Goal: Task Accomplishment & Management: Complete application form

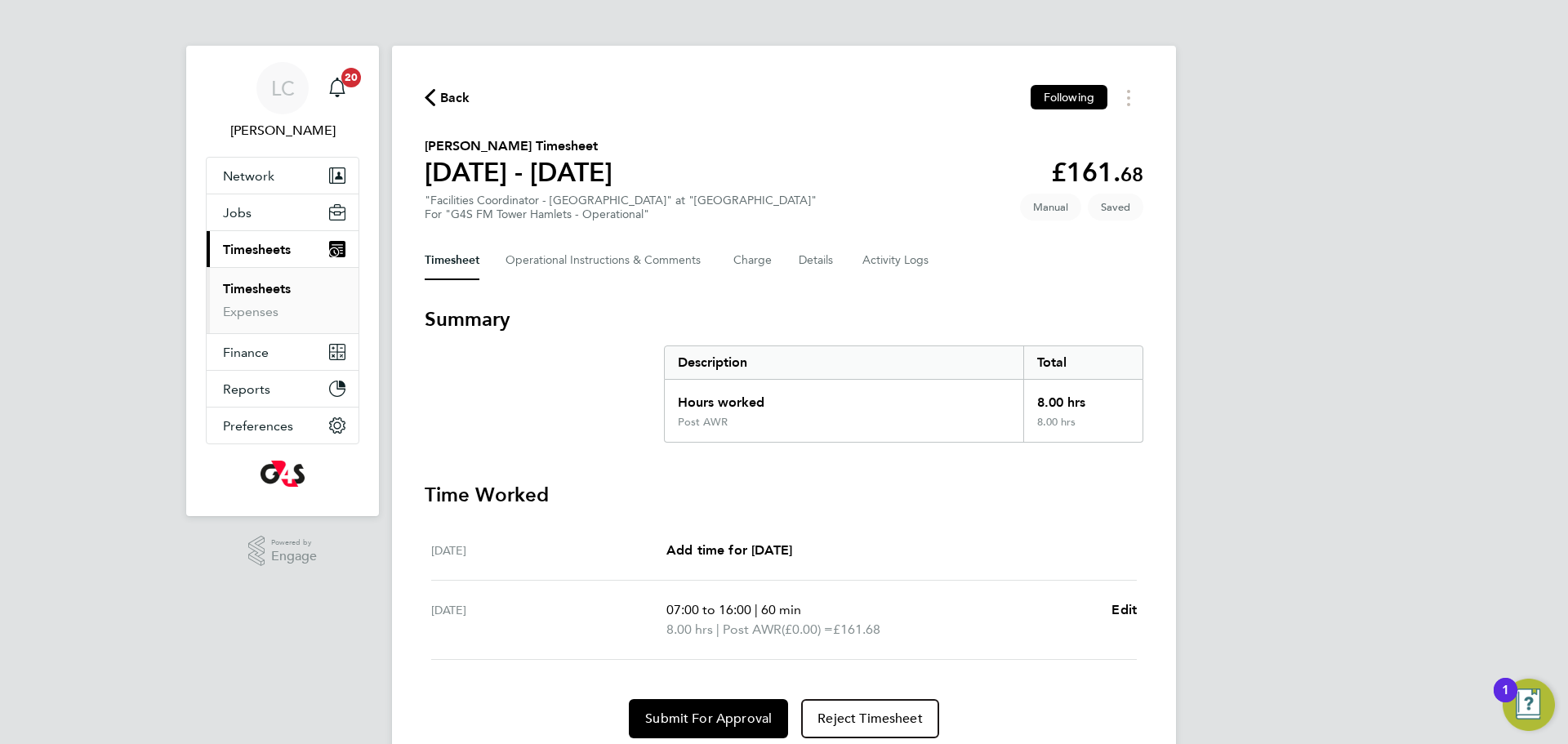
scroll to position [17, 0]
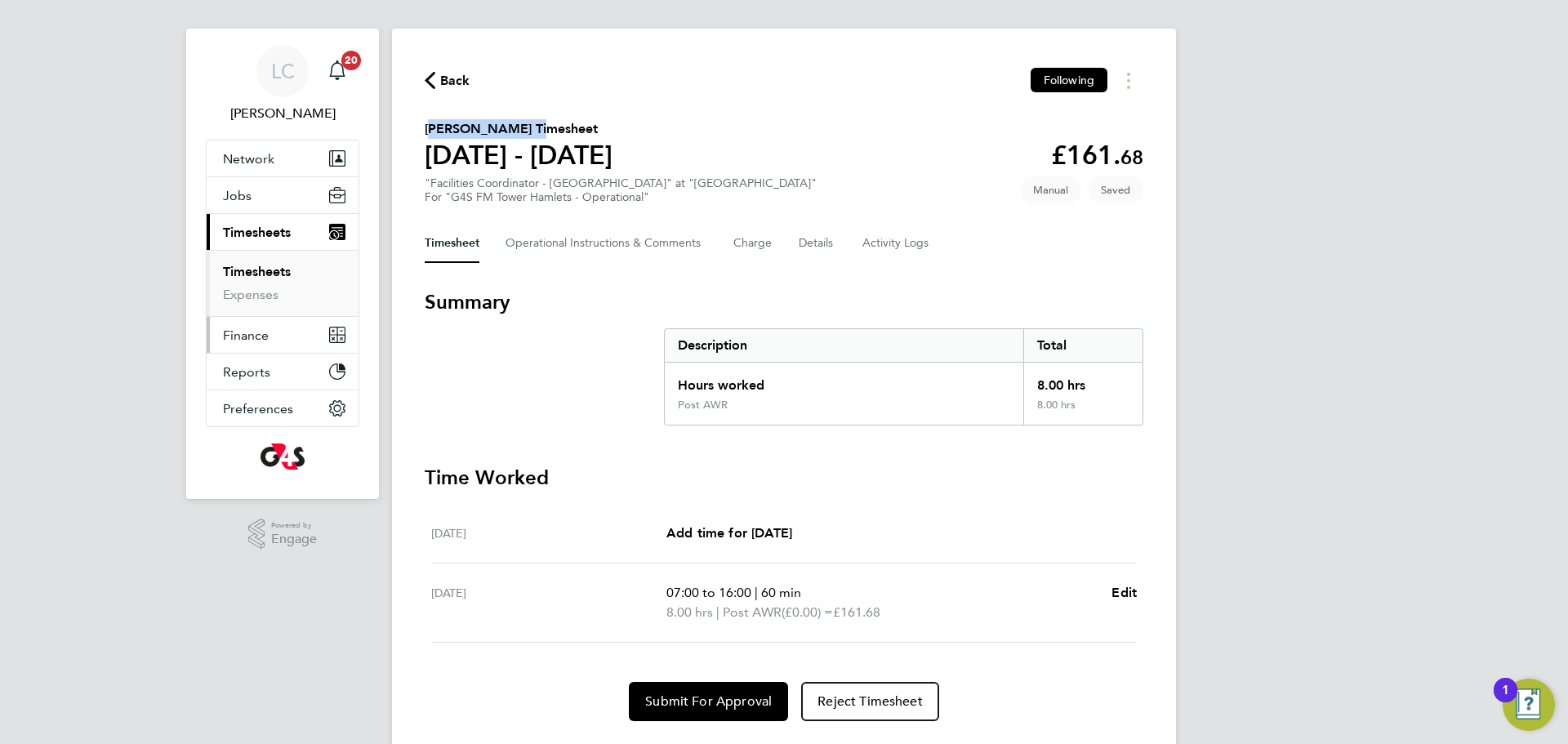
click at [245, 324] on button "Finance" at bounding box center [283, 335] width 152 height 36
click at [246, 198] on span "Jobs" at bounding box center [236, 195] width 28 height 16
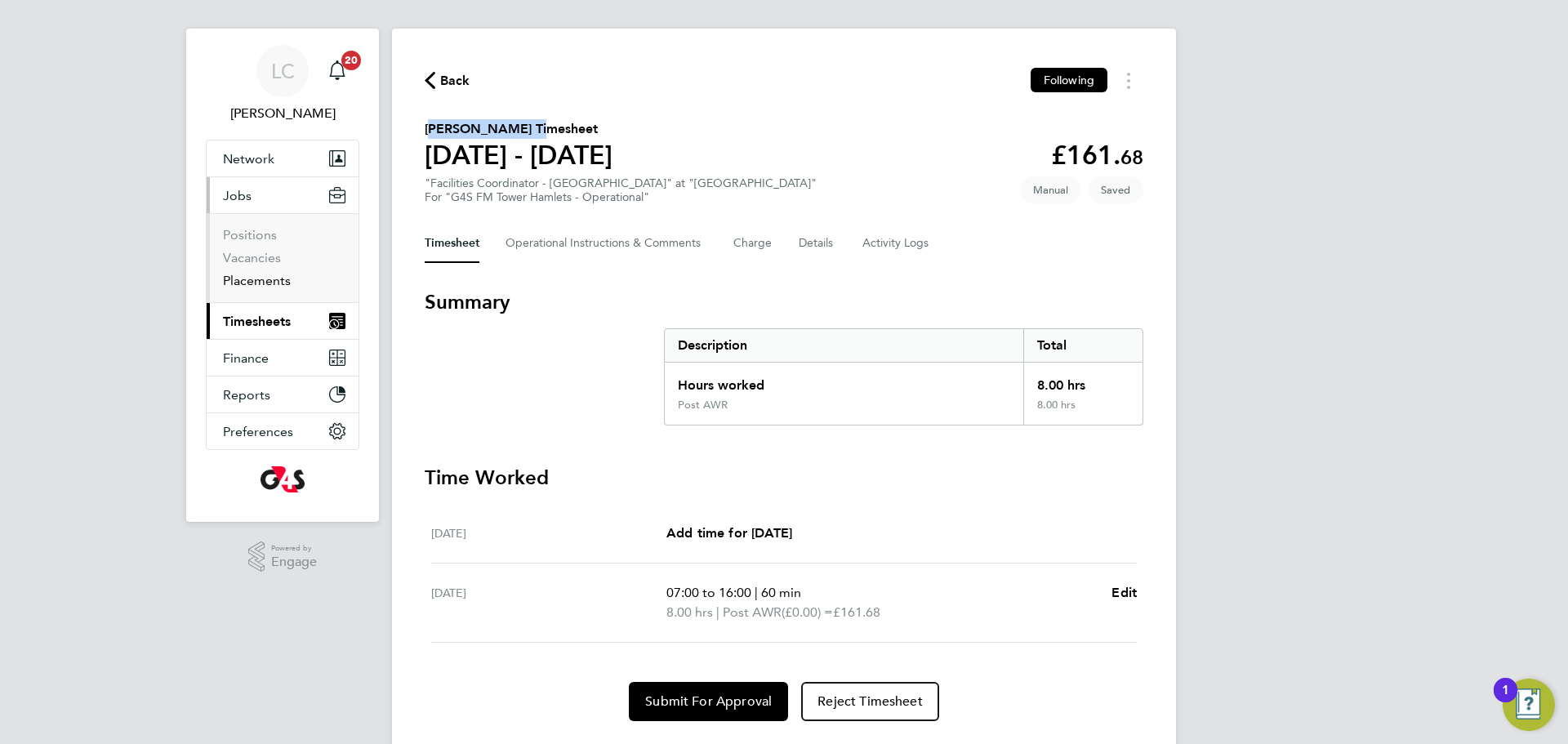
click at [272, 283] on link "Placements" at bounding box center [256, 281] width 68 height 16
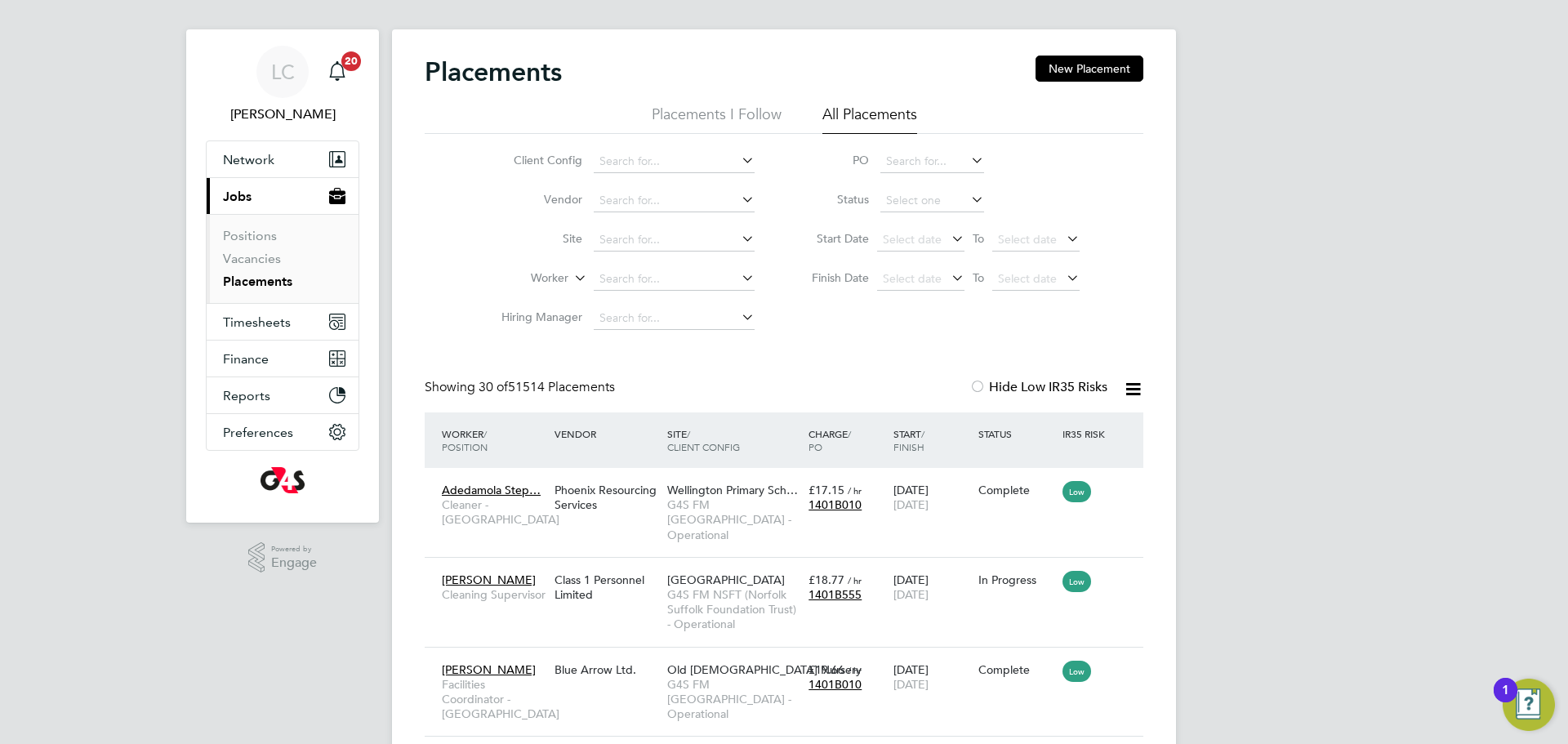
click at [273, 270] on li "Vacancies" at bounding box center [284, 261] width 123 height 23
click at [273, 263] on link "Vacancies" at bounding box center [251, 258] width 58 height 16
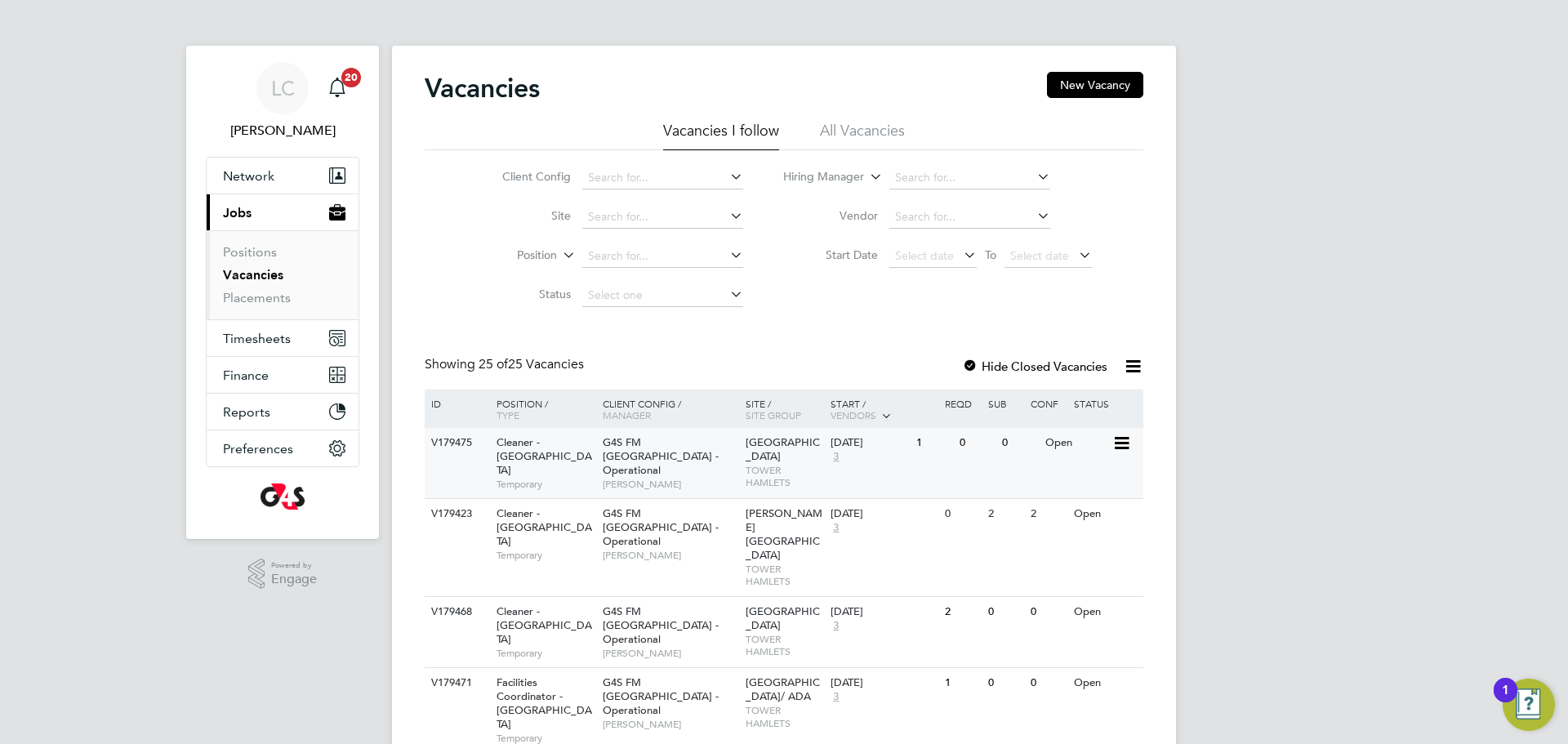
click at [714, 494] on div "V179475 Cleaner - Tower Hamlet Temporary G4S FM Tower Hamlets - Operational Yus…" at bounding box center [784, 463] width 718 height 71
click at [630, 478] on span "[PERSON_NAME]" at bounding box center [669, 484] width 134 height 13
click at [781, 480] on span "TOWER HAMLETS" at bounding box center [784, 477] width 78 height 26
click at [352, 249] on ul "Positions Vacancies Placements" at bounding box center [283, 275] width 152 height 89
drag, startPoint x: 273, startPoint y: 294, endPoint x: 285, endPoint y: 308, distance: 18.4
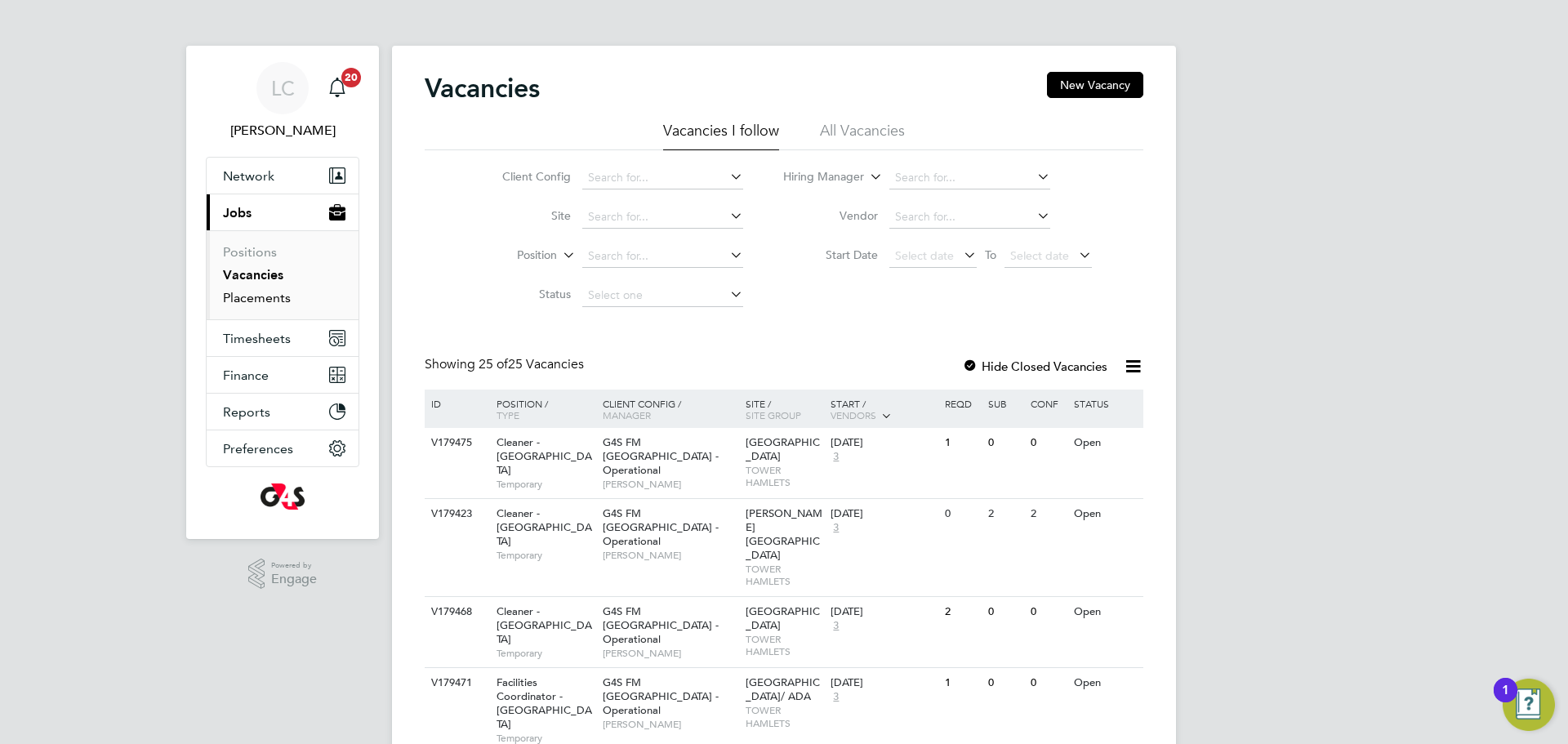
click at [272, 294] on link "Placements" at bounding box center [256, 297] width 68 height 16
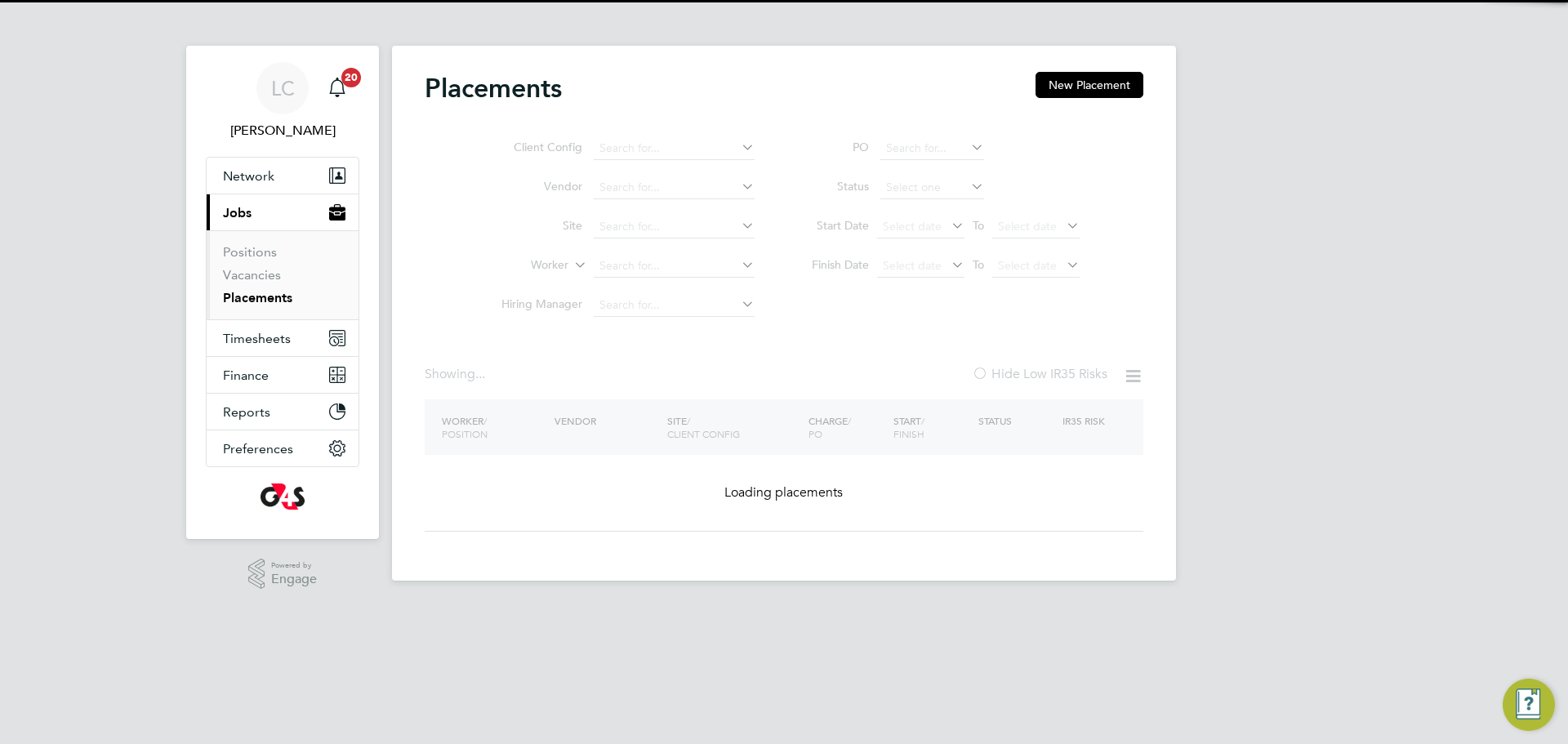
click at [635, 271] on ul "Client Config Vendor Site Worker Hiring Manager" at bounding box center [621, 227] width 307 height 196
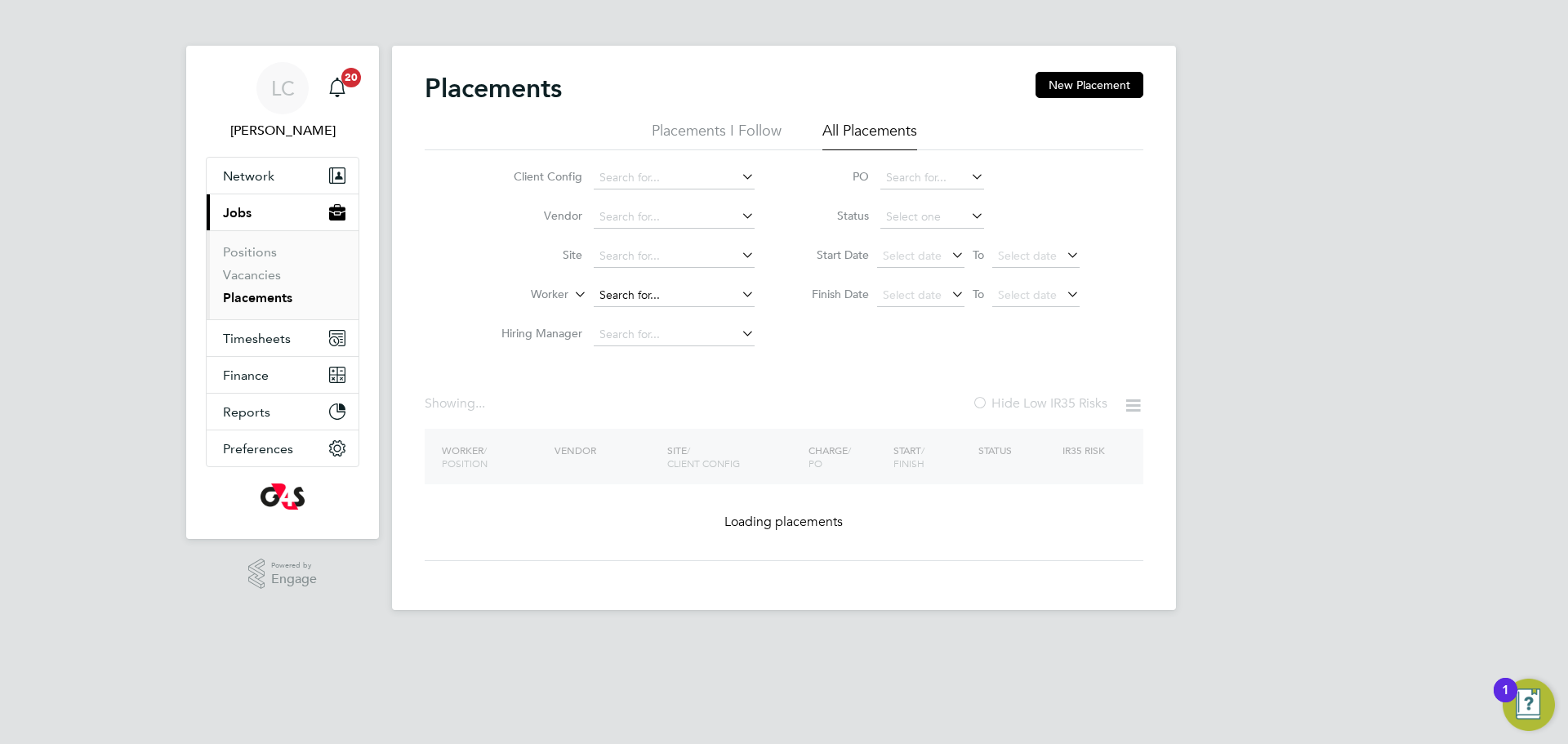
click at [633, 284] on li "Worker" at bounding box center [621, 295] width 307 height 39
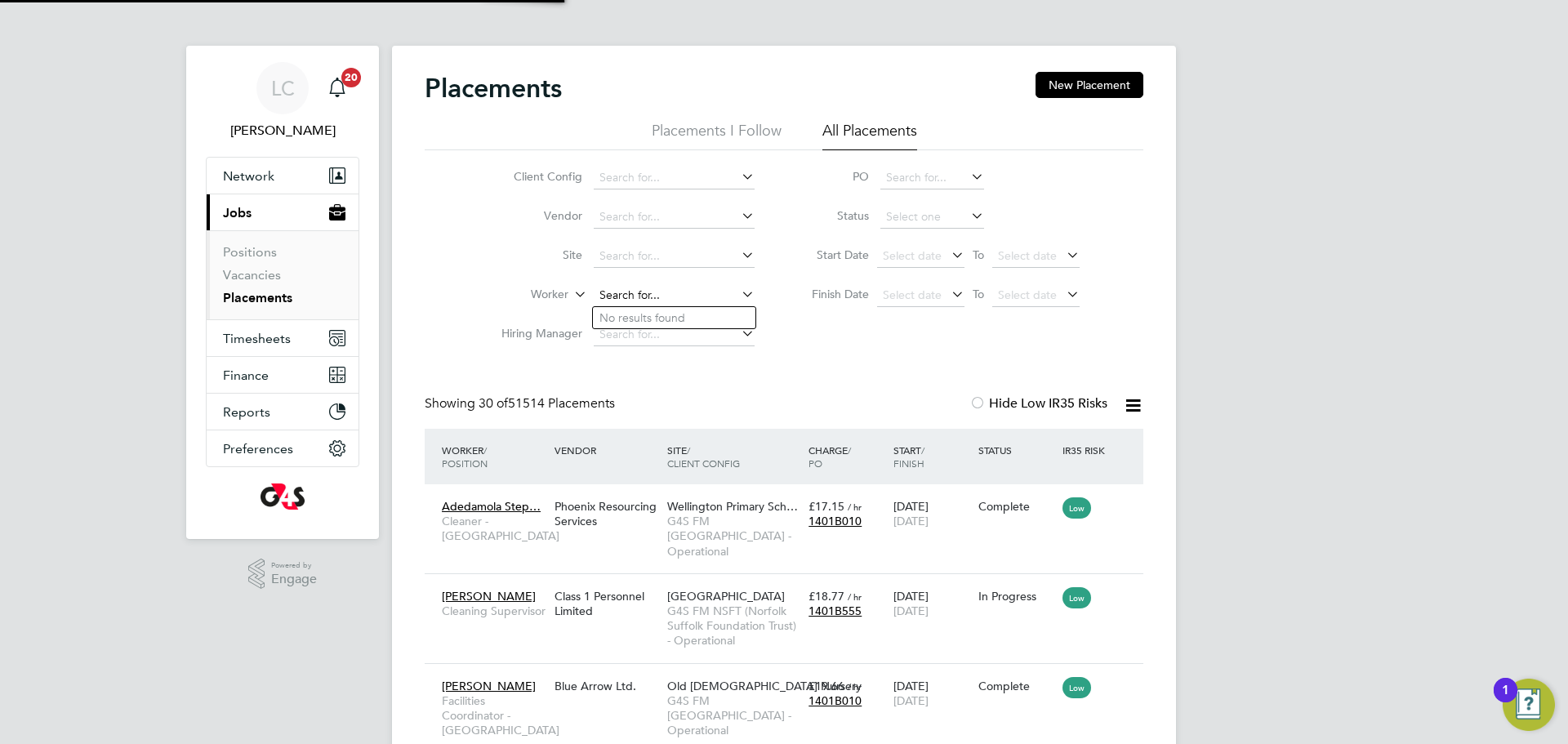
scroll to position [77, 142]
paste input "MUSTAPHA TAOFEEK"
drag, startPoint x: 646, startPoint y: 320, endPoint x: 566, endPoint y: 223, distance: 125.7
click at [647, 321] on li "Taofeek Ojo Mustapha" at bounding box center [674, 318] width 163 height 22
type input "Taofeek Ojo Mustapha"
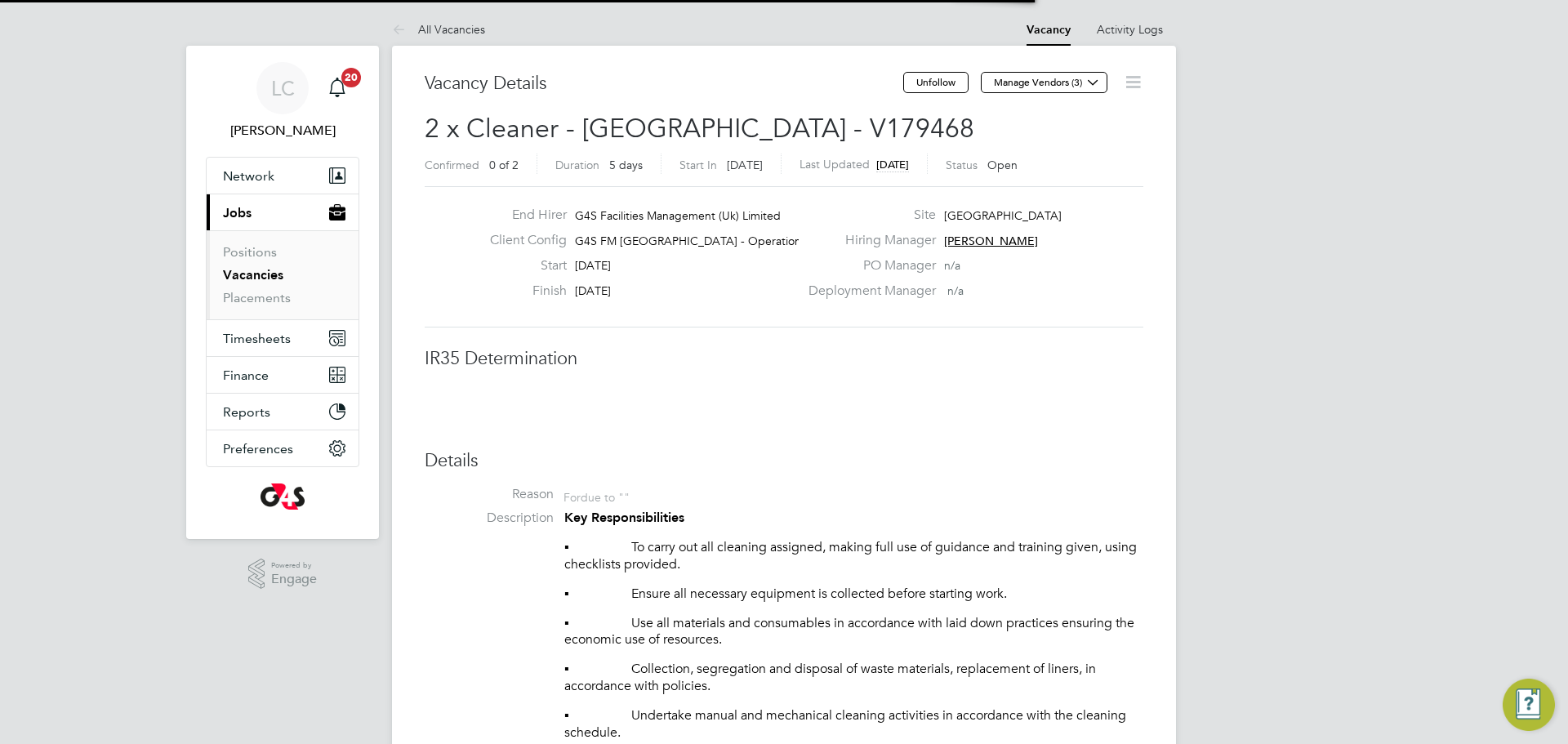
scroll to position [48, 114]
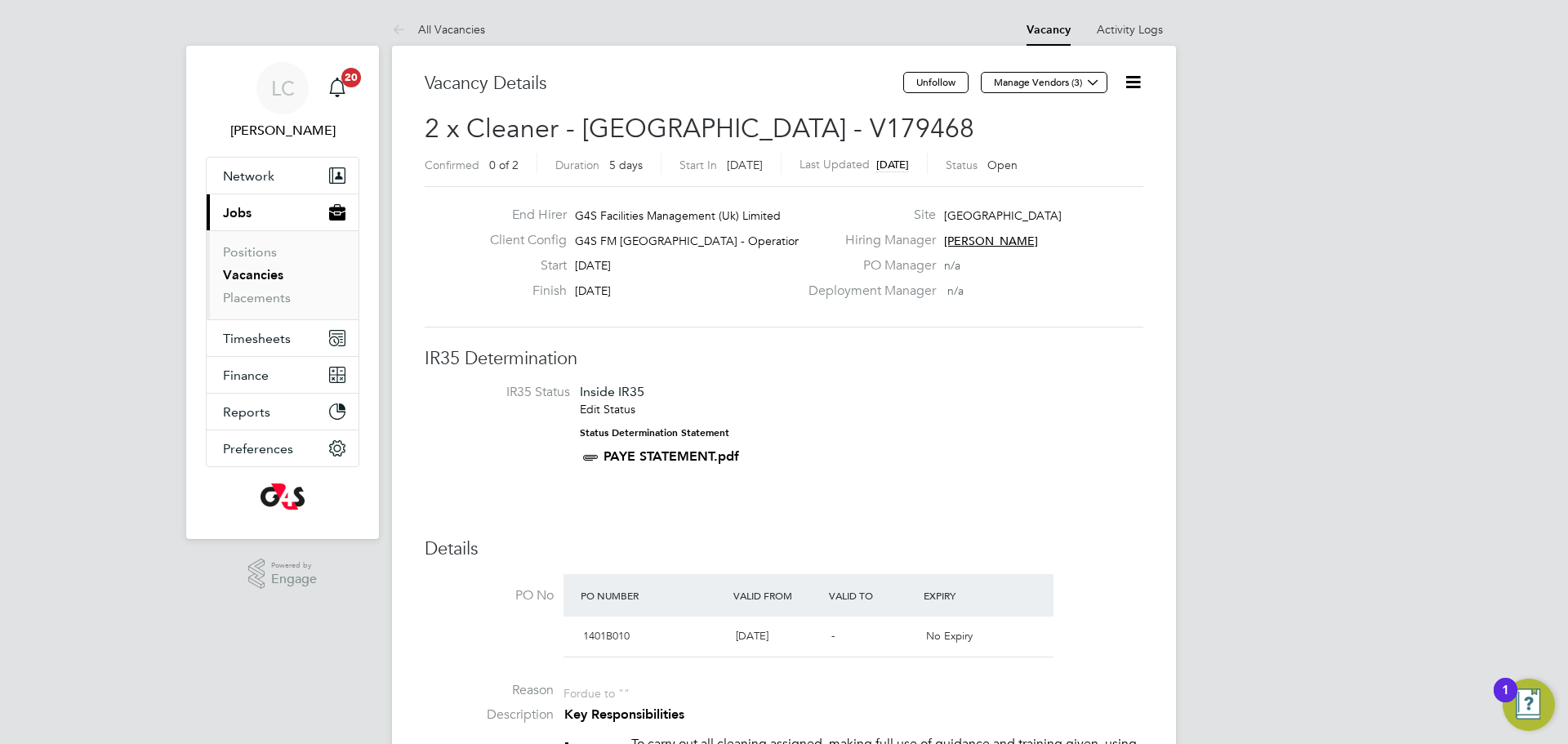
click at [1131, 89] on icon at bounding box center [1132, 81] width 21 height 21
drag, startPoint x: 1035, startPoint y: 321, endPoint x: 1029, endPoint y: 333, distance: 13.4
click at [1036, 321] on div "End Hirer G4S Facilities Management (Uk) Limited Client Config G4S FM Tower Ham…" at bounding box center [784, 257] width 718 height 141
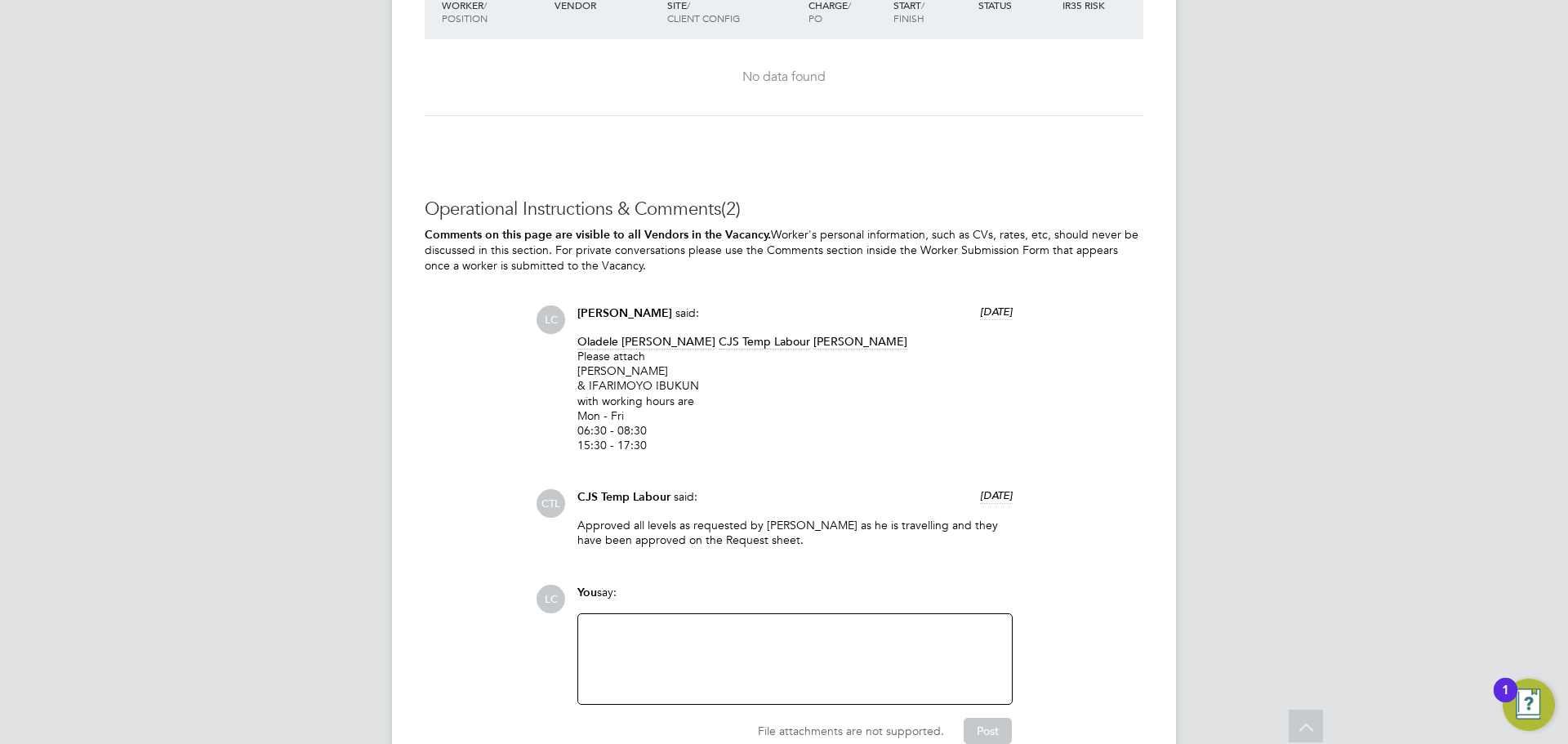
scroll to position [2509, 0]
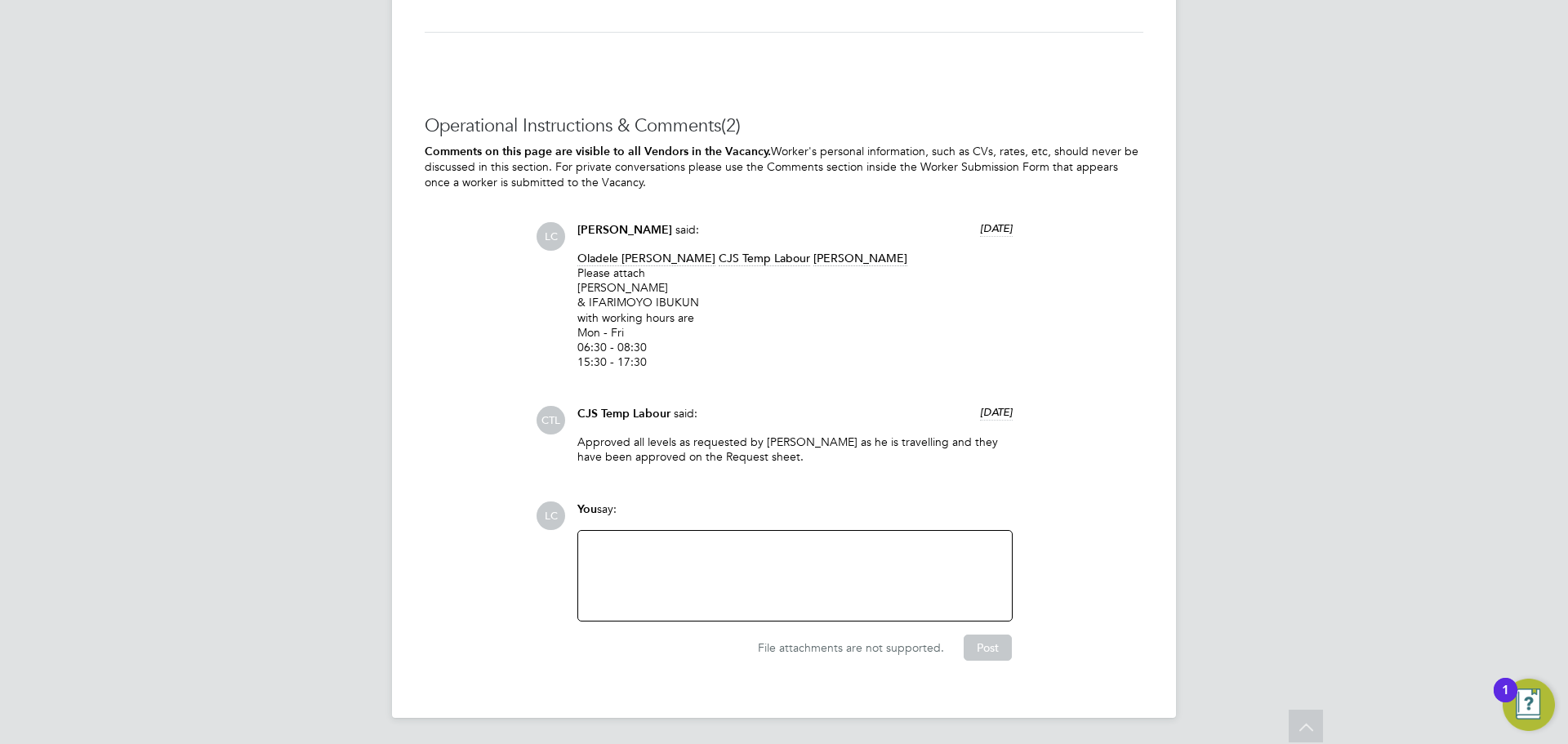
click at [753, 576] on div at bounding box center [795, 576] width 414 height 71
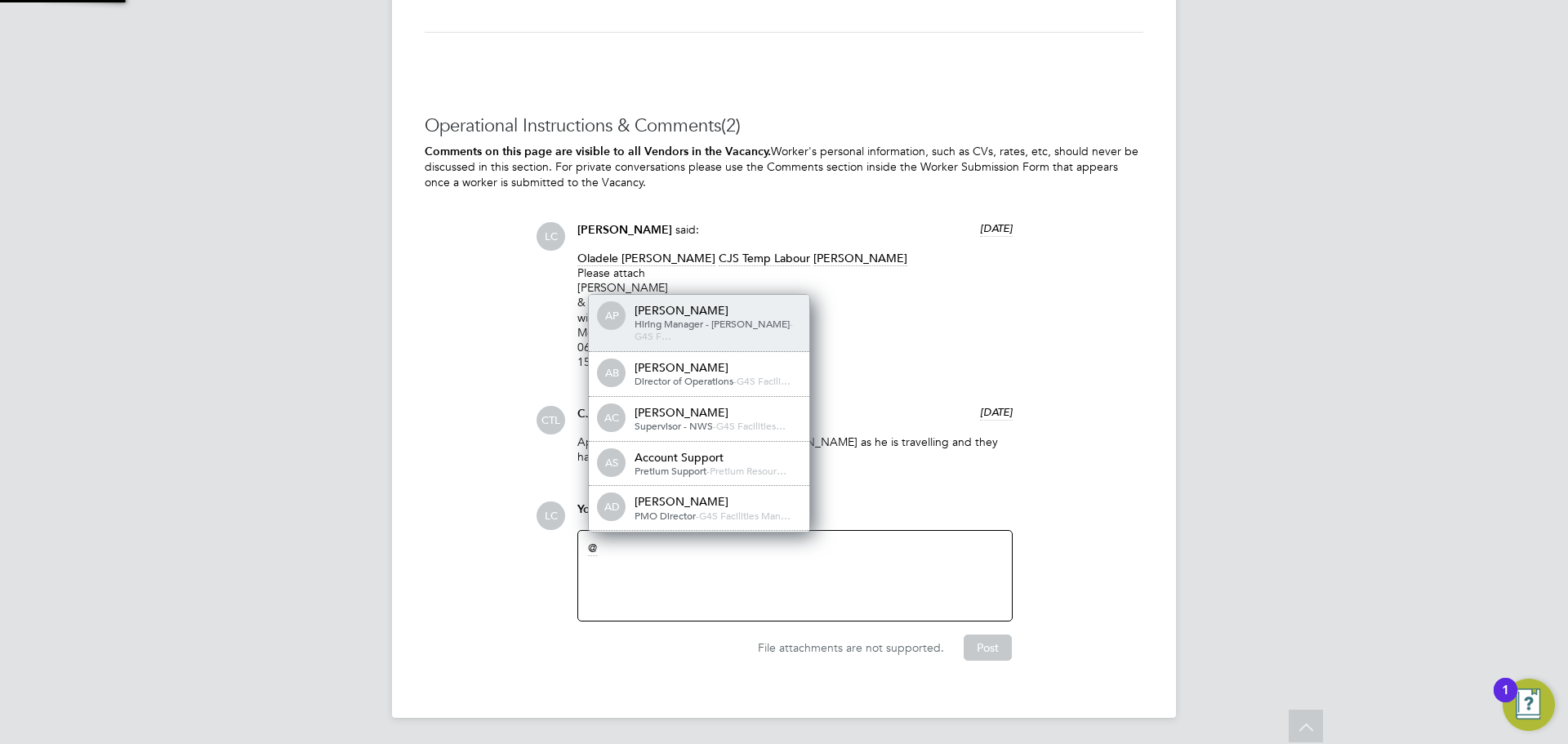
scroll to position [13, 164]
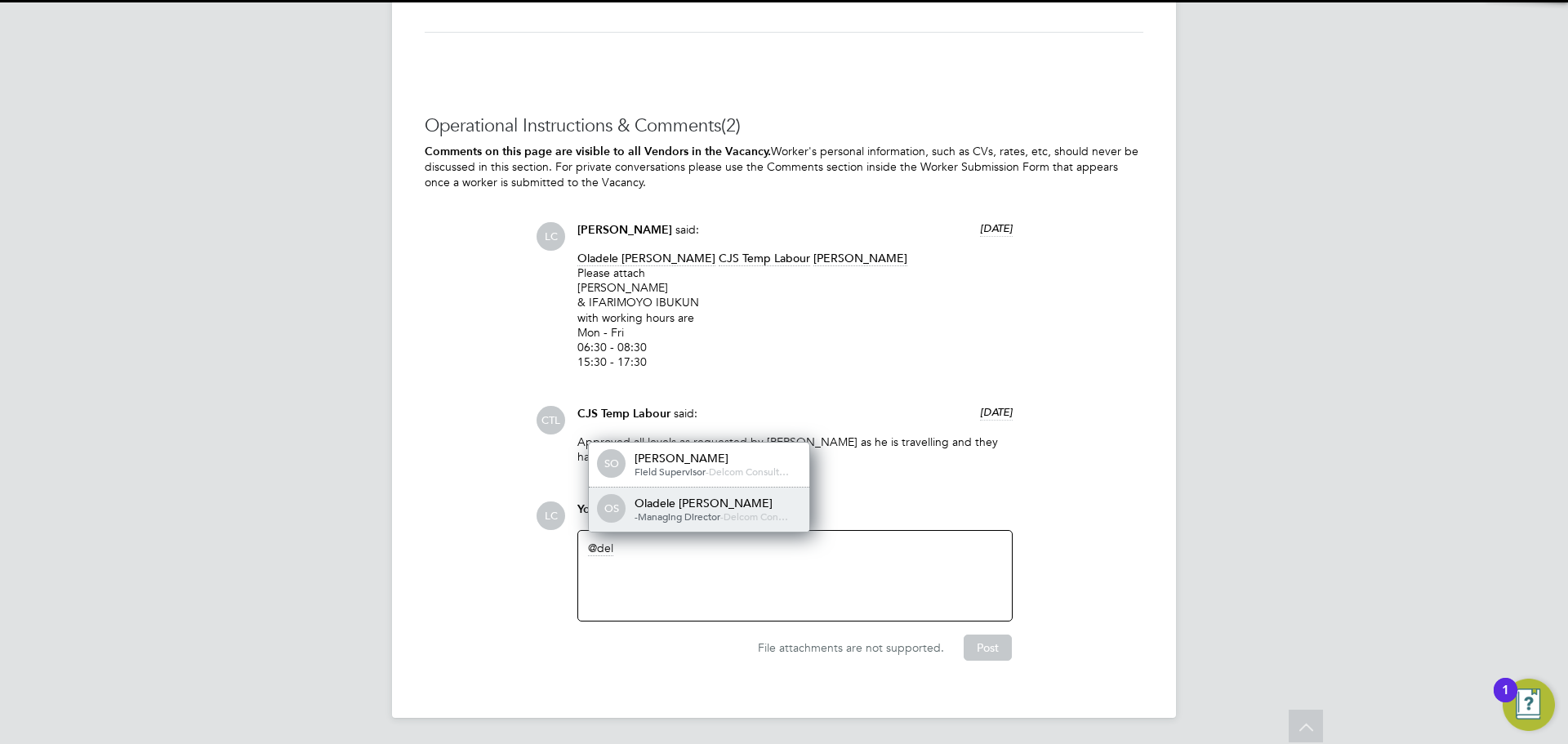
click at [706, 523] on div "-Managing Director - Delcom Con…" at bounding box center [716, 516] width 163 height 13
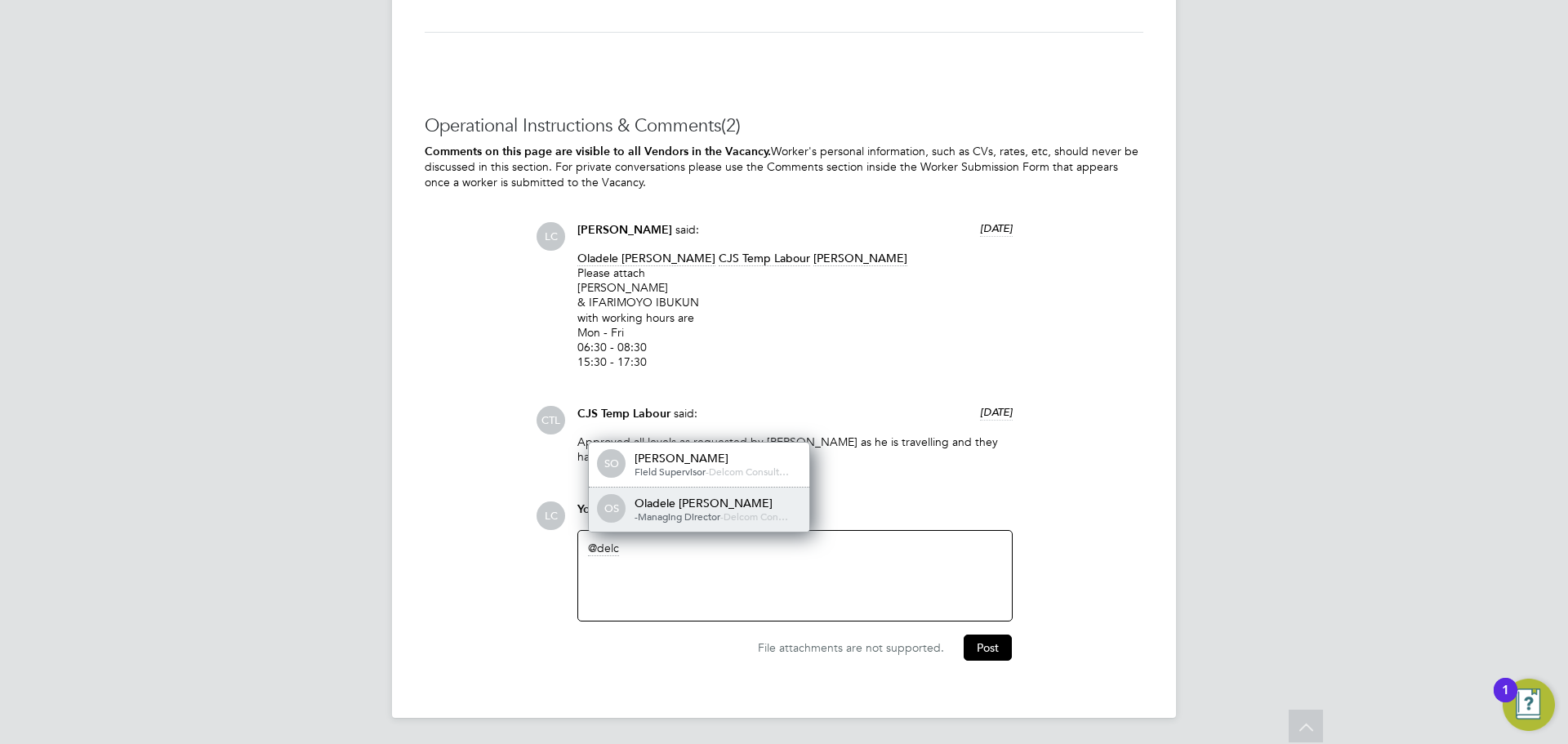
click at [716, 508] on div "Oladele [PERSON_NAME]" at bounding box center [716, 503] width 163 height 15
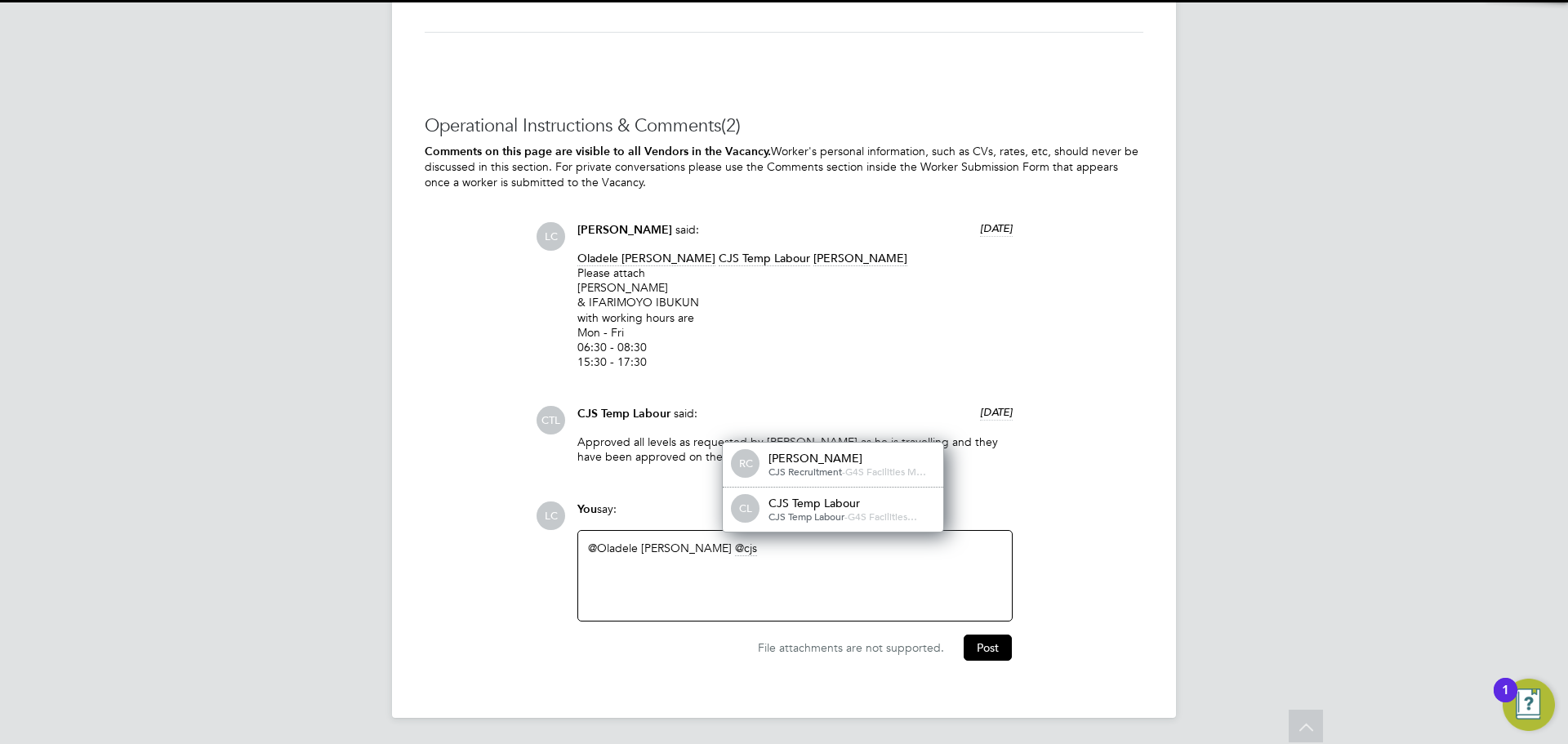
click at [844, 519] on span "CJS Temp Labour" at bounding box center [806, 515] width 76 height 13
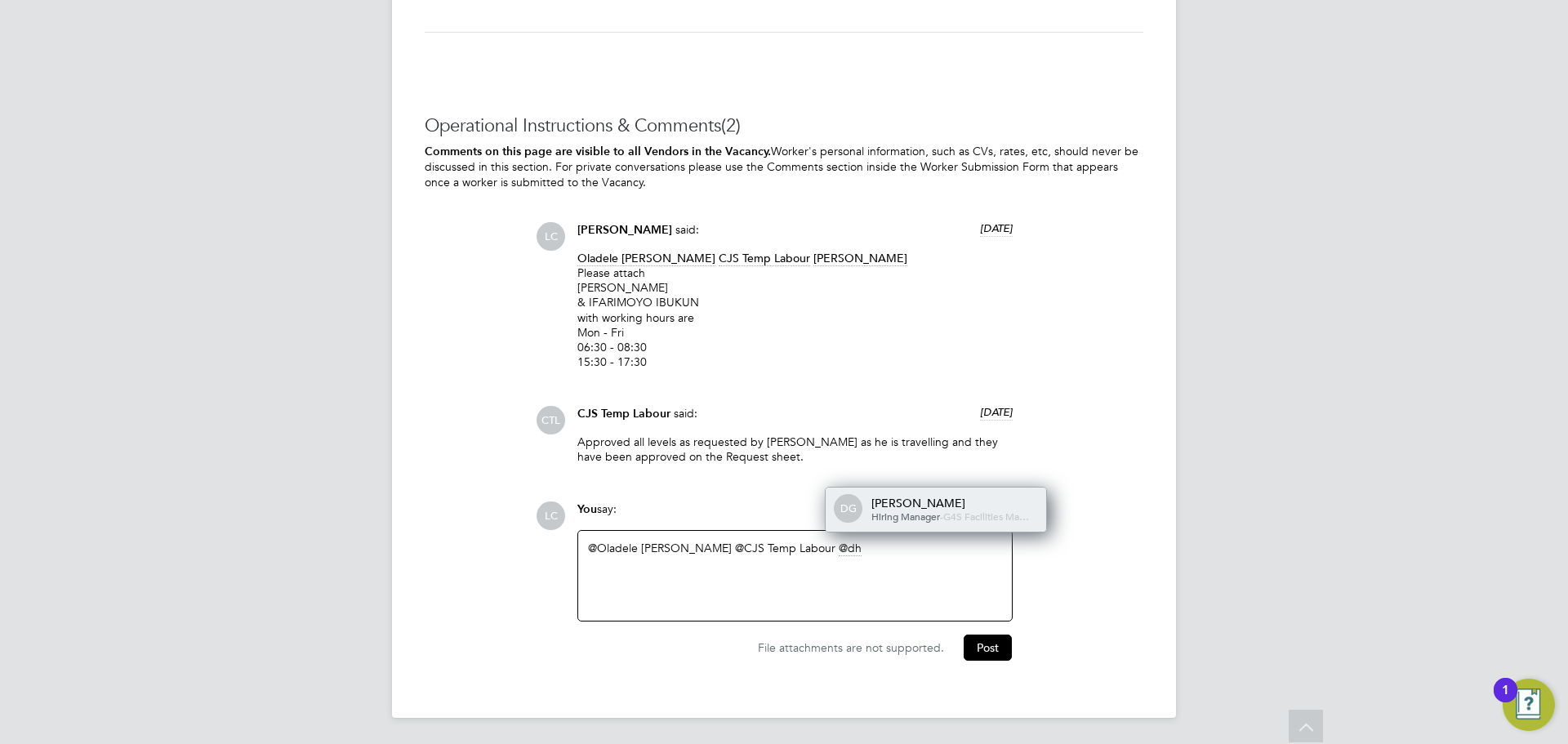
click at [975, 513] on div "Hiring Manager - G4S Facilities Ma…" at bounding box center [953, 516] width 163 height 13
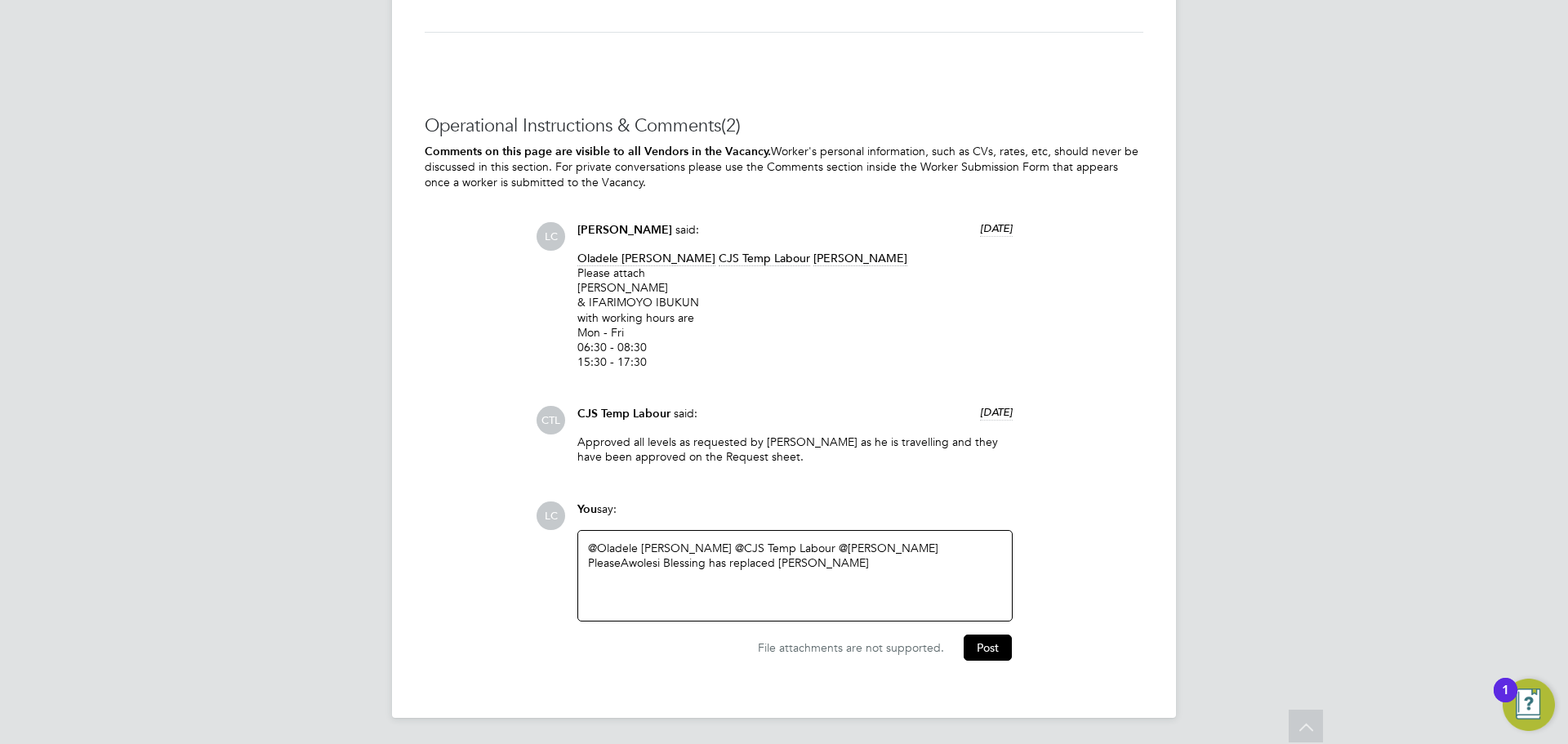
click at [621, 557] on div "Please Awolesi Blessing has replaced Ifarimoyo Ibukun ​" at bounding box center [795, 562] width 414 height 15
drag, startPoint x: 748, startPoint y: 560, endPoint x: 999, endPoint y: 562, distance: 251.0
click at [999, 562] on div "Please attach Awolesi Blessing has replaced Ifarimoyo Ibukun Awolesi Blessing h…" at bounding box center [795, 570] width 414 height 29
click at [987, 643] on button "Post" at bounding box center [987, 648] width 48 height 27
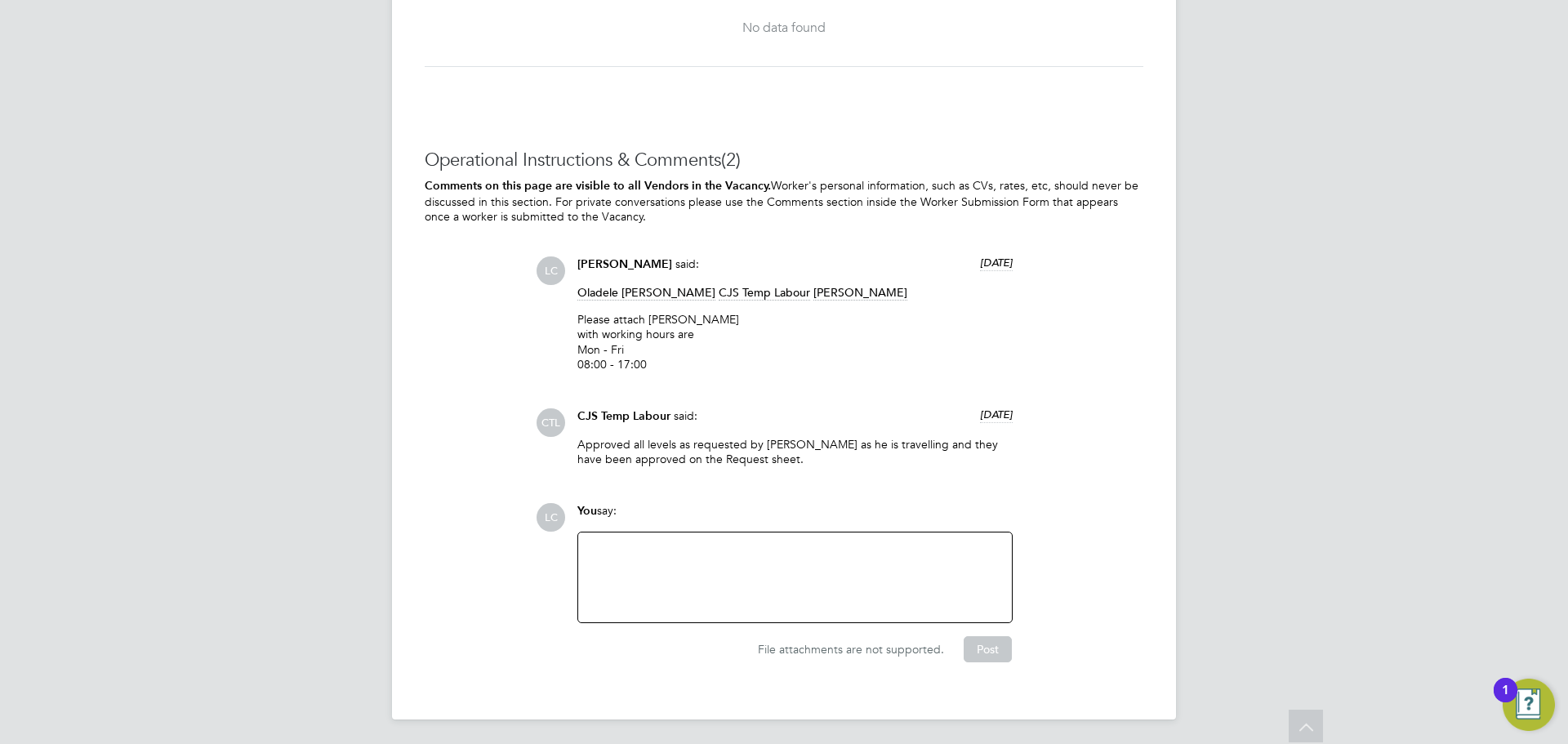
scroll to position [4328, 0]
click at [732, 560] on div at bounding box center [795, 576] width 414 height 71
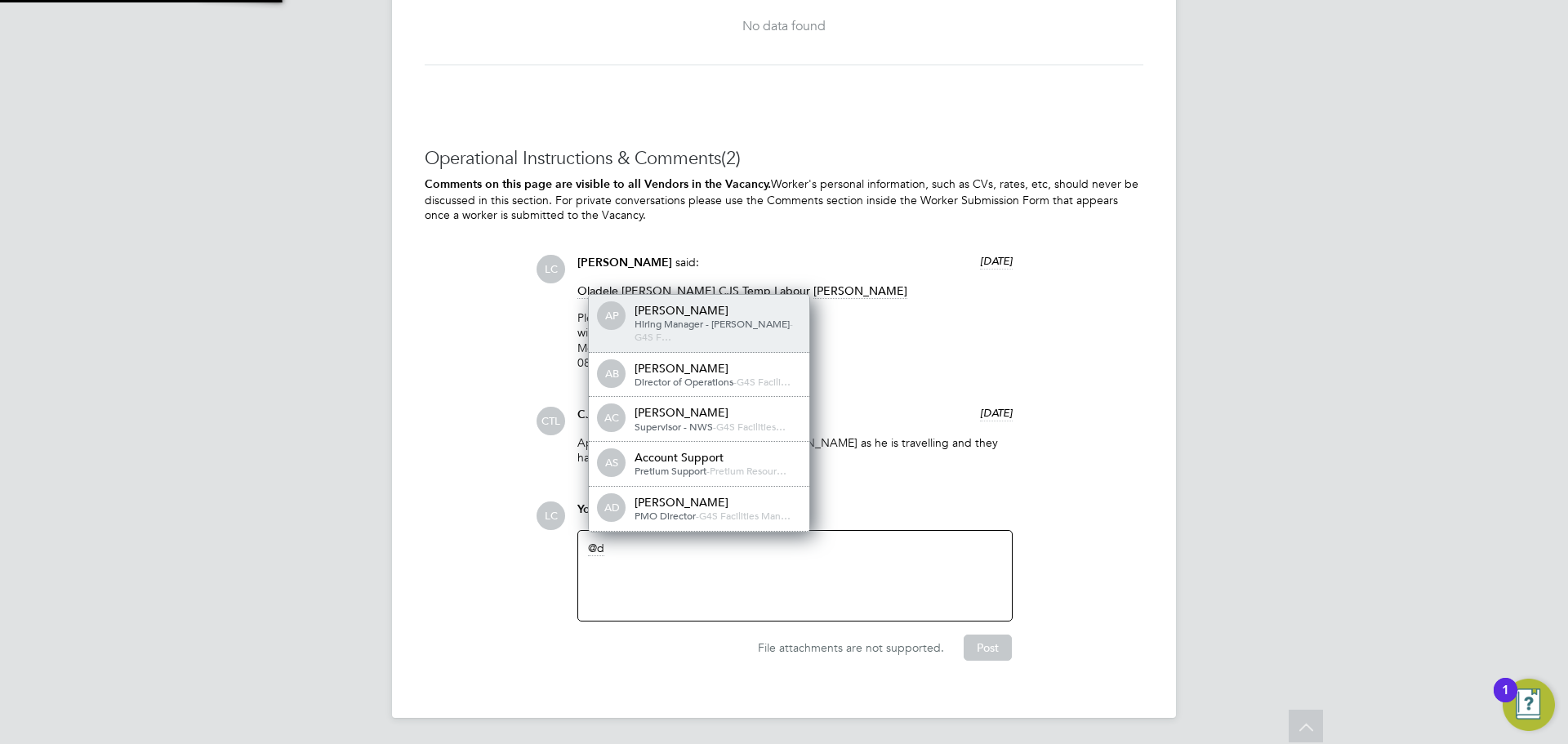
scroll to position [13, 164]
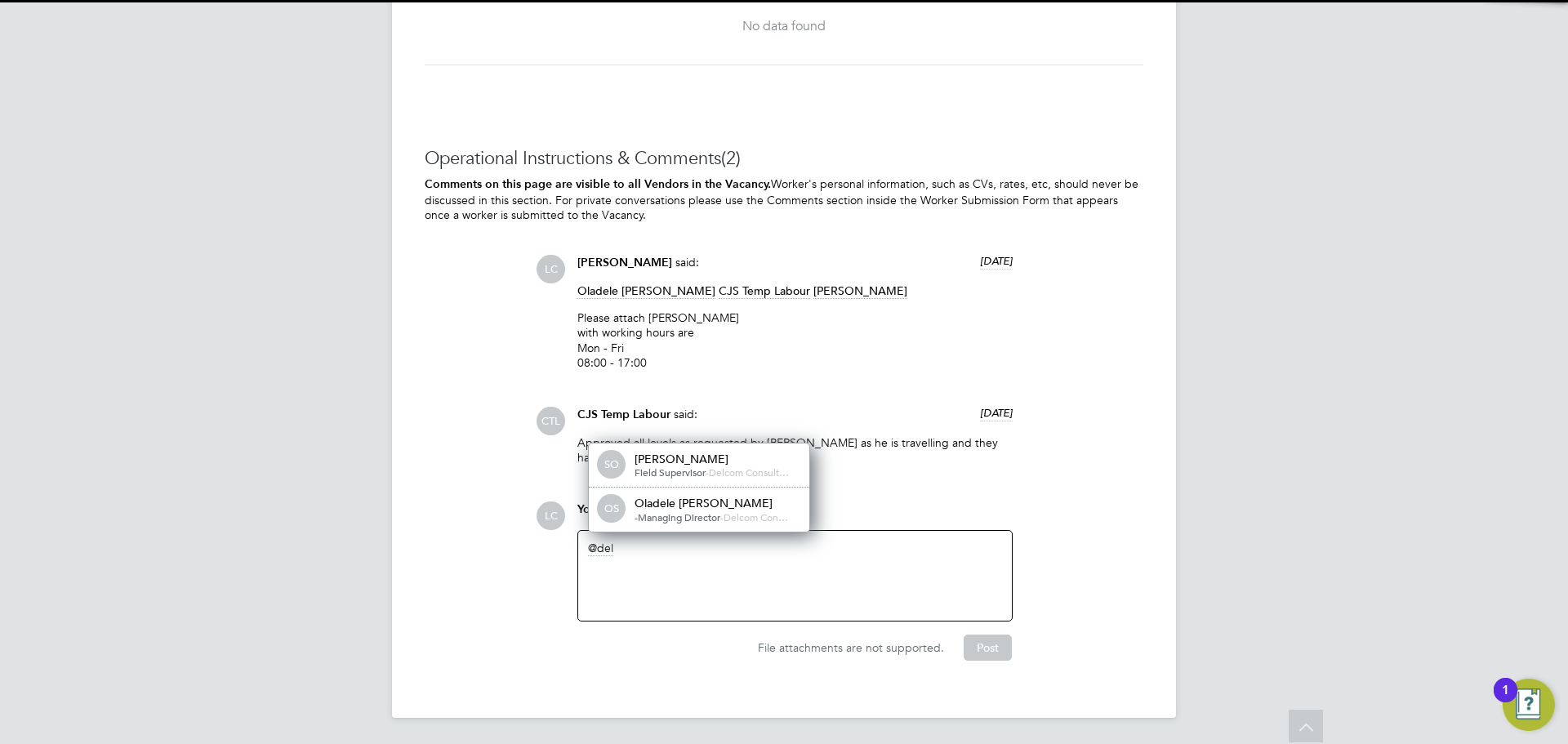
click at [638, 509] on div "Oladele Peter Shosanya -Managing Director - Delcom Con…" at bounding box center [716, 509] width 163 height 27
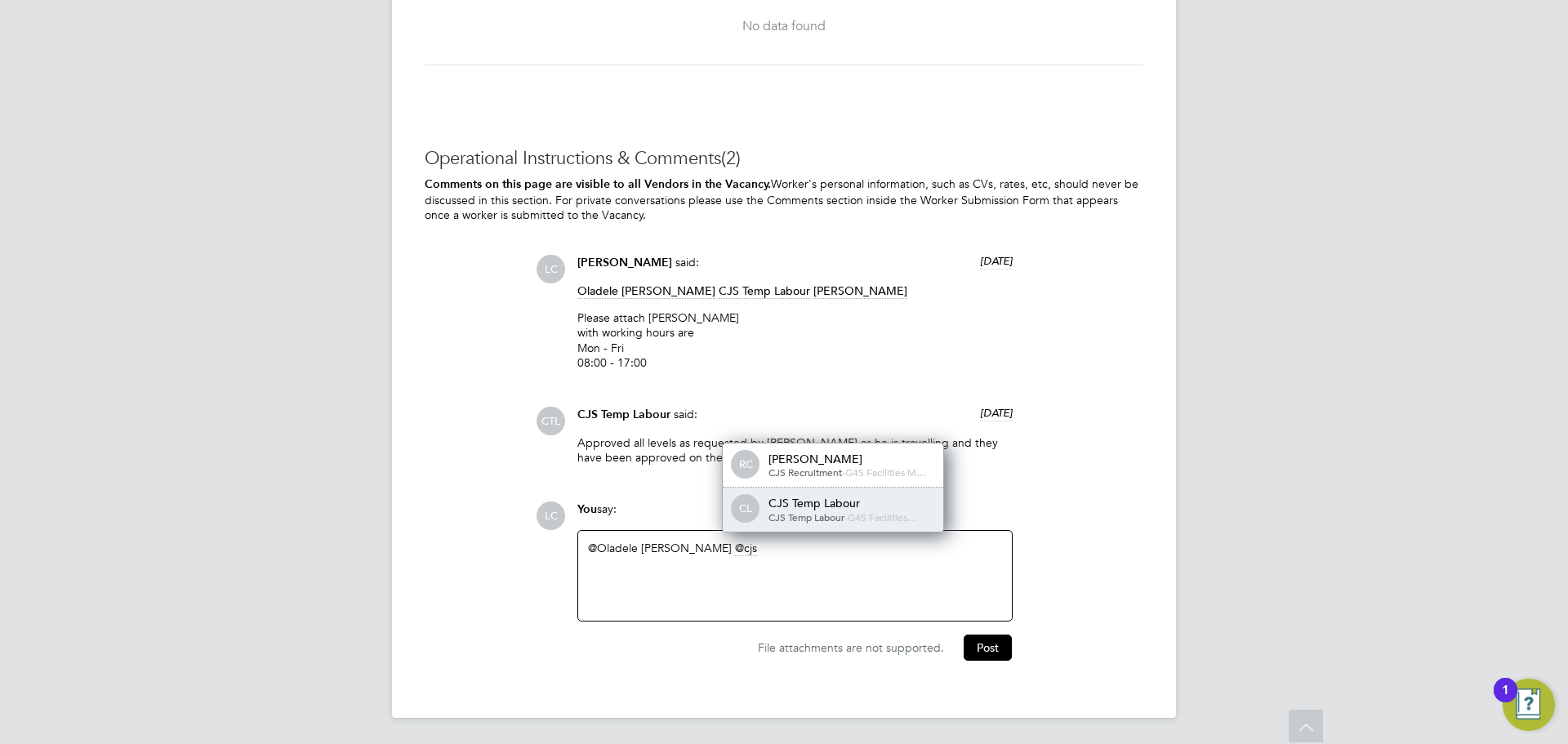
click at [830, 523] on div "CL CJS Temp Labour CJS Temp Labour - G4S Facilities…" at bounding box center [832, 509] width 221 height 44
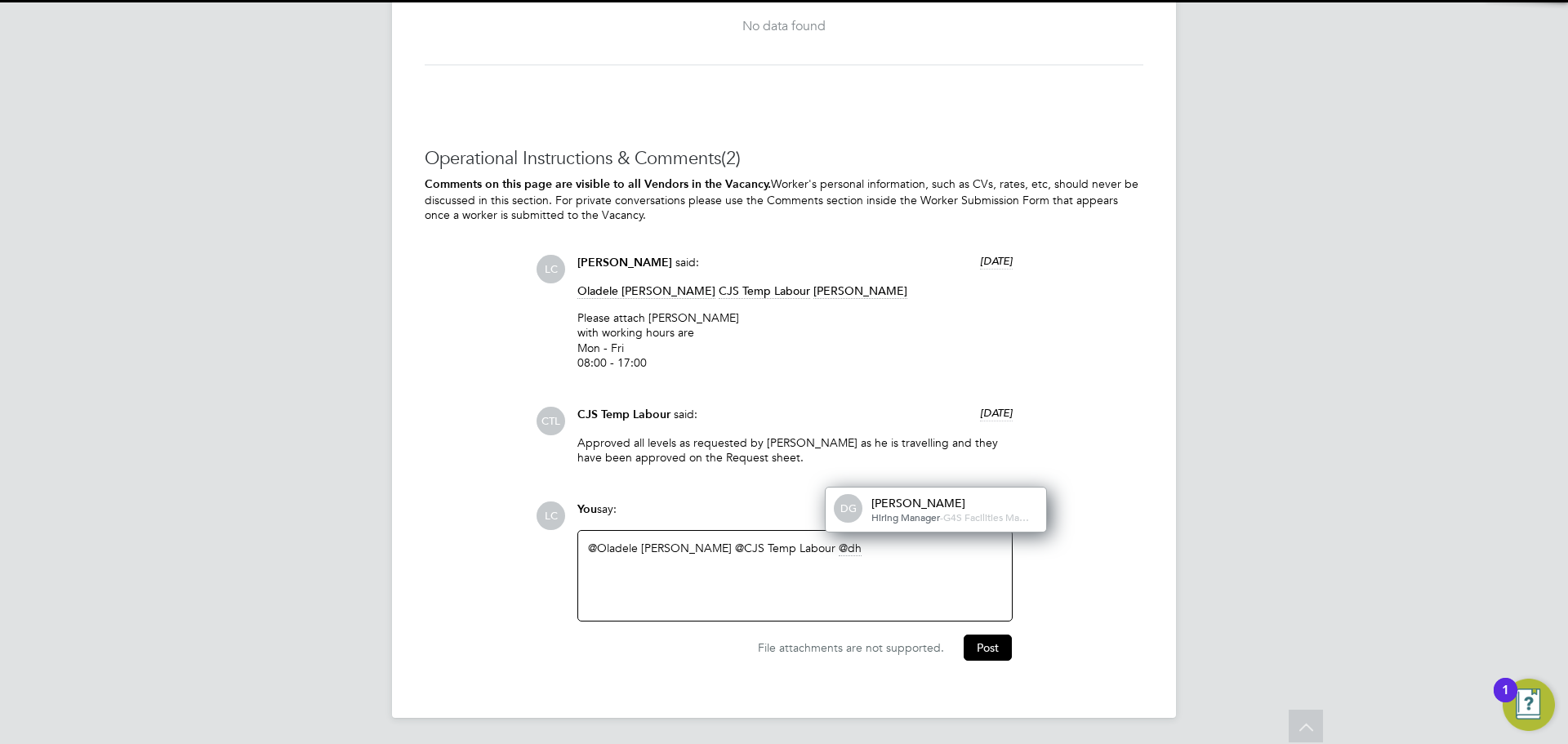
click at [911, 497] on div "[PERSON_NAME]" at bounding box center [953, 503] width 163 height 15
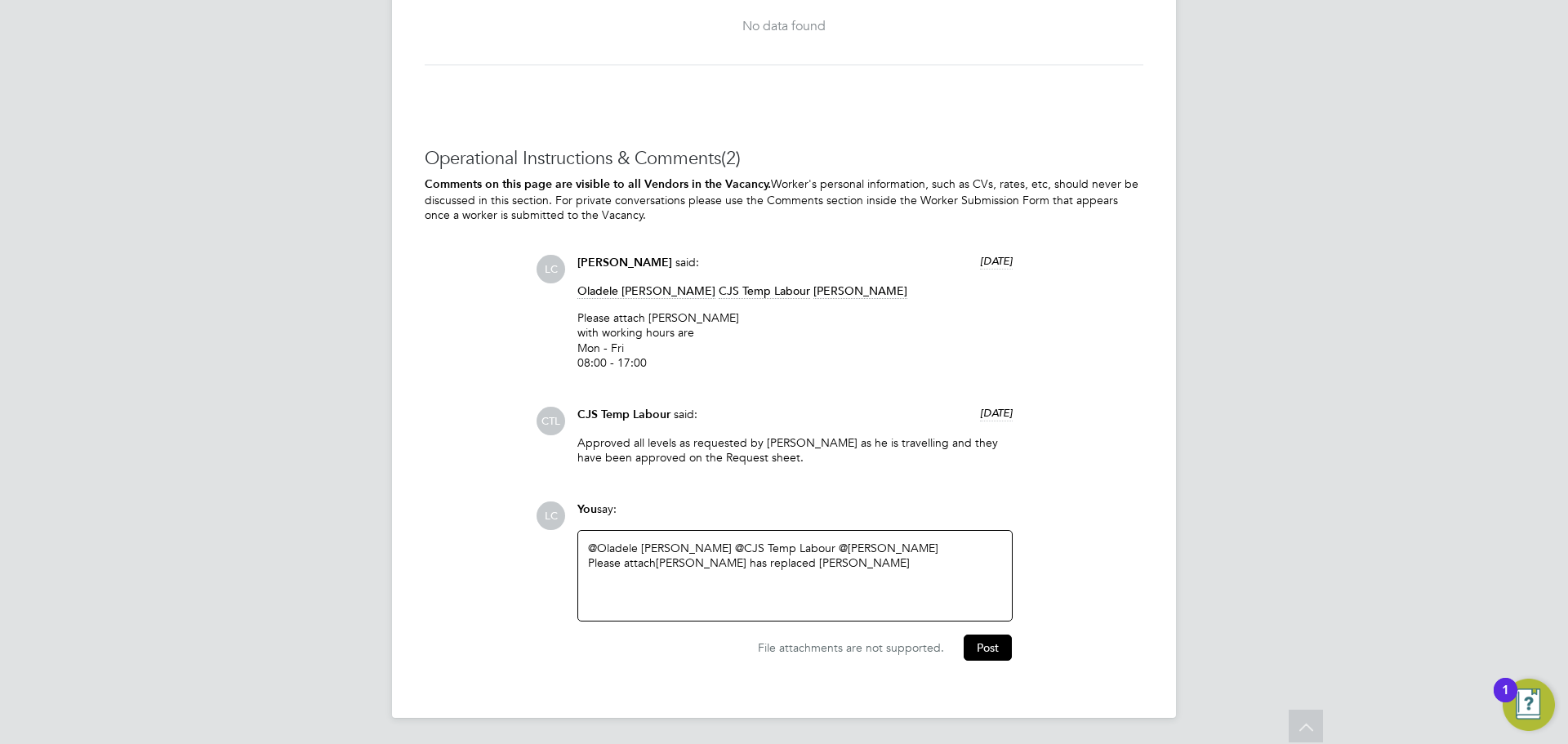
click at [753, 566] on div "Please attach Oladehinde Amos has replaced Mustapha Taofeek" at bounding box center [795, 562] width 414 height 15
click at [996, 637] on button "Post" at bounding box center [987, 648] width 48 height 27
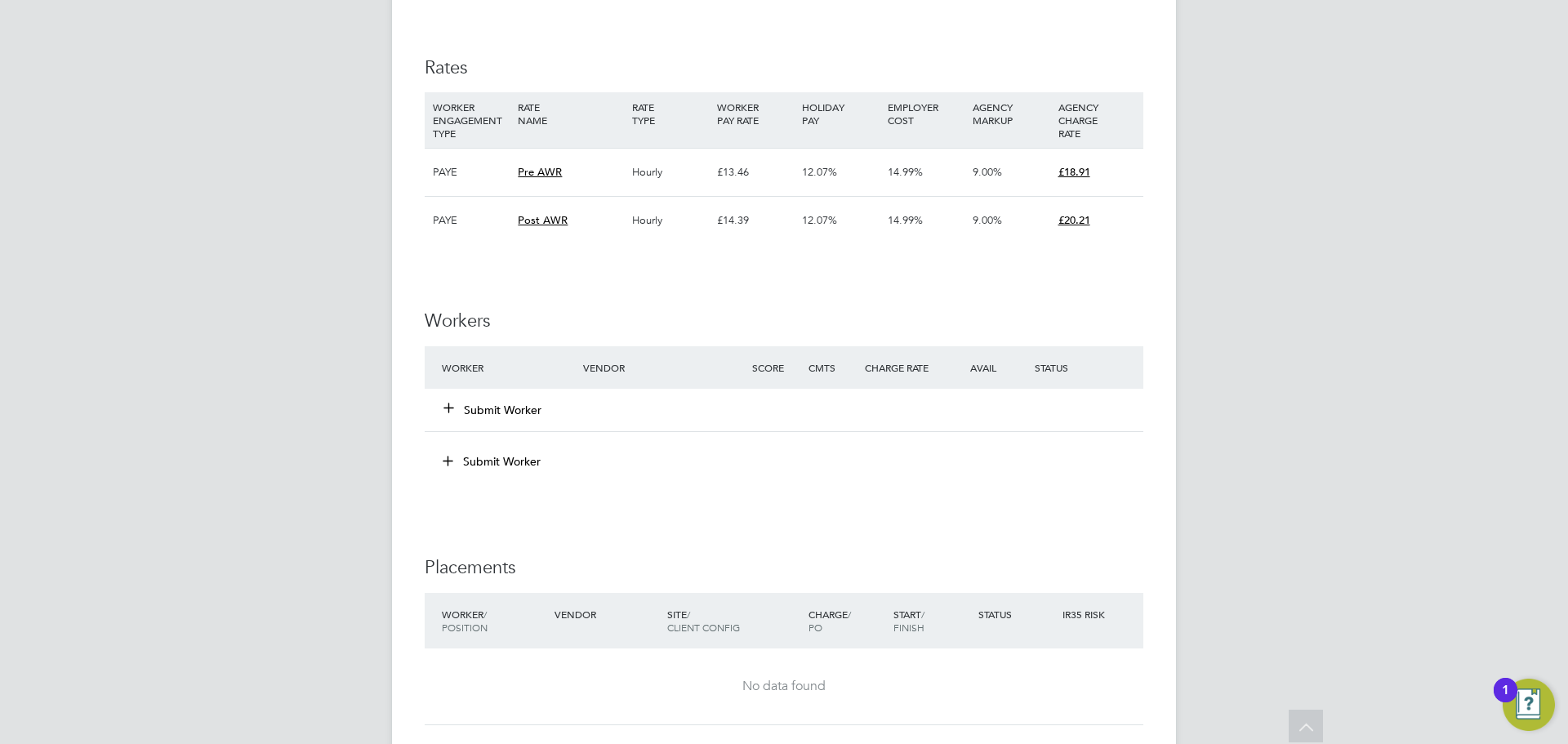
scroll to position [3567, 0]
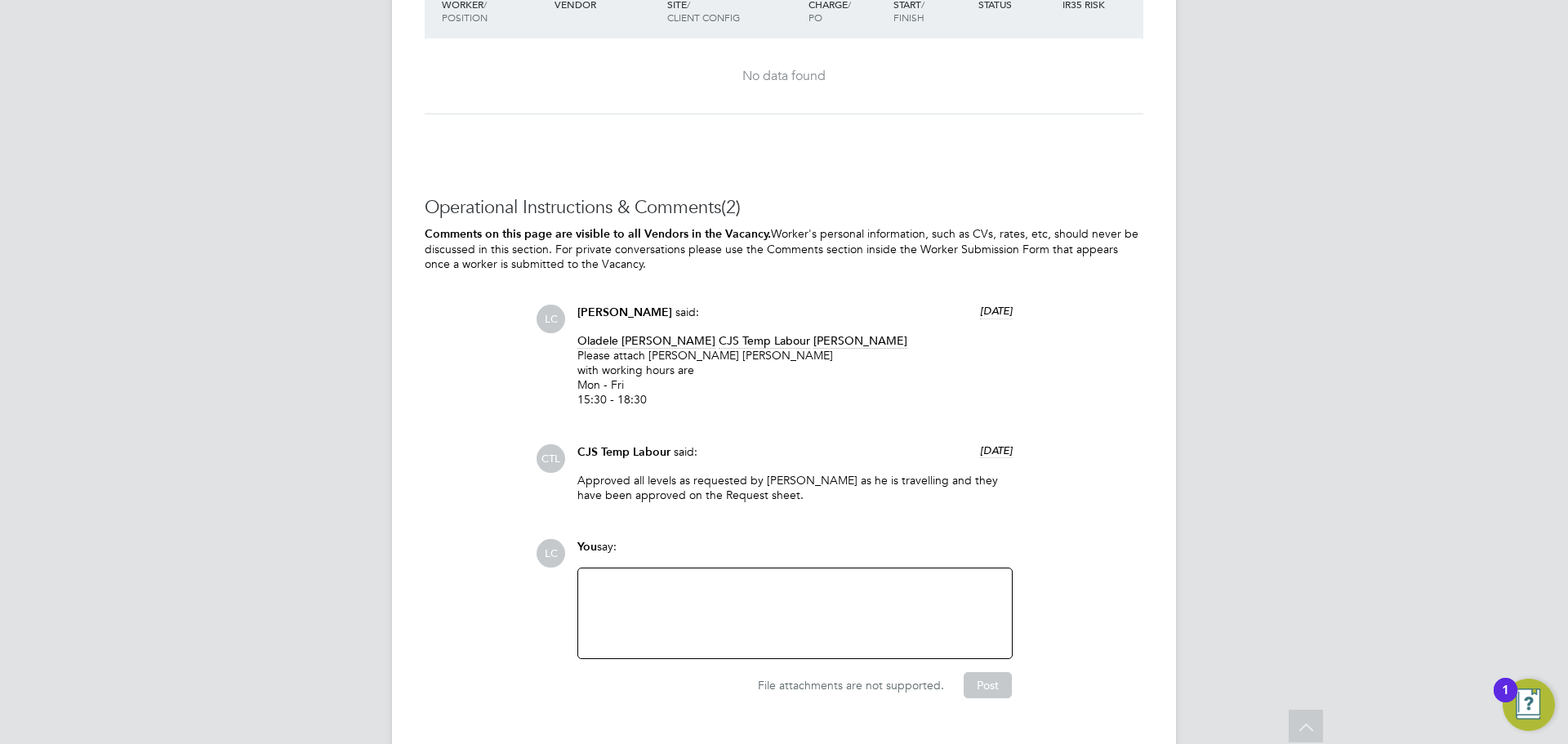
scroll to position [2383, 0]
click at [659, 595] on div at bounding box center [795, 612] width 414 height 71
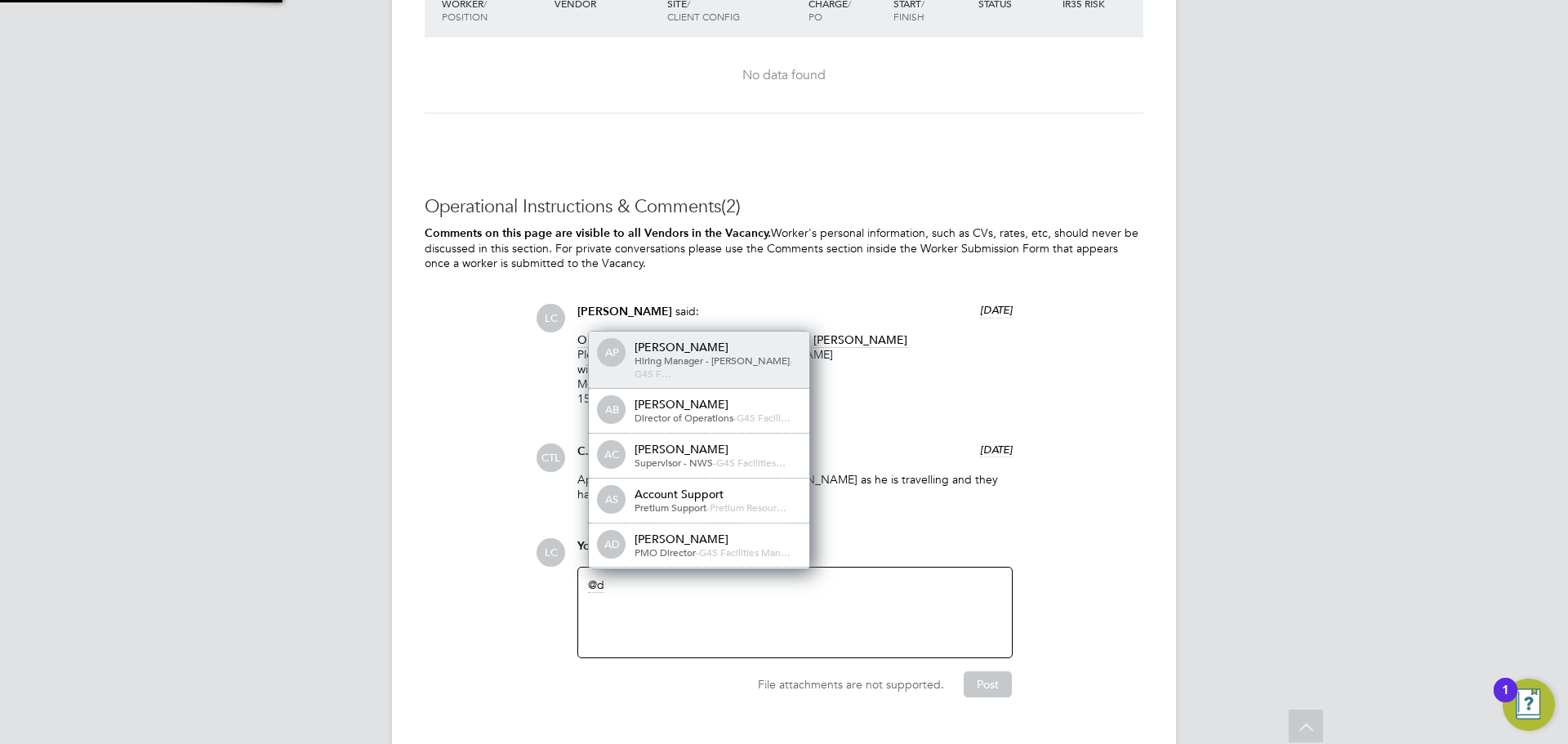
scroll to position [13, 164]
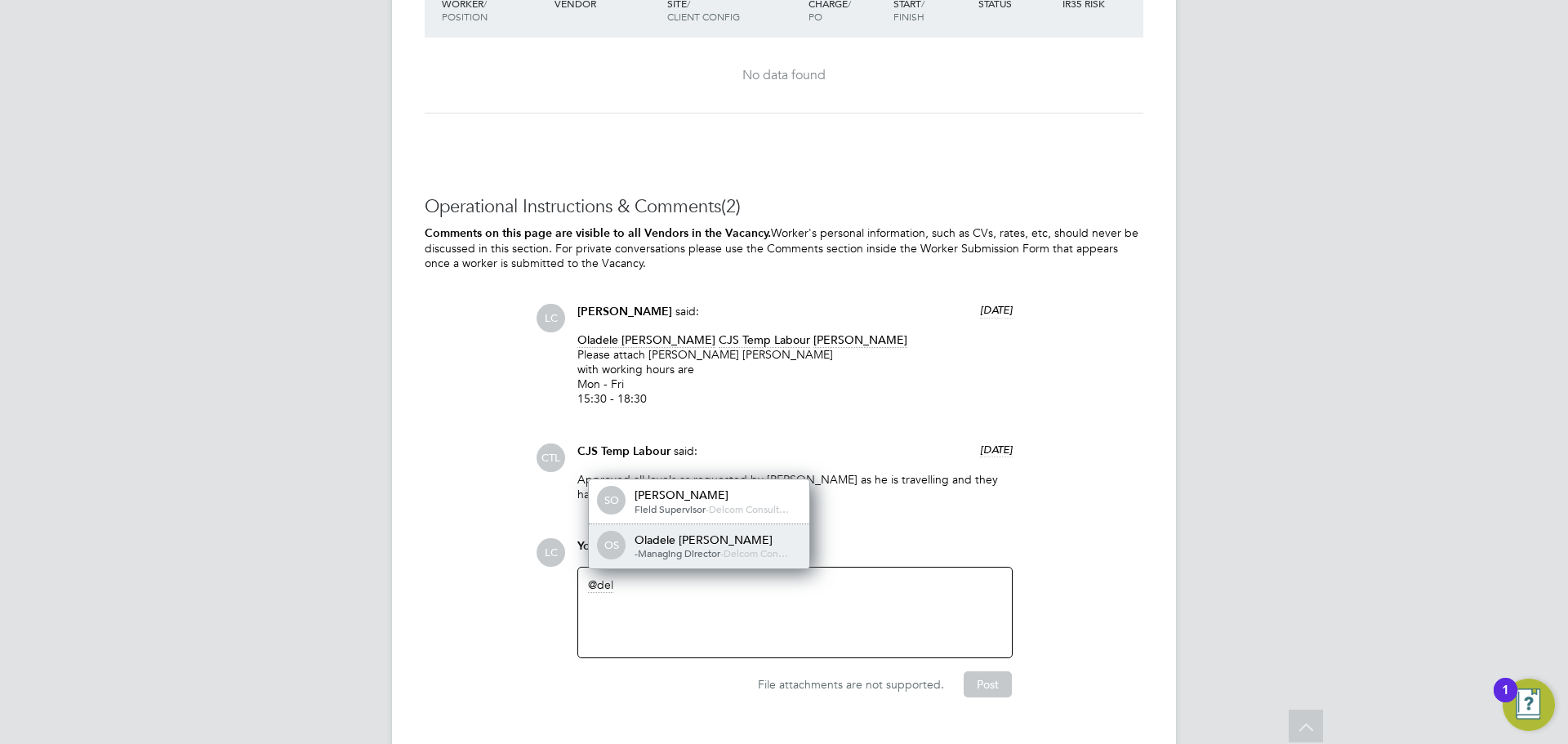
click at [703, 561] on div "OS Oladele Peter Shosanya -Managing Director - Delcom Con…" at bounding box center [699, 546] width 221 height 44
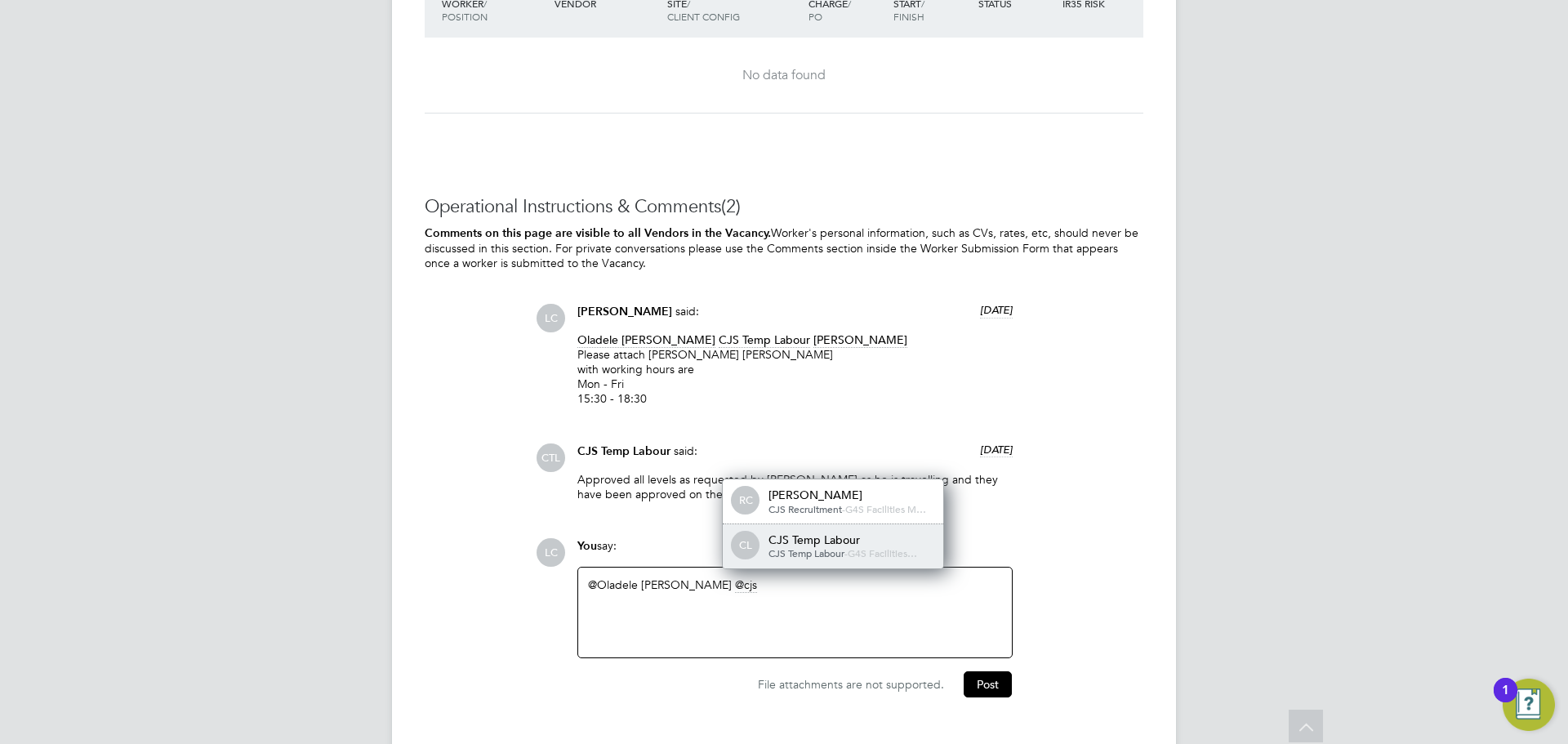
click at [810, 532] on div "CL CJS Temp Labour CJS Temp Labour - G4S Facilities…" at bounding box center [832, 546] width 221 height 44
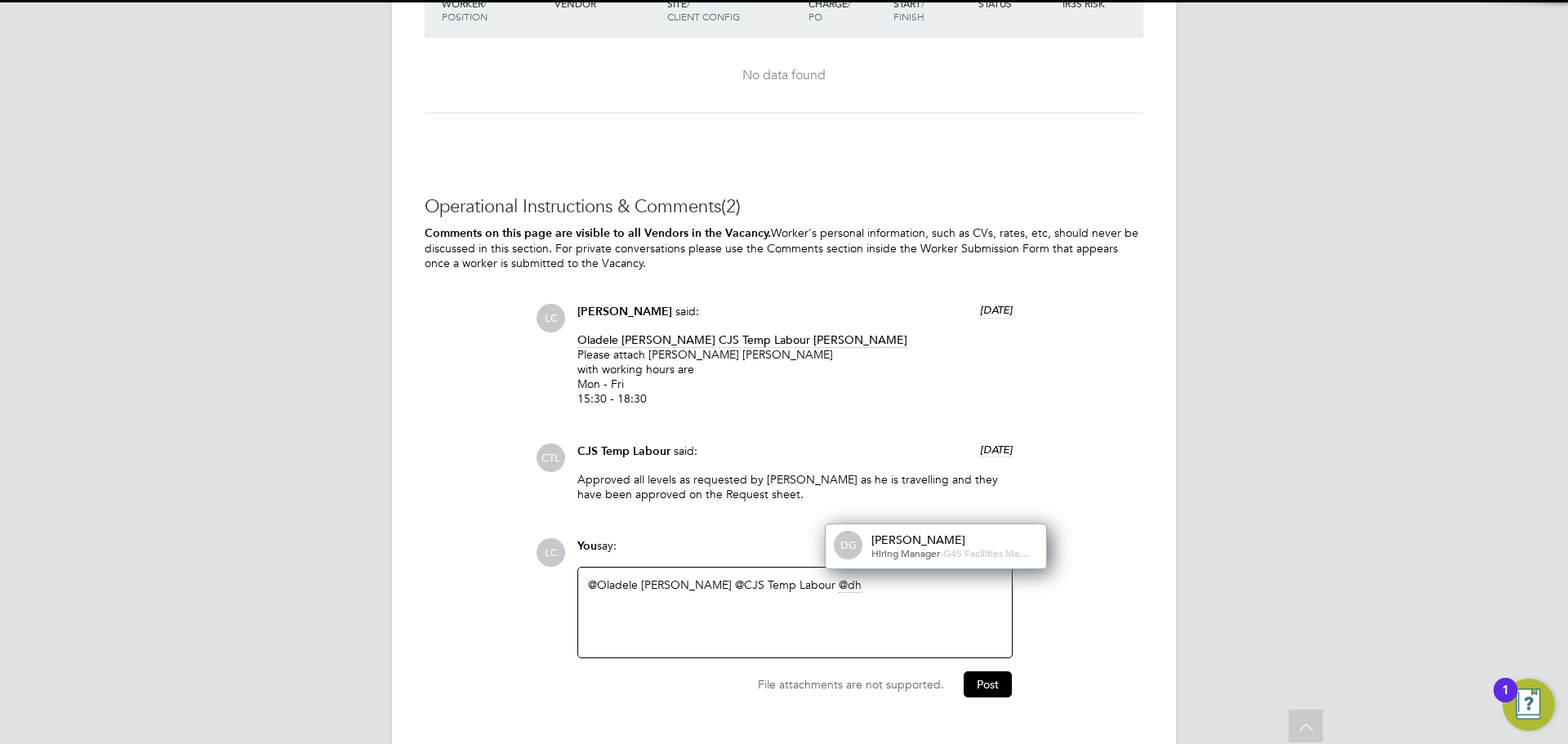
click at [898, 533] on div "[PERSON_NAME]" at bounding box center [953, 540] width 163 height 15
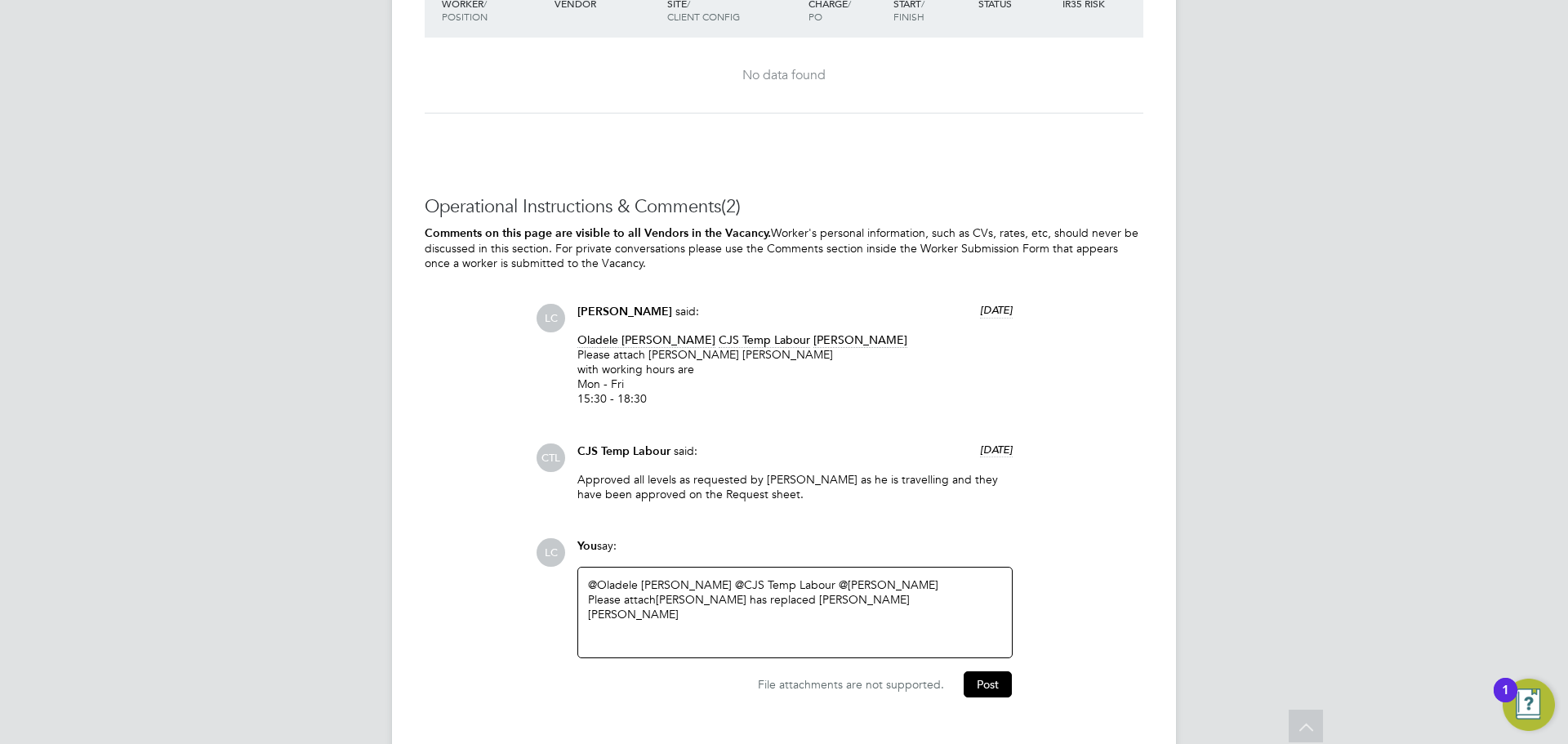
click at [742, 600] on div "Please attach Balogun Olaide has replaced Anissa Agatha" at bounding box center [795, 607] width 414 height 29
click at [991, 683] on button "Post" at bounding box center [987, 684] width 48 height 27
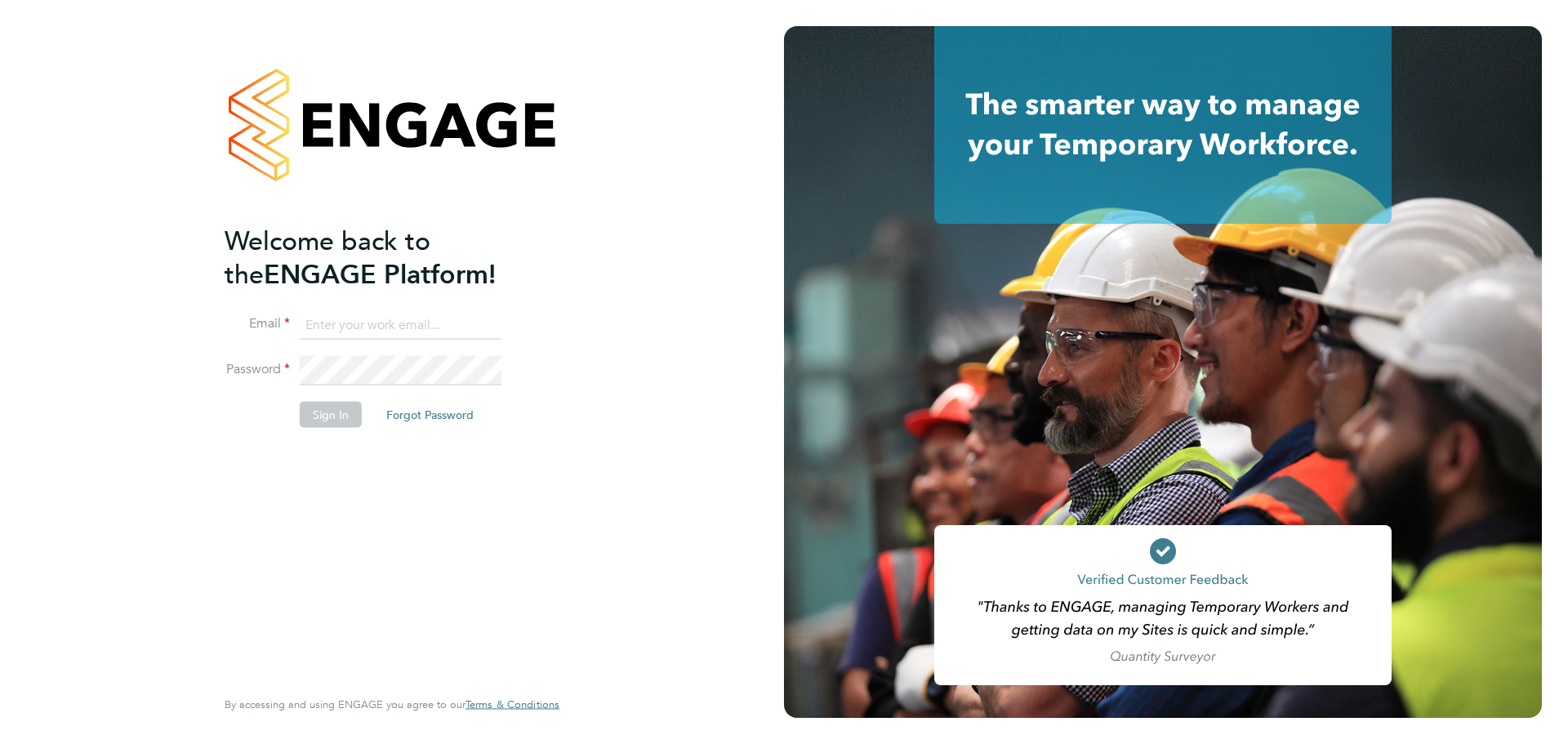
type input "Lilingxi.Chen@uk.g4s.com"
click at [310, 411] on button "Sign In" at bounding box center [330, 414] width 62 height 27
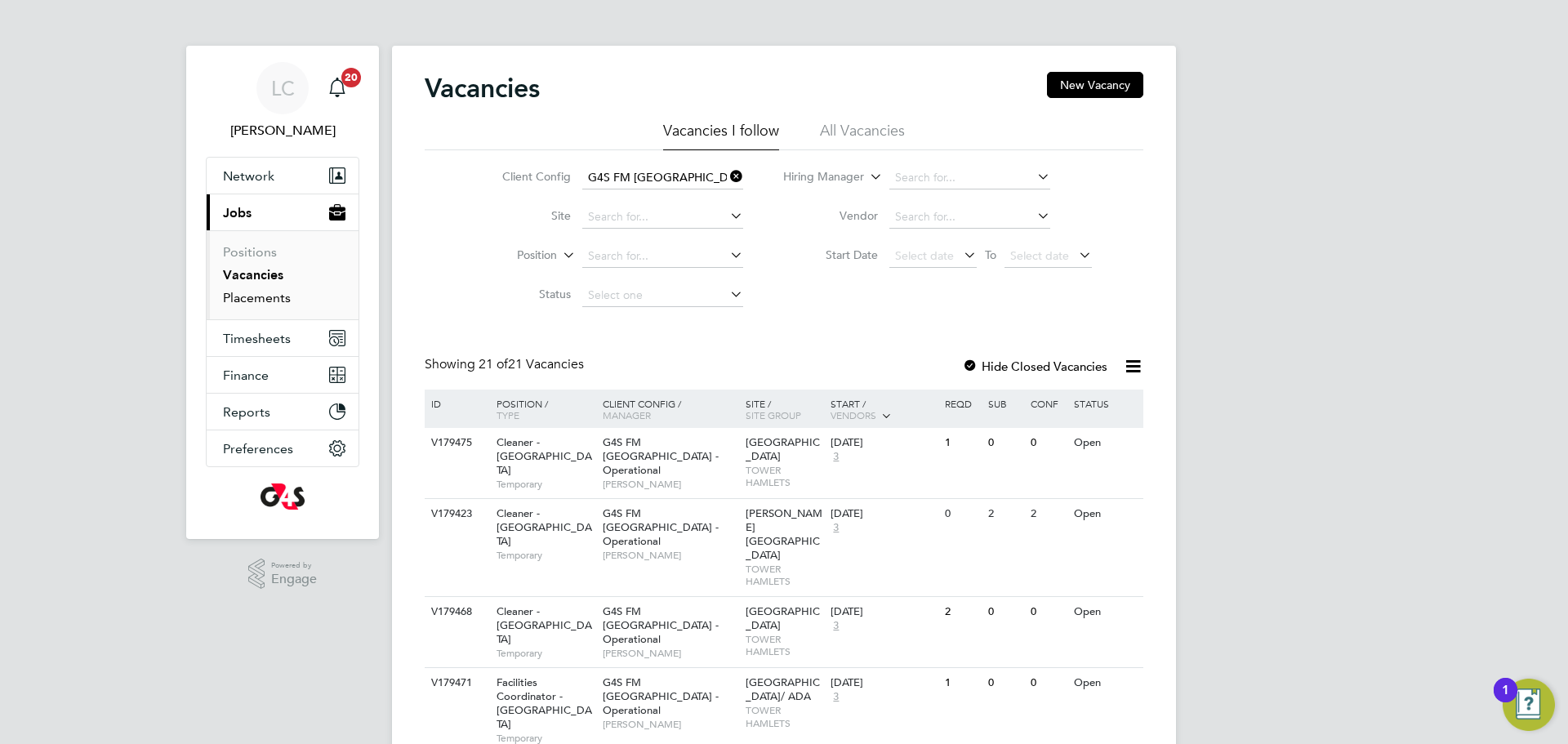
click at [259, 290] on link "Placements" at bounding box center [256, 297] width 68 height 16
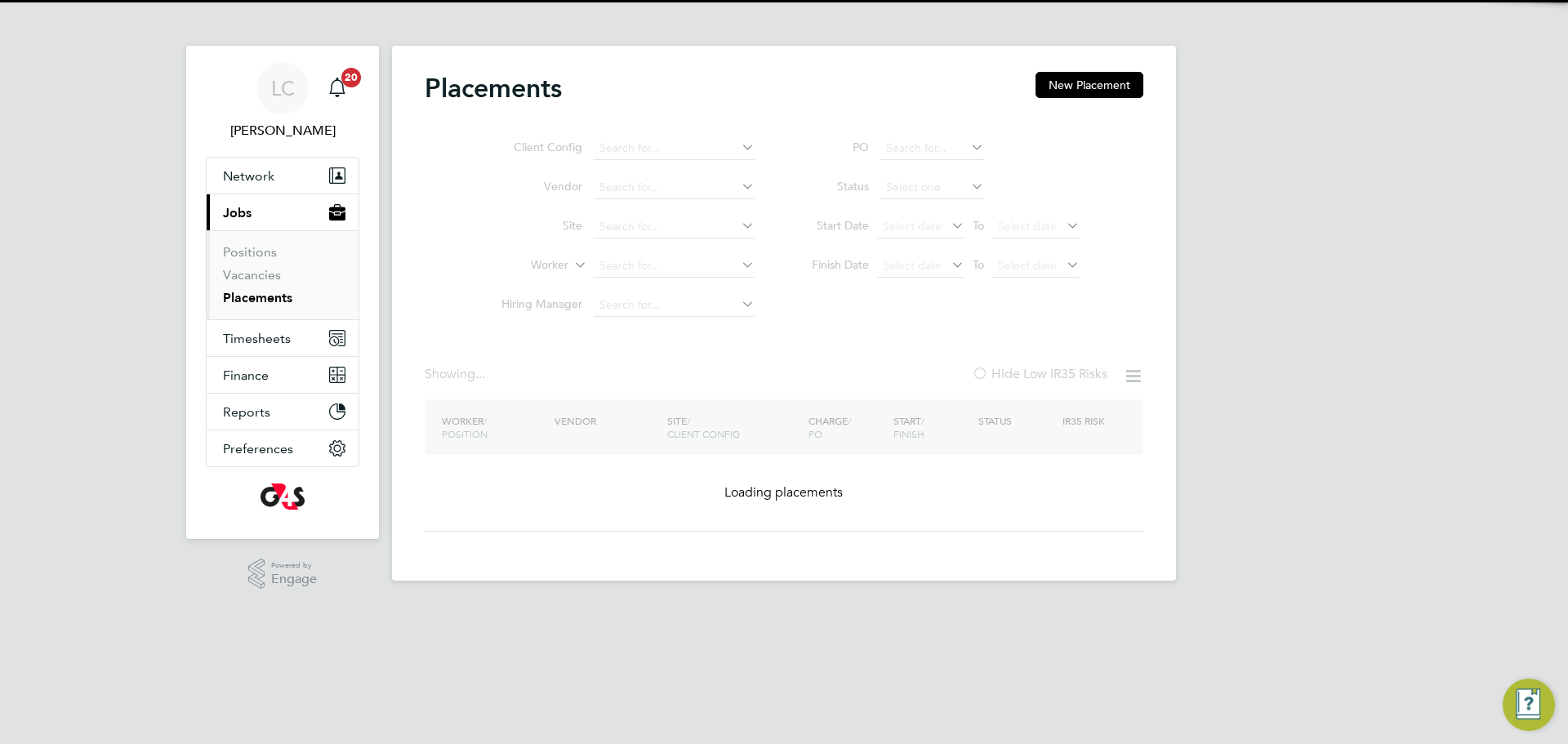
click at [634, 270] on ul "Client Config Vendor Site Worker Hiring Manager" at bounding box center [621, 227] width 307 height 196
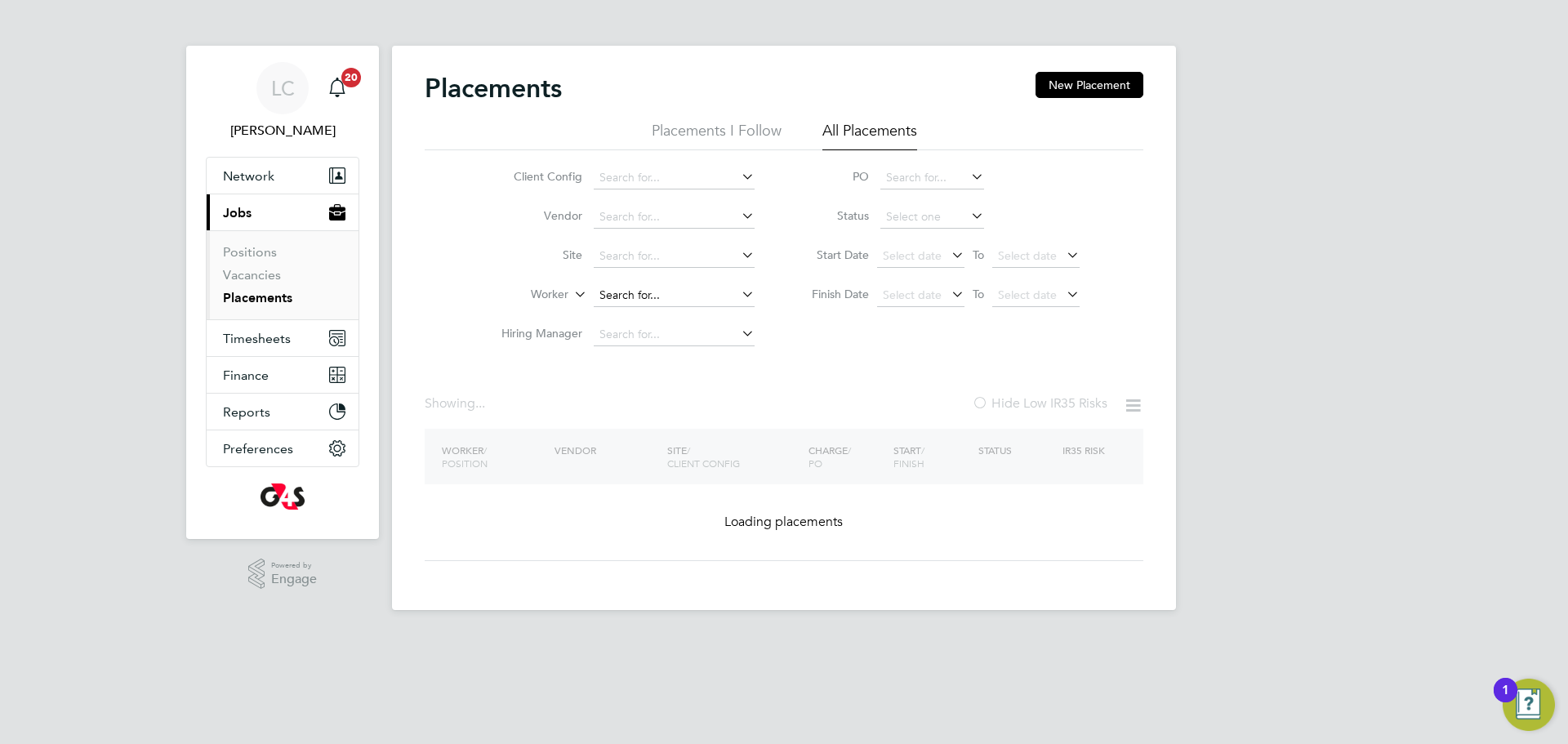
click at [641, 290] on input at bounding box center [674, 295] width 161 height 23
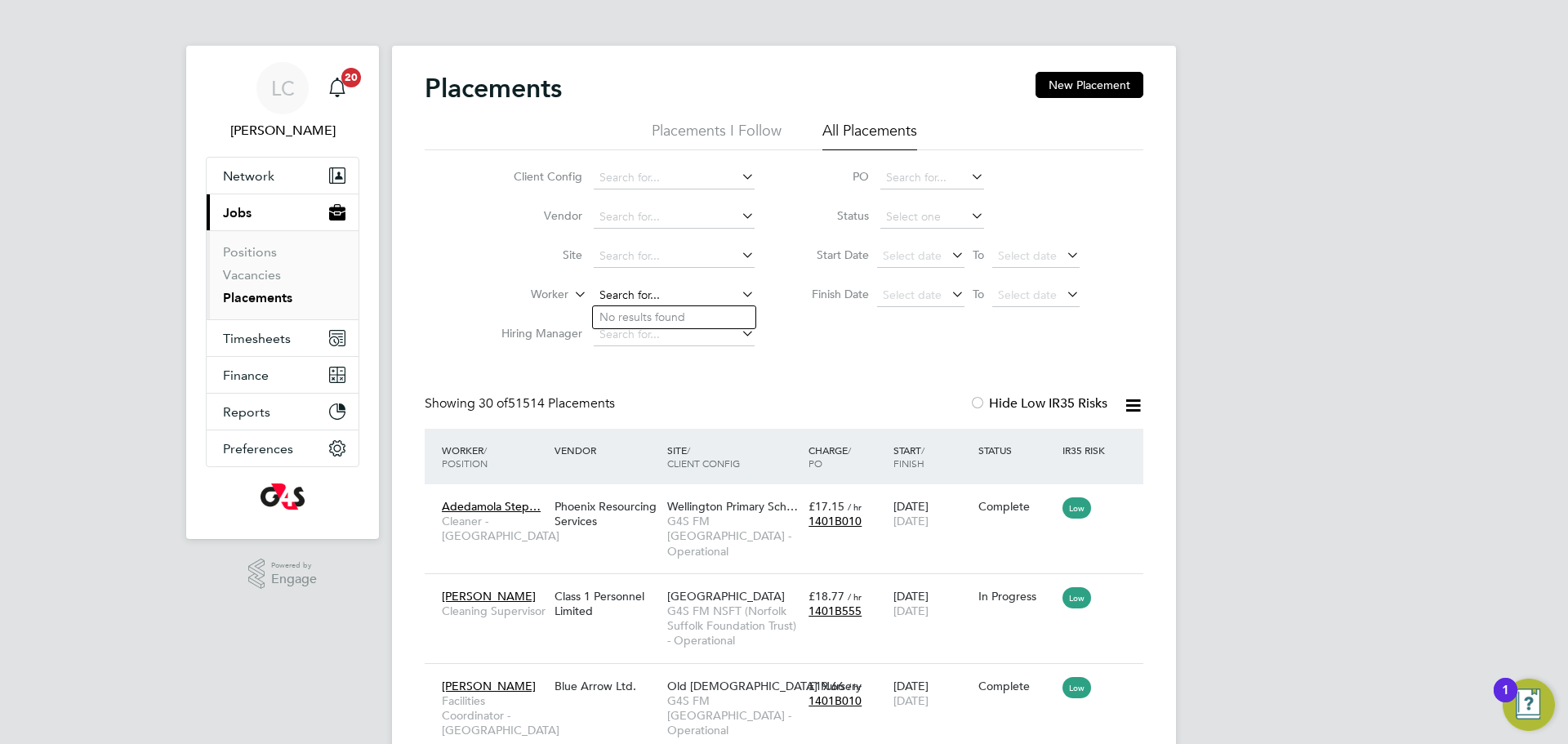
paste input "[PERSON_NAME]"
click at [692, 314] on b "Mustapha" at bounding box center [687, 317] width 53 height 14
type input "[PERSON_NAME] [PERSON_NAME]"
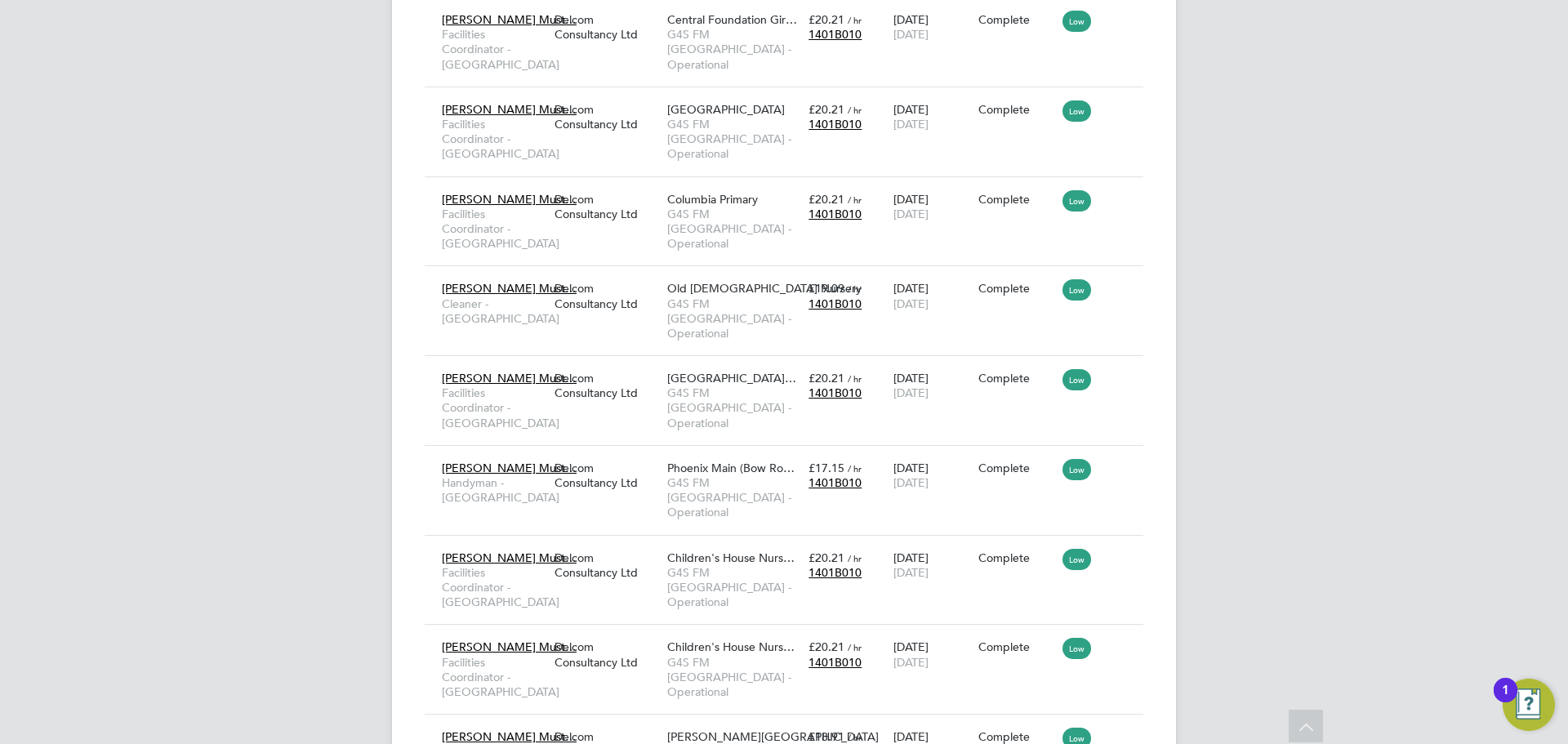
scroll to position [2508, 0]
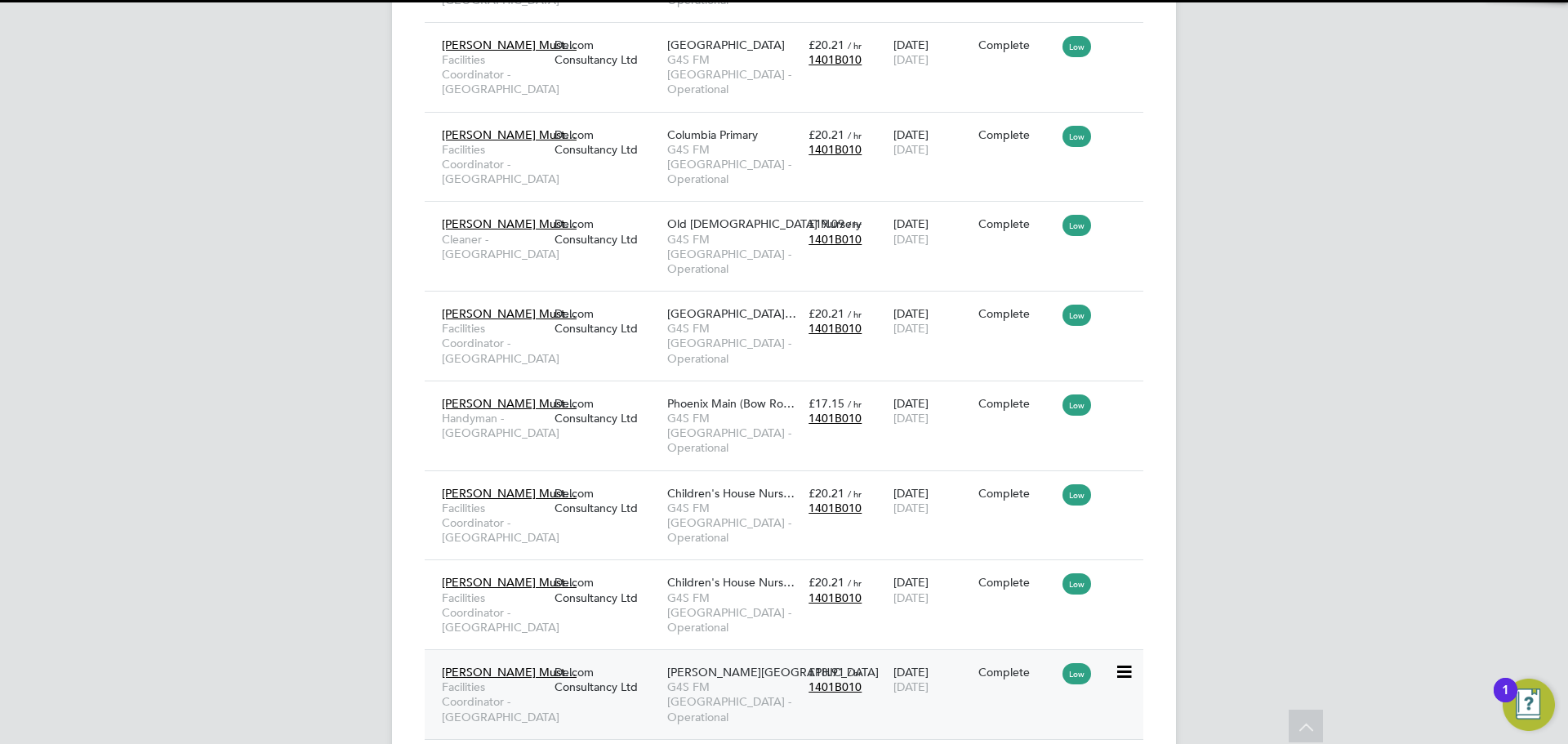
scroll to position [61, 142]
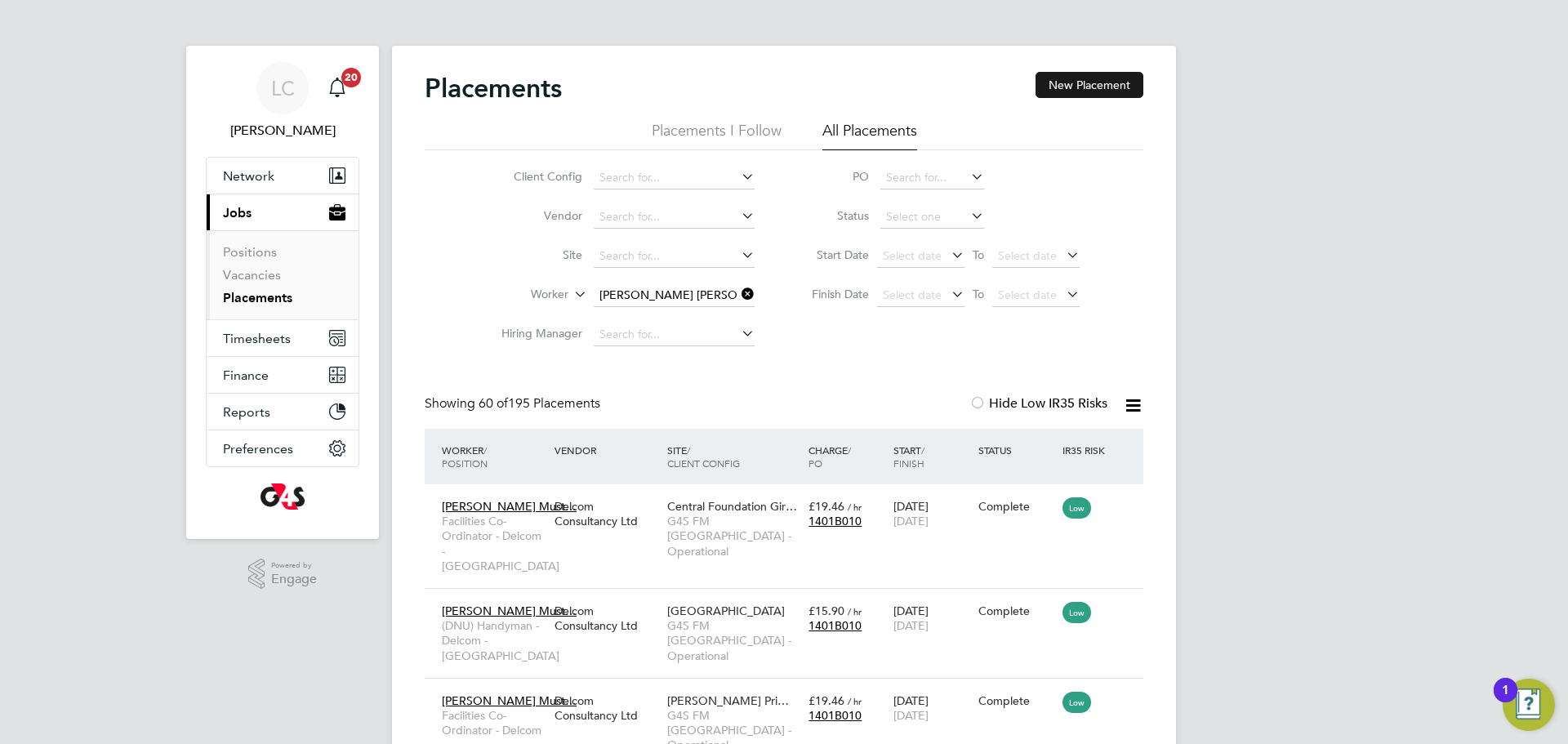
click at [1120, 96] on button "New Placement" at bounding box center [1089, 84] width 108 height 27
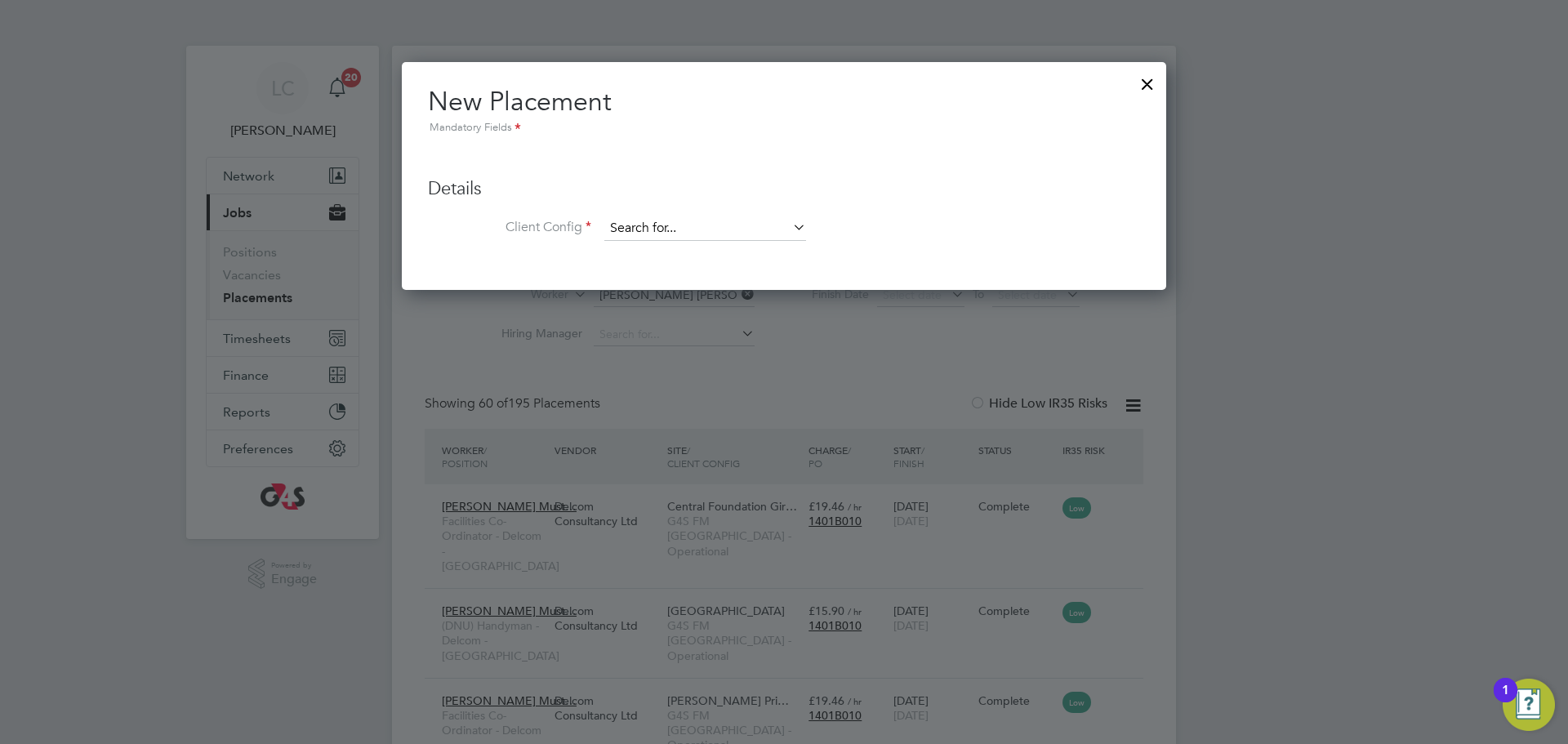
click at [713, 226] on input at bounding box center [706, 229] width 202 height 25
type input "t"
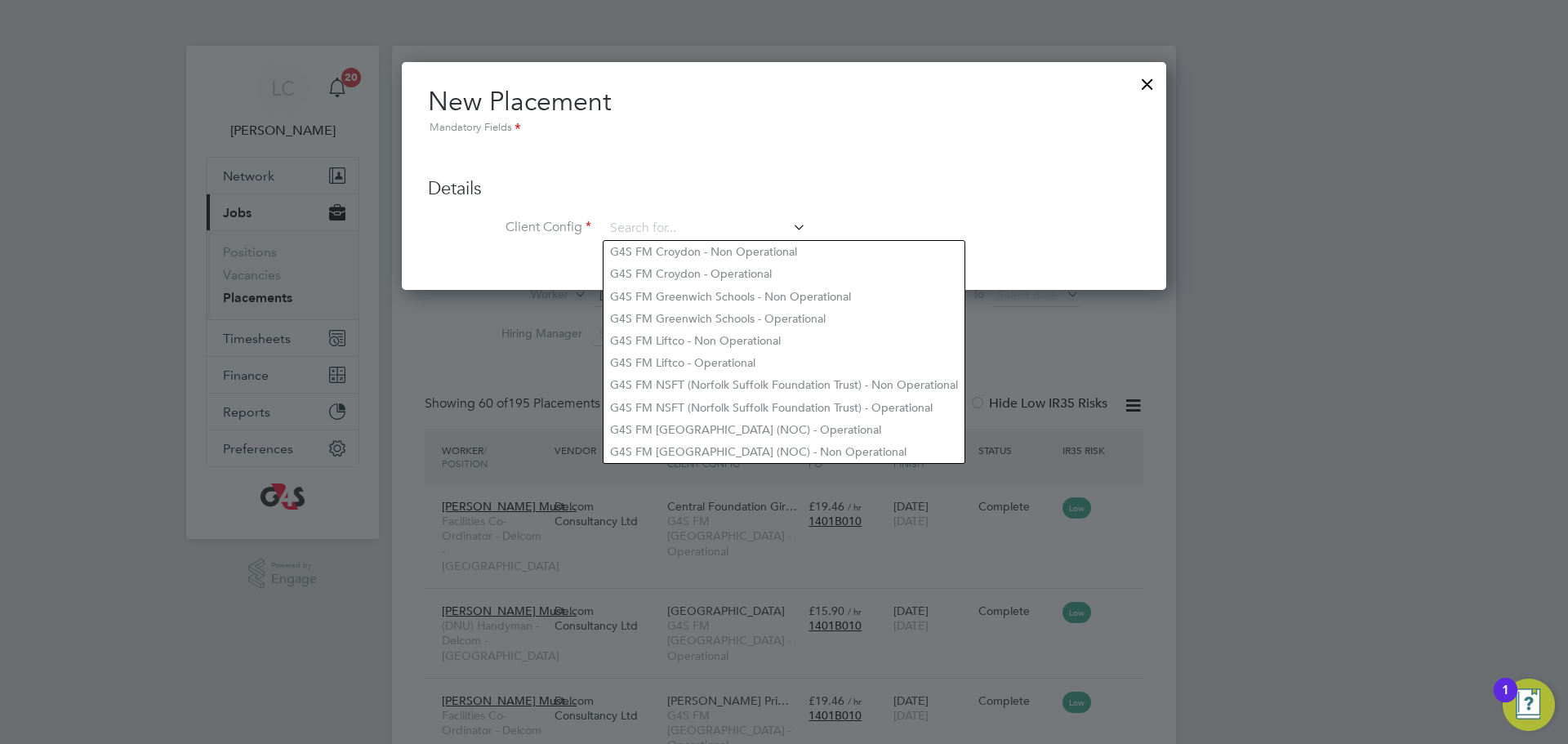
click at [1160, 83] on div at bounding box center [1147, 80] width 29 height 29
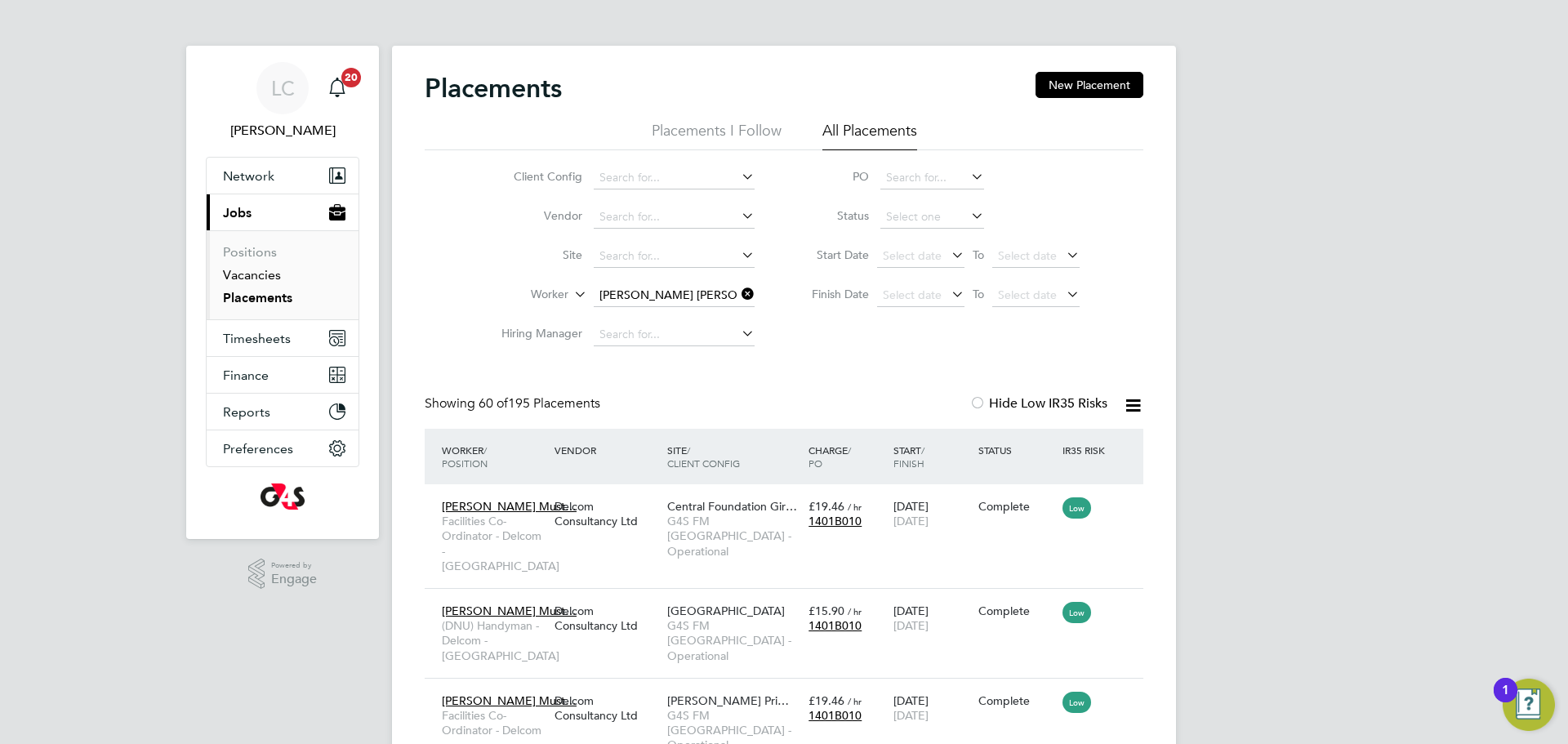
click at [275, 275] on link "Vacancies" at bounding box center [251, 275] width 58 height 16
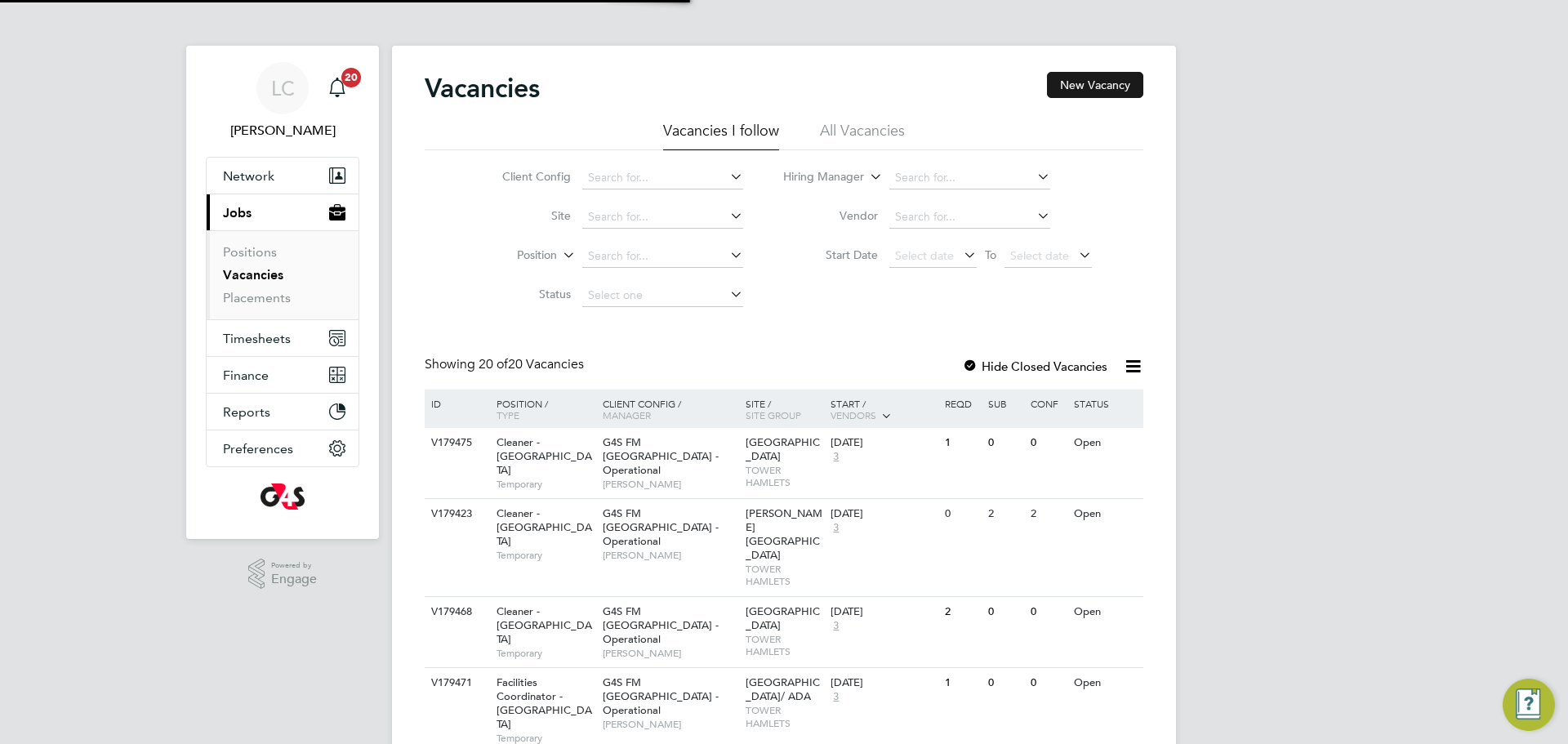
click at [1119, 87] on button "New Vacancy" at bounding box center [1095, 84] width 96 height 27
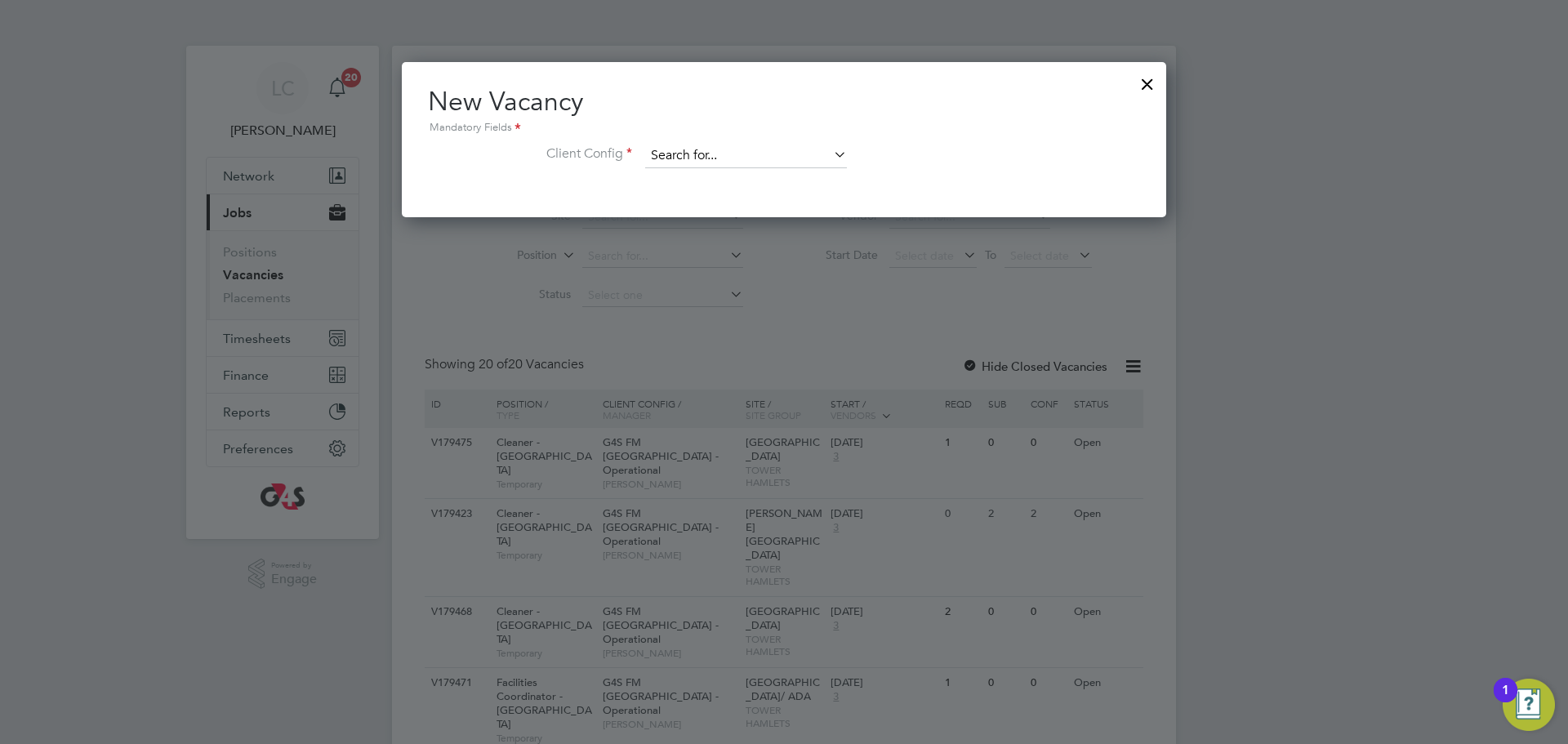
click at [783, 158] on input at bounding box center [746, 155] width 202 height 25
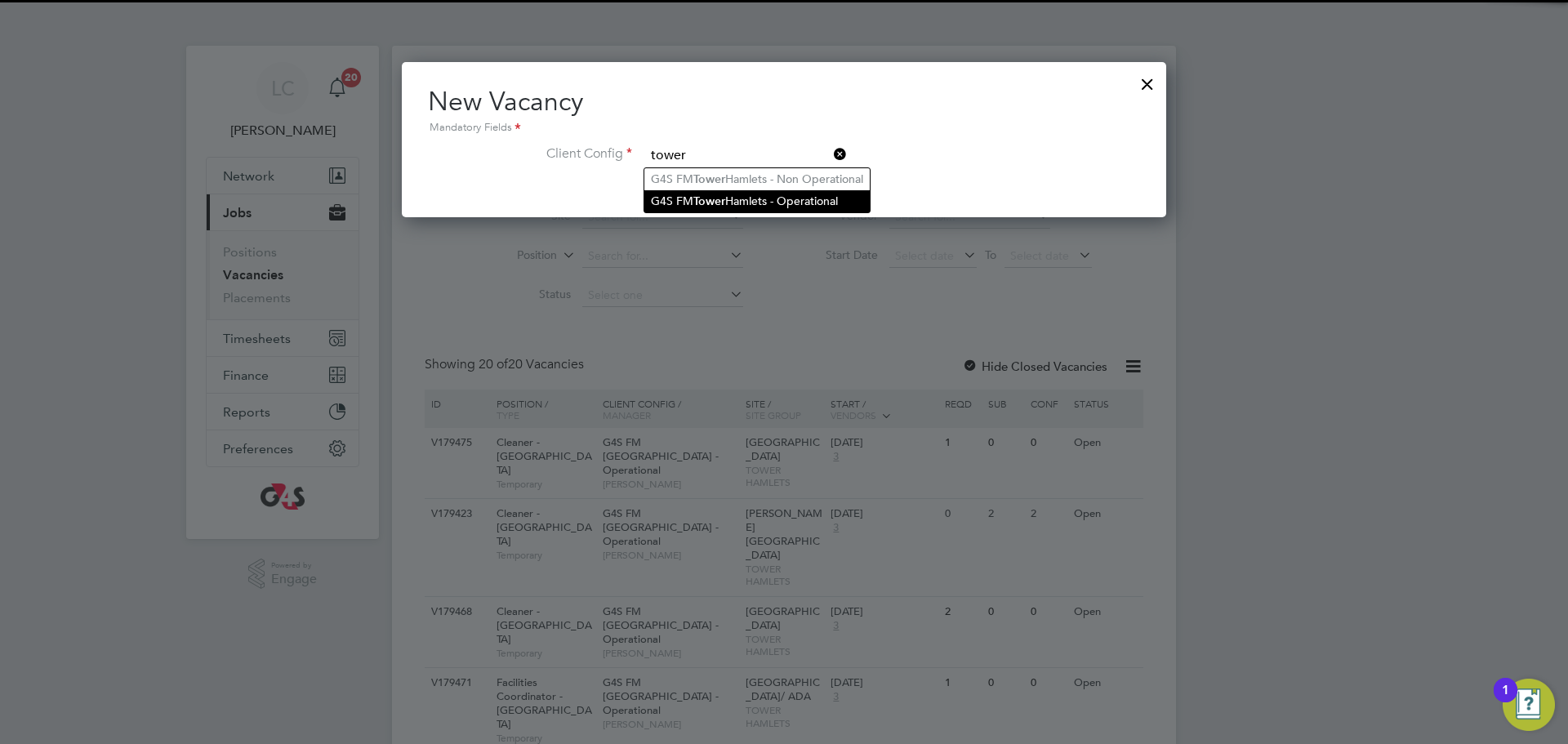
click at [767, 192] on li "G4S FM Tower Hamlets - Operational" at bounding box center [758, 201] width 226 height 22
type input "G4S FM [GEOGRAPHIC_DATA] - Operational"
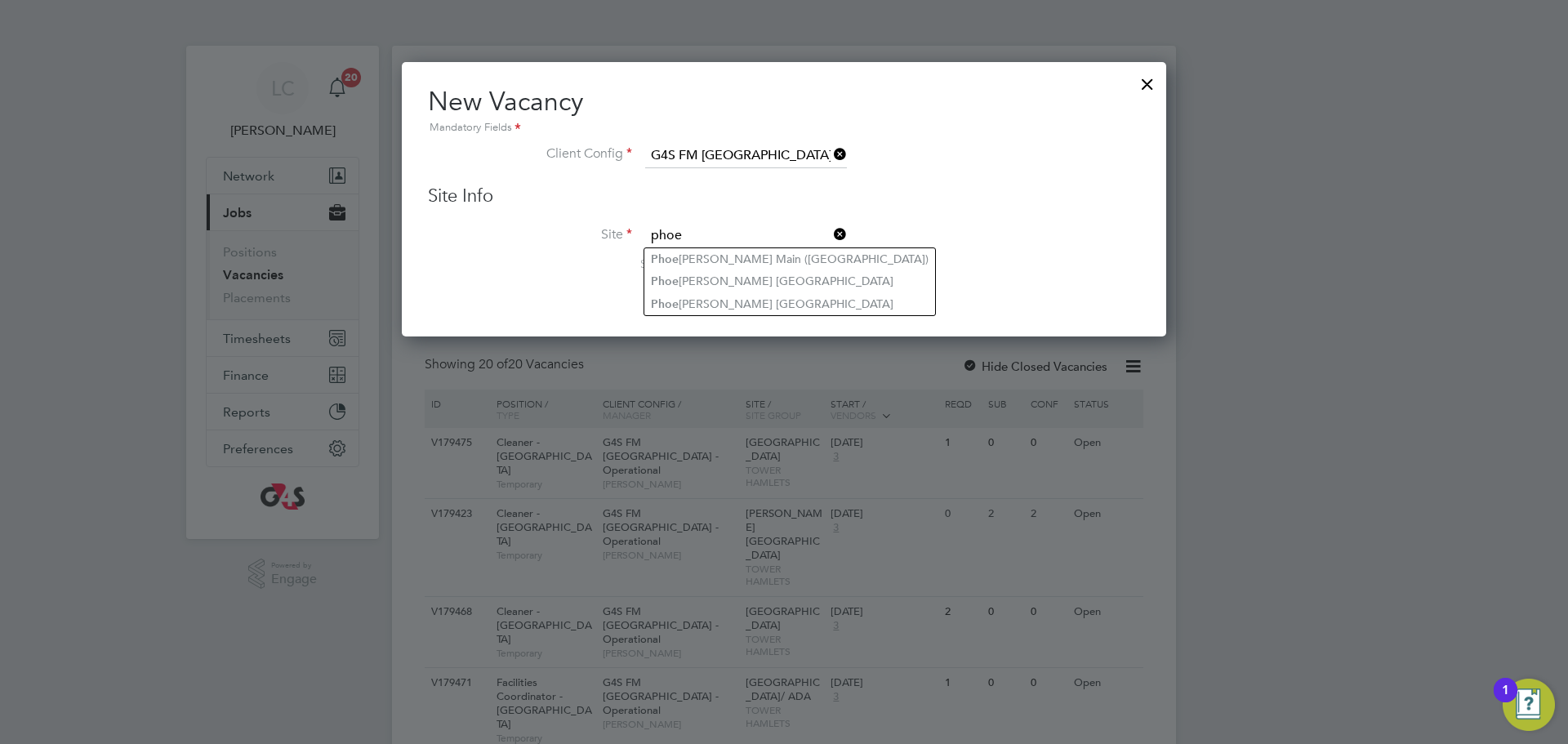
drag, startPoint x: 736, startPoint y: 251, endPoint x: 728, endPoint y: 245, distance: 10.0
click at [740, 259] on li "Phoe nix Main (Bow Road)" at bounding box center [790, 259] width 290 height 22
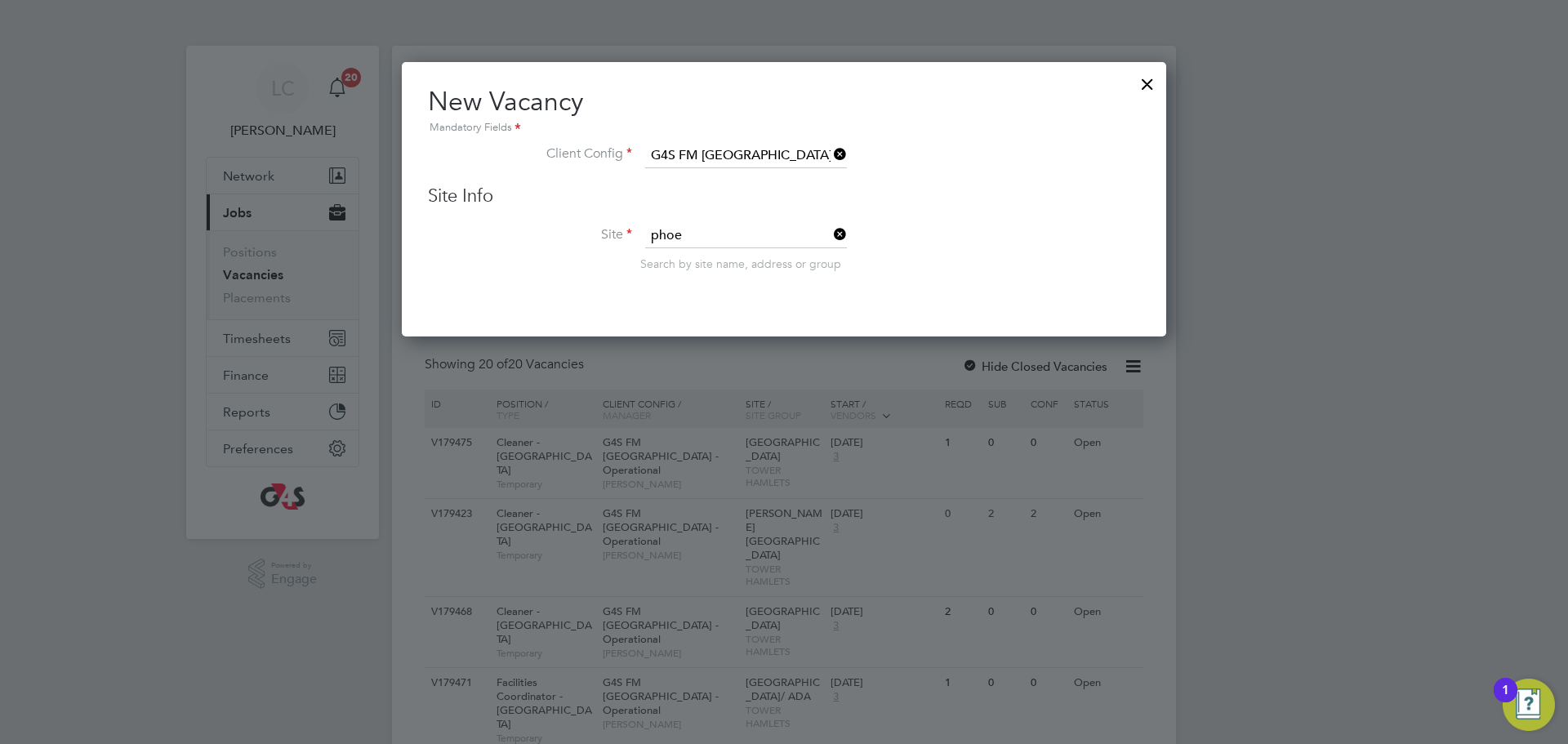
type input "Phoenix Main (Bow Road)"
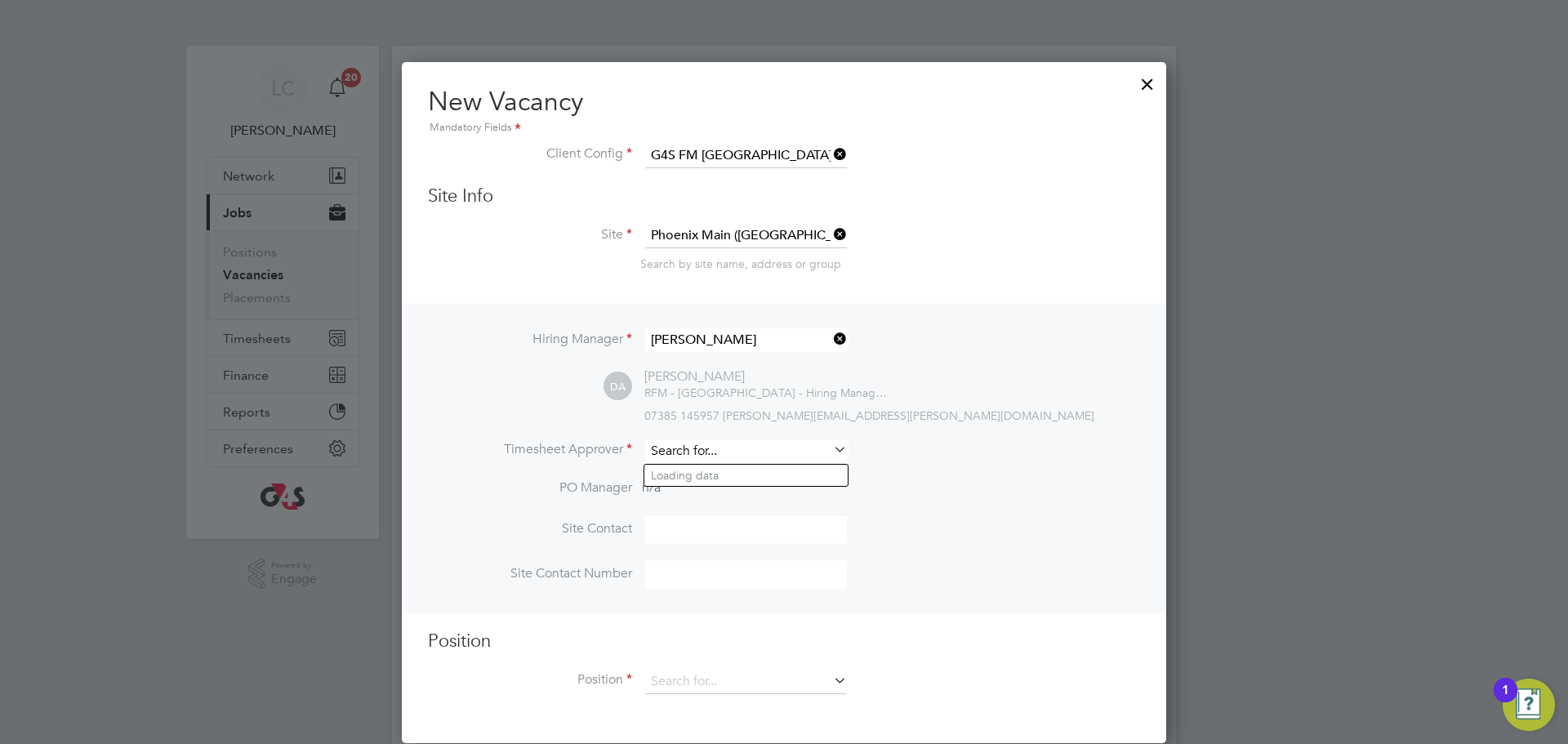
click at [731, 456] on input at bounding box center [746, 452] width 202 height 24
click at [760, 468] on li "Lil ingxi Chen" at bounding box center [746, 475] width 203 height 22
type input "[PERSON_NAME]"
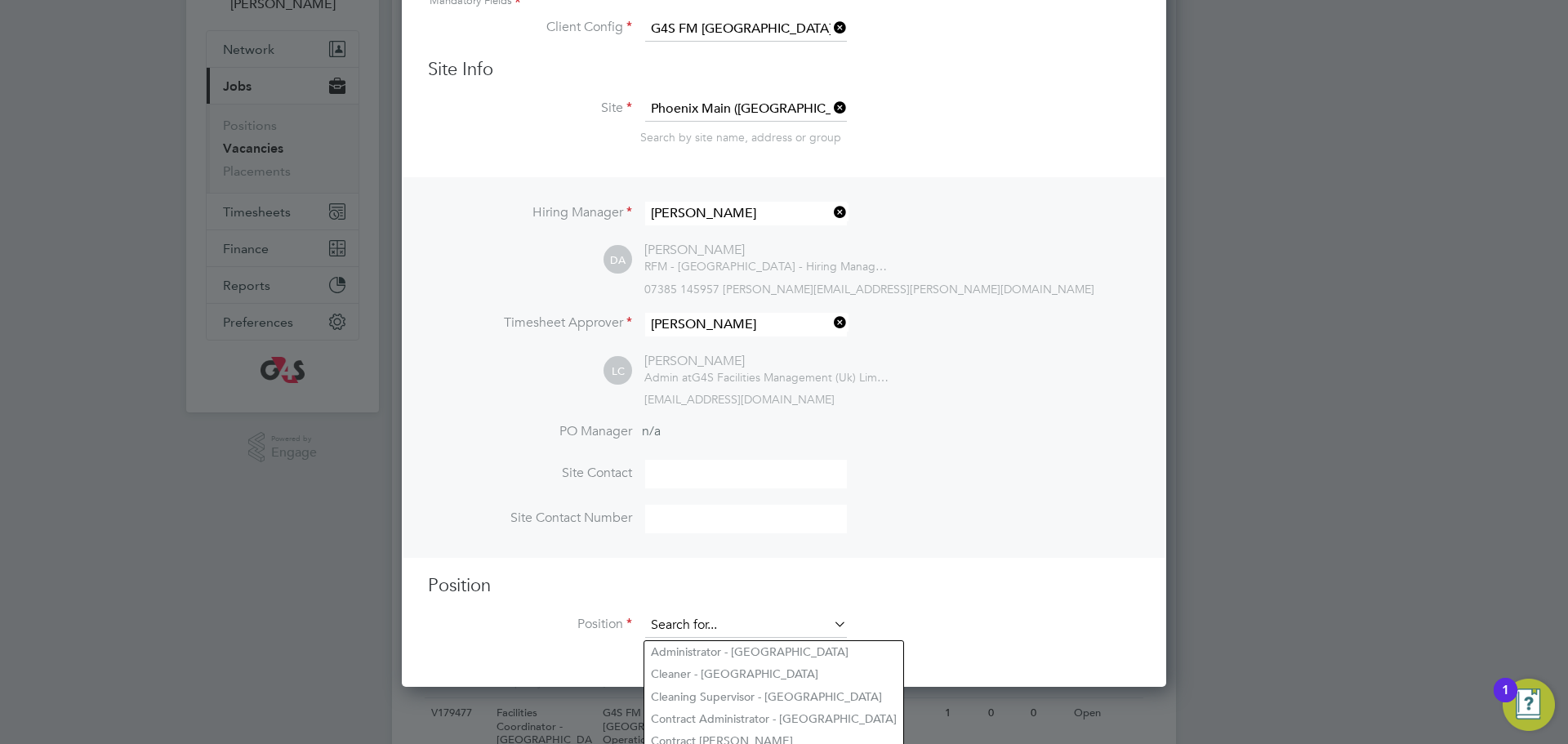
click at [687, 630] on input at bounding box center [746, 625] width 202 height 25
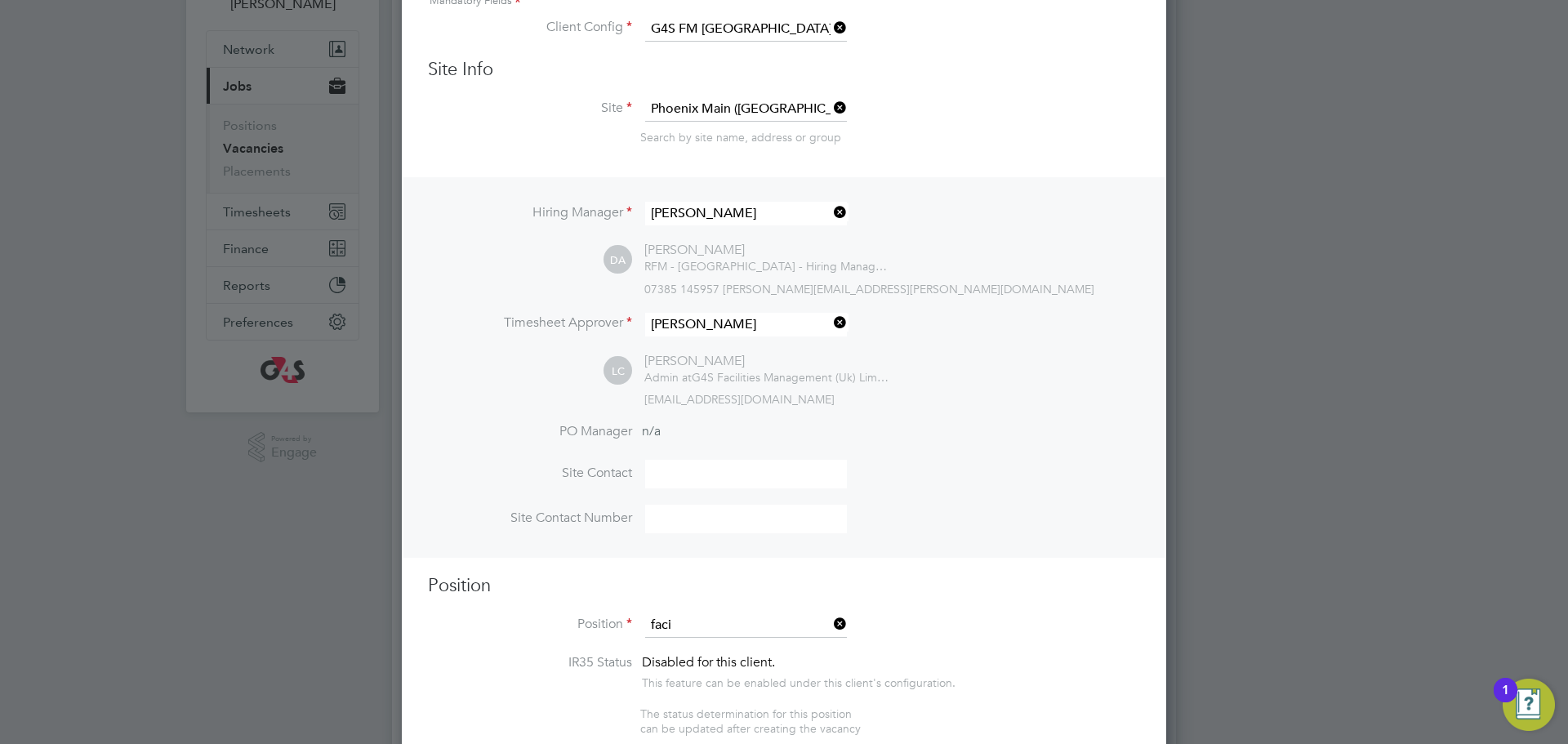
click at [732, 649] on li "Faci lities Coordinator - Tower Hamlets" at bounding box center [769, 652] width 250 height 22
type input "Facilities Coordinator - [GEOGRAPHIC_DATA]"
type textarea "**Job Outline:** The Facilities Coordinator (FC) will be part of the G4S School…"
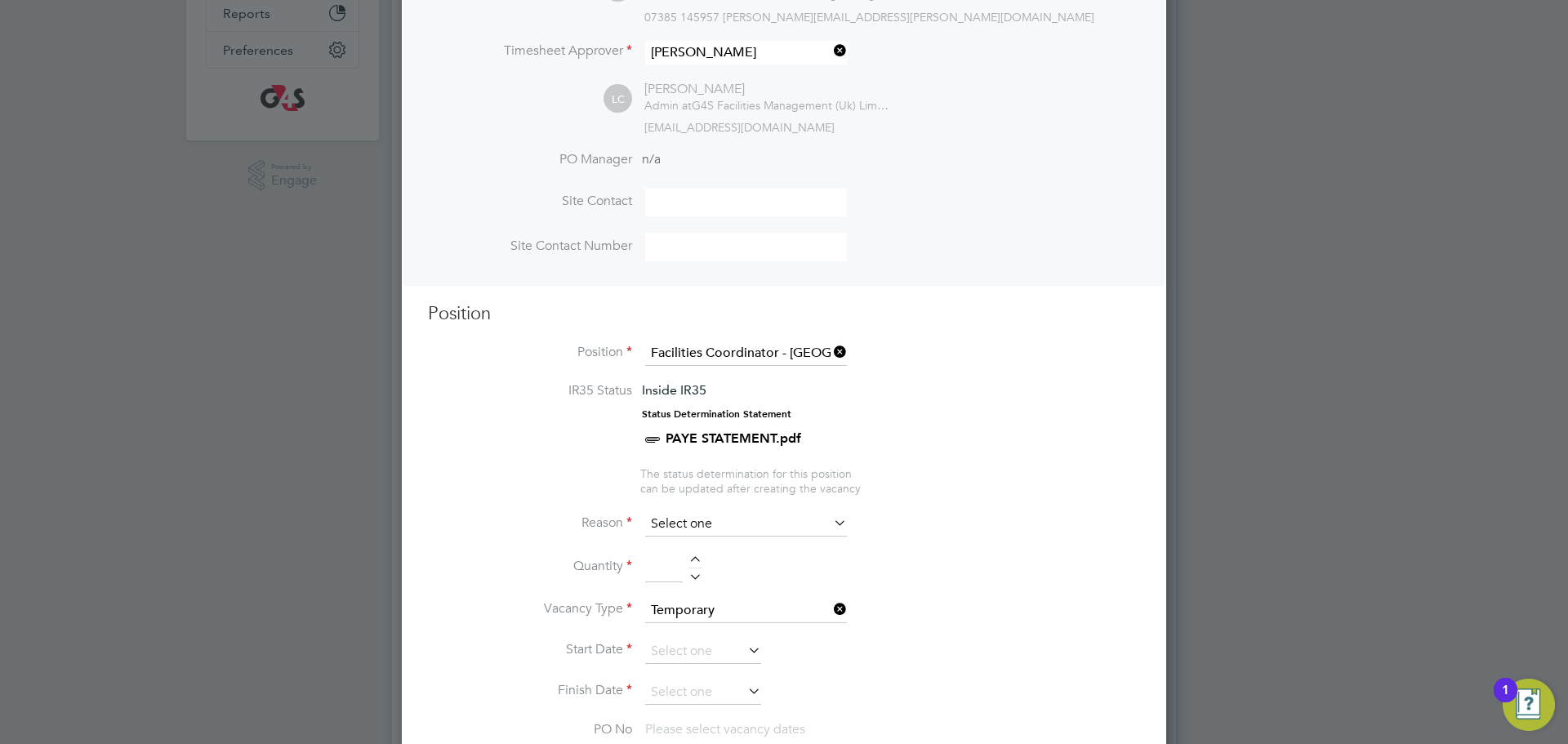
click at [771, 524] on input at bounding box center [746, 524] width 202 height 25
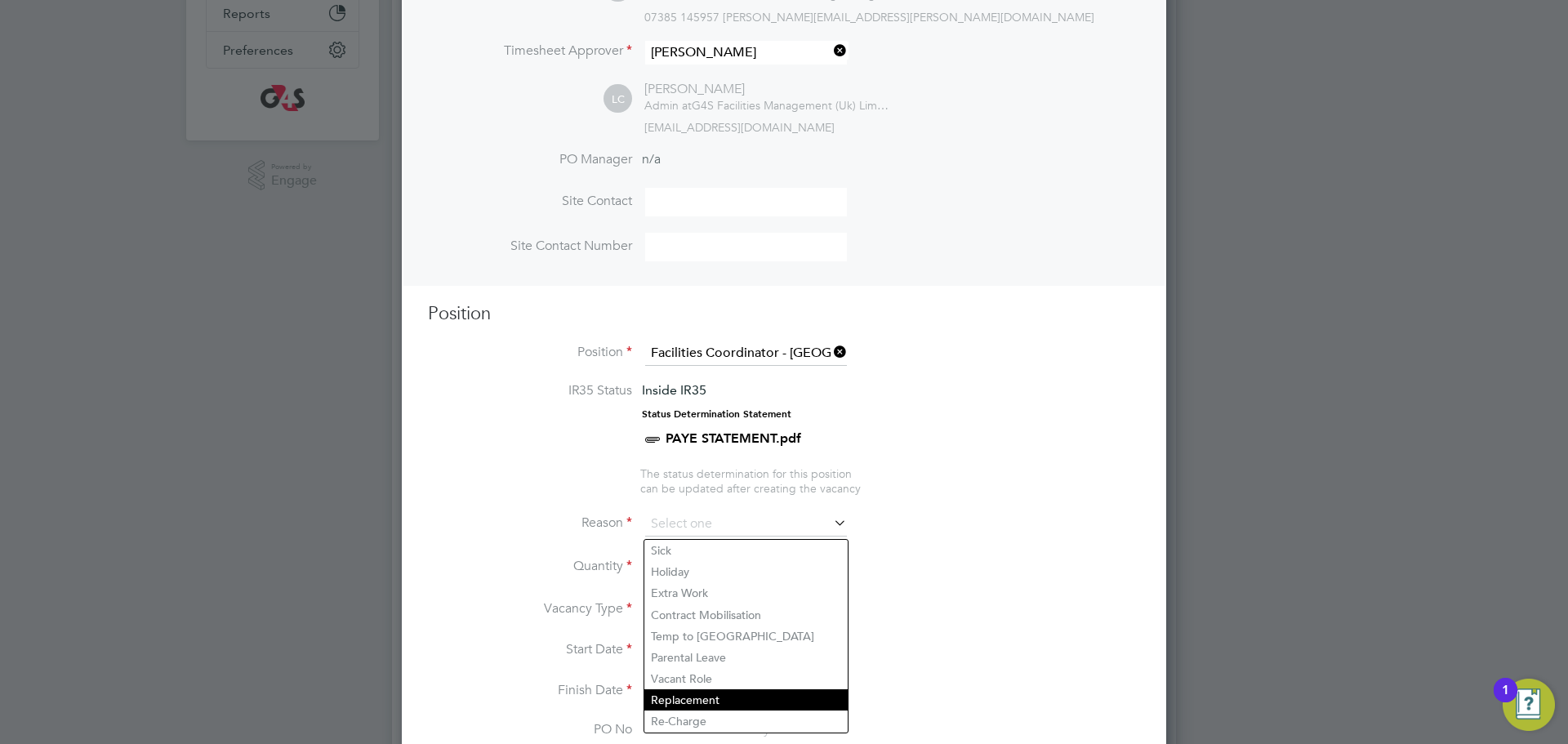
click at [686, 703] on li "Replacement" at bounding box center [746, 700] width 203 height 22
type input "Replacement"
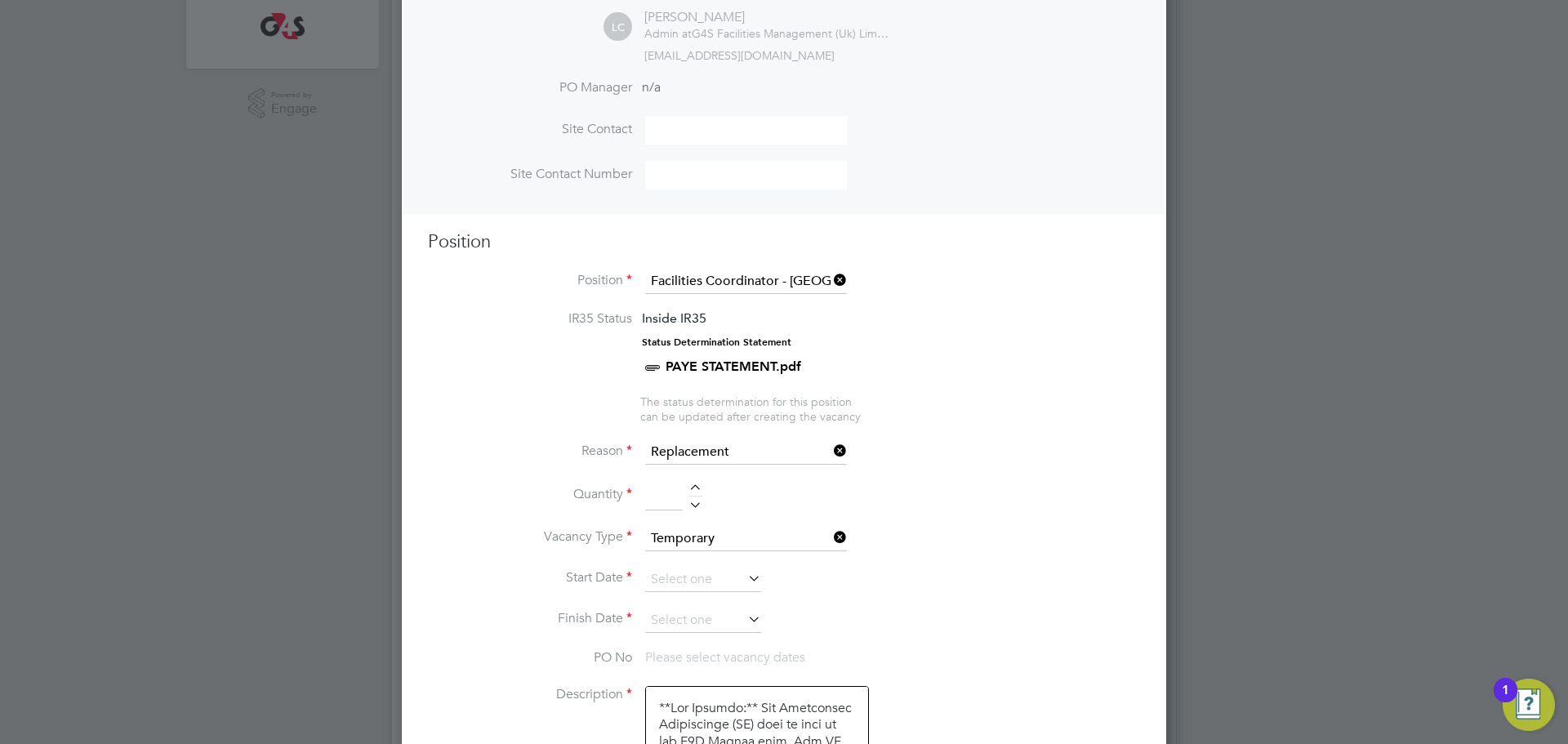
click at [703, 491] on div at bounding box center [695, 490] width 14 height 12
type input "1"
click at [690, 581] on input at bounding box center [703, 579] width 116 height 25
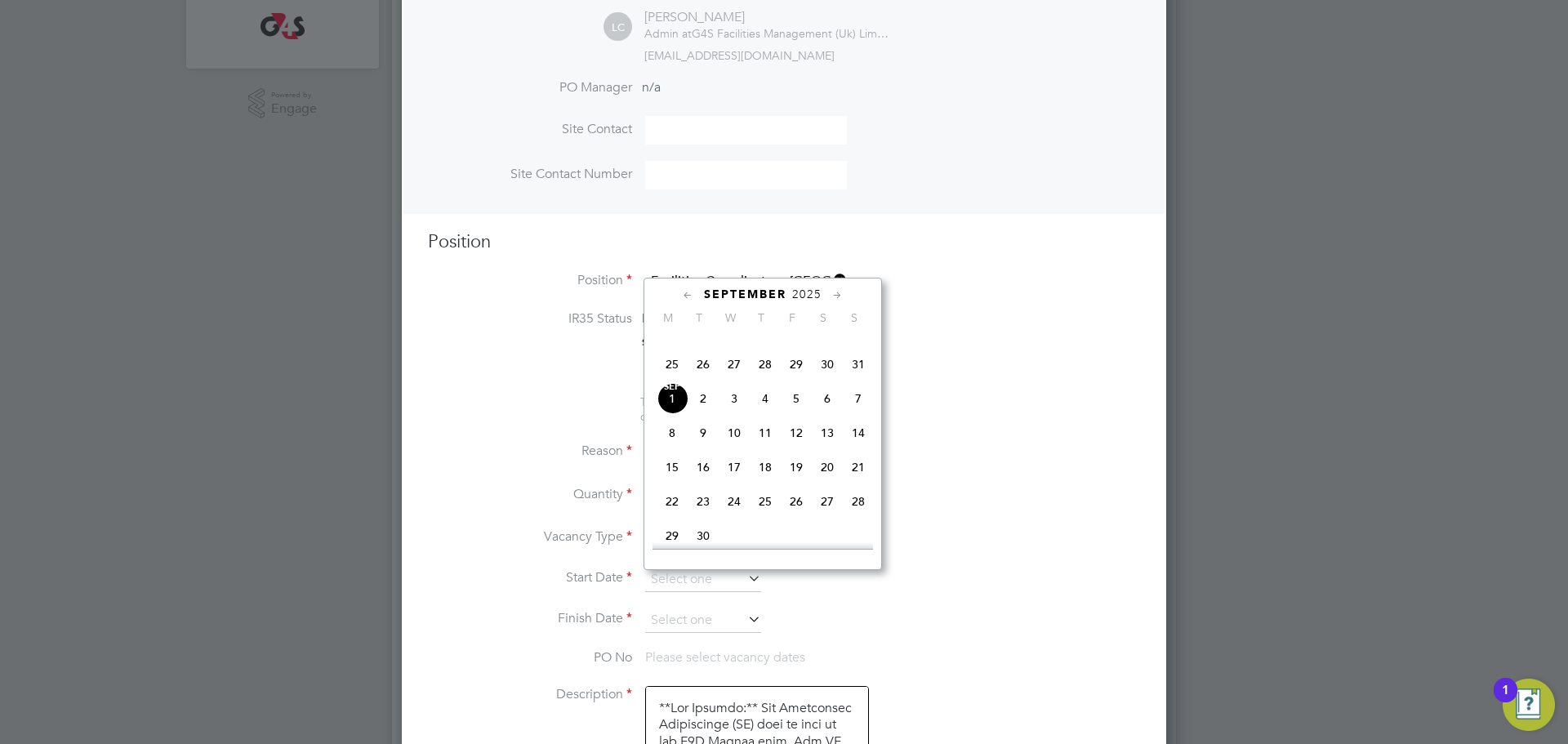
drag, startPoint x: 674, startPoint y: 423, endPoint x: 684, endPoint y: 558, distance: 135.4
click at [674, 414] on span "Sep 1" at bounding box center [672, 399] width 31 height 31
type input "01 Sep 2025"
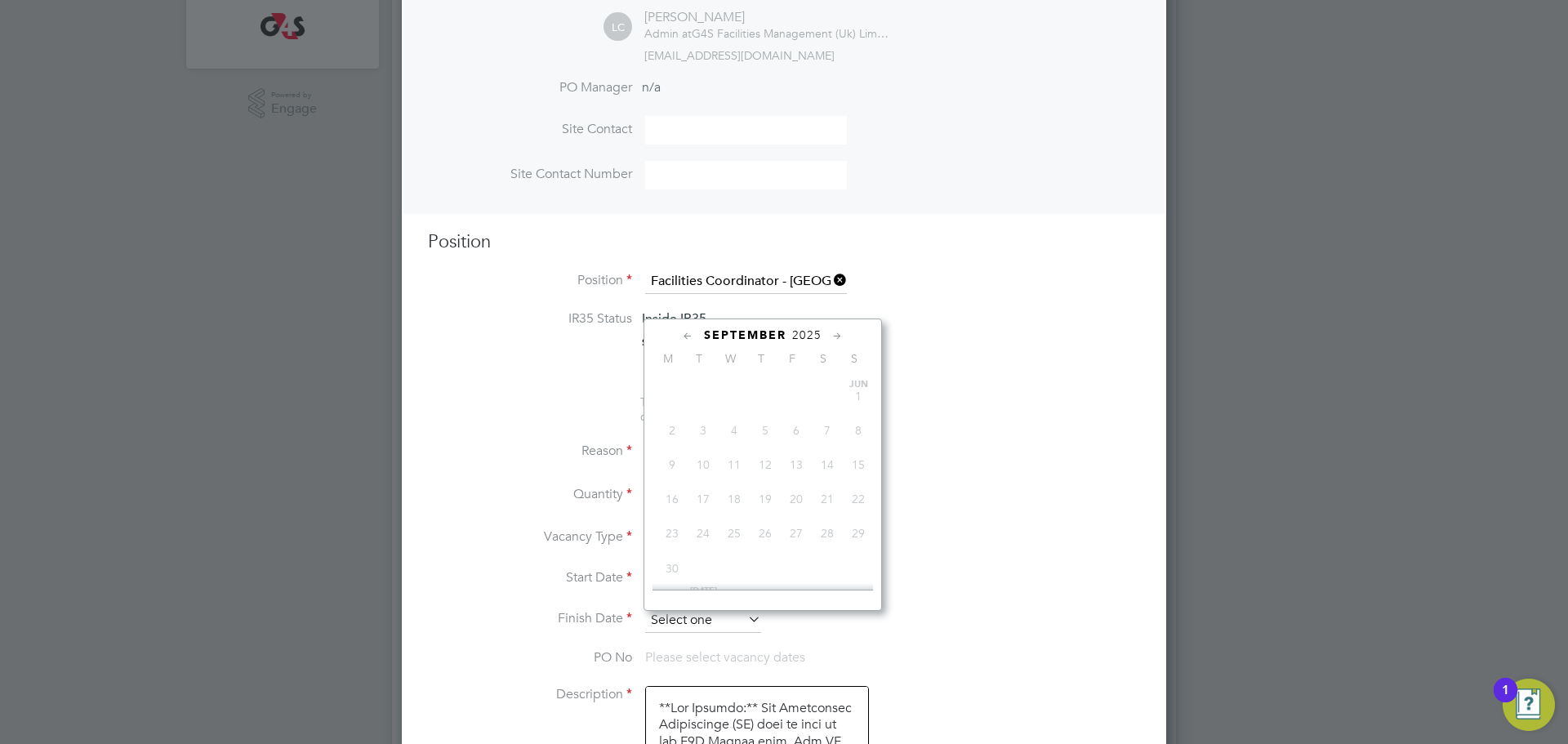
click at [685, 619] on input at bounding box center [703, 620] width 116 height 25
click at [795, 454] on span "5" at bounding box center [797, 440] width 31 height 31
type input "05 Sep 2025"
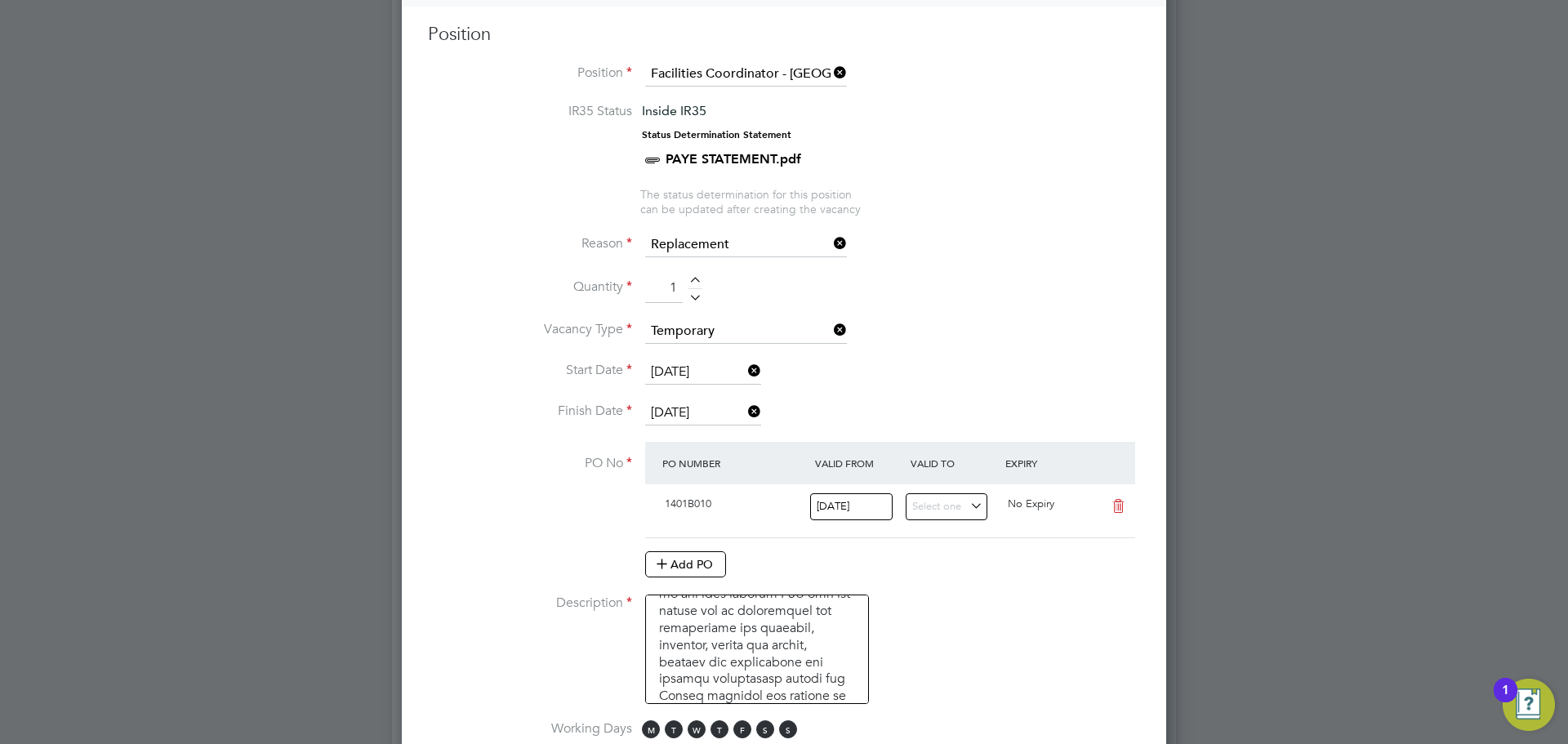
scroll to position [315, 0]
drag, startPoint x: 765, startPoint y: 732, endPoint x: 779, endPoint y: 734, distance: 14.1
click at [767, 732] on span "S" at bounding box center [765, 729] width 18 height 18
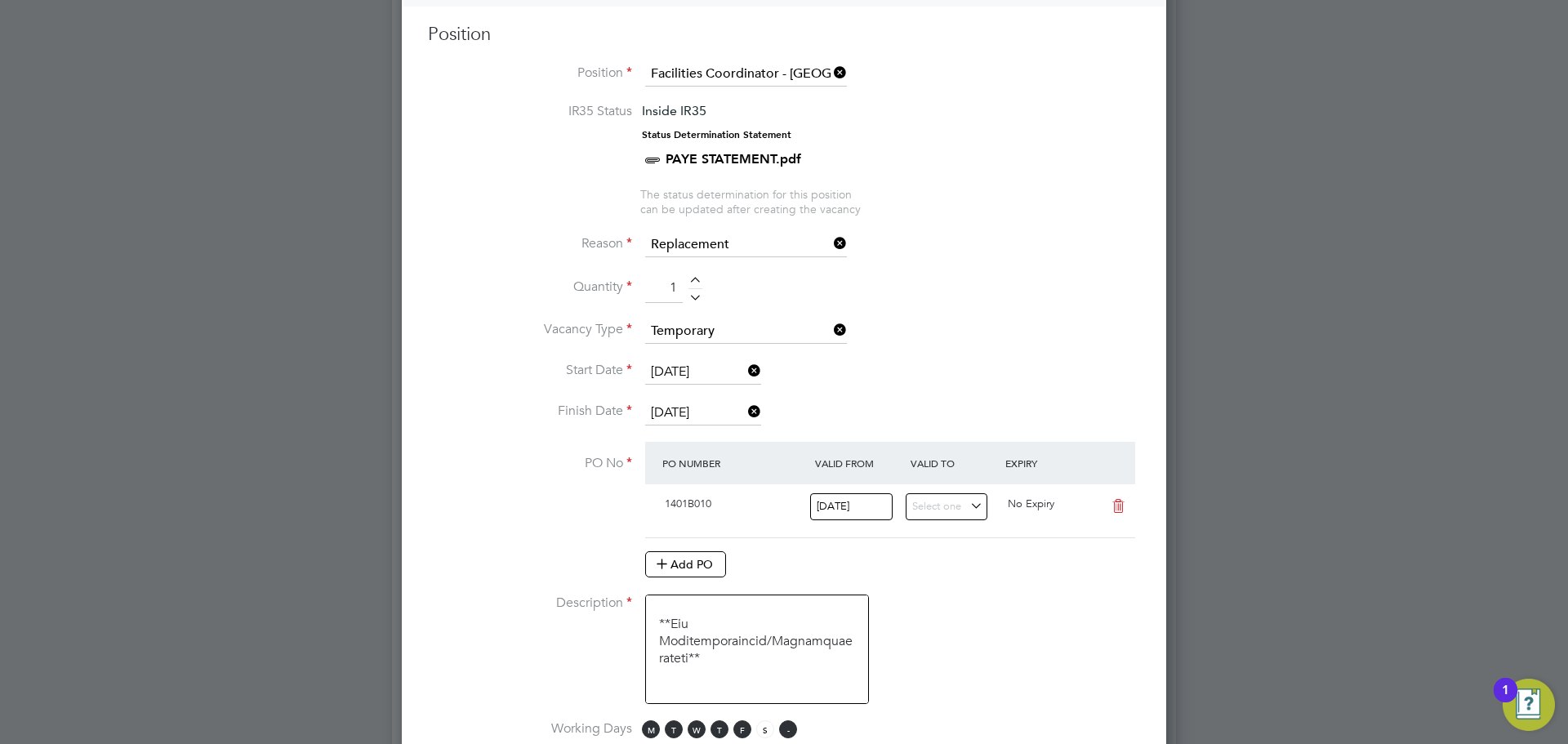
click at [787, 732] on span "S" at bounding box center [788, 729] width 18 height 18
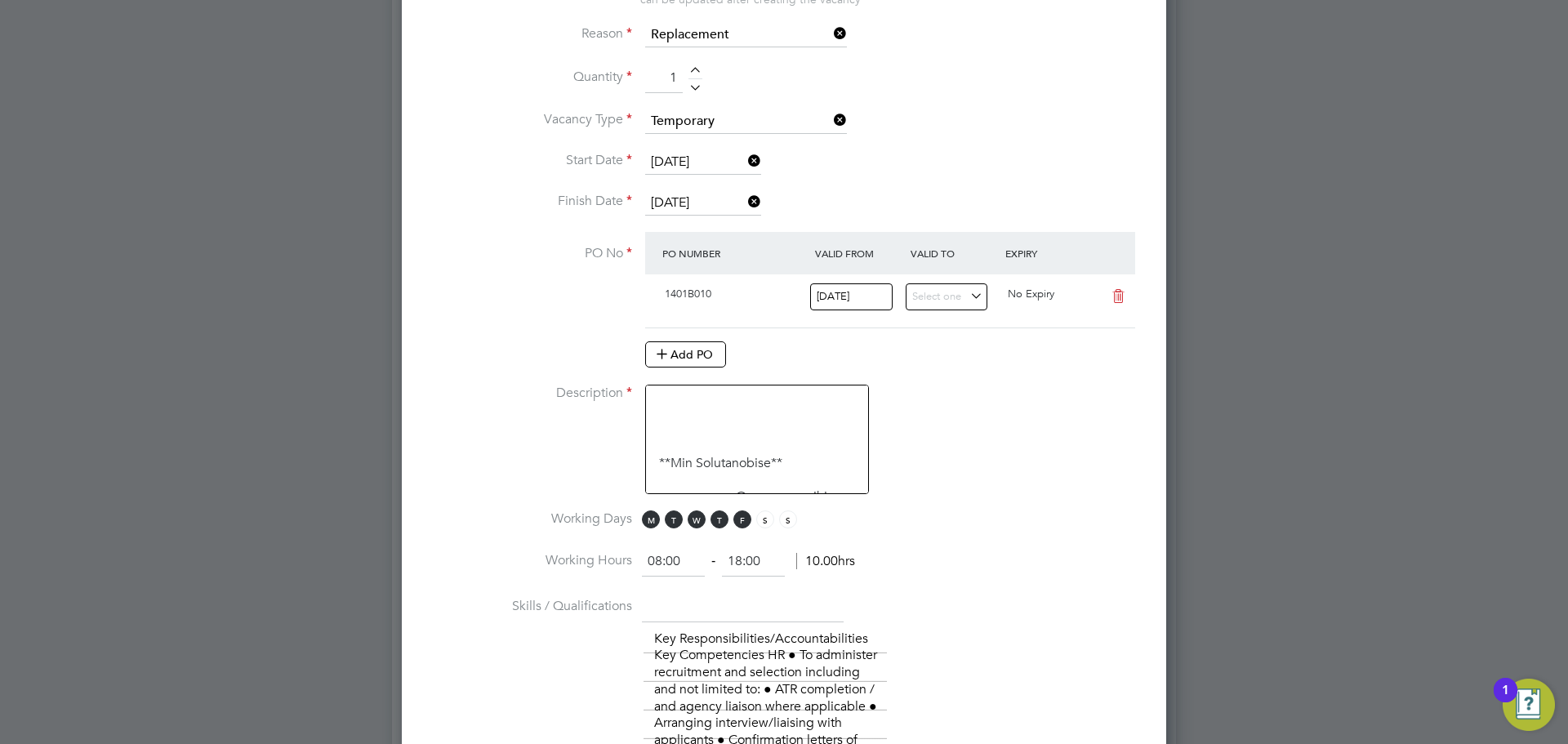
scroll to position [899, 0]
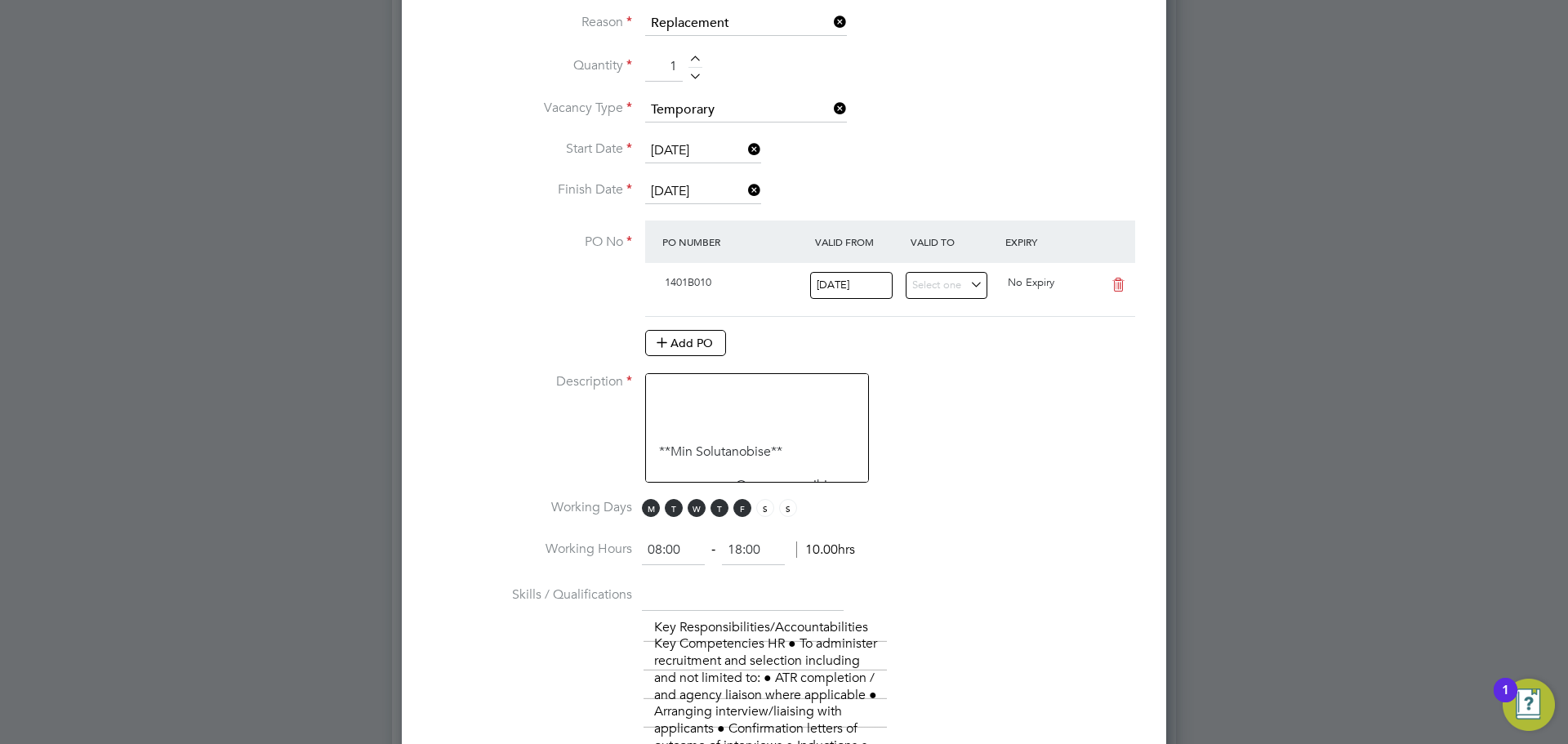
drag, startPoint x: 686, startPoint y: 551, endPoint x: 618, endPoint y: 557, distance: 68.3
click at [620, 556] on li "Working Hours 08:00 ‐ 18:00 10.00hrs" at bounding box center [784, 558] width 712 height 46
type input "09:00"
click at [698, 549] on ng-form "09:00 ‐ 18:00 9.00hrs" at bounding box center [745, 550] width 206 height 17
click at [947, 387] on li "Description" at bounding box center [784, 436] width 712 height 126
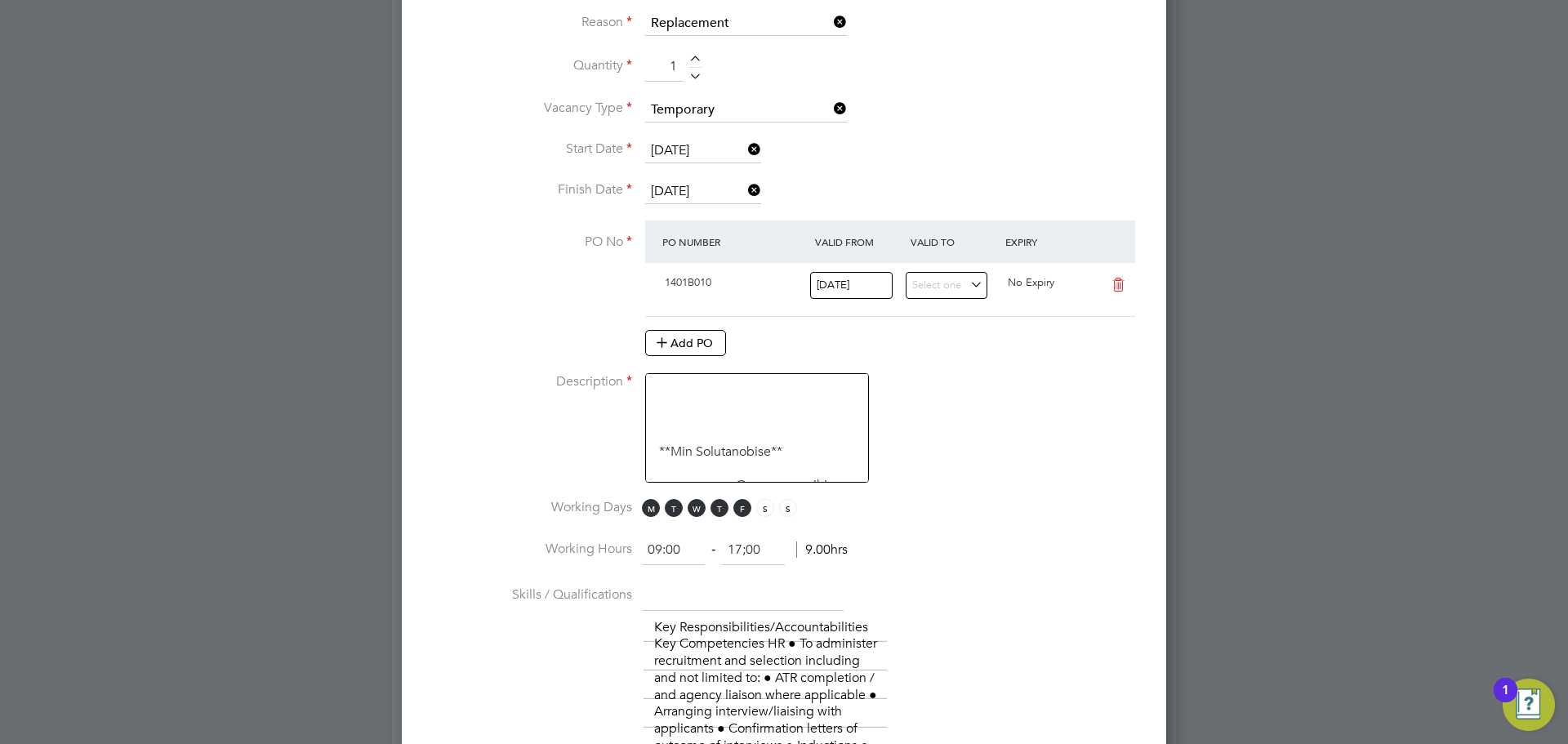
type input "17:00"
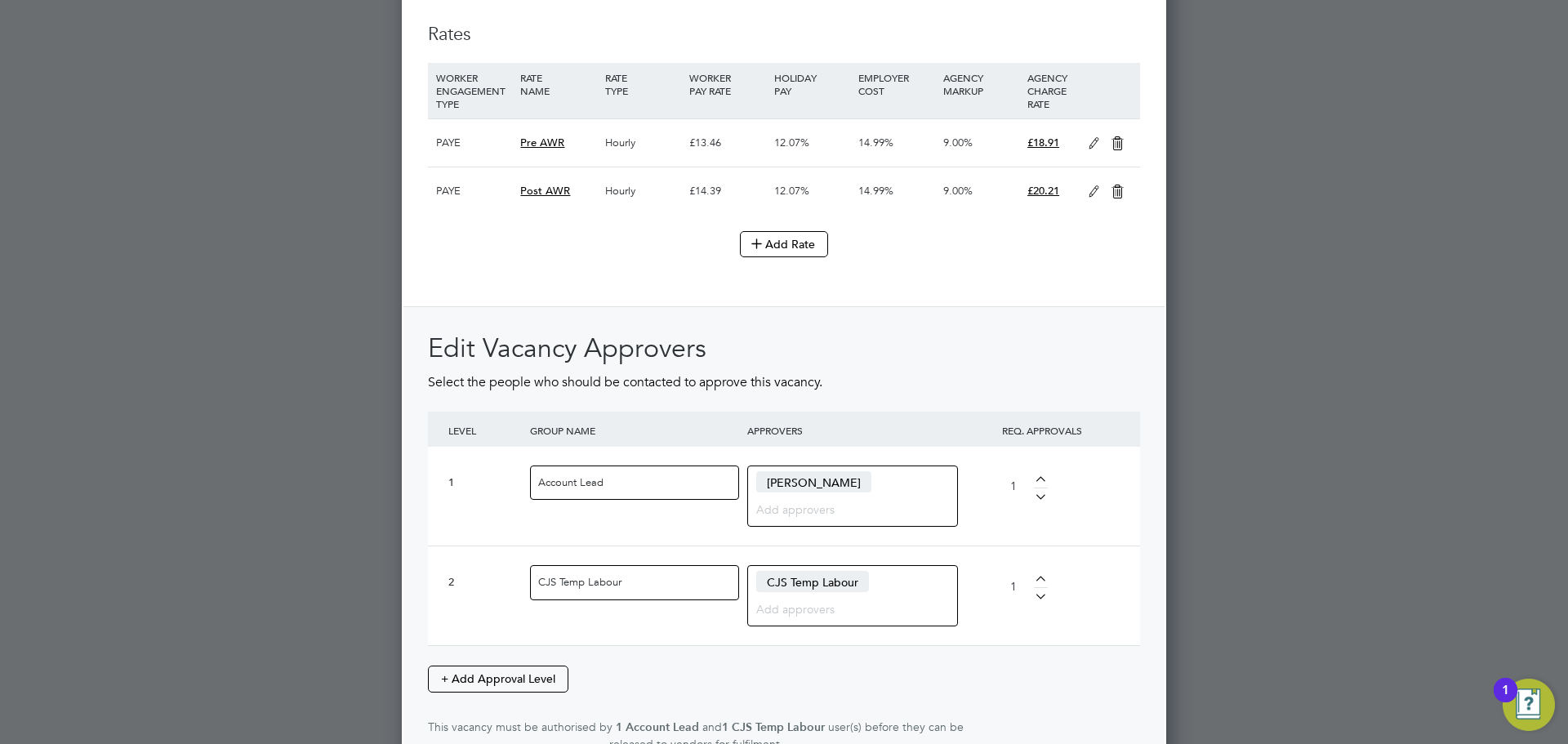
scroll to position [3578, 0]
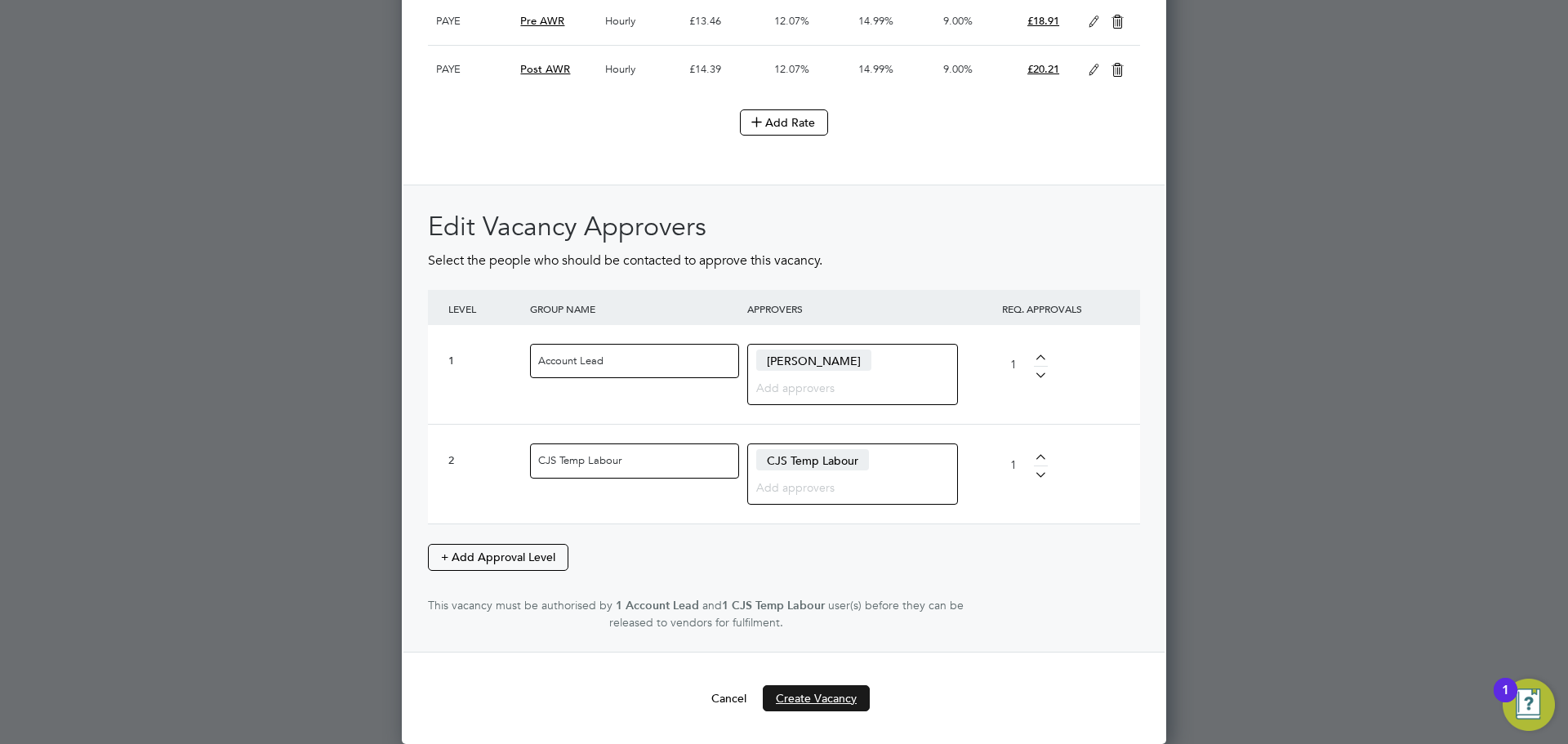
click at [803, 695] on button "Create Vacancy" at bounding box center [815, 698] width 107 height 27
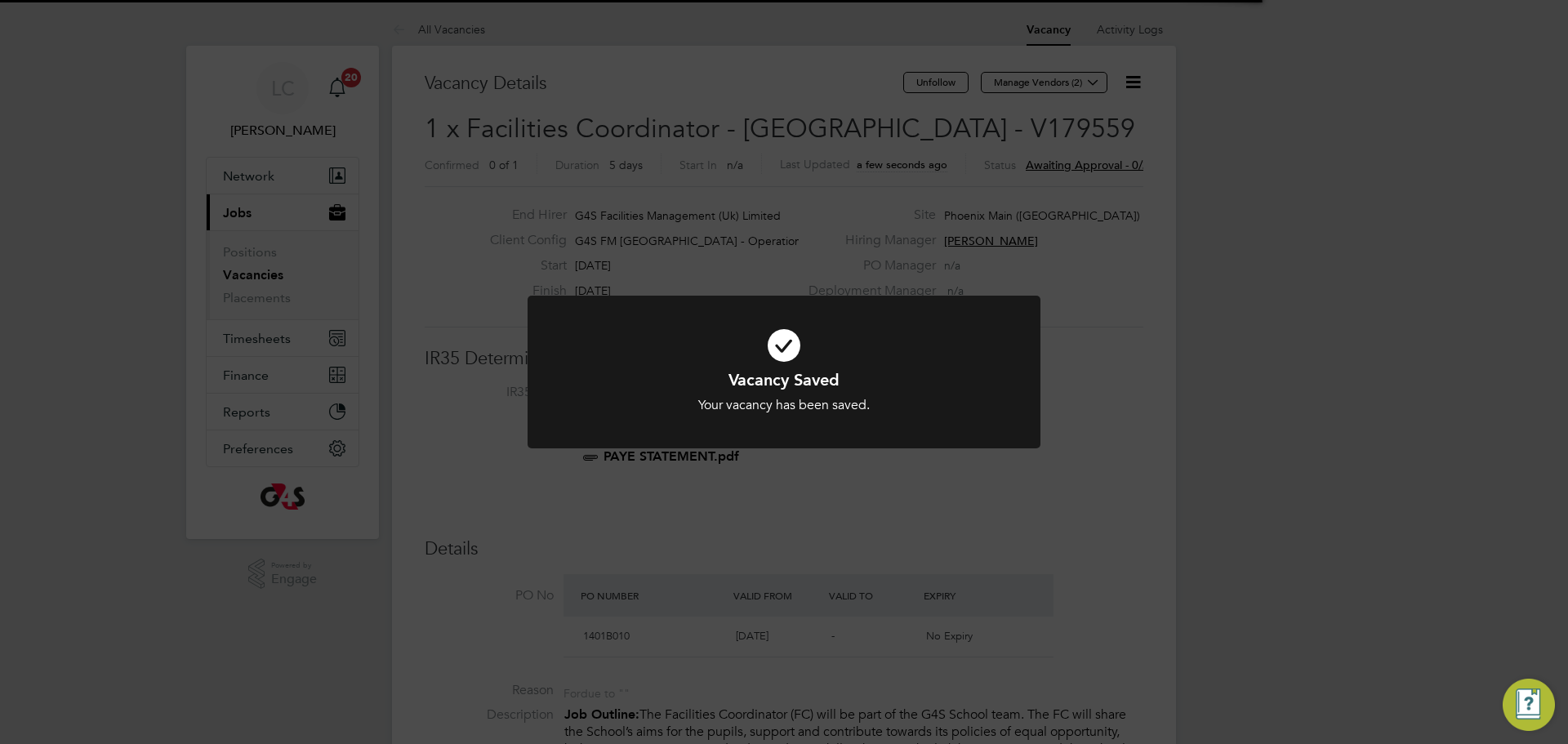
scroll to position [27, 323]
click at [989, 153] on div "Vacancy Saved Your vacancy has been saved. Cancel Okay" at bounding box center [784, 372] width 1568 height 744
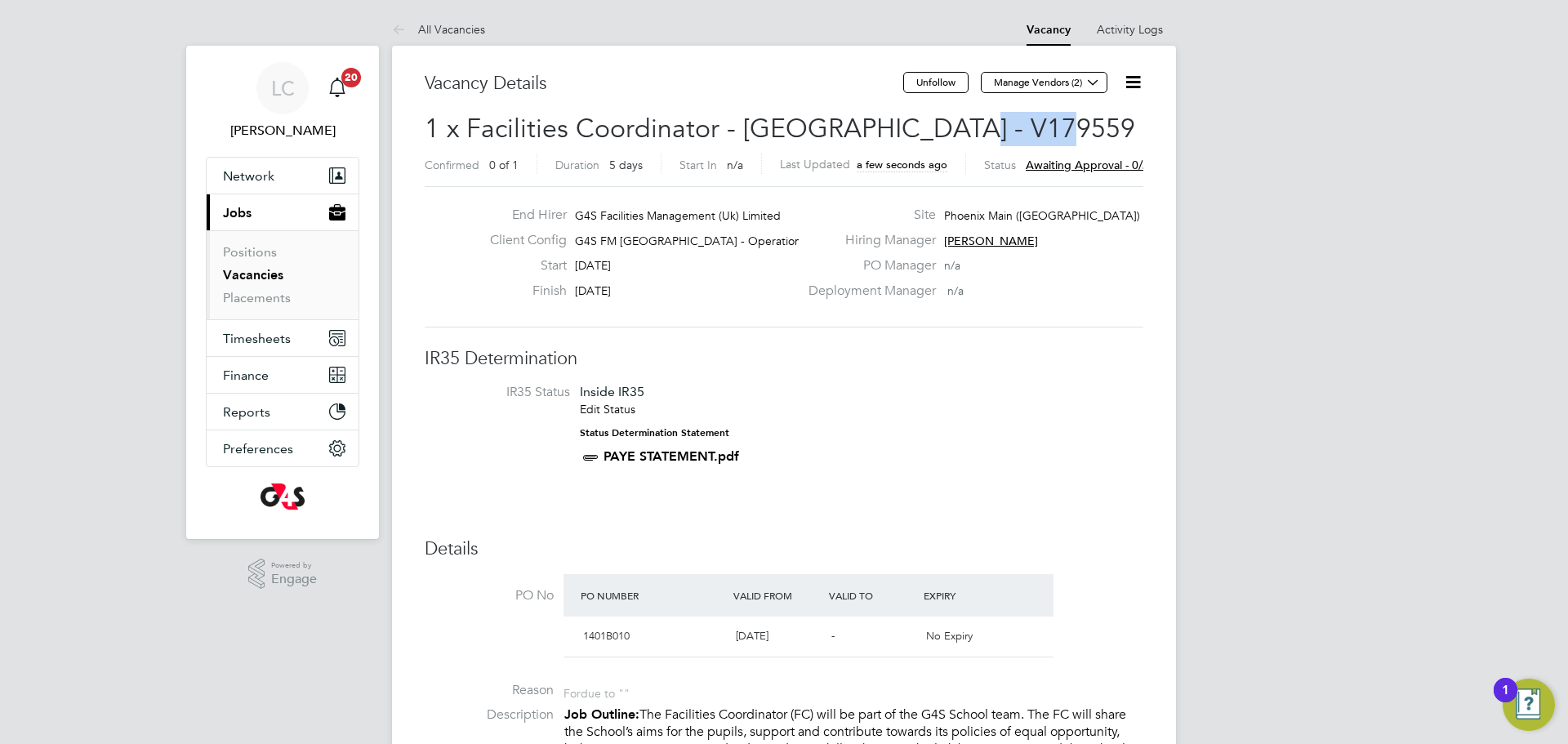
drag, startPoint x: 931, startPoint y: 119, endPoint x: 1041, endPoint y: 131, distance: 110.7
click at [1041, 131] on h2 "1 x Facilities Coordinator - Tower Hamlets - V179559 Confirmed 0 of 1 Duration …" at bounding box center [784, 146] width 718 height 69
copy span "V179559"
click at [1048, 79] on button "Manage Vendors (2)" at bounding box center [1043, 82] width 127 height 22
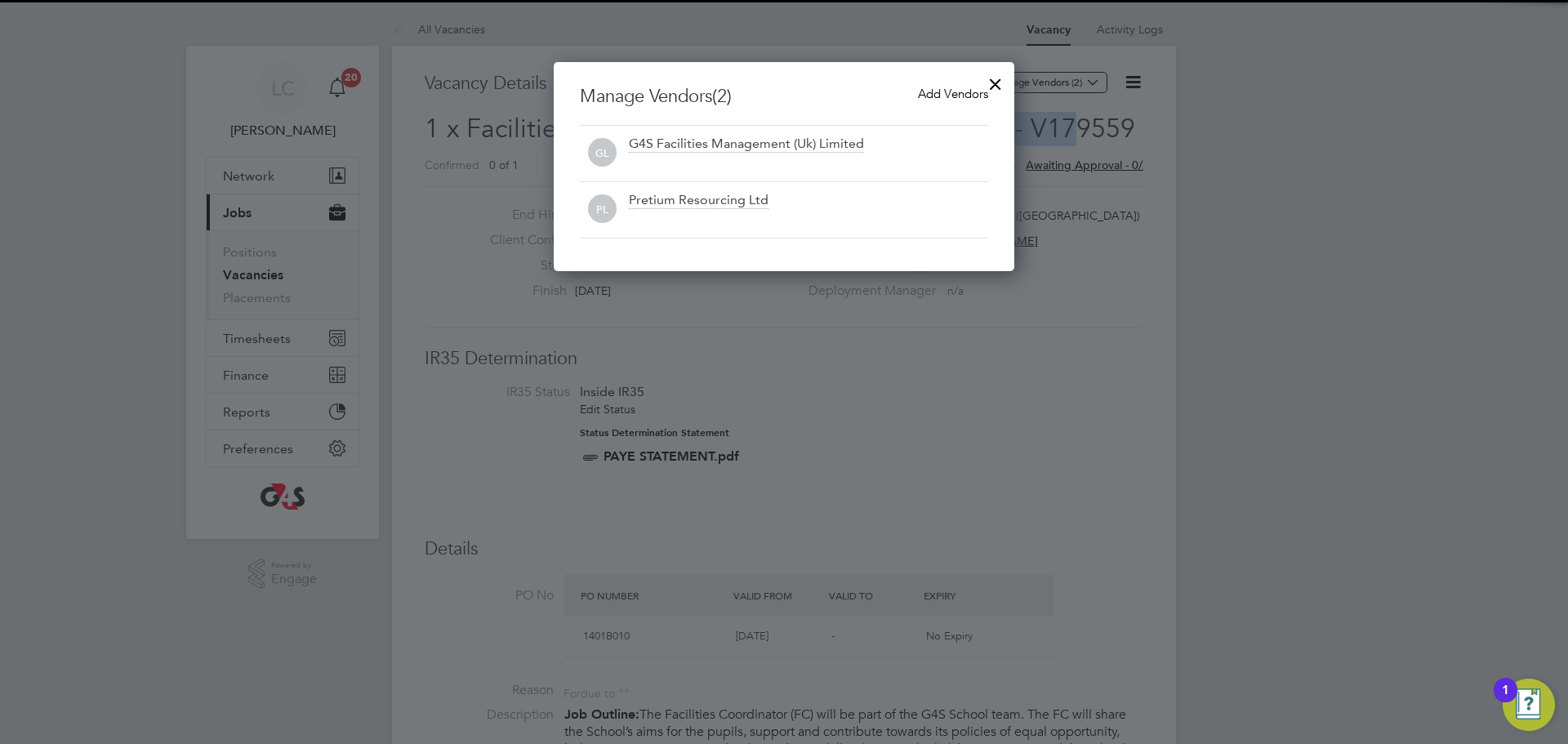
click at [975, 97] on span "Add Vendors" at bounding box center [953, 93] width 71 height 16
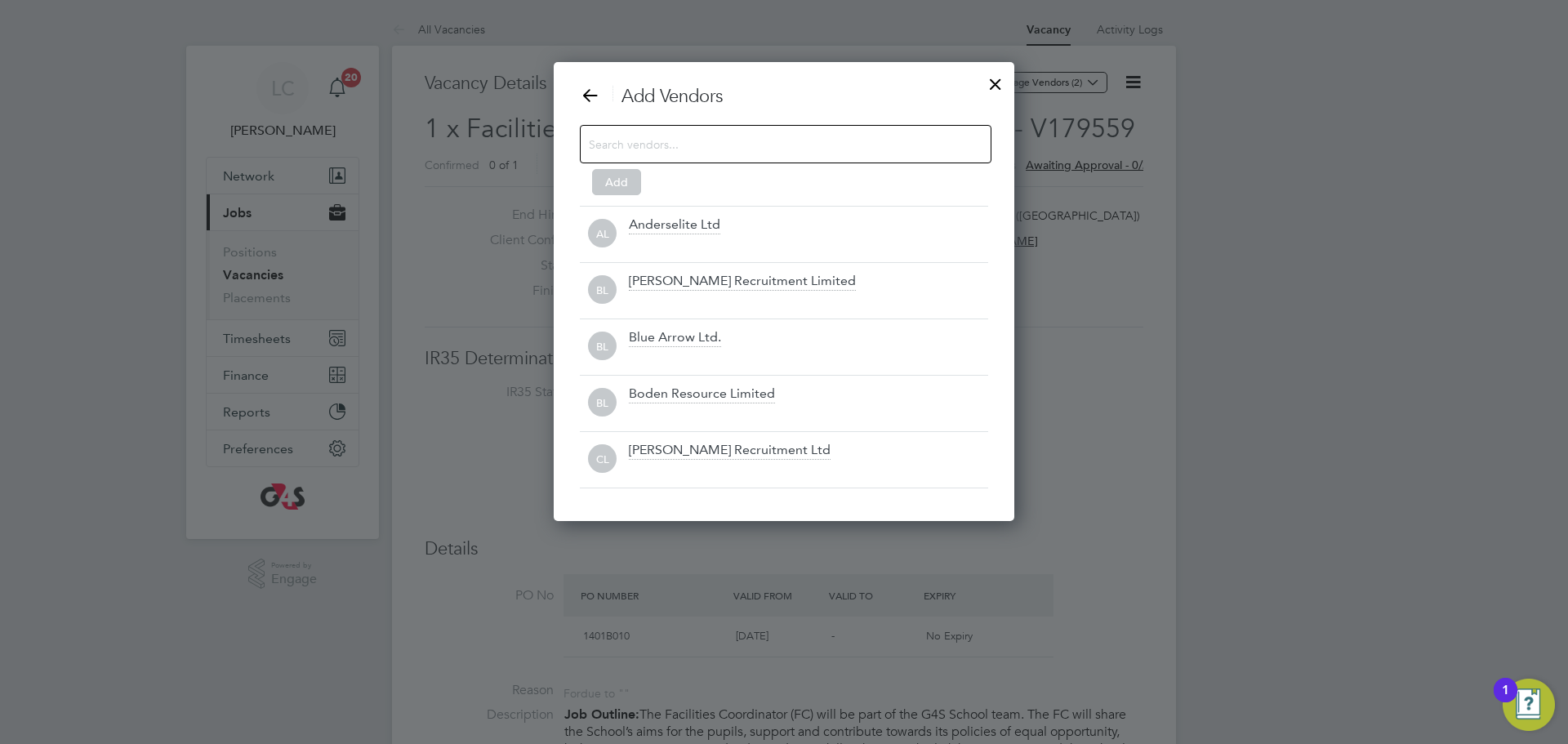
click at [754, 148] on input at bounding box center [772, 144] width 367 height 22
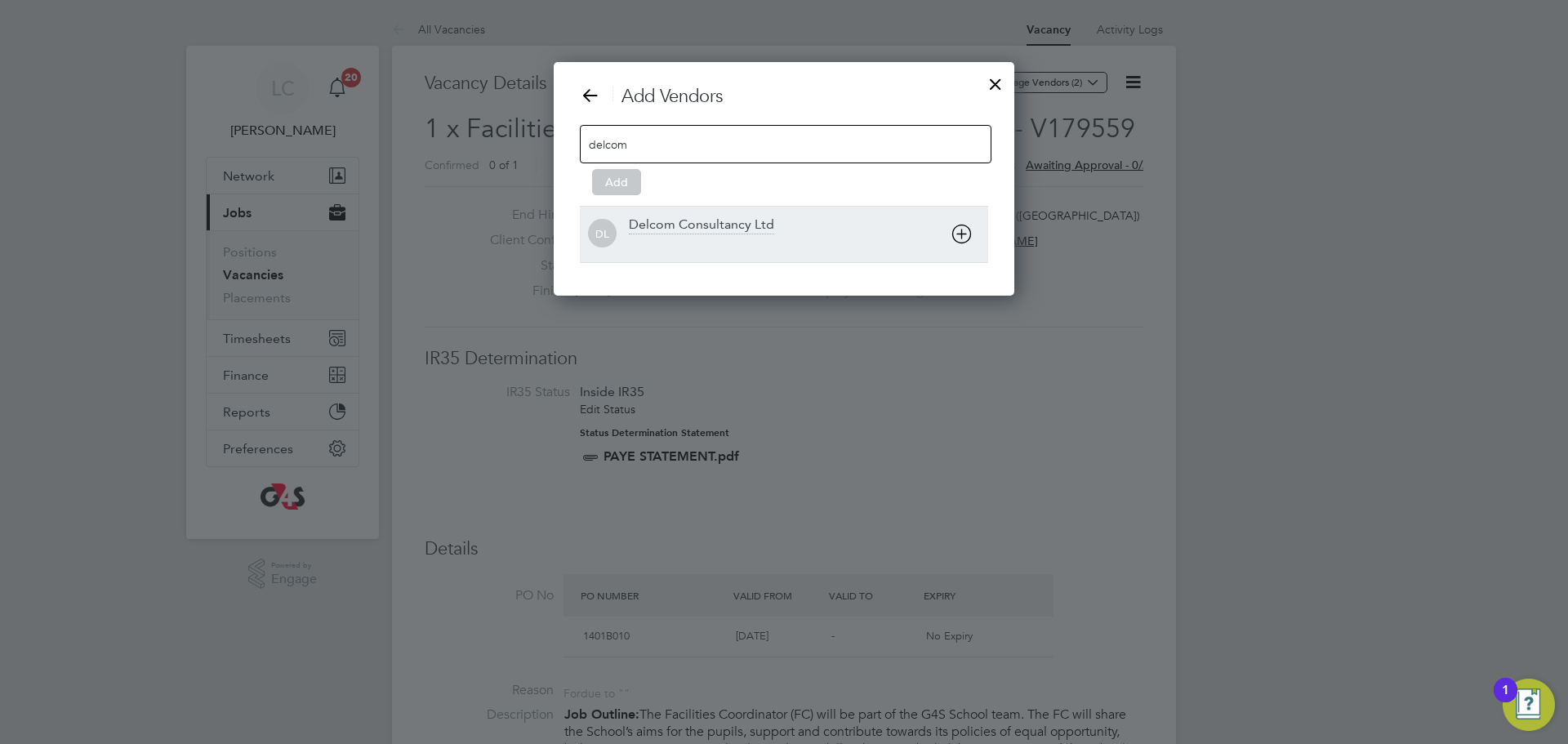
type input "delcom"
click at [761, 238] on div at bounding box center [809, 244] width 359 height 17
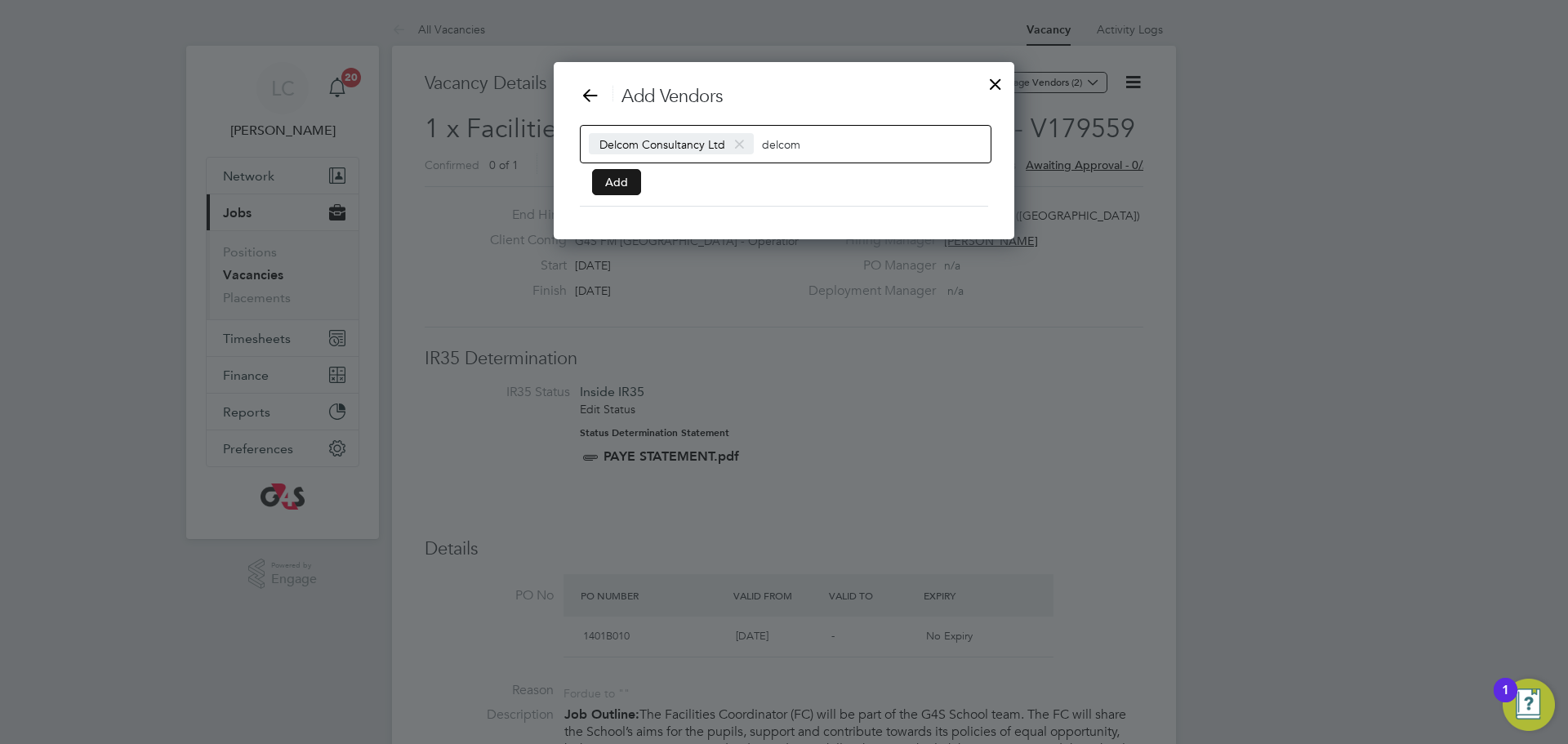
click at [613, 175] on button "Add" at bounding box center [616, 182] width 49 height 27
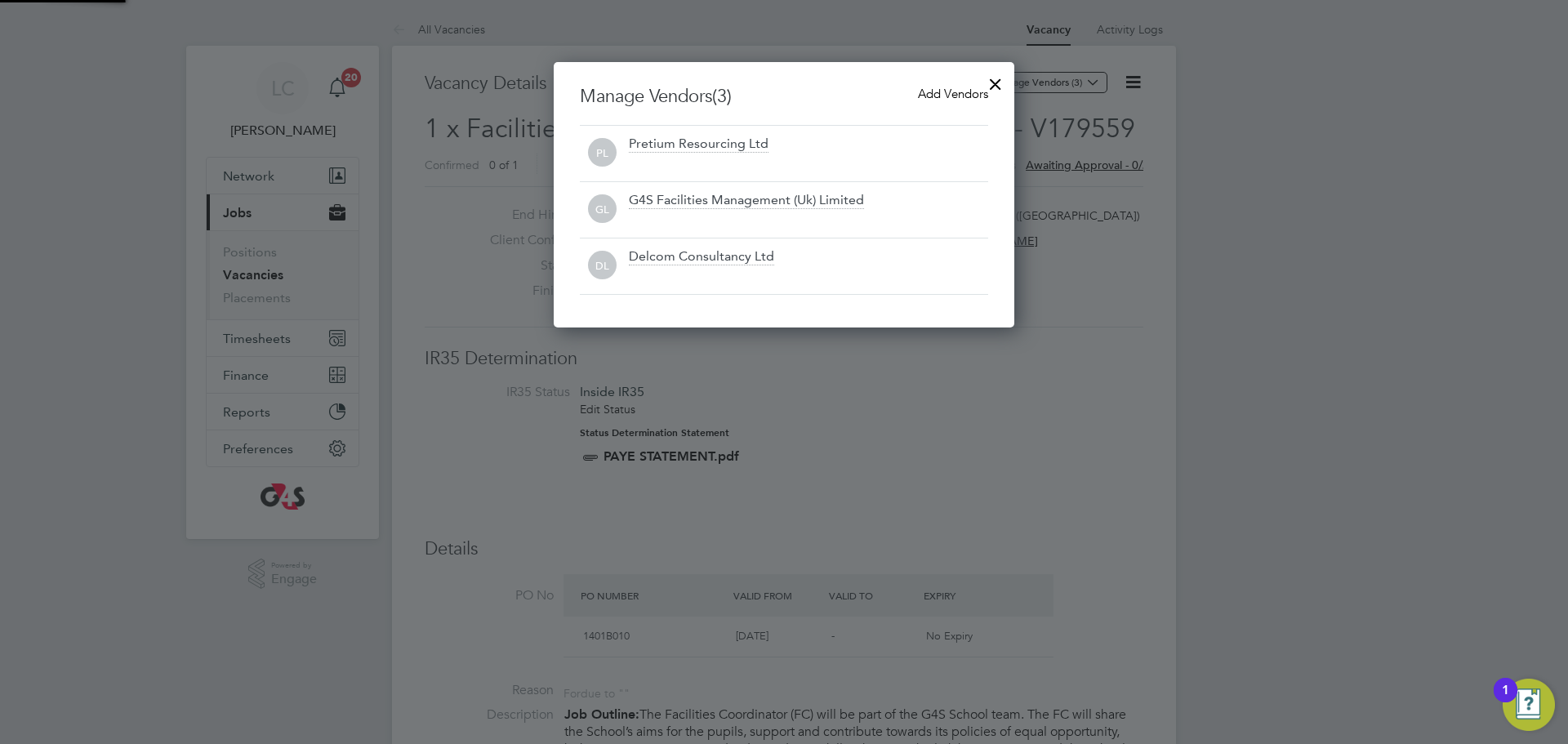
click at [1002, 83] on div at bounding box center [995, 80] width 29 height 29
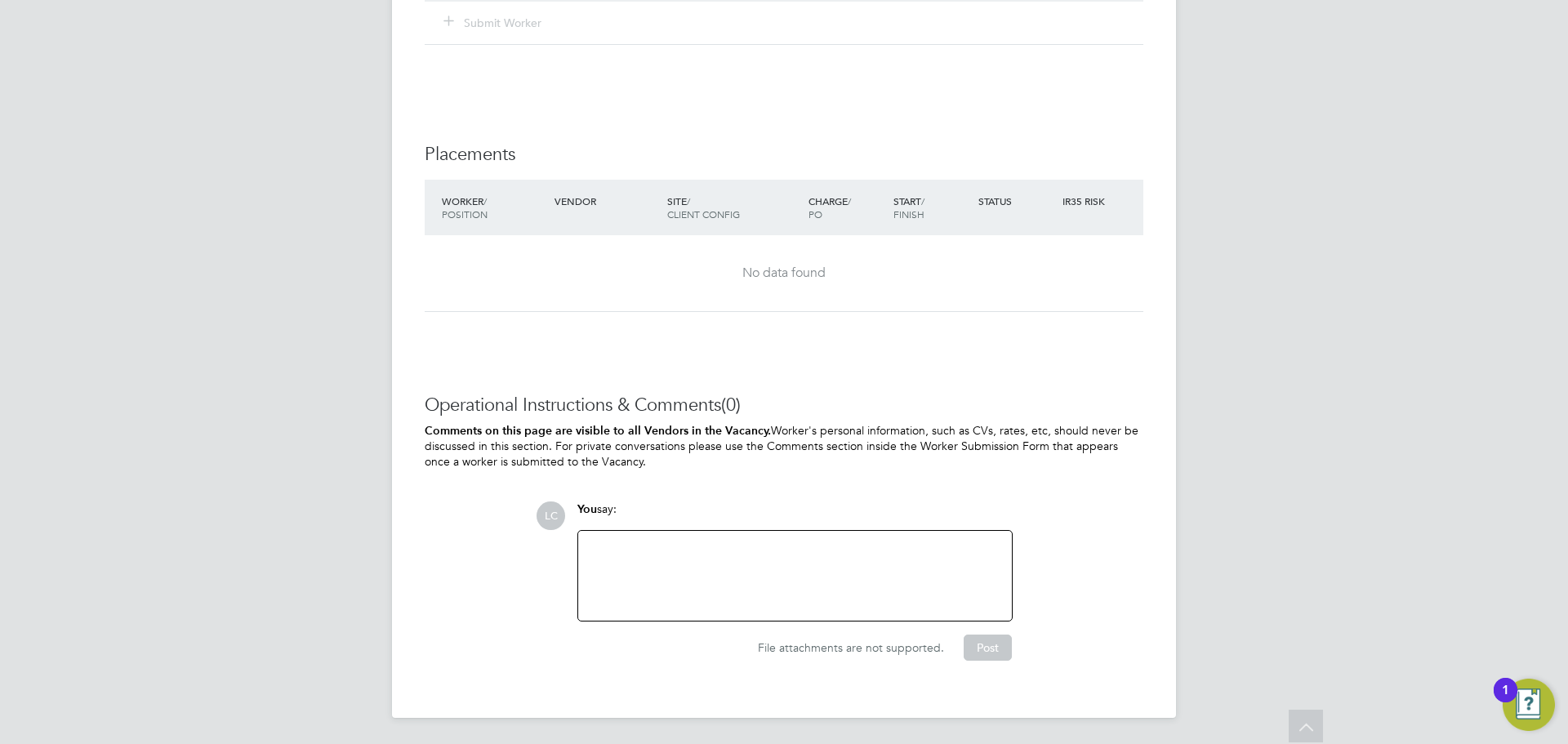
click at [792, 560] on div at bounding box center [795, 576] width 414 height 71
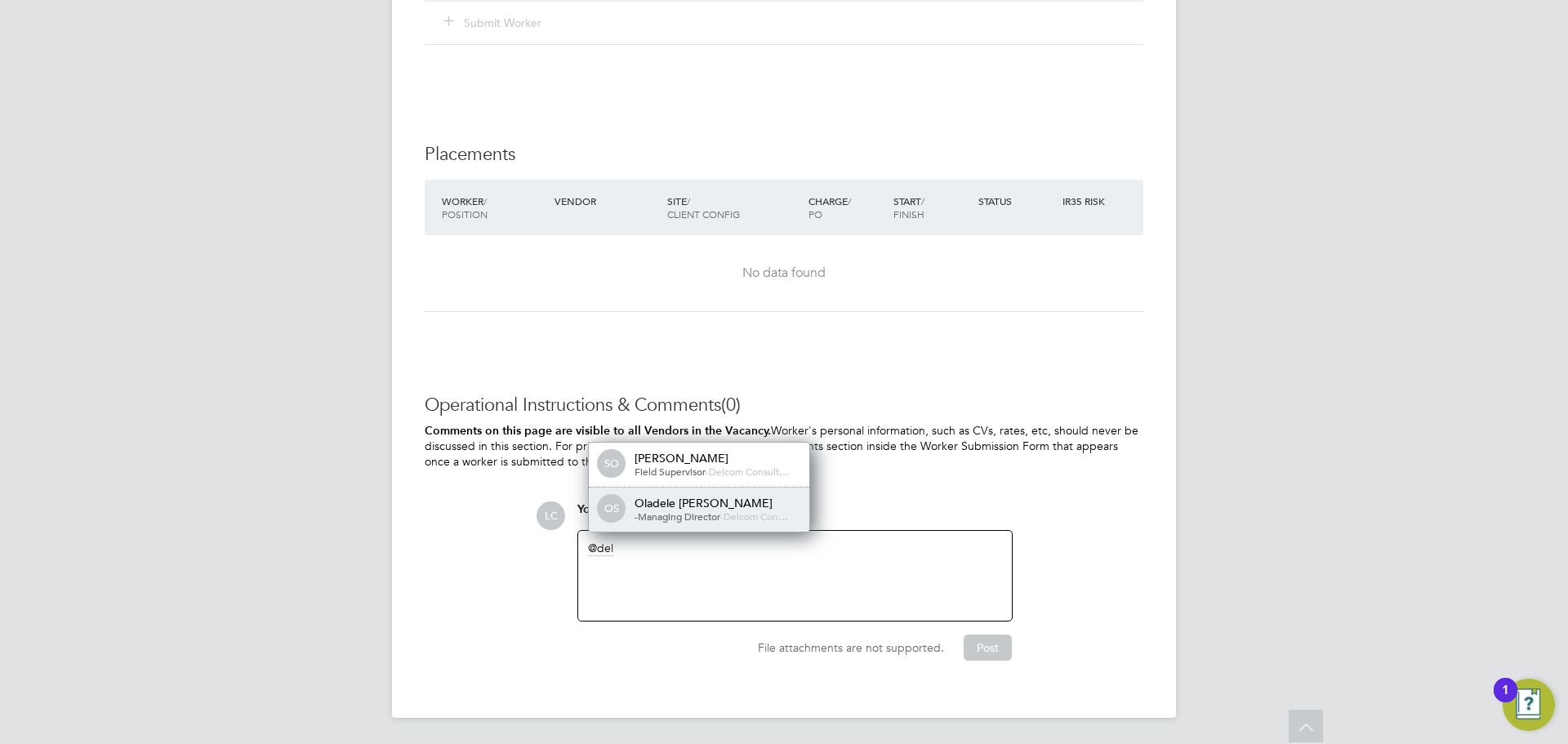
click at [757, 503] on div "Oladele Peter Shosanya" at bounding box center [716, 503] width 163 height 15
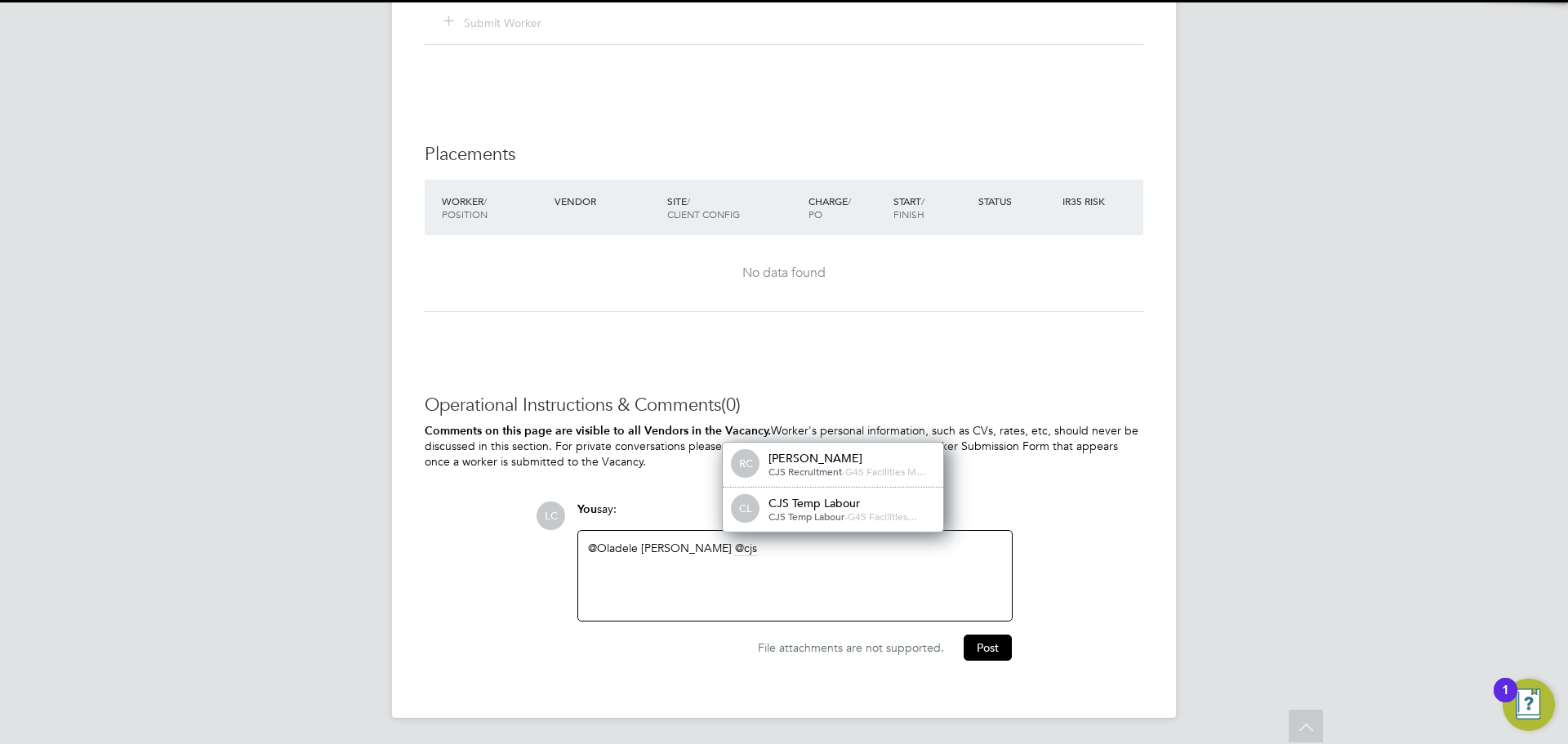
drag, startPoint x: 845, startPoint y: 524, endPoint x: 840, endPoint y: 536, distance: 13.0
click at [845, 526] on div "CL CJS Temp Labour CJS Temp Labour - G4S Facilities…" at bounding box center [832, 509] width 221 height 44
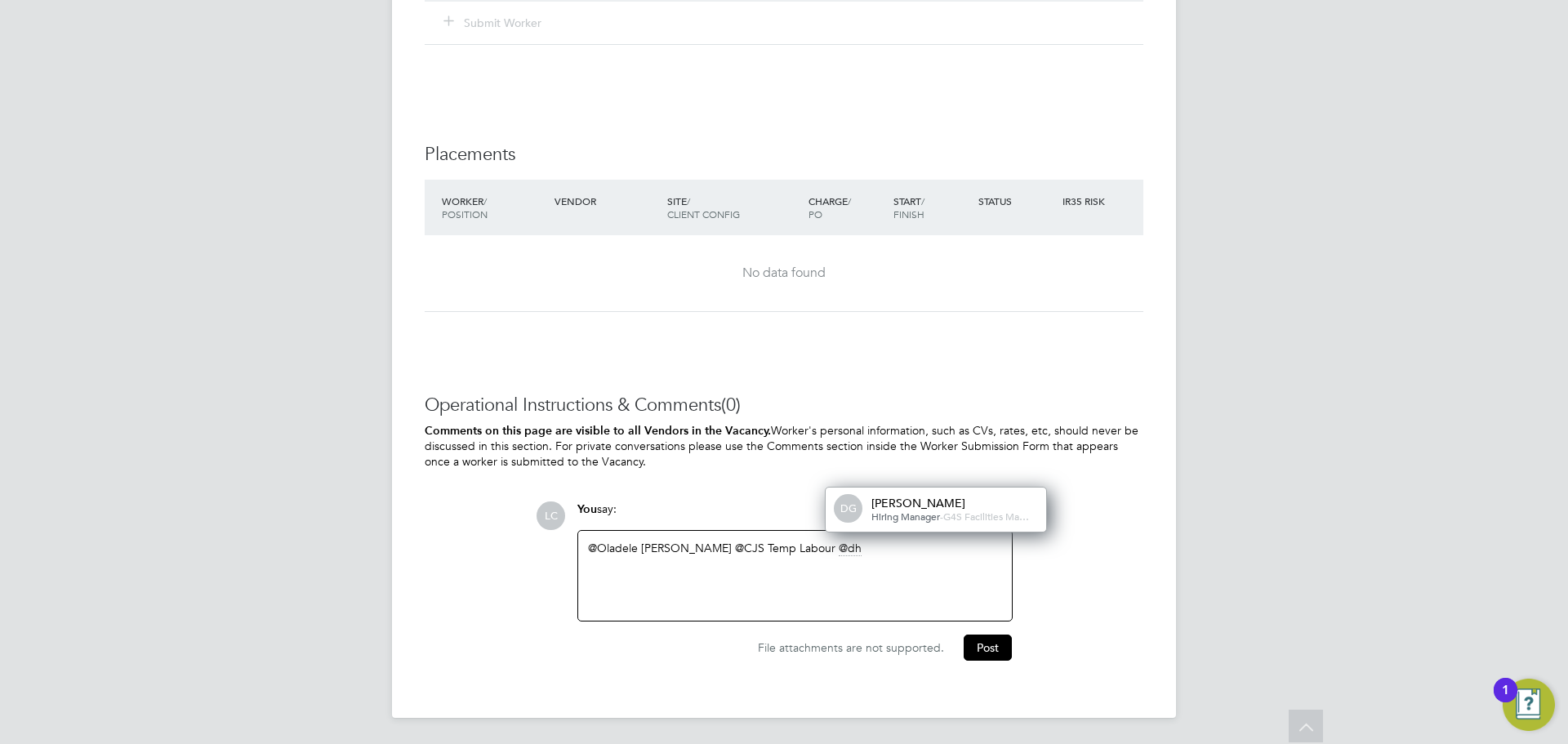
drag, startPoint x: 916, startPoint y: 495, endPoint x: 922, endPoint y: 516, distance: 21.8
click at [917, 496] on div "[PERSON_NAME]" at bounding box center [953, 503] width 163 height 15
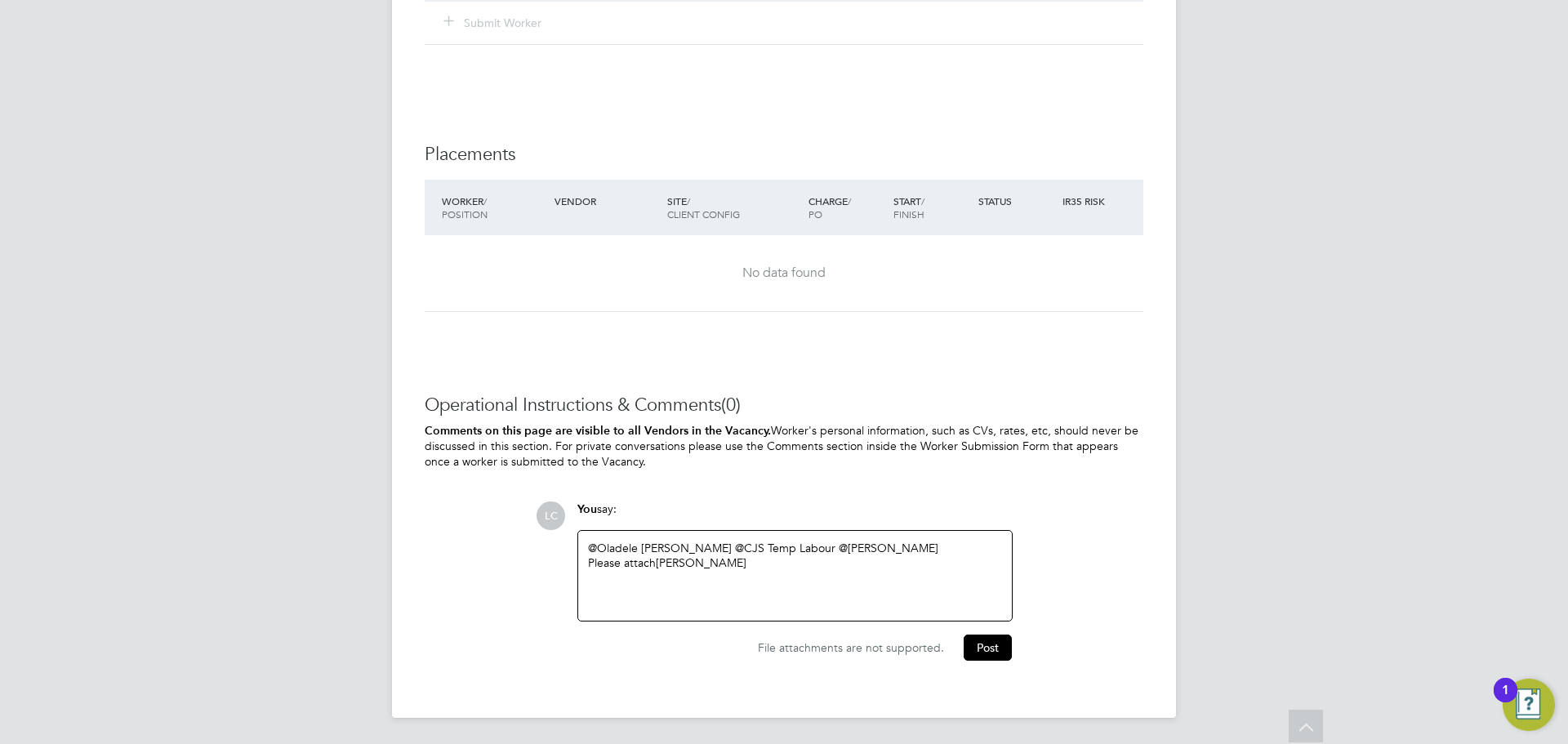
click at [845, 575] on div "@Oladele Peter Shosanya ​ @CJS Temp Labour ​ @dharmisha gohil ​ Please attach M…" at bounding box center [795, 576] width 414 height 71
click at [821, 599] on div "@Oladele Peter Shosanya ​ @CJS Temp Labour ​ @dharmisha gohil ​ Please attach M…" at bounding box center [795, 576] width 414 height 71
click at [995, 659] on button "Post" at bounding box center [987, 648] width 48 height 27
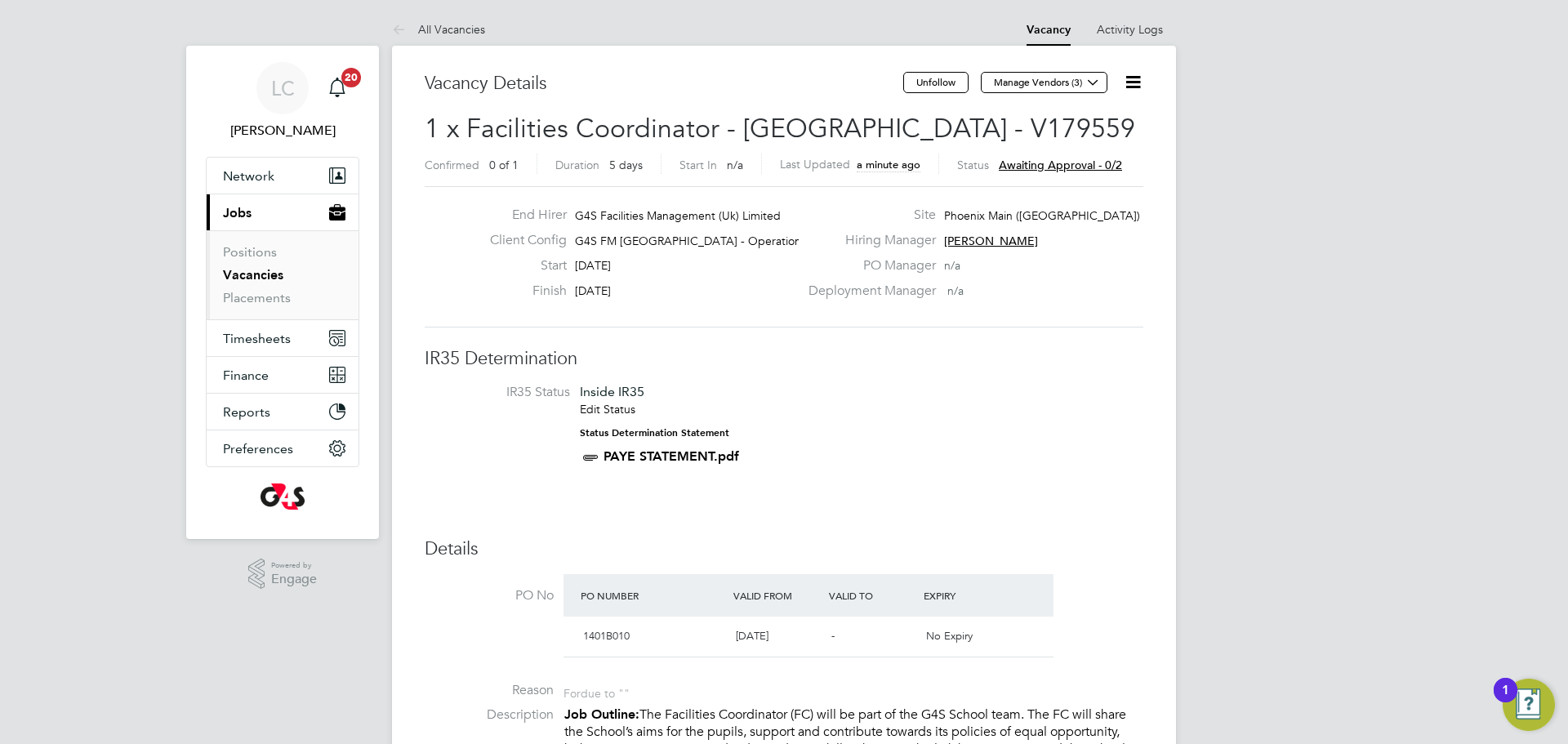
click at [270, 274] on link "Vacancies" at bounding box center [253, 275] width 61 height 16
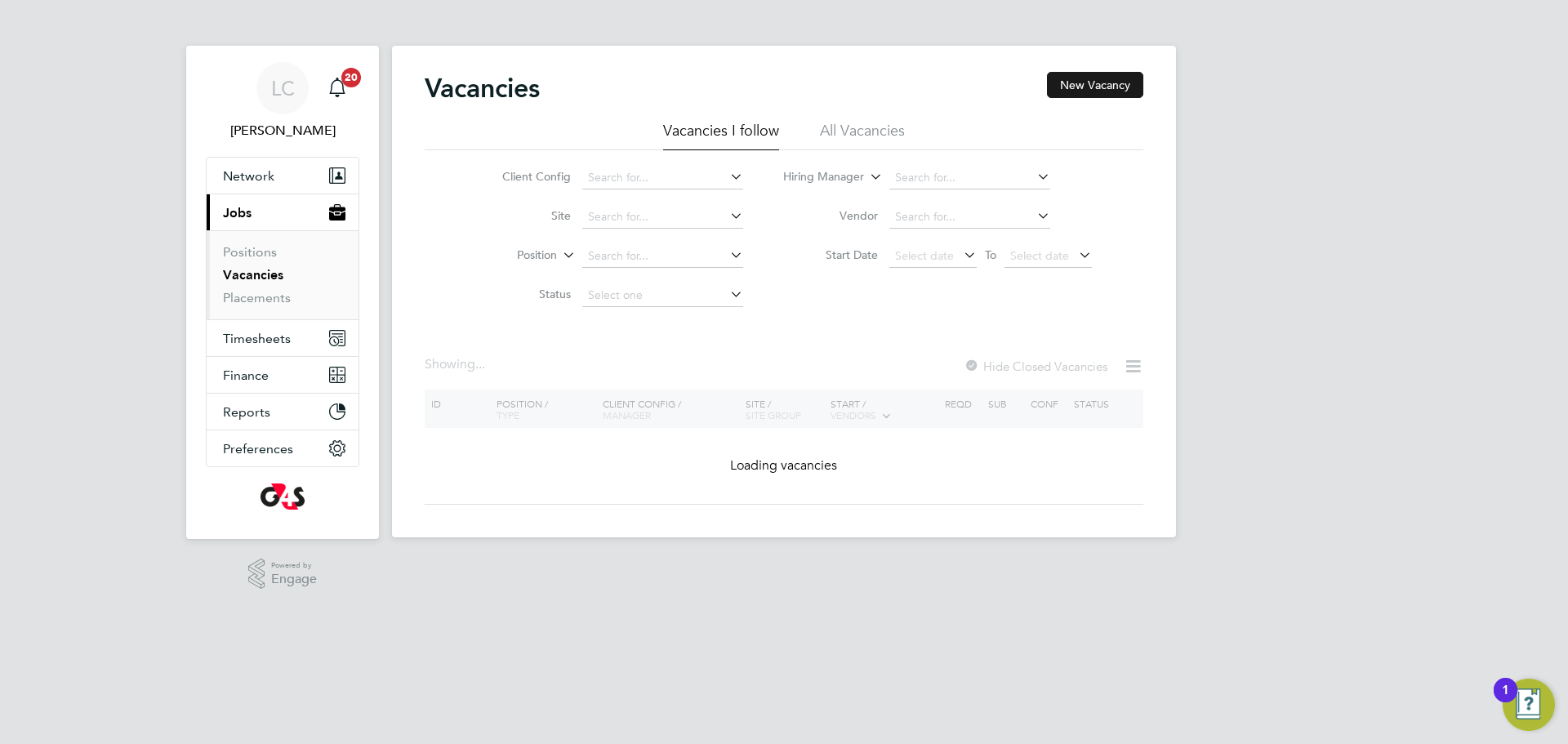
click at [1075, 92] on button "New Vacancy" at bounding box center [1095, 84] width 96 height 27
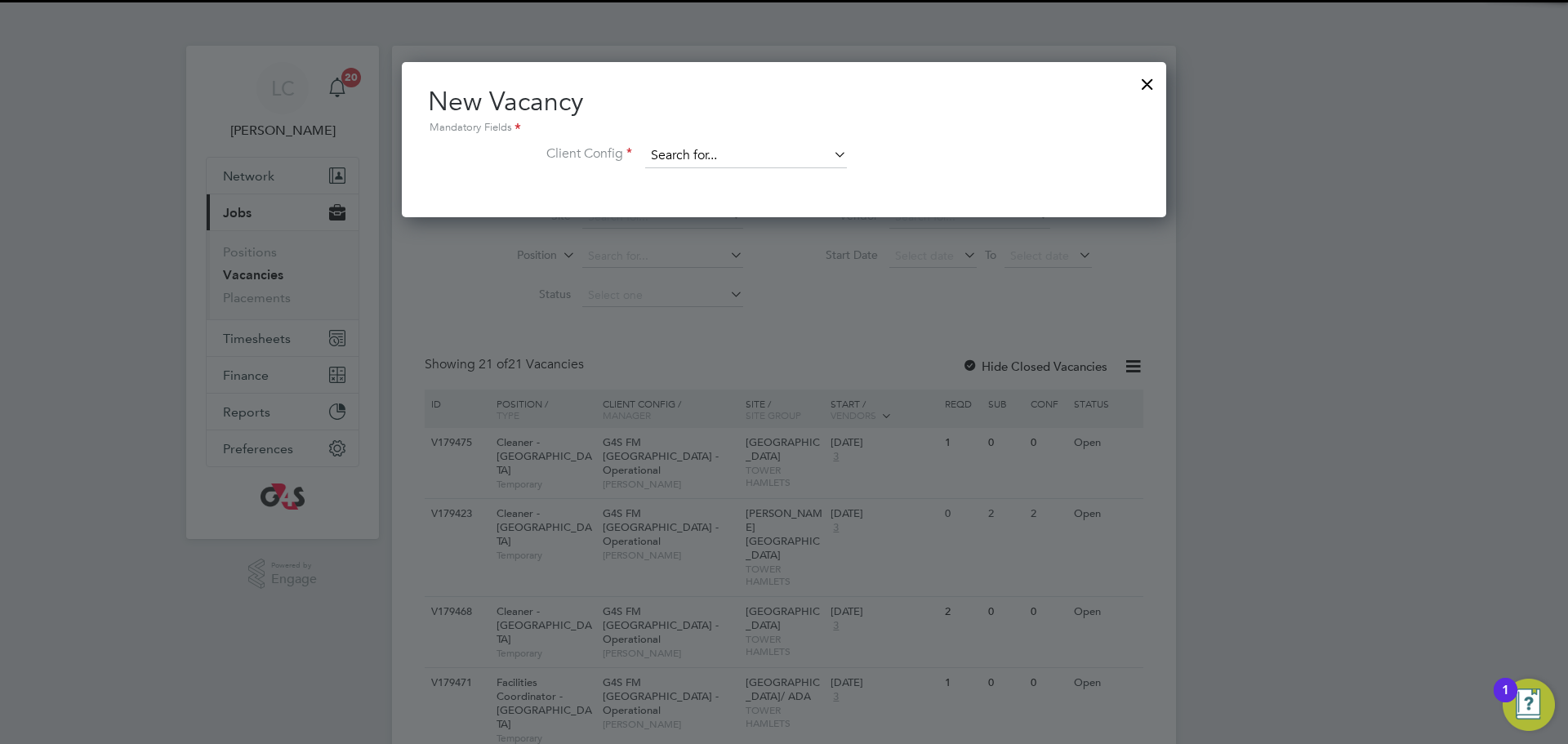
click at [775, 151] on input at bounding box center [746, 155] width 202 height 25
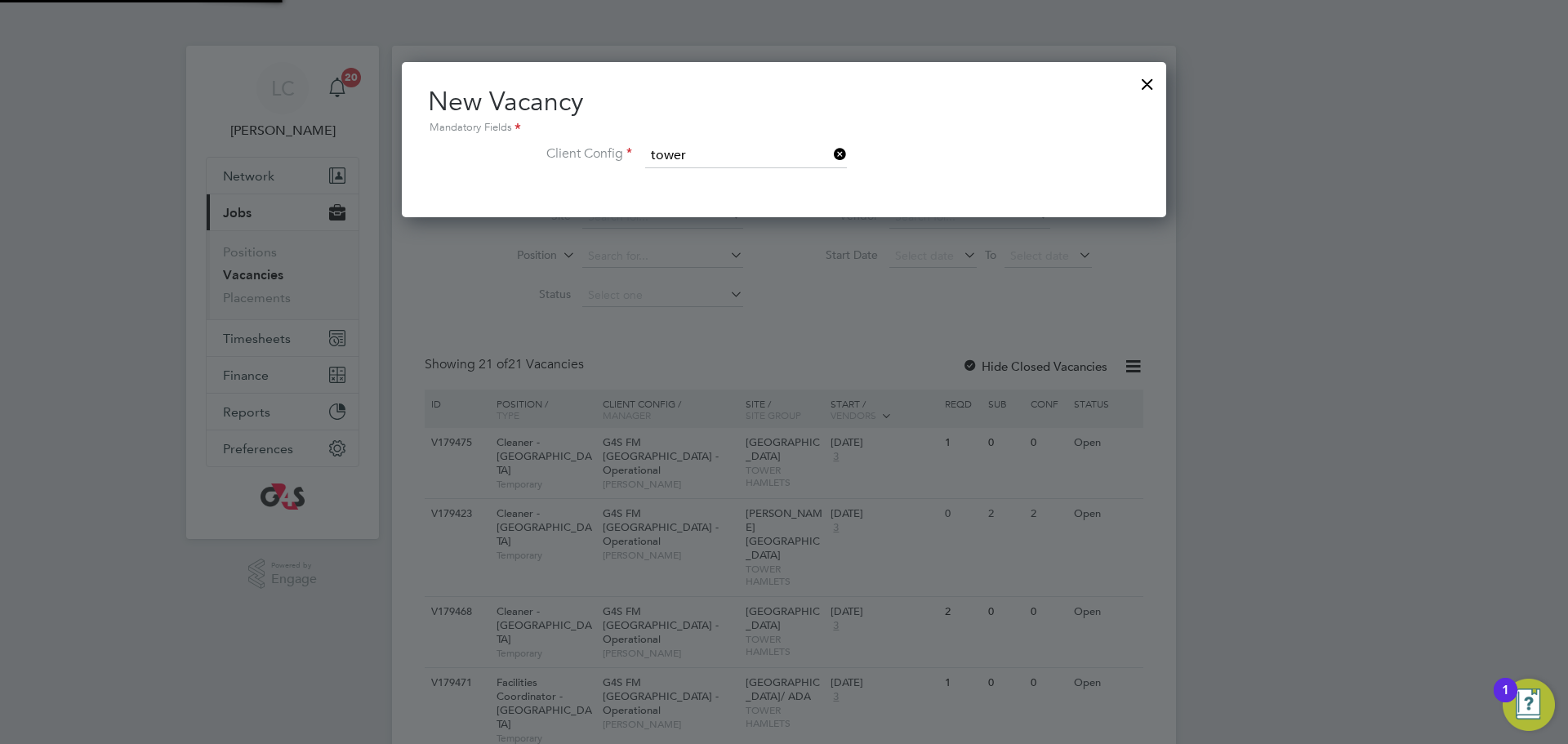
click at [795, 203] on li "G4S FM Tower Hamlets - Operational" at bounding box center [758, 201] width 226 height 22
type input "G4S FM [GEOGRAPHIC_DATA] - Operational"
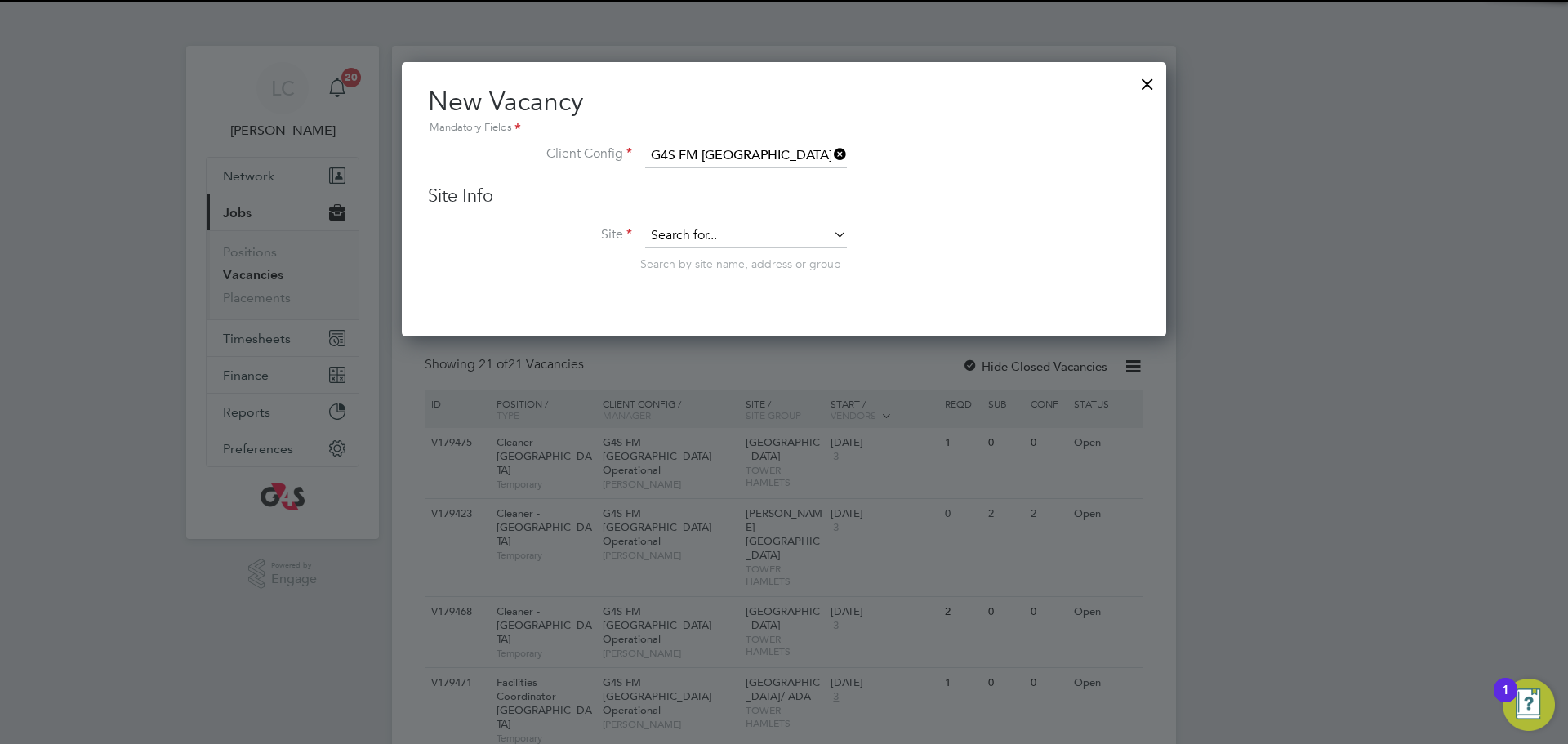
click at [687, 229] on input at bounding box center [746, 236] width 202 height 25
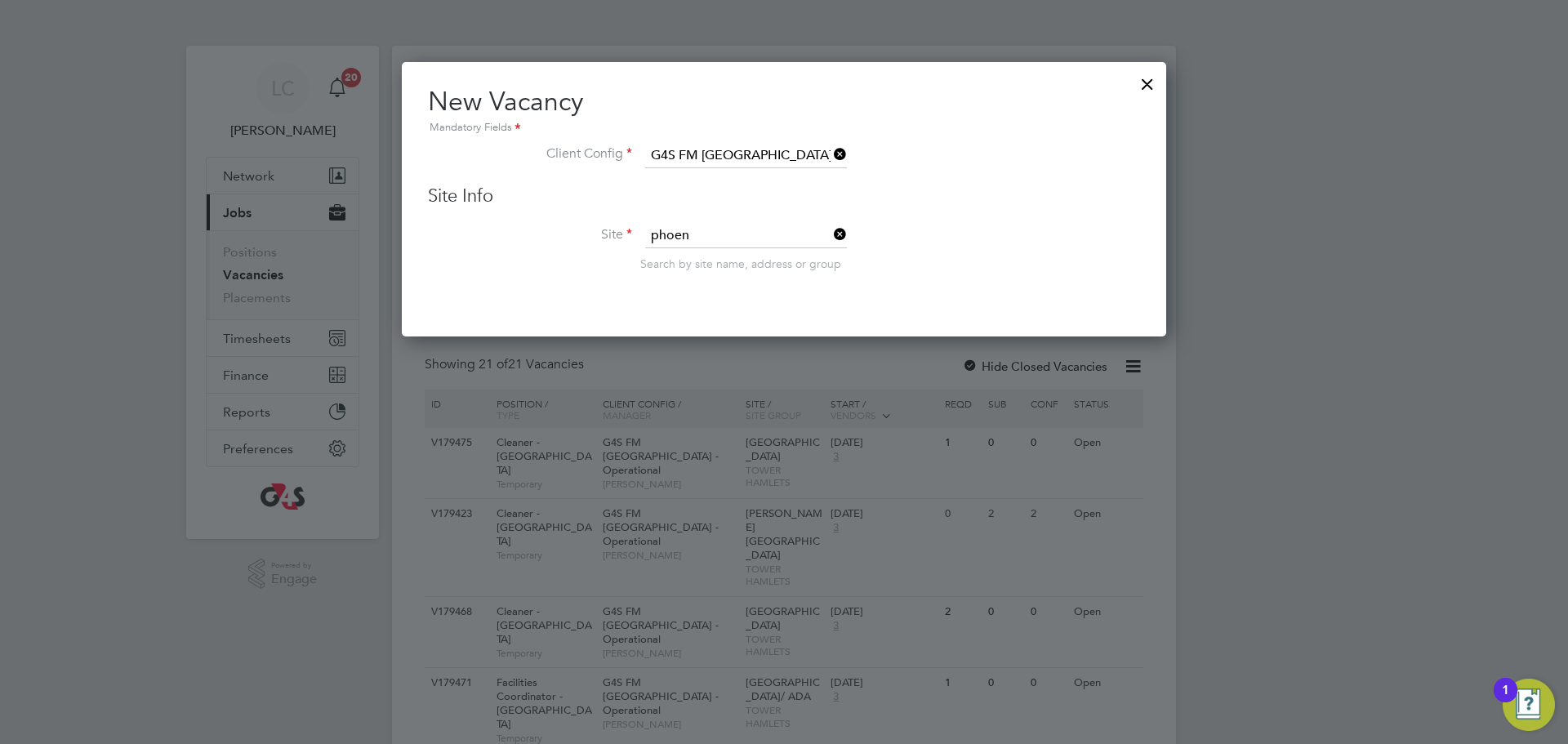
click at [742, 256] on li "Phoen ix Main (Bow Road)" at bounding box center [751, 259] width 212 height 22
type input "Phoenix Main (Bow Road)"
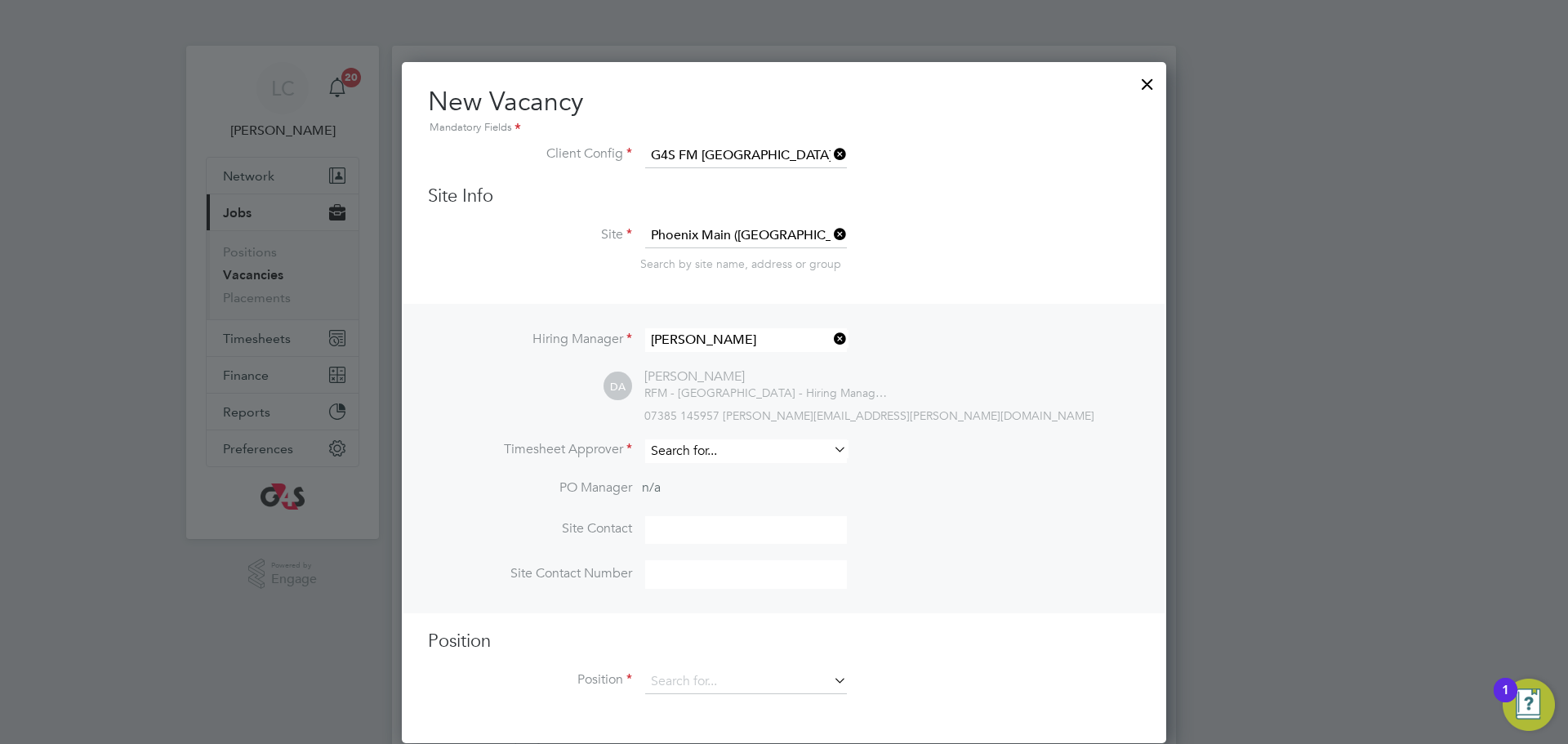
click at [698, 454] on input at bounding box center [746, 452] width 202 height 24
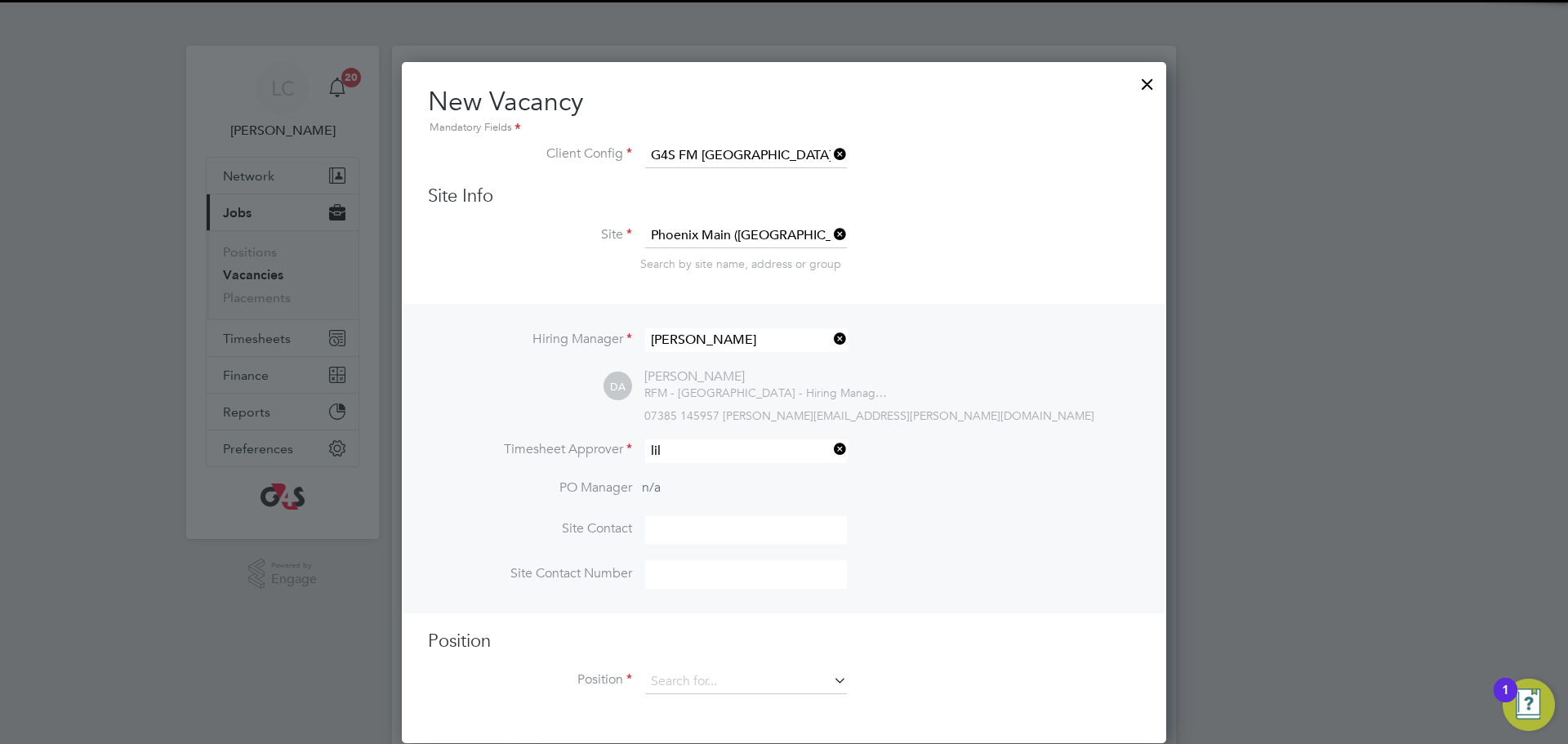
click at [721, 464] on li "Lil ingxi Chen" at bounding box center [746, 475] width 203 height 22
type input "[PERSON_NAME]"
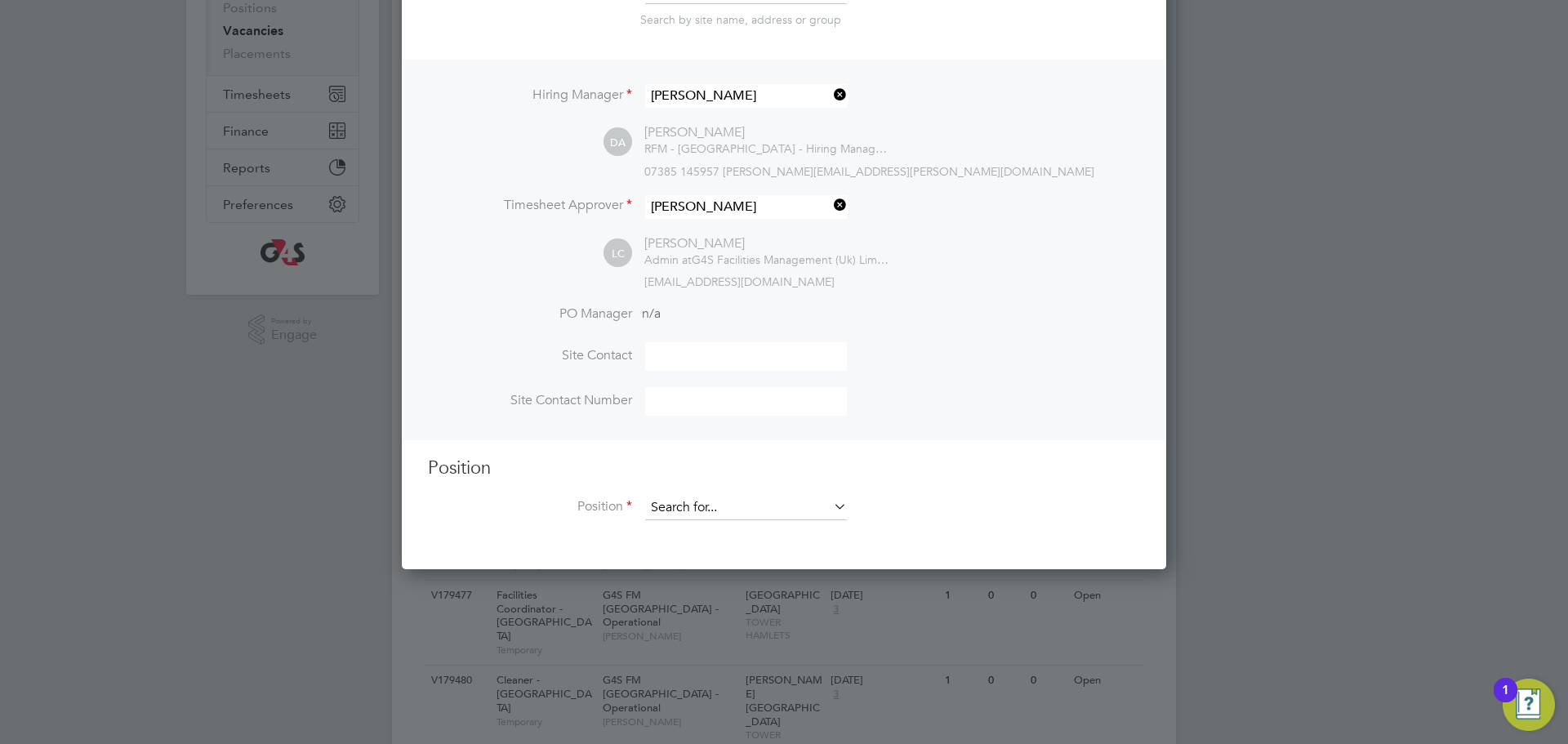
scroll to position [247, 0]
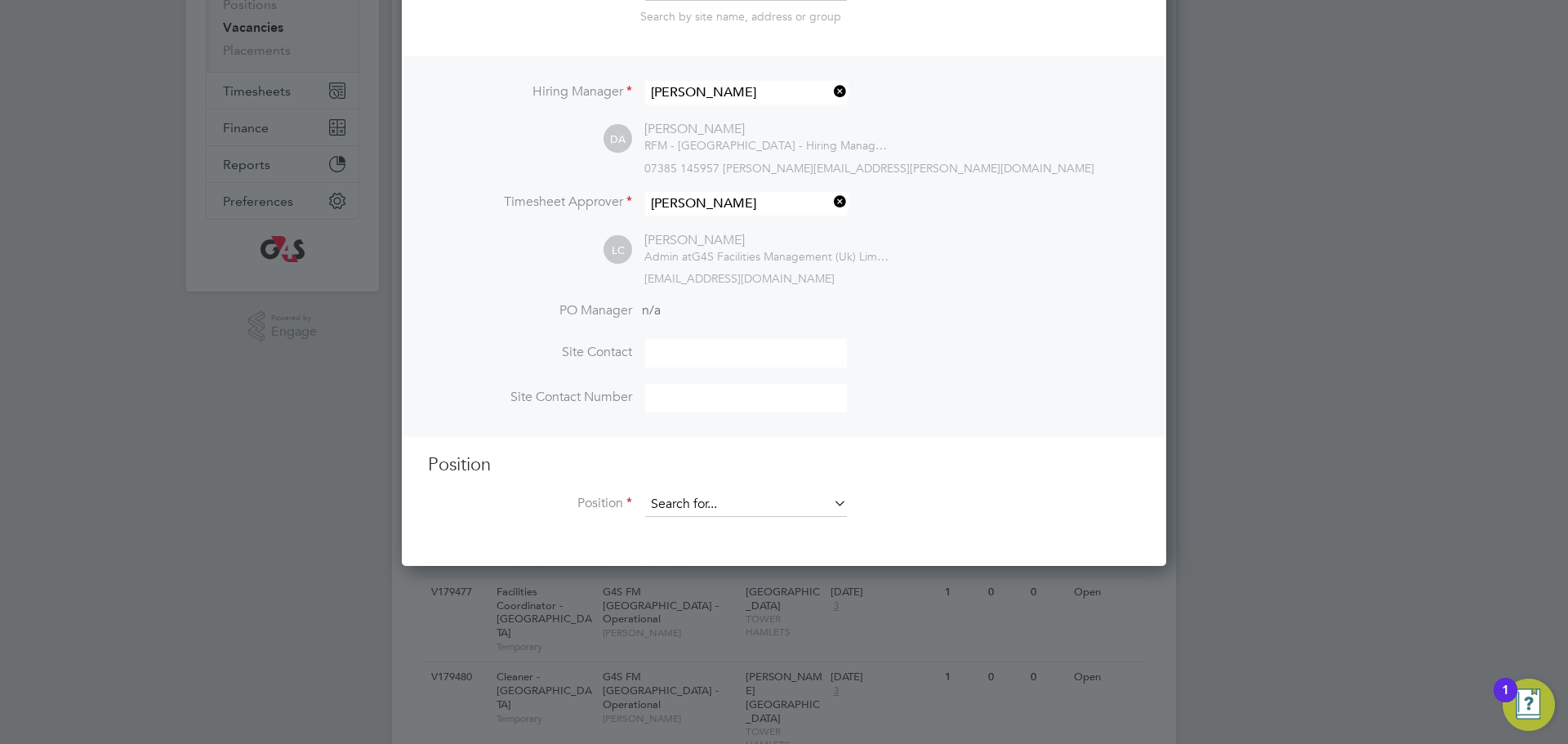
click at [708, 504] on input at bounding box center [746, 505] width 202 height 25
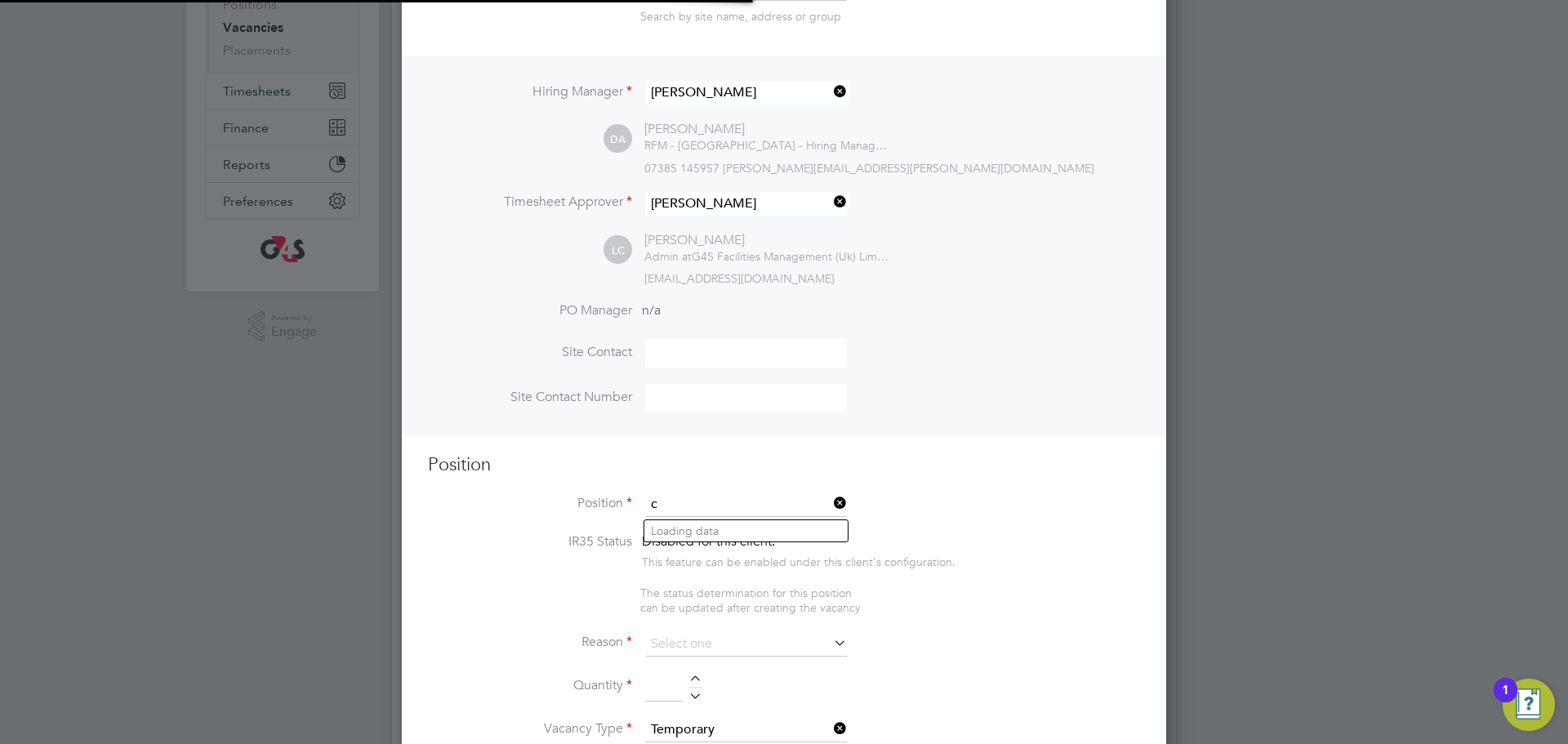
scroll to position [2552, 765]
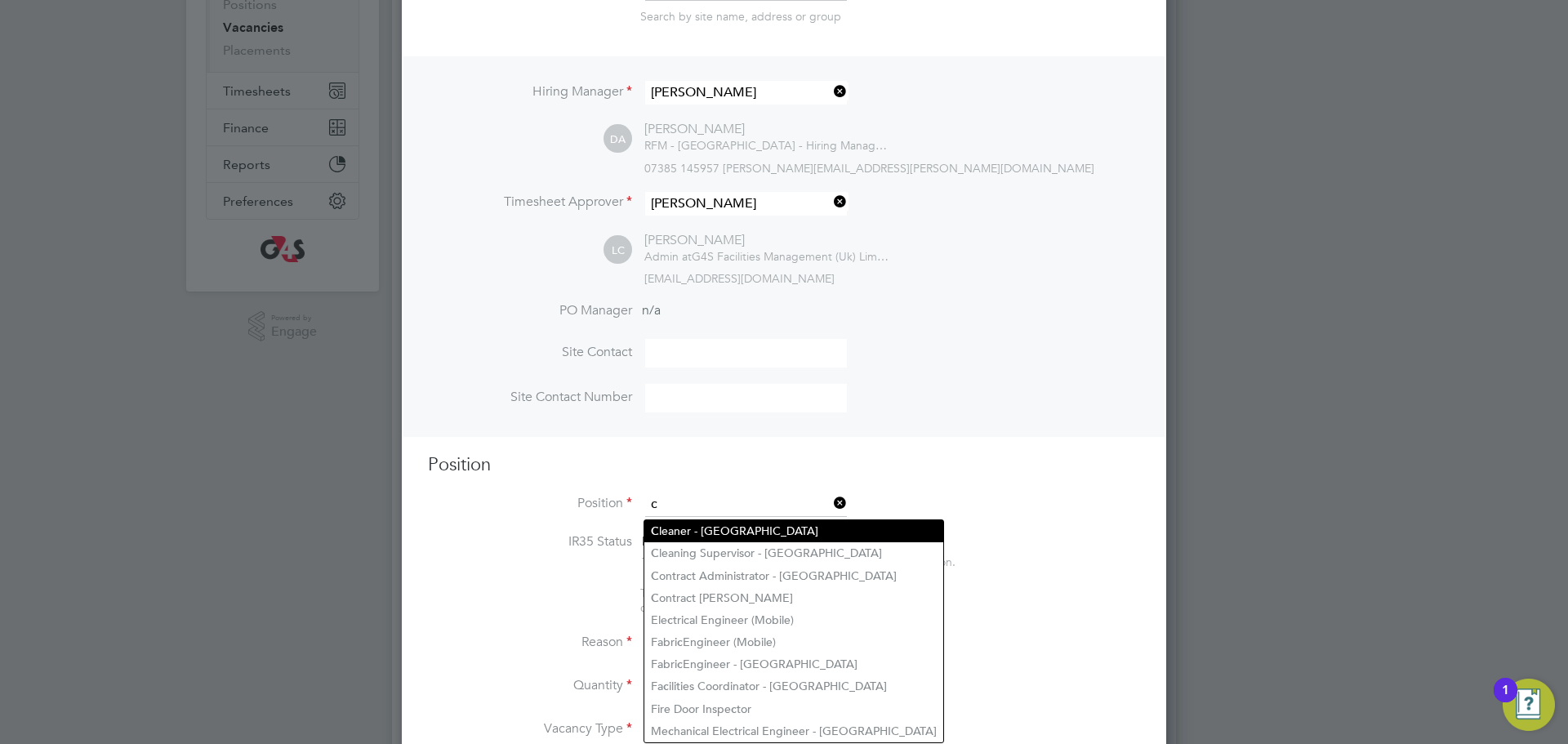
click at [724, 529] on li "C leaner - Tower Hamlet" at bounding box center [794, 531] width 299 height 22
type input "Cleaner - [GEOGRAPHIC_DATA]"
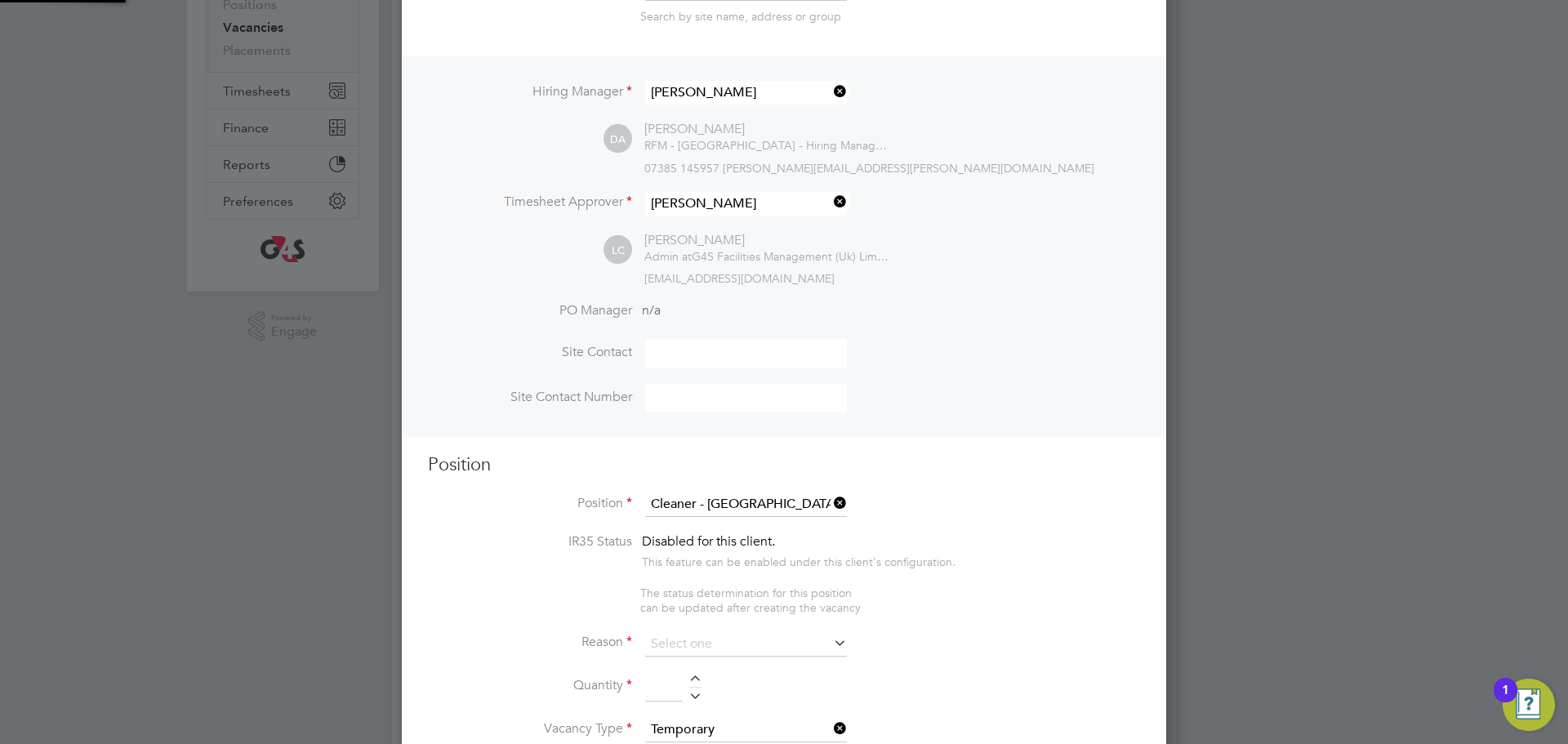
type textarea "**Key Responsibilities** ▪ To carry out all cleaning assigned, making full use …"
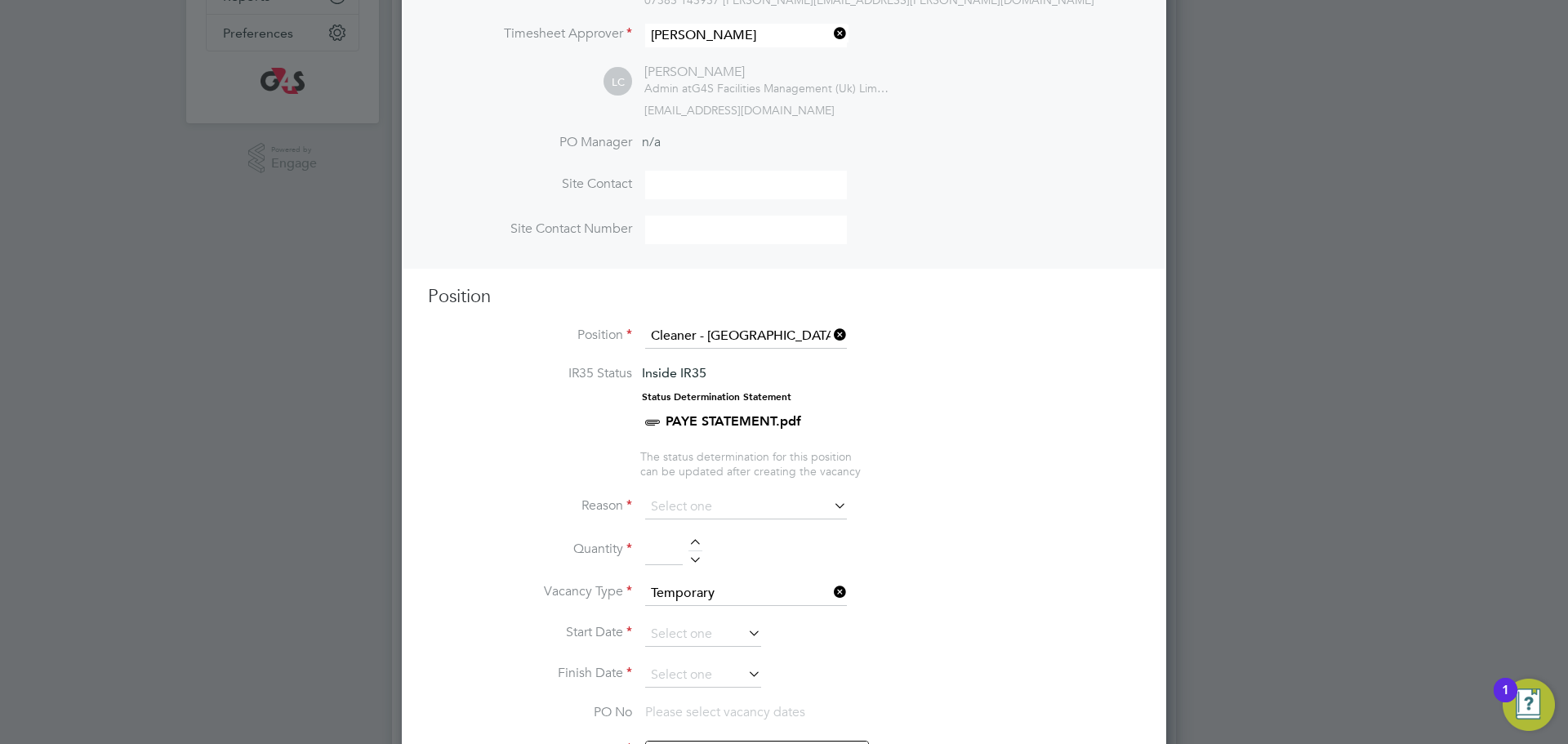
scroll to position [429, 0]
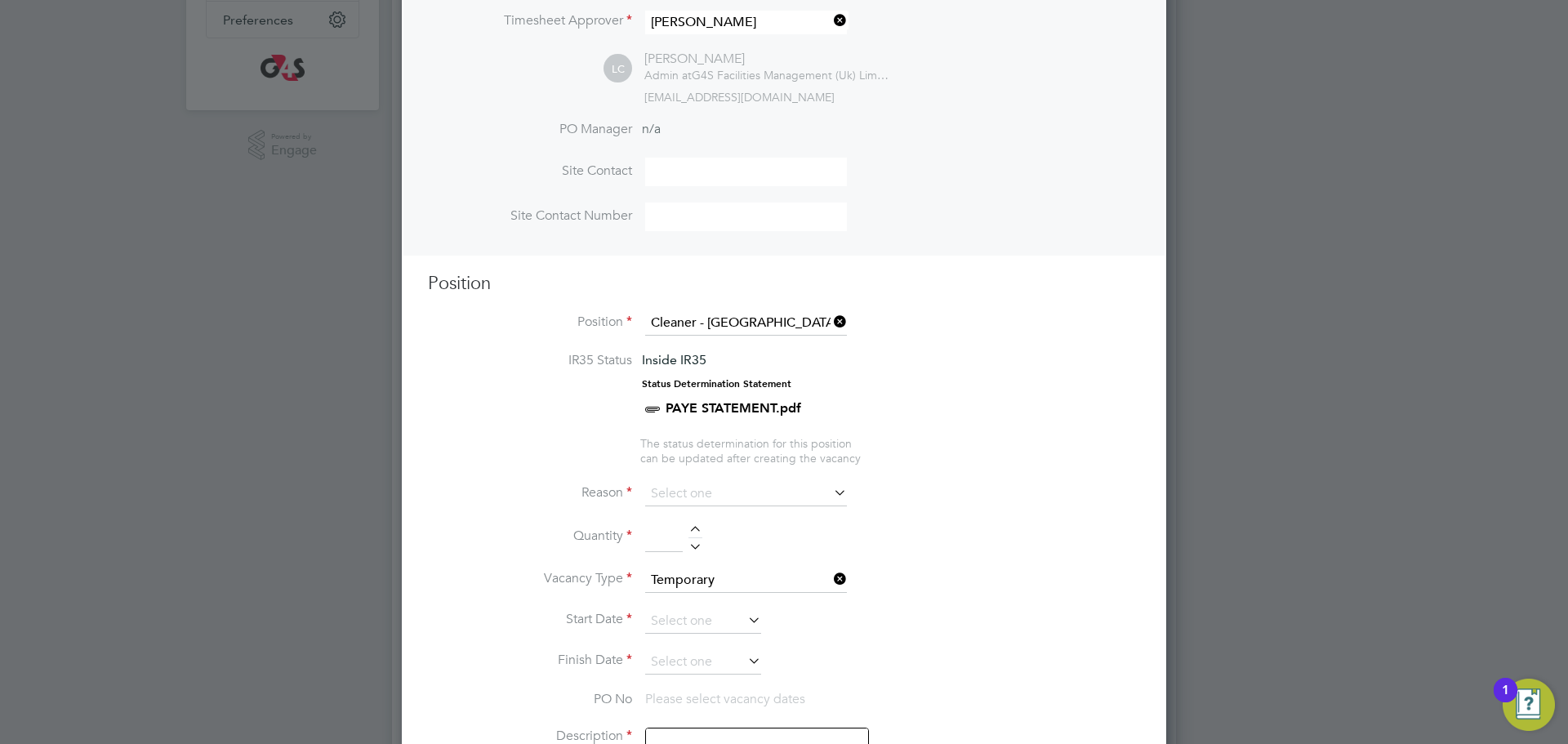
click at [759, 513] on li "Reason" at bounding box center [784, 503] width 712 height 41
click at [755, 499] on input at bounding box center [746, 494] width 202 height 25
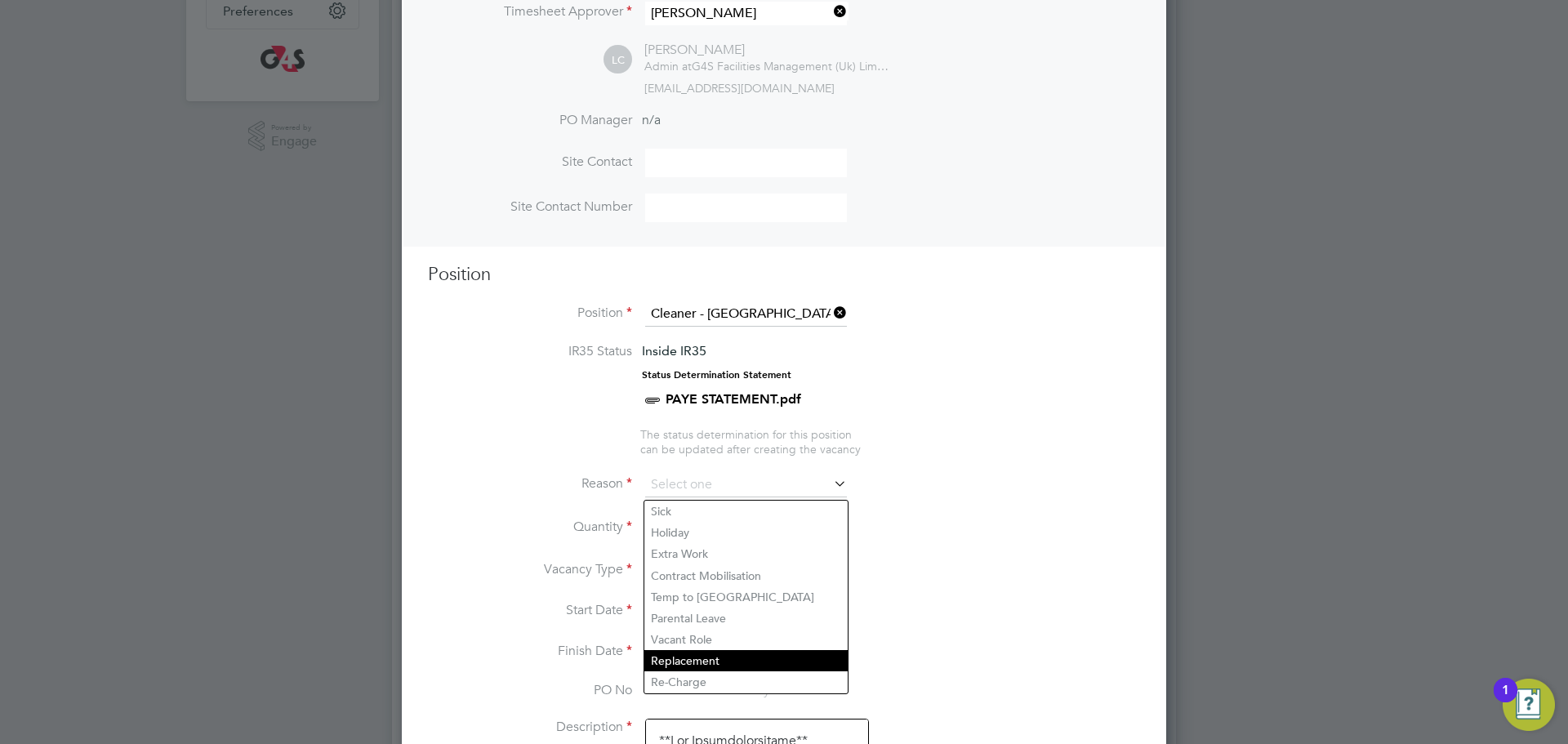
scroll to position [447, 0]
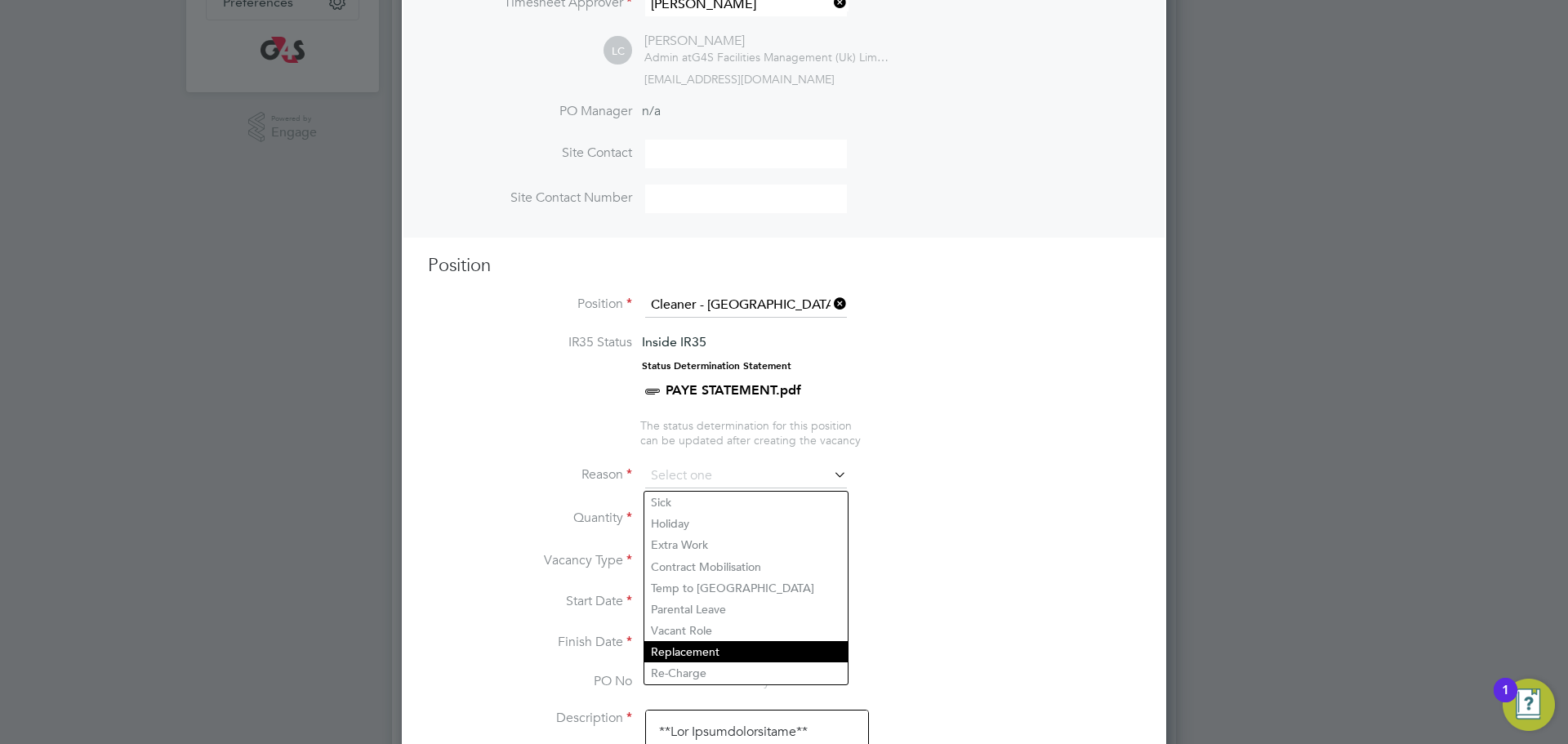
click at [695, 655] on li "Replacement" at bounding box center [746, 652] width 203 height 22
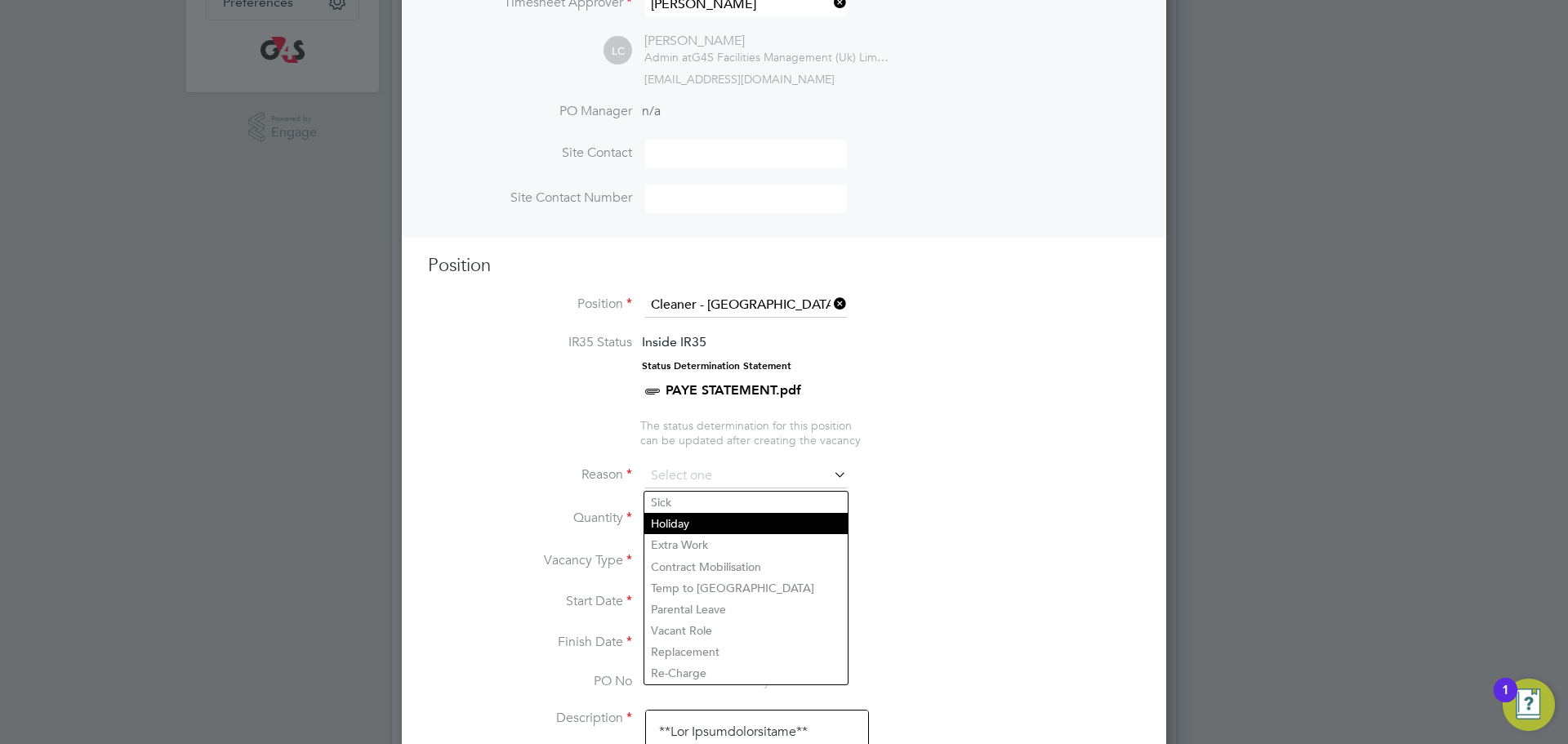
type input "Replacement"
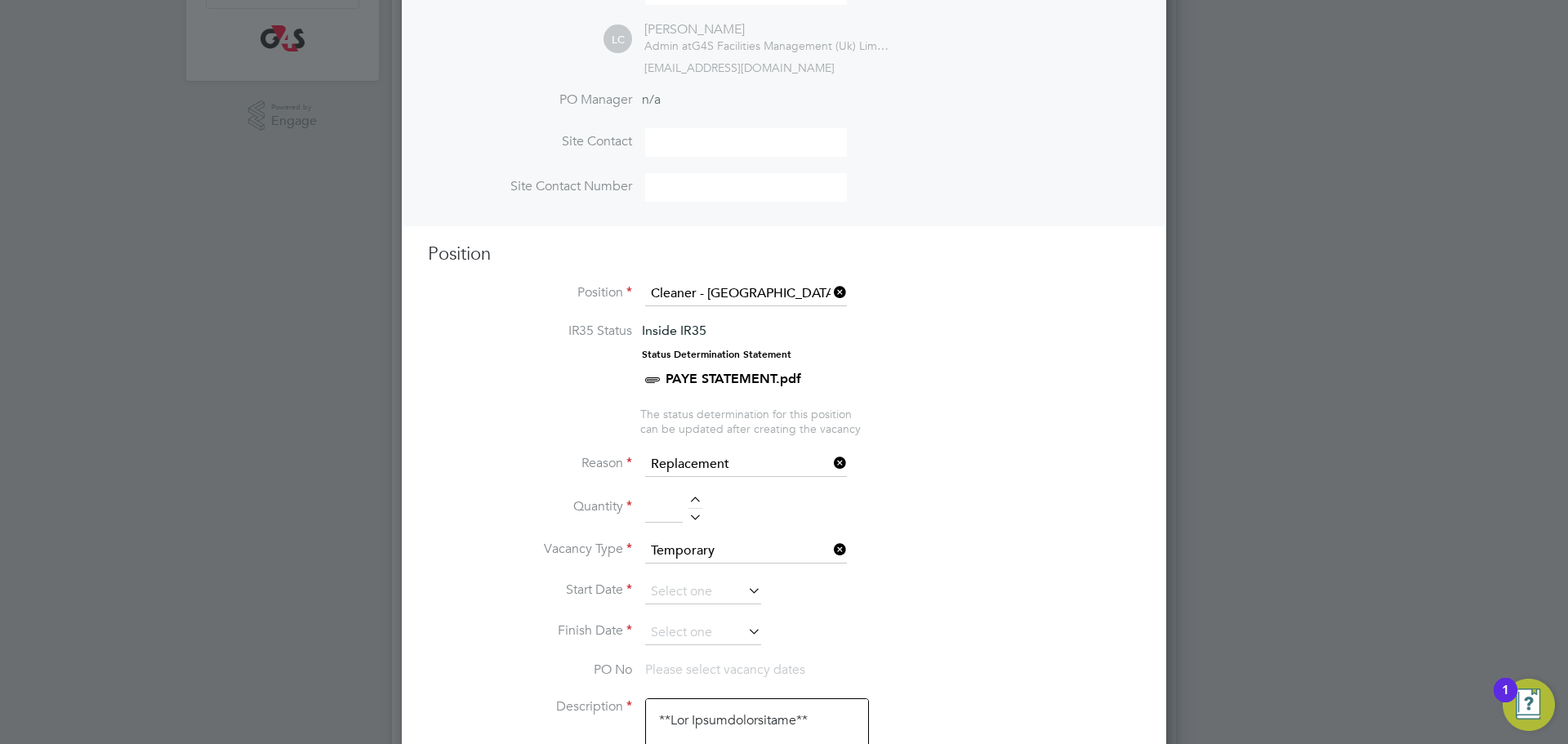
scroll to position [473, 0]
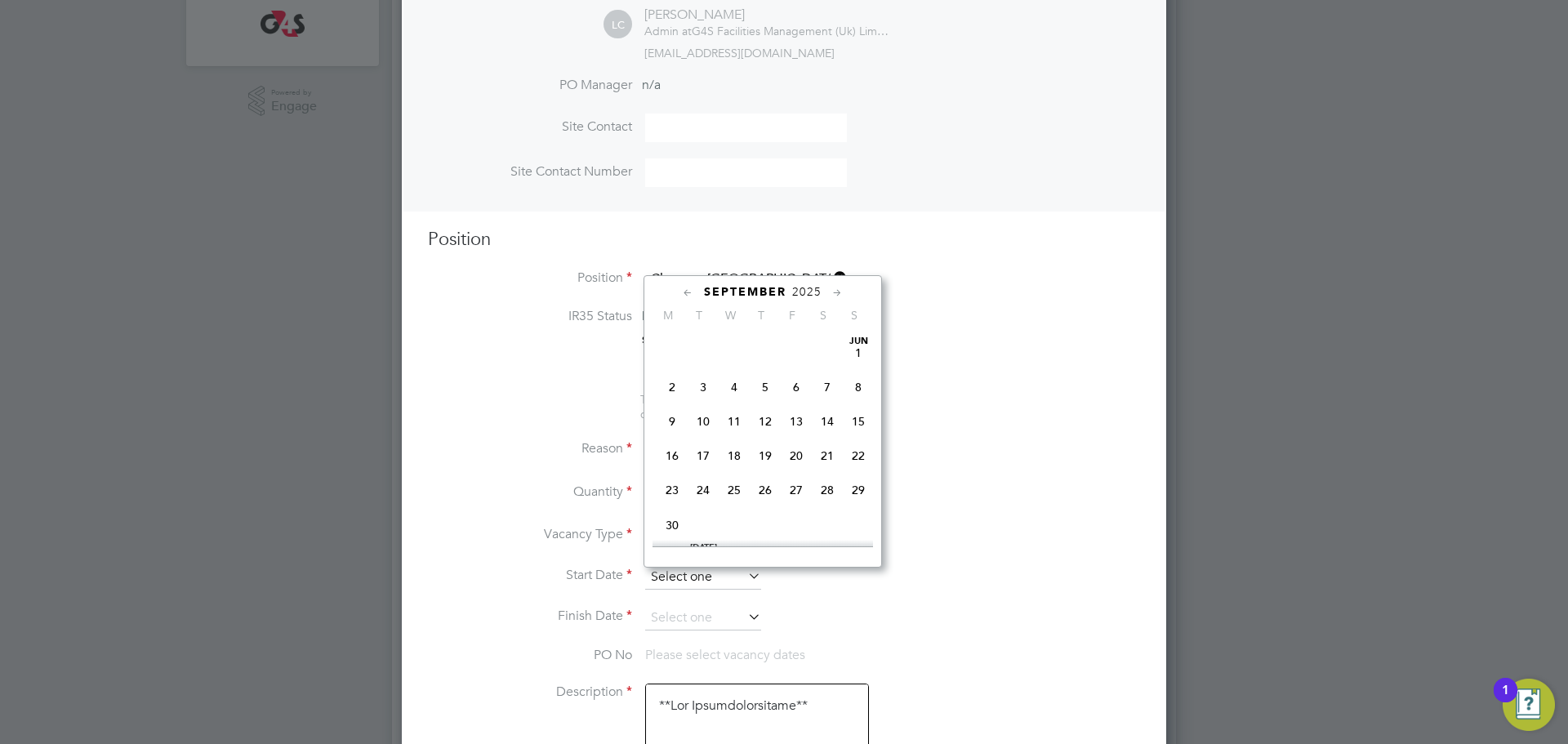
click at [702, 582] on input at bounding box center [703, 577] width 116 height 25
click at [680, 411] on span "Sep 1" at bounding box center [672, 397] width 31 height 31
type input "01 Sep 2025"
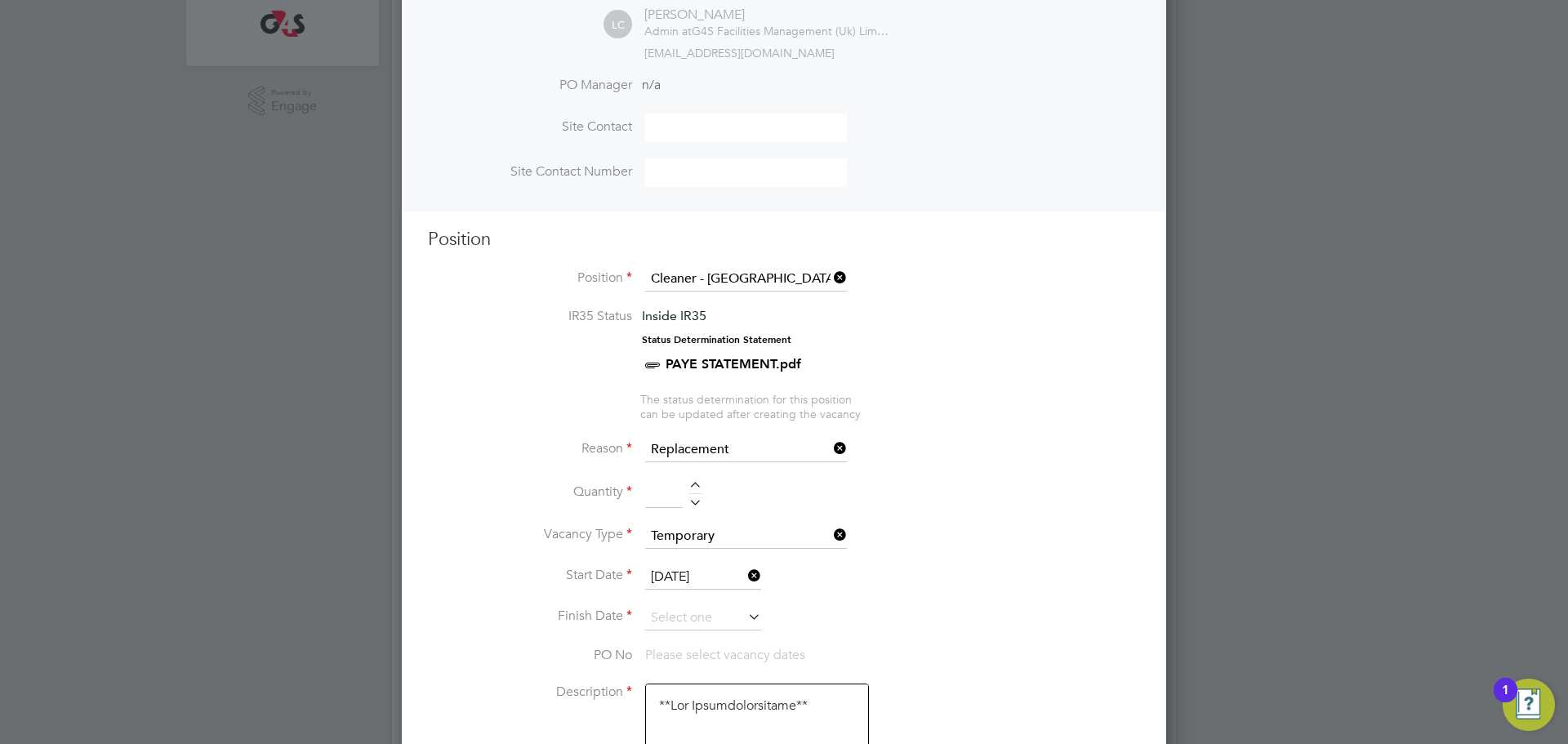
click at [689, 639] on li "Finish Date" at bounding box center [784, 626] width 712 height 41
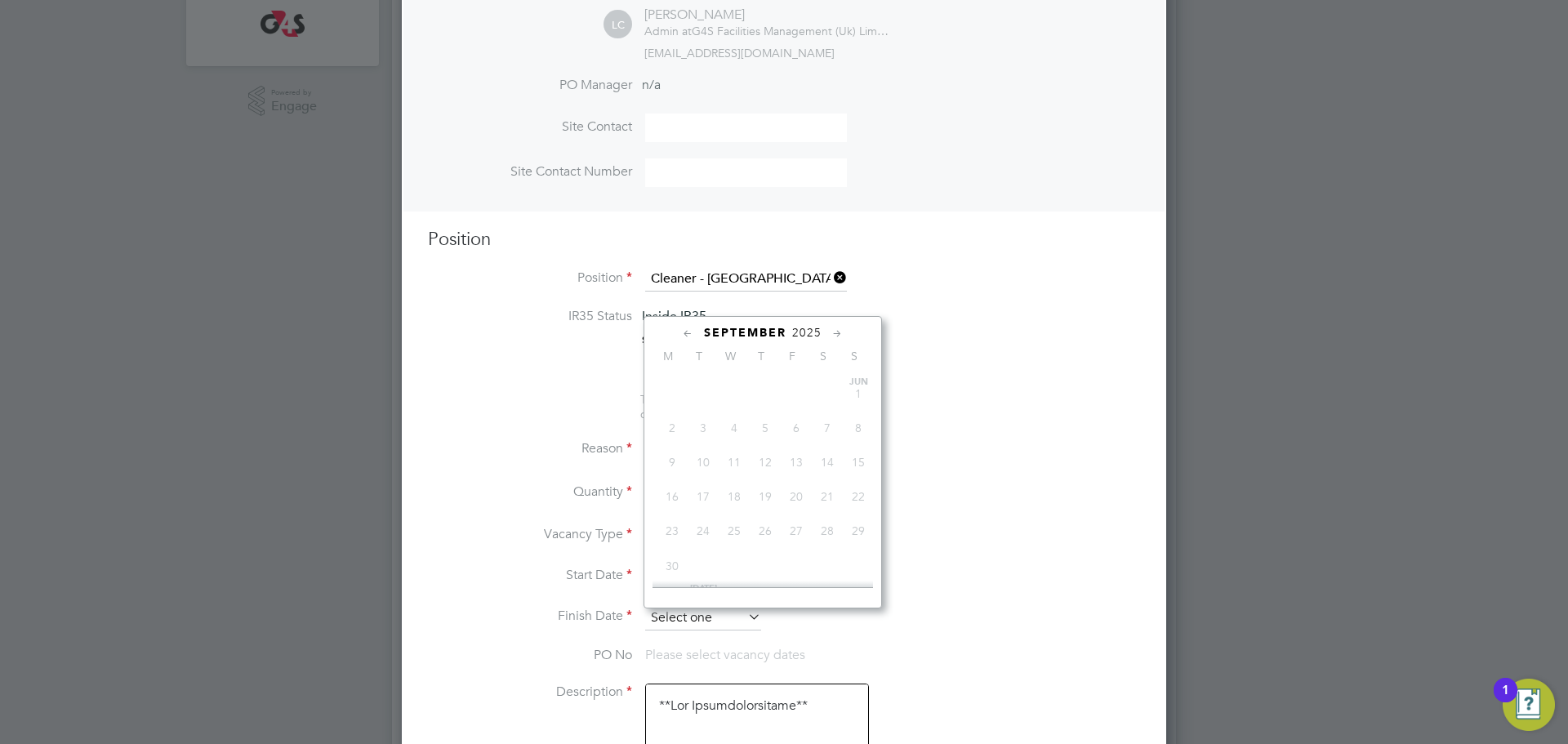
click at [698, 624] on input at bounding box center [703, 617] width 116 height 25
click at [794, 452] on span "5" at bounding box center [797, 437] width 31 height 31
type input "05 Sep 2025"
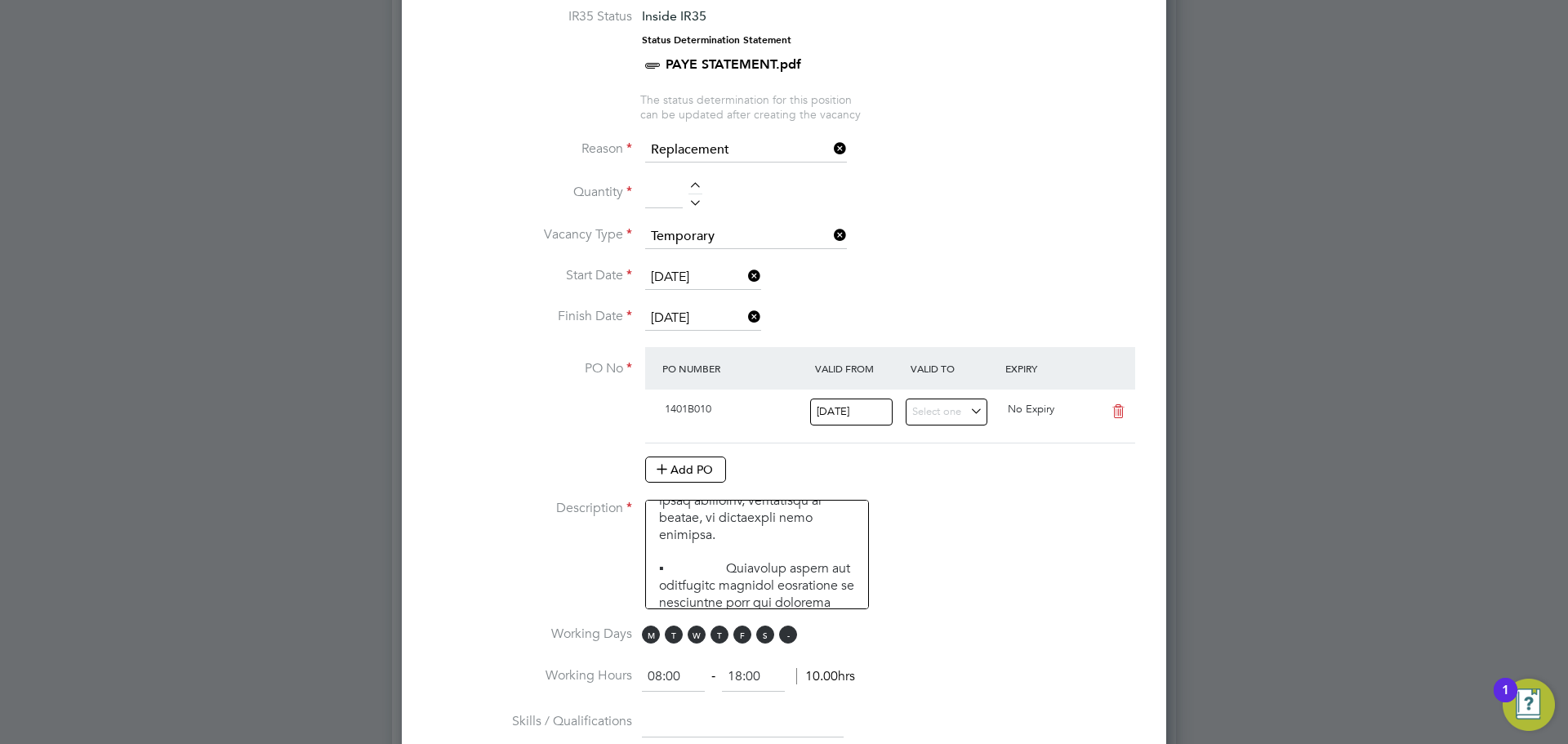
drag, startPoint x: 769, startPoint y: 633, endPoint x: 788, endPoint y: 645, distance: 22.5
click at [769, 635] on span "S" at bounding box center [765, 634] width 18 height 18
click at [792, 644] on span "S" at bounding box center [788, 634] width 18 height 18
drag, startPoint x: 685, startPoint y: 674, endPoint x: 630, endPoint y: 672, distance: 55.0
click at [634, 672] on li "Working Hours 08:00 ‐ 18:00 10.00hrs" at bounding box center [784, 685] width 712 height 46
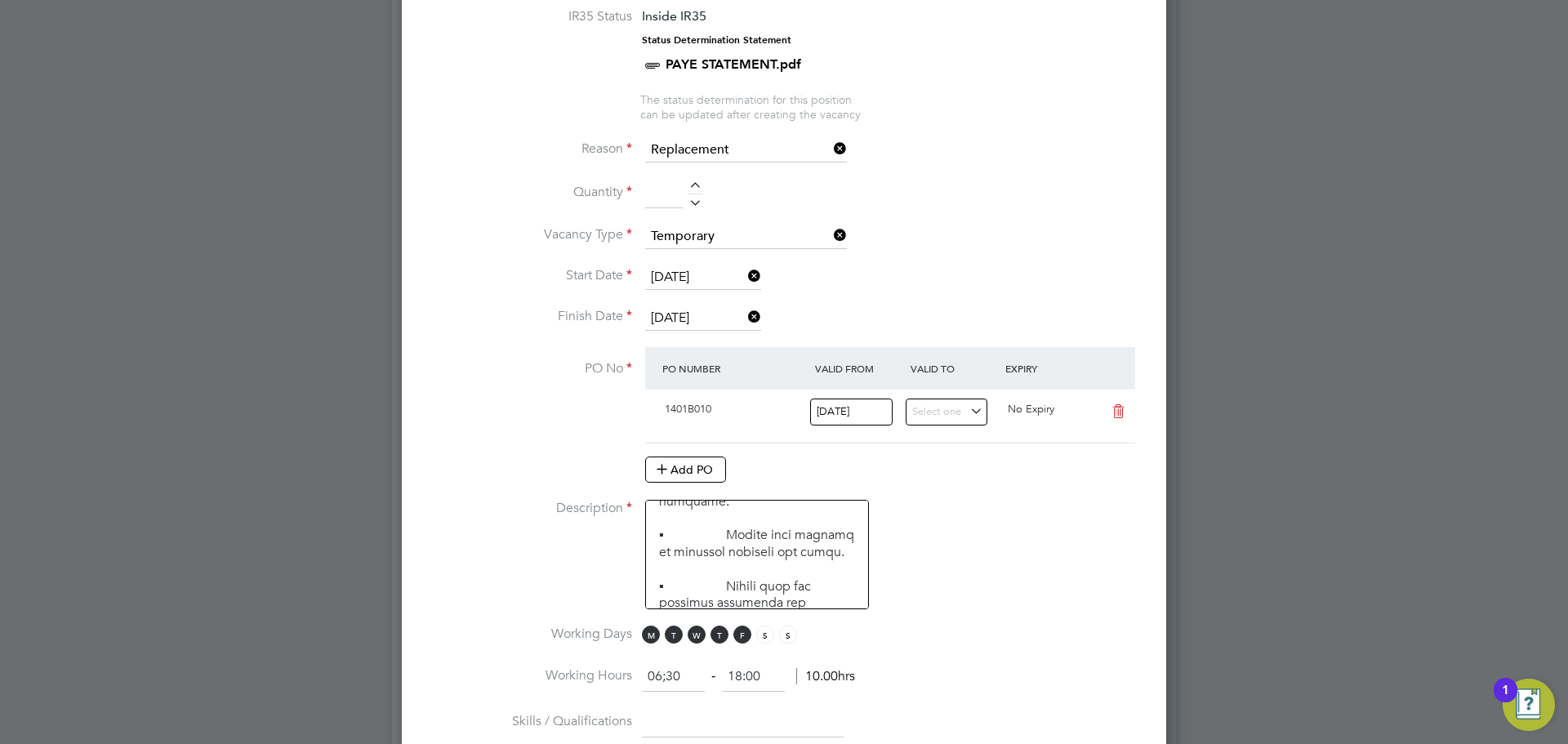
type input "06:30"
drag, startPoint x: 767, startPoint y: 676, endPoint x: 714, endPoint y: 682, distance: 53.3
click at [714, 682] on ng-form "06:30 ‐ 18:00 11.50hrs" at bounding box center [748, 676] width 213 height 17
type input "08:30"
click at [890, 620] on li "Description" at bounding box center [784, 562] width 712 height 126
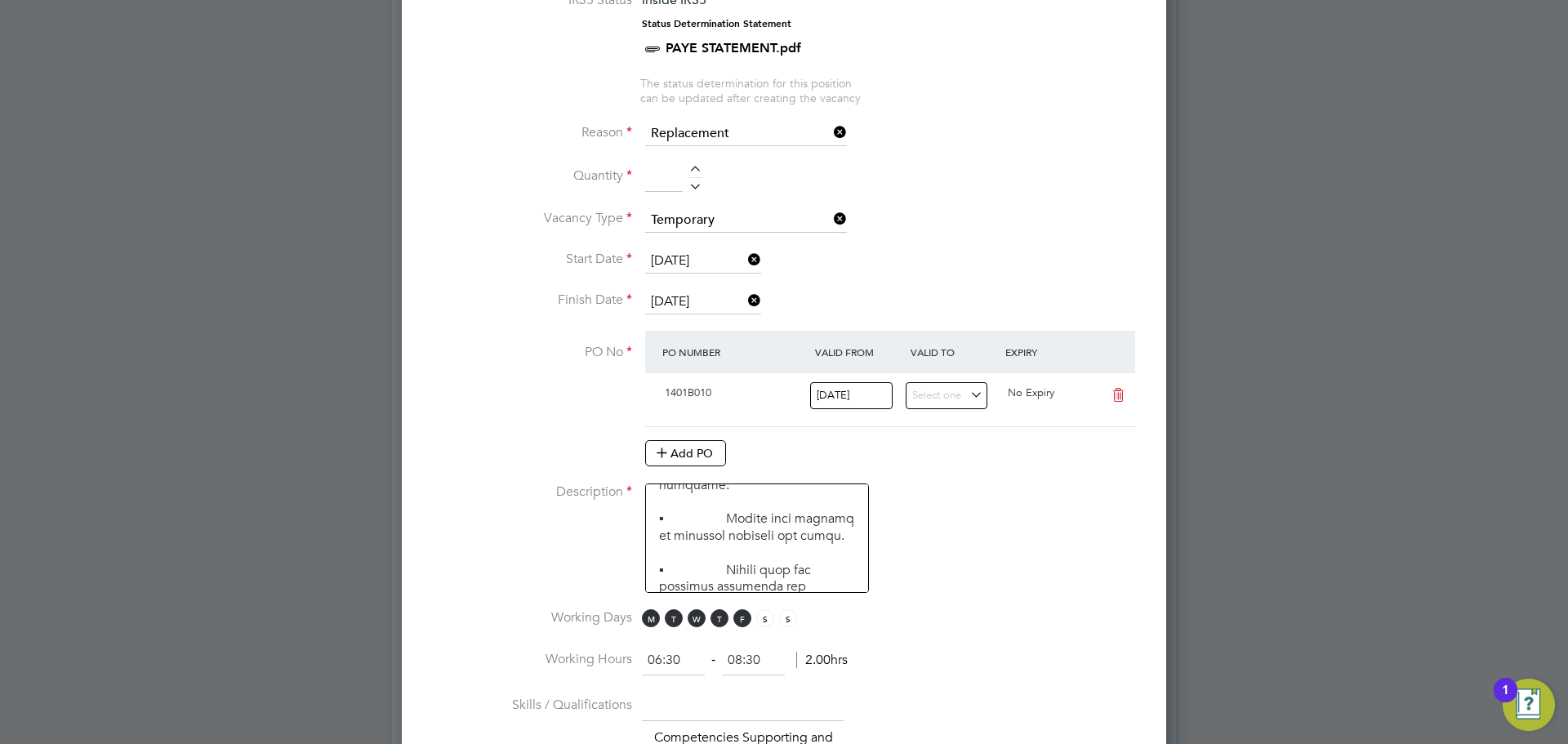
click at [700, 178] on div at bounding box center [695, 172] width 14 height 12
type input "1"
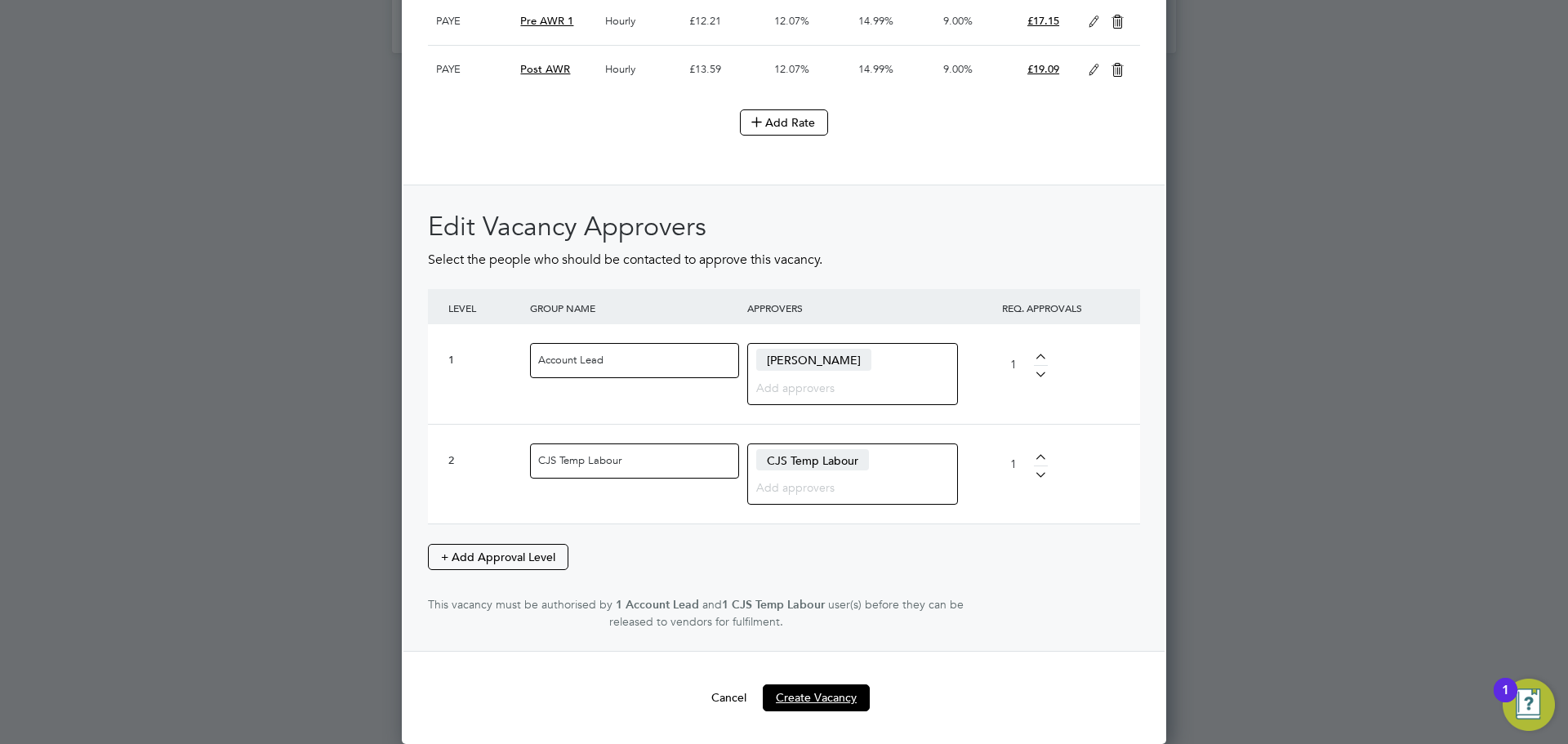
drag, startPoint x: 811, startPoint y: 692, endPoint x: 790, endPoint y: 648, distance: 48.8
click at [811, 693] on button "Create Vacancy" at bounding box center [815, 697] width 107 height 27
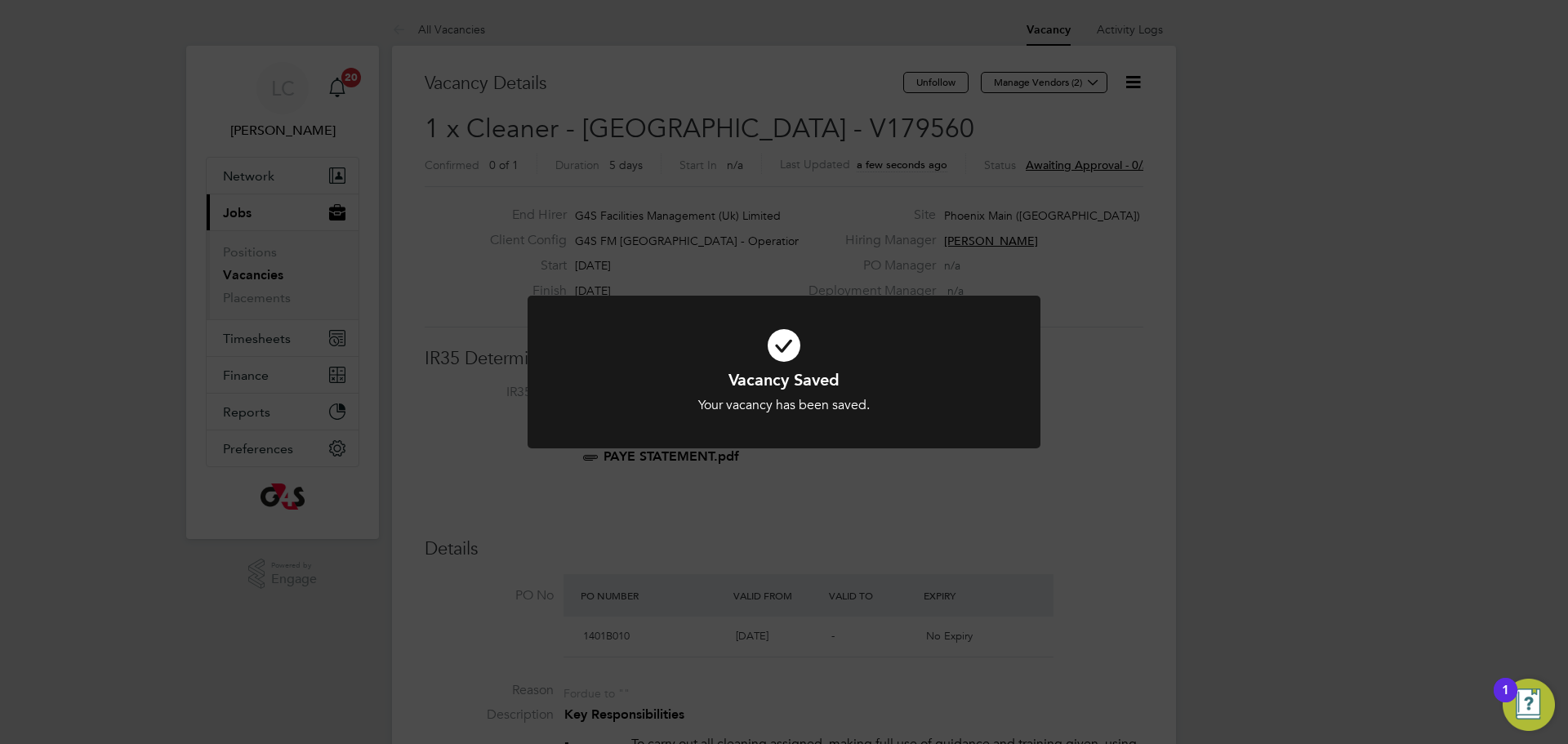
click at [782, 120] on div "Vacancy Saved Your vacancy has been saved. Cancel Okay" at bounding box center [784, 372] width 1568 height 744
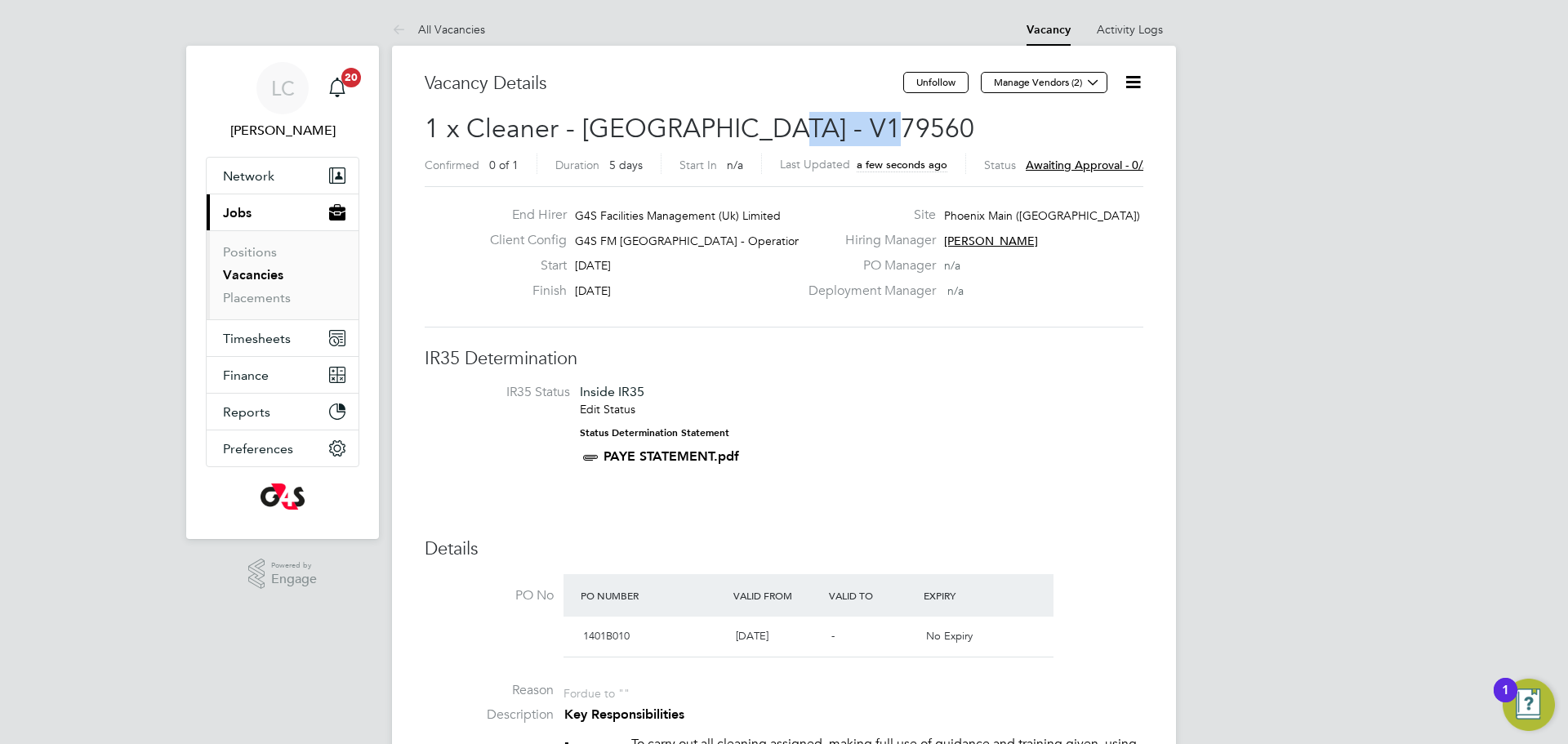
drag, startPoint x: 758, startPoint y: 123, endPoint x: 867, endPoint y: 130, distance: 109.2
click at [867, 130] on span "1 x Cleaner - Tower Hamlet - V179560" at bounding box center [700, 129] width 549 height 31
copy span "V179560"
click at [267, 291] on link "Placements" at bounding box center [256, 297] width 68 height 16
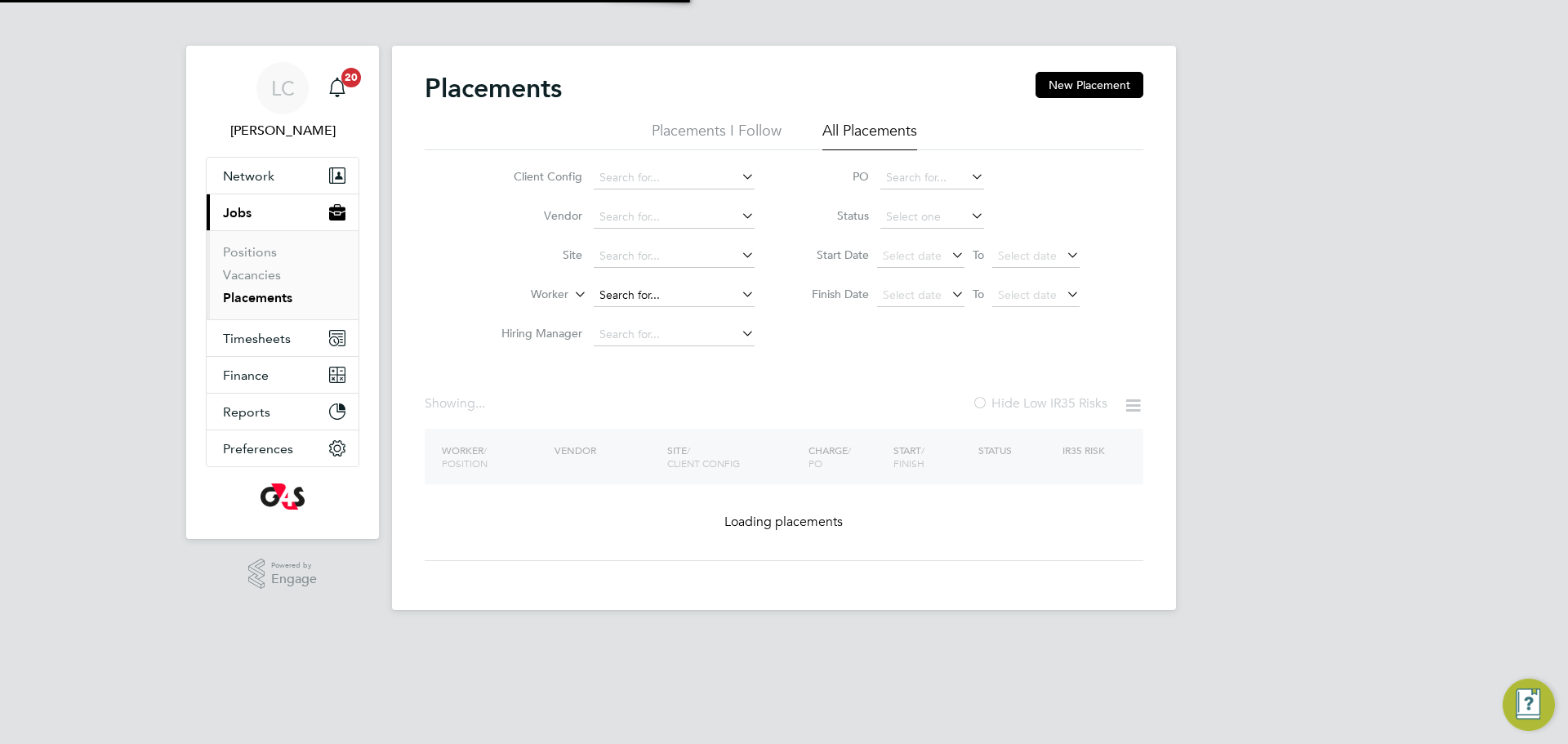
click at [631, 294] on input at bounding box center [674, 295] width 161 height 23
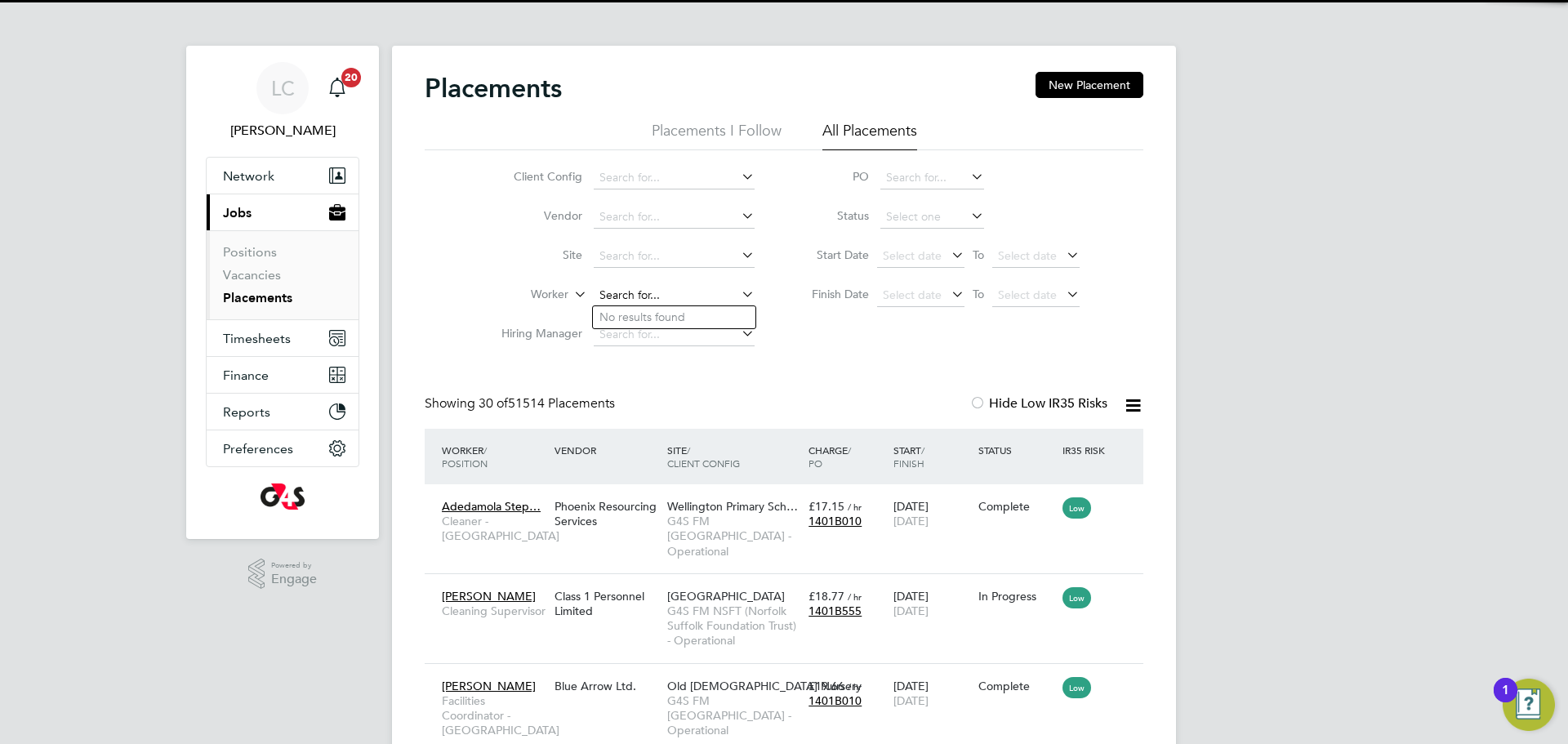
scroll to position [8, 8]
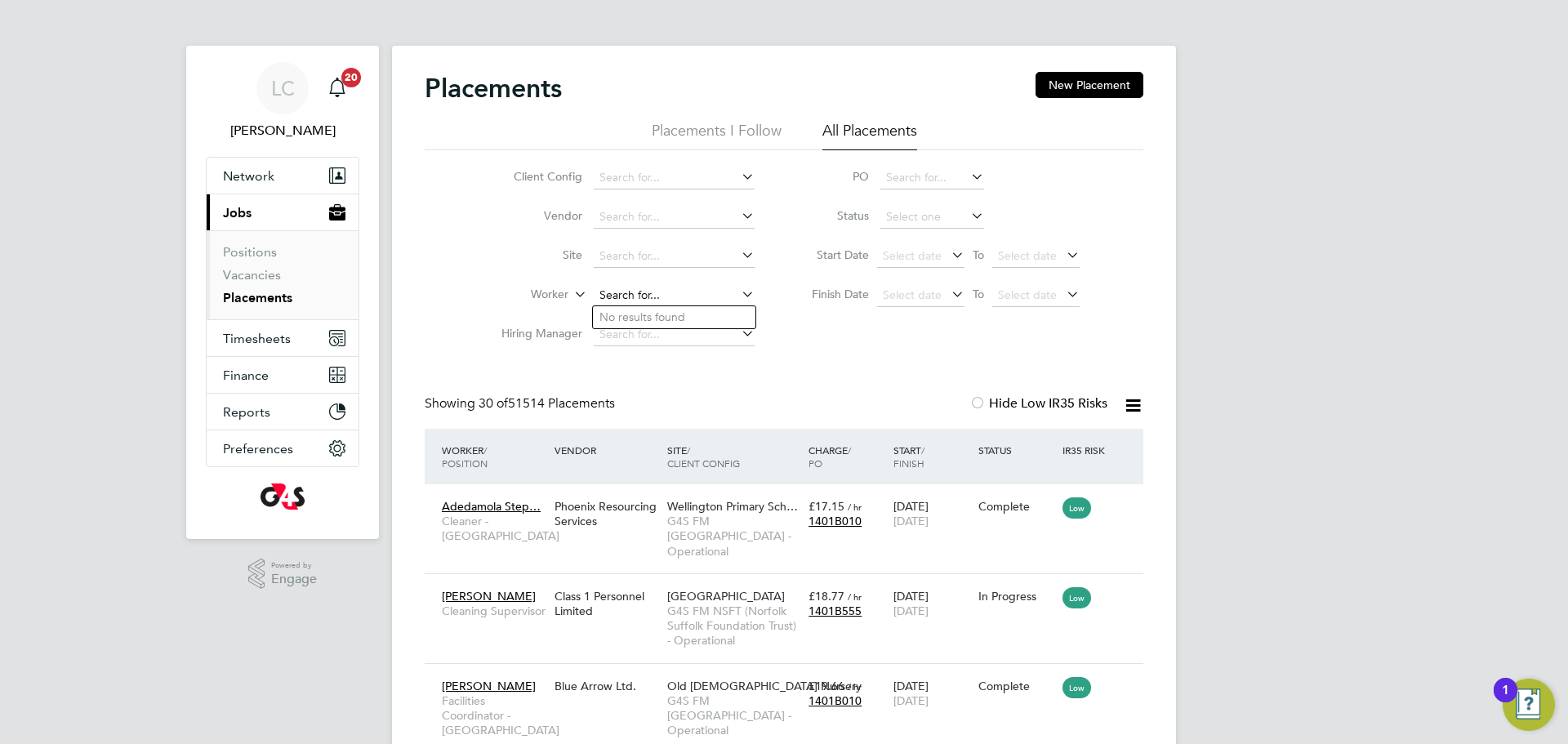
paste input "ANISSA AGATHA"
click at [690, 325] on li "Agatha Anissa" at bounding box center [696, 317] width 206 height 22
type input "Agatha Anissa"
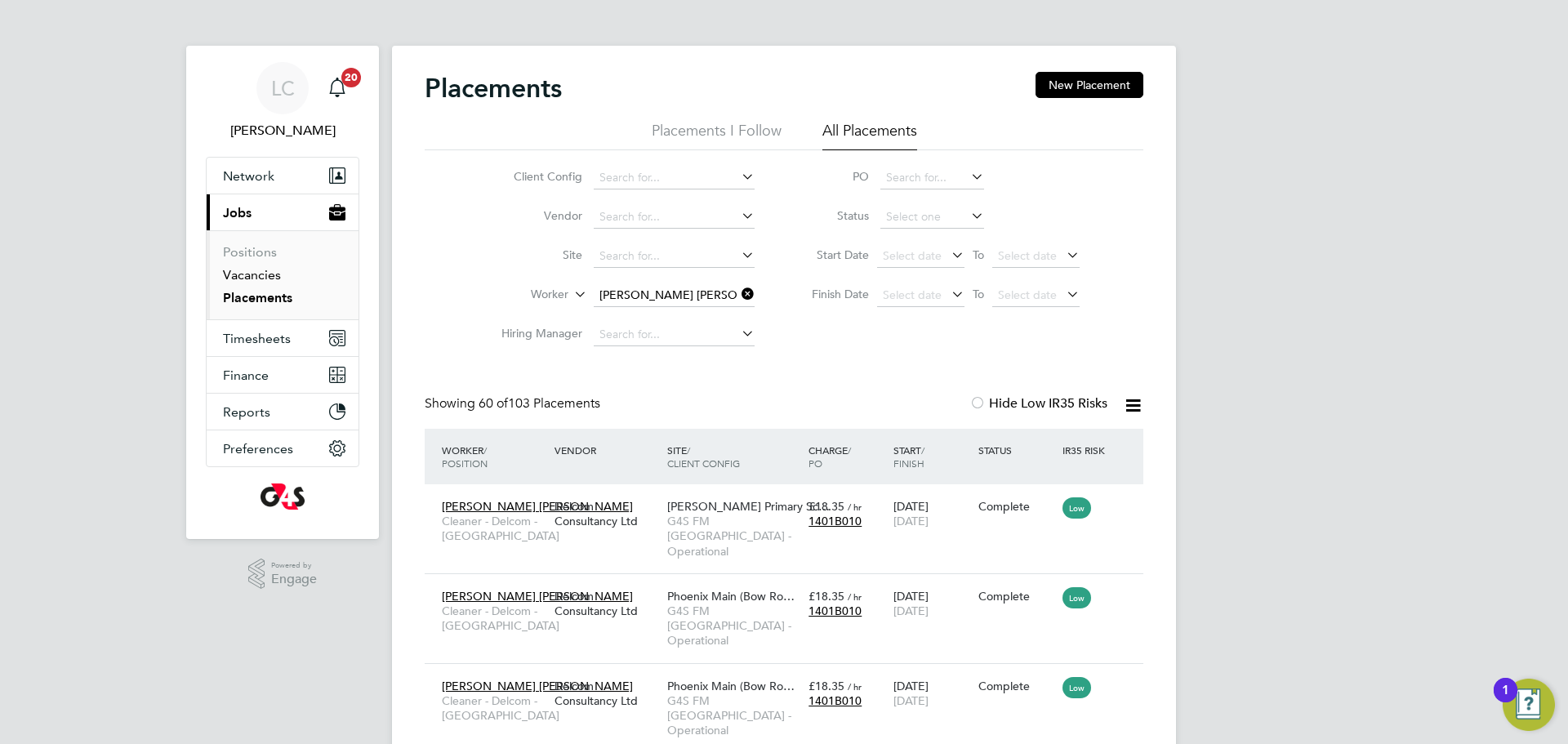
click at [270, 273] on link "Vacancies" at bounding box center [251, 275] width 58 height 16
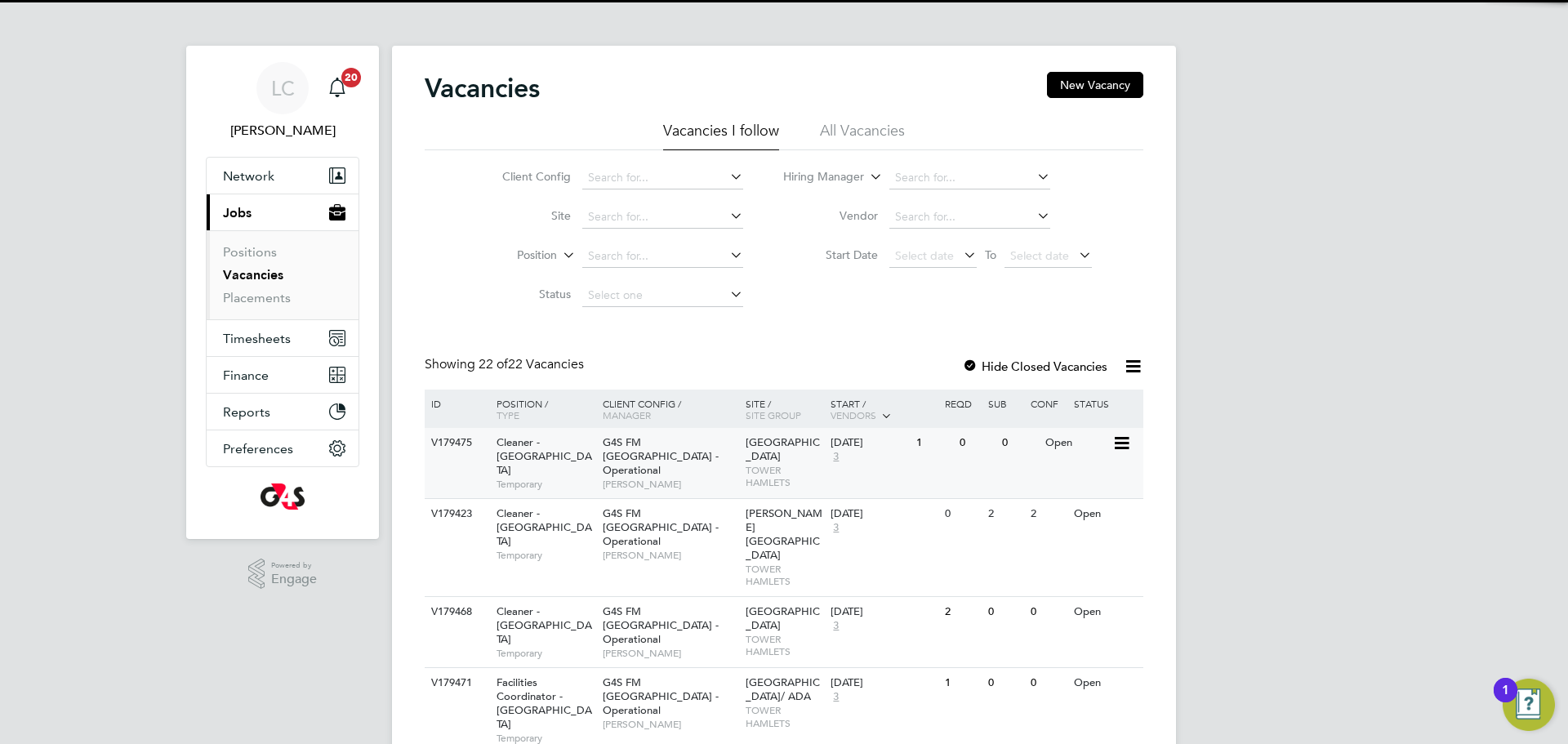
click at [746, 489] on span "TOWER HAMLETS" at bounding box center [784, 477] width 78 height 26
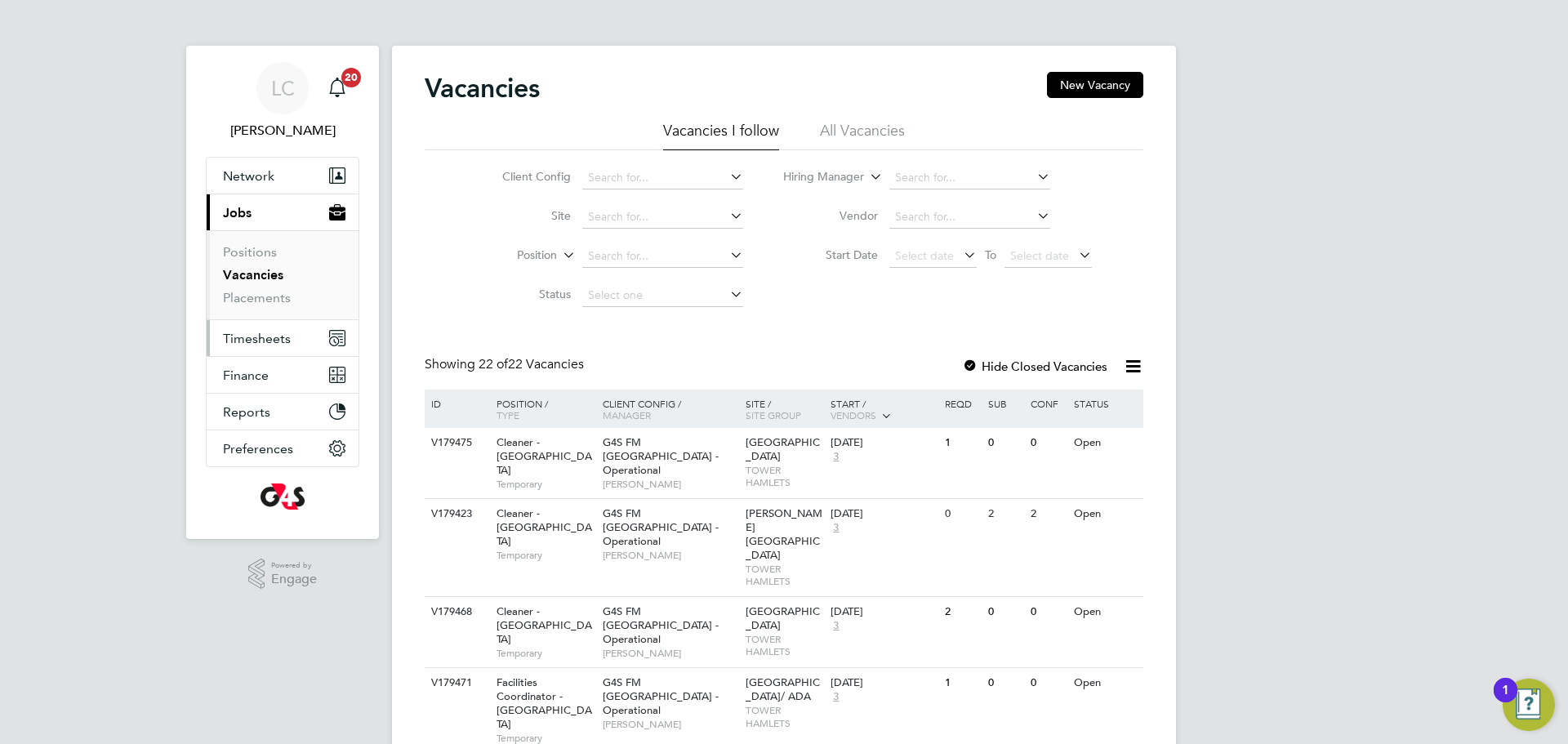
click at [277, 341] on span "Timesheets" at bounding box center [256, 339] width 68 height 16
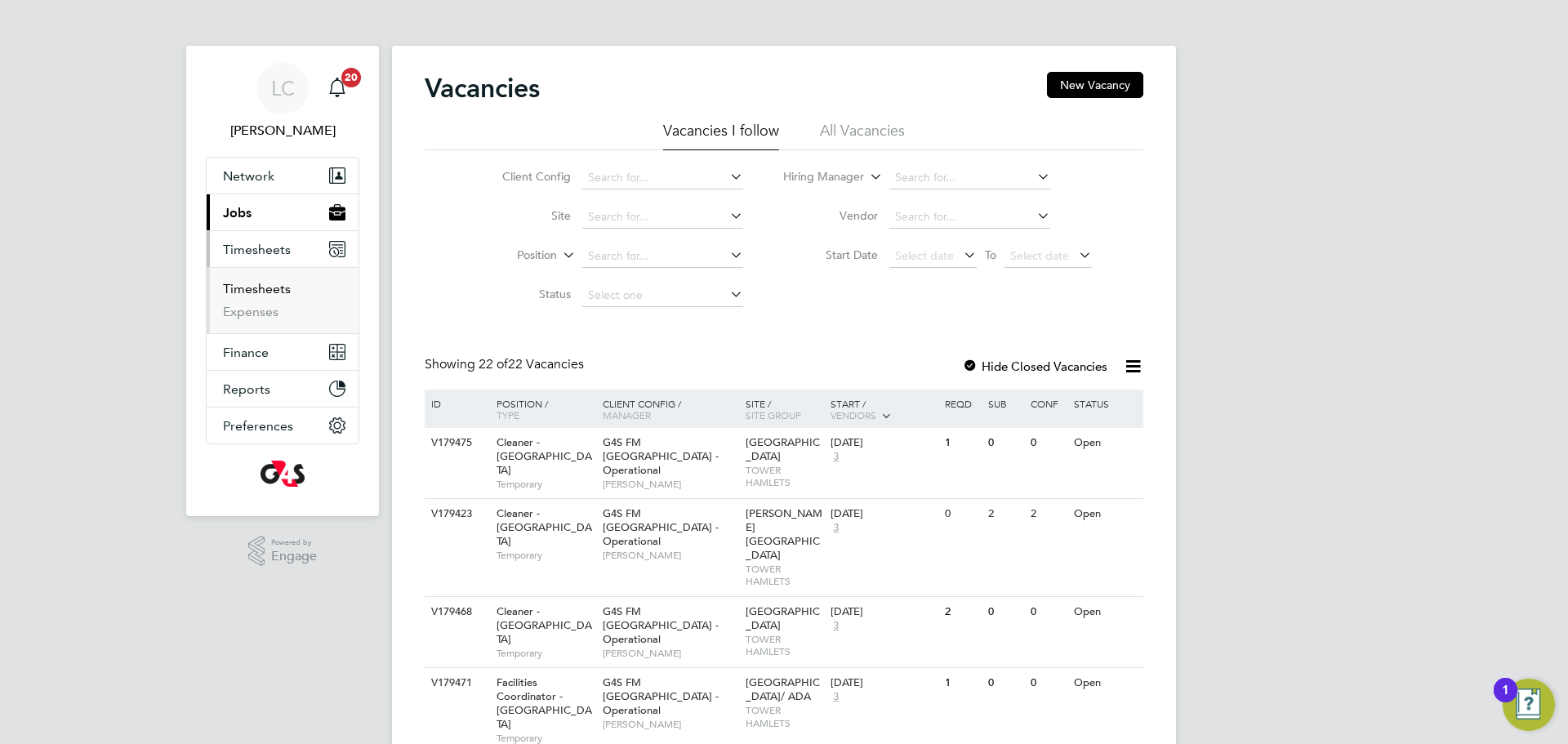
click at [285, 285] on link "Timesheets" at bounding box center [256, 289] width 68 height 16
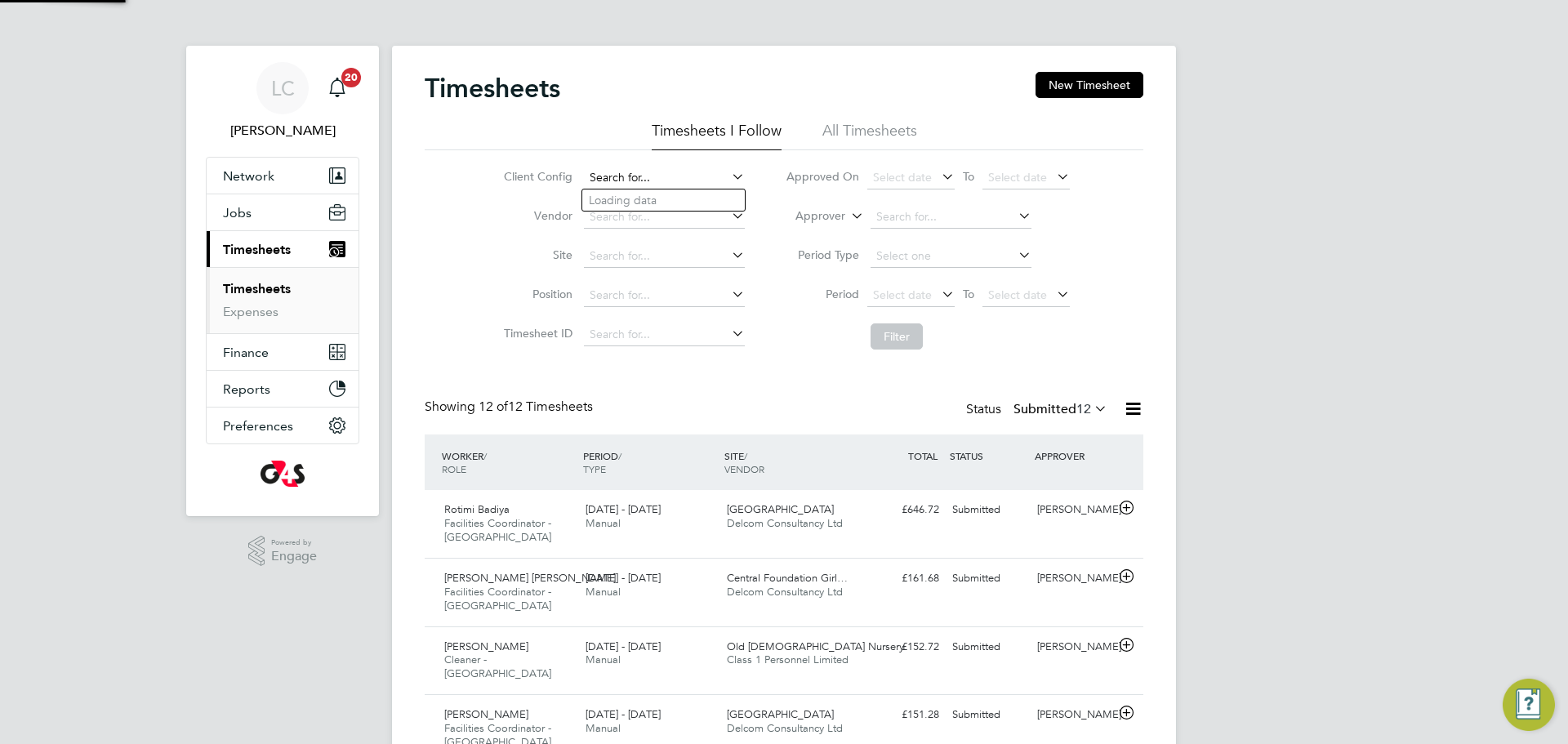
click at [636, 177] on input at bounding box center [664, 178] width 161 height 23
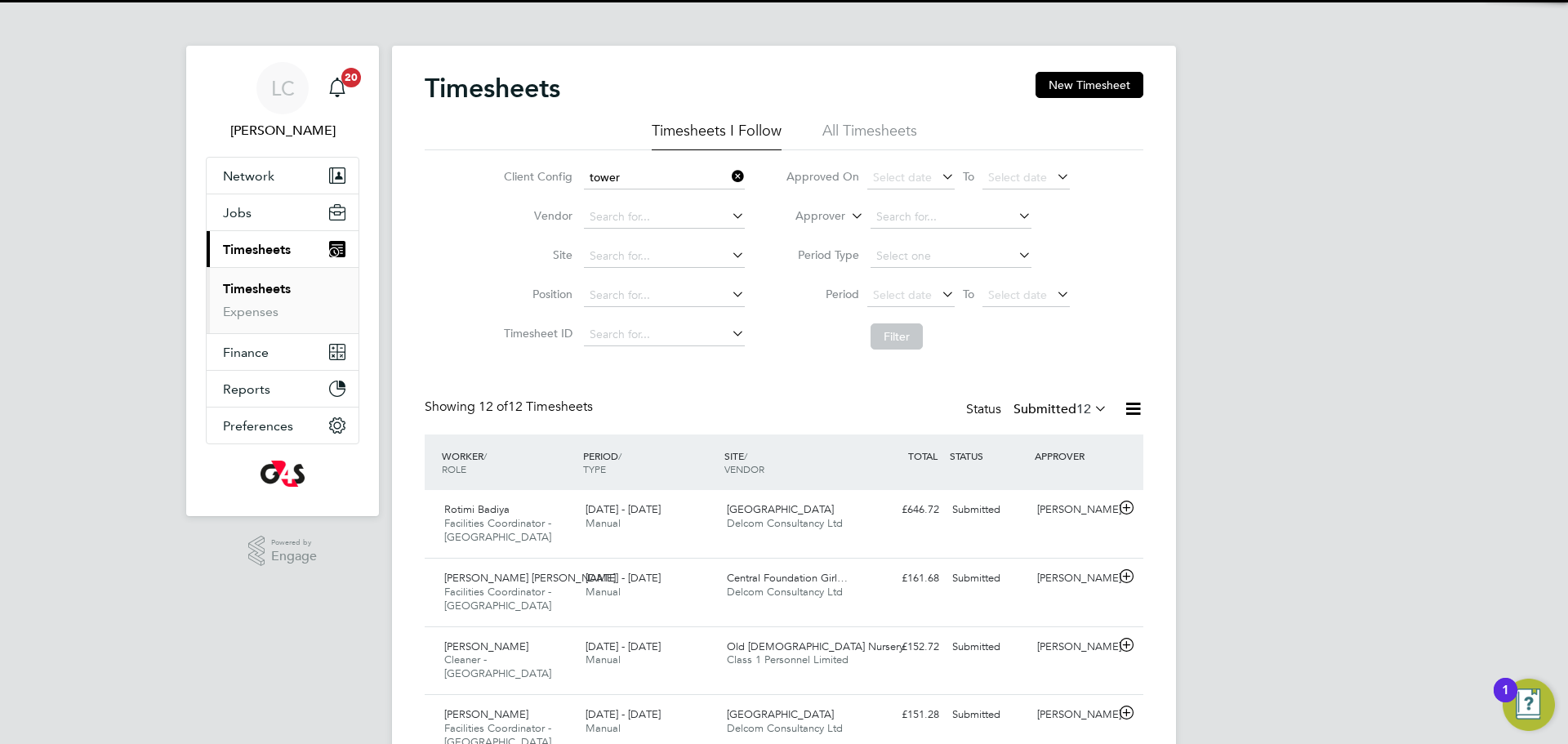
click at [627, 221] on li "G4S FM Tower Hamlets - Operational" at bounding box center [695, 223] width 226 height 22
type input "G4S FM [GEOGRAPHIC_DATA] - Operational"
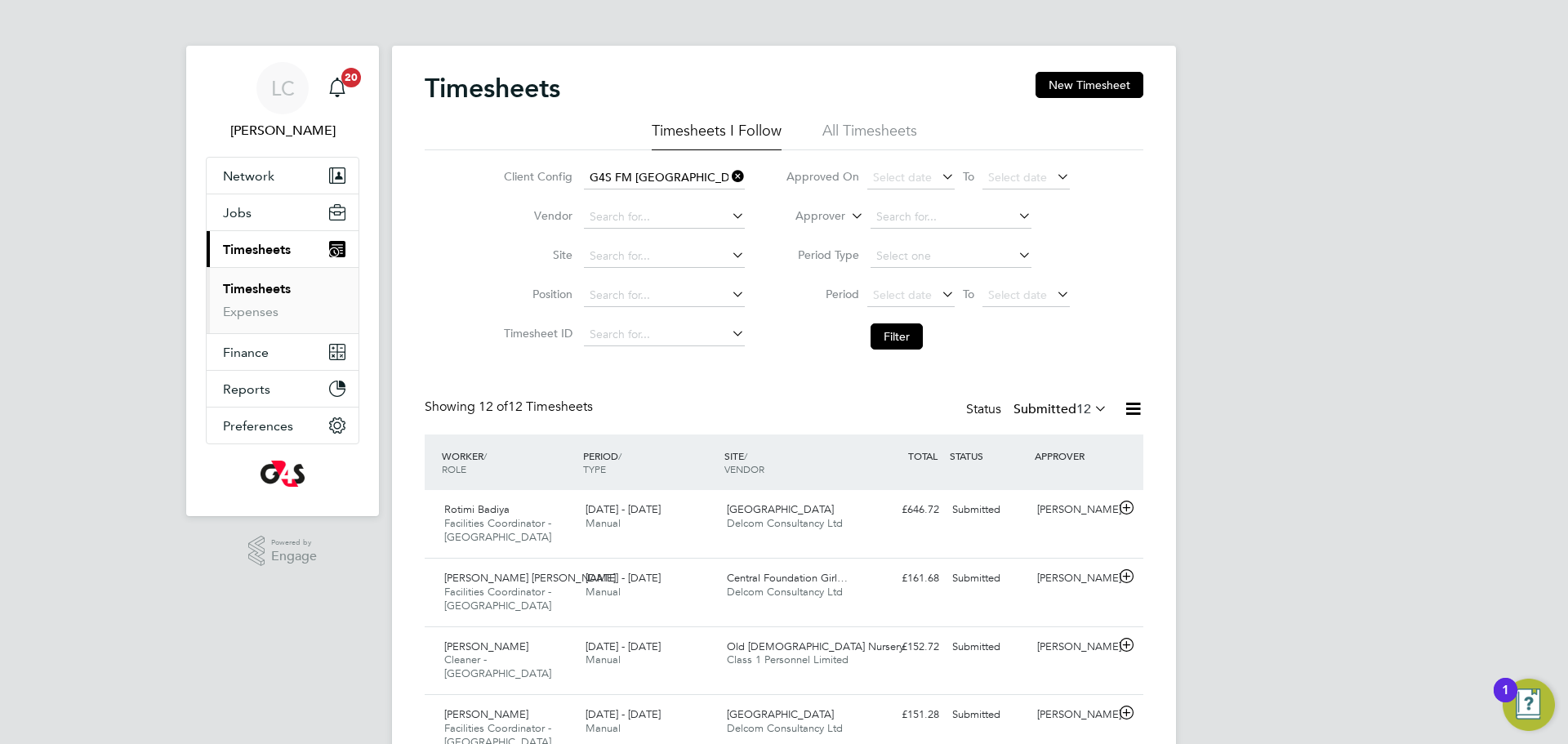
click at [898, 126] on li "All Timesheets" at bounding box center [869, 135] width 95 height 29
click at [922, 295] on span "Select date" at bounding box center [903, 294] width 59 height 15
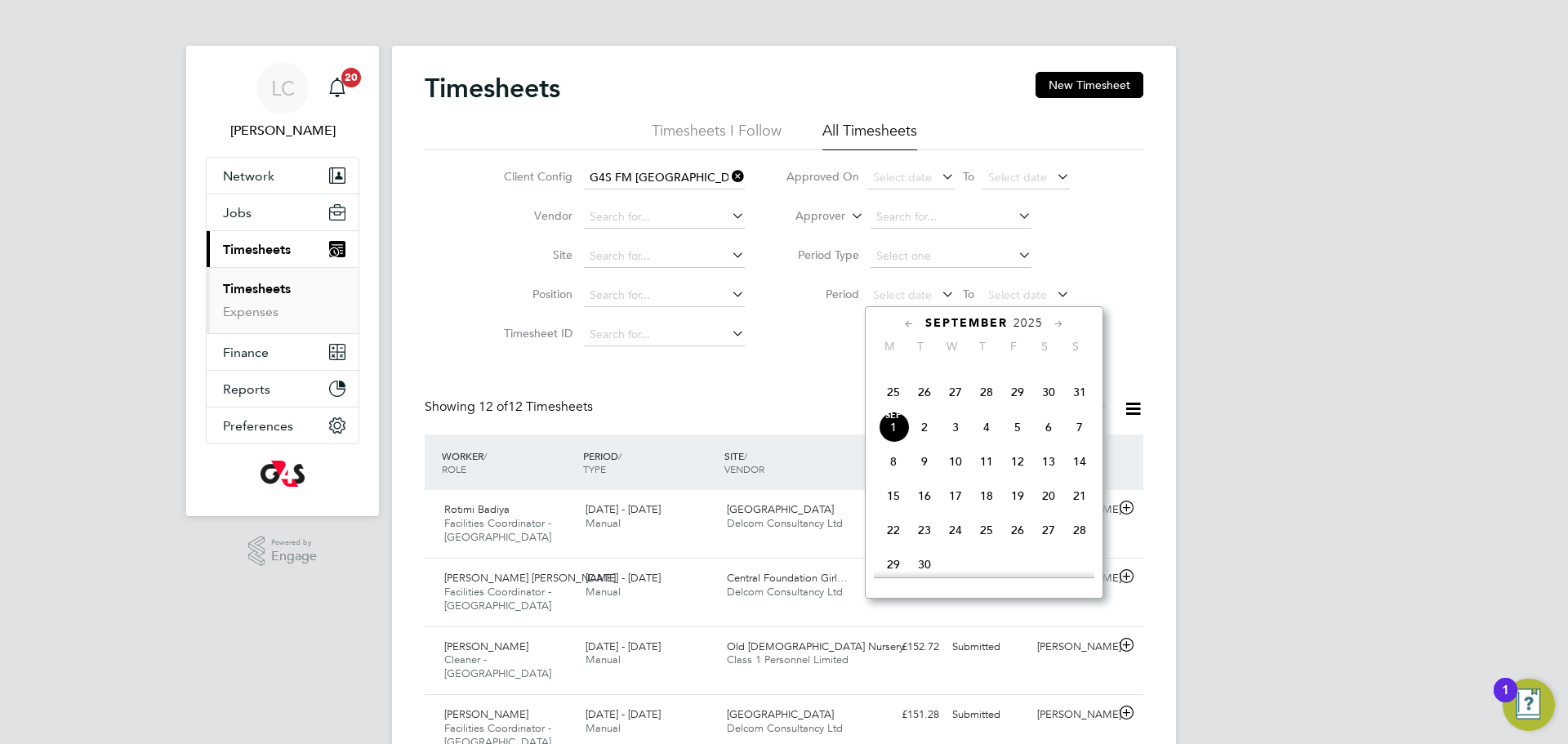
click at [896, 406] on span "25" at bounding box center [894, 393] width 31 height 31
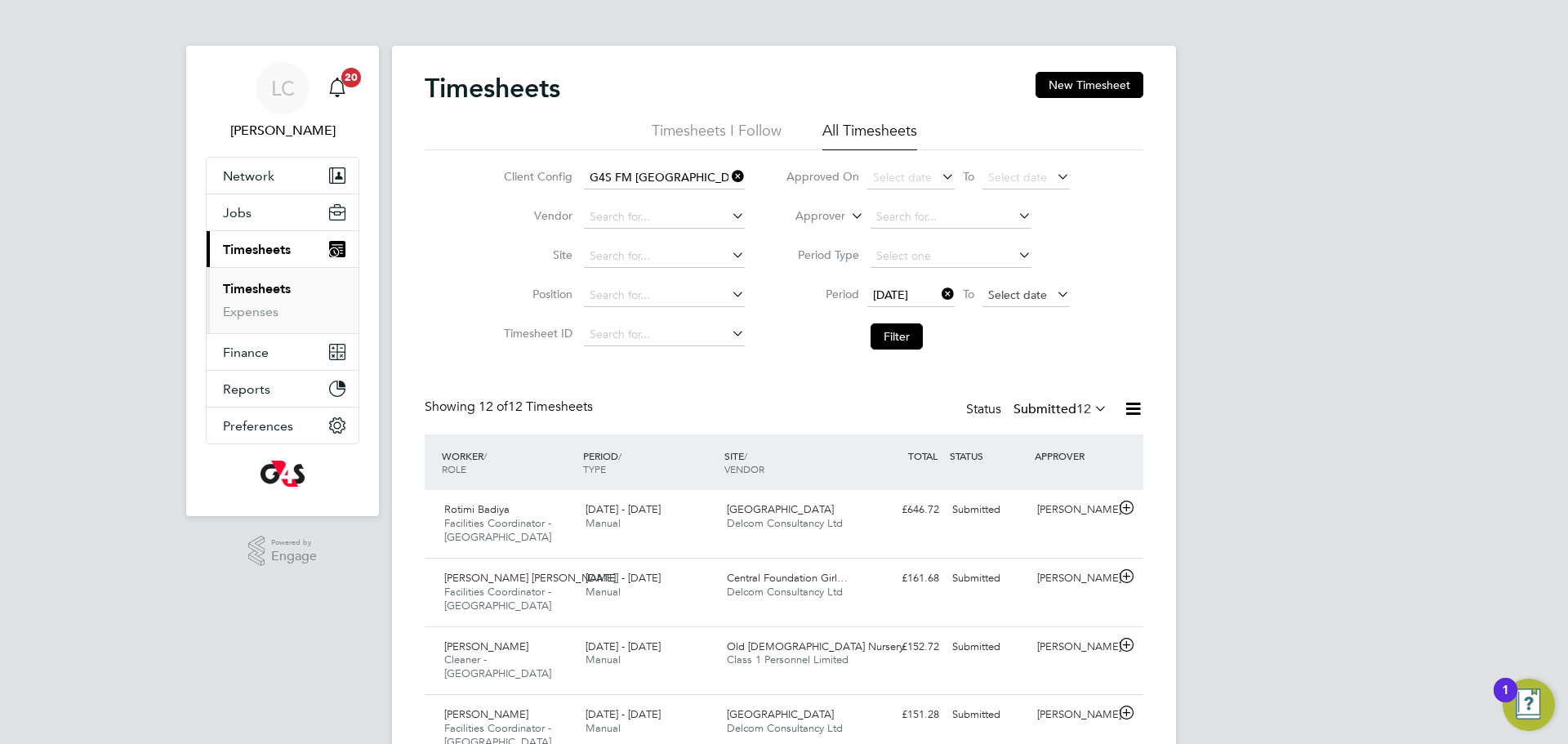
click at [1025, 302] on span "Select date" at bounding box center [1025, 295] width 87 height 22
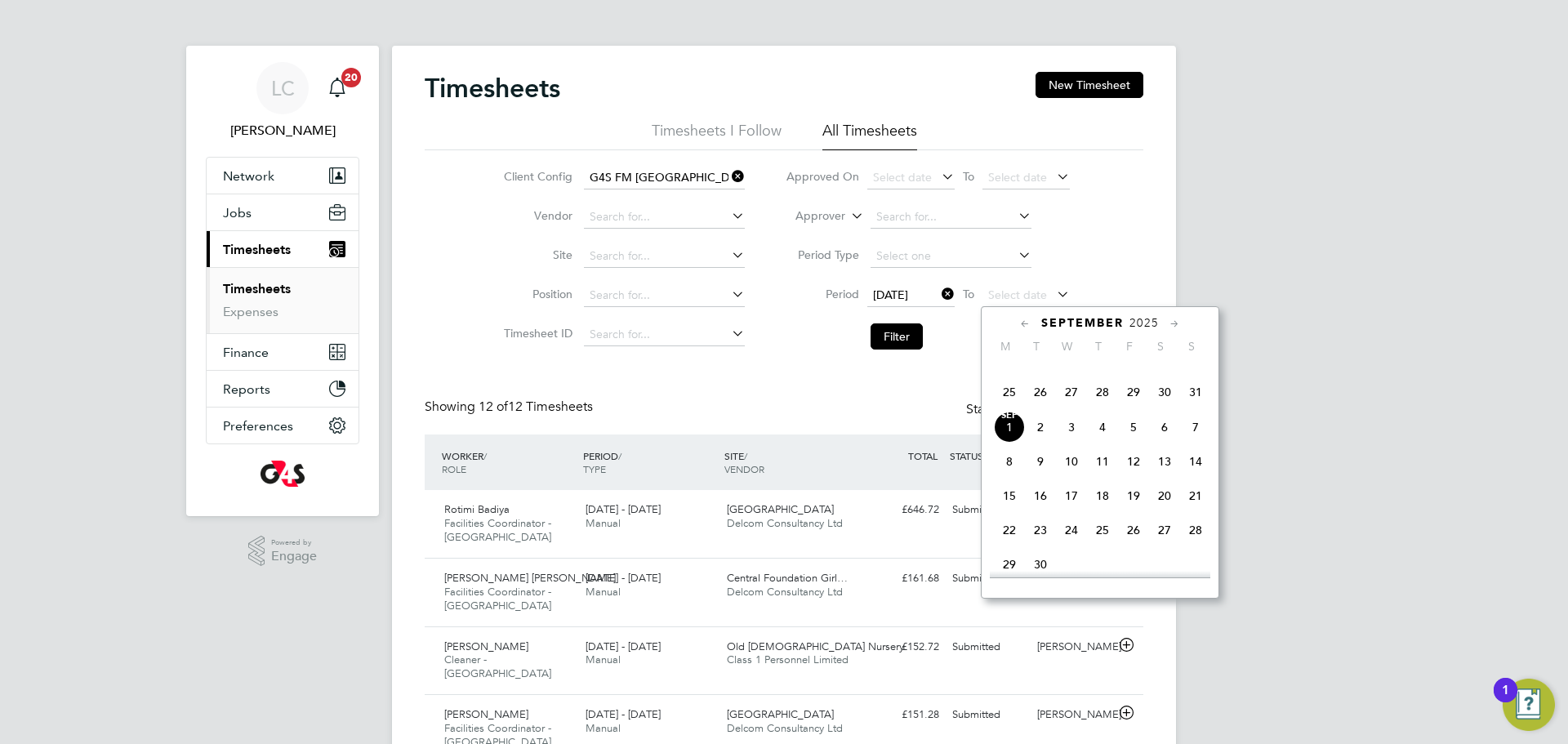
drag, startPoint x: 1174, startPoint y: 408, endPoint x: 1194, endPoint y: 421, distance: 23.9
click at [1194, 411] on div "Aug 1 2 3 4 5 6 7 8 9 10 11 12 13 14 15 16 17 18 19 20 21 22 23 24 25 26 27 28 …" at bounding box center [1110, 326] width 240 height 173
click at [1195, 407] on span "31" at bounding box center [1195, 393] width 31 height 31
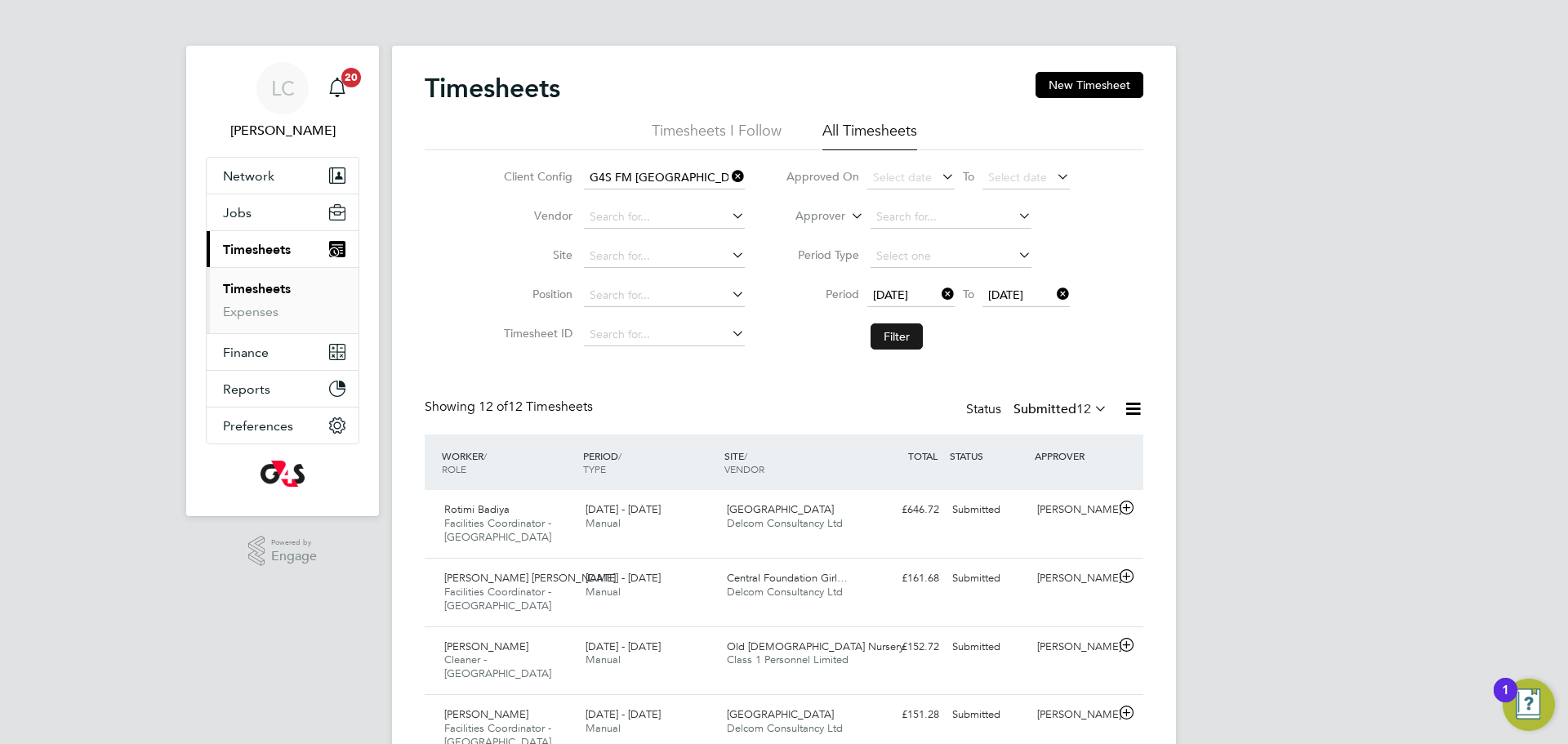
click at [910, 345] on button "Filter" at bounding box center [896, 337] width 52 height 27
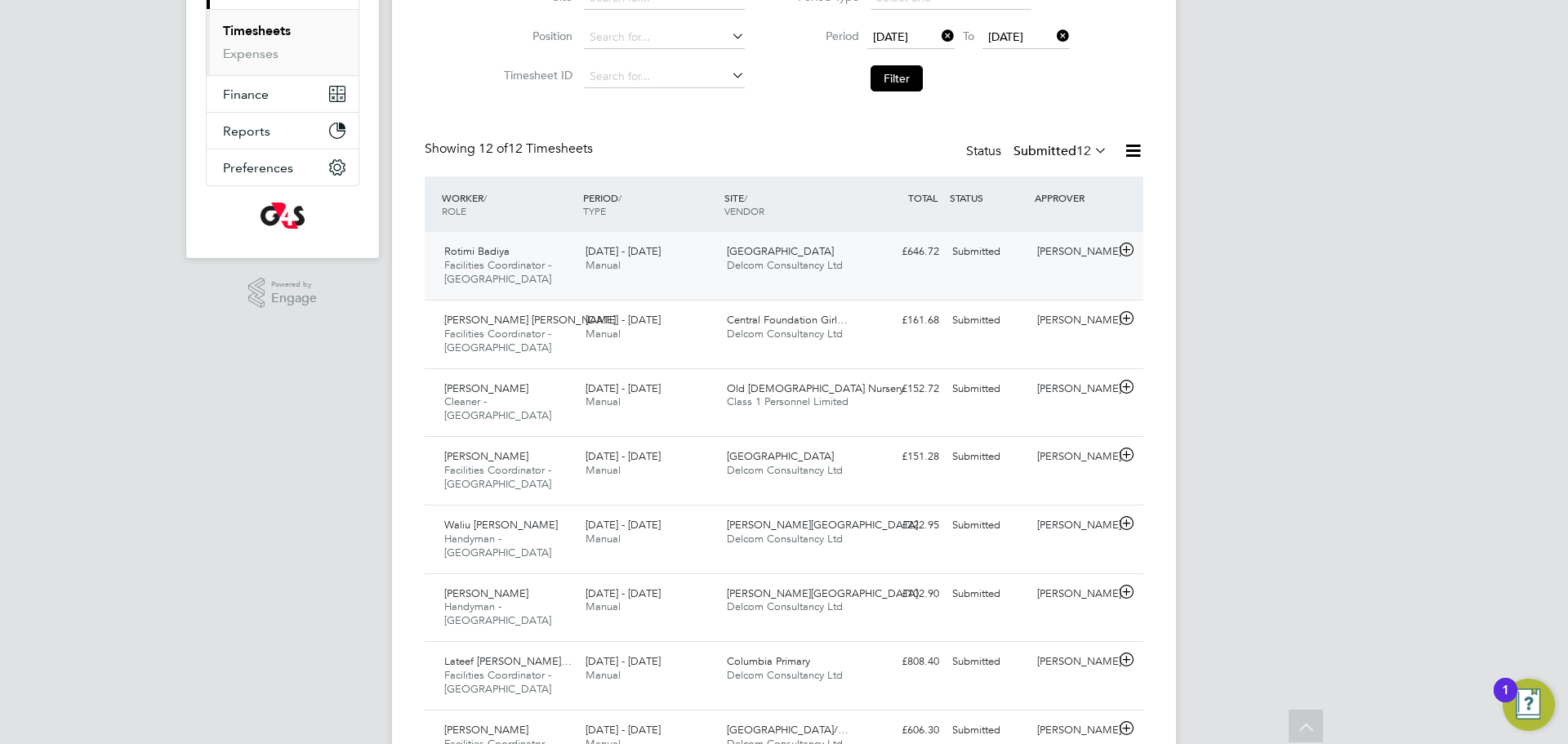
click at [788, 259] on span "Delcom Consultancy Ltd" at bounding box center [785, 265] width 116 height 14
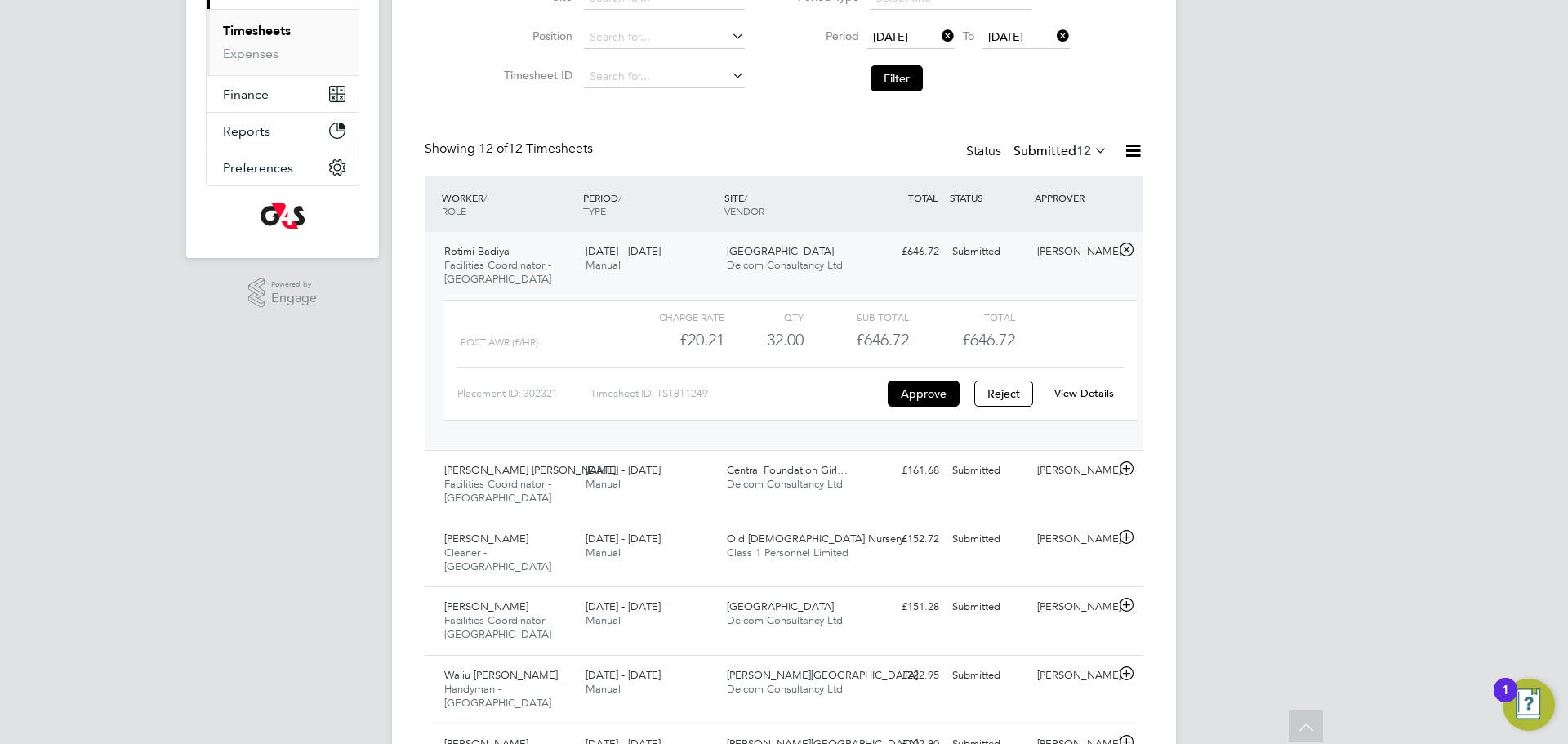
click at [1111, 389] on link "View Details" at bounding box center [1083, 394] width 60 height 14
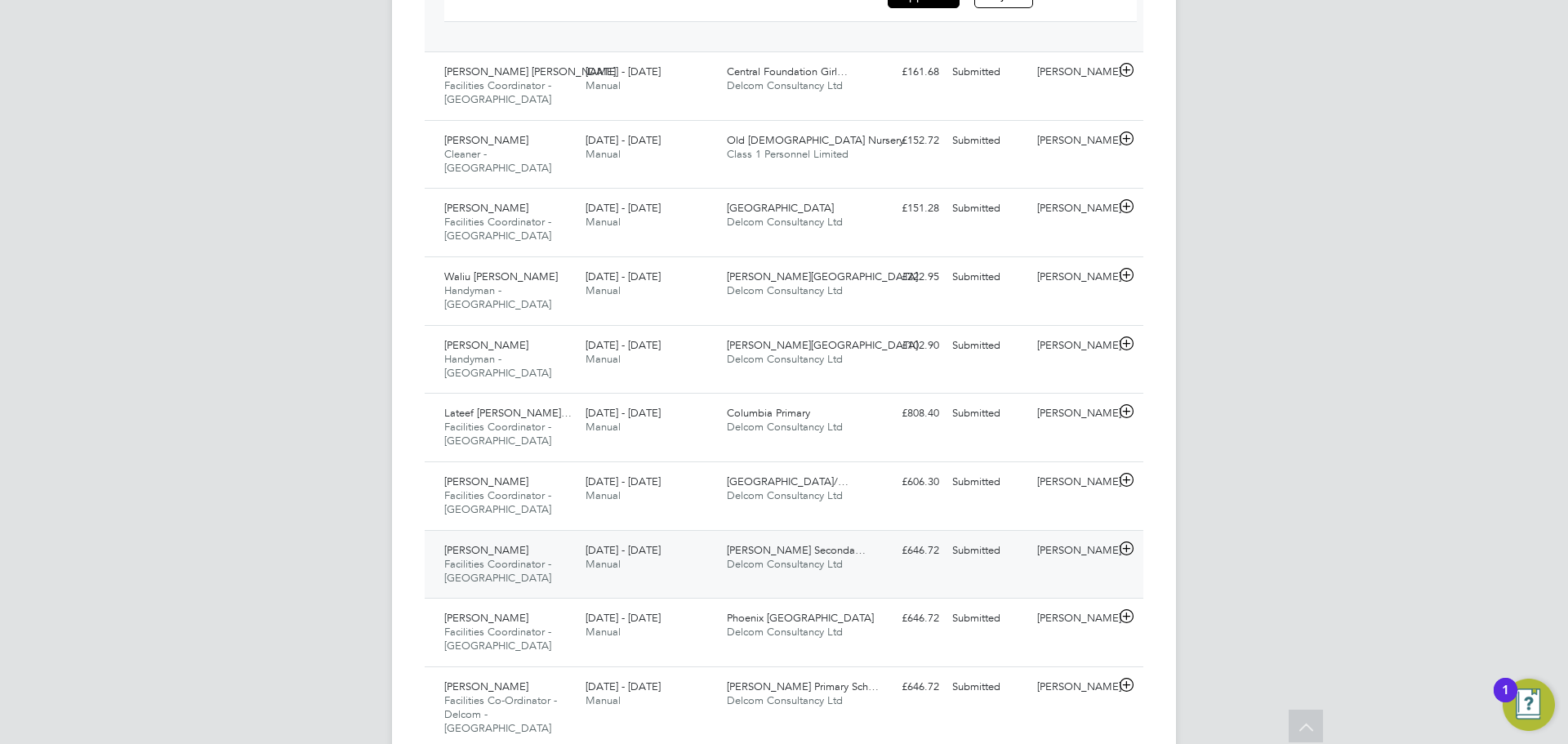
scroll to position [762, 0]
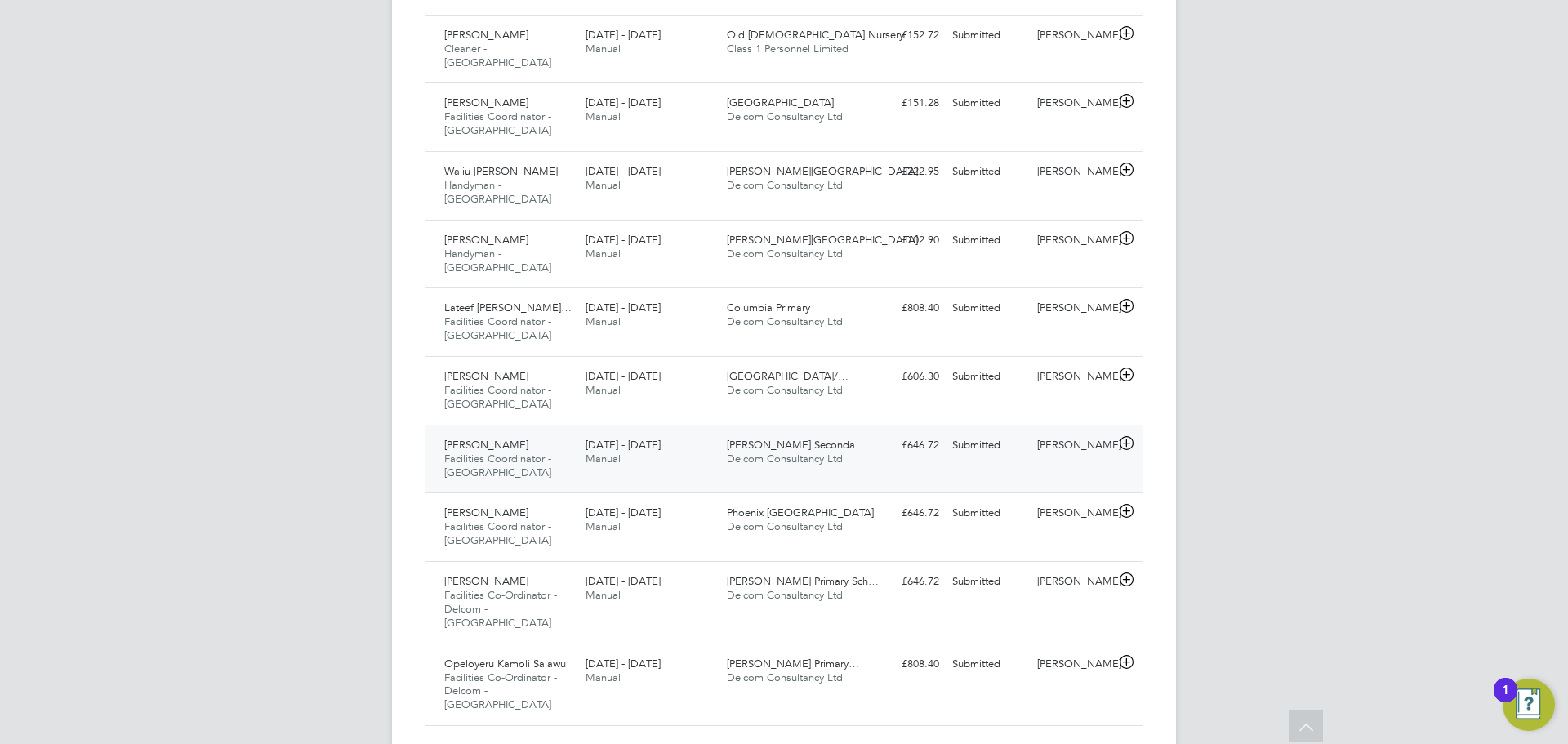
click at [958, 444] on div "Submitted" at bounding box center [988, 445] width 85 height 27
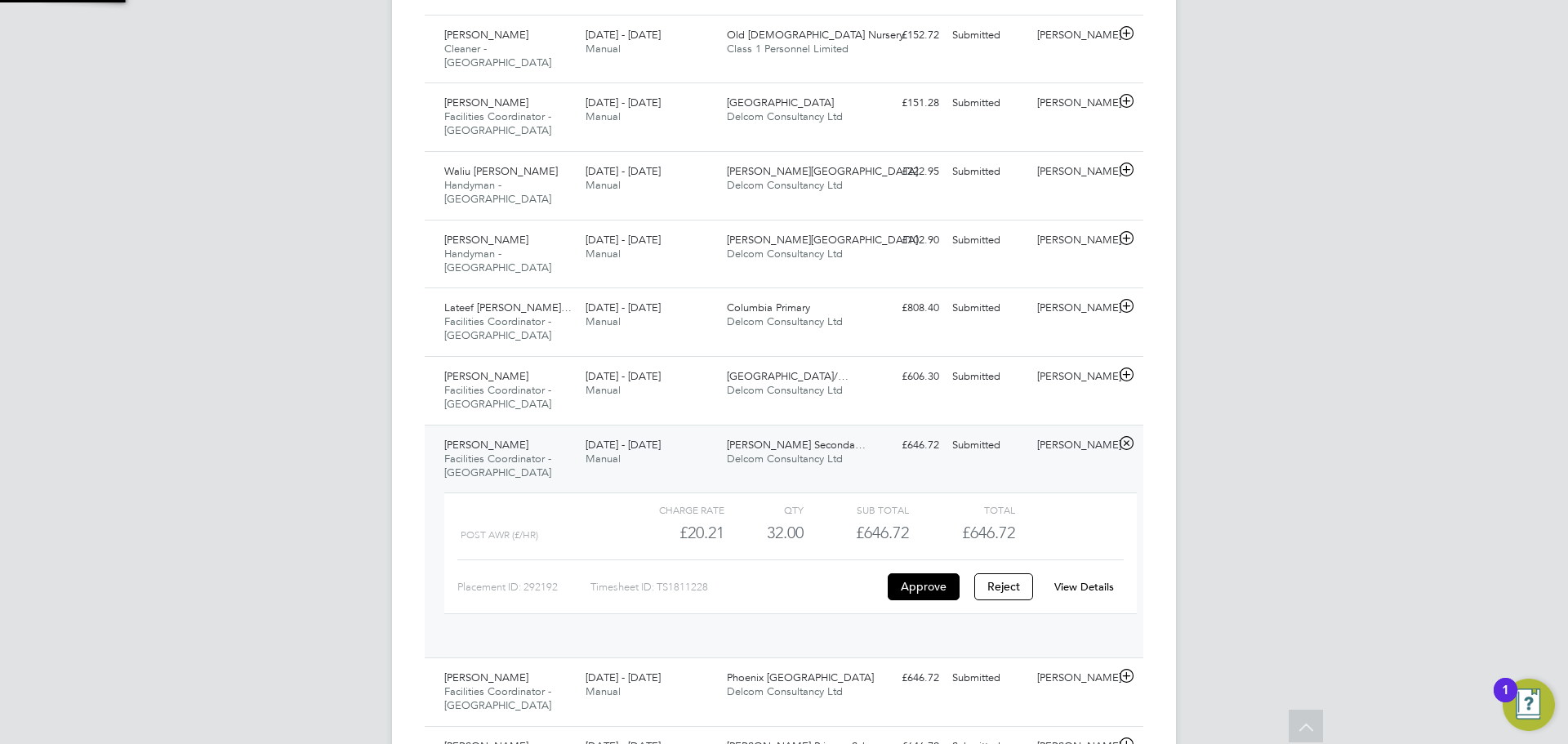
scroll to position [27, 159]
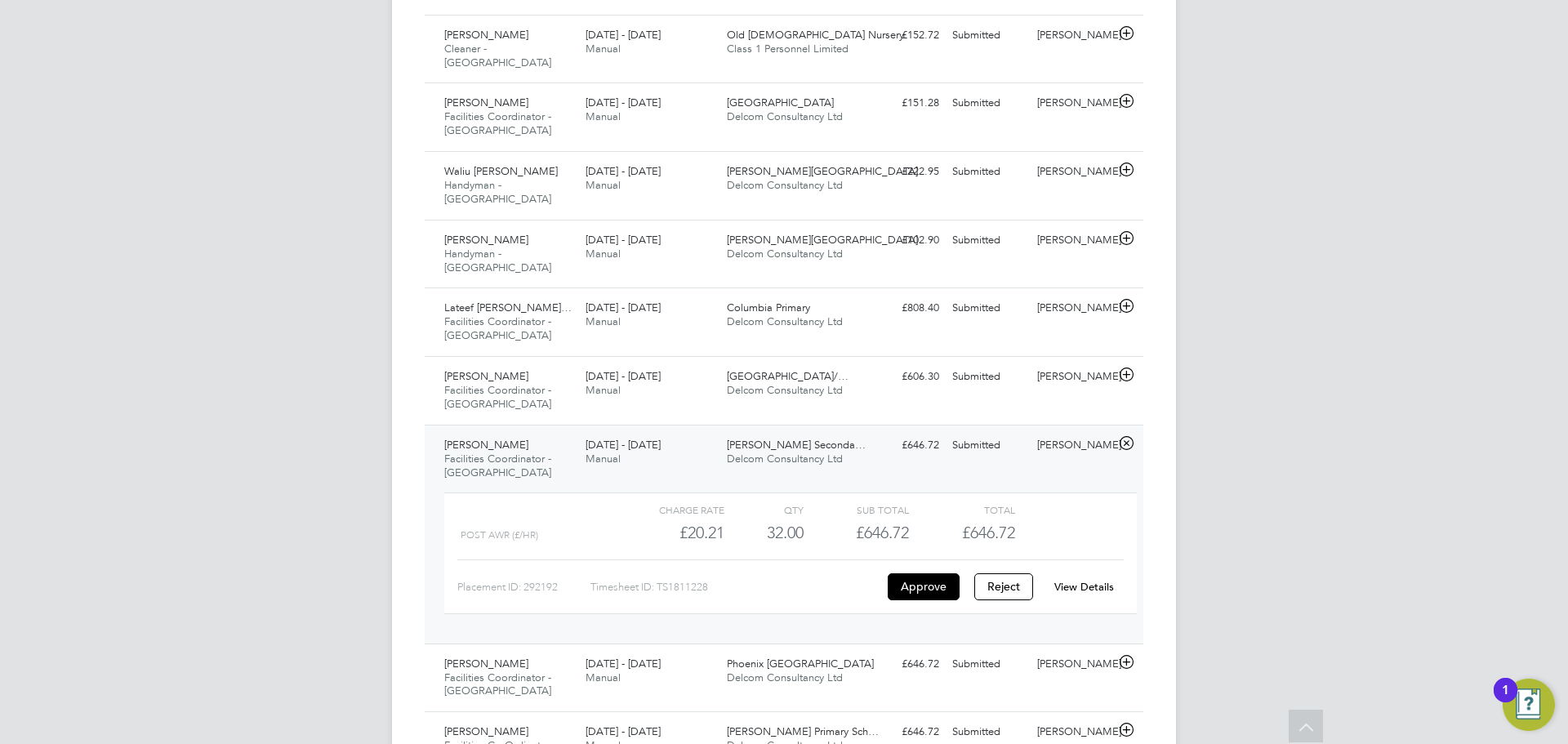
click at [1102, 580] on link "View Details" at bounding box center [1083, 587] width 60 height 14
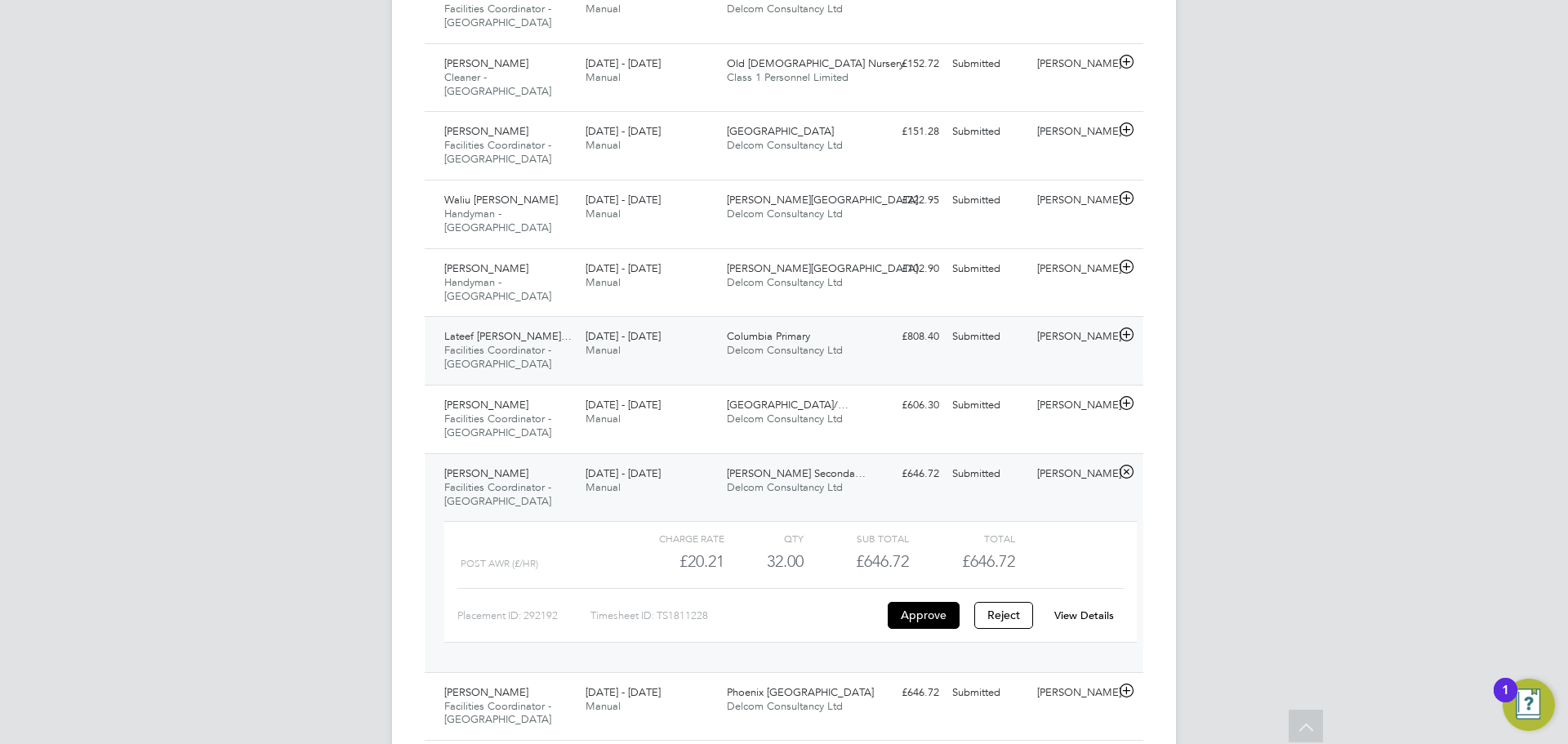
scroll to position [717, 0]
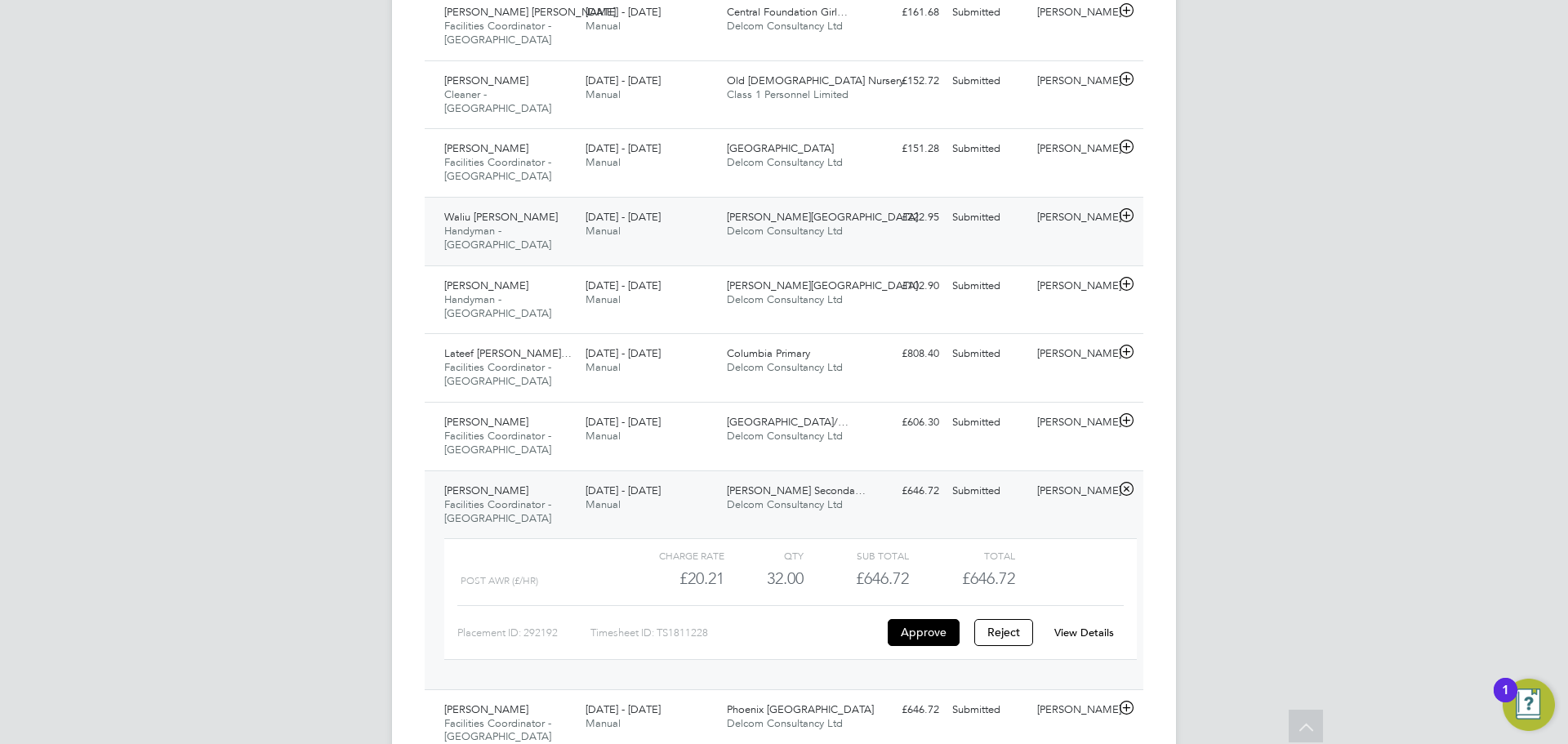
drag, startPoint x: 777, startPoint y: 215, endPoint x: 791, endPoint y: 215, distance: 14.0
click at [778, 224] on span "Delcom Consultancy Ltd" at bounding box center [785, 231] width 116 height 14
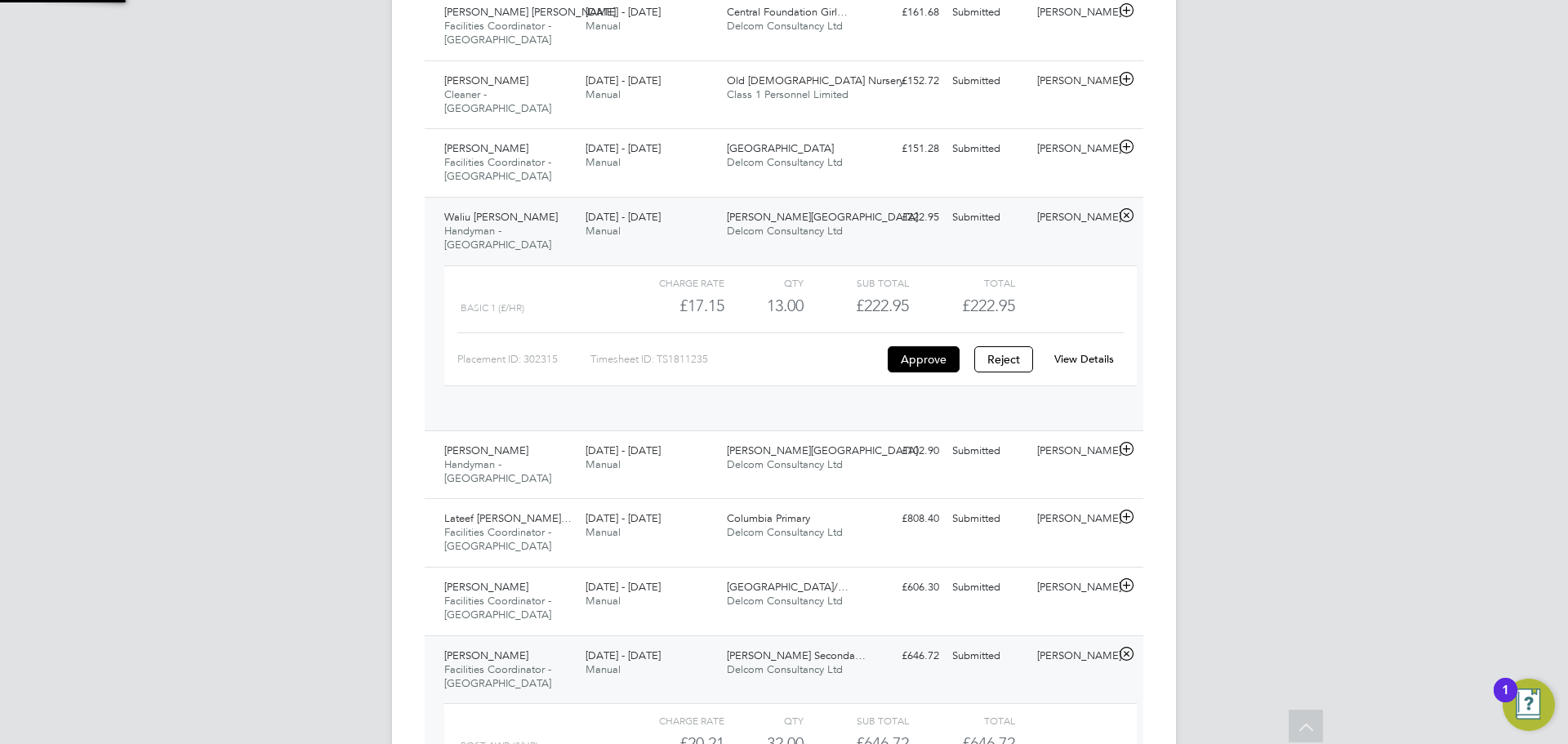
scroll to position [27, 159]
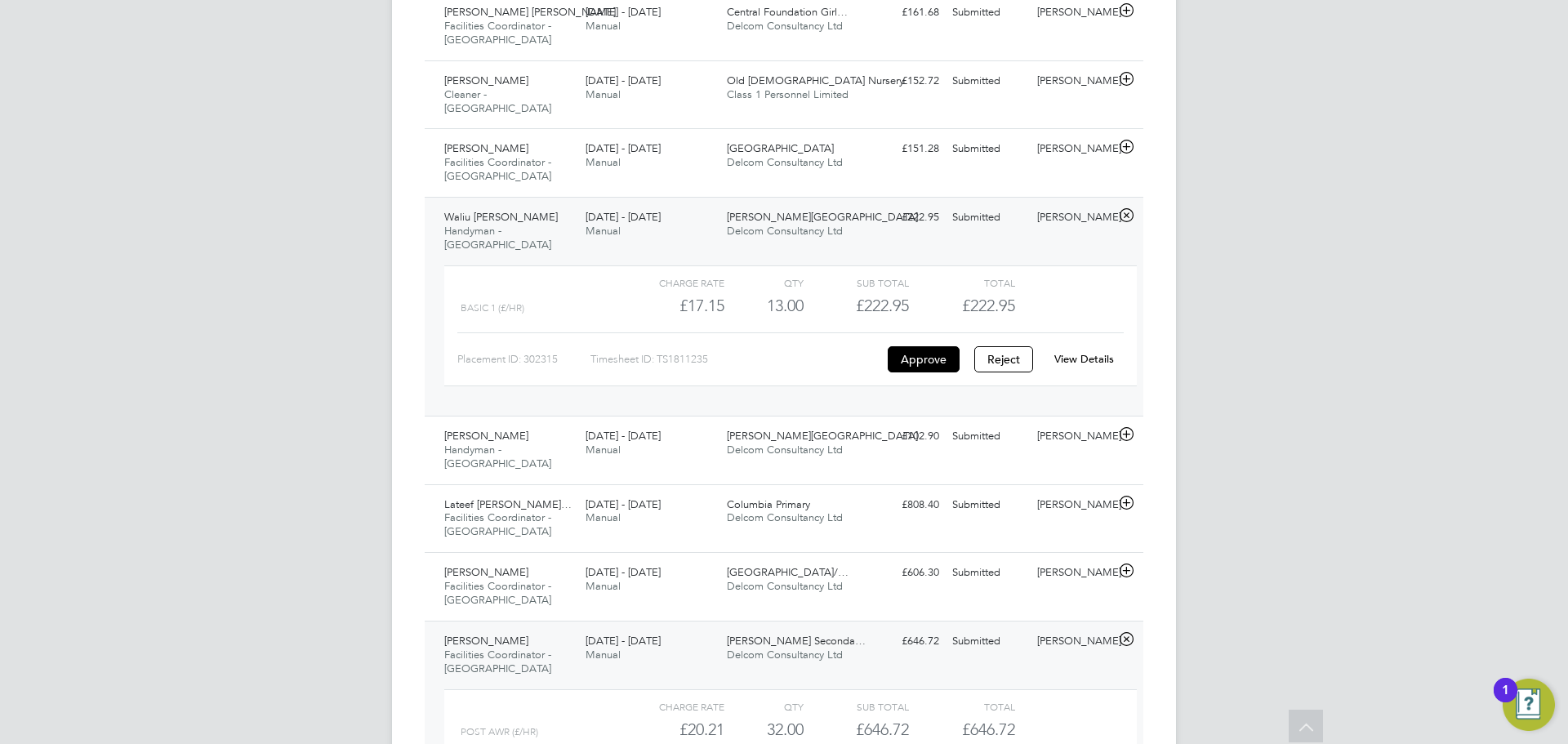
click at [1089, 352] on link "View Details" at bounding box center [1083, 359] width 60 height 14
click at [1025, 426] on div "Submitted" at bounding box center [988, 436] width 85 height 27
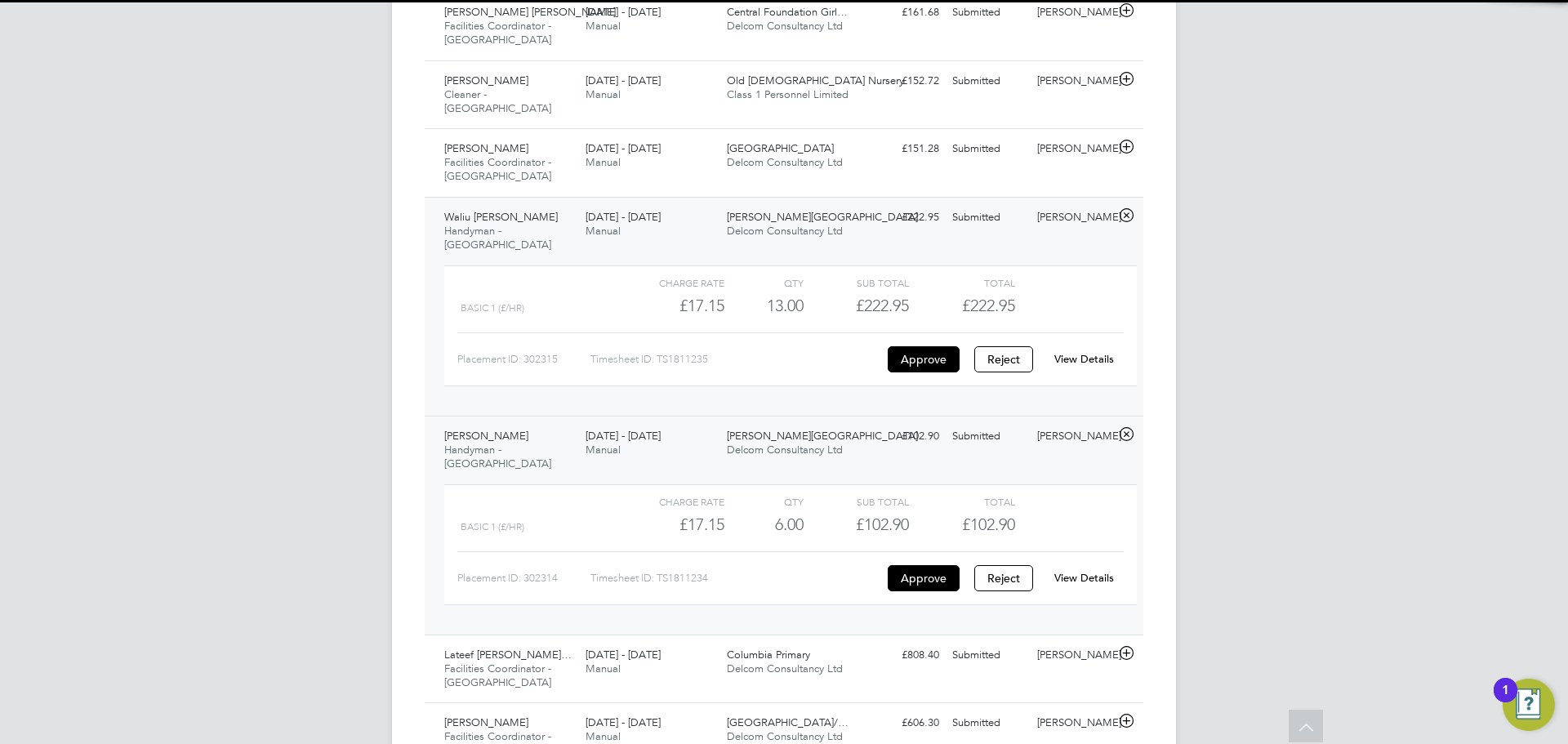
click at [1092, 571] on link "View Details" at bounding box center [1083, 578] width 60 height 14
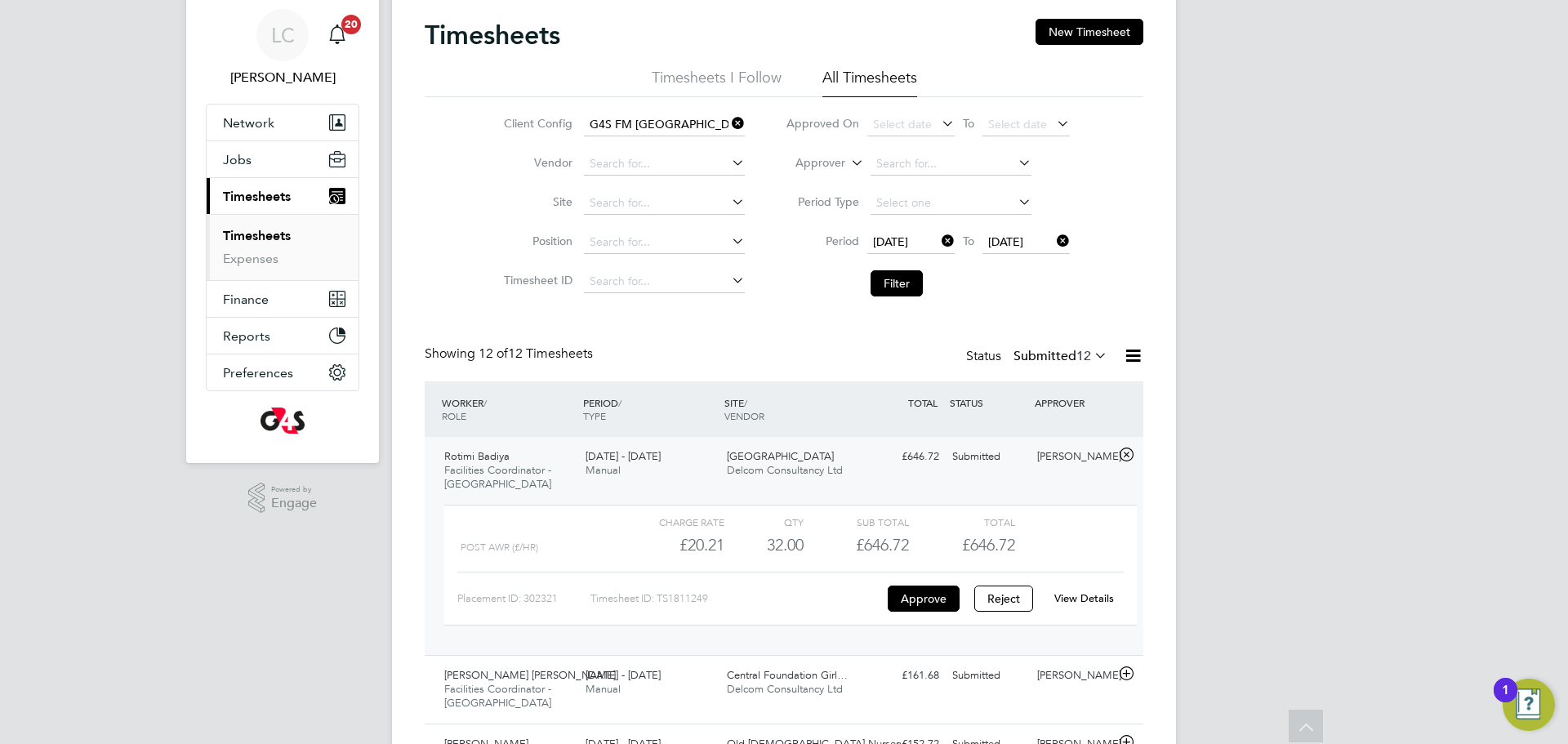
scroll to position [0, 0]
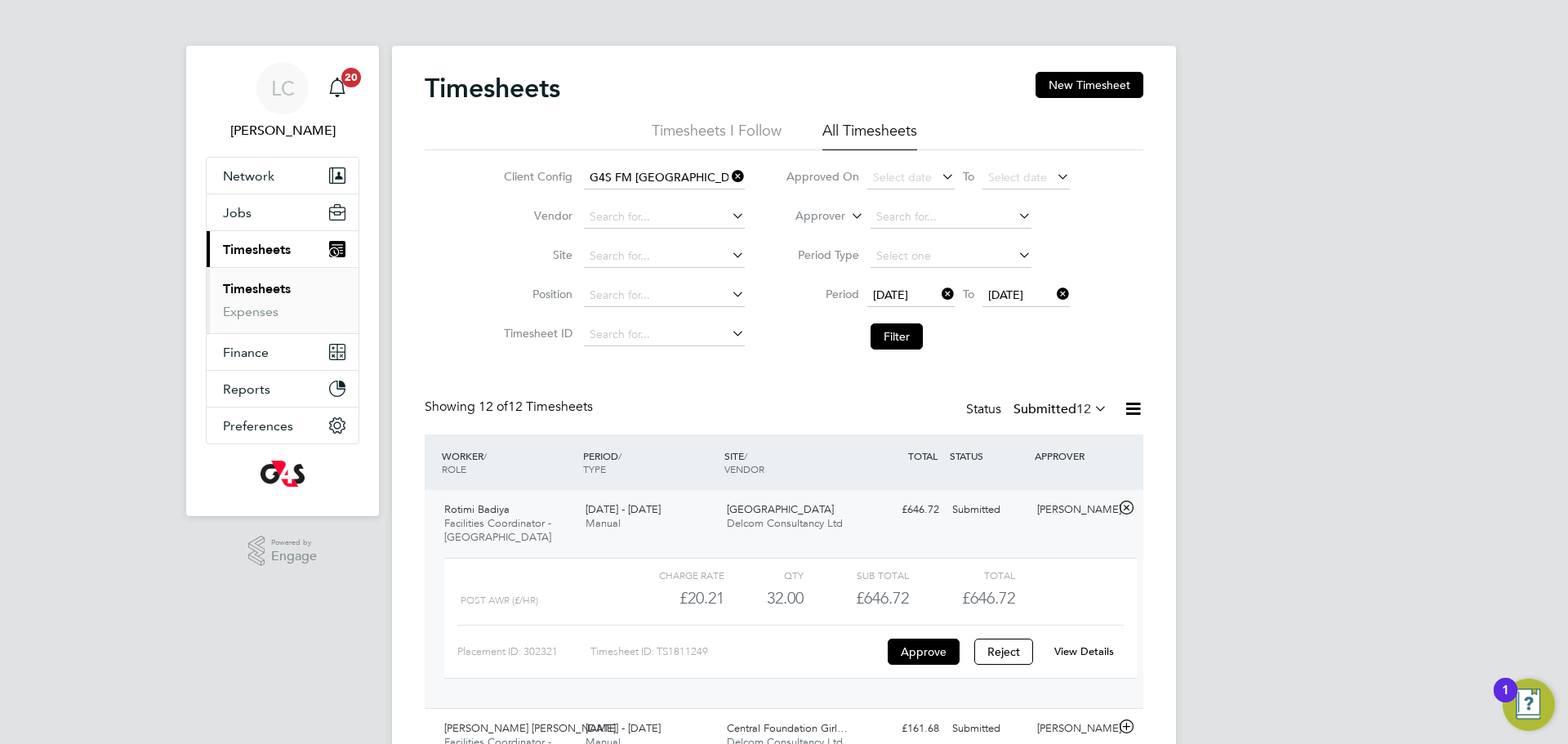
click at [1053, 401] on label "Submitted 12" at bounding box center [1061, 409] width 94 height 17
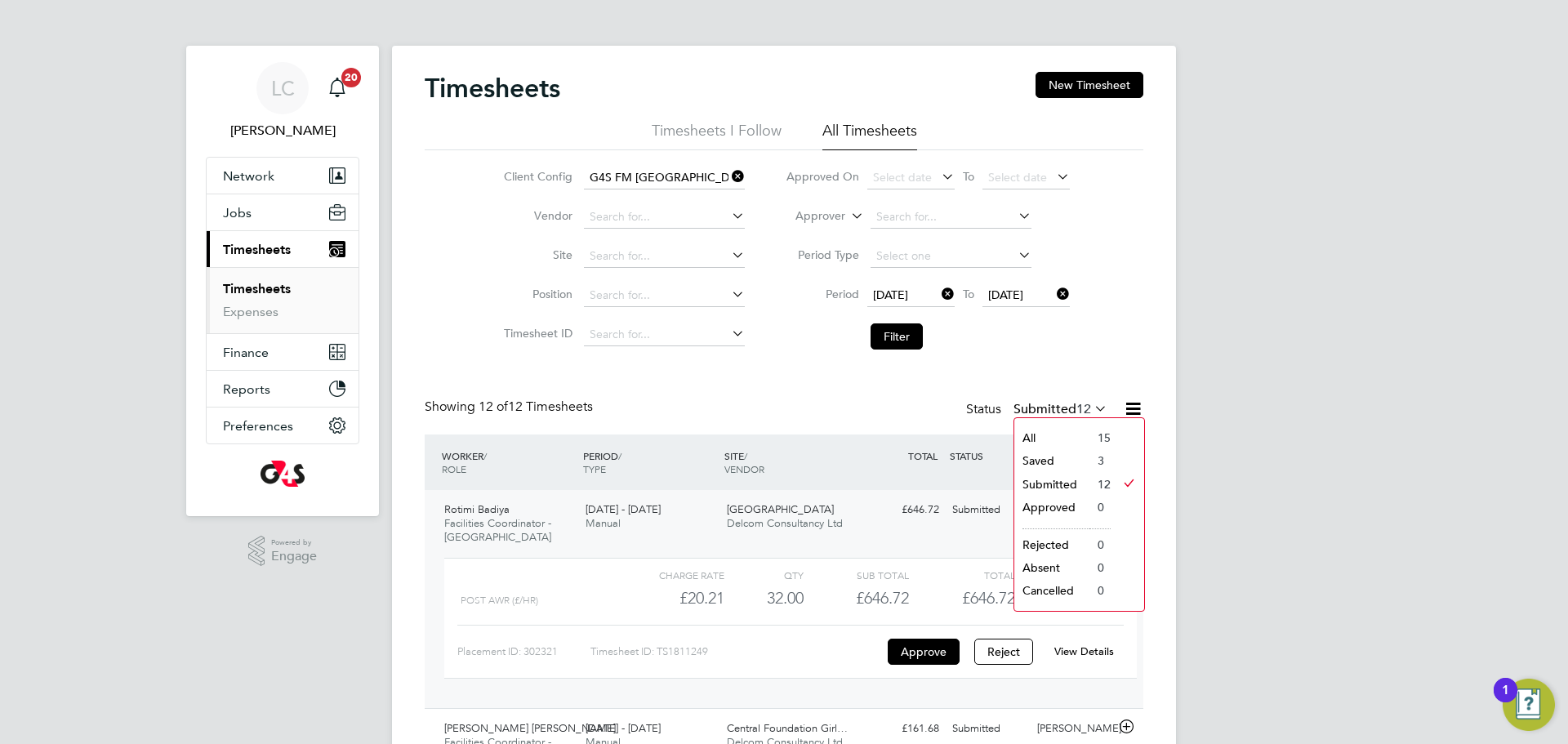
click at [1077, 452] on li "Saved" at bounding box center [1051, 460] width 76 height 23
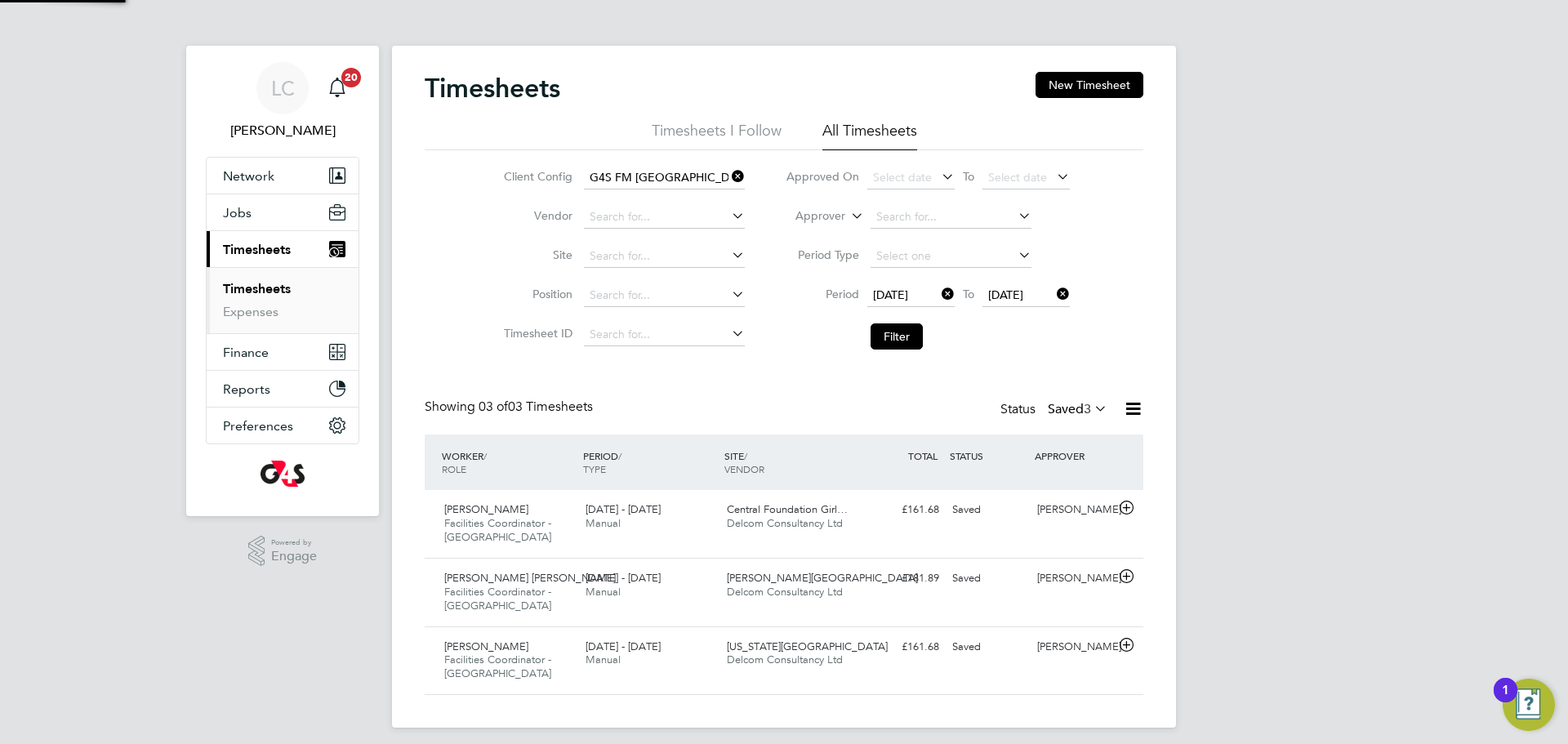
scroll to position [55, 142]
click at [1057, 431] on div "Showing 03 of 03 Timesheets Status Saved 3" at bounding box center [784, 416] width 718 height 36
click at [1048, 416] on label "Saved 3" at bounding box center [1077, 409] width 60 height 17
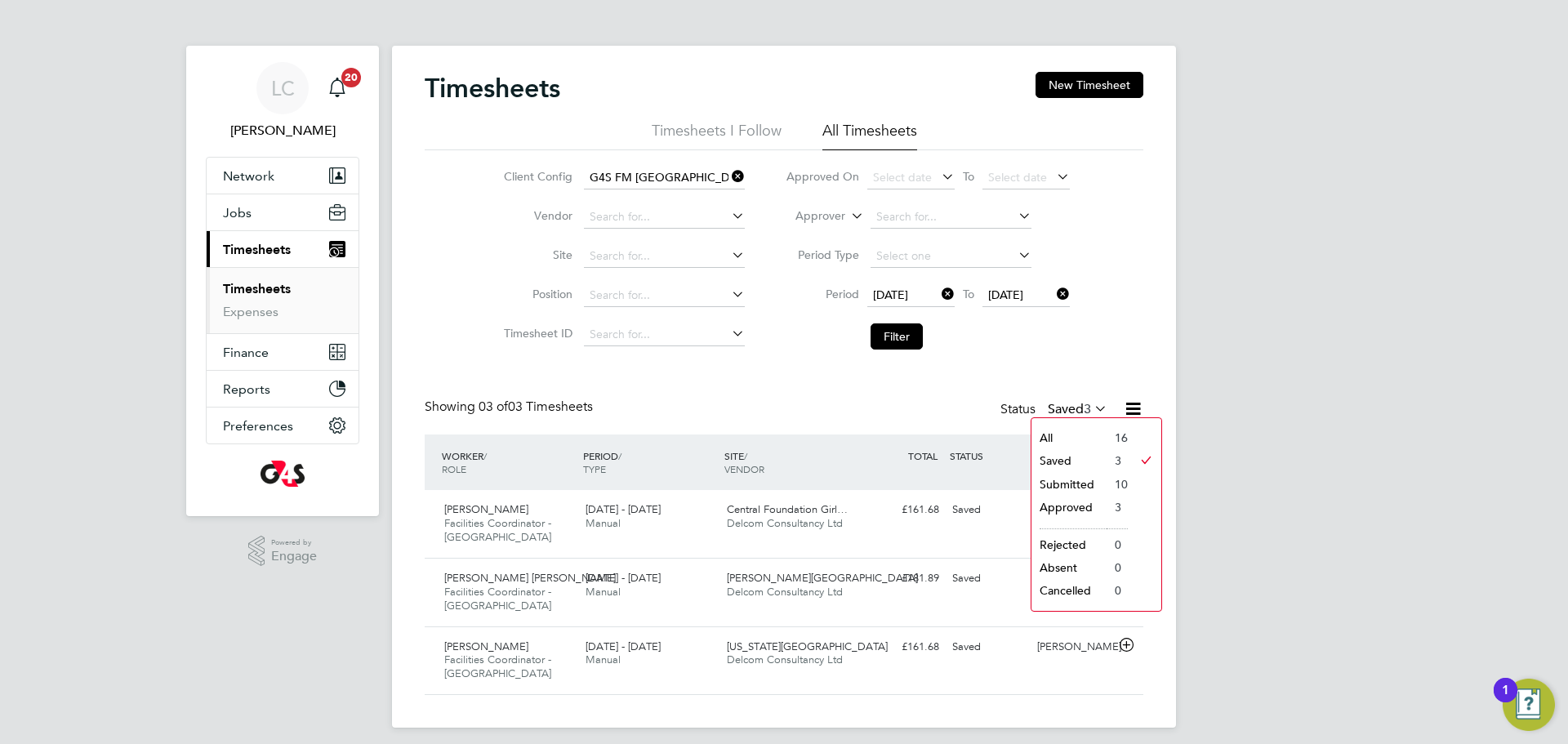
click at [1076, 445] on li "All" at bounding box center [1069, 437] width 76 height 23
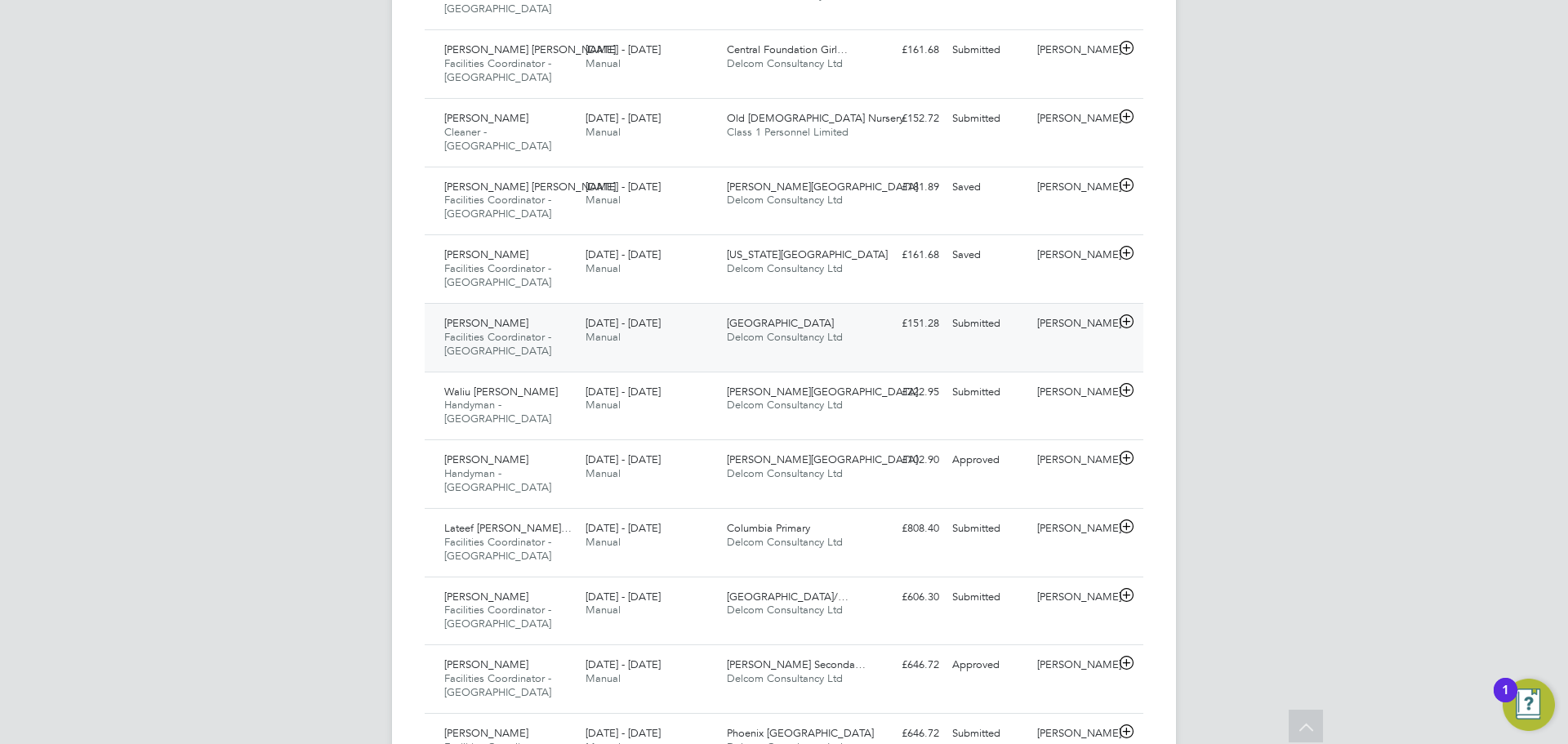
scroll to position [685, 0]
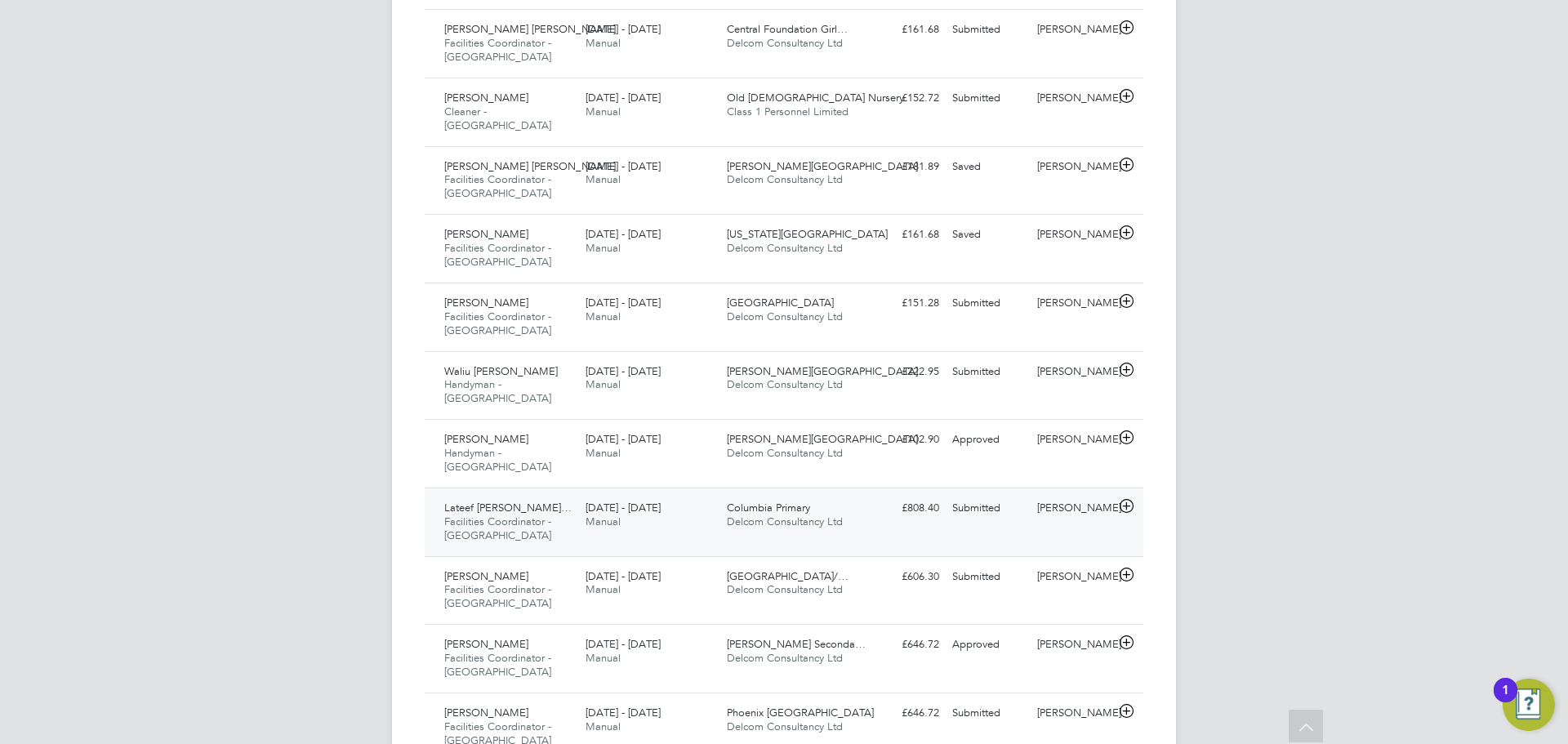
click at [942, 488] on div "Lateef Olanrewaju Ogu… Facilities Coordinator - Tower Hamlets 25 - 31 Aug 2025 …" at bounding box center [784, 522] width 718 height 69
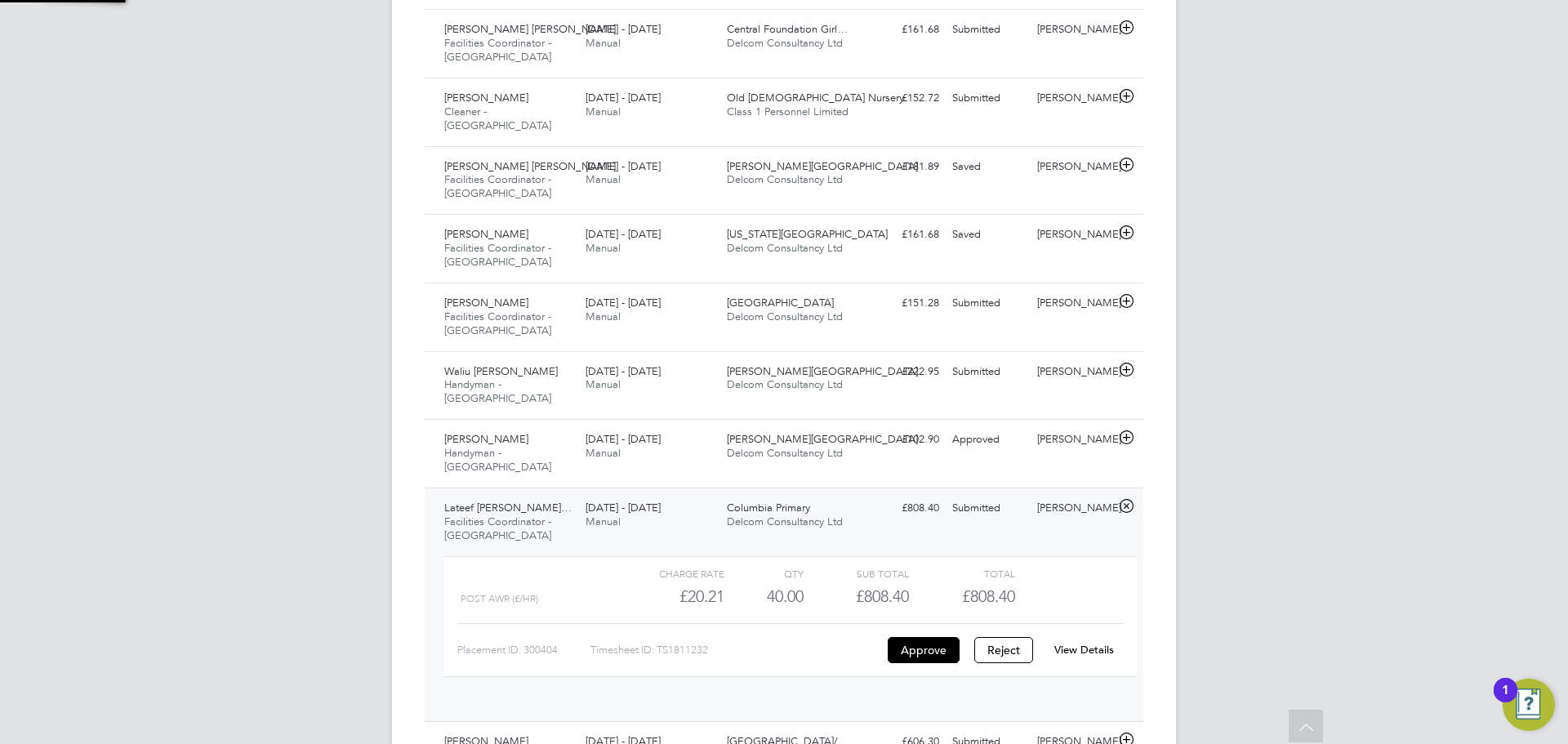
scroll to position [27, 159]
click at [1089, 643] on link "View Details" at bounding box center [1083, 650] width 60 height 14
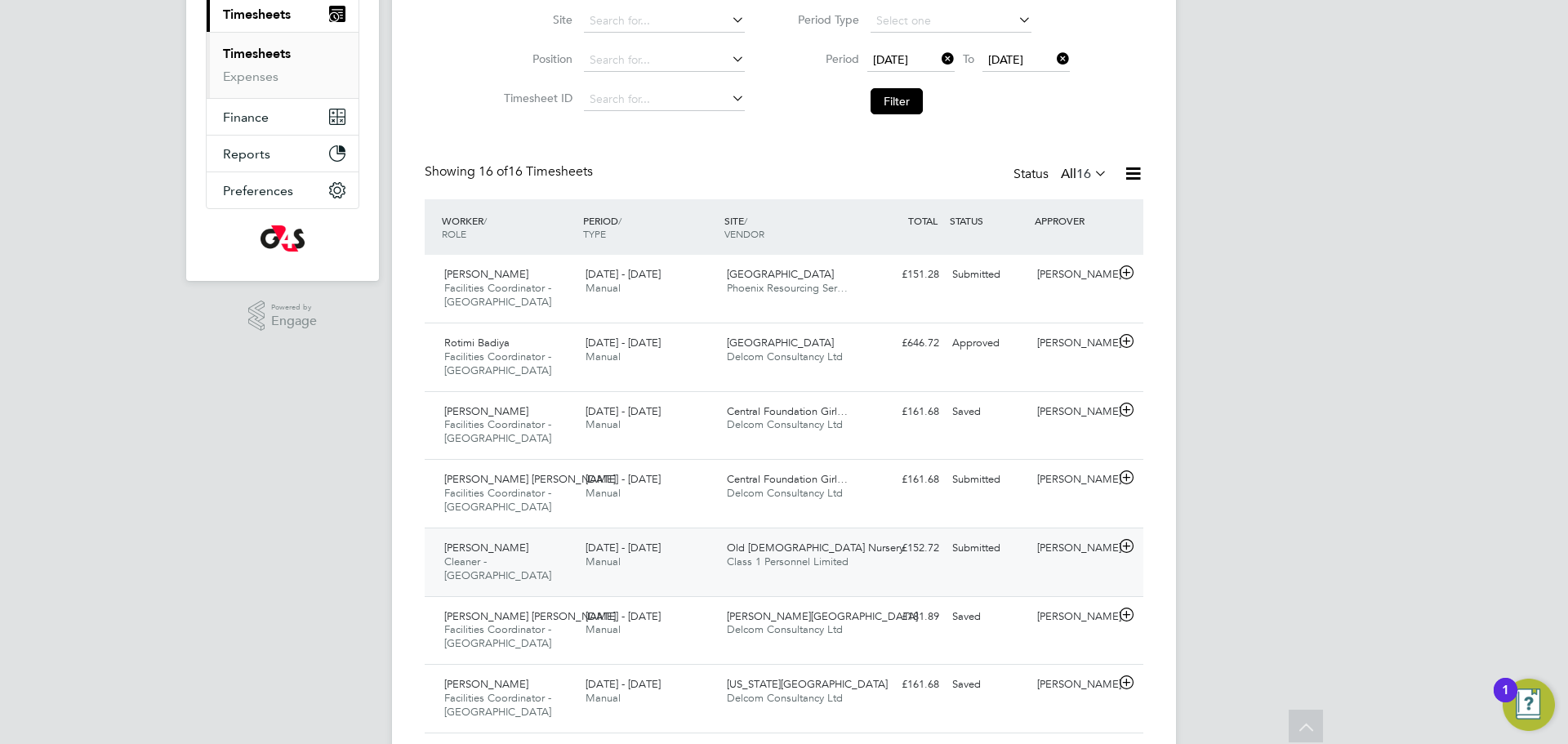
scroll to position [0, 0]
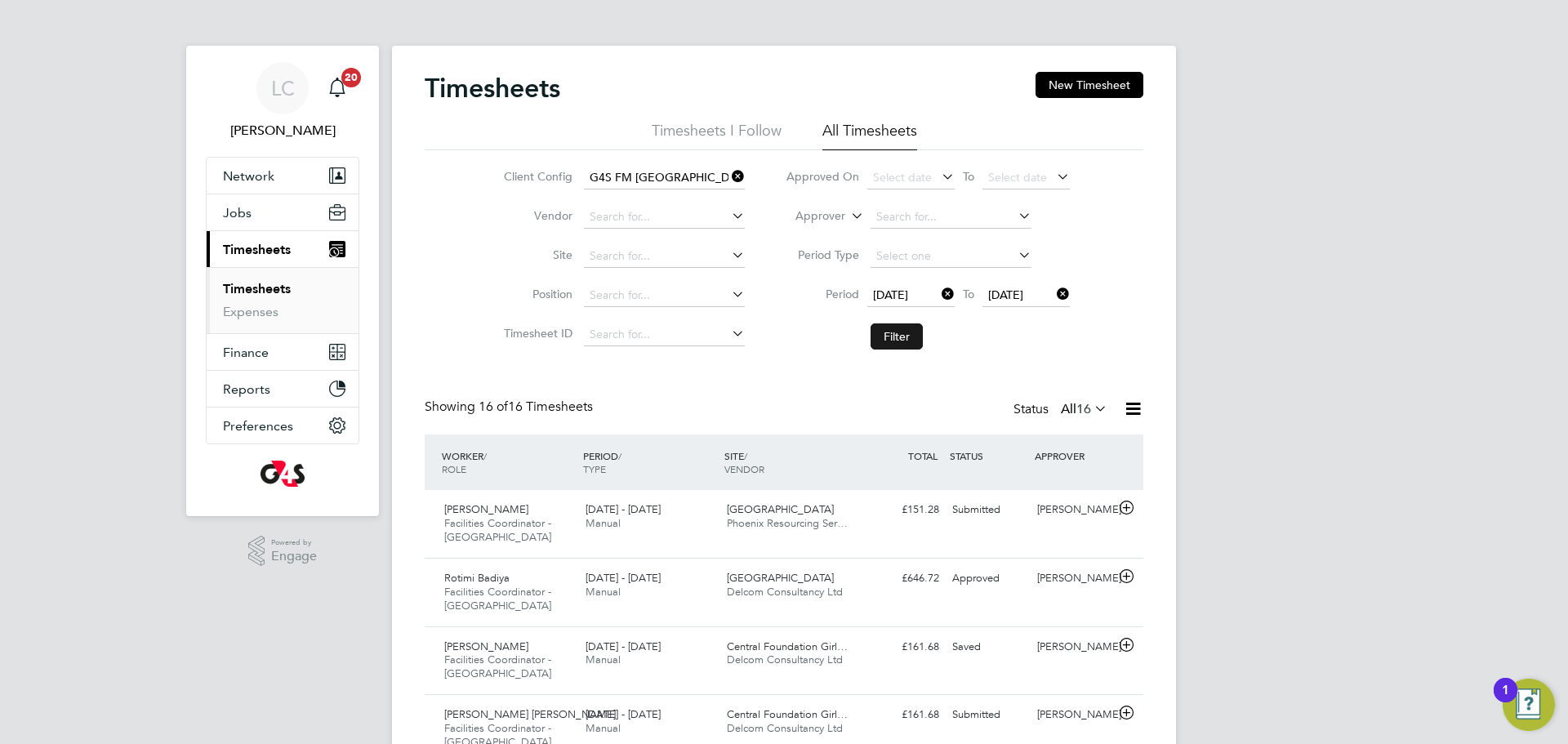
click at [902, 331] on button "Filter" at bounding box center [896, 337] width 52 height 27
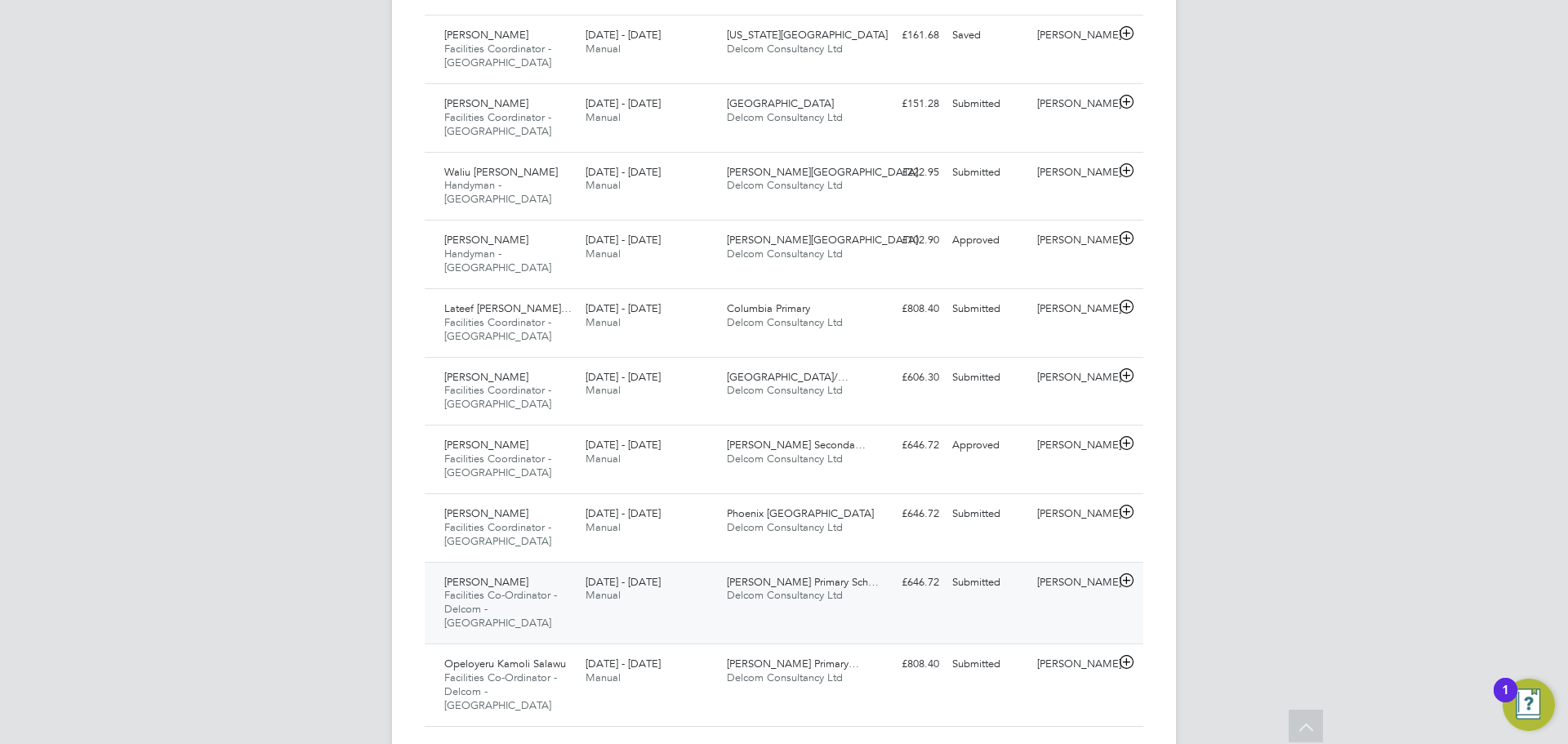
click at [855, 569] on div "Clara Grant Primary Sch… Delcom Consultancy Ltd" at bounding box center [791, 590] width 141 height 41
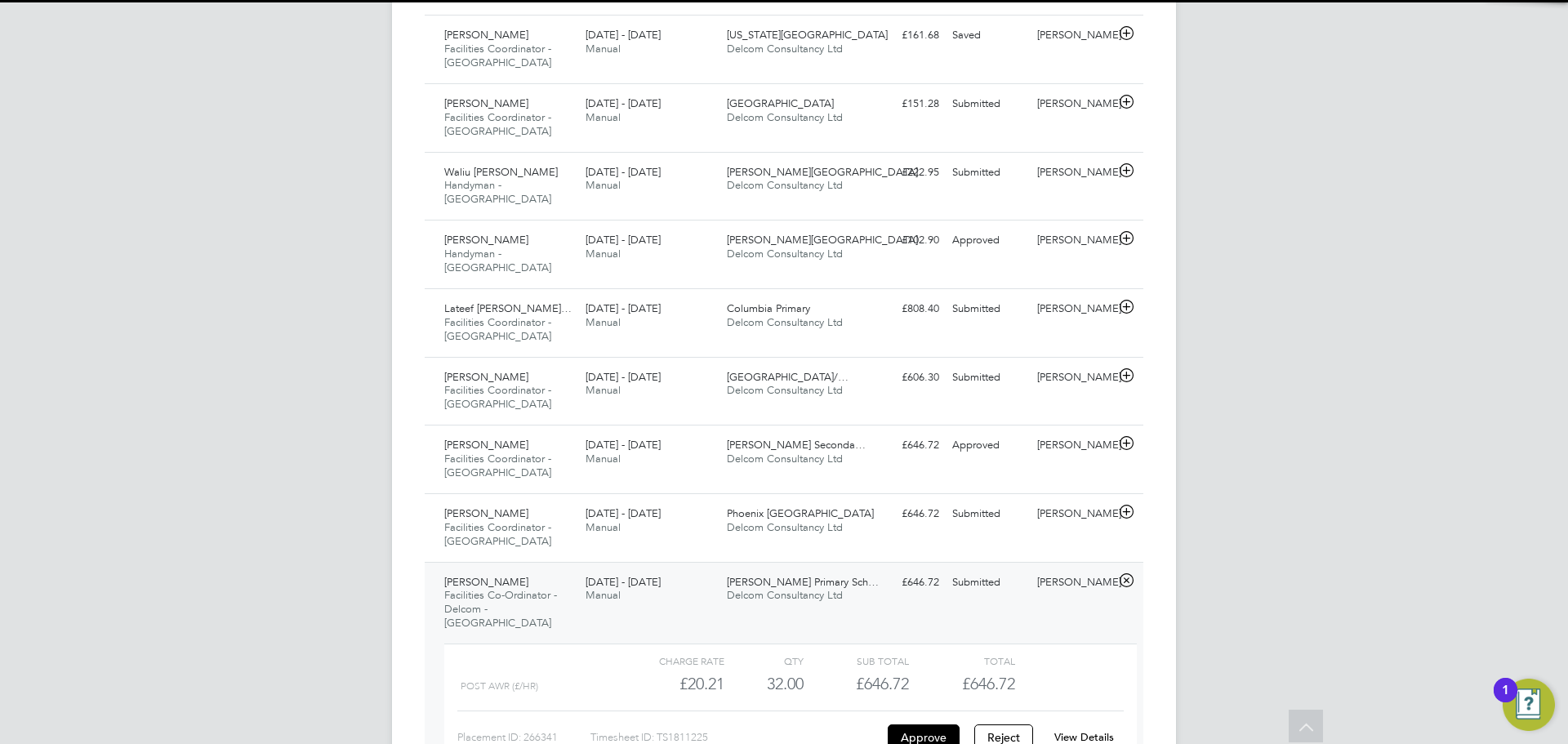
click at [1082, 724] on div "View Details" at bounding box center [1083, 737] width 80 height 27
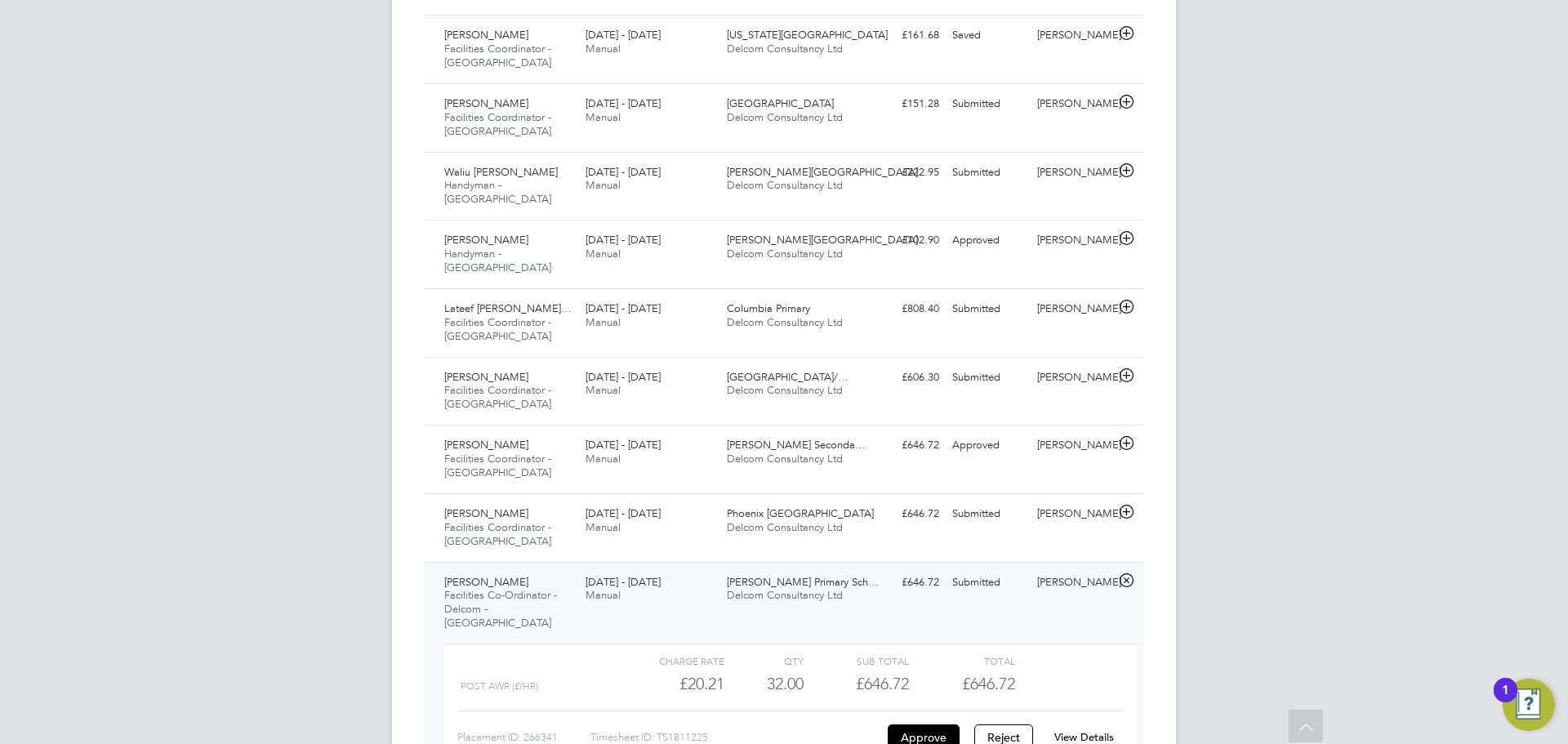
click at [1073, 730] on link "View Details" at bounding box center [1083, 737] width 60 height 14
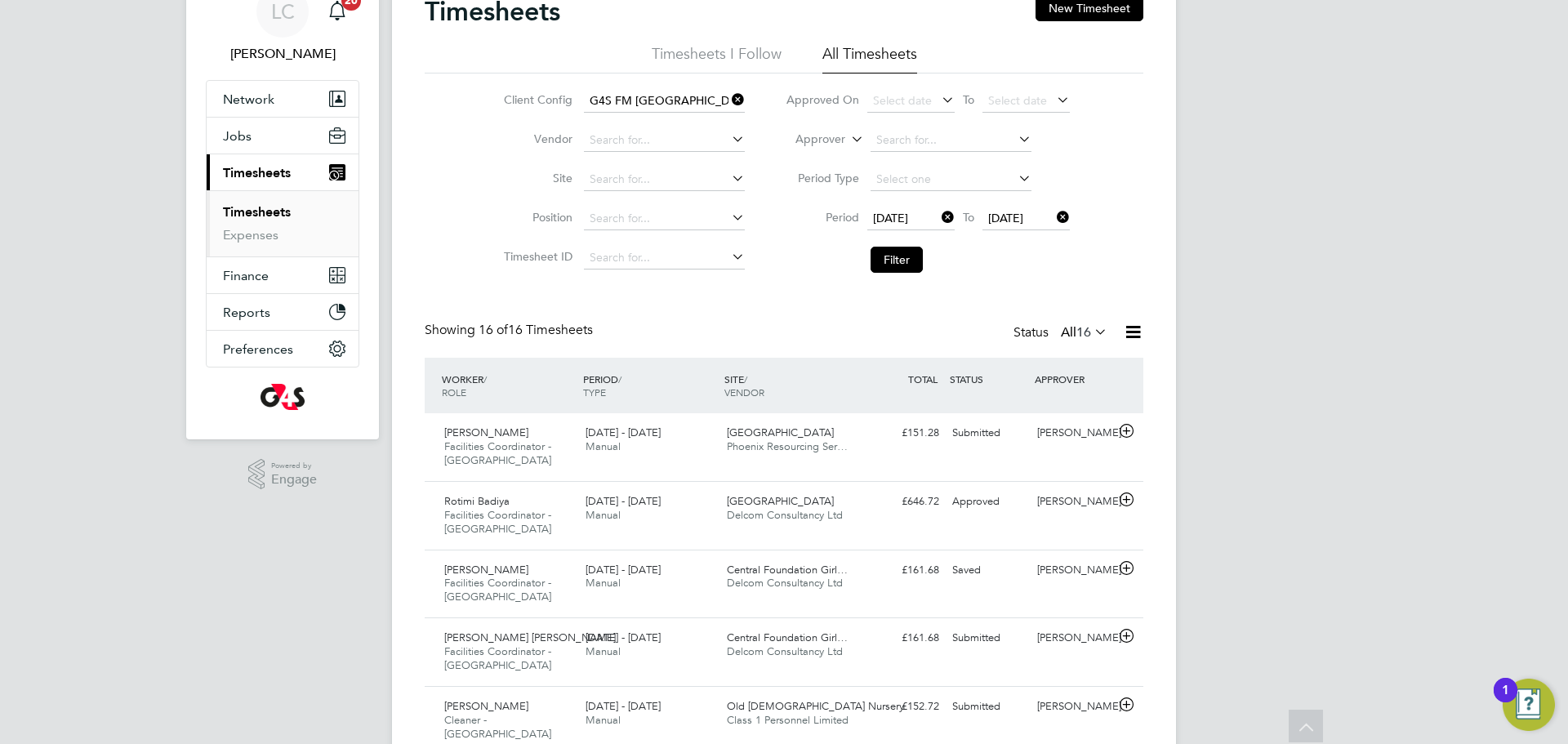
scroll to position [74, 0]
click at [883, 269] on button "Filter" at bounding box center [896, 263] width 52 height 27
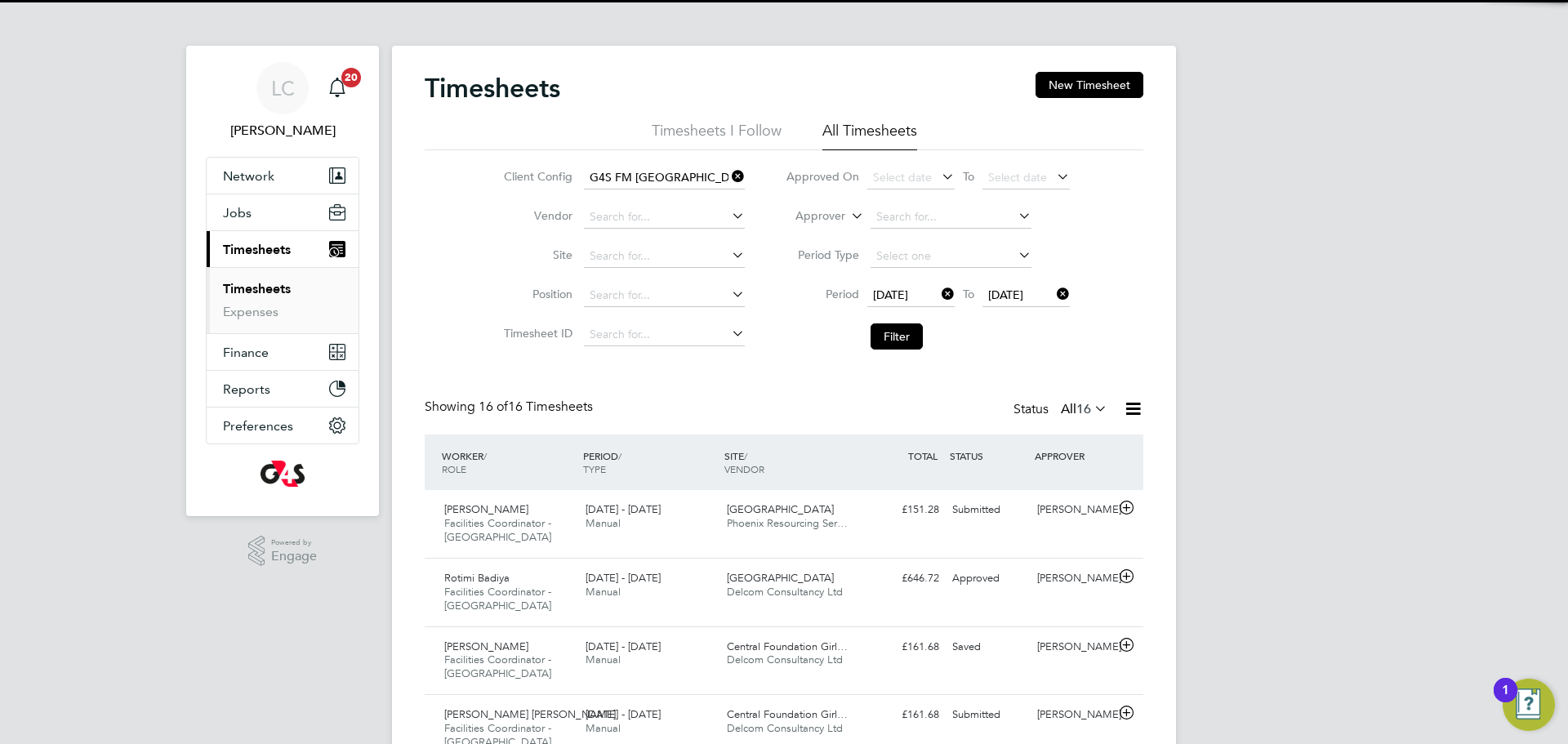
scroll to position [8, 8]
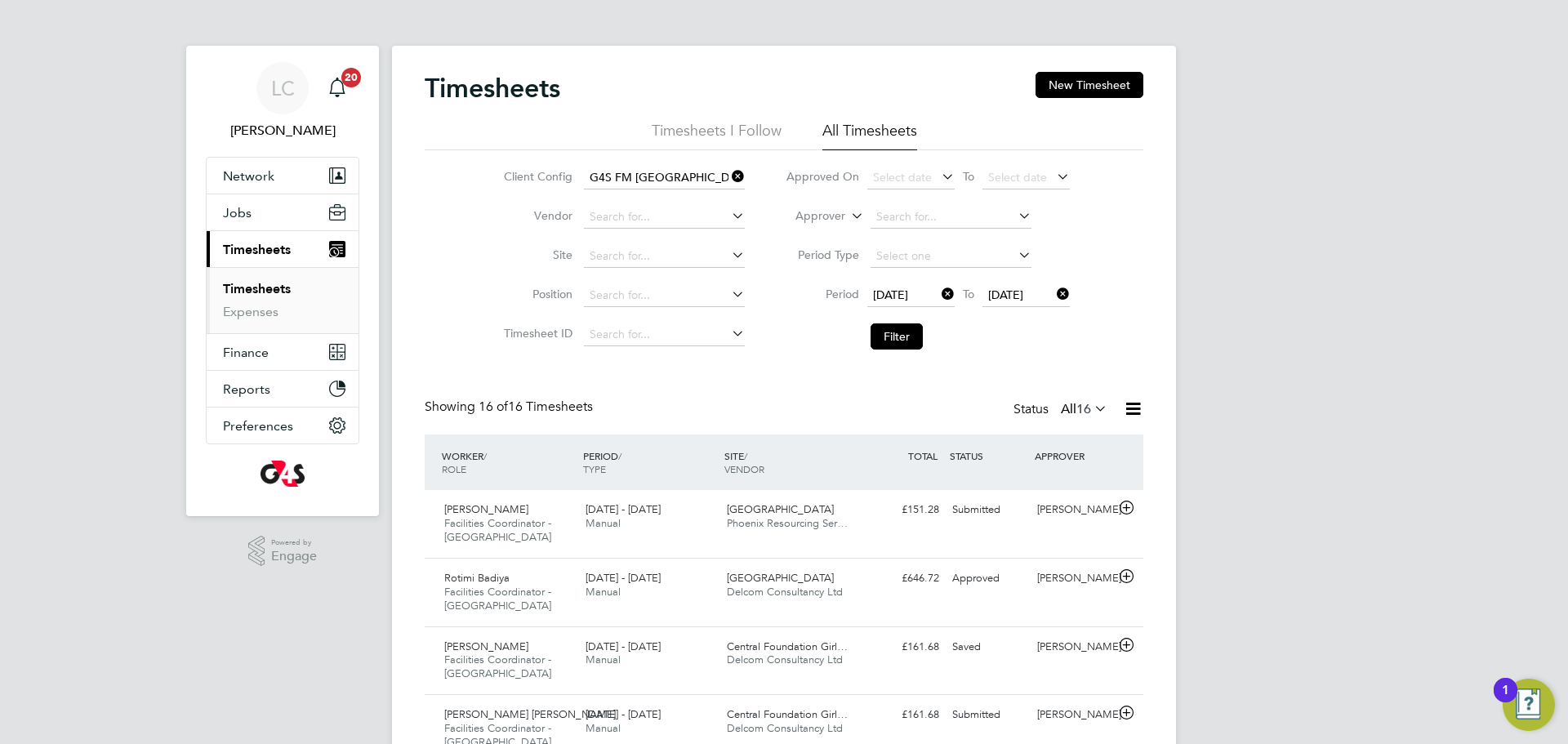
click at [1076, 406] on span "16" at bounding box center [1083, 409] width 15 height 17
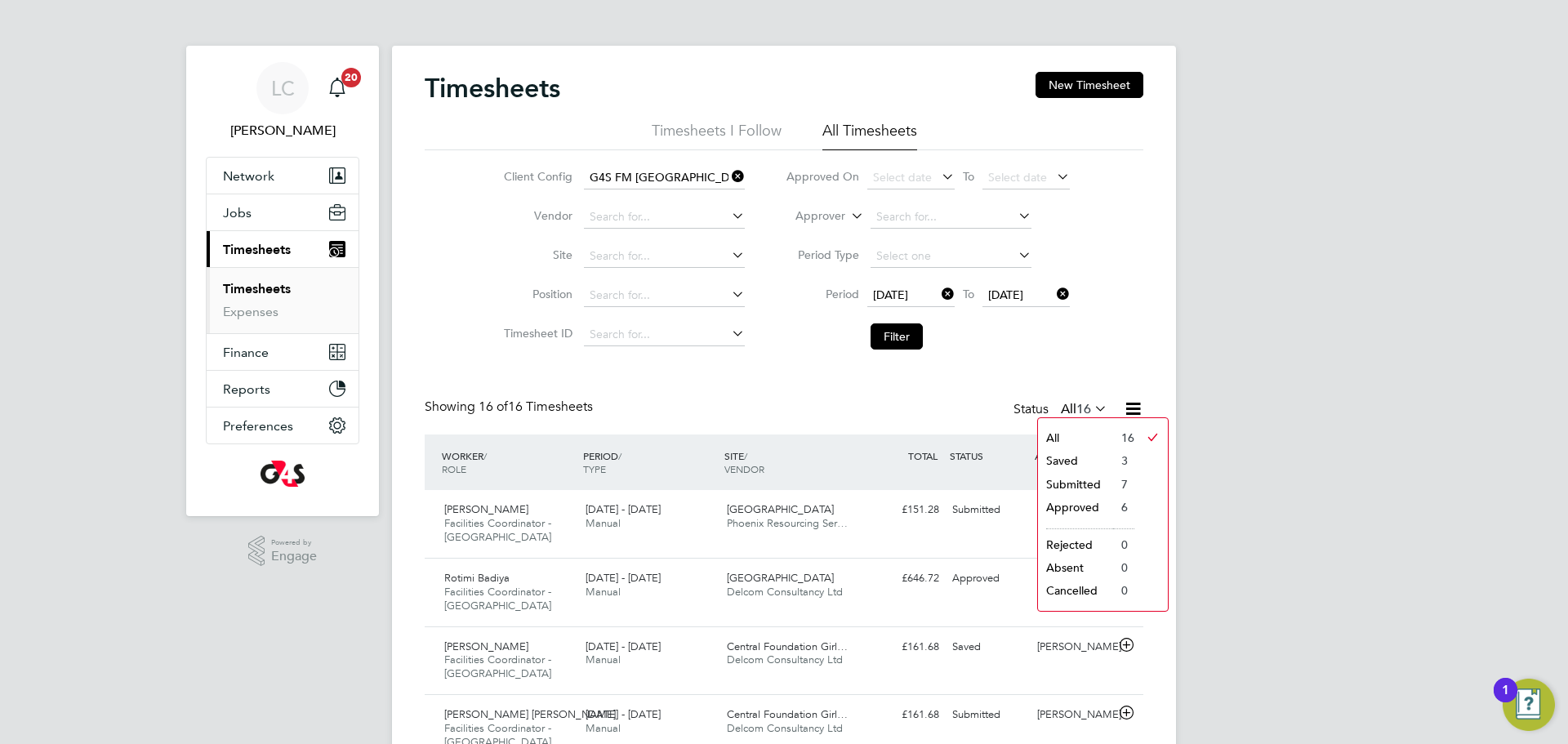
click at [1092, 483] on li "Submitted" at bounding box center [1075, 484] width 76 height 23
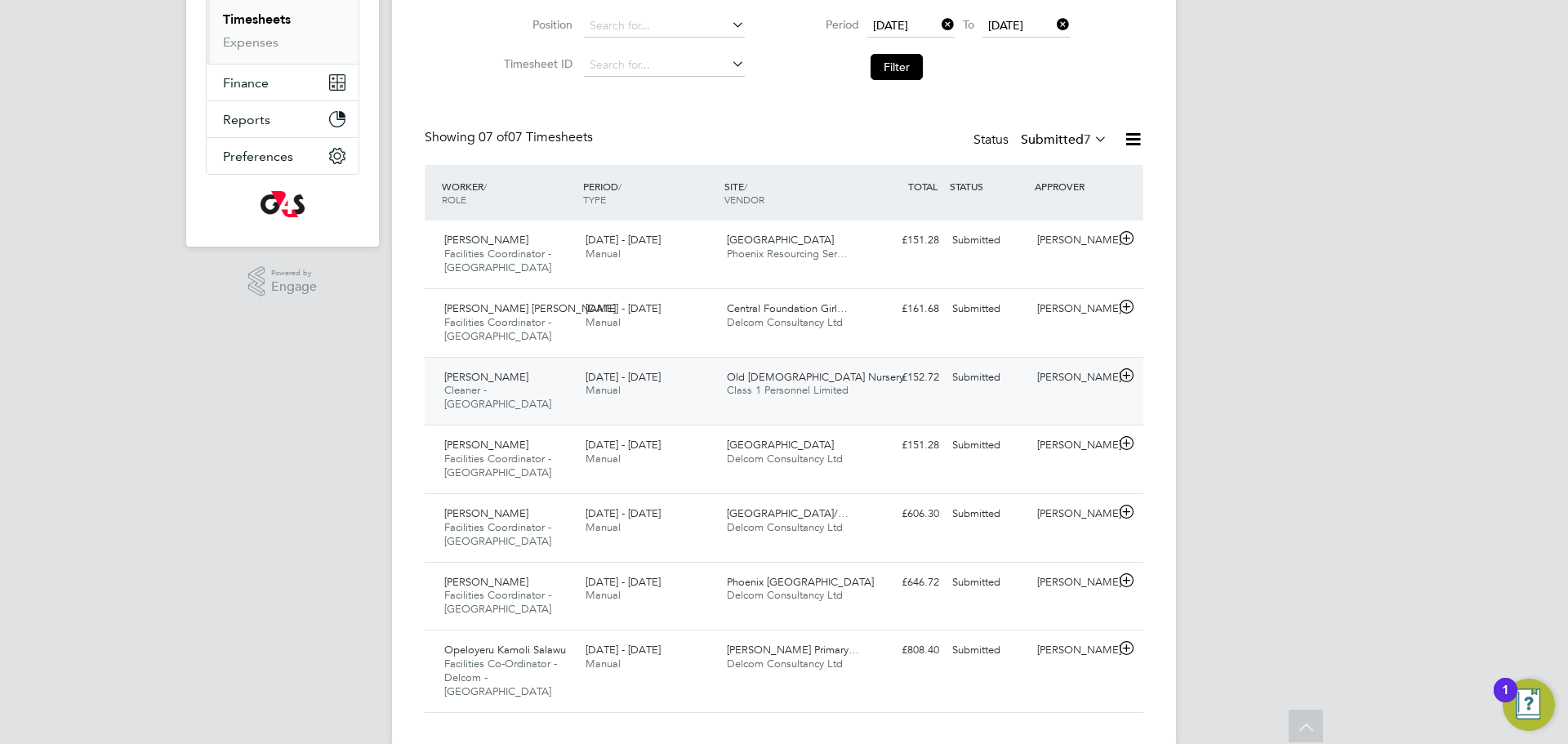
click at [778, 386] on span "Class 1 Personnel Limited" at bounding box center [788, 390] width 122 height 14
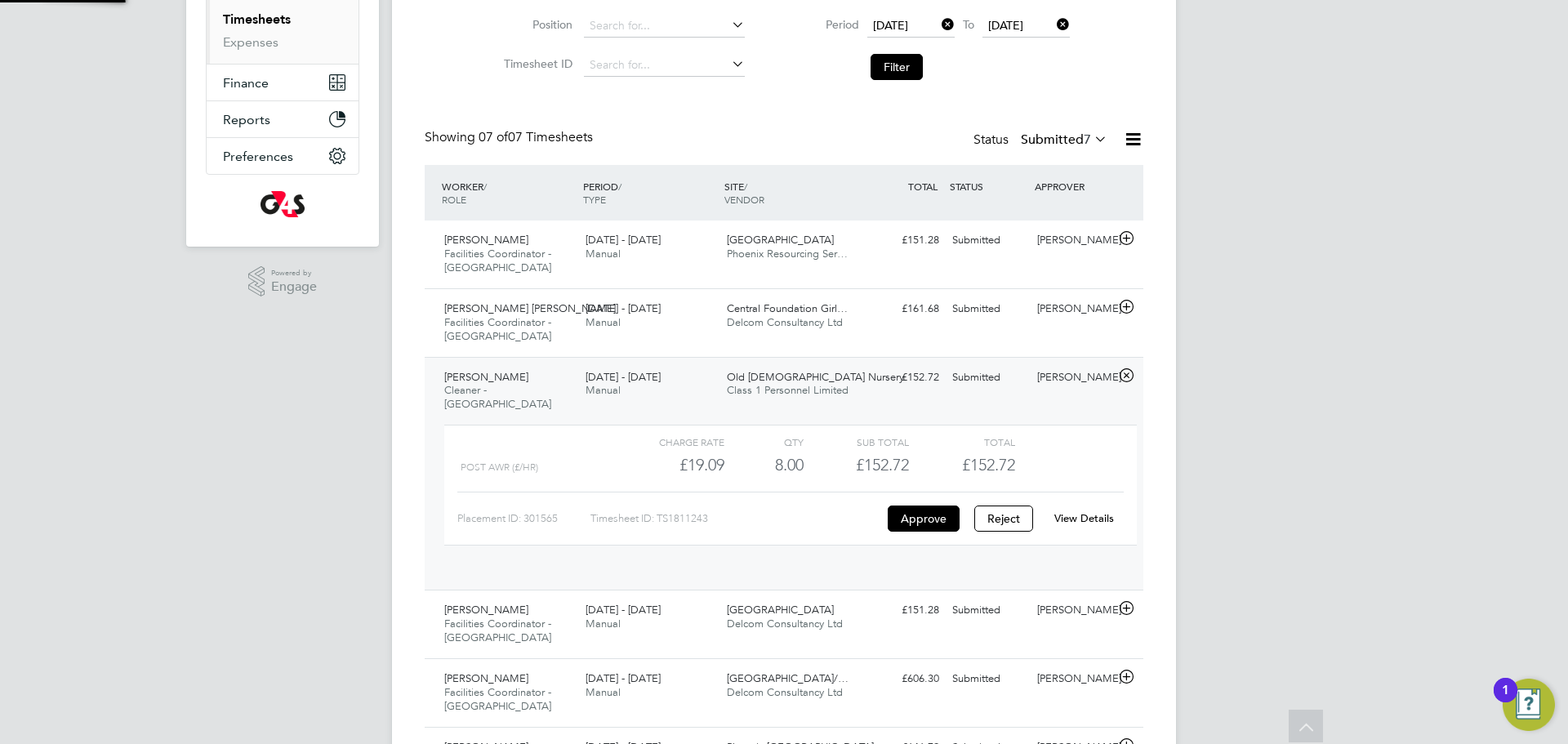
scroll to position [27, 159]
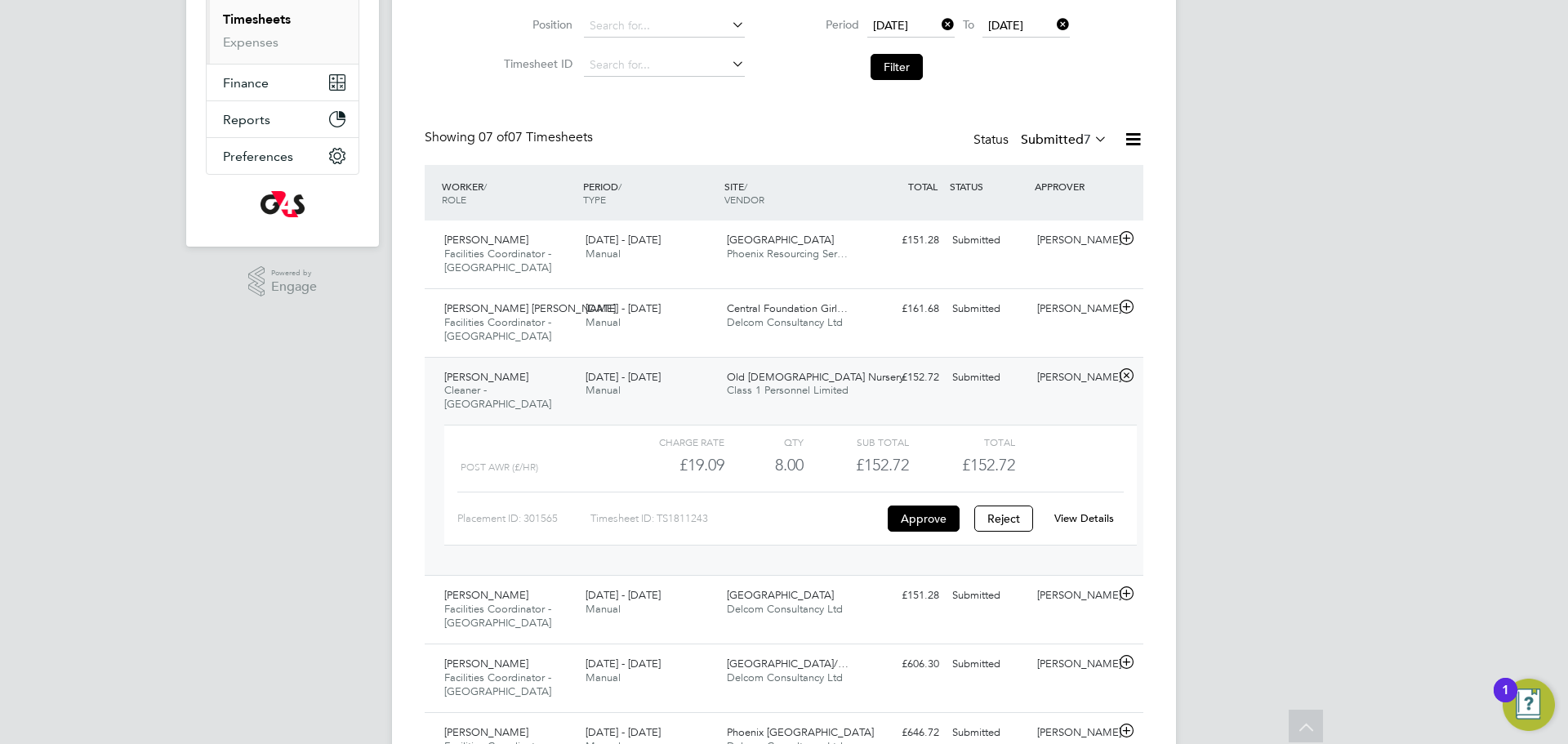
click at [1088, 511] on link "View Details" at bounding box center [1083, 518] width 60 height 14
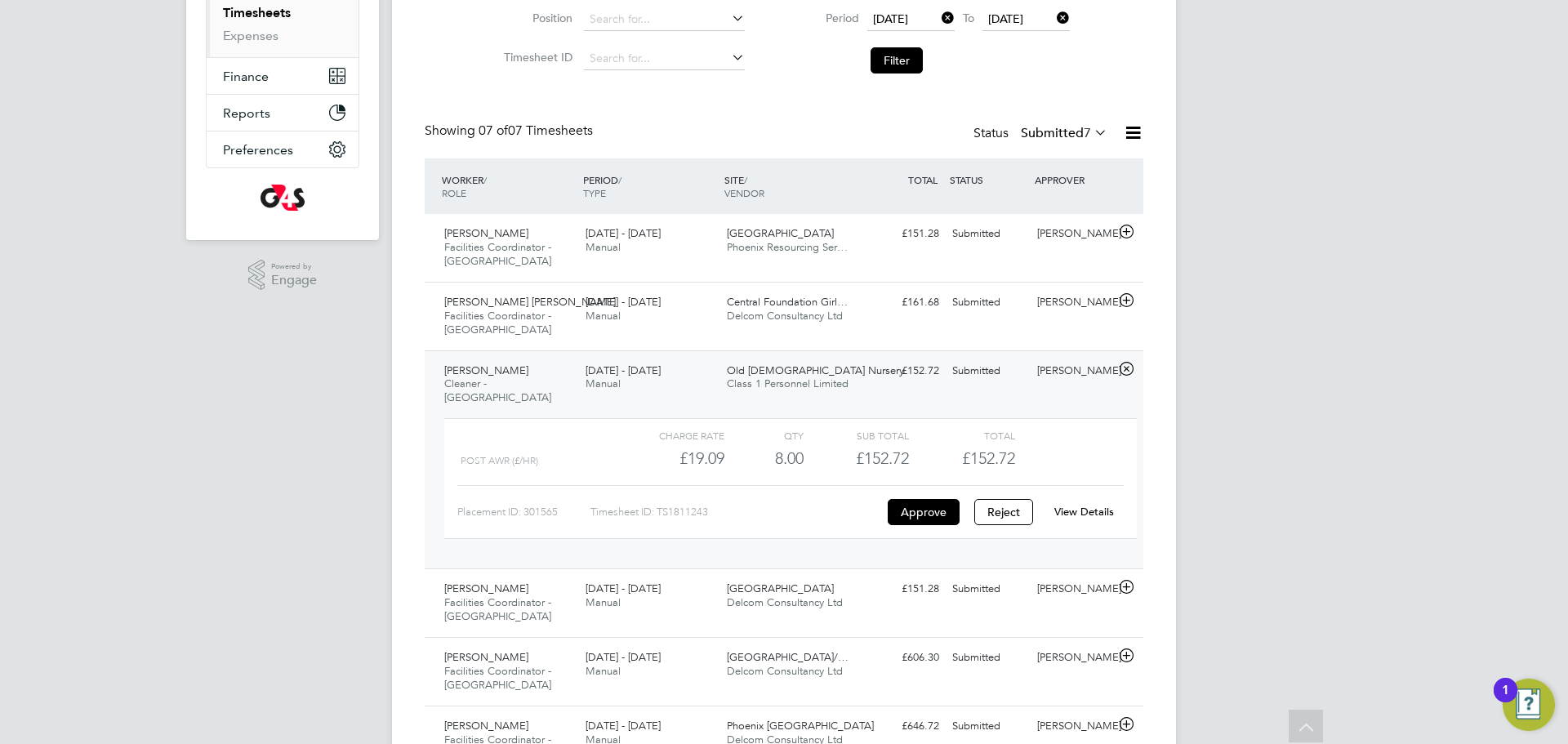
scroll to position [278, 0]
click at [912, 44] on li "Filter" at bounding box center [927, 58] width 325 height 42
click at [898, 64] on button "Filter" at bounding box center [896, 59] width 52 height 27
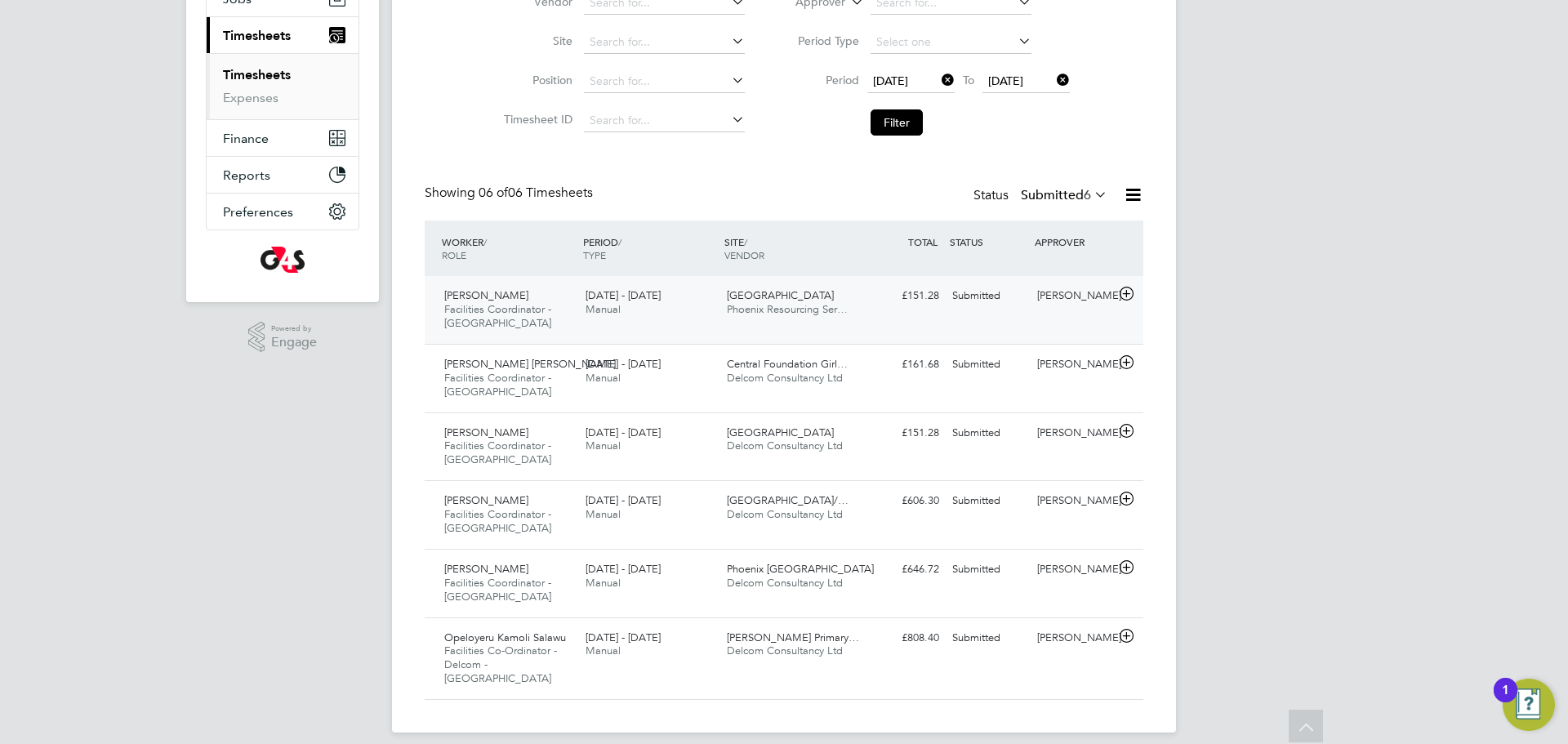
scroll to position [215, 0]
click at [1071, 191] on label "Submitted 6" at bounding box center [1064, 194] width 86 height 17
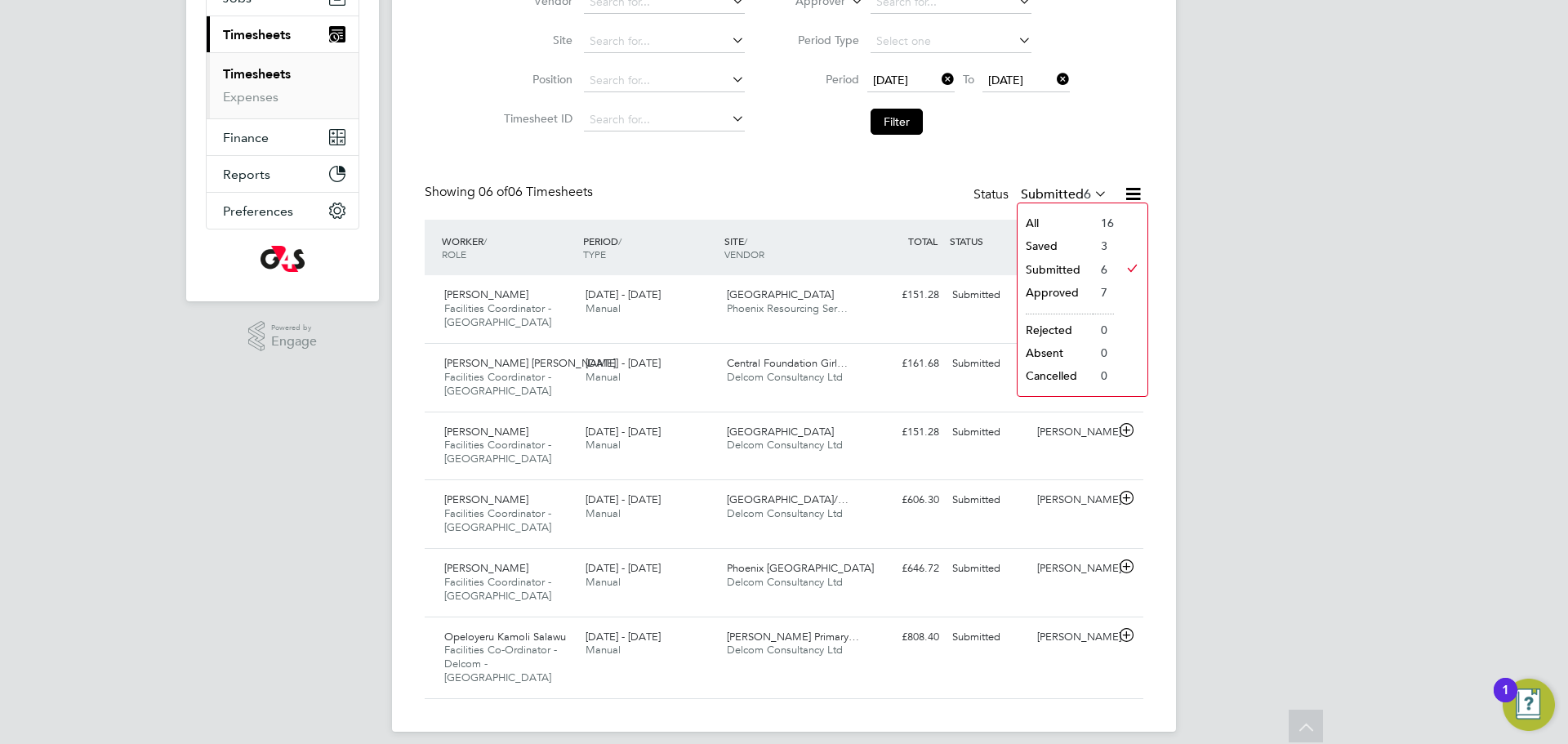
click at [1060, 250] on li "Saved" at bounding box center [1055, 245] width 76 height 23
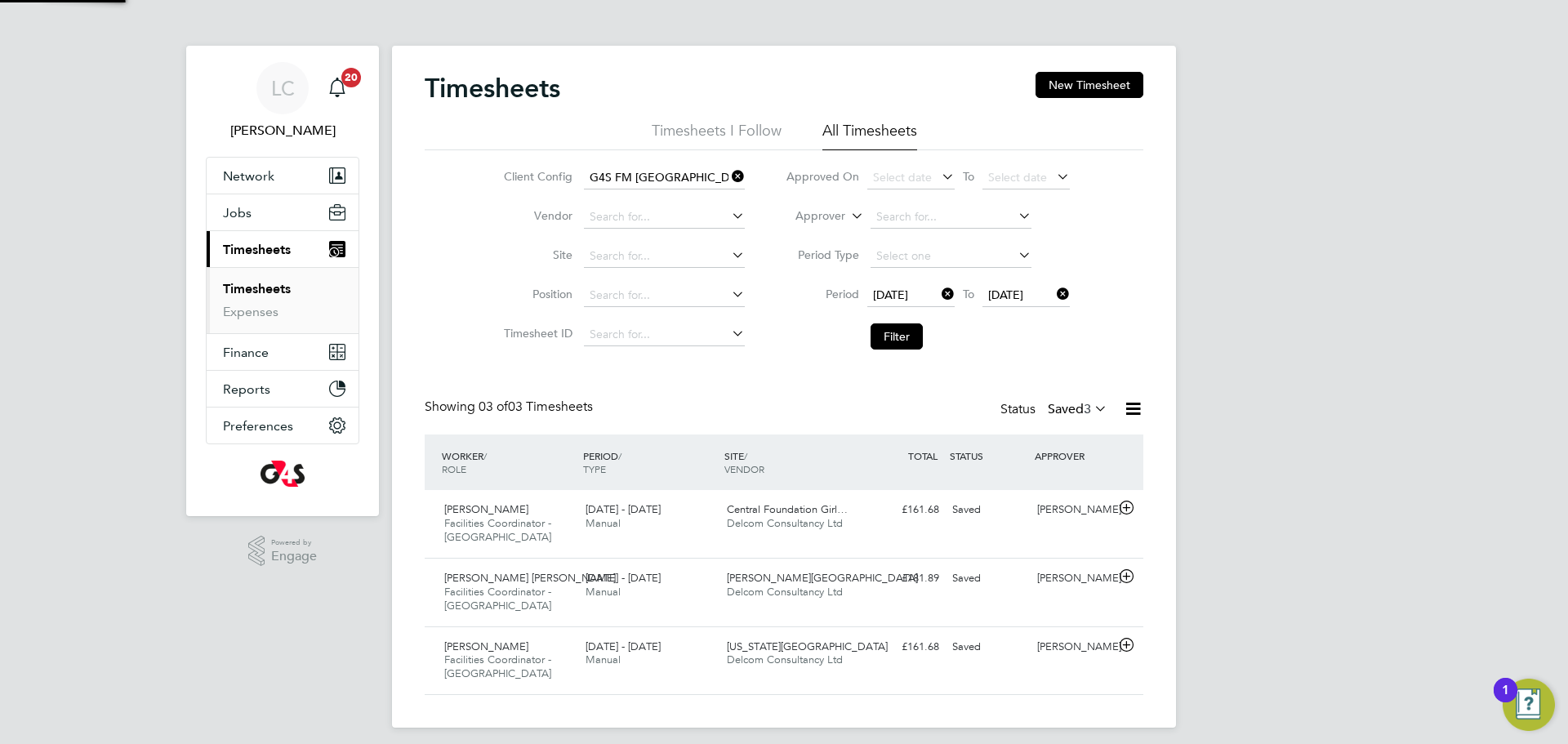
scroll to position [55, 142]
click at [1084, 411] on span "3" at bounding box center [1086, 409] width 7 height 17
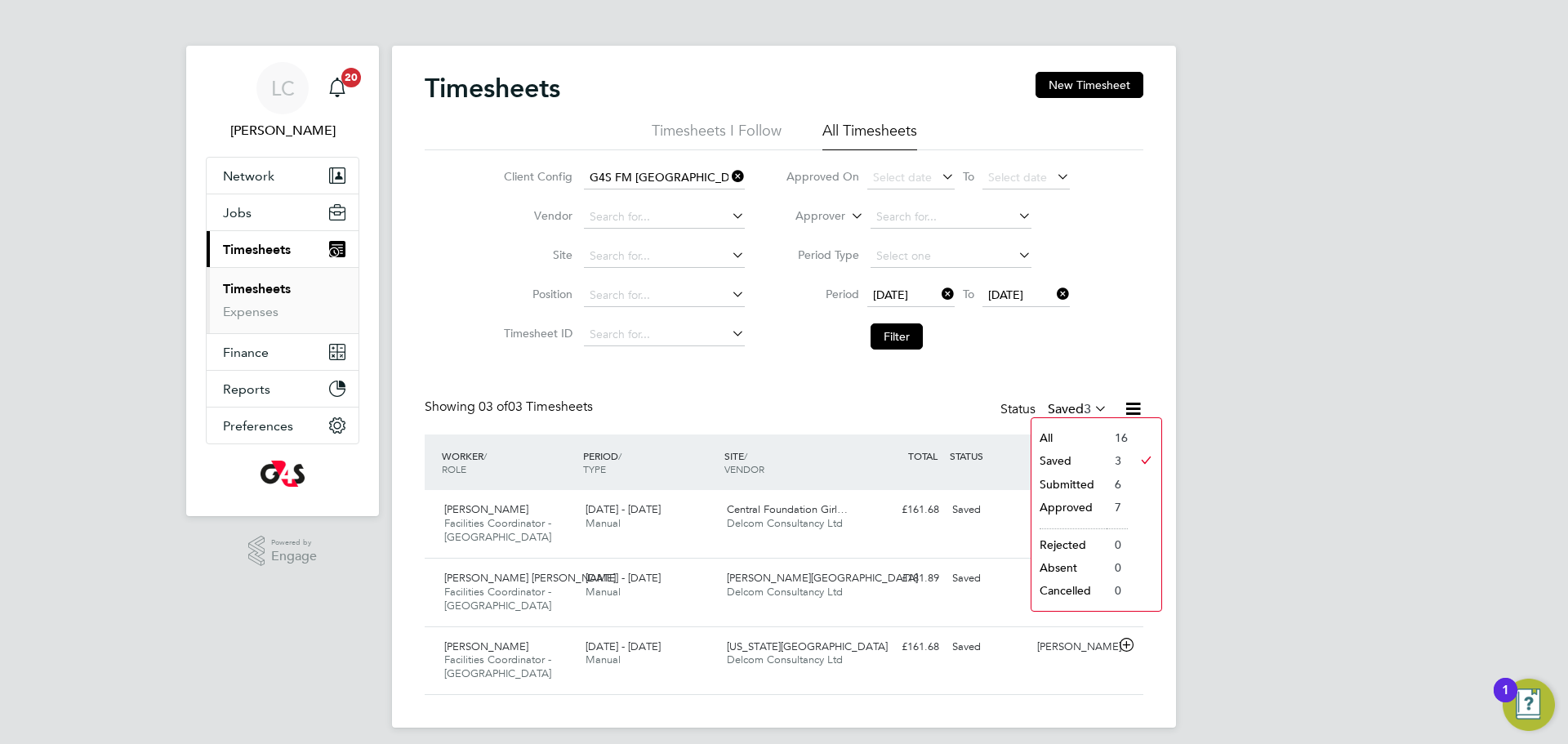
click at [1058, 437] on li "All" at bounding box center [1069, 437] width 76 height 23
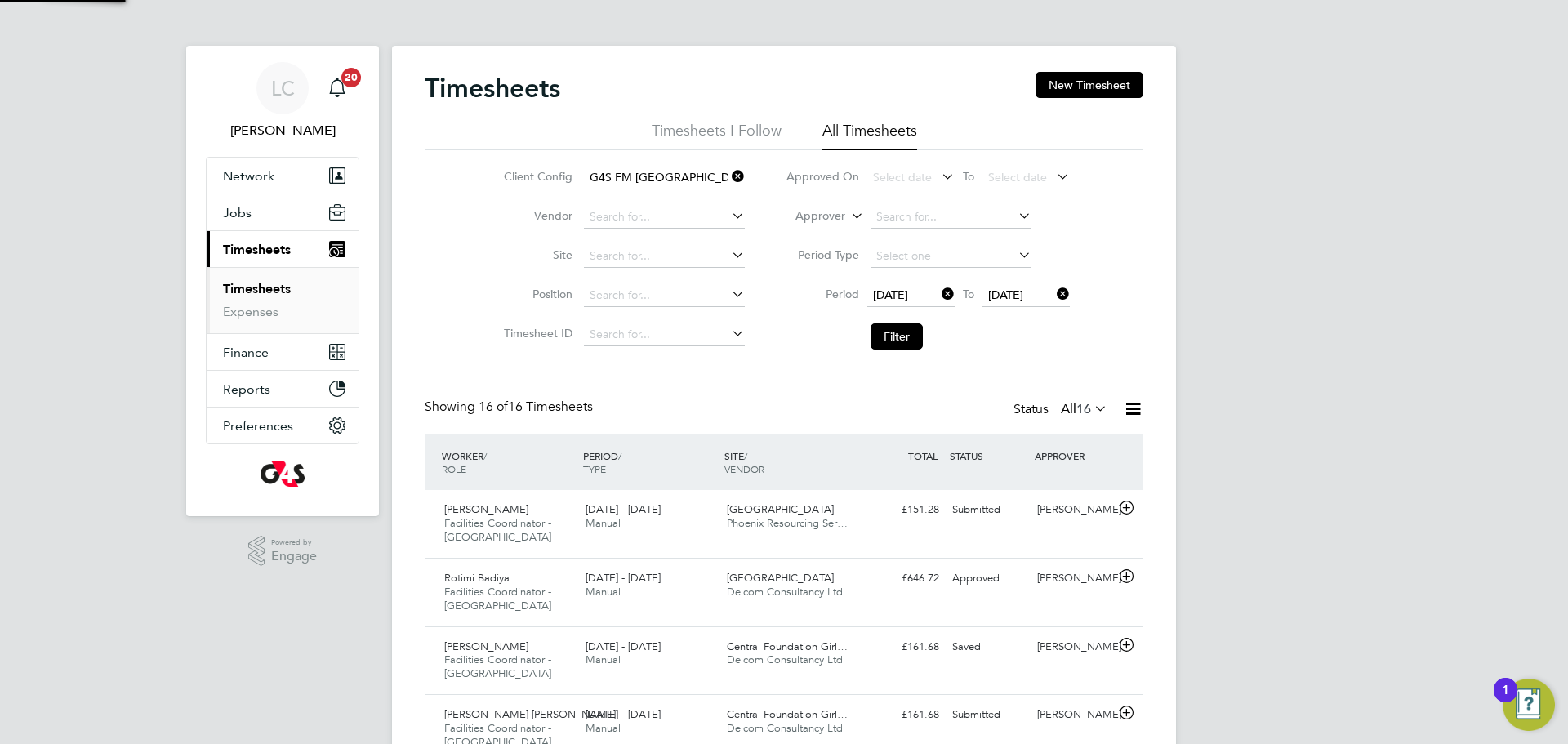
click at [1139, 407] on icon at bounding box center [1132, 408] width 21 height 21
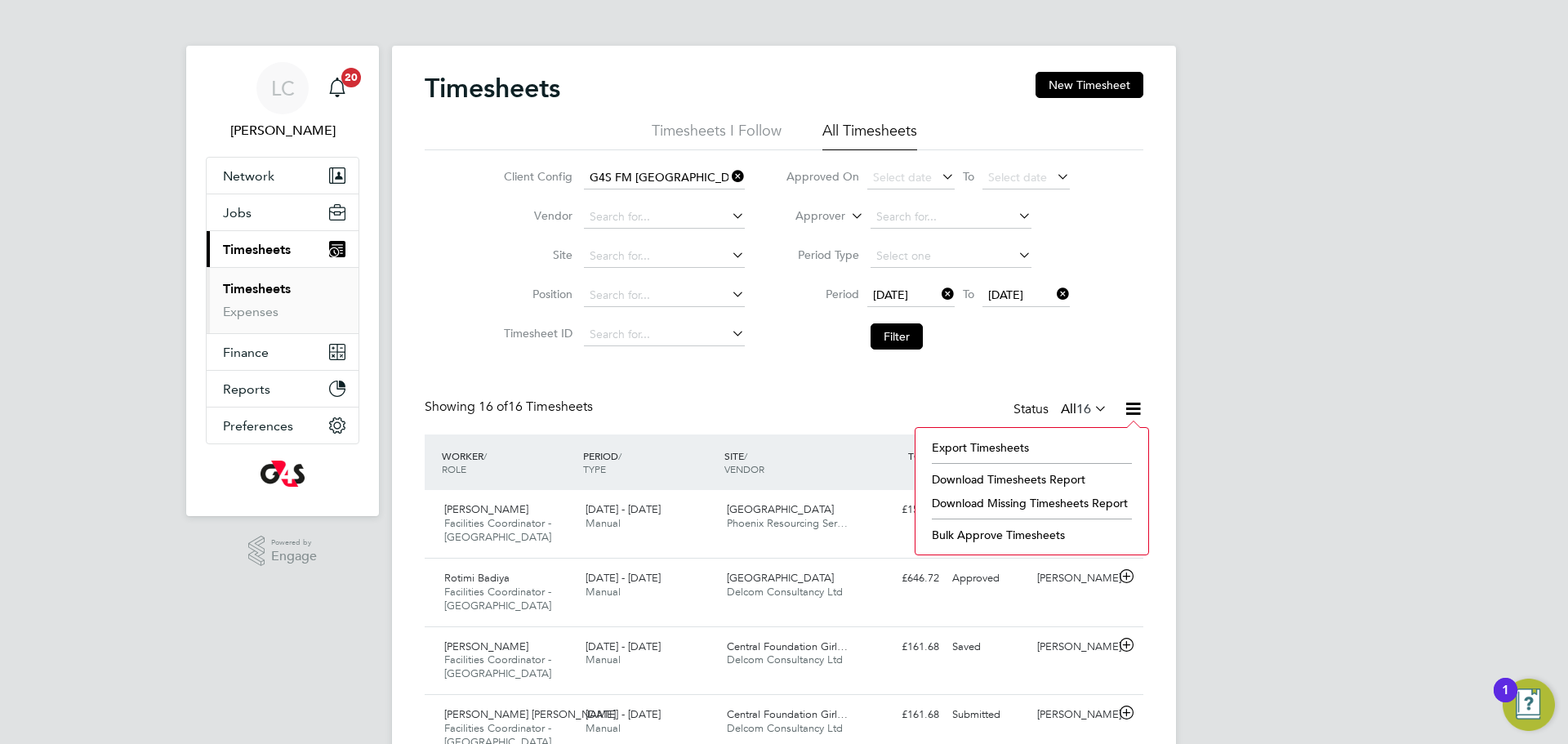
click at [1056, 470] on li "Download Timesheets Report" at bounding box center [1031, 479] width 217 height 23
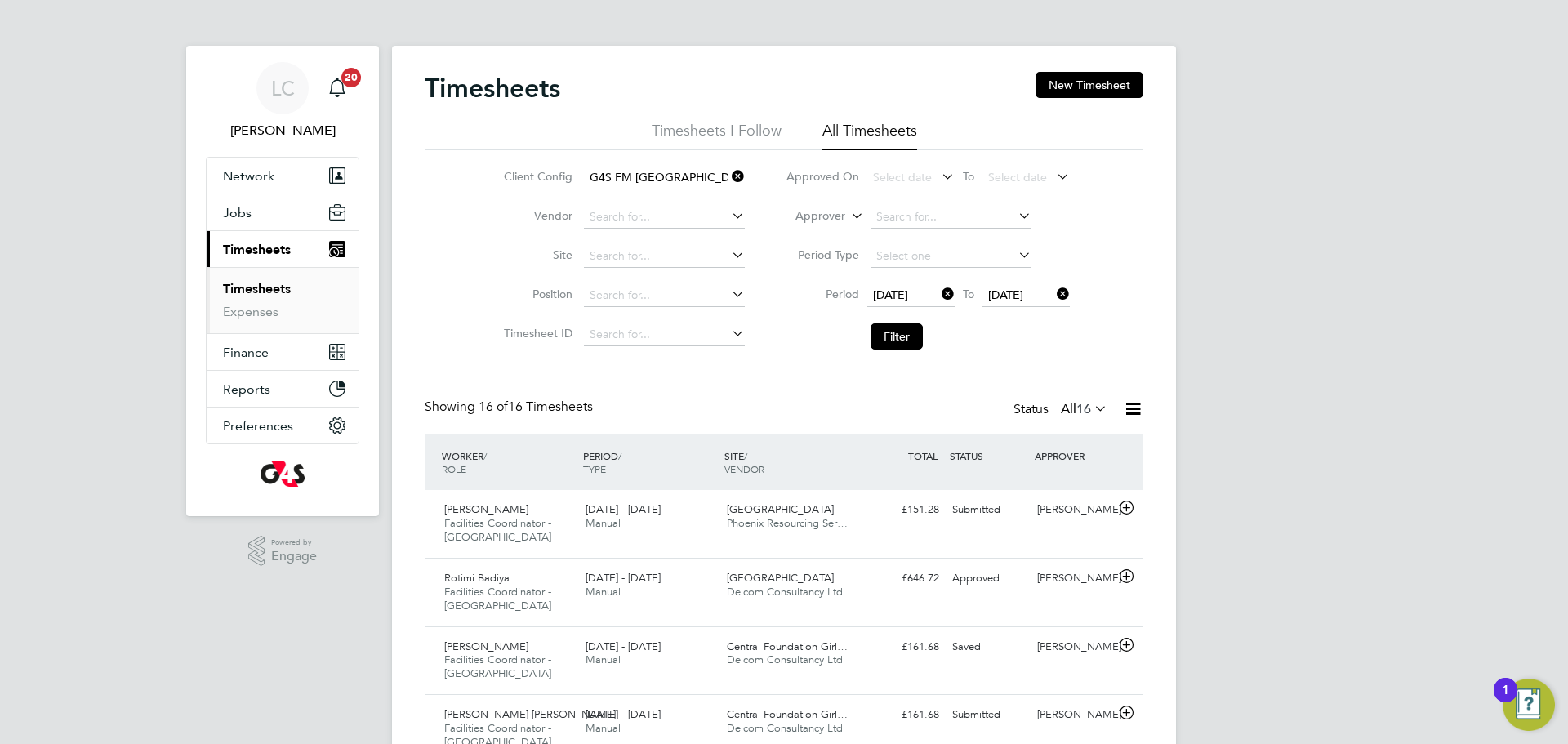
click at [1133, 409] on icon at bounding box center [1132, 408] width 21 height 21
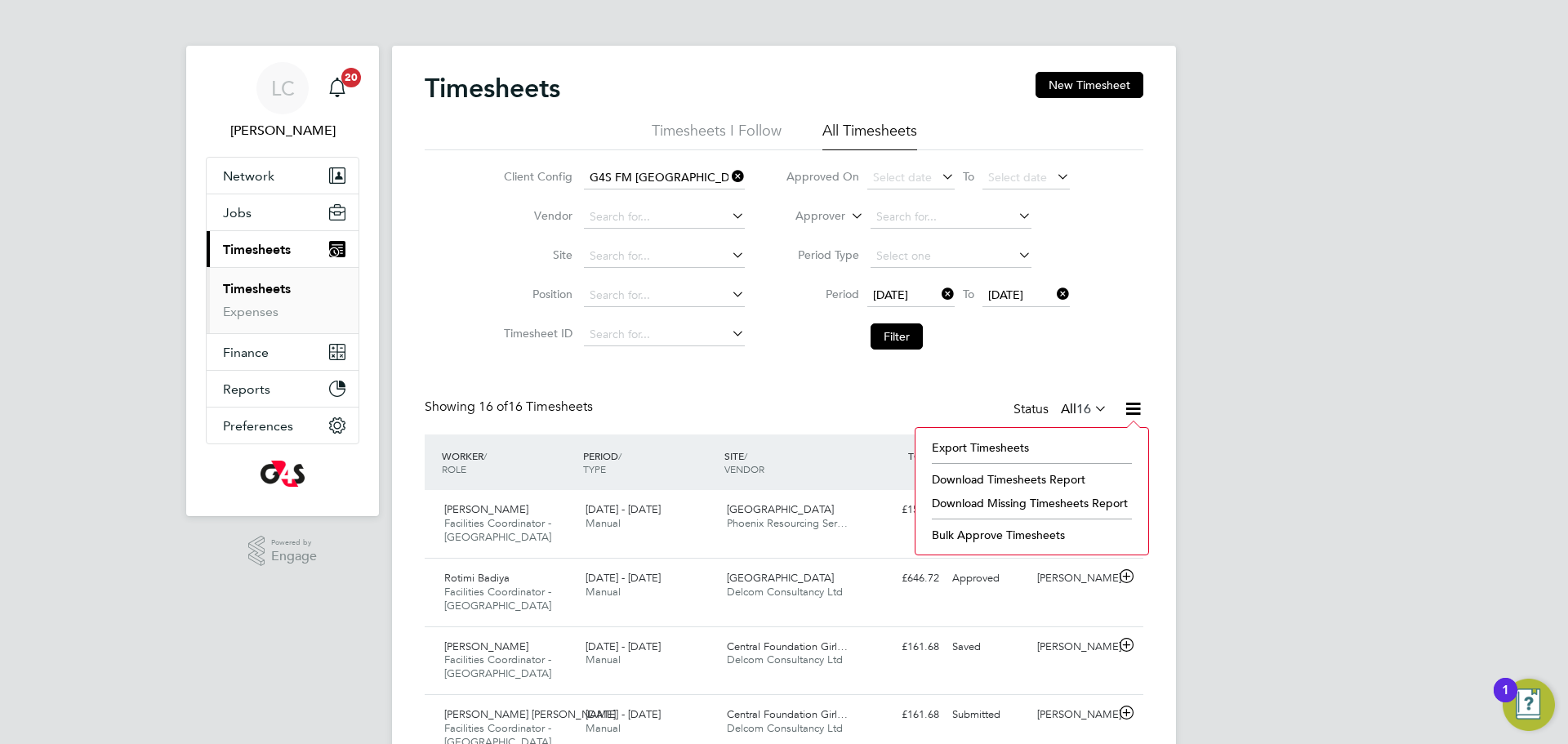
click at [1100, 494] on li "Download Missing Timesheets Report" at bounding box center [1031, 503] width 217 height 23
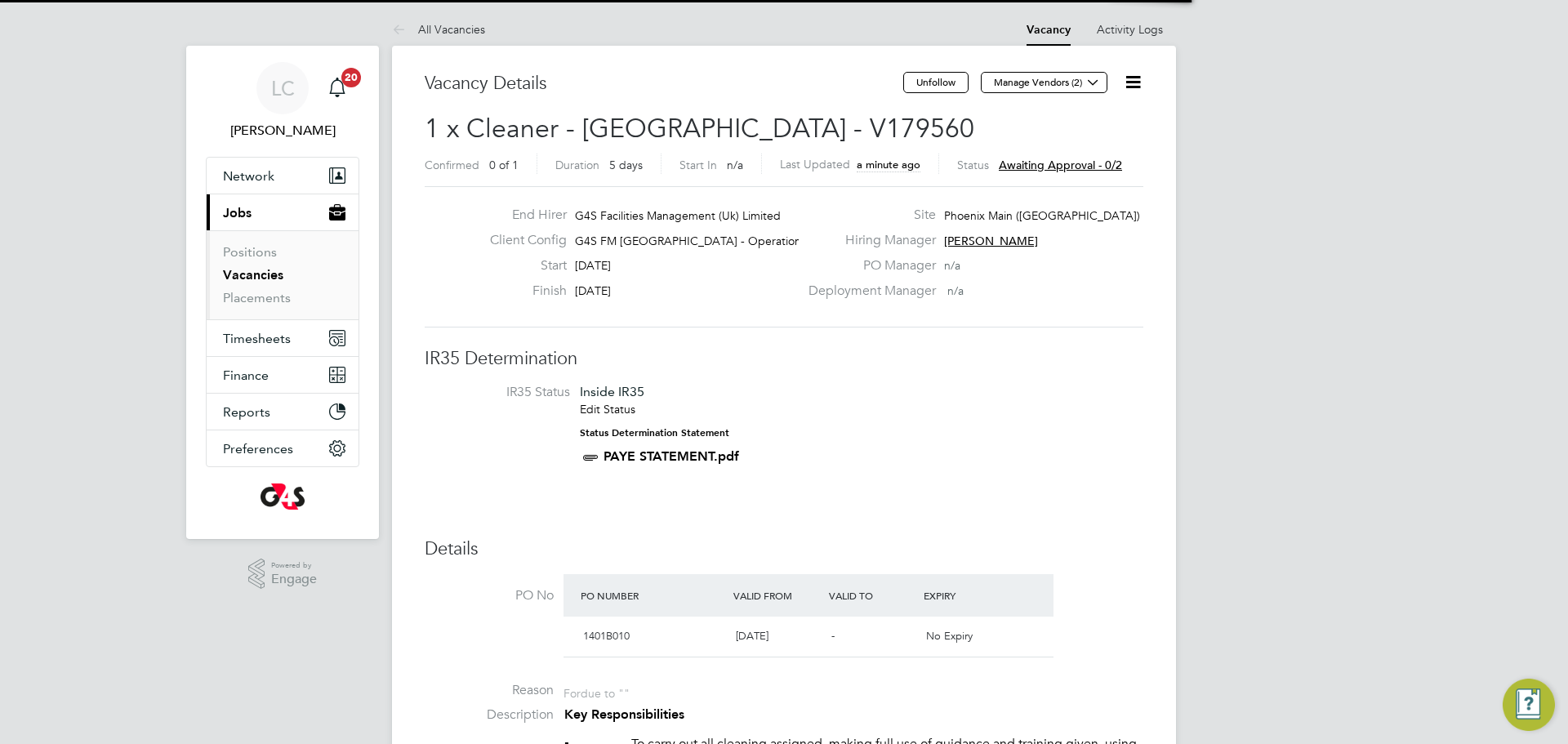
scroll to position [48, 114]
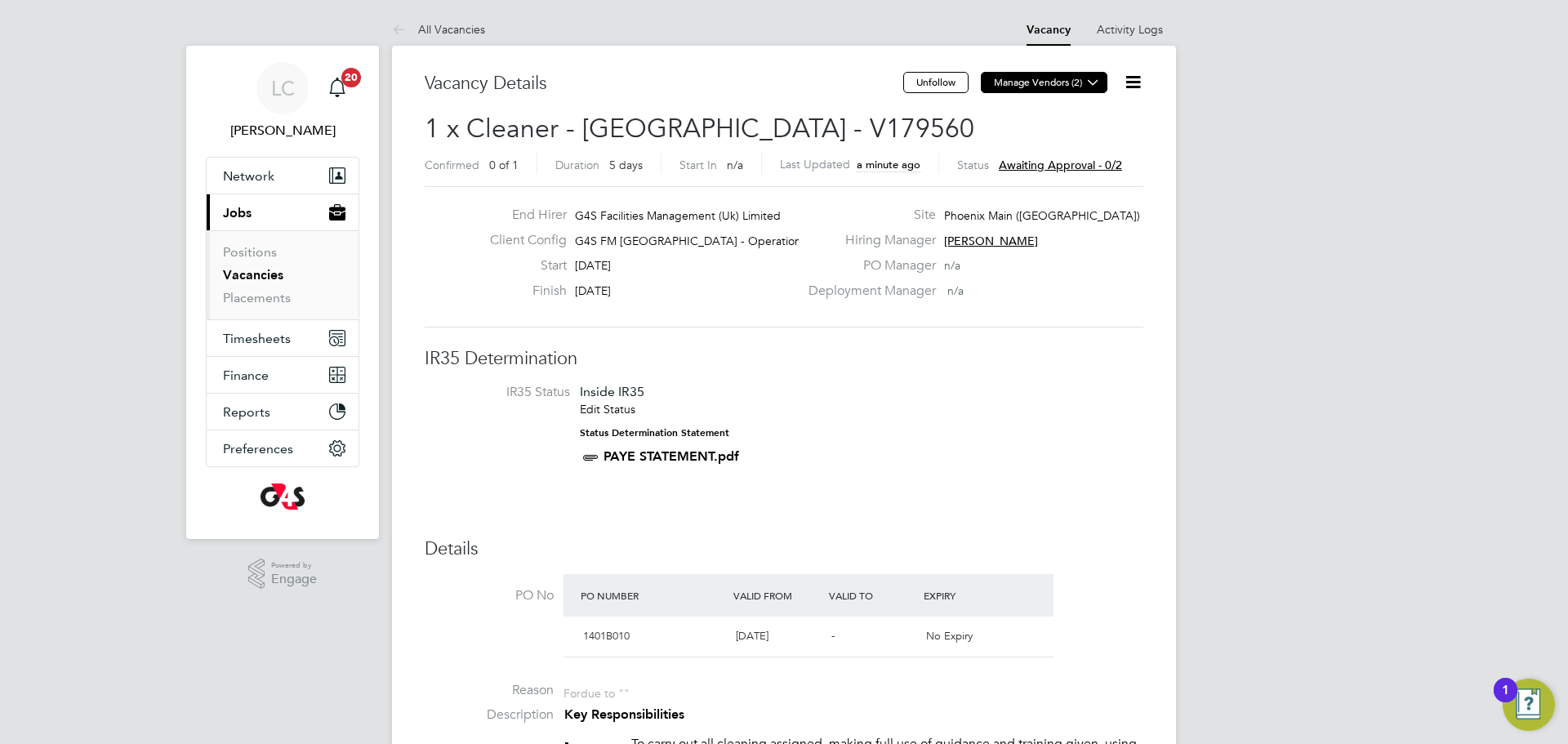
click at [1043, 82] on button "Manage Vendors (2)" at bounding box center [1043, 82] width 127 height 22
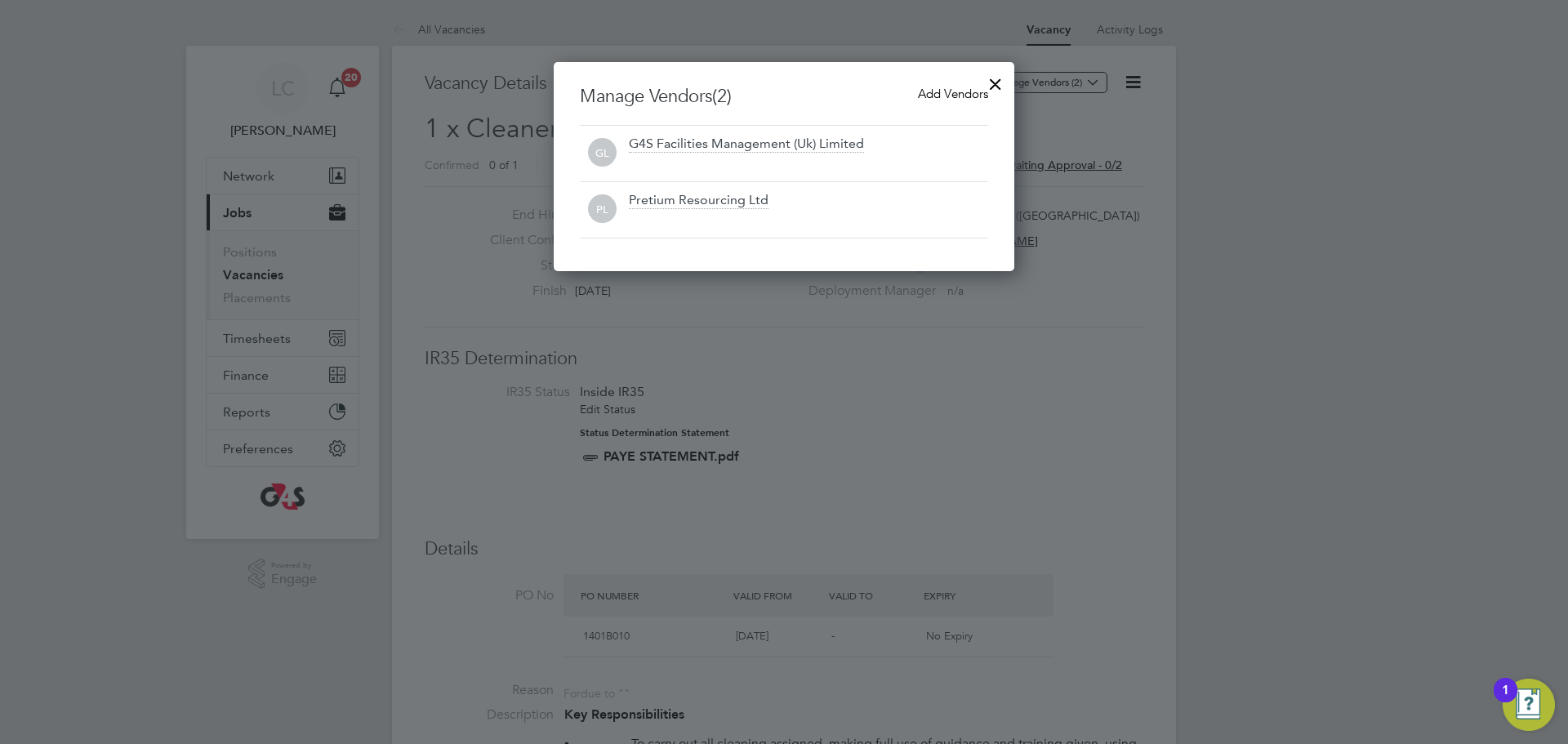
scroll to position [209, 461]
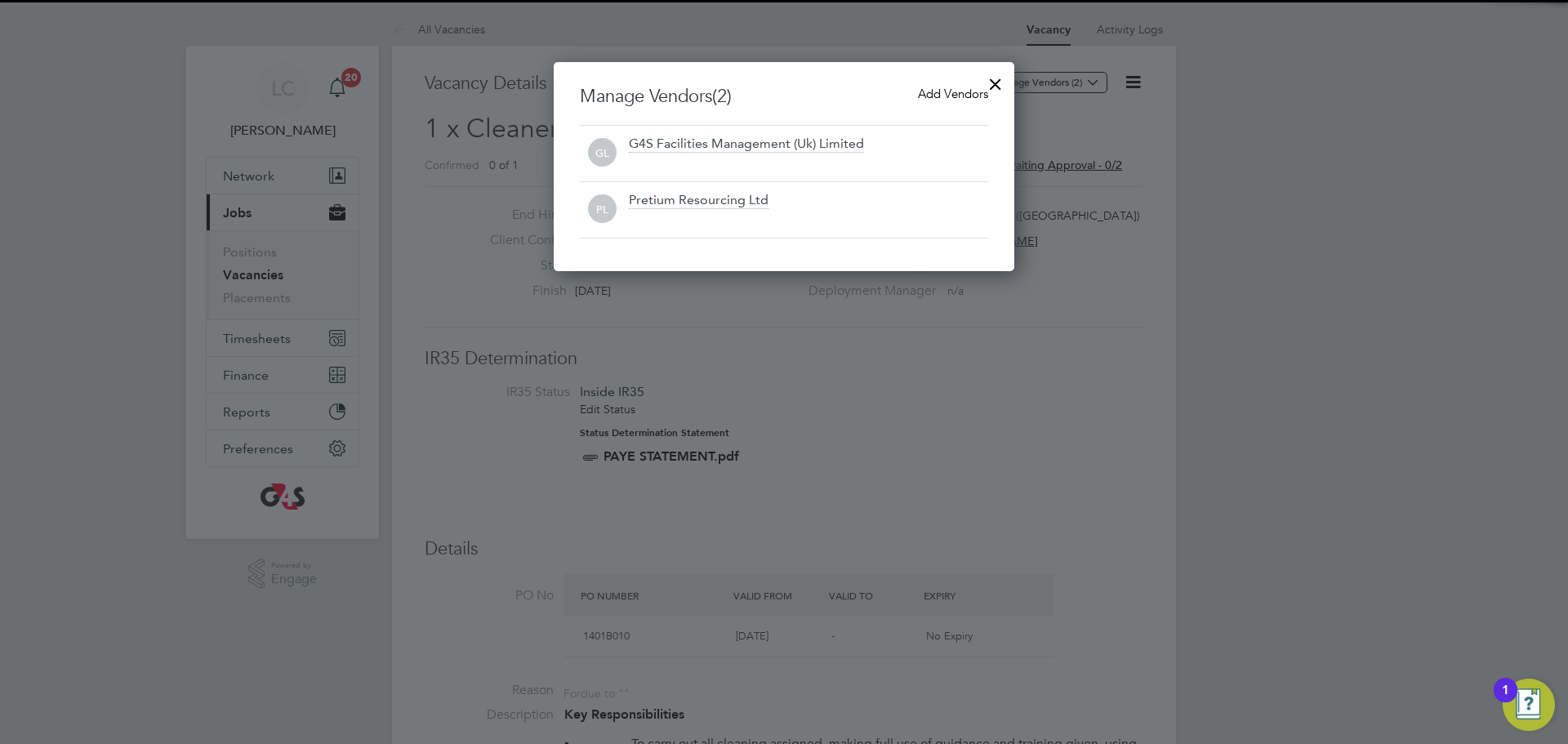
click at [951, 96] on span "Add Vendors" at bounding box center [953, 93] width 71 height 16
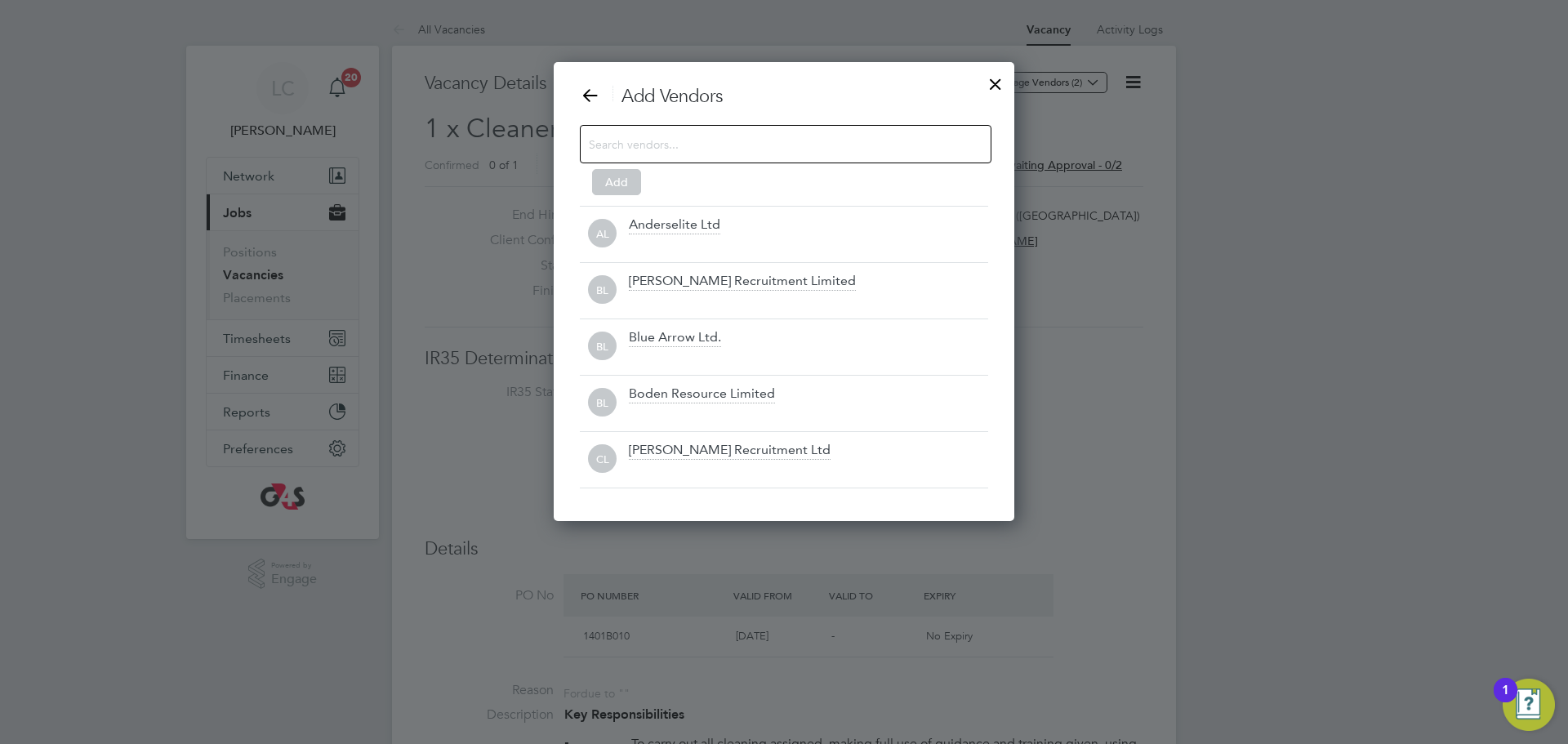
scroll to position [459, 461]
click at [784, 147] on input at bounding box center [772, 144] width 367 height 22
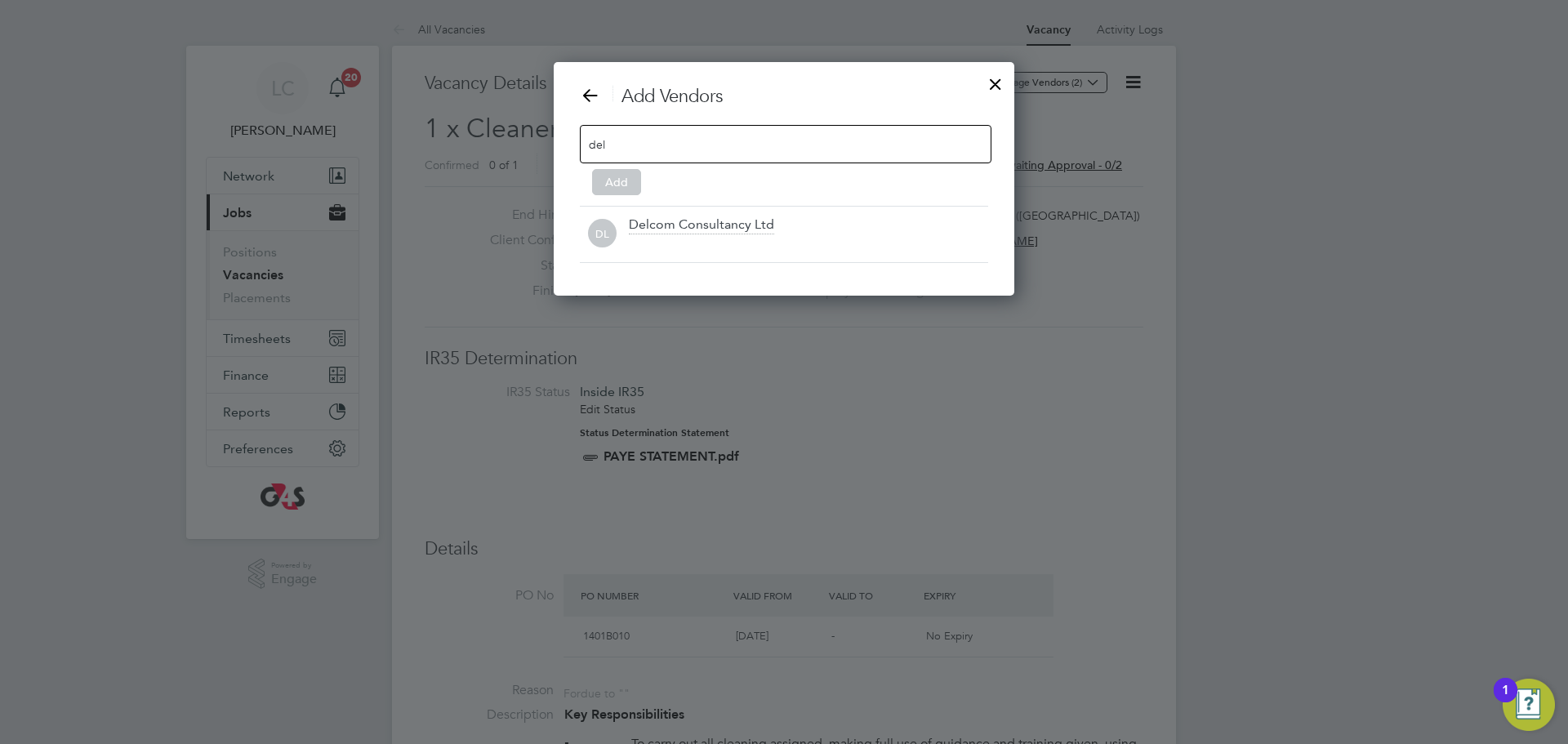
scroll to position [235, 461]
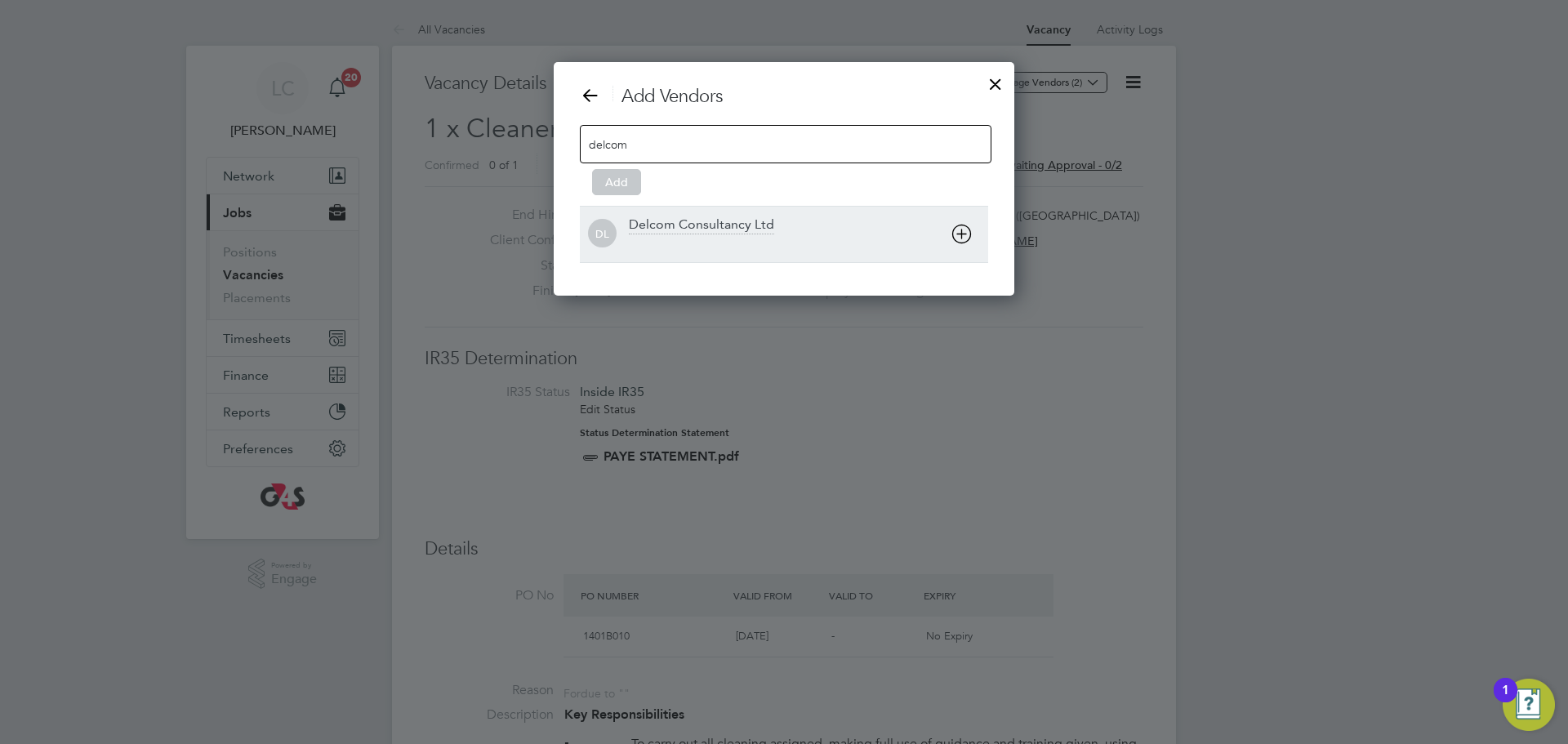
type input "delcom"
click at [725, 247] on div at bounding box center [809, 244] width 359 height 17
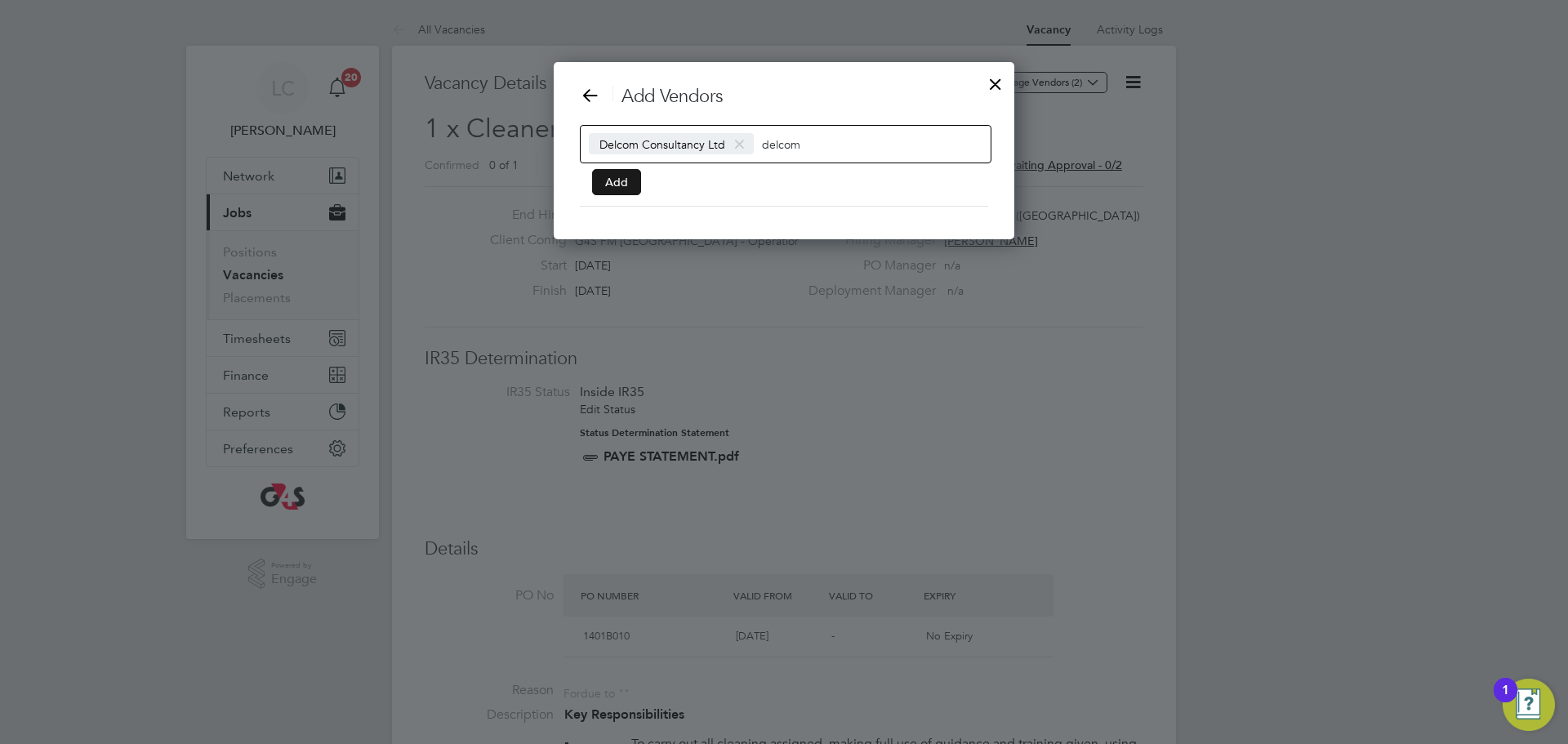
click at [622, 178] on button "Add" at bounding box center [616, 182] width 49 height 27
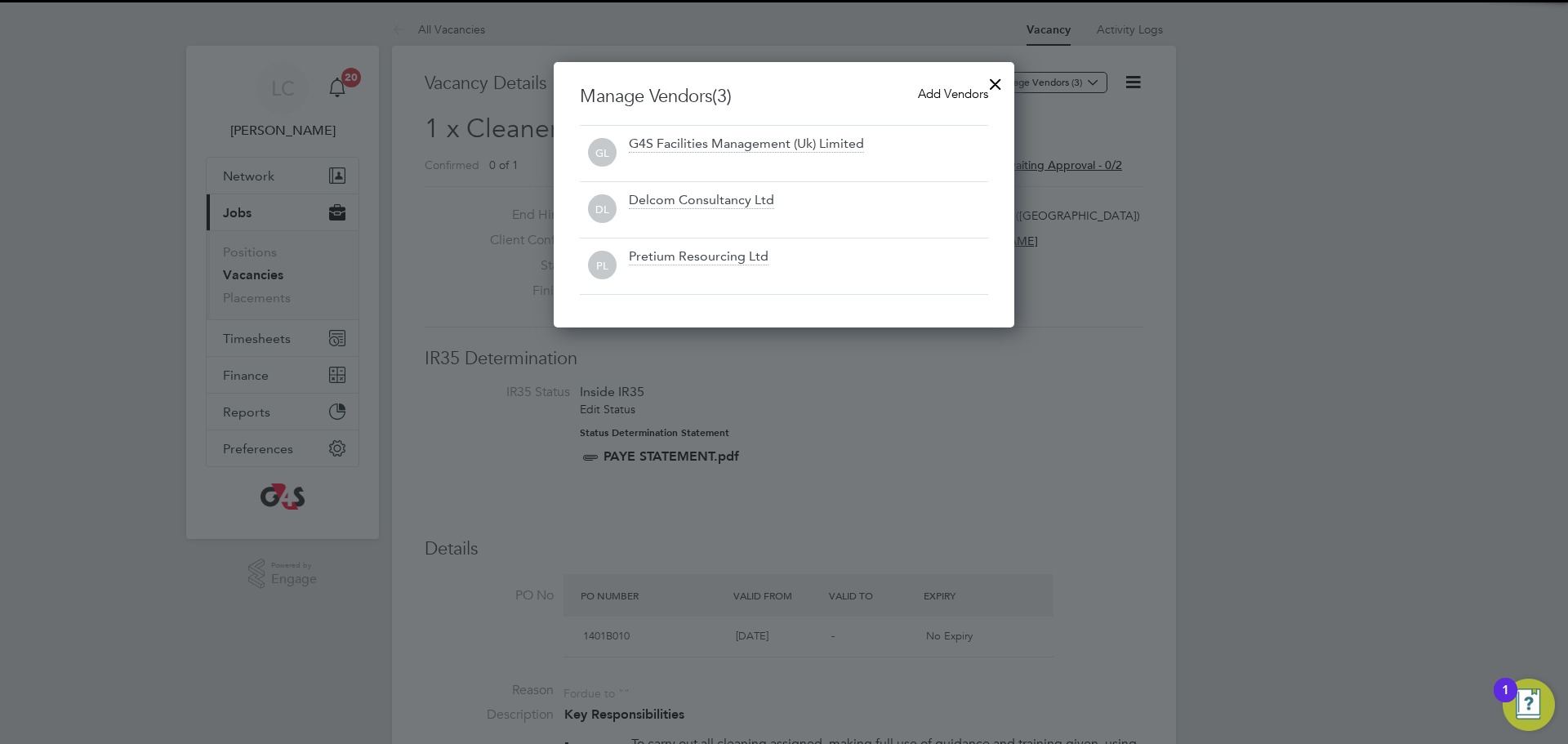
click at [997, 85] on div at bounding box center [995, 80] width 29 height 29
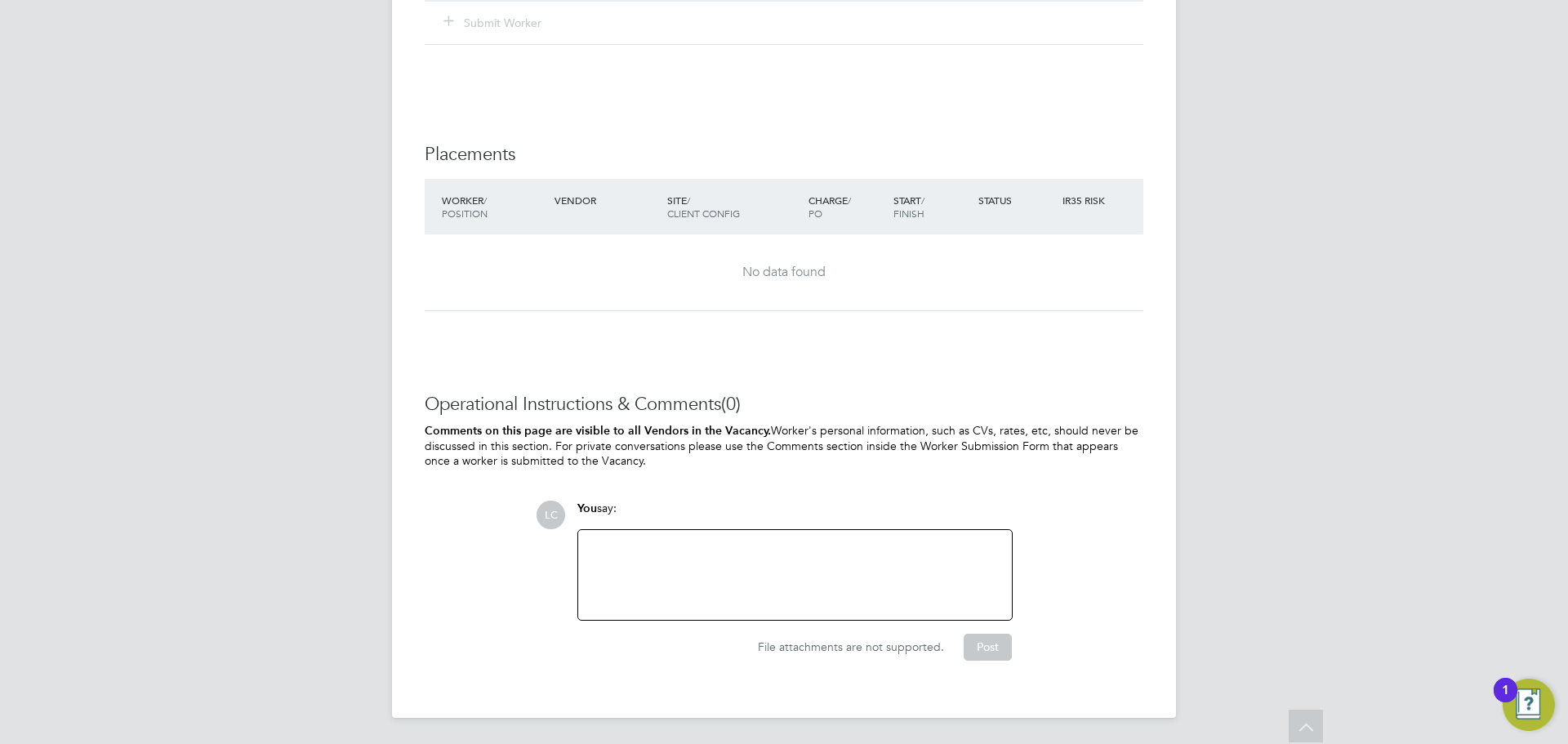
click at [720, 559] on div at bounding box center [795, 575] width 414 height 71
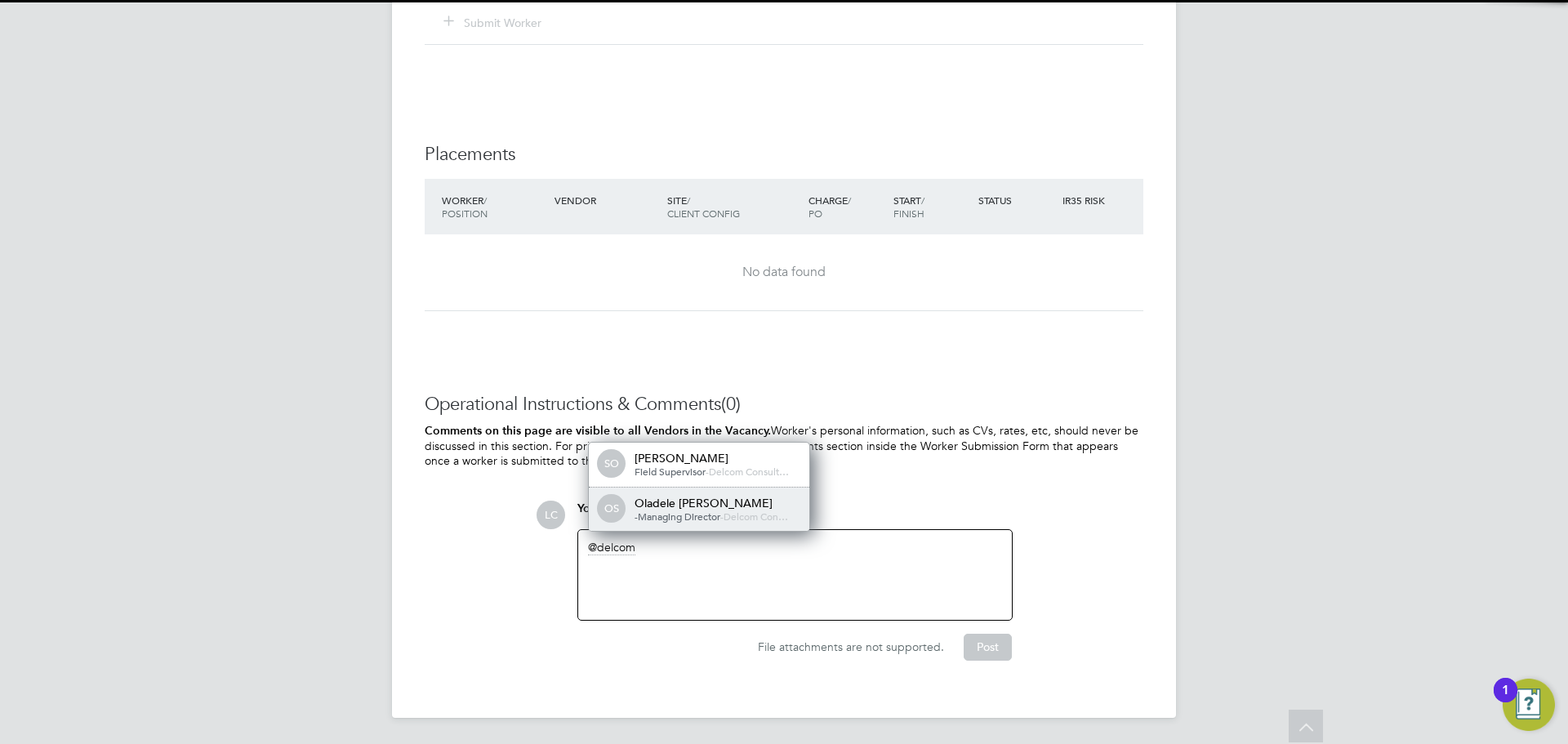
click at [743, 521] on span "Delcom Con…" at bounding box center [756, 515] width 65 height 13
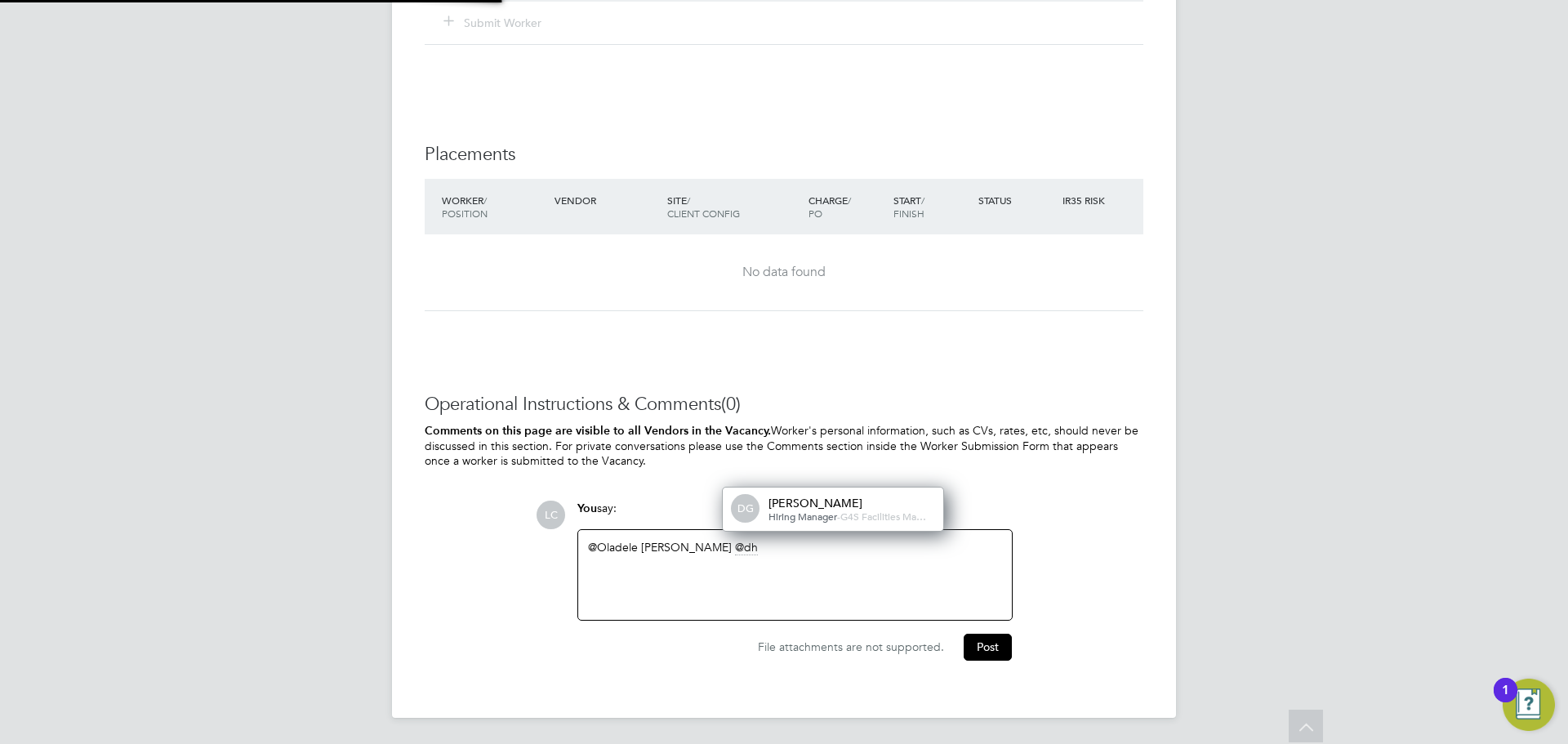
click at [840, 513] on span "G4S Facilities Ma…" at bounding box center [882, 515] width 85 height 13
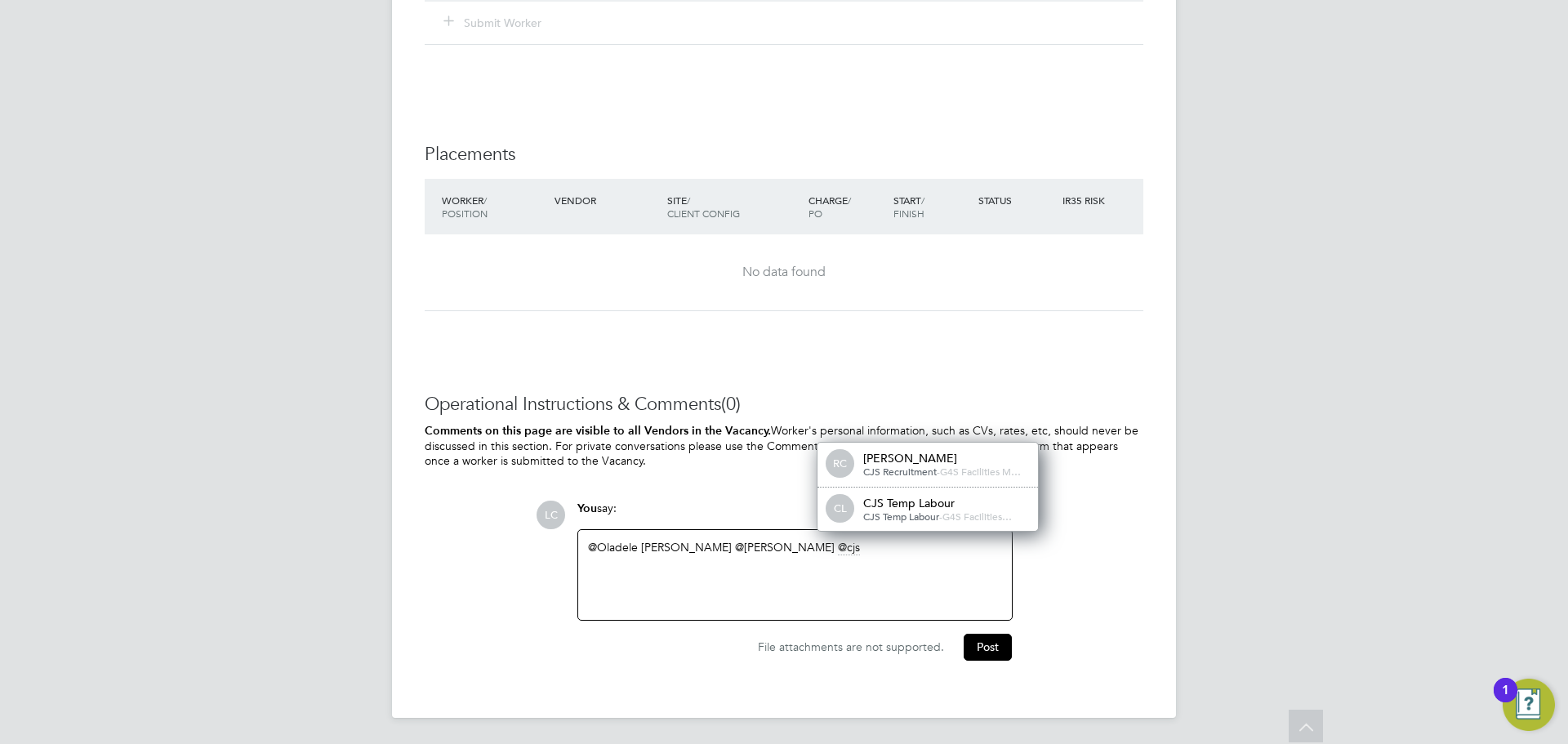
click at [893, 513] on span "CJS Temp Labour" at bounding box center [901, 515] width 76 height 13
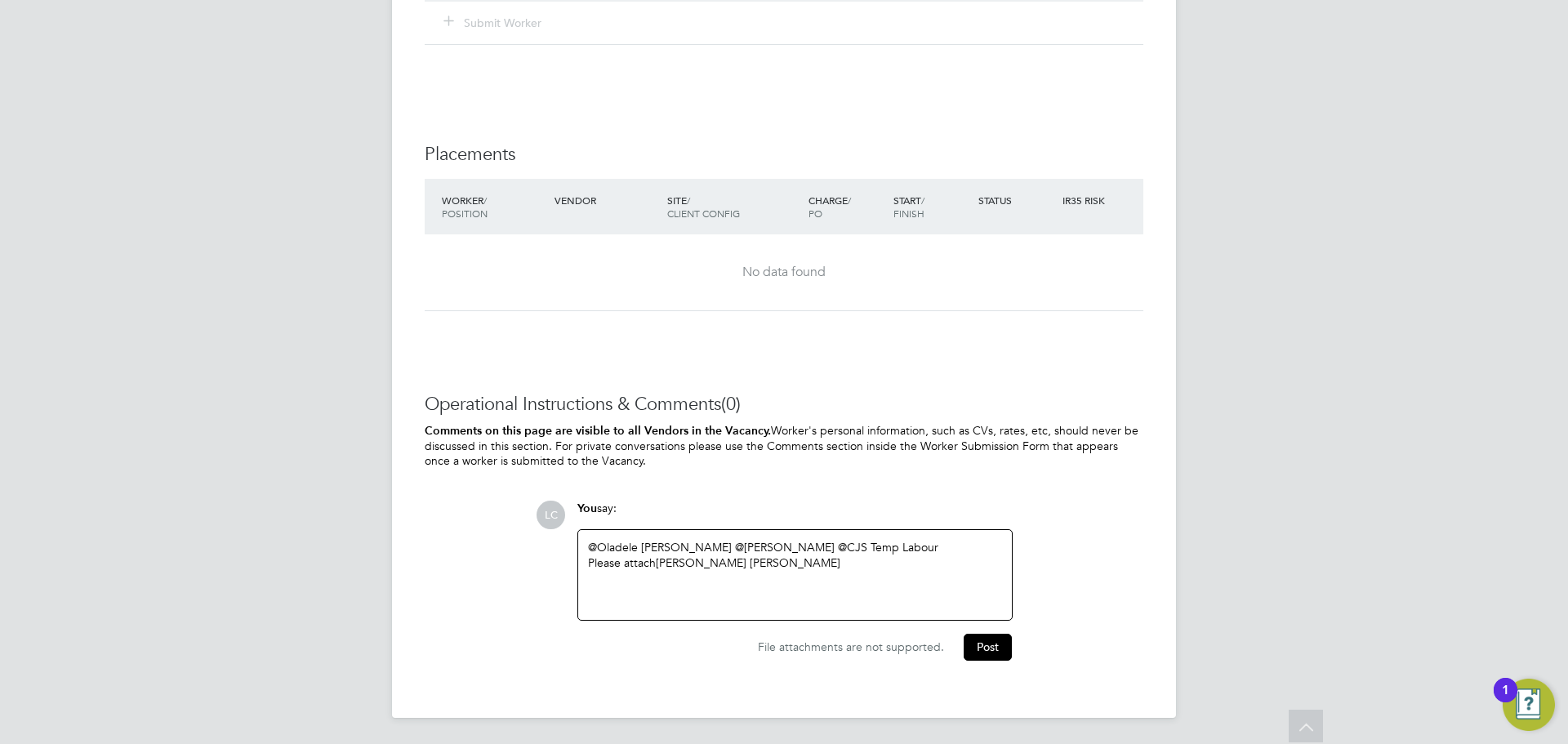
click at [819, 571] on div "@Oladele Peter Shosanya ​ @dharmisha gohil ​ @CJS Temp Labour ​ Please attach A…" at bounding box center [795, 575] width 414 height 71
click at [980, 649] on button "Post" at bounding box center [987, 647] width 48 height 27
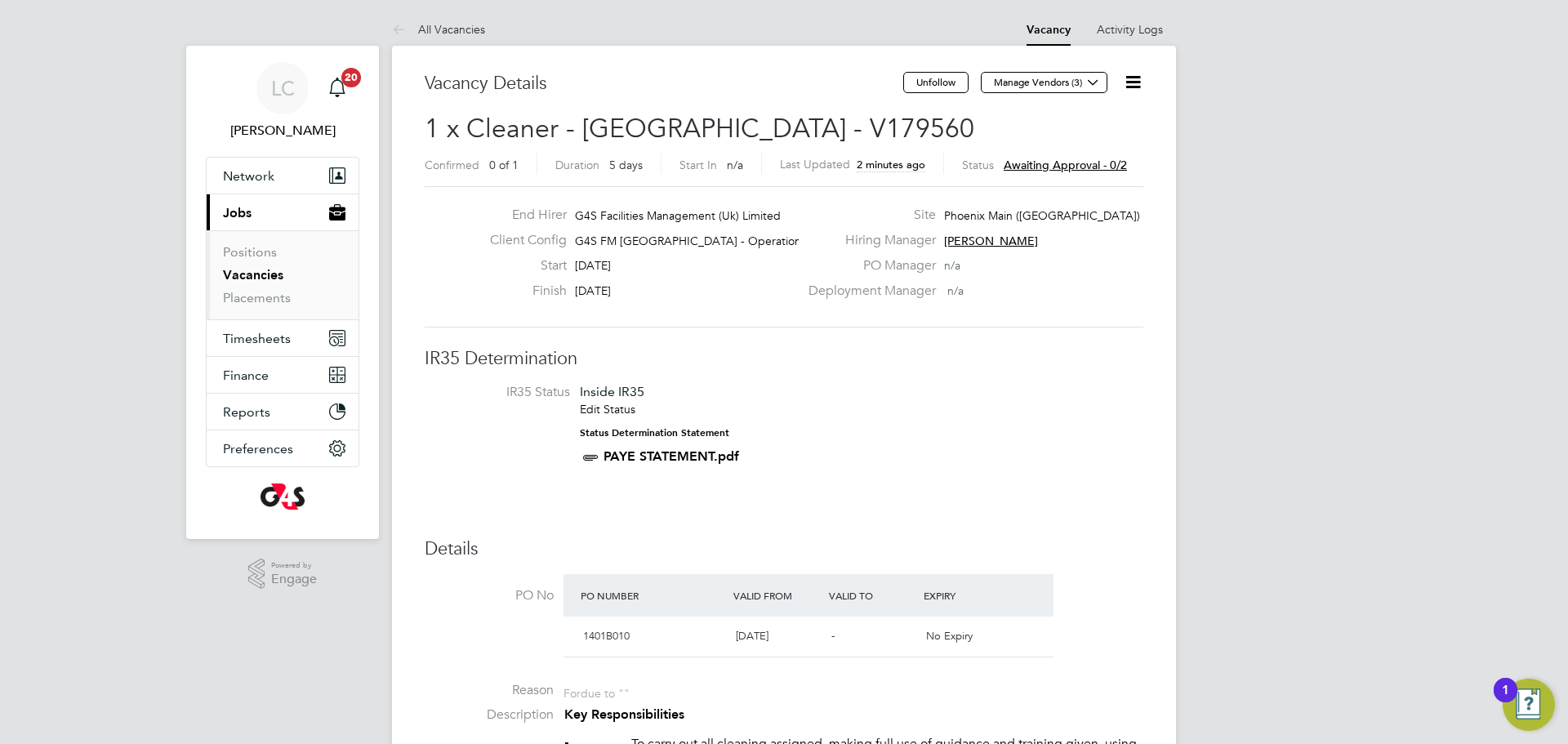
drag, startPoint x: 1129, startPoint y: 79, endPoint x: 1097, endPoint y: 100, distance: 38.3
click at [1130, 80] on icon at bounding box center [1132, 81] width 21 height 21
click at [1080, 117] on li "Edit Vacancy e" at bounding box center [1081, 121] width 118 height 23
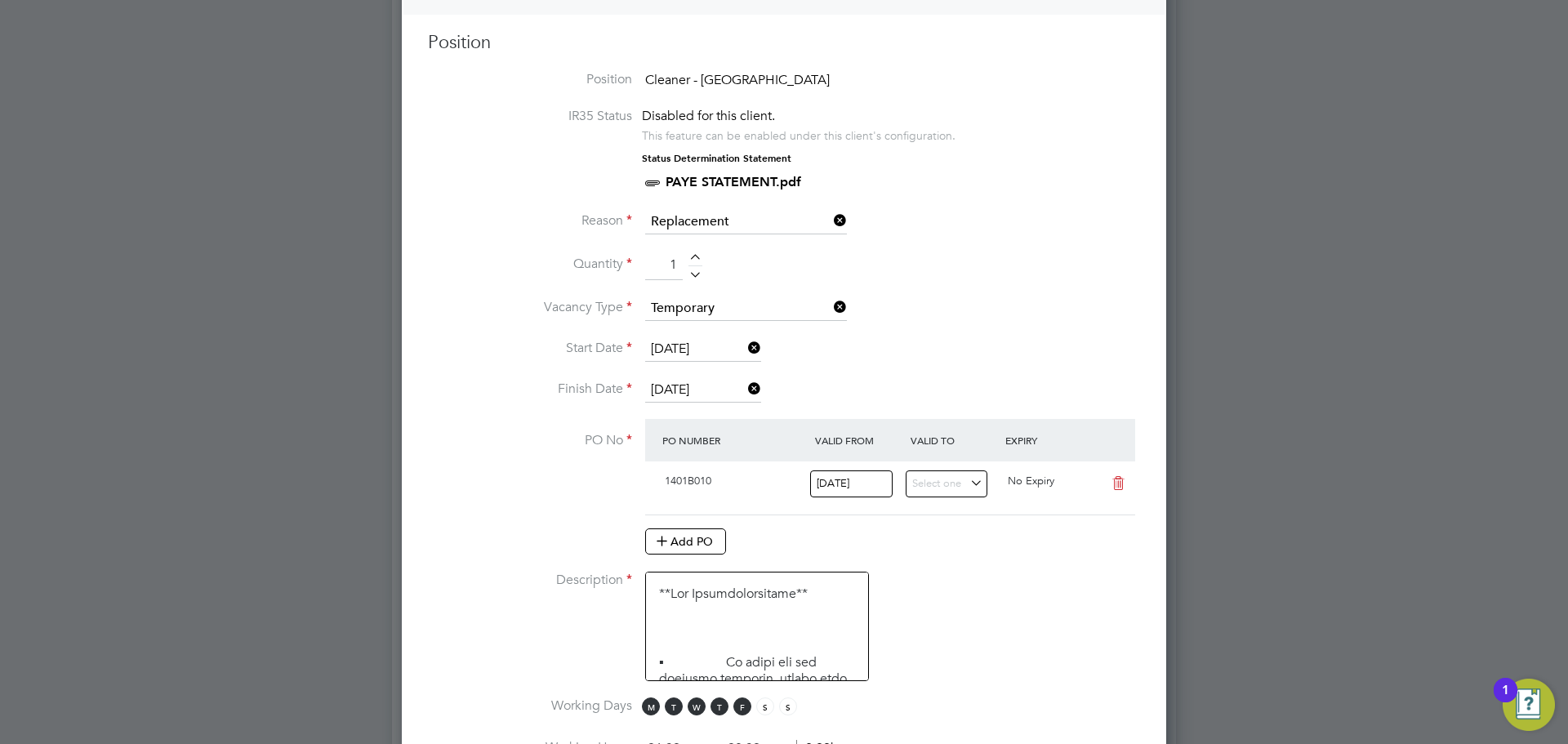
click at [692, 382] on input "05 Sep 2025" at bounding box center [703, 390] width 116 height 25
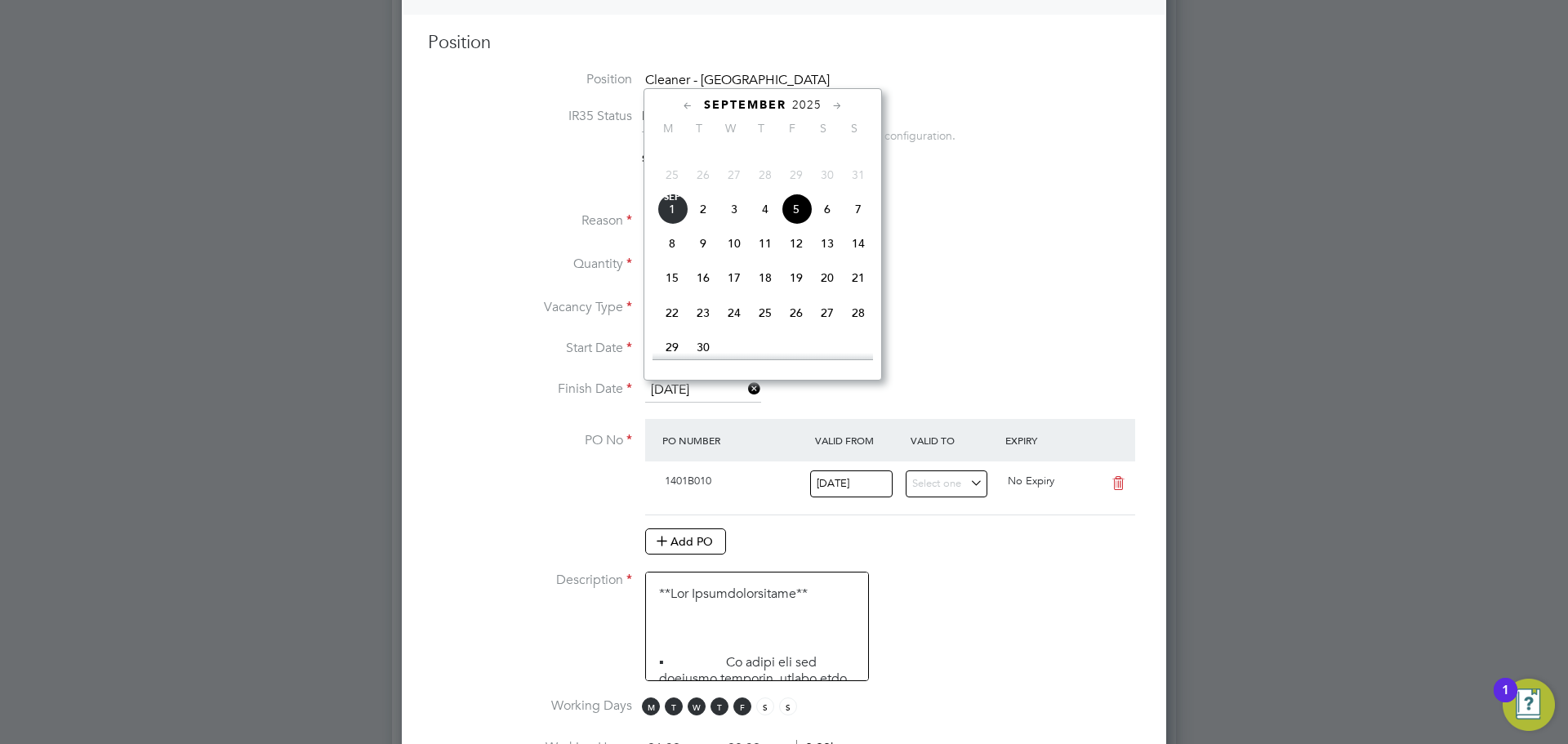
click at [710, 225] on span "2" at bounding box center [704, 209] width 31 height 31
type input "02 Sep 2025"
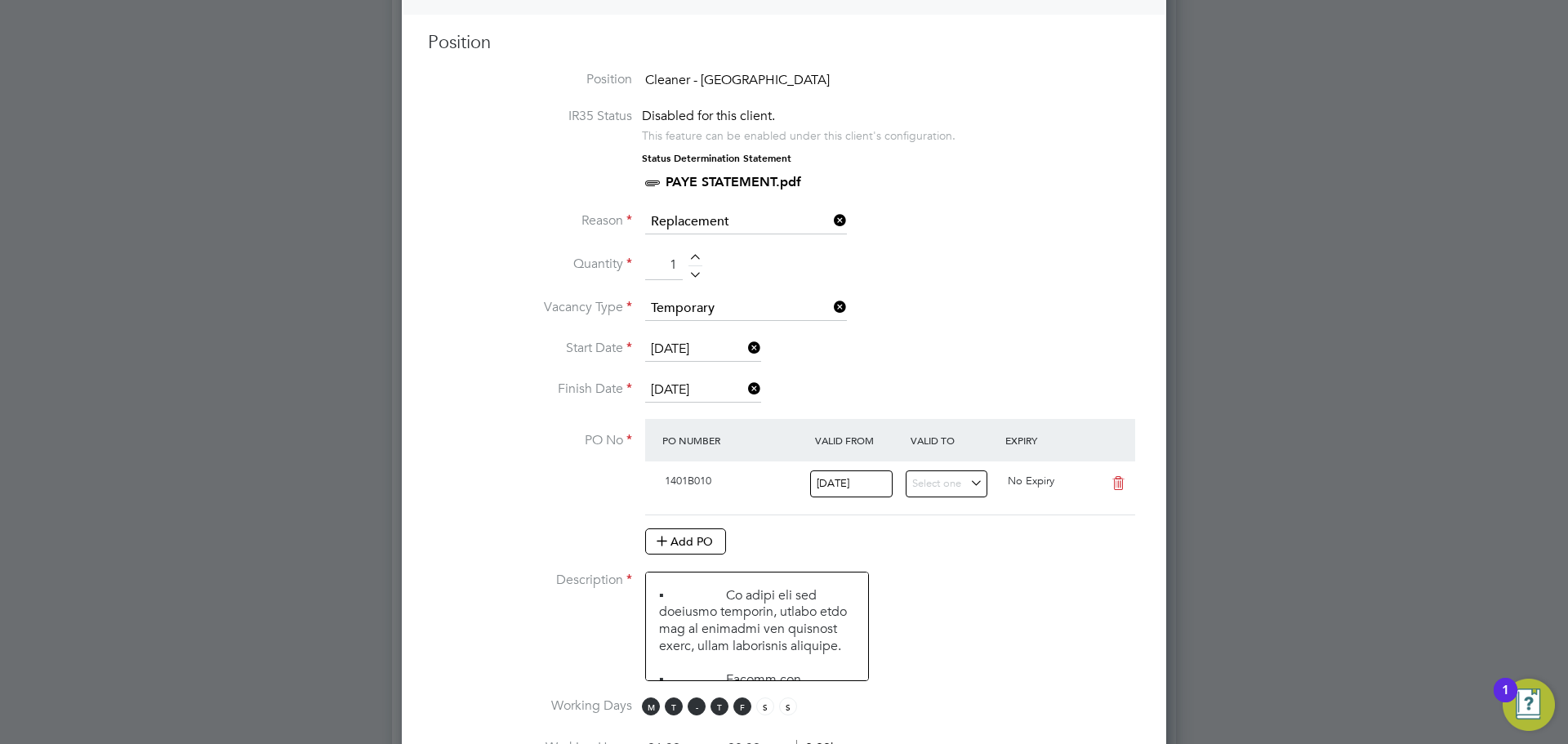
click at [702, 713] on span "W" at bounding box center [697, 707] width 18 height 18
drag, startPoint x: 718, startPoint y: 710, endPoint x: 735, endPoint y: 710, distance: 17.0
click at [720, 710] on span "T" at bounding box center [719, 707] width 18 height 18
drag, startPoint x: 737, startPoint y: 710, endPoint x: 776, endPoint y: 686, distance: 45.8
click at [738, 710] on span "F" at bounding box center [742, 707] width 18 height 18
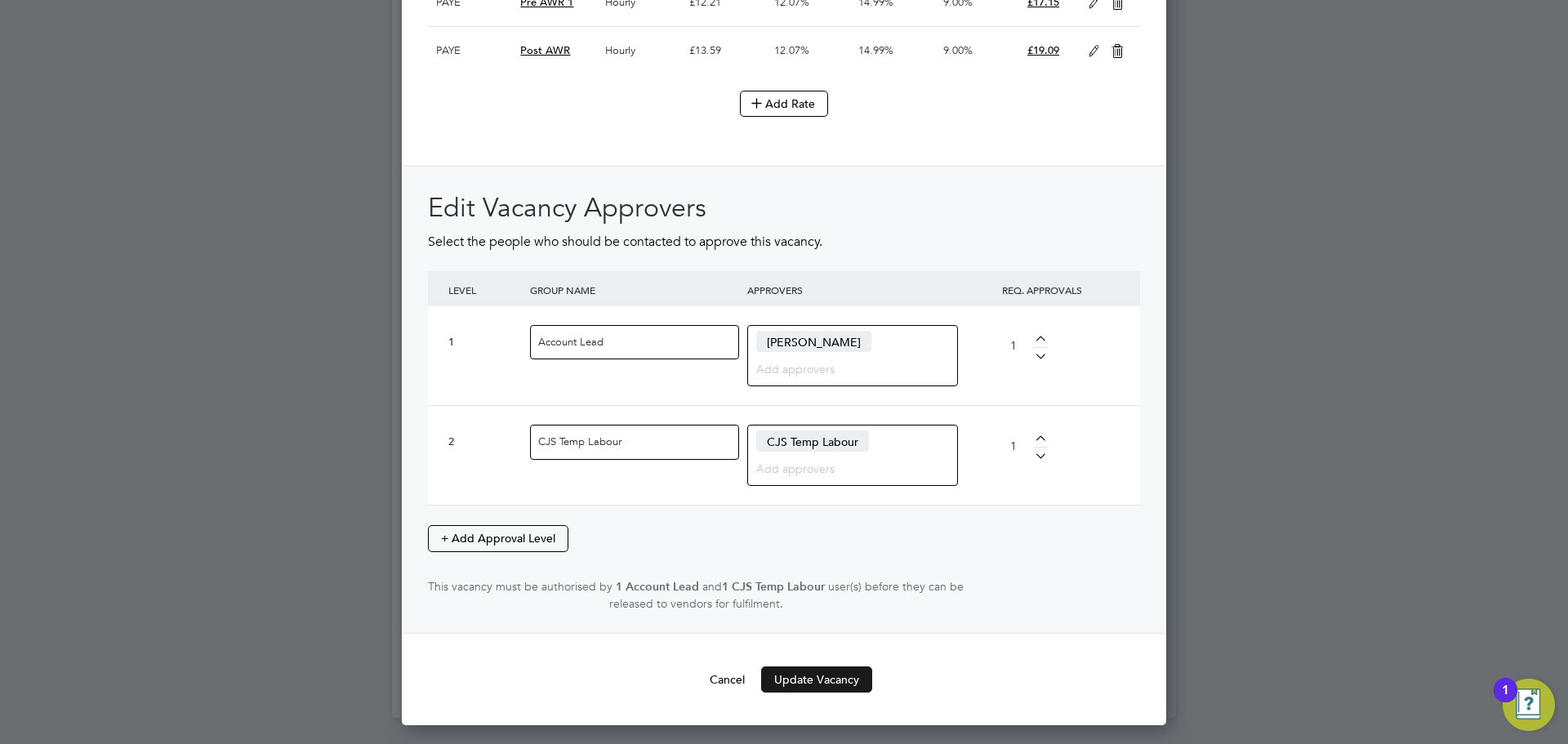
click at [800, 693] on button "Update Vacancy" at bounding box center [816, 679] width 111 height 27
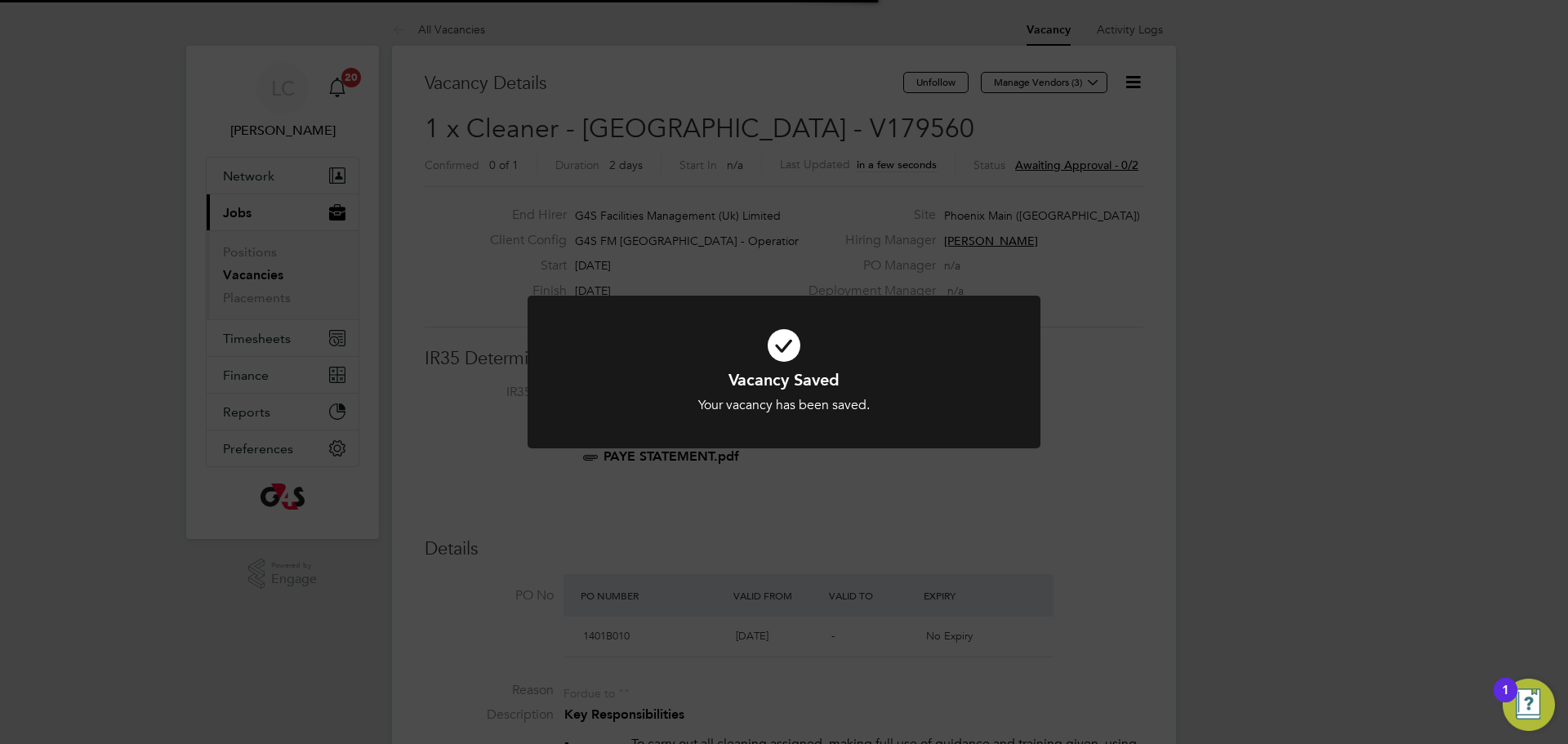
click at [1023, 247] on div "Vacancy Saved Your vacancy has been saved. Cancel Okay" at bounding box center [784, 372] width 1568 height 744
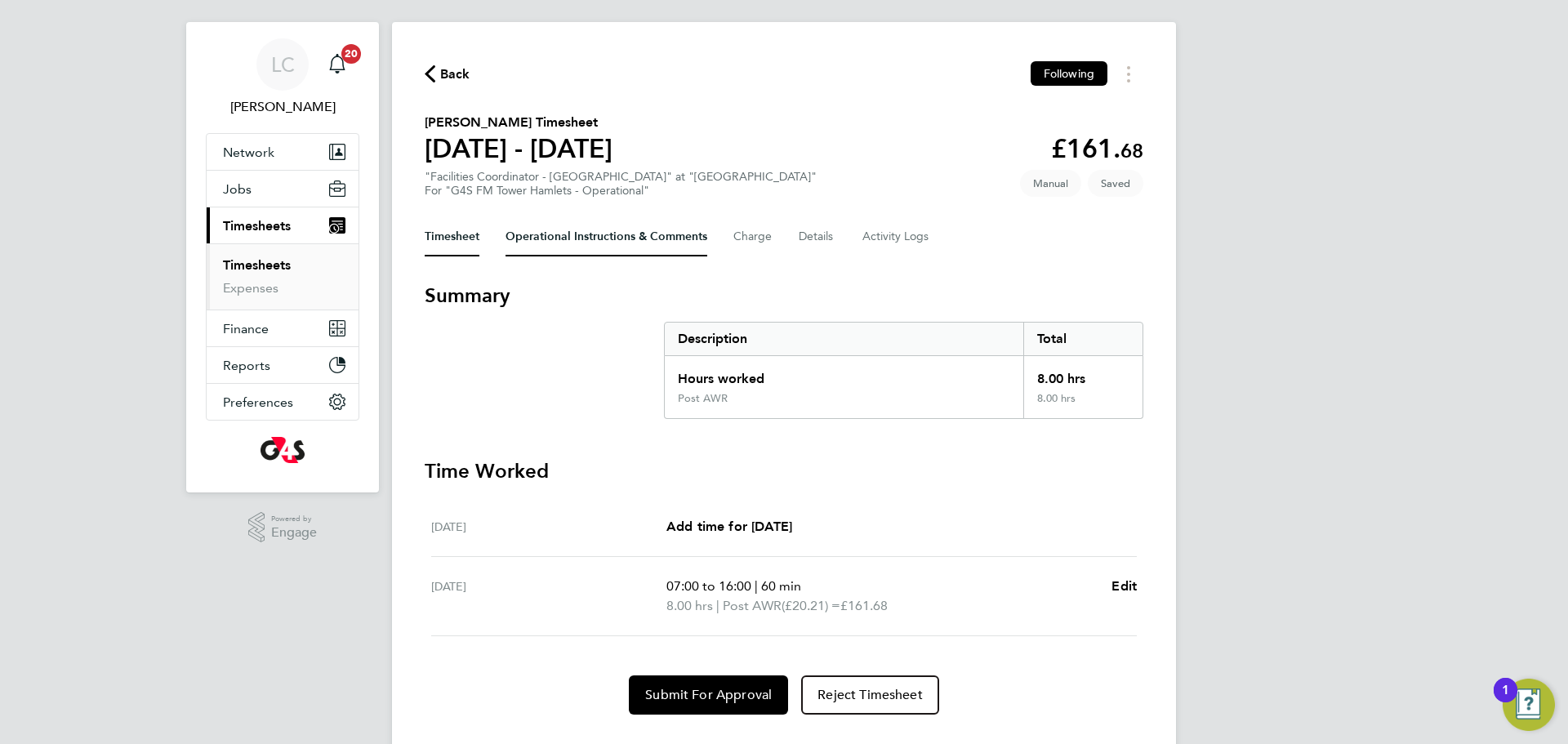
scroll to position [26, 0]
drag, startPoint x: 601, startPoint y: 235, endPoint x: 758, endPoint y: 236, distance: 157.0
click at [600, 234] on Comments-tab "Operational Instructions & Comments" at bounding box center [606, 236] width 202 height 39
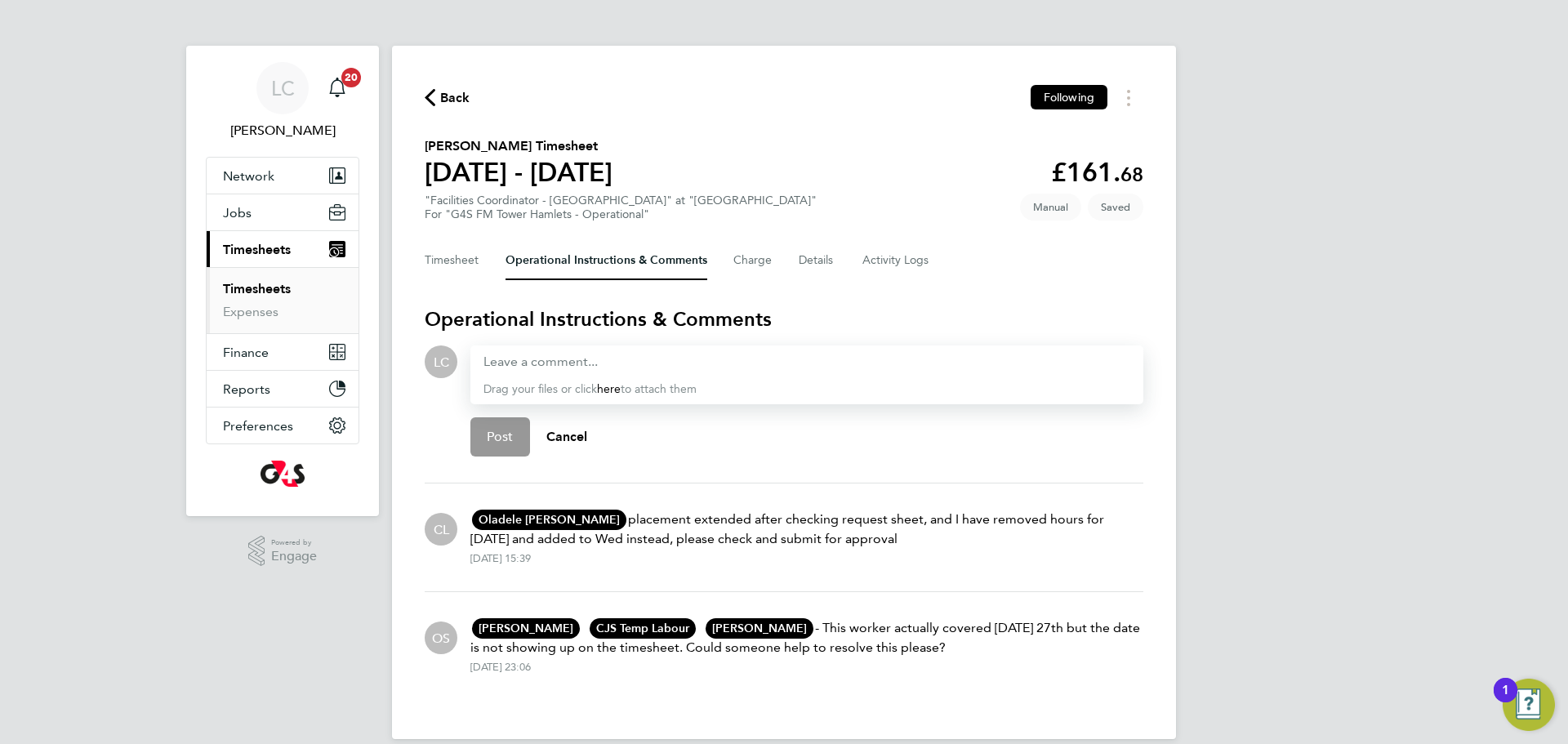
scroll to position [8, 0]
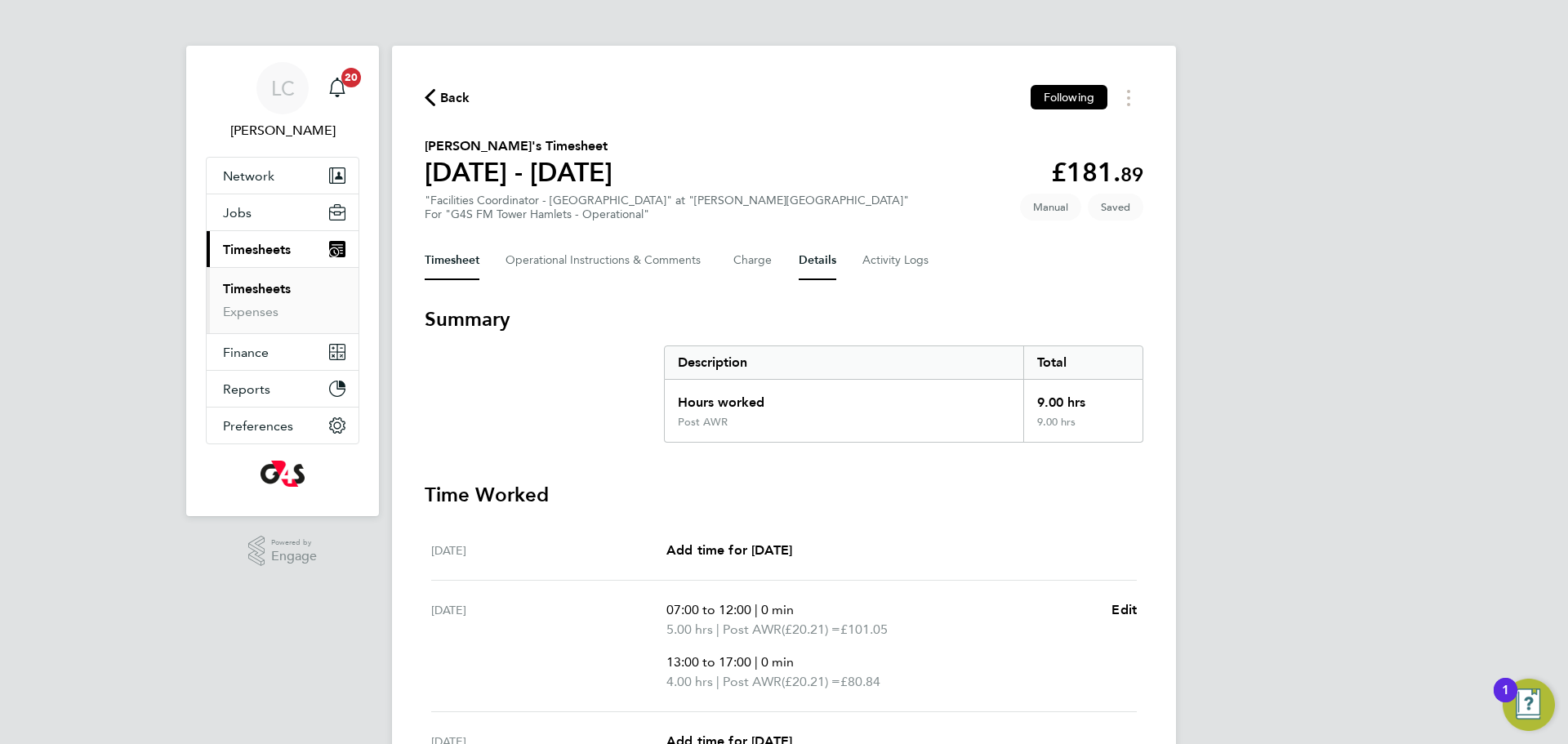
click at [806, 263] on button "Details" at bounding box center [817, 260] width 37 height 39
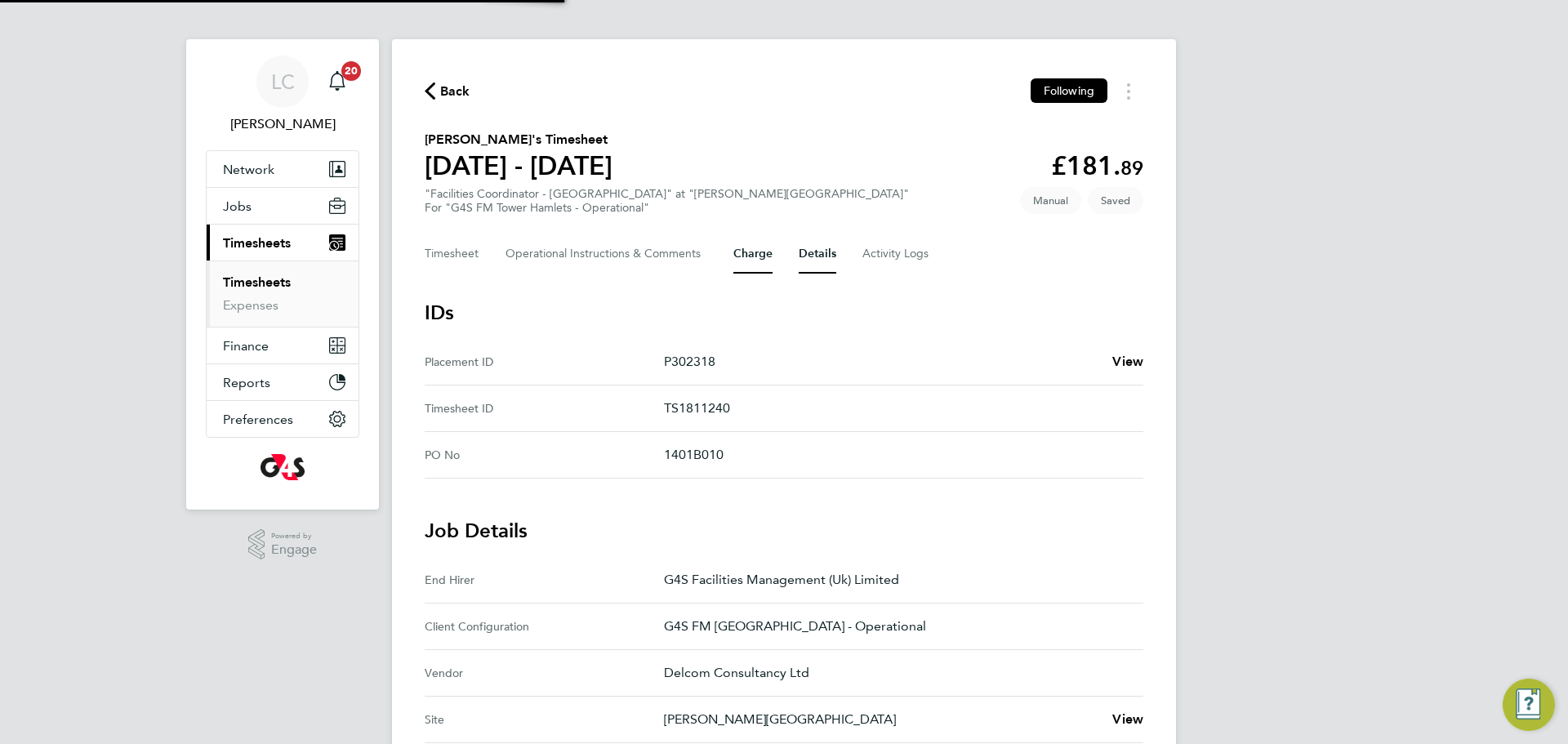
scroll to position [8, 0]
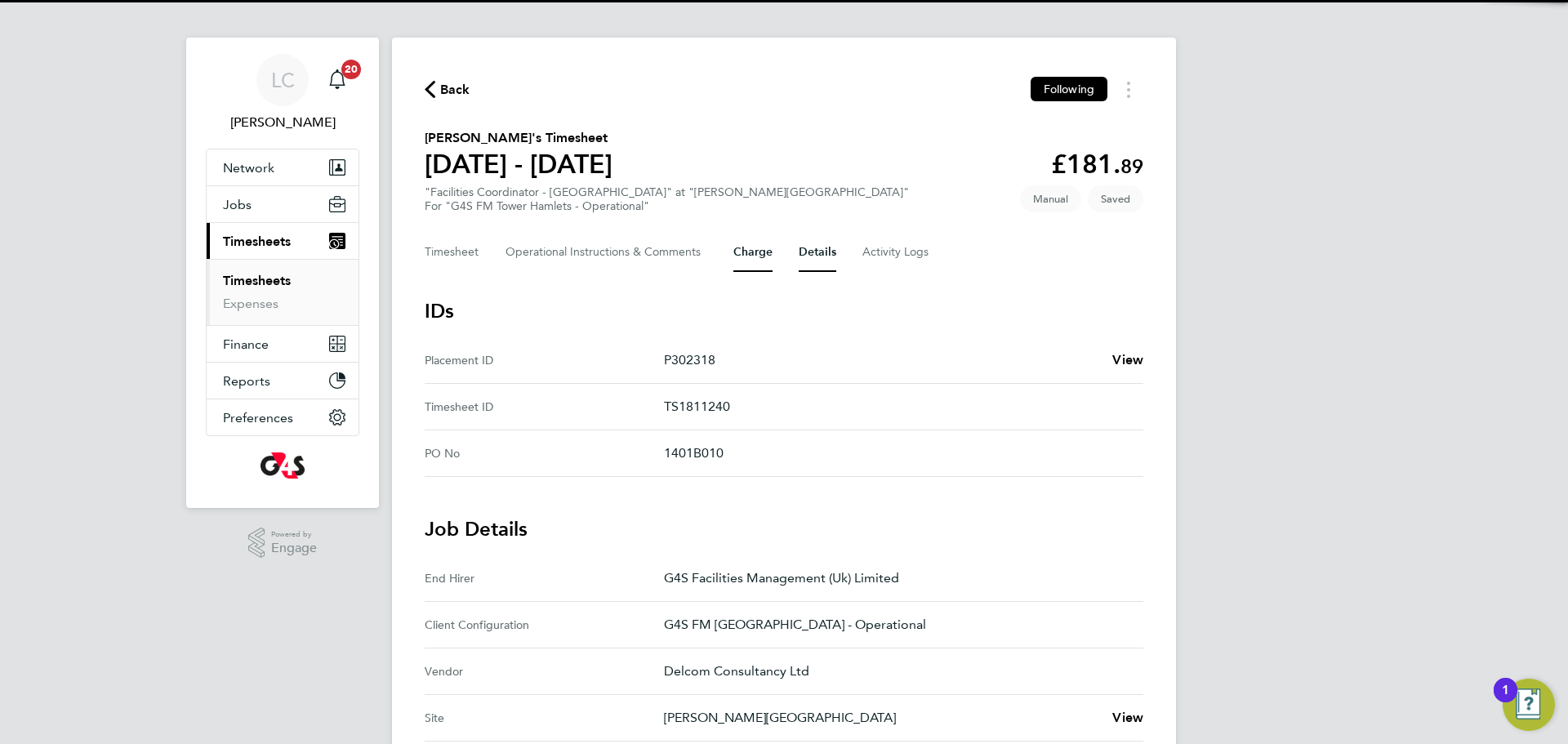
click at [743, 250] on button "Charge" at bounding box center [753, 252] width 39 height 39
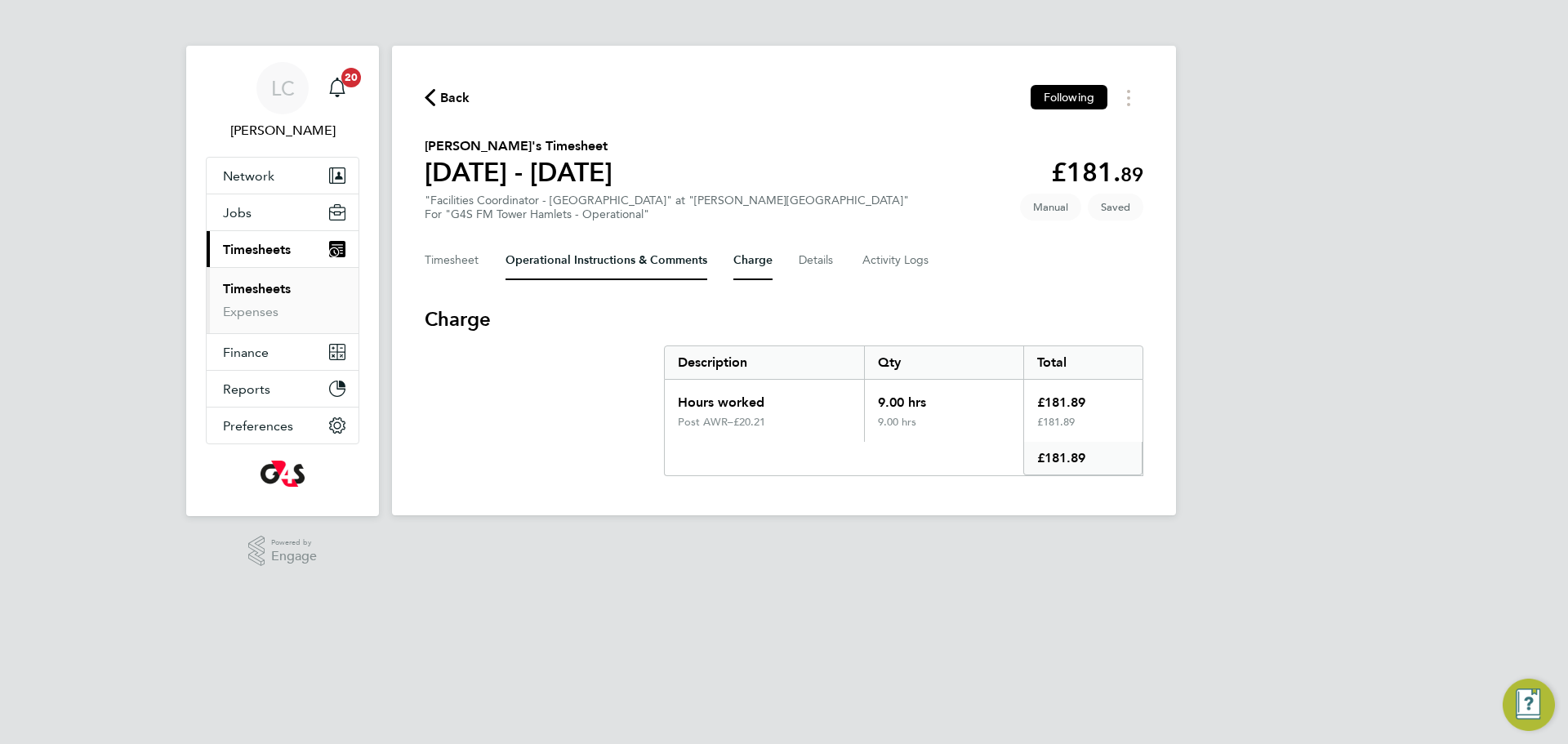
click at [638, 250] on Comments-tab "Operational Instructions & Comments" at bounding box center [606, 260] width 202 height 39
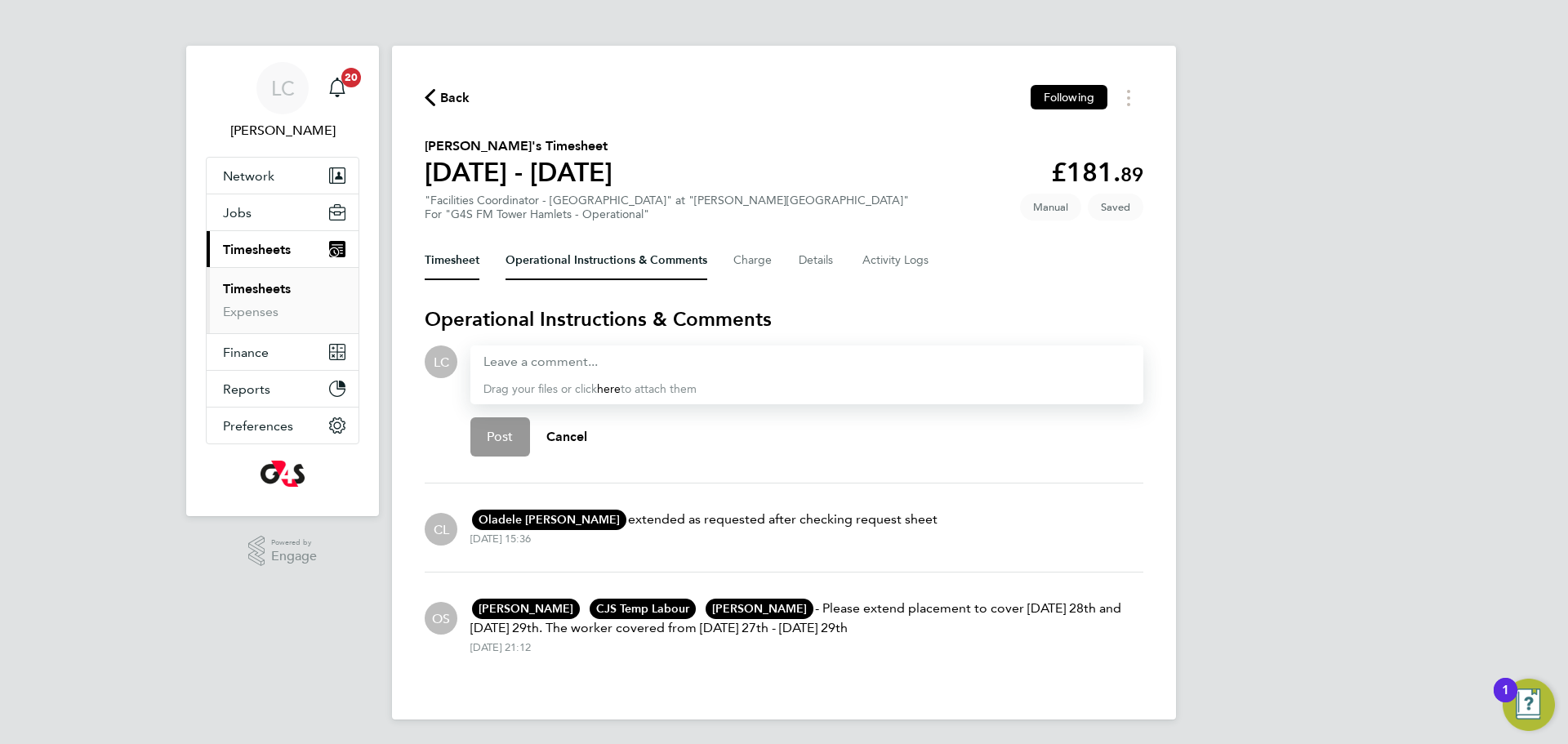
click at [464, 262] on button "Timesheet" at bounding box center [452, 260] width 55 height 39
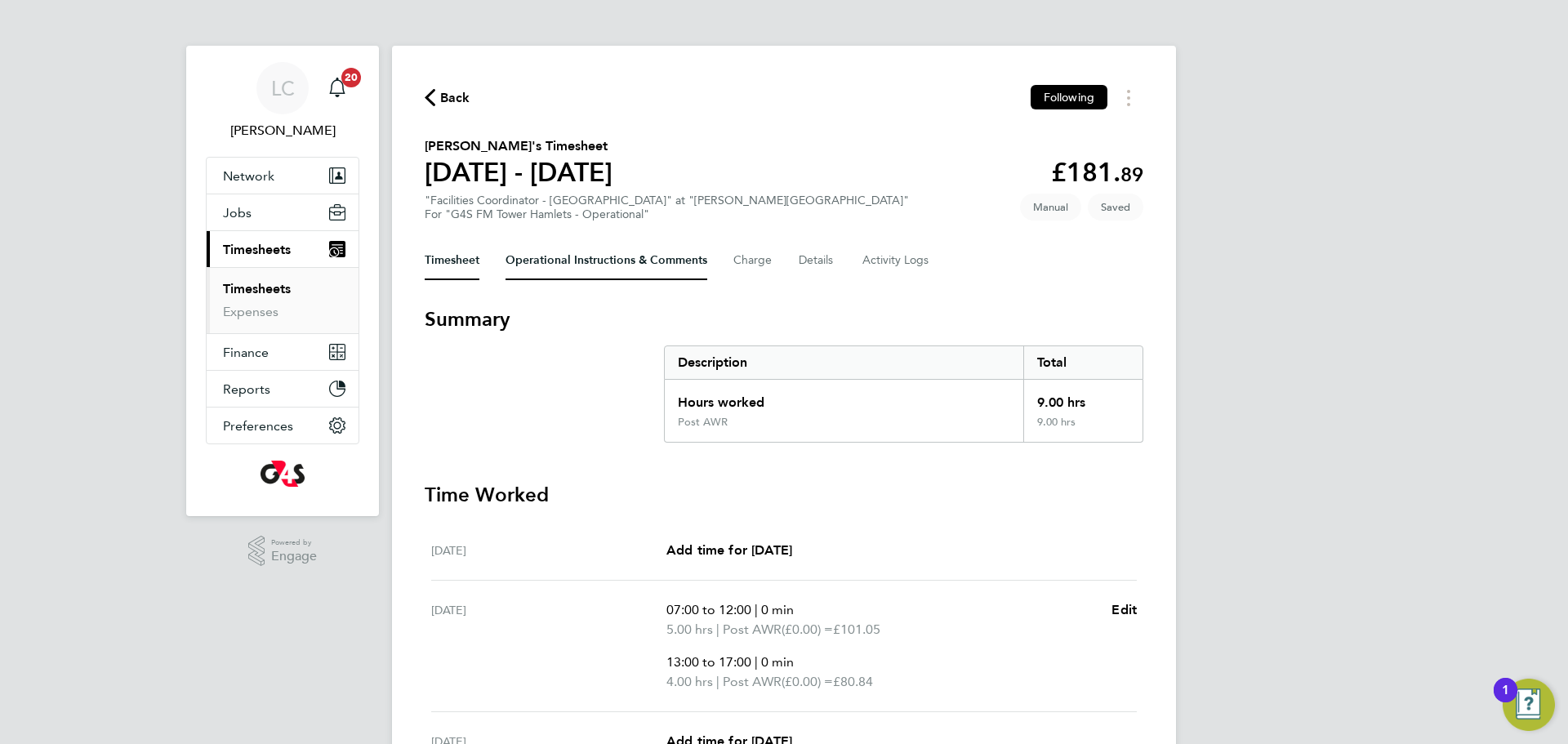
click at [601, 256] on Comments-tab "Operational Instructions & Comments" at bounding box center [606, 260] width 202 height 39
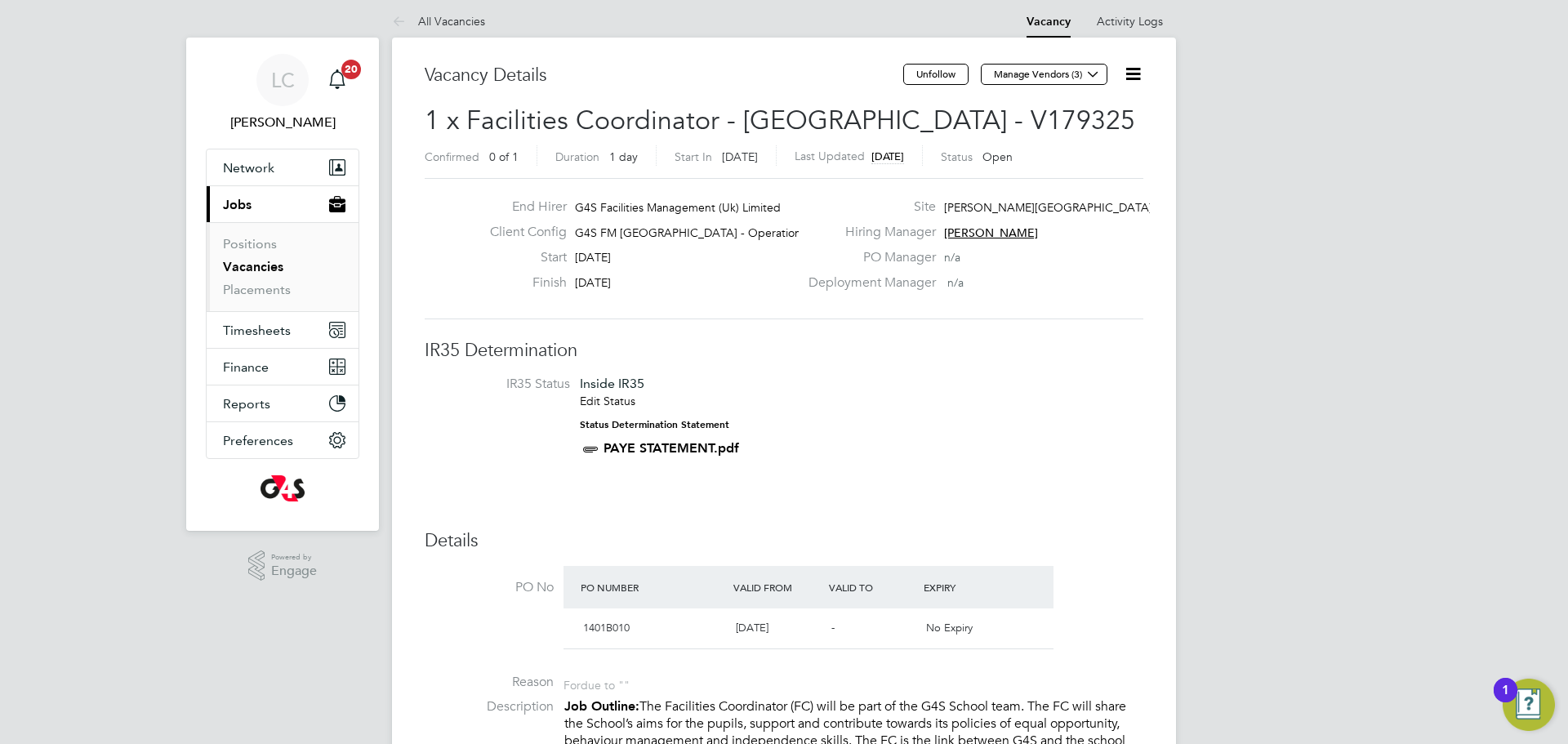
click at [1124, 69] on icon at bounding box center [1132, 74] width 21 height 21
click at [863, 257] on label "PO Manager" at bounding box center [867, 257] width 137 height 17
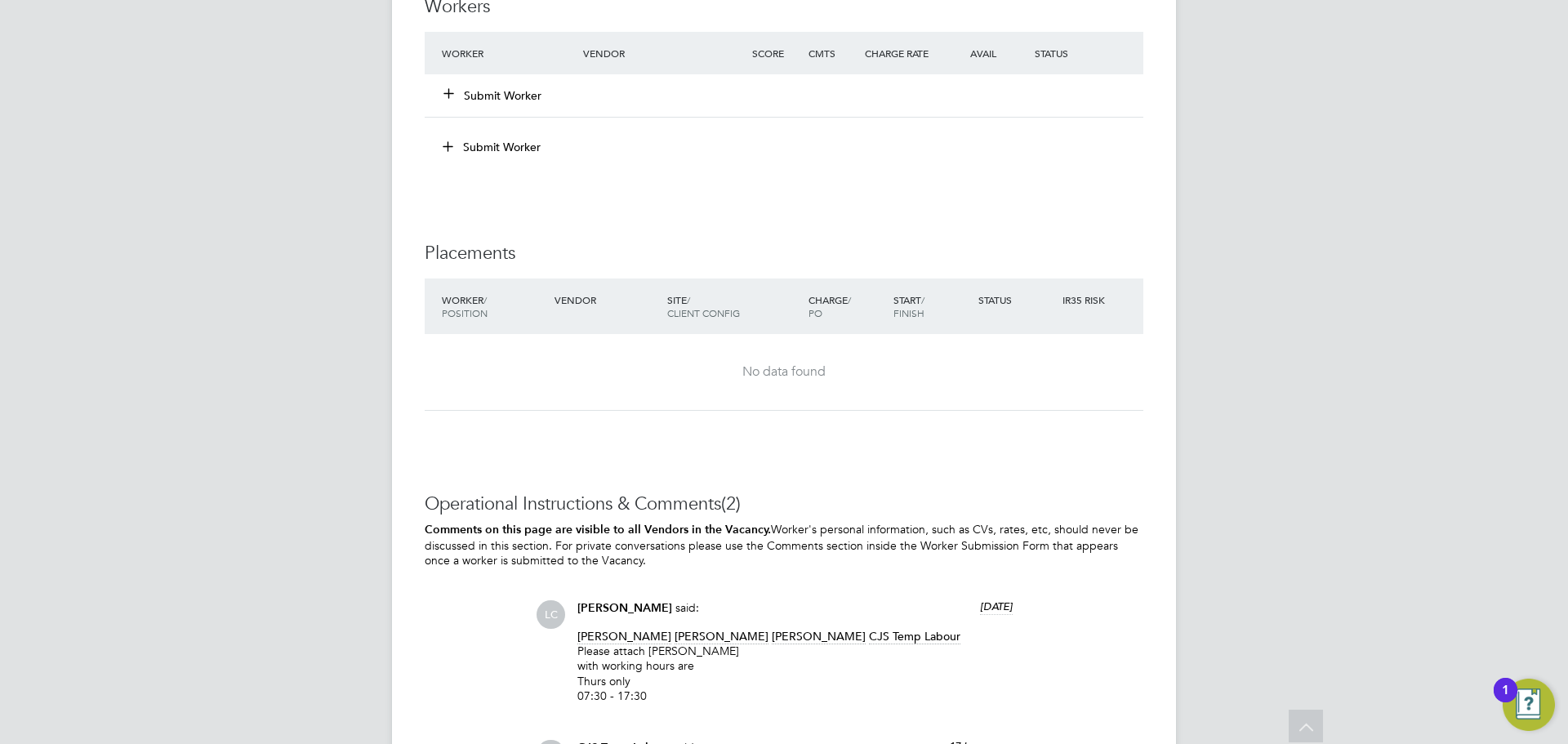
scroll to position [4346, 0]
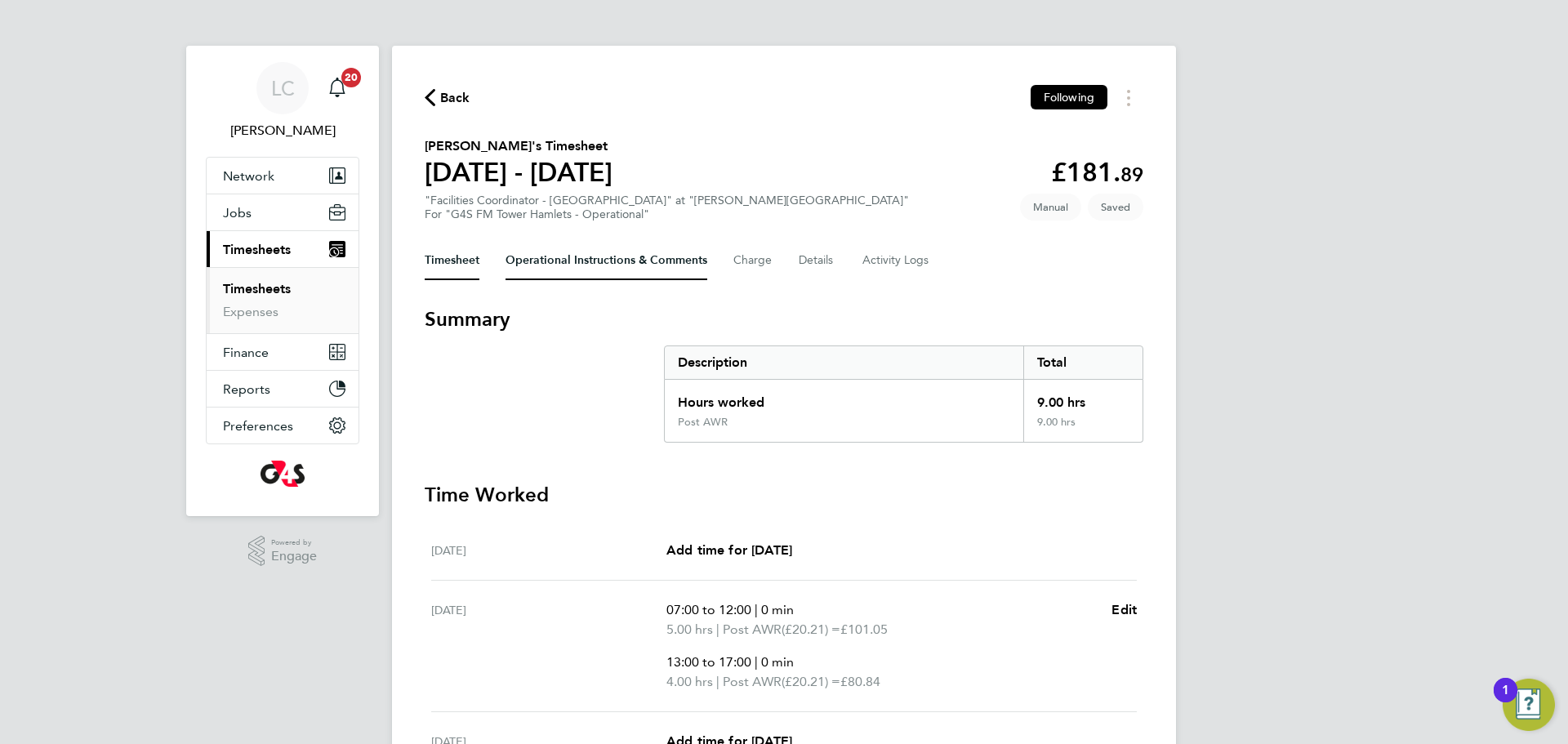
drag, startPoint x: 631, startPoint y: 260, endPoint x: 630, endPoint y: 297, distance: 37.0
click at [630, 260] on Comments-tab "Operational Instructions & Comments" at bounding box center [606, 260] width 202 height 39
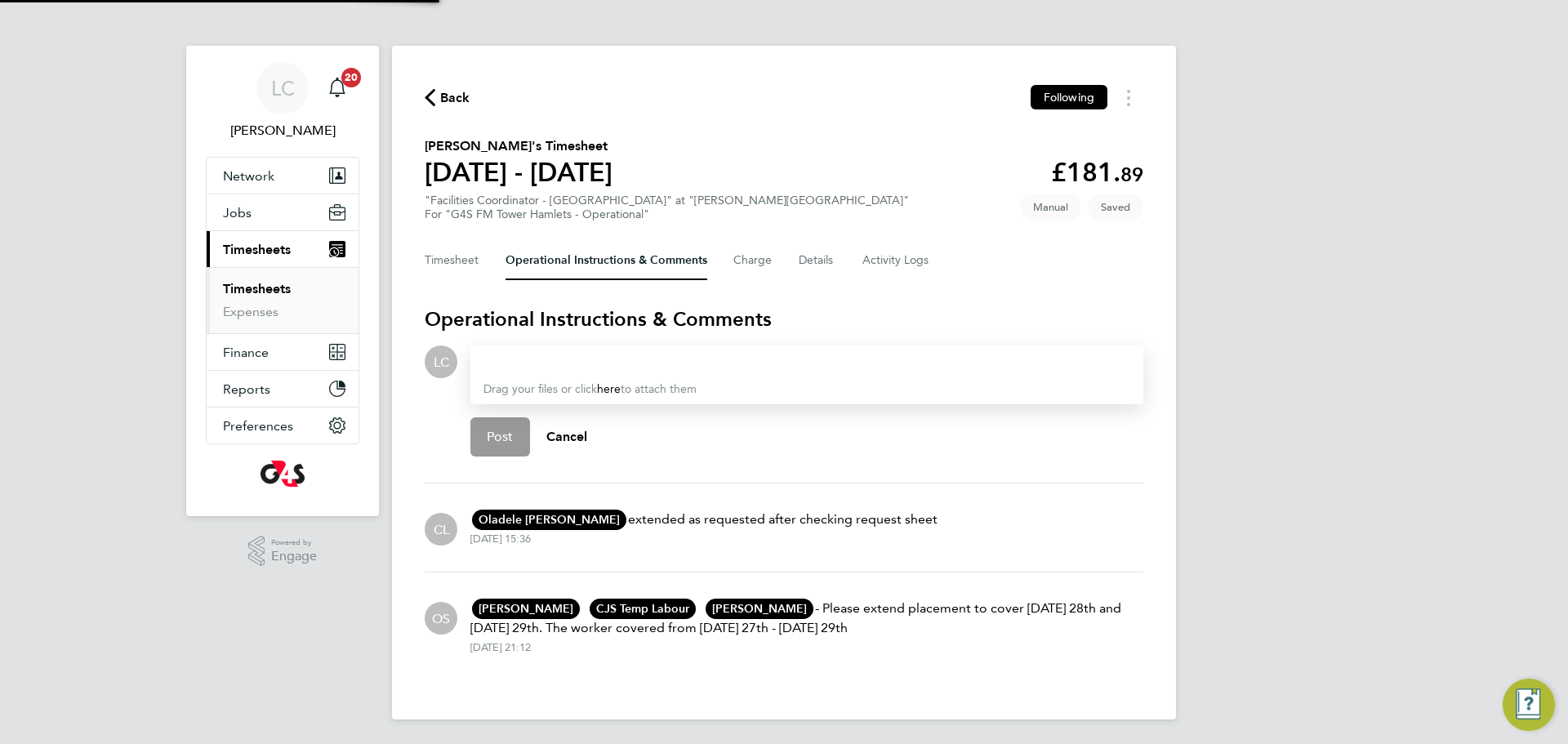
scroll to position [2, 0]
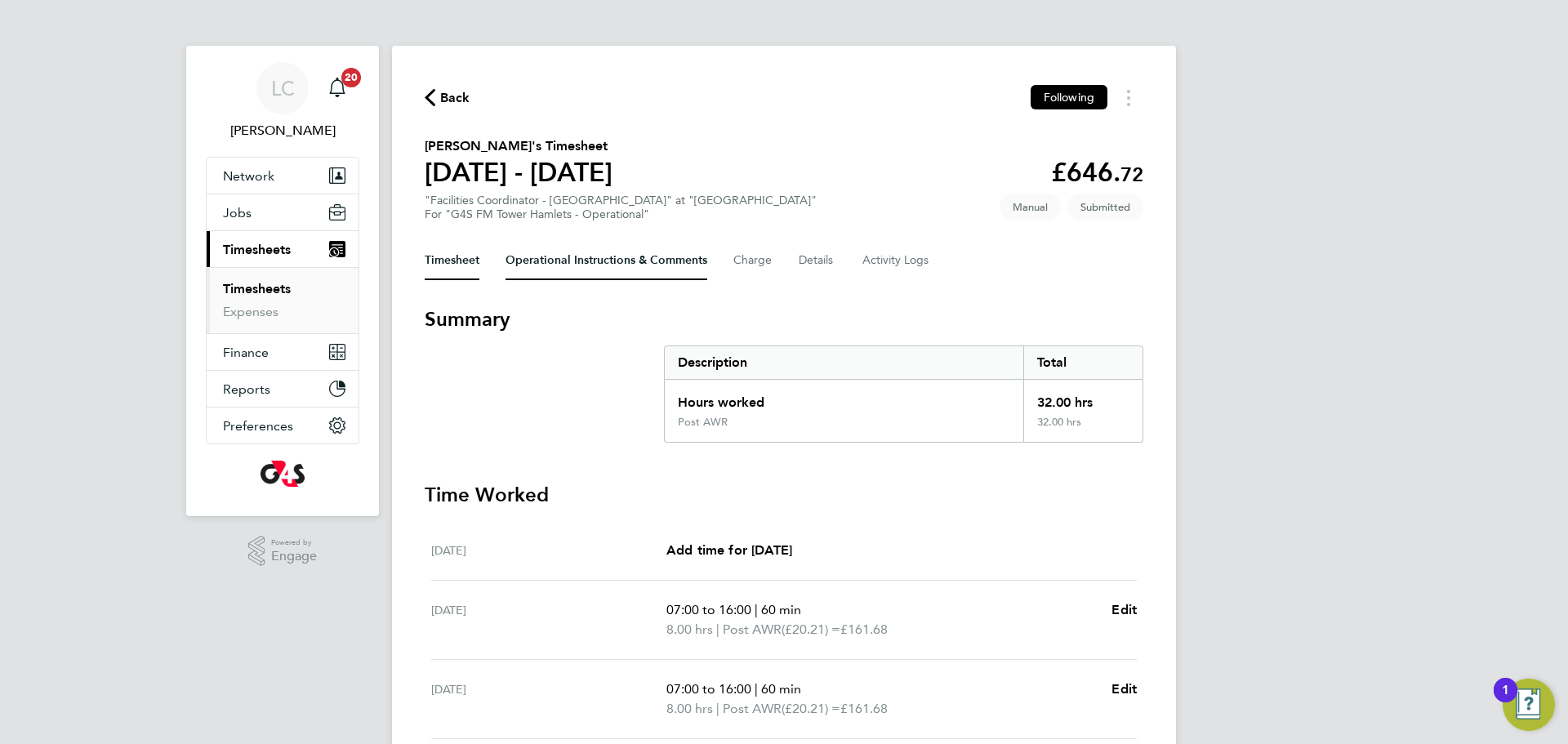
click at [593, 258] on Comments-tab "Operational Instructions & Comments" at bounding box center [606, 260] width 202 height 39
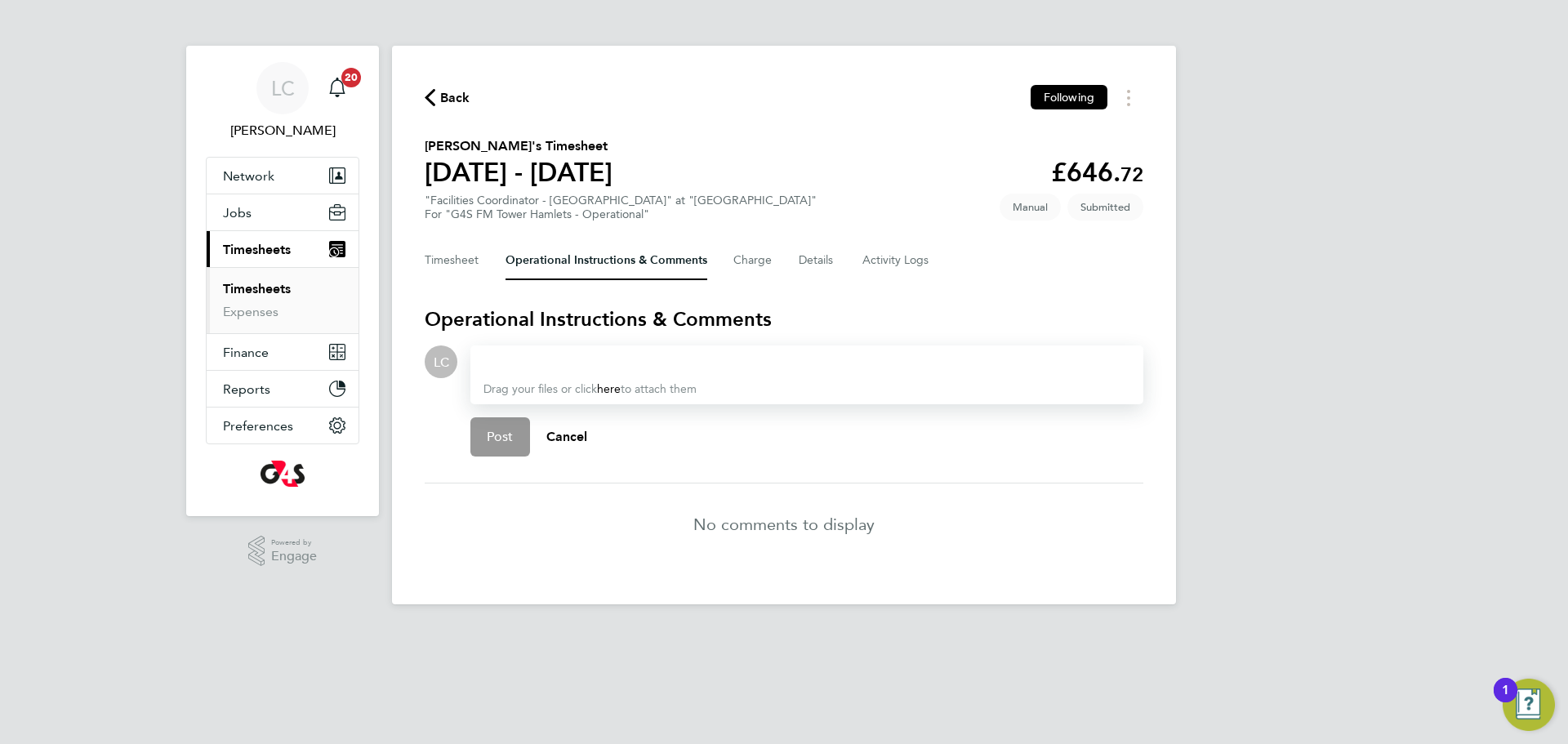
click at [623, 360] on div at bounding box center [807, 362] width 647 height 20
click at [461, 436] on div "Drop your files here Supported files: JPG, JPEG, PNG, GIF or PDF Approved, TS m…" at bounding box center [800, 407] width 686 height 124
click at [526, 428] on button "Post" at bounding box center [499, 437] width 60 height 39
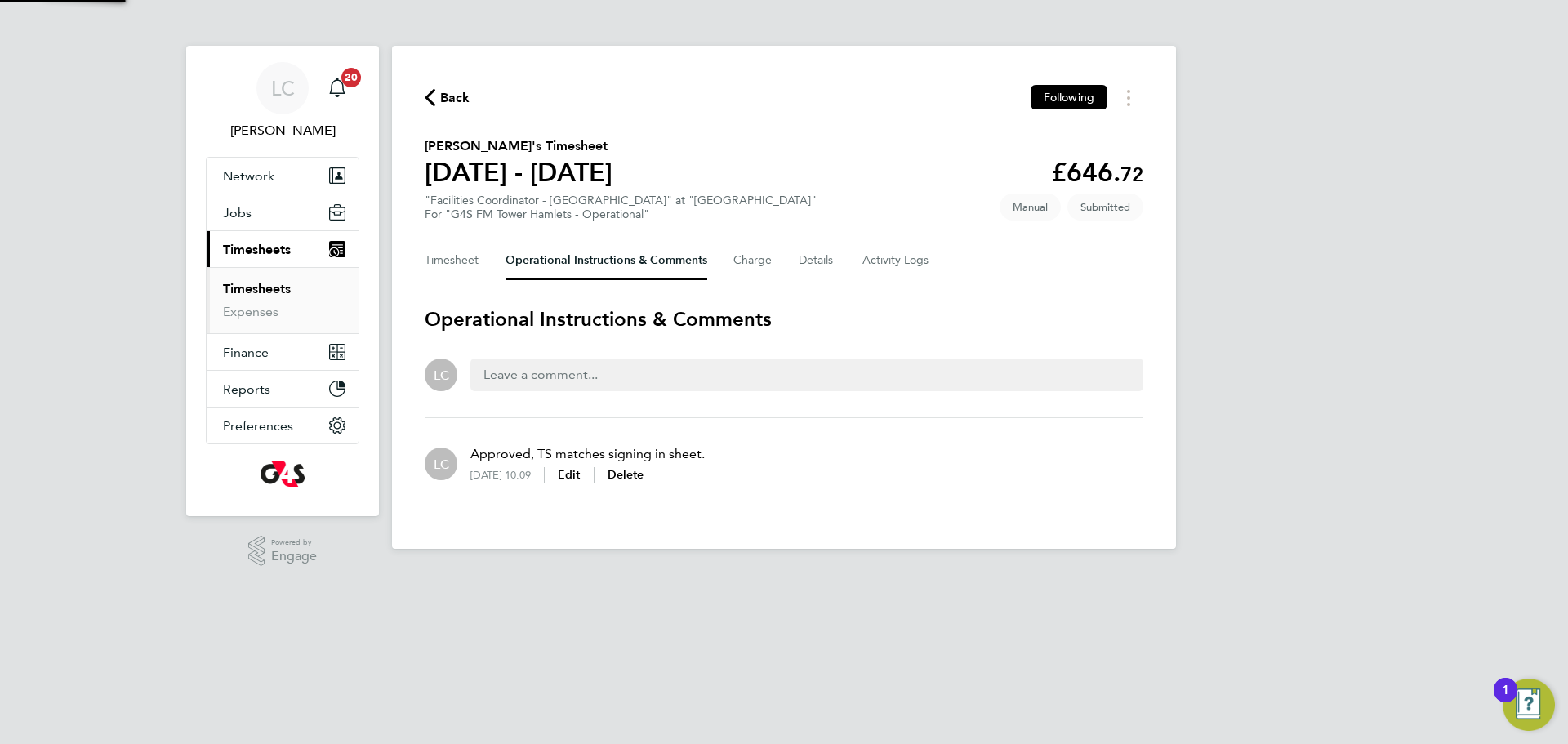
click at [482, 264] on div "Timesheet Operational Instructions & Comments Charge Details Activity Logs" at bounding box center [784, 260] width 718 height 39
click at [468, 260] on button "Timesheet" at bounding box center [452, 260] width 55 height 39
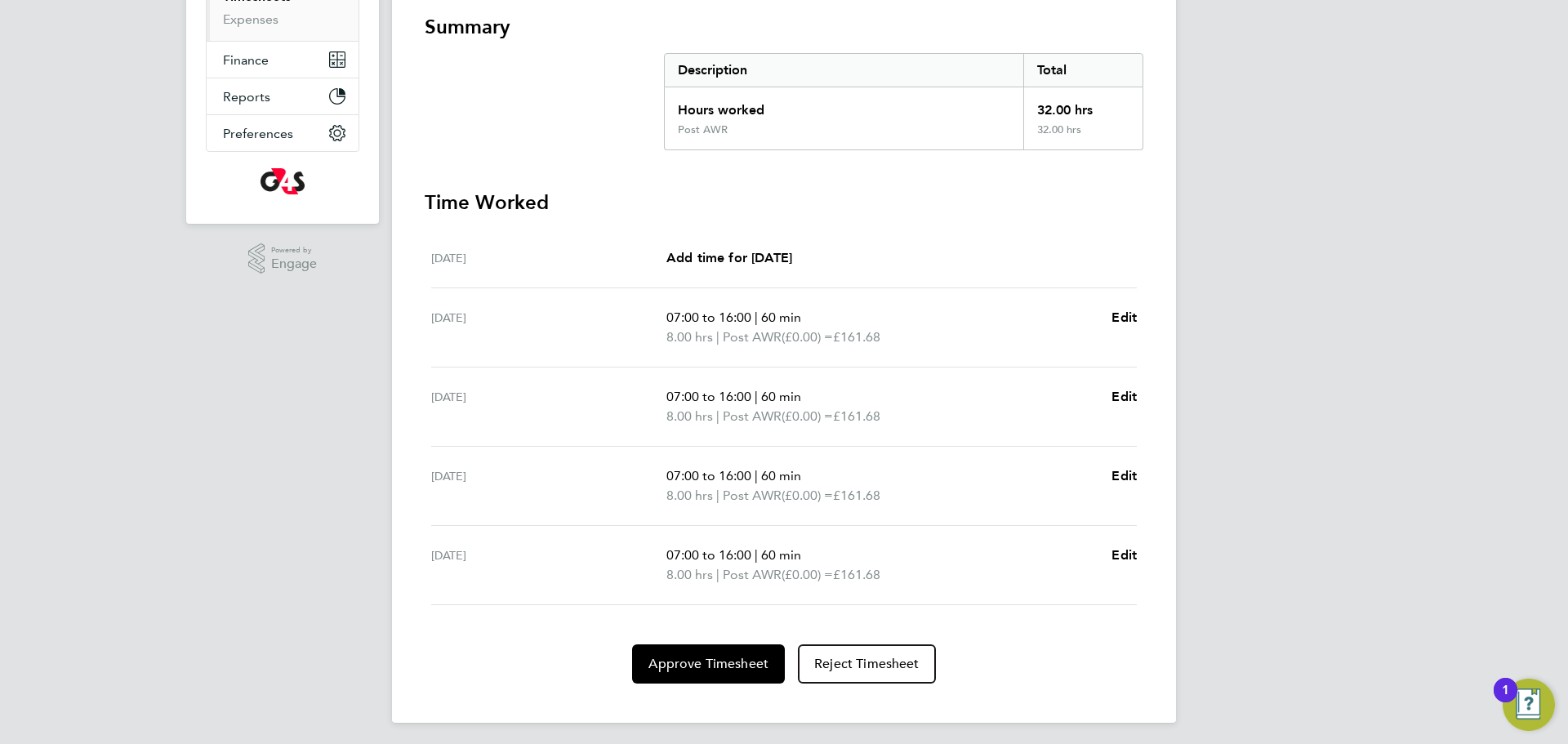
scroll to position [297, 0]
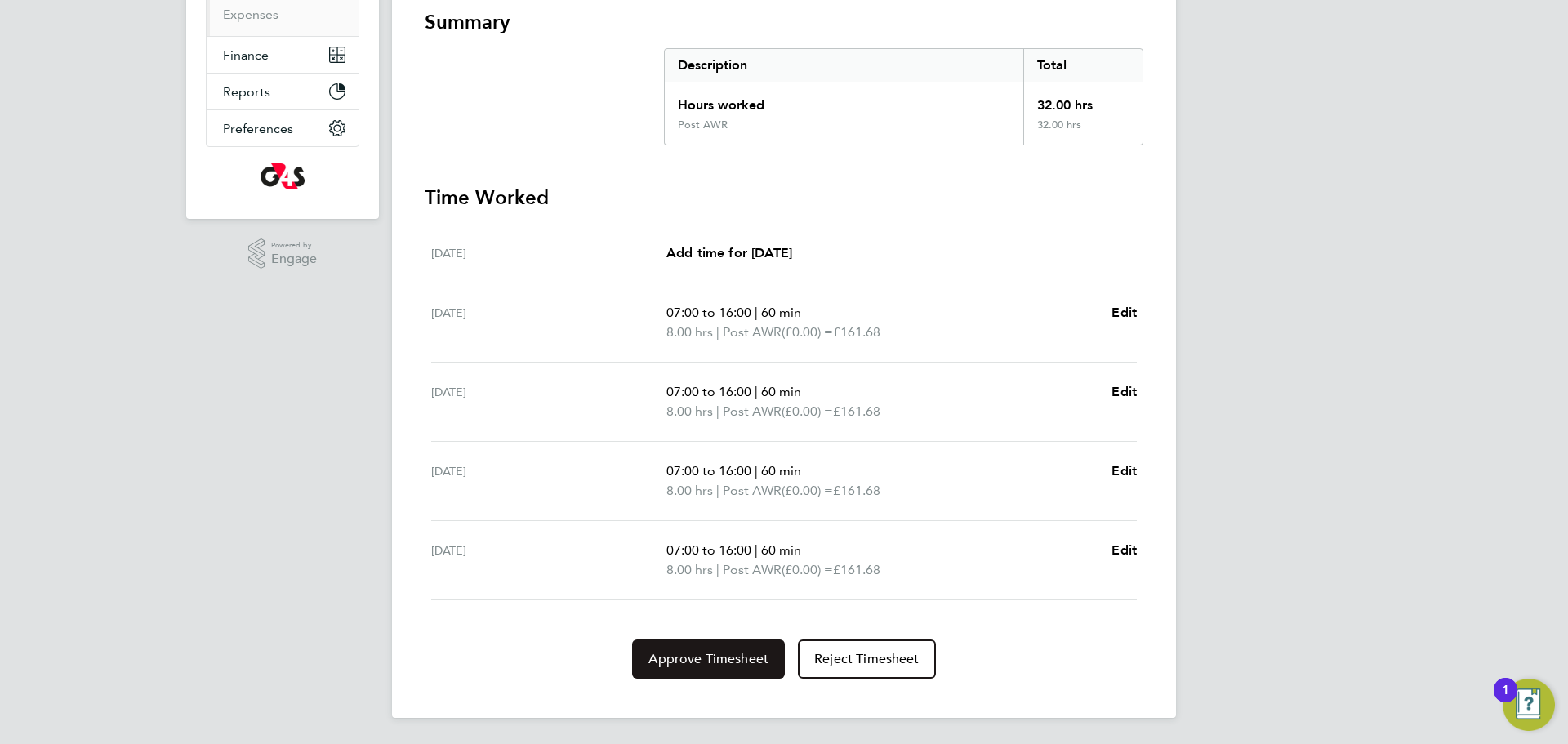
click at [688, 640] on button "Approve Timesheet" at bounding box center [708, 660] width 153 height 39
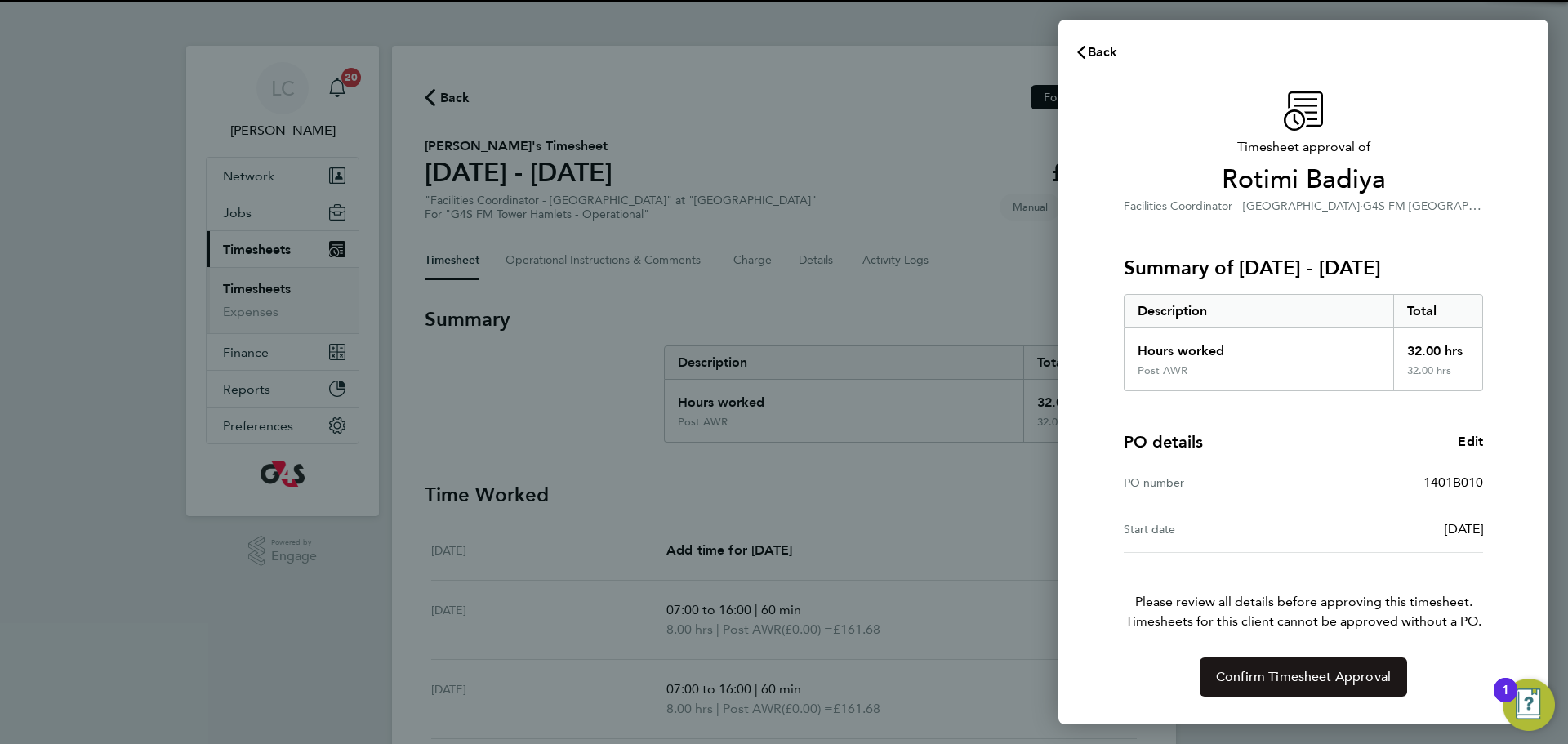
click at [1311, 669] on span "Confirm Timesheet Approval" at bounding box center [1303, 677] width 175 height 17
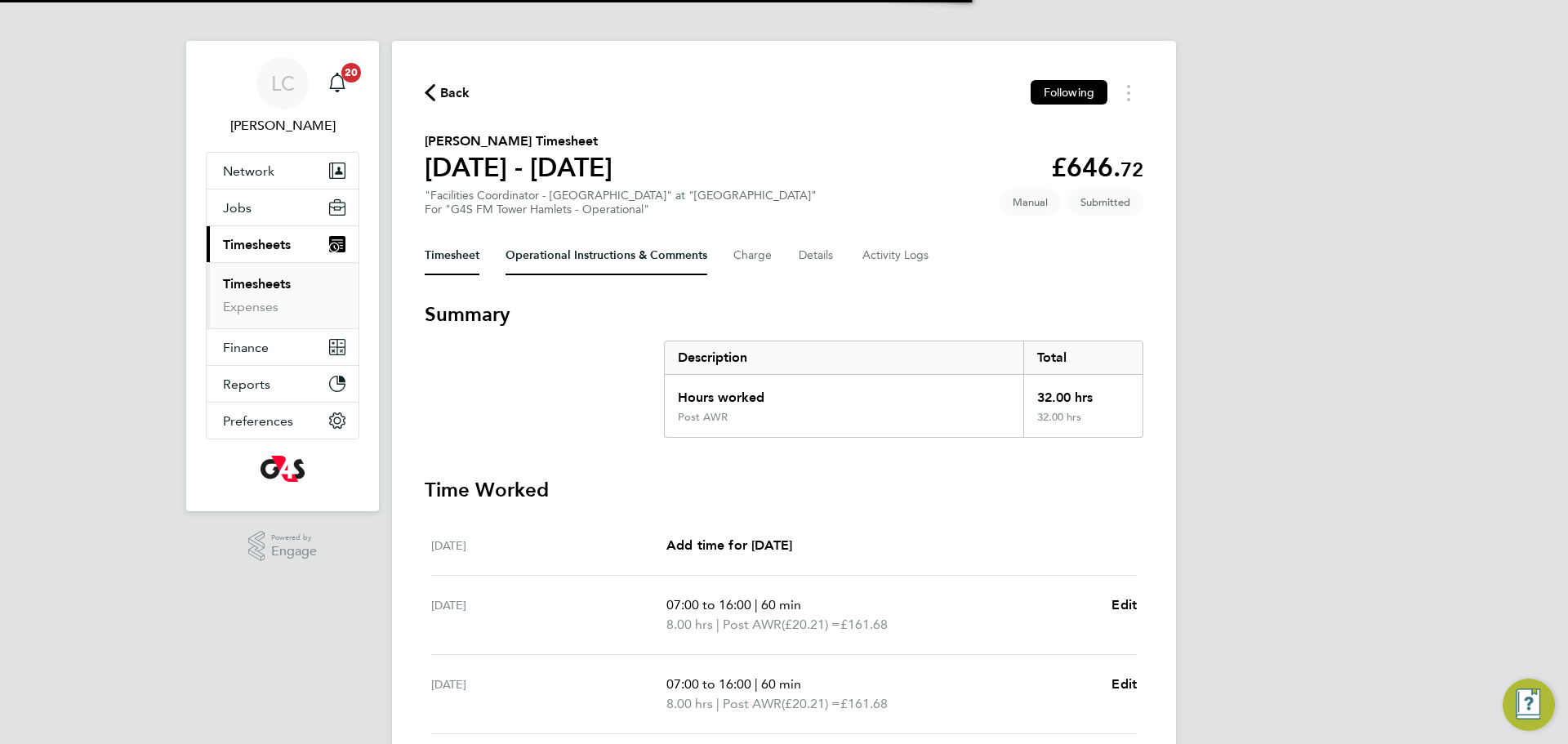
scroll to position [9, 0]
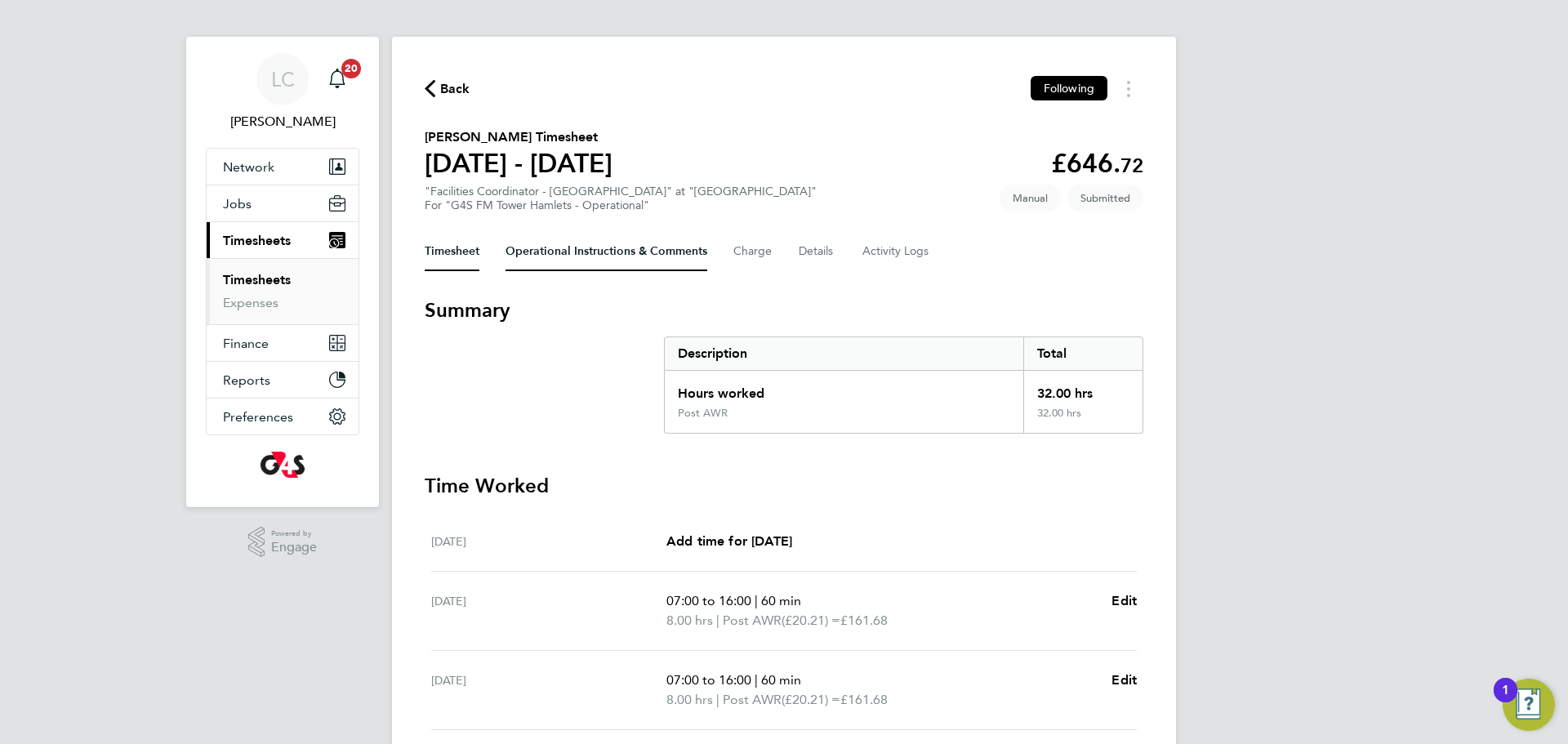
click at [591, 239] on Comments-tab "Operational Instructions & Comments" at bounding box center [606, 251] width 202 height 39
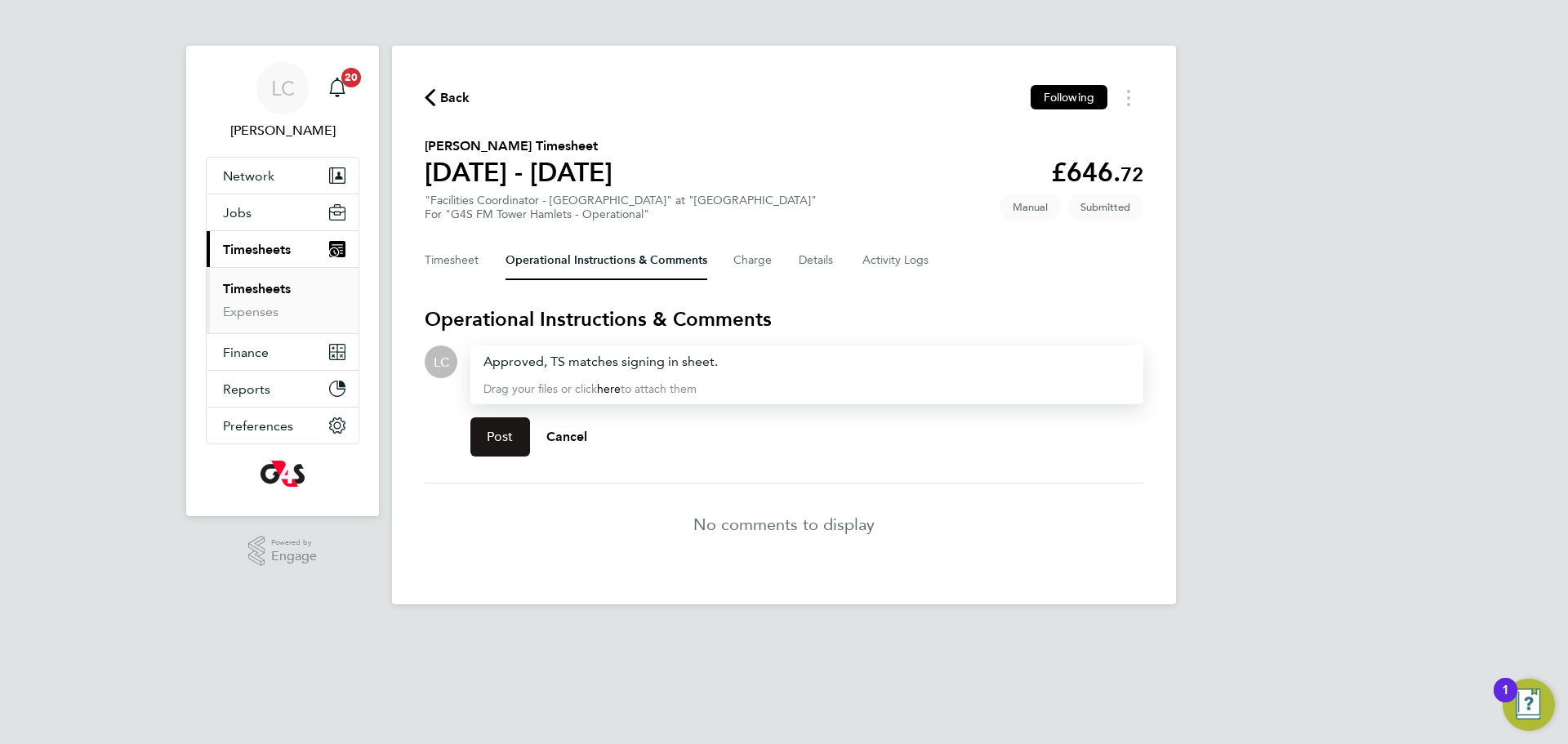
drag, startPoint x: 516, startPoint y: 422, endPoint x: 504, endPoint y: 432, distance: 15.6
click at [514, 423] on button "Post" at bounding box center [499, 437] width 60 height 39
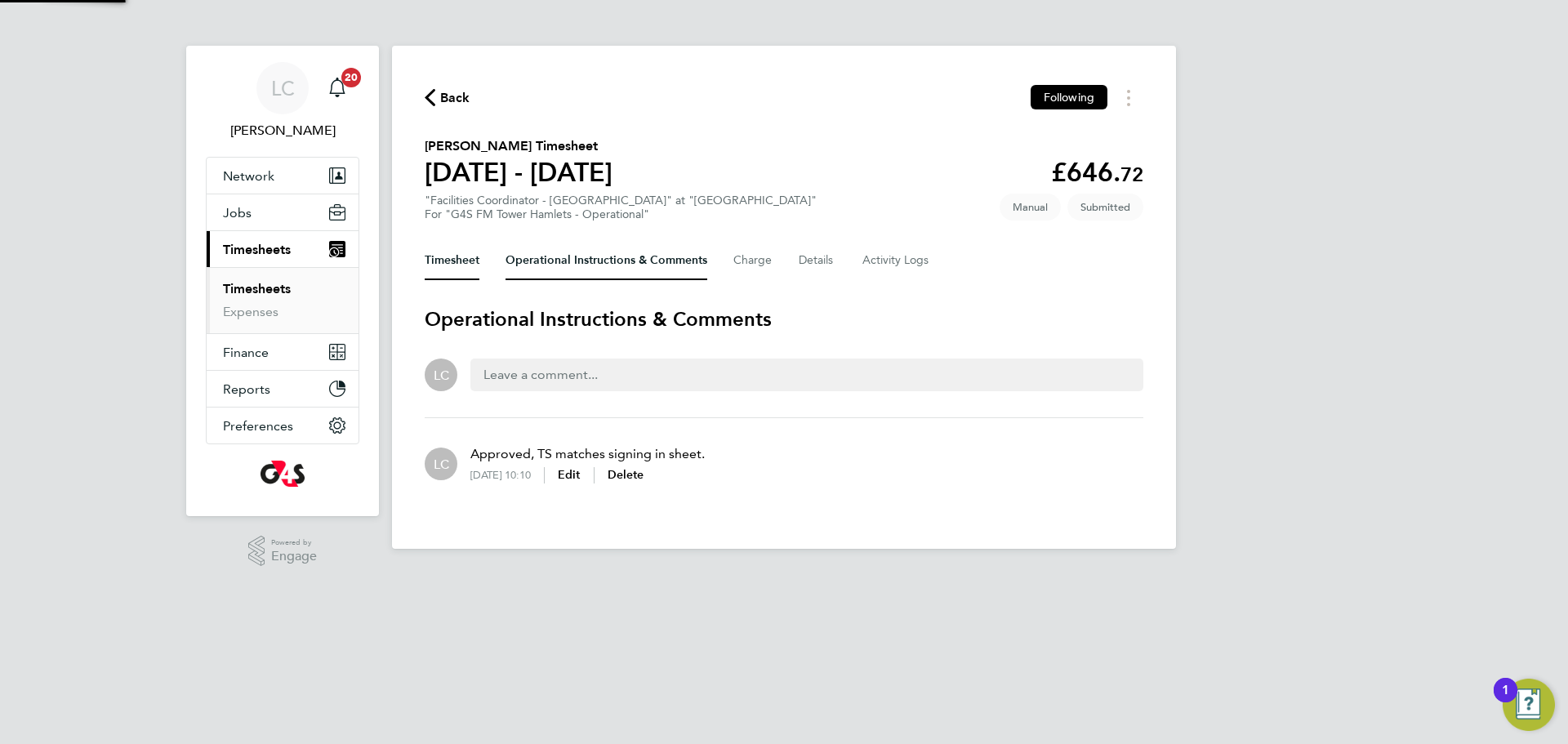
click at [460, 271] on button "Timesheet" at bounding box center [452, 260] width 55 height 39
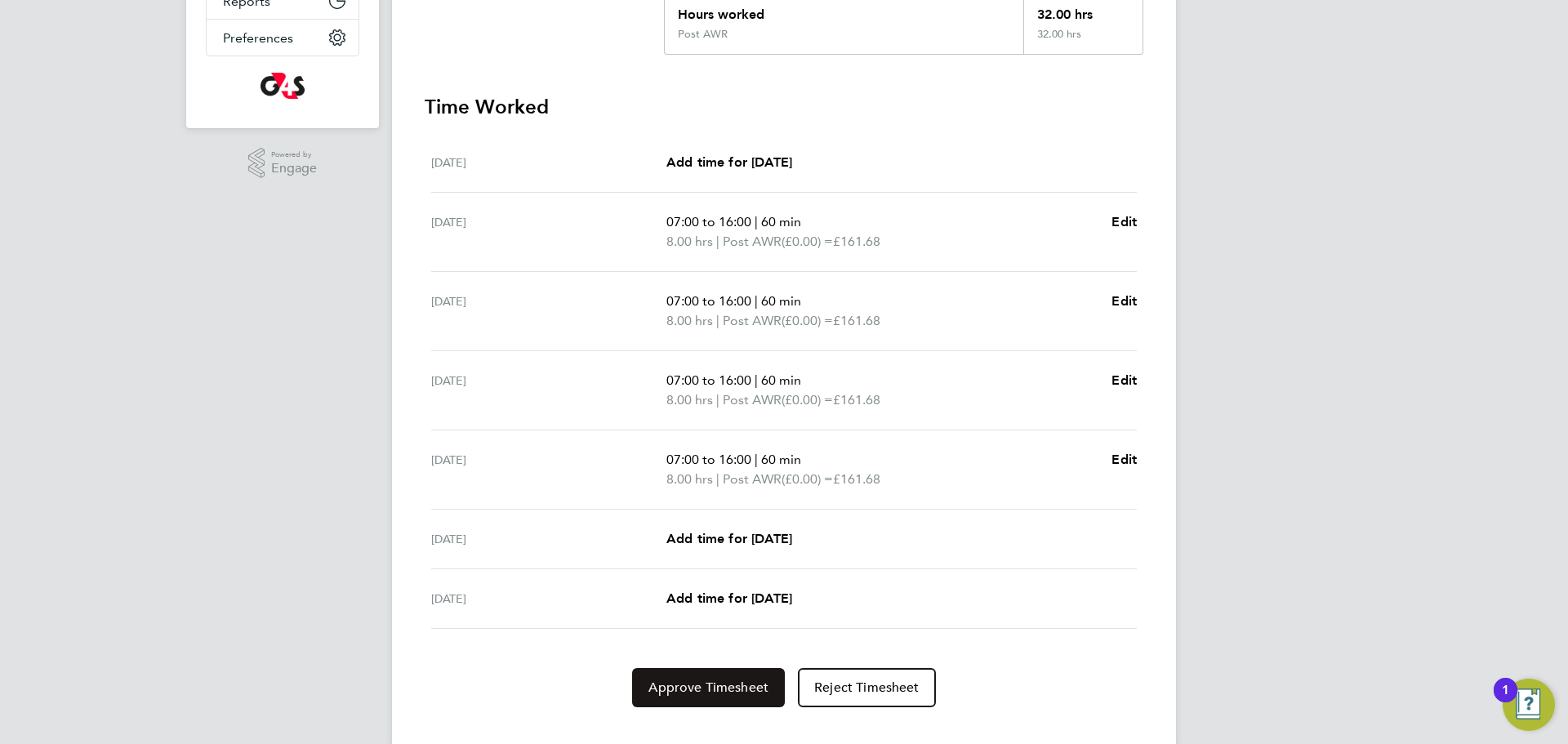
scroll to position [416, 0]
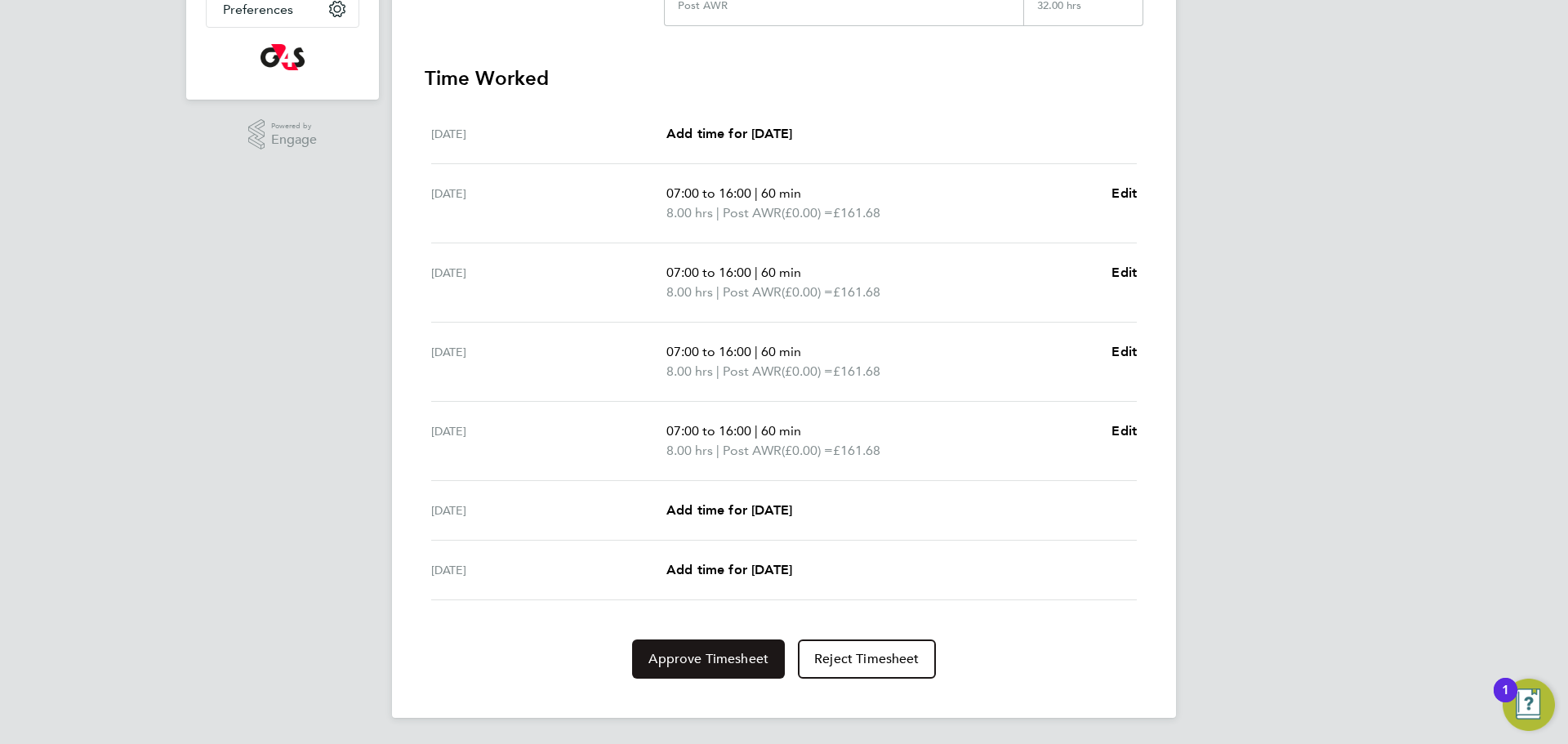
click at [730, 667] on button "Approve Timesheet" at bounding box center [708, 660] width 153 height 39
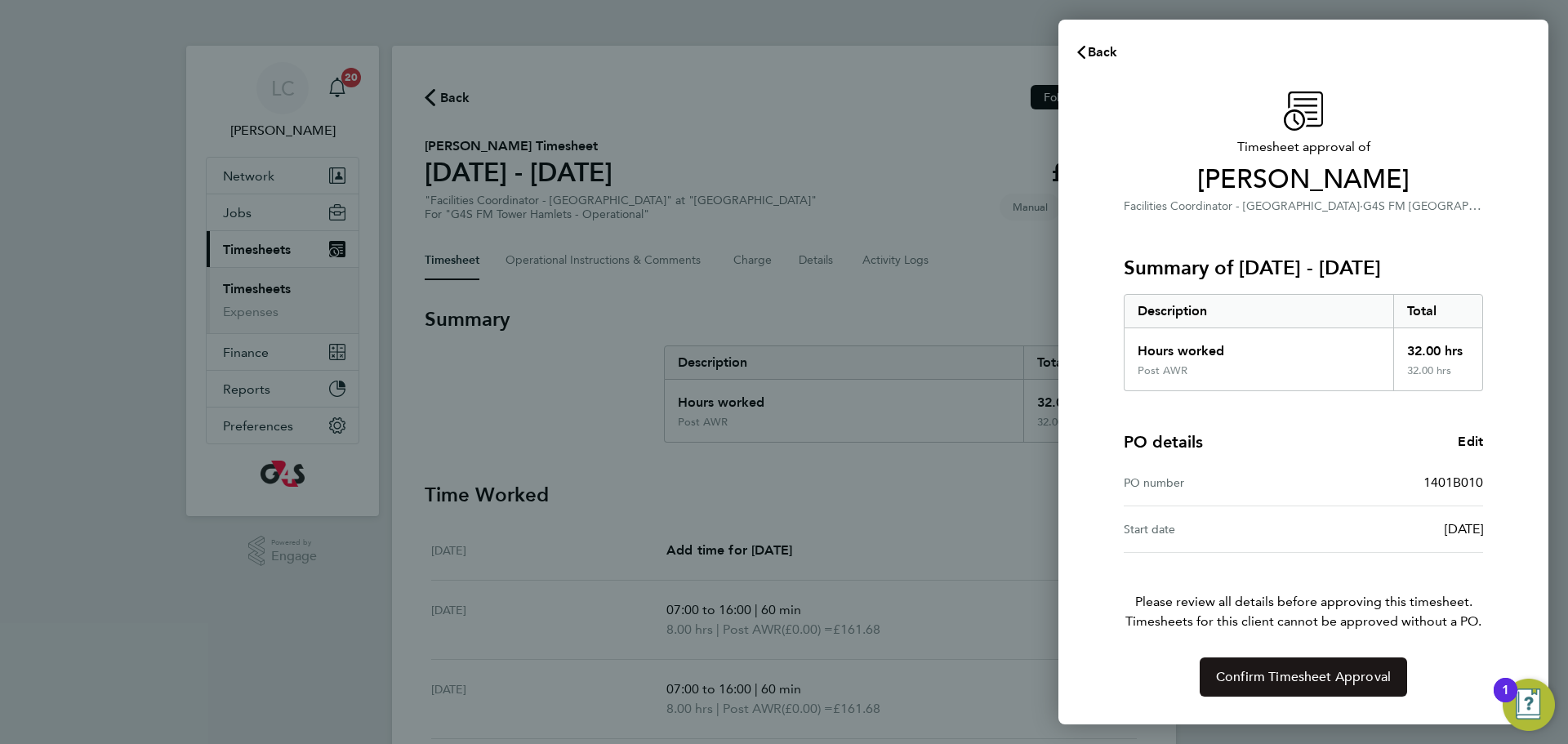
click at [1351, 682] on span "Confirm Timesheet Approval" at bounding box center [1303, 677] width 175 height 17
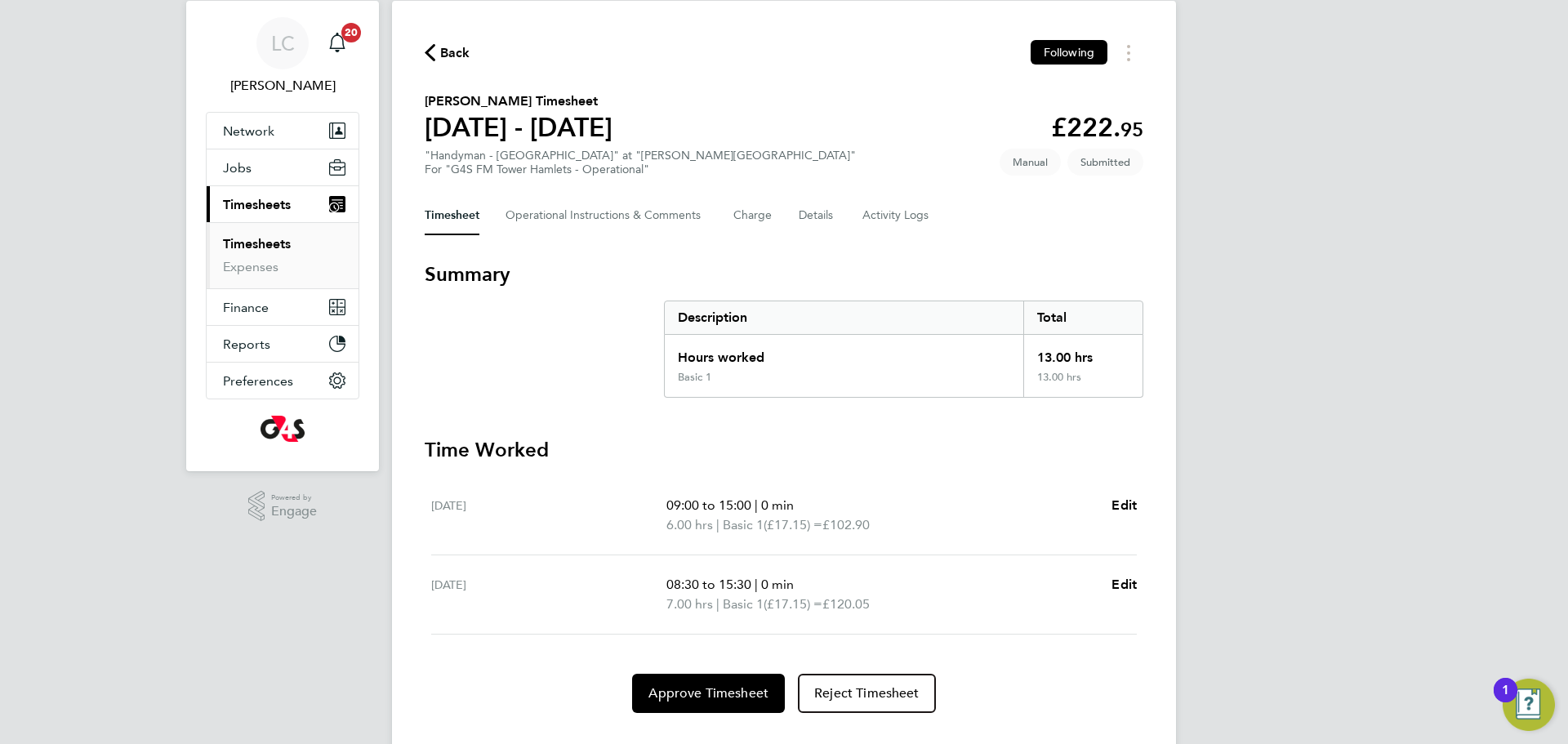
scroll to position [53, 0]
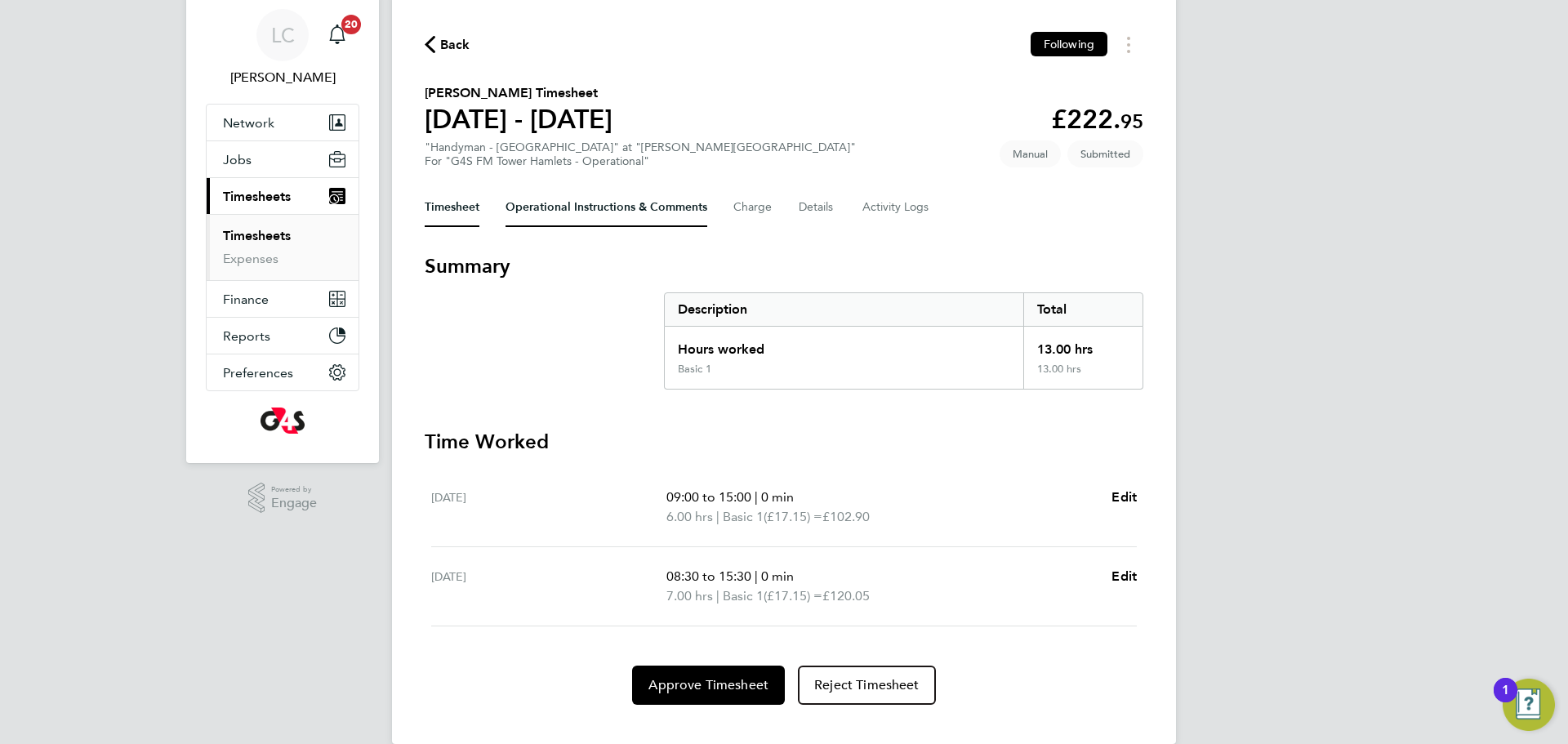
click at [625, 214] on Comments-tab "Operational Instructions & Comments" at bounding box center [606, 207] width 202 height 39
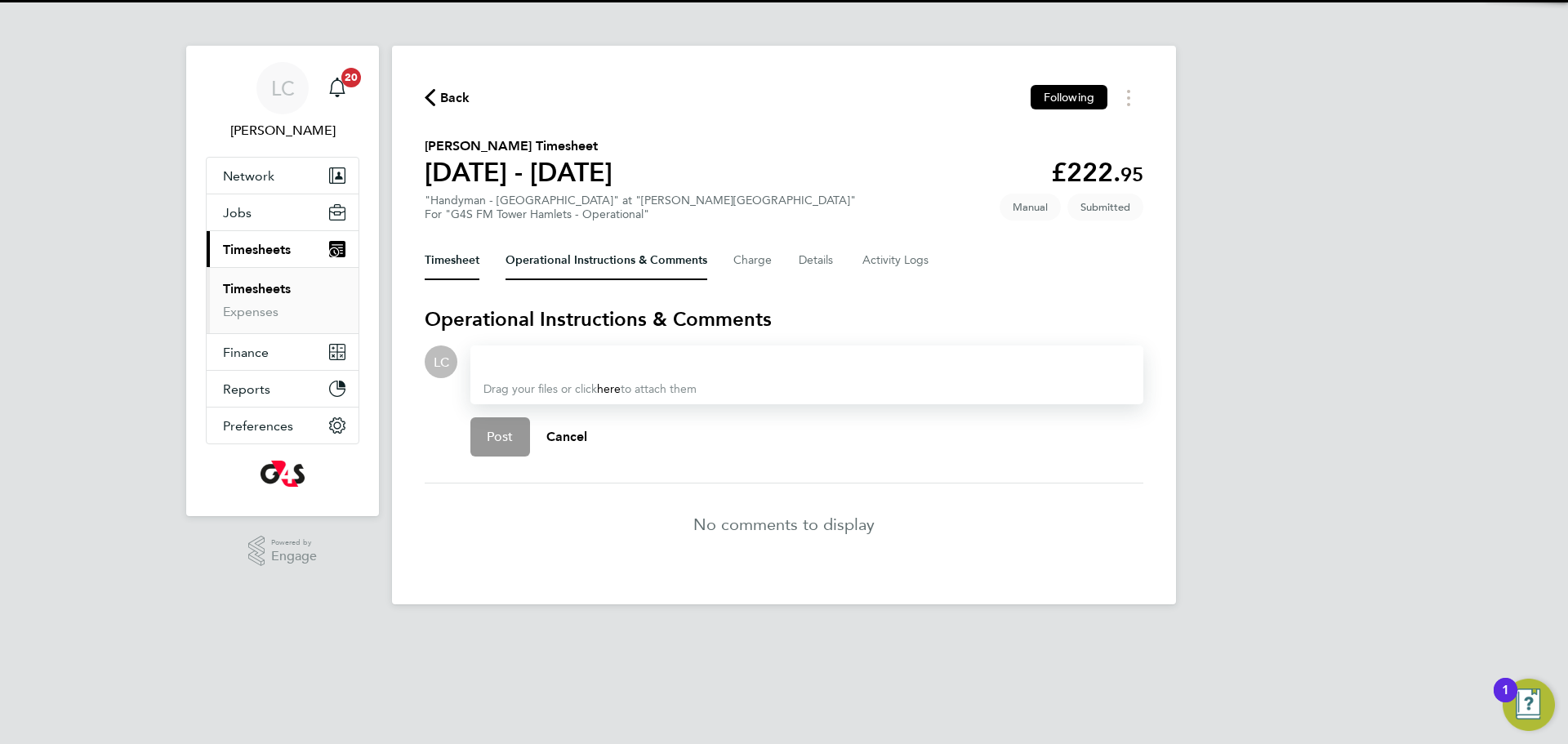
click at [465, 263] on button "Timesheet" at bounding box center [452, 260] width 55 height 39
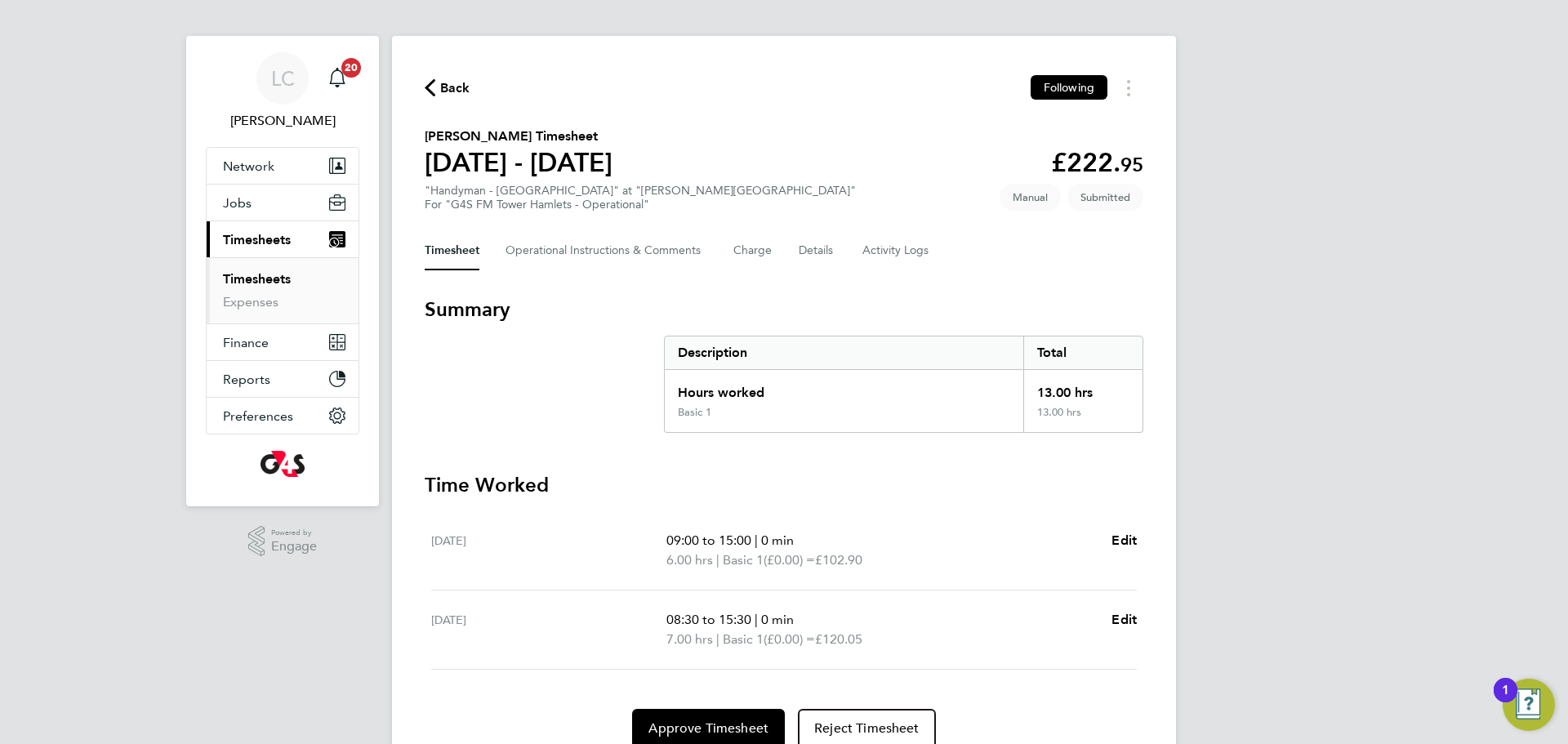
scroll to position [17, 0]
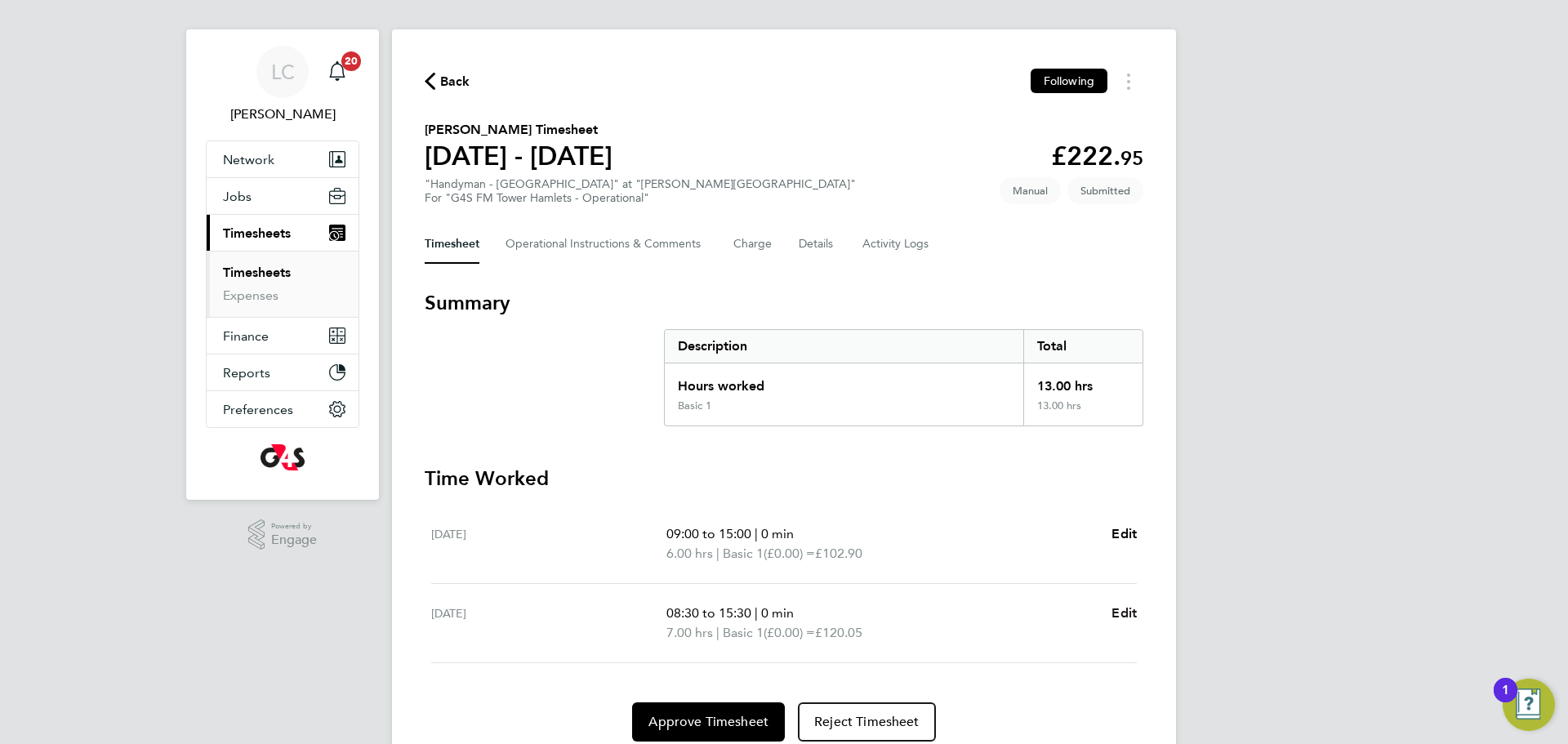
click at [1125, 615] on span "Edit" at bounding box center [1124, 613] width 26 height 16
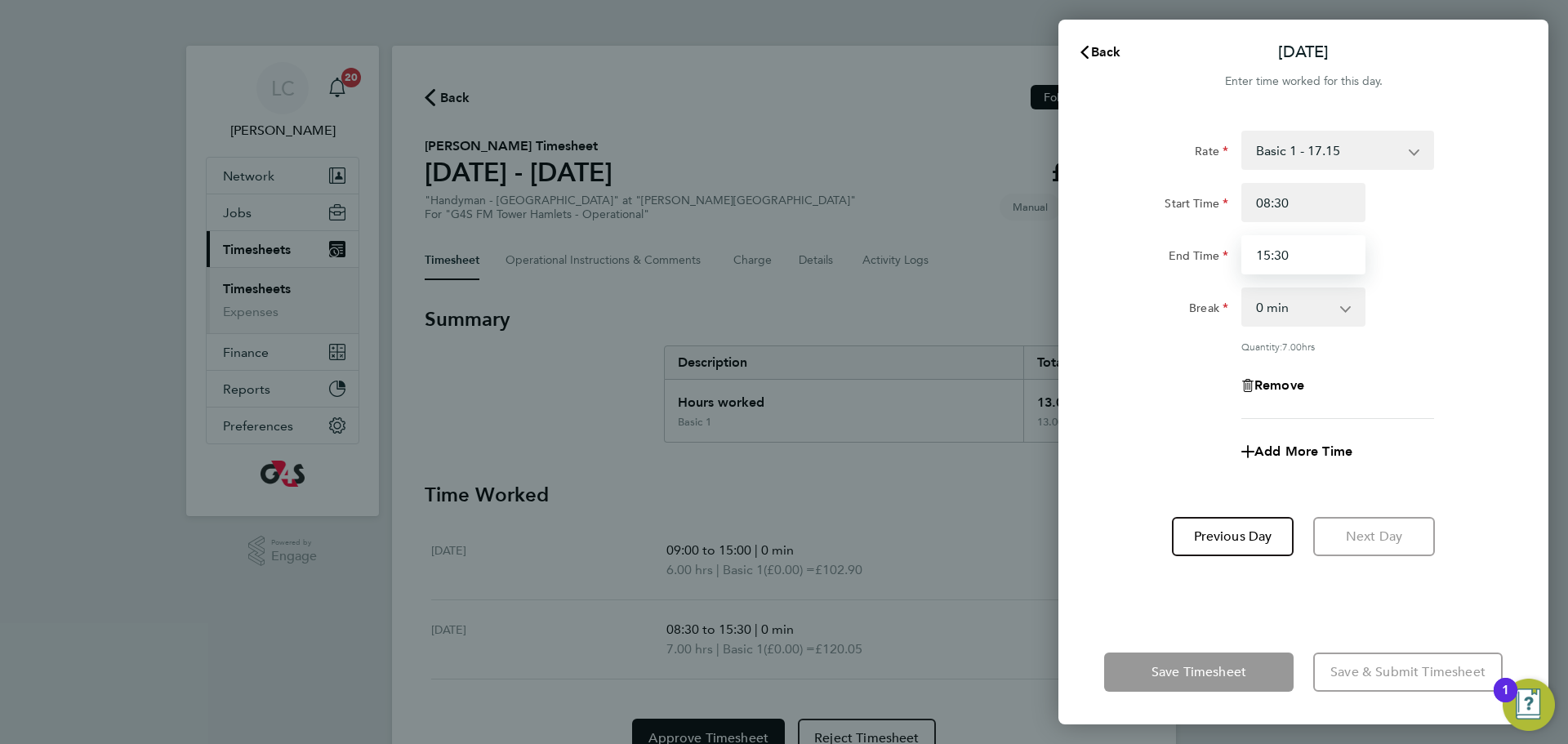
click at [1291, 250] on input "15:30" at bounding box center [1303, 255] width 124 height 39
drag, startPoint x: 1286, startPoint y: 258, endPoint x: 1266, endPoint y: 253, distance: 20.6
click at [1259, 256] on input "15:30" at bounding box center [1303, 255] width 124 height 39
type input "06:00"
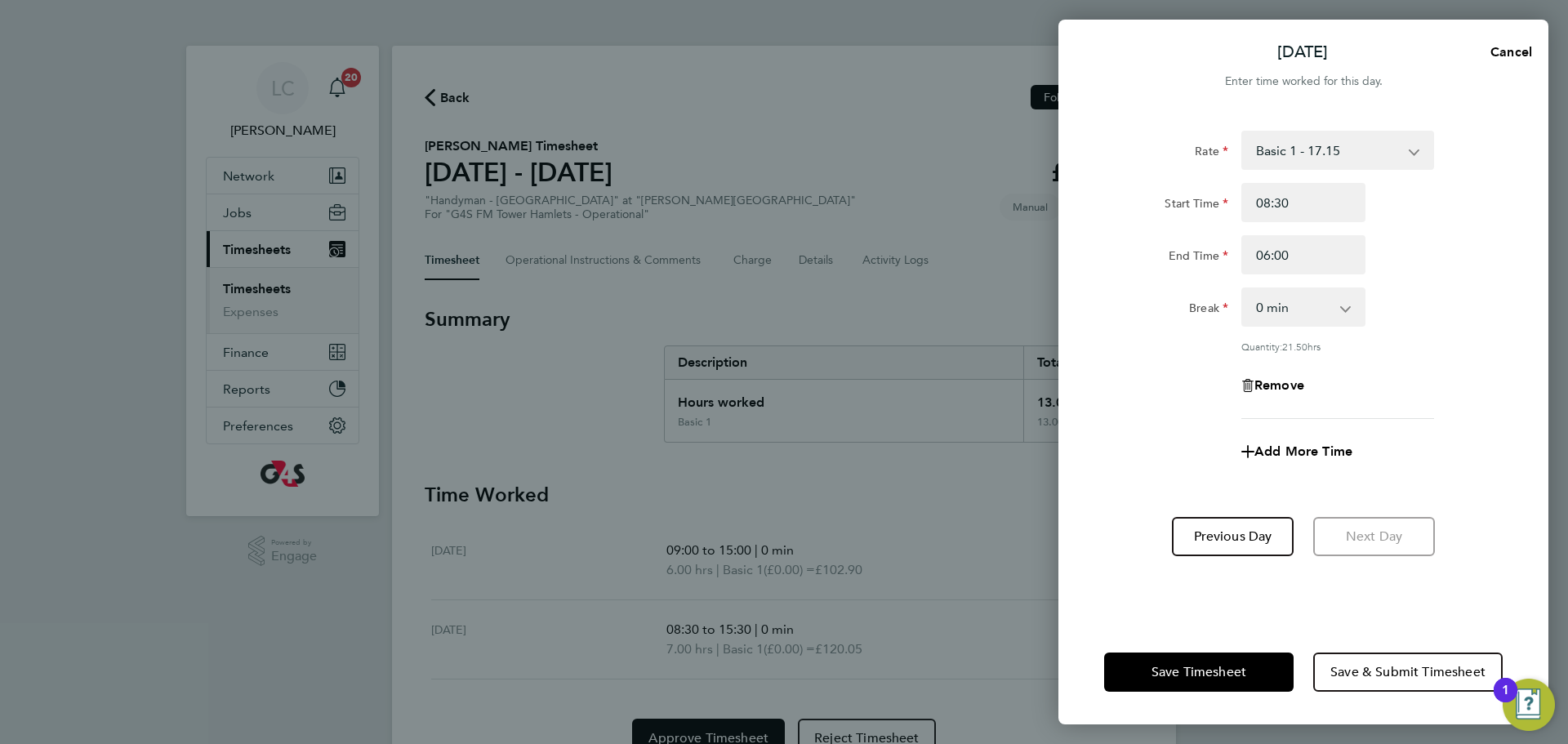
drag, startPoint x: 1482, startPoint y: 299, endPoint x: 1418, endPoint y: 401, distance: 120.4
click at [1481, 301] on div "Break 0 min 15 min 30 min 45 min 60 min 75 min 90 min" at bounding box center [1302, 307] width 411 height 39
click at [1384, 659] on button "Save & Submit Timesheet" at bounding box center [1407, 672] width 189 height 39
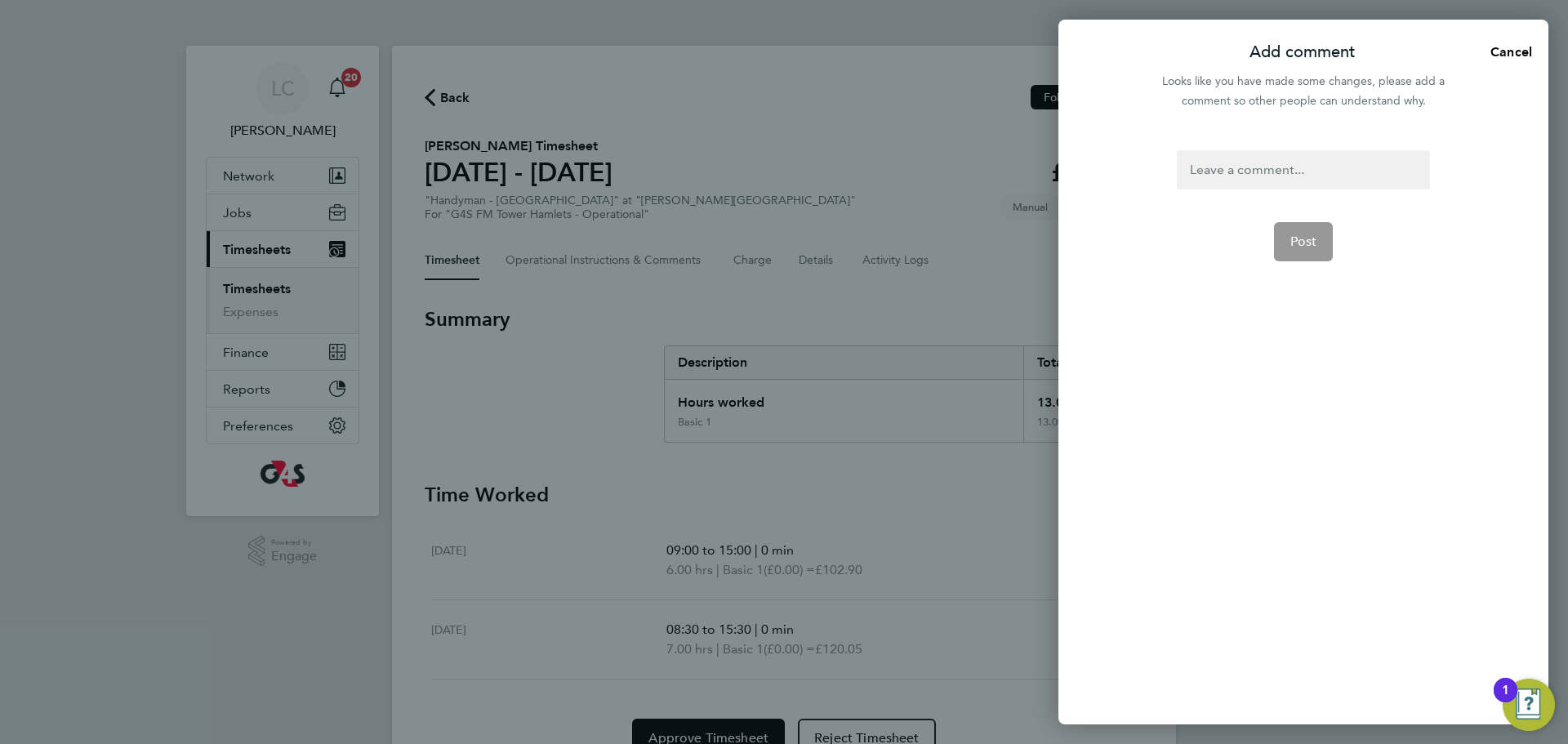
click at [1236, 144] on div "Post" at bounding box center [1302, 427] width 490 height 594
click at [1235, 170] on div at bounding box center [1302, 170] width 252 height 39
click at [1316, 158] on div at bounding box center [1302, 170] width 252 height 39
drag, startPoint x: 1292, startPoint y: 252, endPoint x: 1285, endPoint y: 290, distance: 38.6
click at [1292, 253] on span "Post" at bounding box center [1303, 261] width 26 height 17
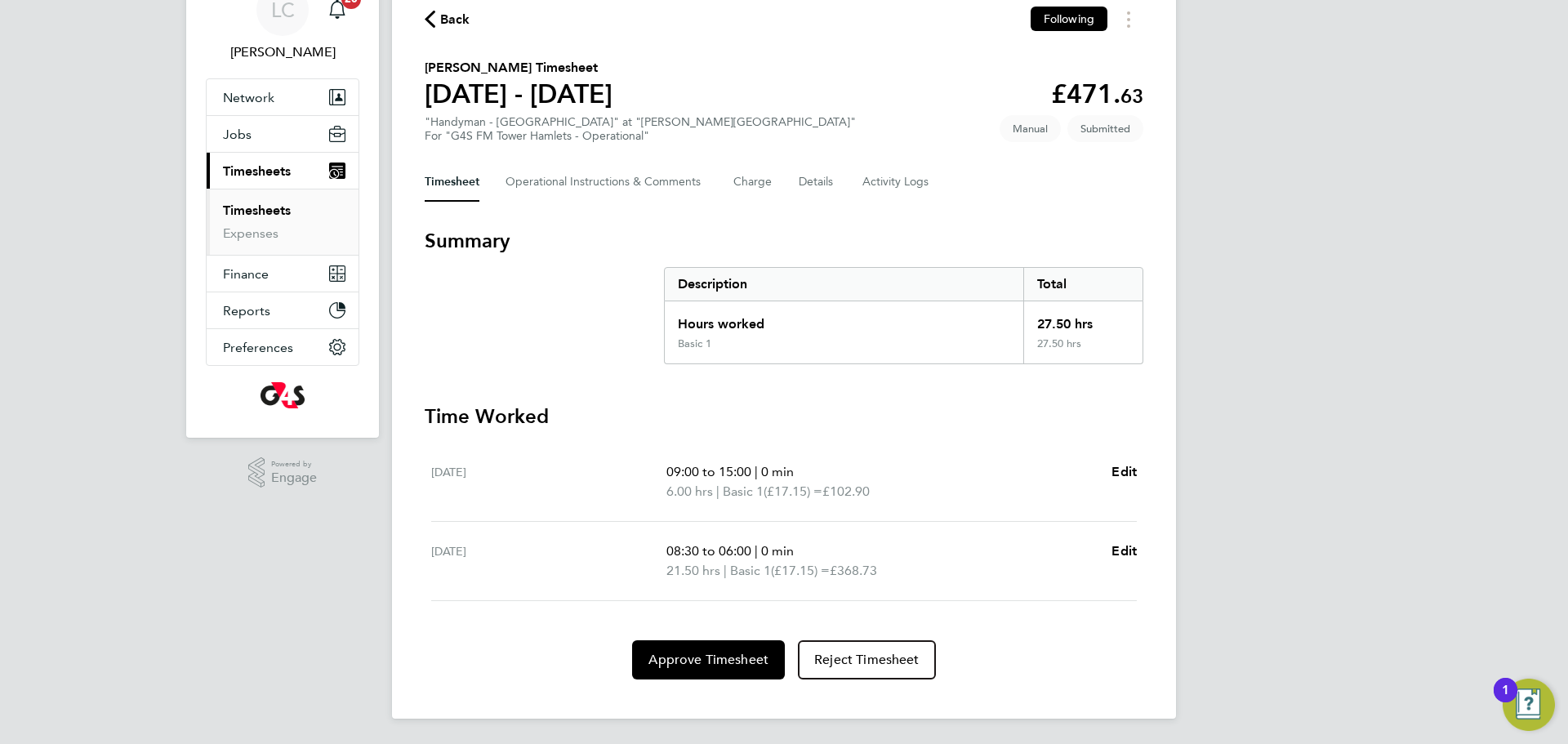
scroll to position [80, 0]
click at [581, 170] on Comments-tab "Operational Instructions & Comments" at bounding box center [606, 182] width 202 height 39
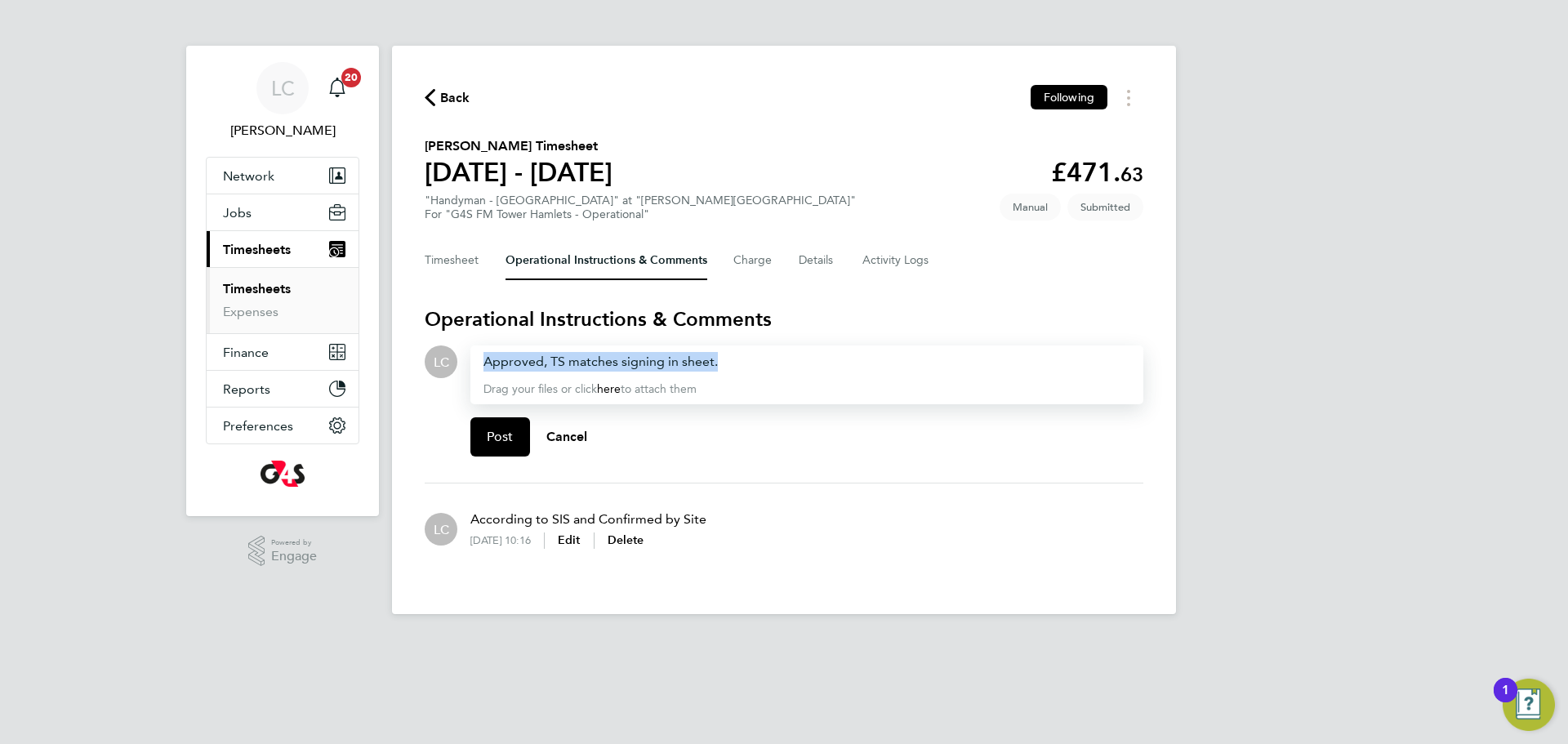
drag, startPoint x: 738, startPoint y: 355, endPoint x: 395, endPoint y: 334, distance: 343.6
click at [395, 334] on div "Back Following Waliu Daisi Alausa's Timesheet 25 - 31 Aug 2025 £471. 63 "Handym…" at bounding box center [783, 330] width 784 height 568
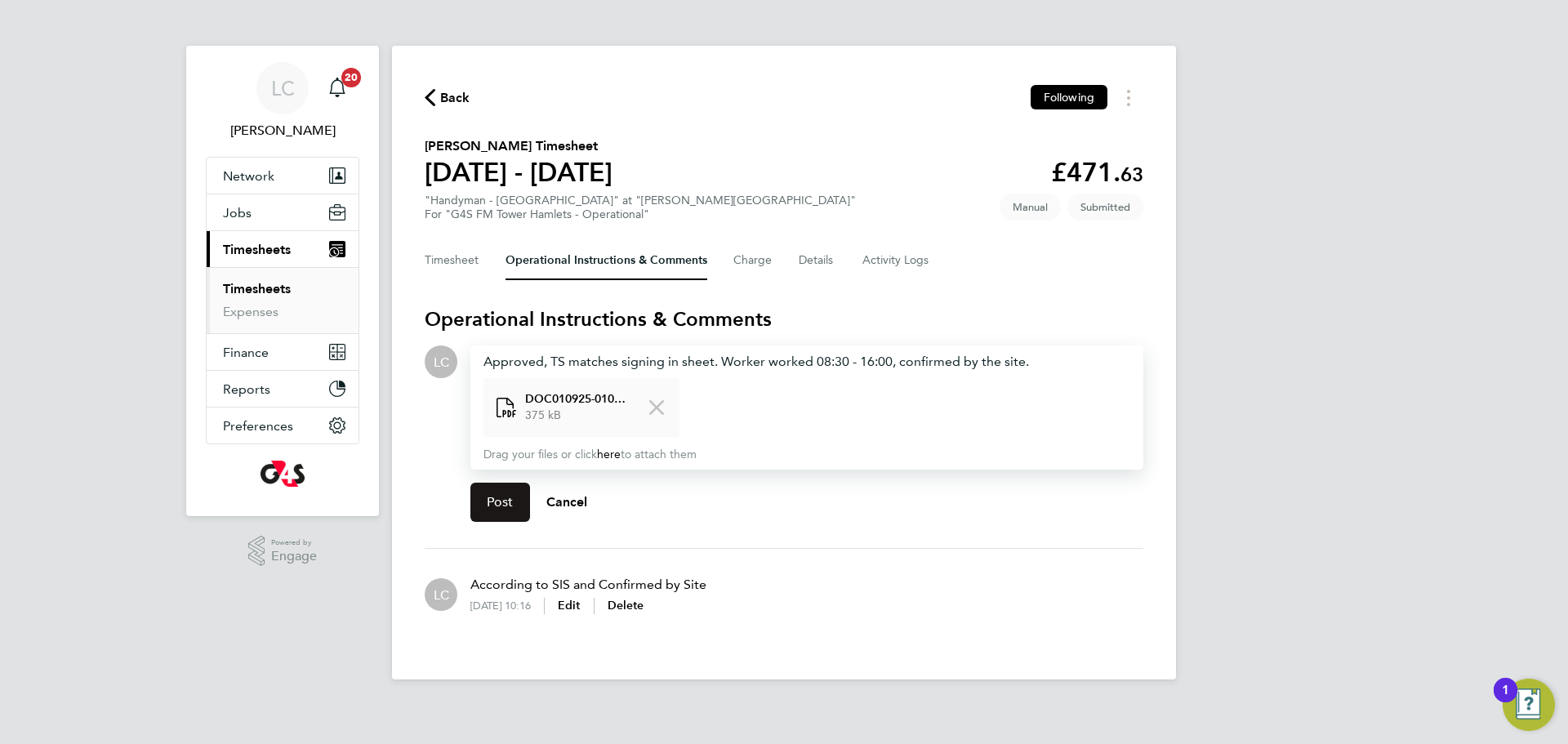
click at [490, 507] on span "Post" at bounding box center [499, 502] width 26 height 17
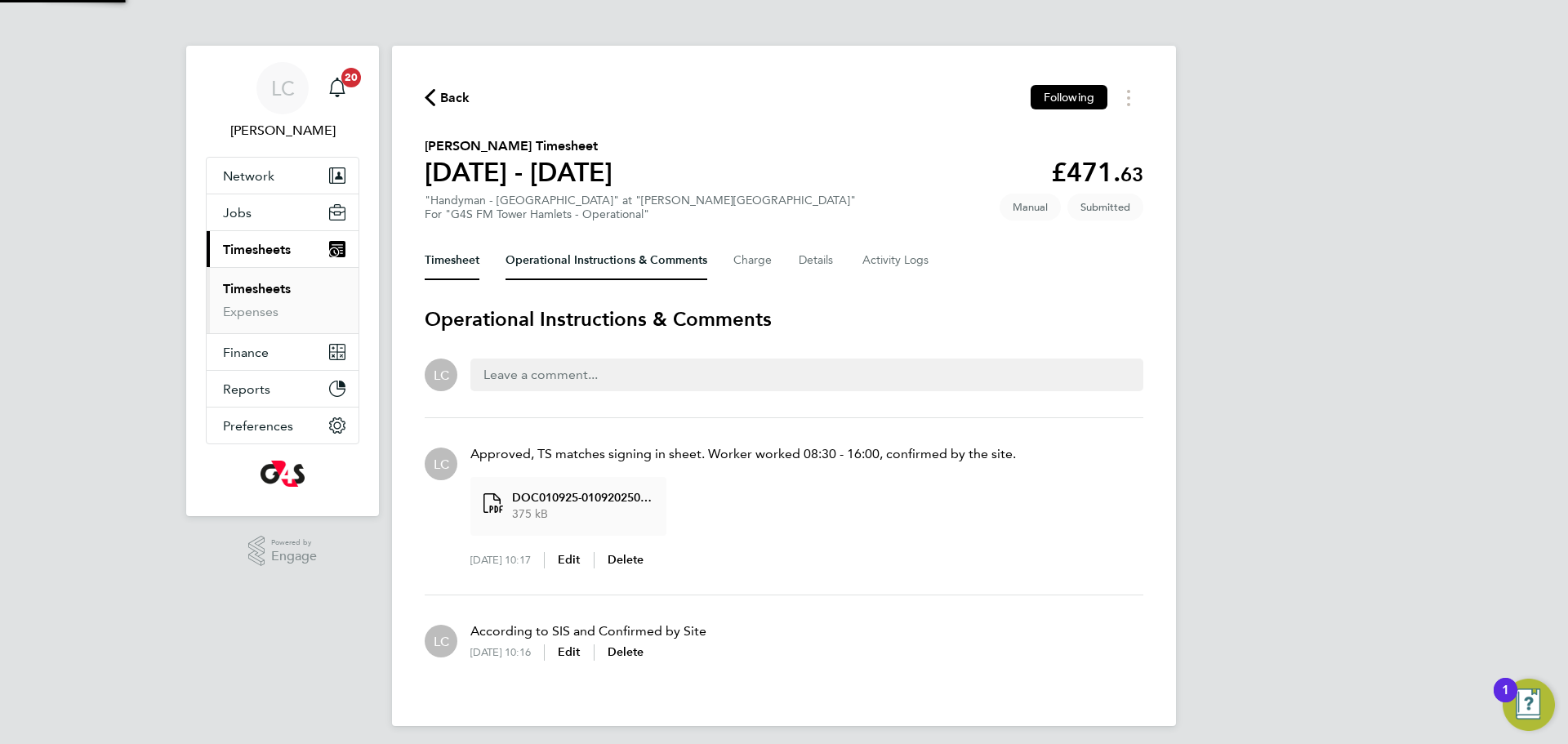
click at [465, 248] on button "Timesheet" at bounding box center [452, 260] width 55 height 39
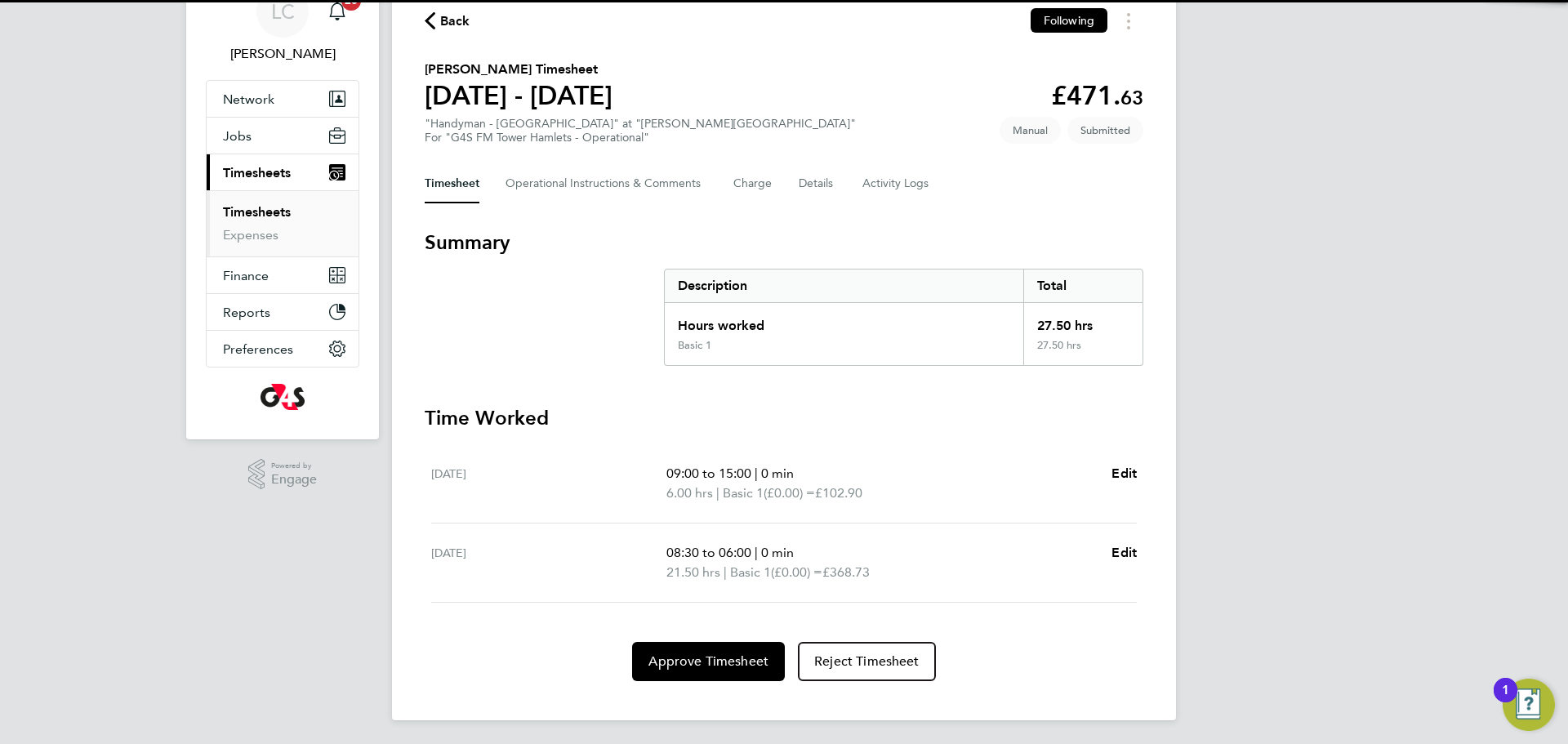
scroll to position [80, 0]
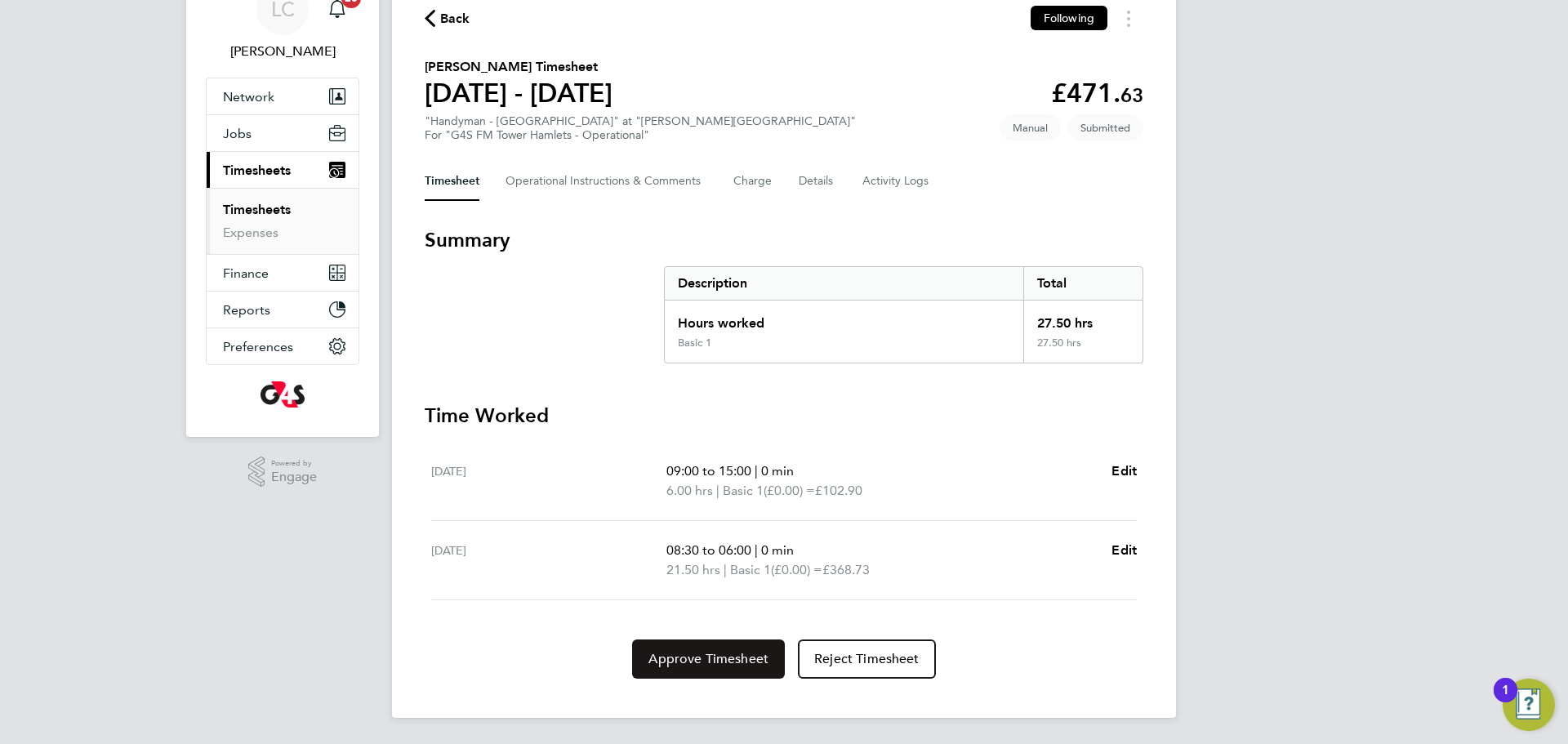
drag, startPoint x: 692, startPoint y: 669, endPoint x: 1152, endPoint y: 535, distance: 479.1
click at [1149, 523] on div "Back Following Waliu Daisi Alausa's Timesheet 25 - 31 Aug 2025 £471. 63 "Handym…" at bounding box center [783, 343] width 784 height 752
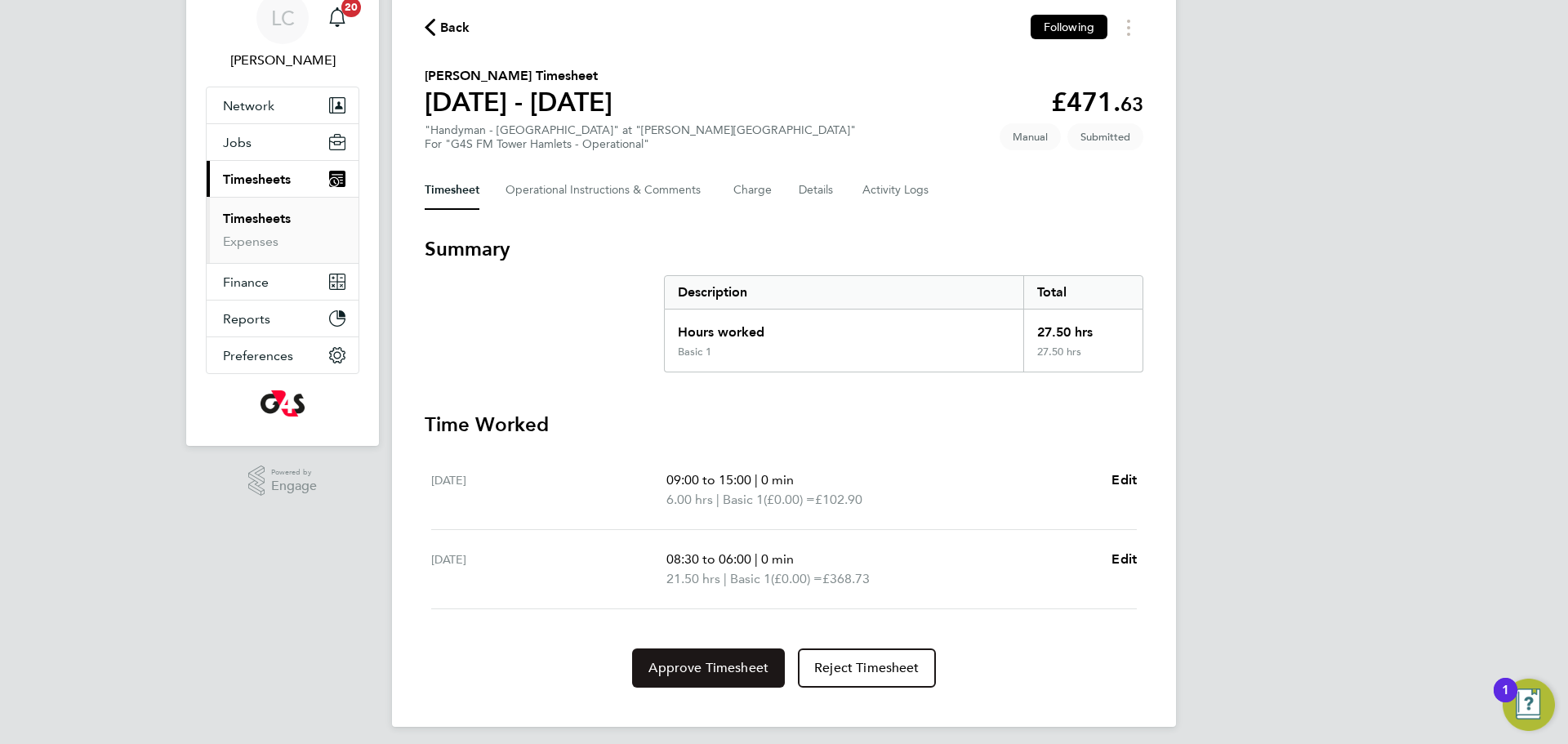
scroll to position [54, 0]
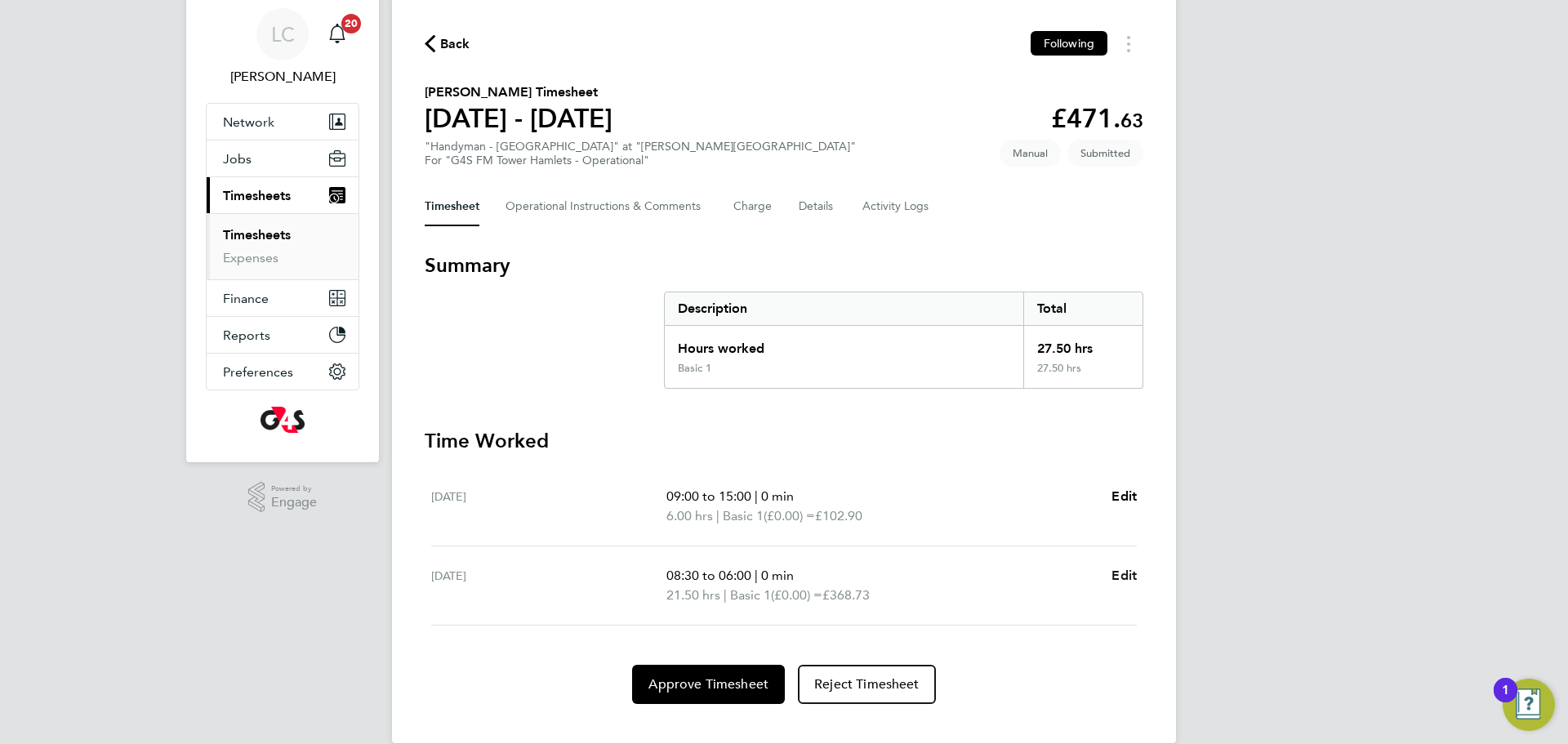
click at [1129, 576] on span "Edit" at bounding box center [1124, 575] width 26 height 16
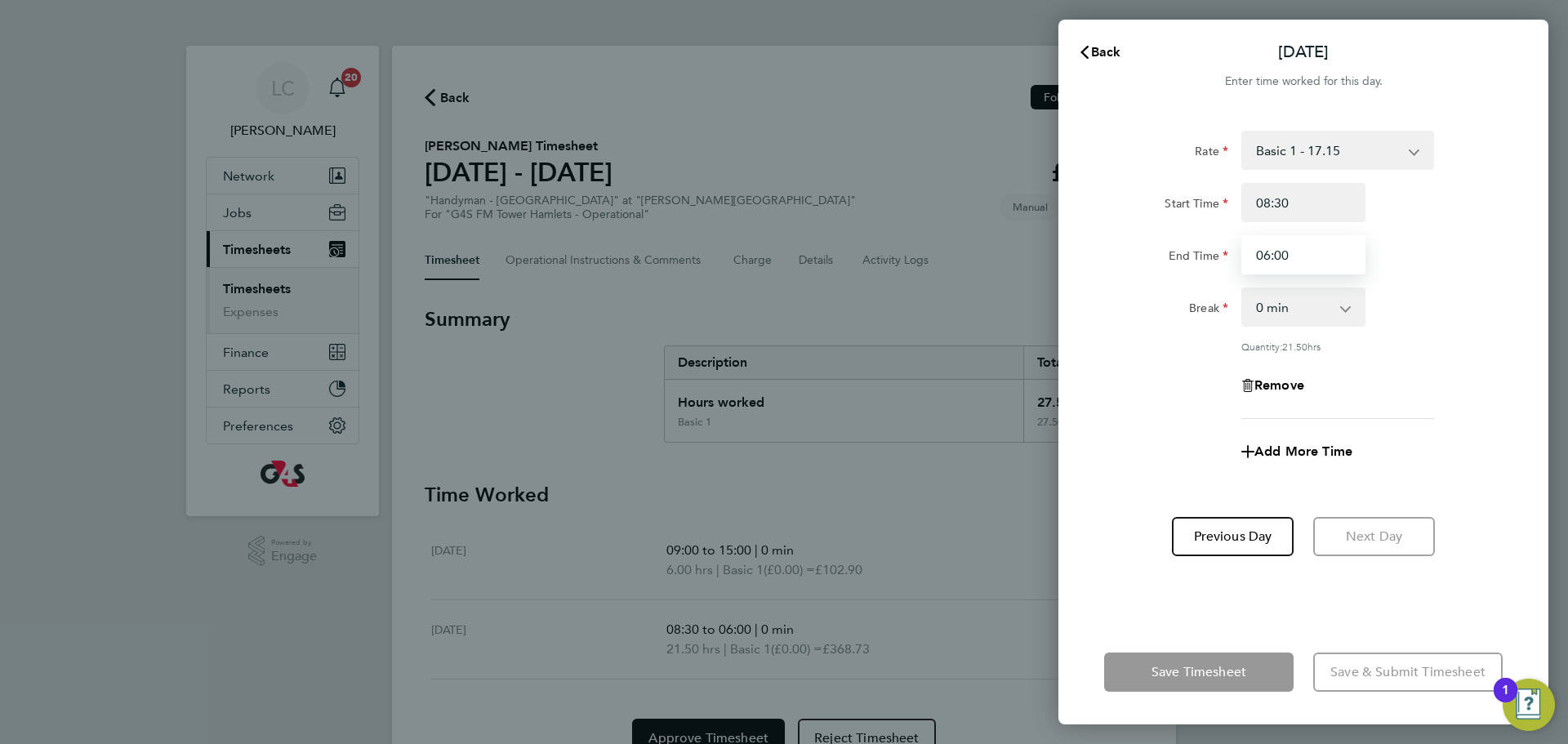
drag, startPoint x: 1291, startPoint y: 250, endPoint x: 1262, endPoint y: 260, distance: 30.7
click at [1263, 260] on input "06:00" at bounding box center [1303, 255] width 124 height 39
click at [1265, 255] on input "06:00" at bounding box center [1303, 255] width 124 height 39
drag, startPoint x: 1270, startPoint y: 258, endPoint x: 1240, endPoint y: 261, distance: 30.1
click at [1241, 261] on input "06:00" at bounding box center [1303, 255] width 124 height 39
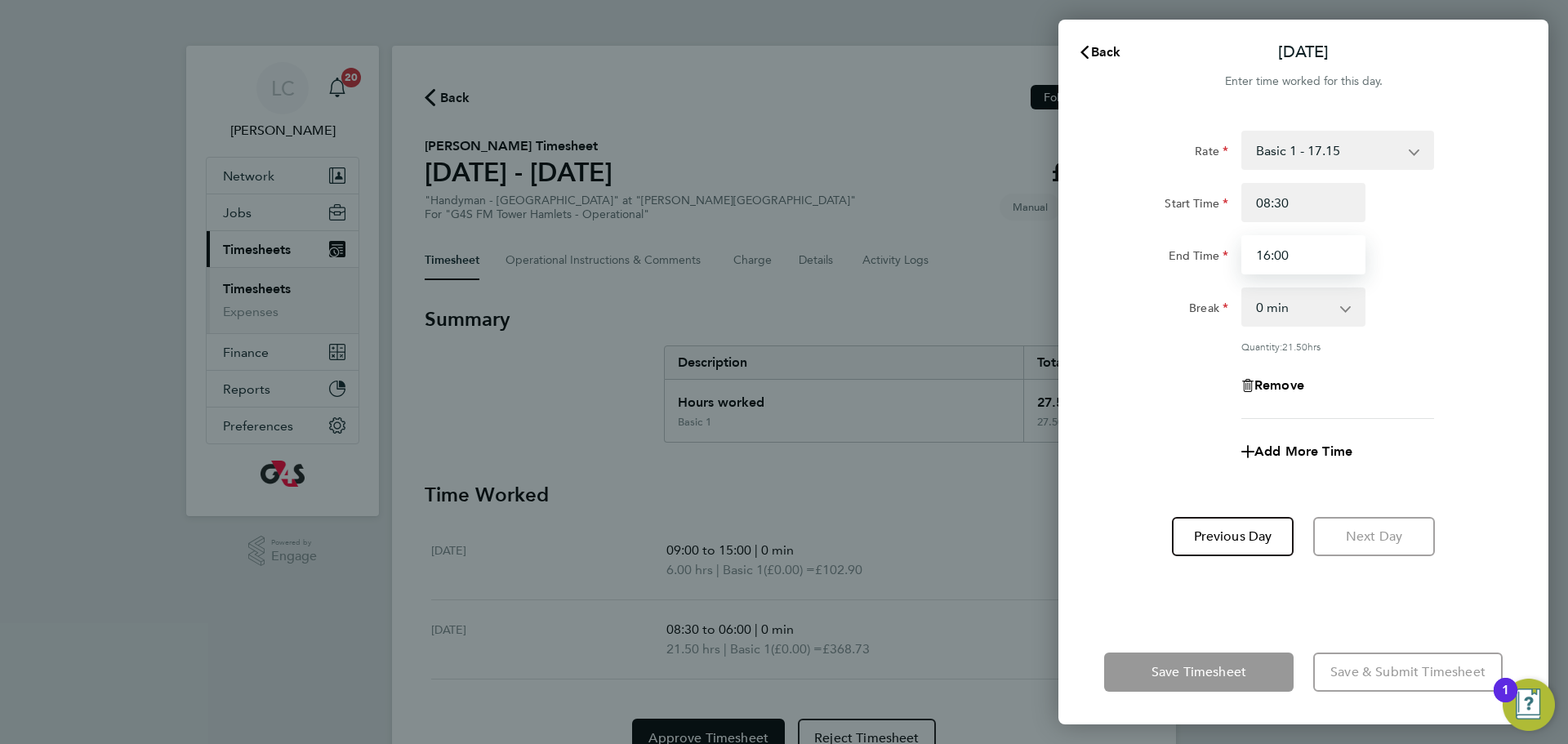
click at [1333, 248] on input "16:00" at bounding box center [1303, 255] width 124 height 39
type input "16:00"
click at [1429, 258] on div "End Time 16:00" at bounding box center [1302, 255] width 411 height 39
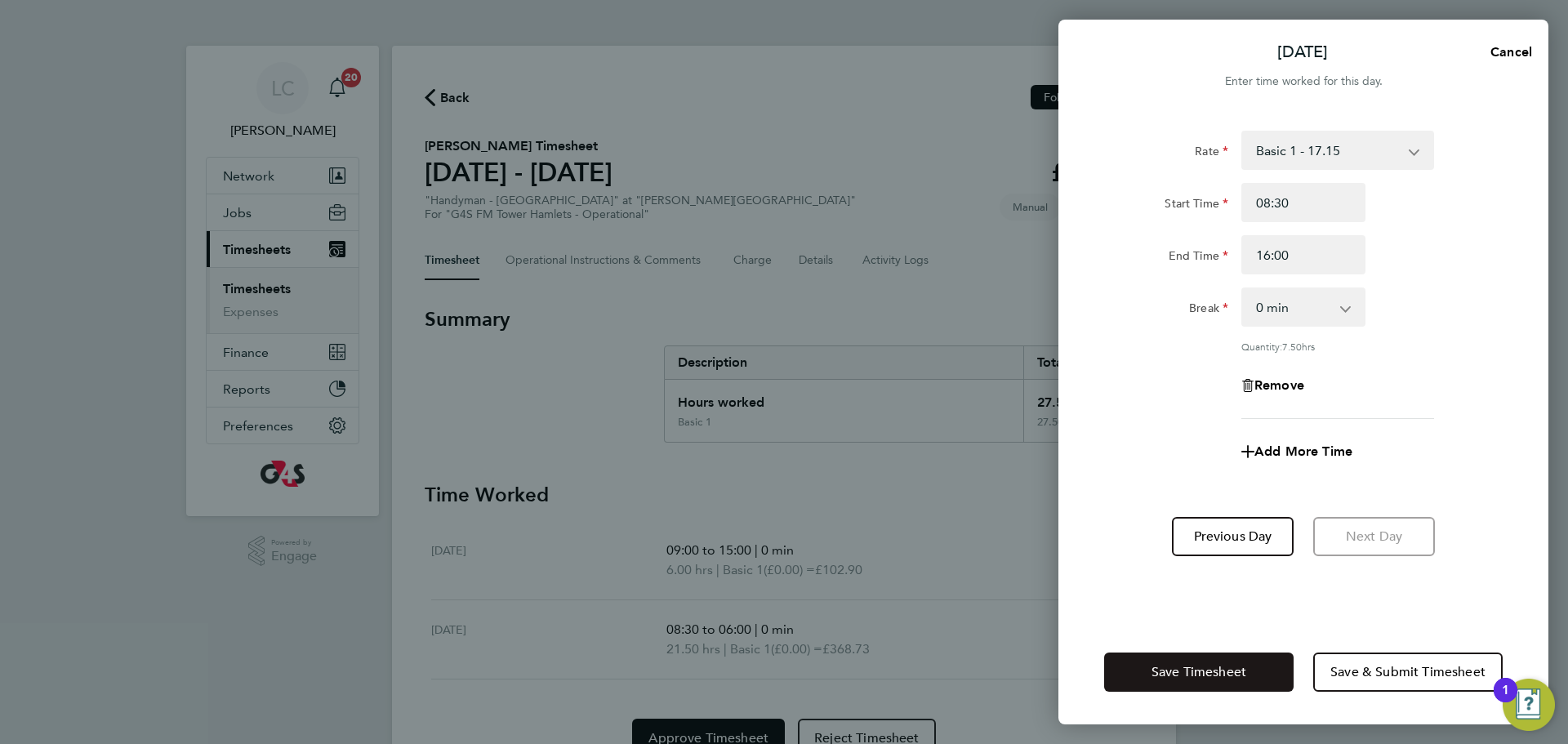
click at [1227, 674] on span "Save Timesheet" at bounding box center [1198, 672] width 95 height 17
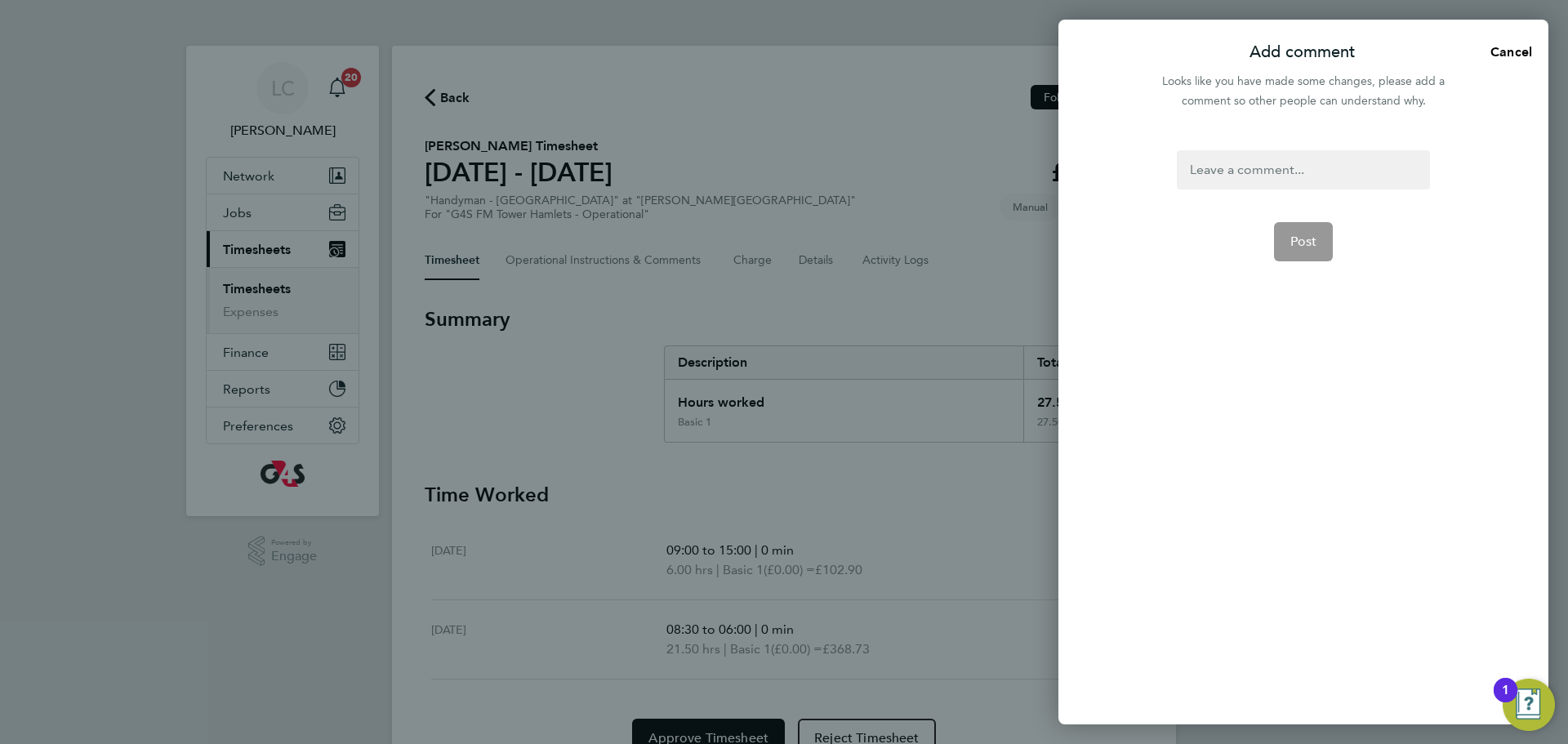
click at [1301, 161] on div at bounding box center [1302, 170] width 252 height 39
click at [1299, 168] on div at bounding box center [1302, 170] width 252 height 39
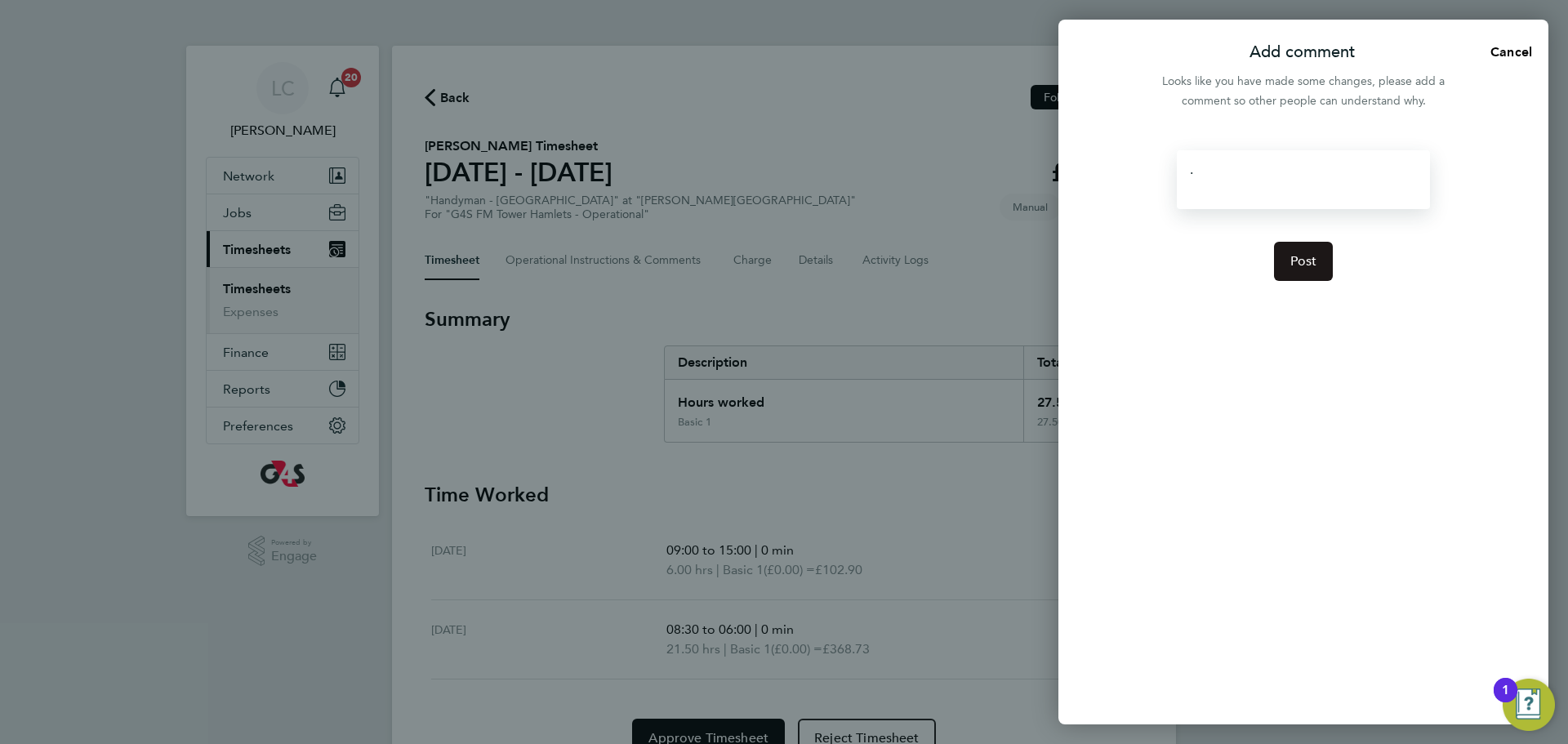
click at [1325, 263] on button "Post" at bounding box center [1303, 261] width 60 height 39
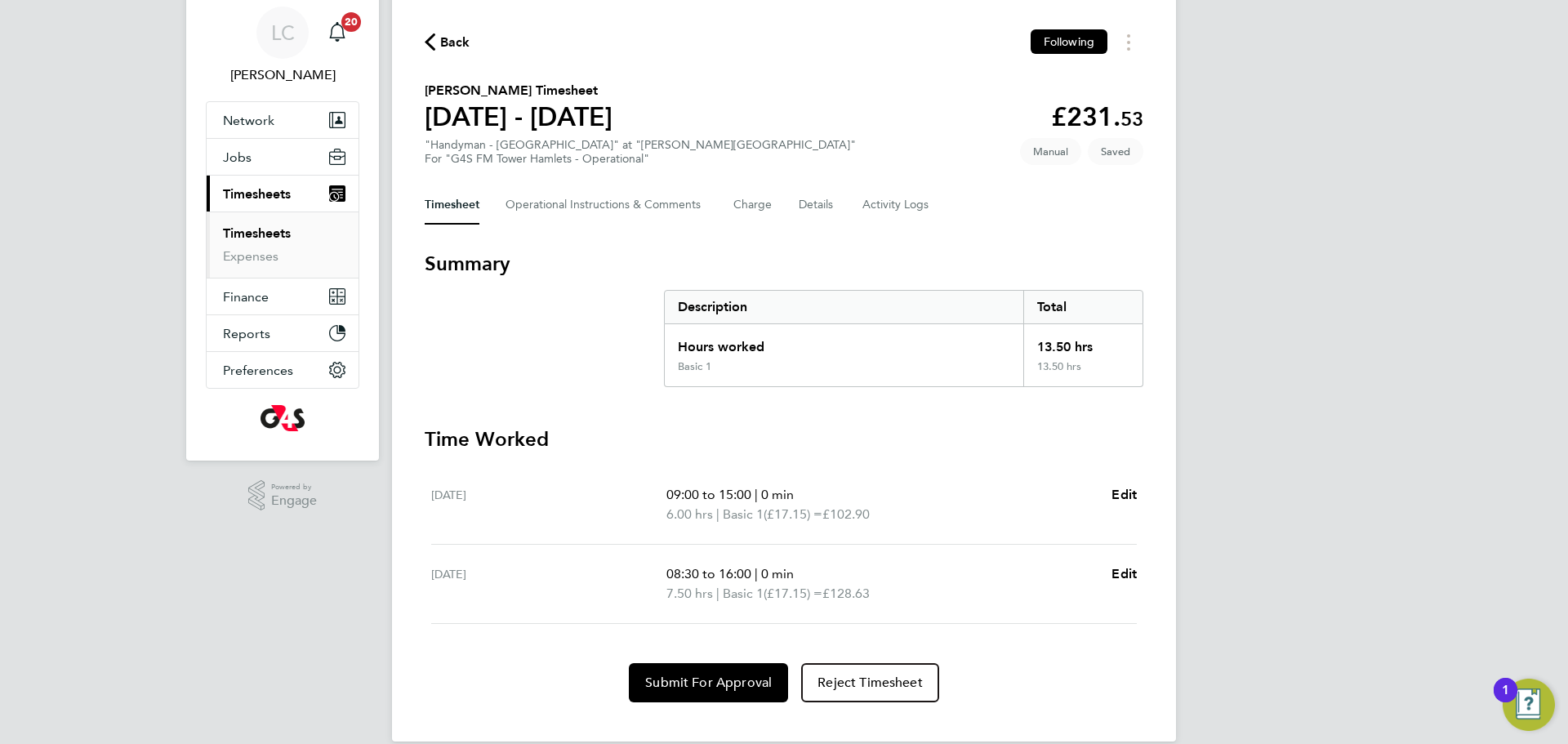
scroll to position [55, 0]
click at [534, 200] on Comments-tab "Operational Instructions & Comments" at bounding box center [606, 206] width 202 height 39
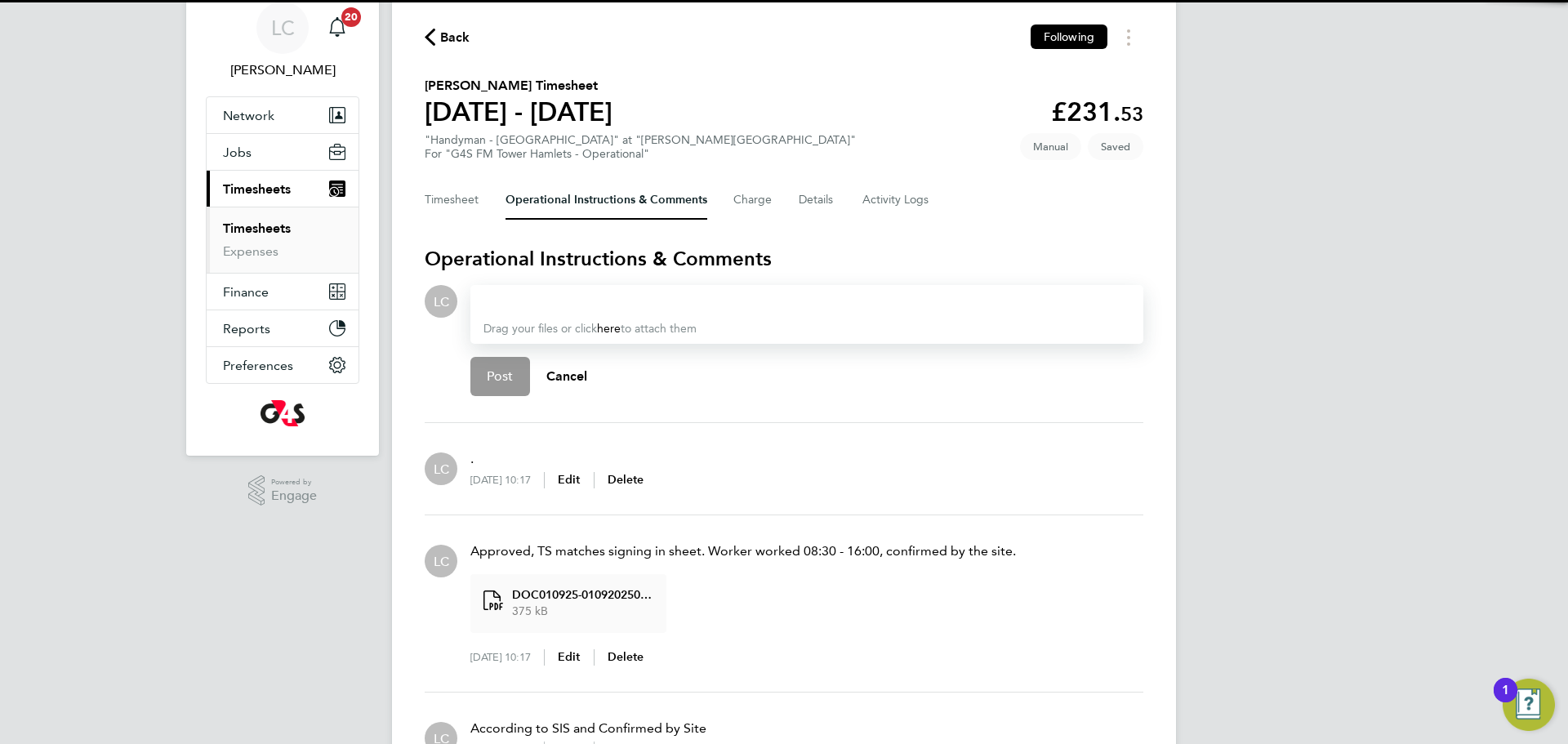
scroll to position [166, 0]
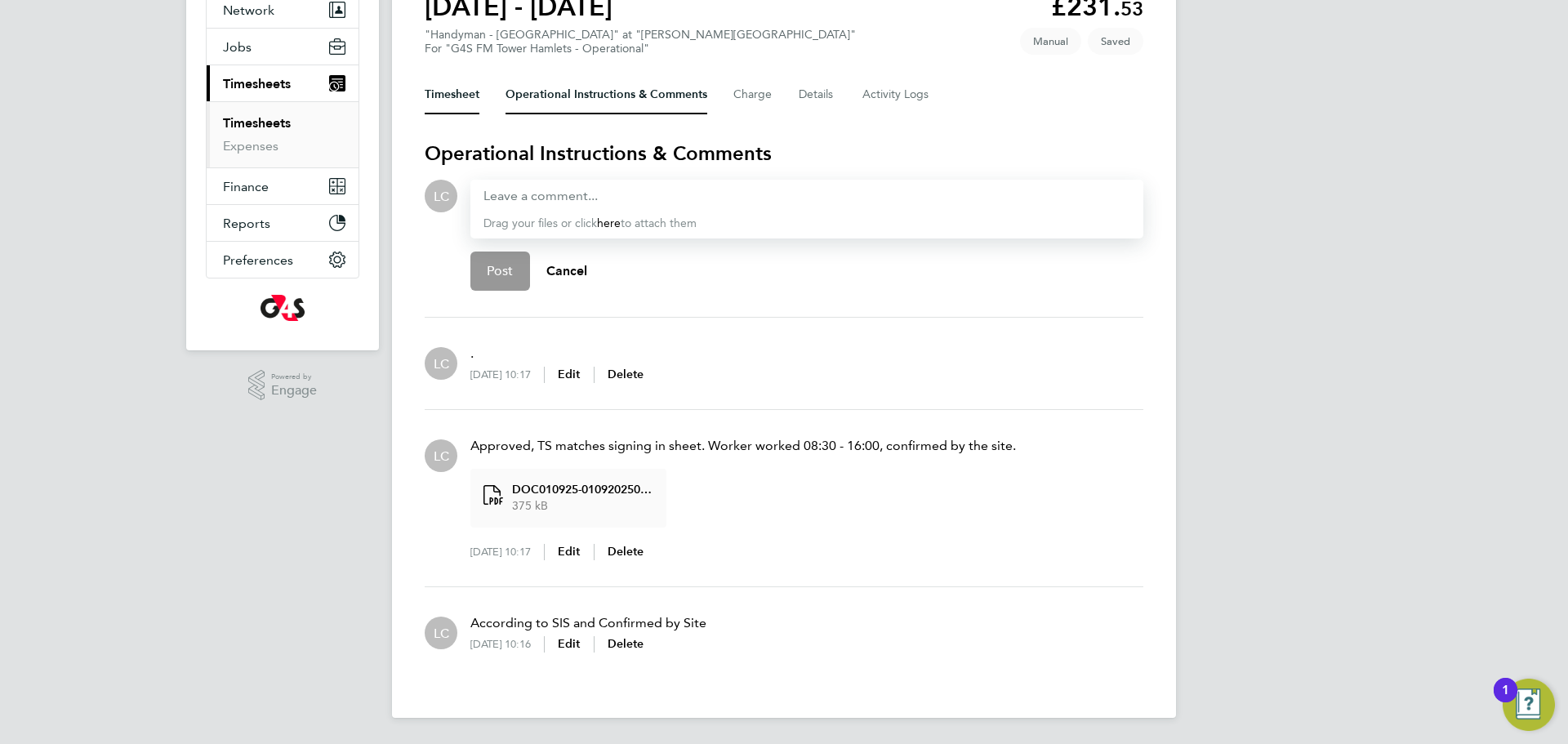
click at [455, 98] on button "Timesheet" at bounding box center [452, 95] width 55 height 39
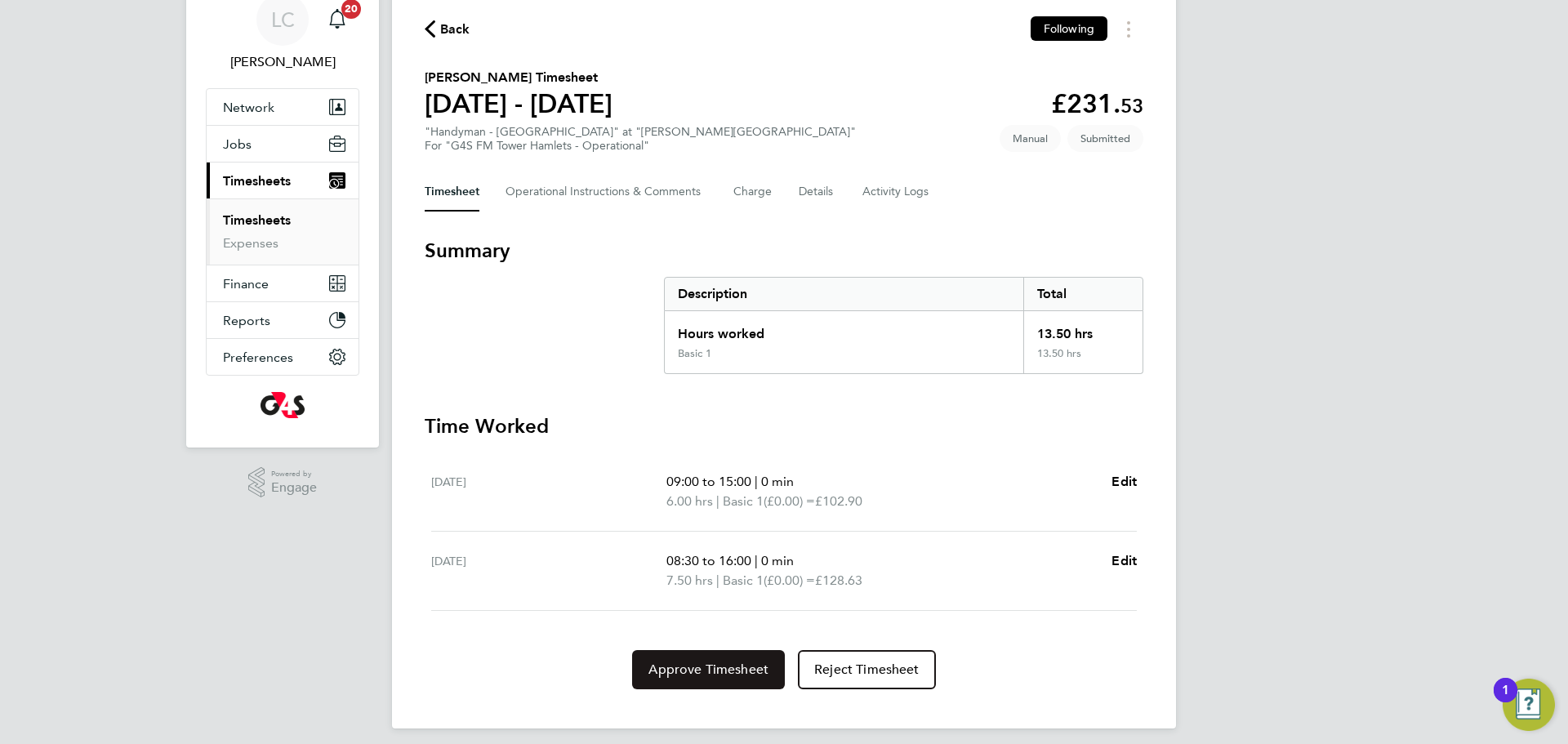
scroll to position [80, 0]
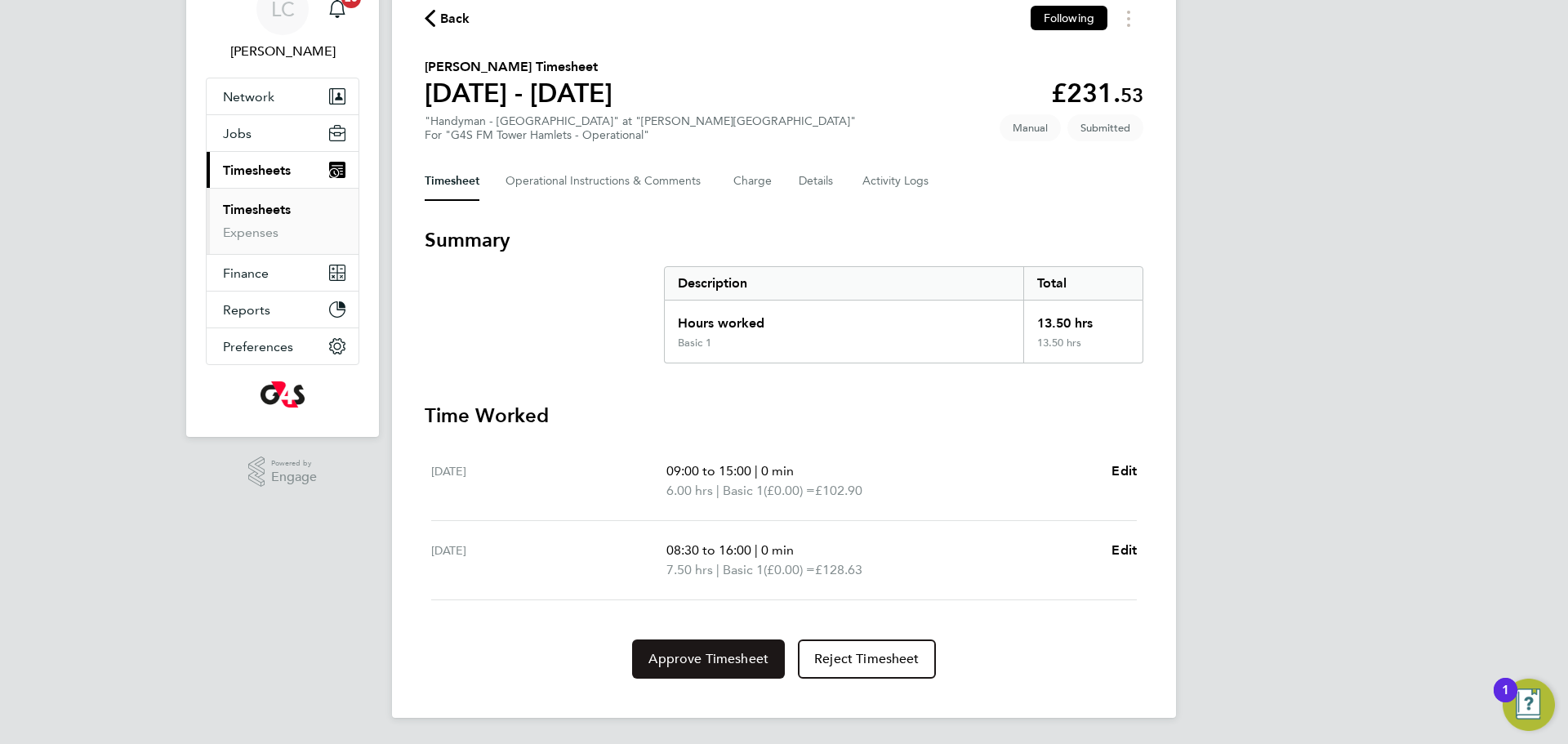
click at [720, 645] on button "Approve Timesheet" at bounding box center [708, 660] width 153 height 39
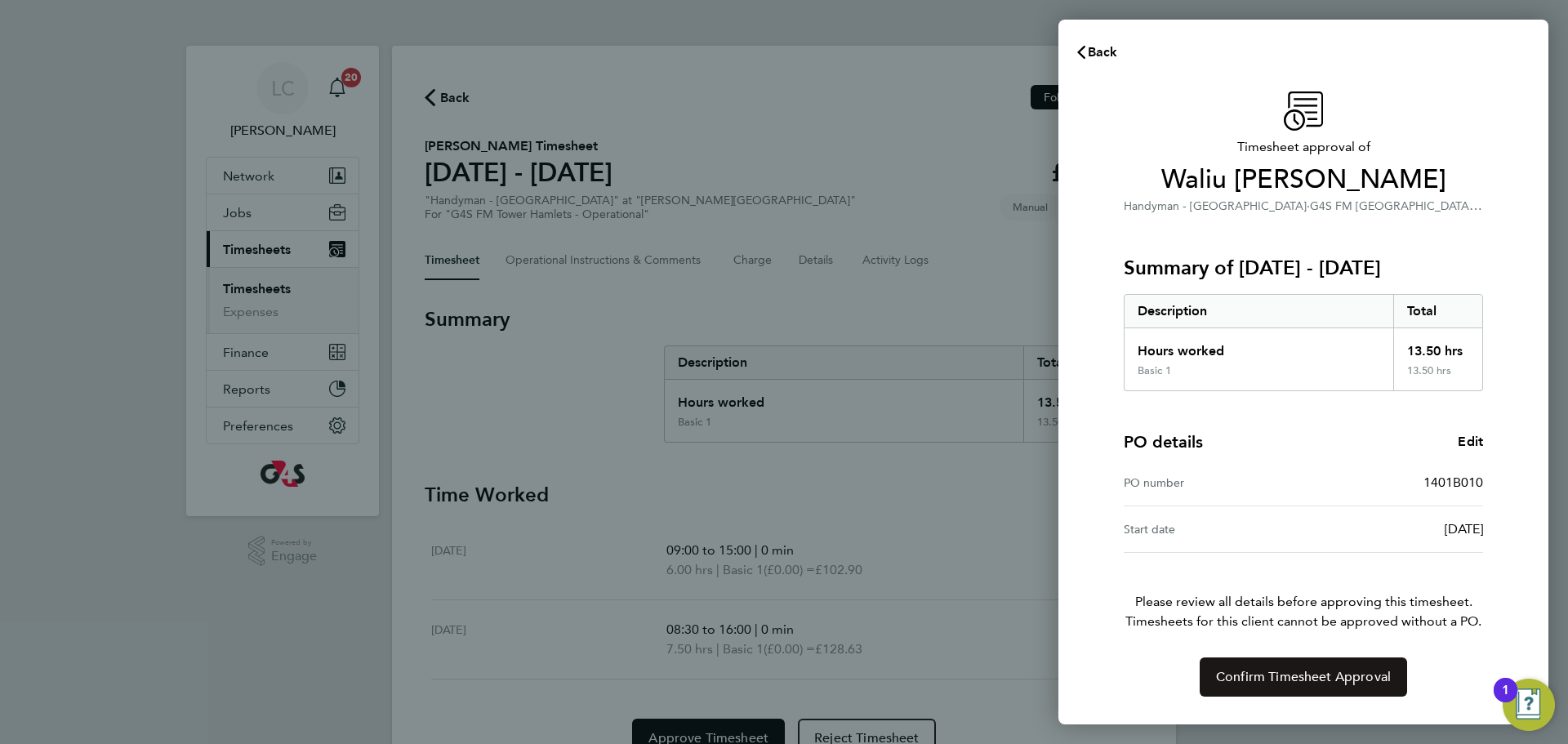
click at [1305, 689] on button "Confirm Timesheet Approval" at bounding box center [1302, 677] width 207 height 39
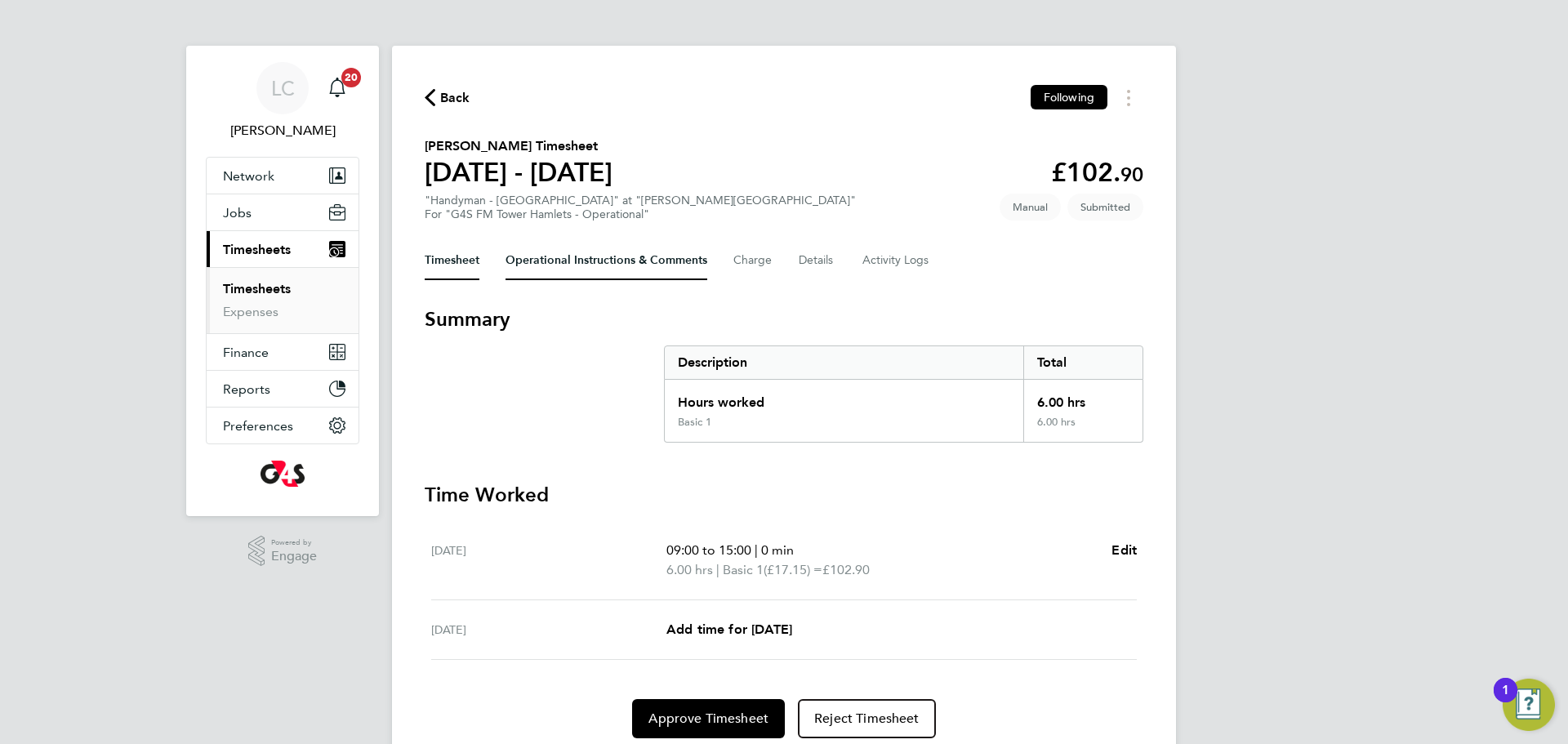
click at [526, 253] on Comments-tab "Operational Instructions & Comments" at bounding box center [606, 260] width 202 height 39
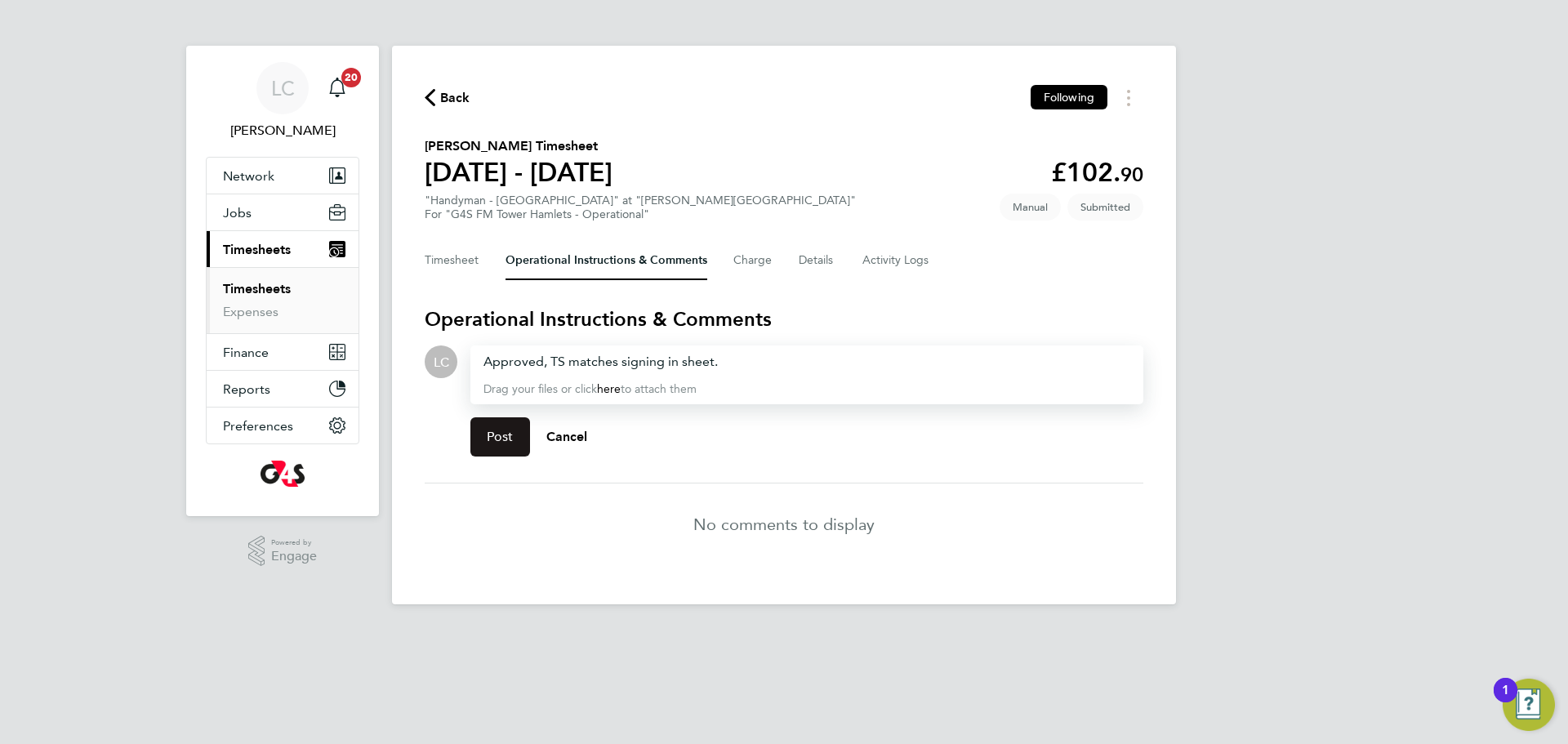
click at [513, 436] on button "Post" at bounding box center [499, 437] width 60 height 39
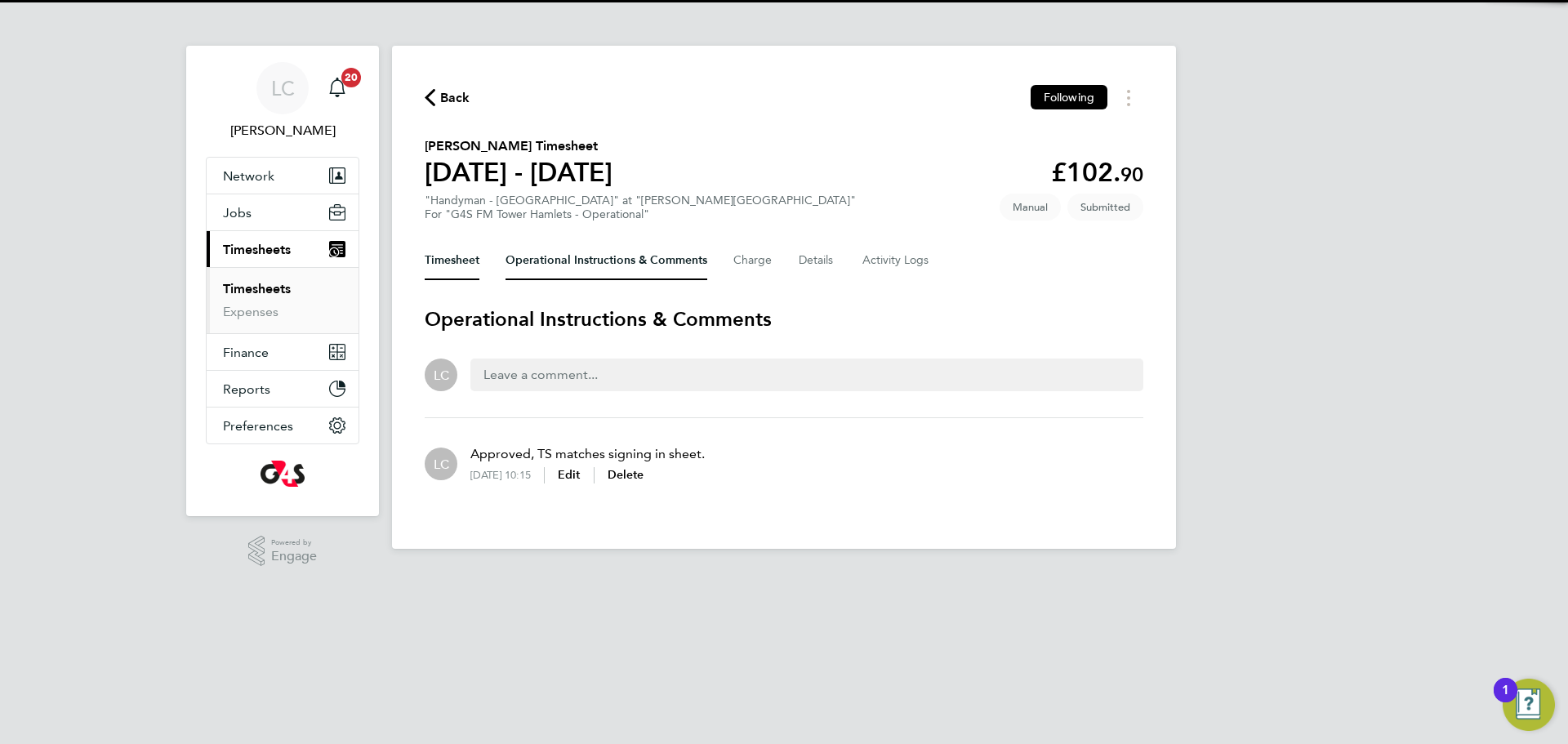
click at [441, 251] on button "Timesheet" at bounding box center [452, 260] width 55 height 39
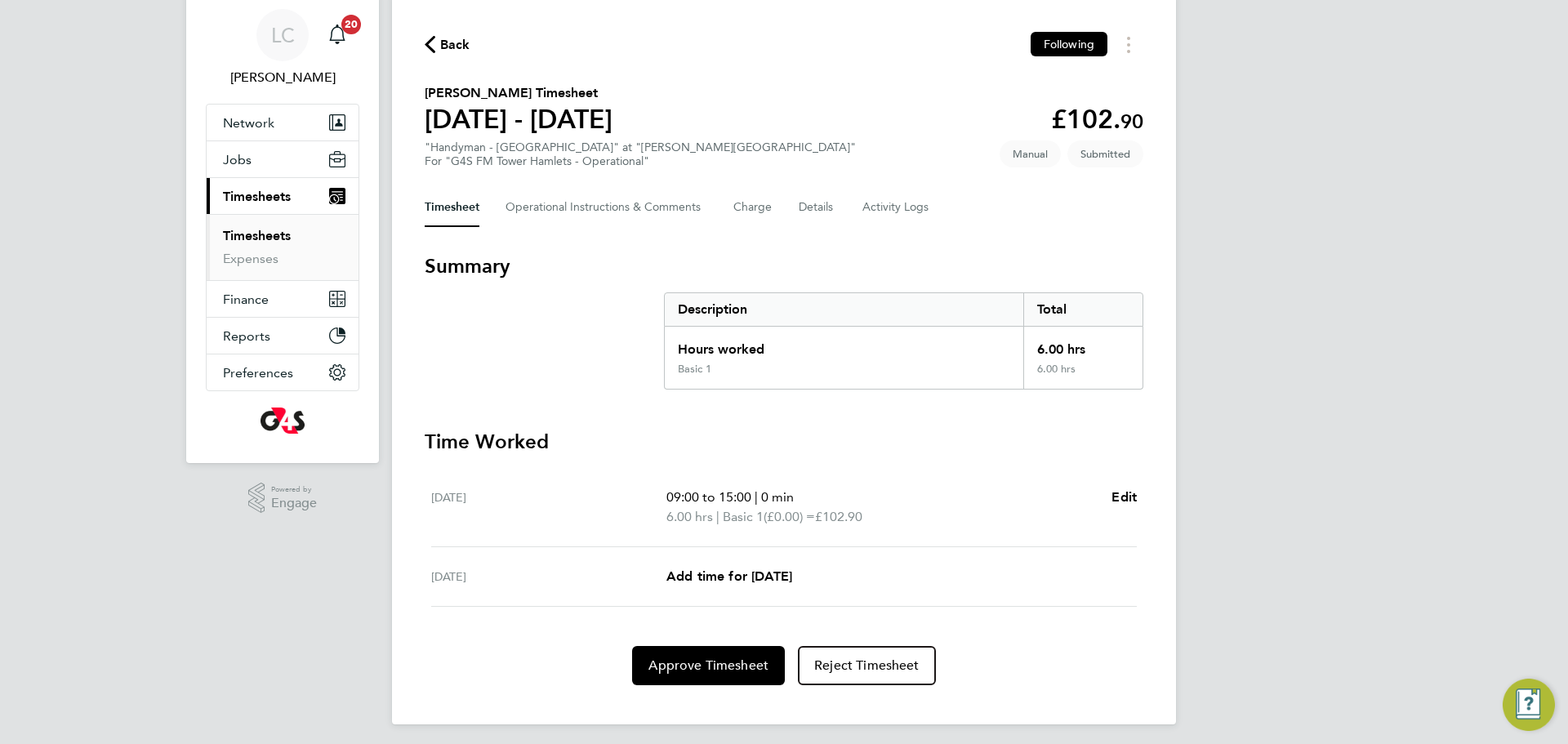
scroll to position [60, 0]
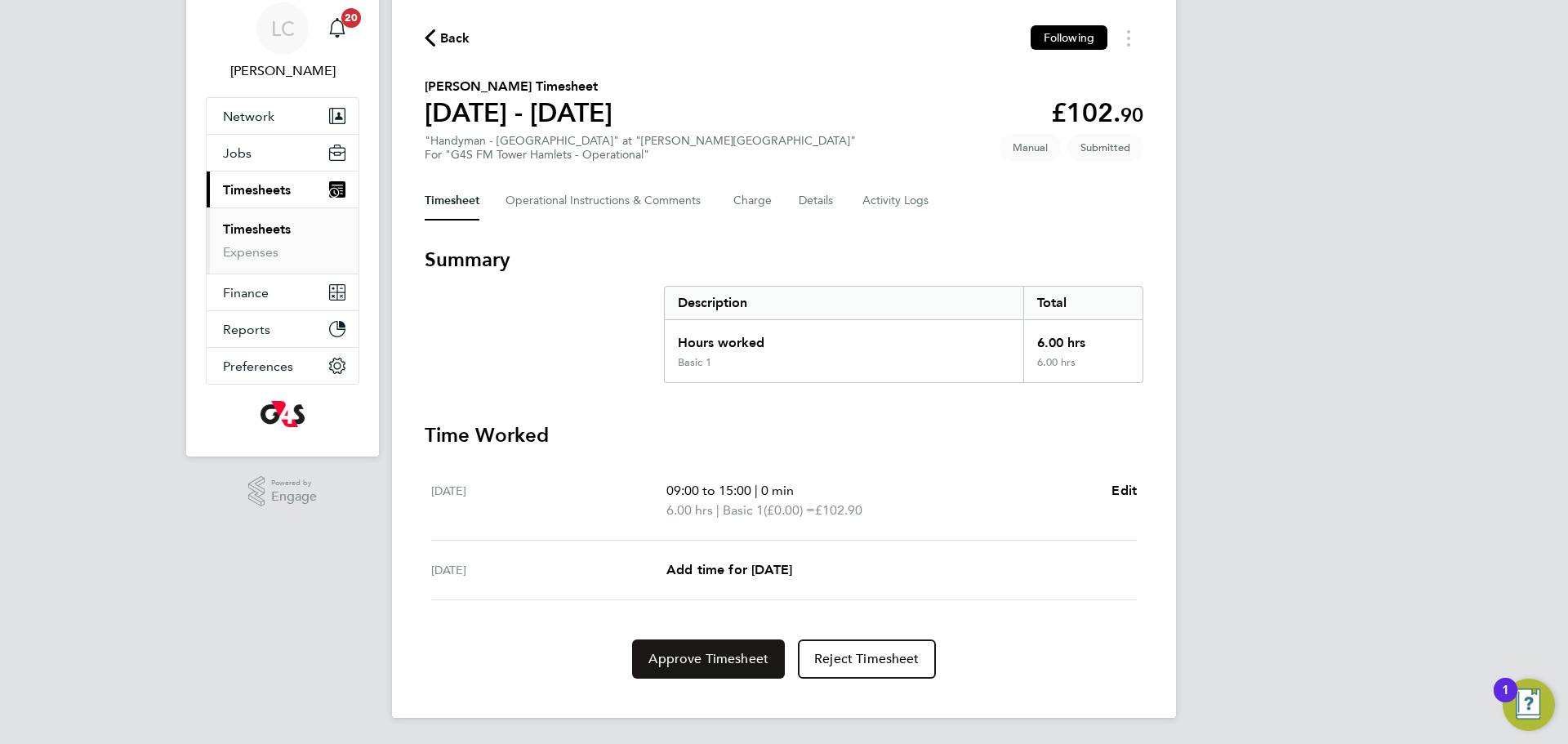
click at [678, 671] on button "Approve Timesheet" at bounding box center [708, 660] width 153 height 39
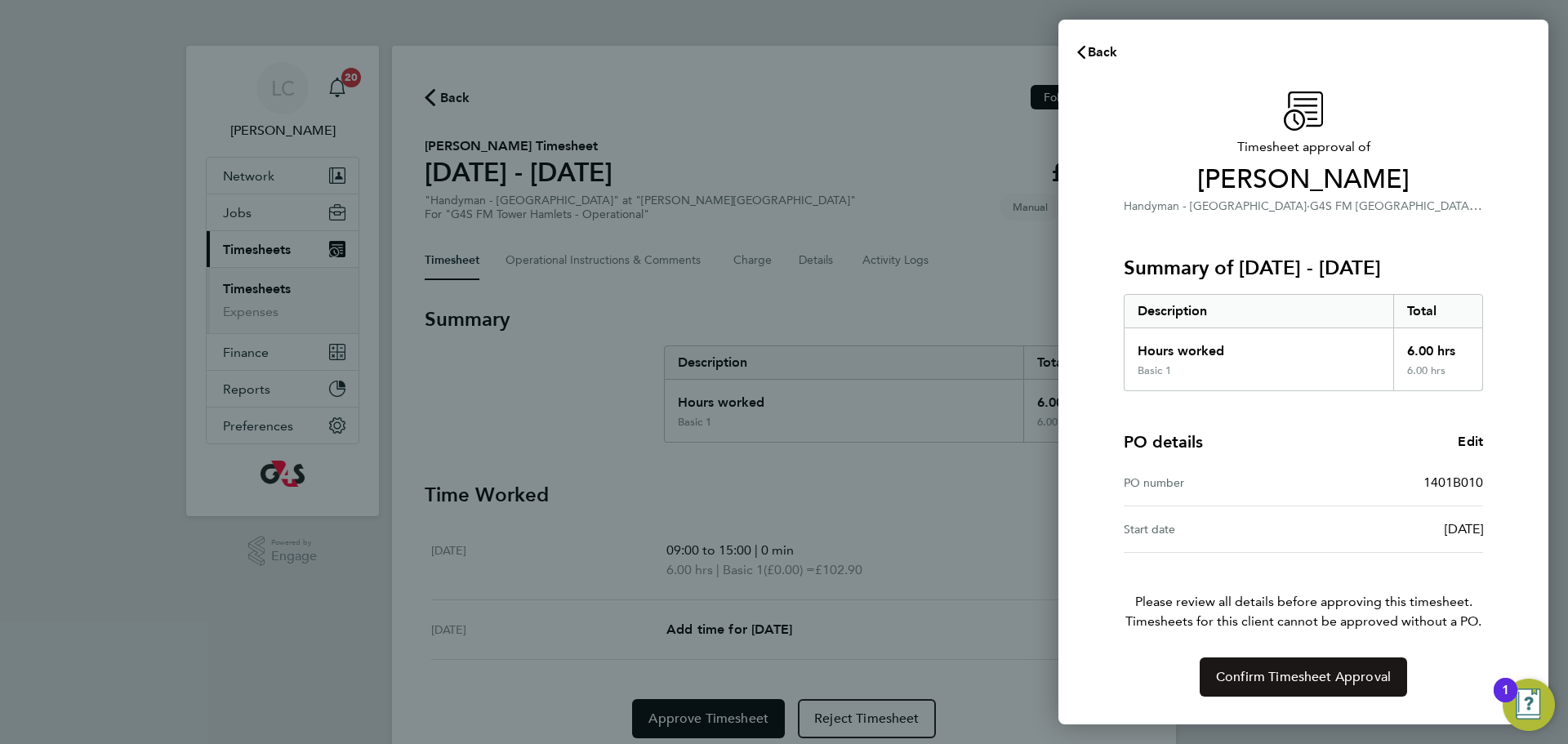
drag, startPoint x: 1308, startPoint y: 668, endPoint x: 1284, endPoint y: 665, distance: 24.2
click at [1305, 669] on span "Confirm Timesheet Approval" at bounding box center [1303, 677] width 175 height 17
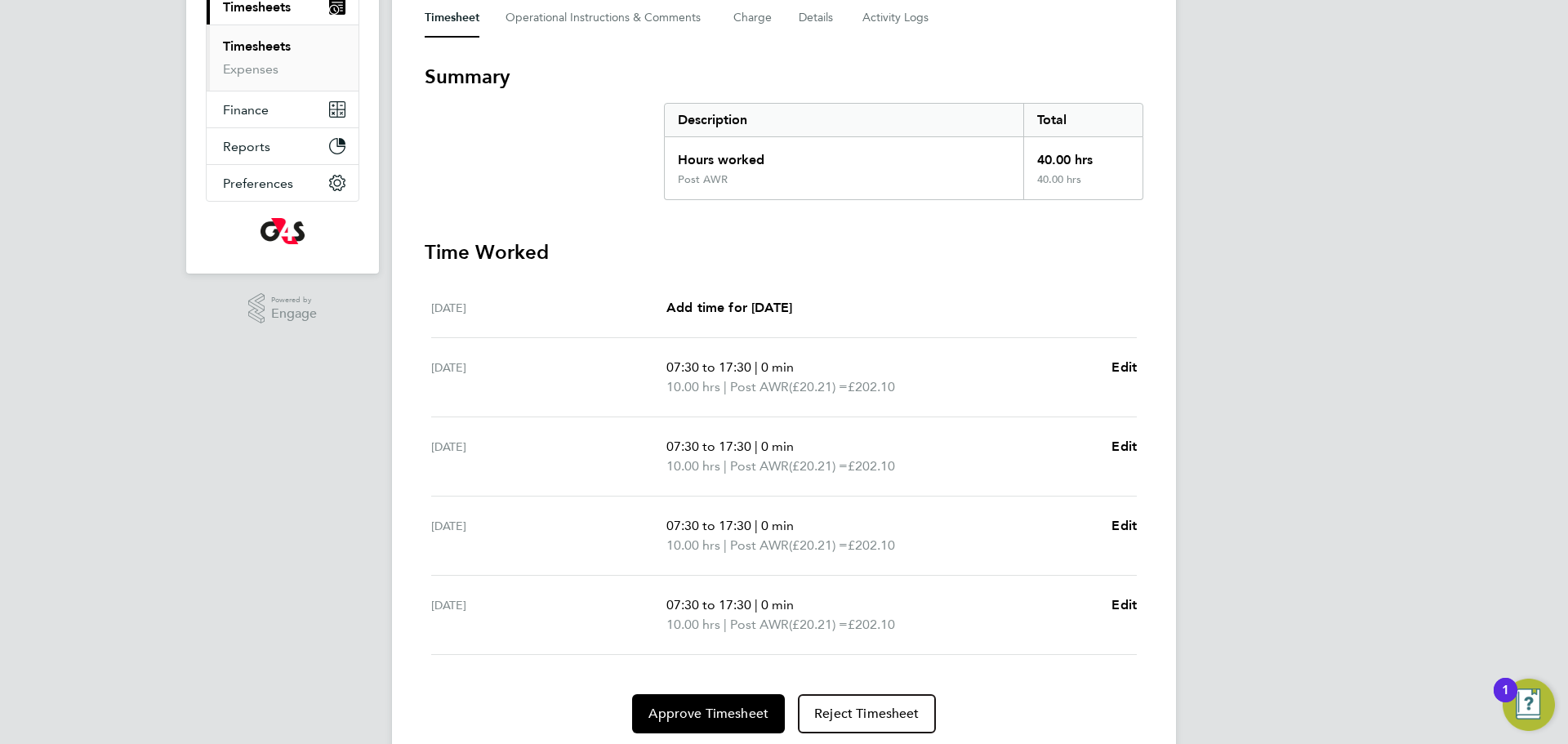
scroll to position [245, 0]
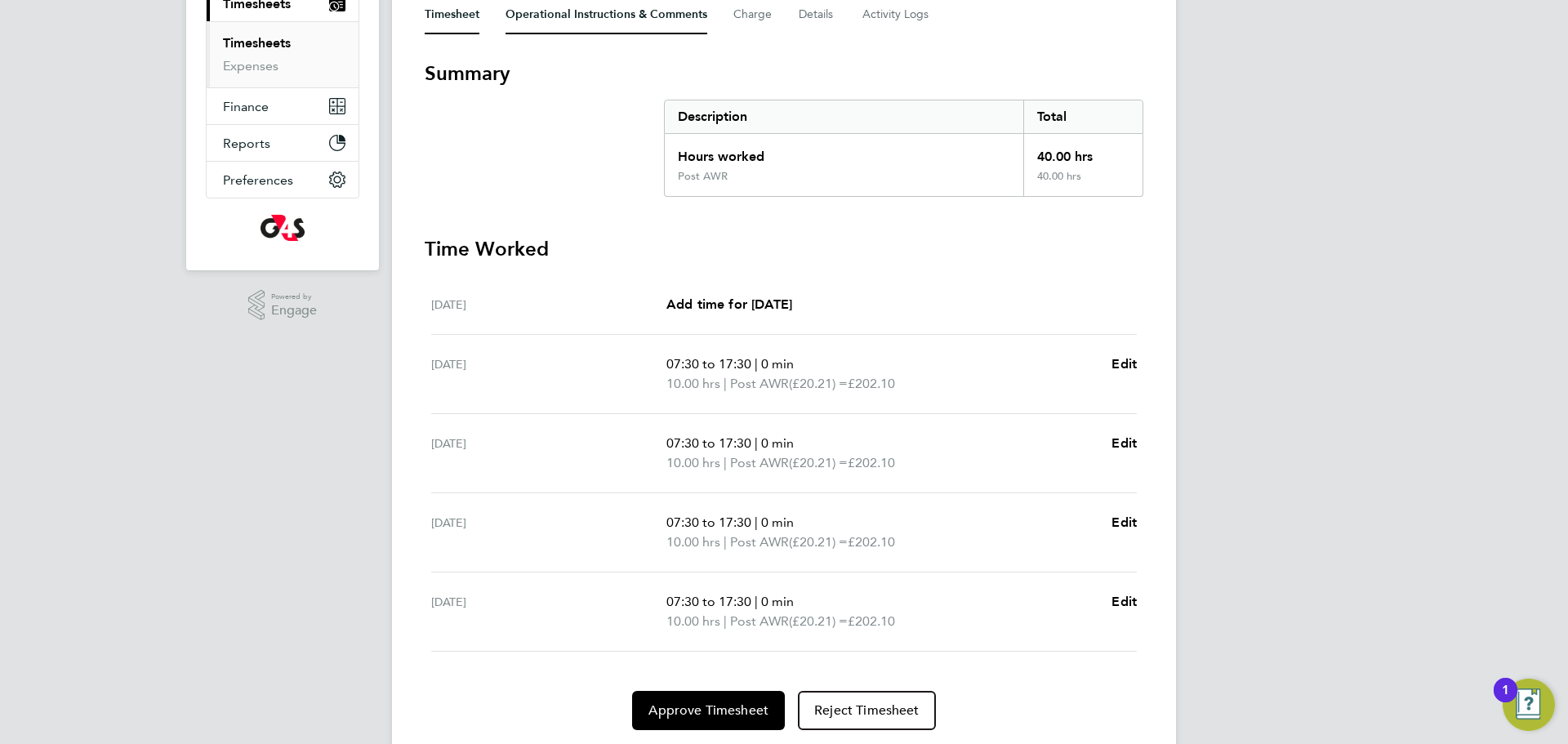
click at [565, 10] on Comments-tab "Operational Instructions & Comments" at bounding box center [606, 15] width 202 height 39
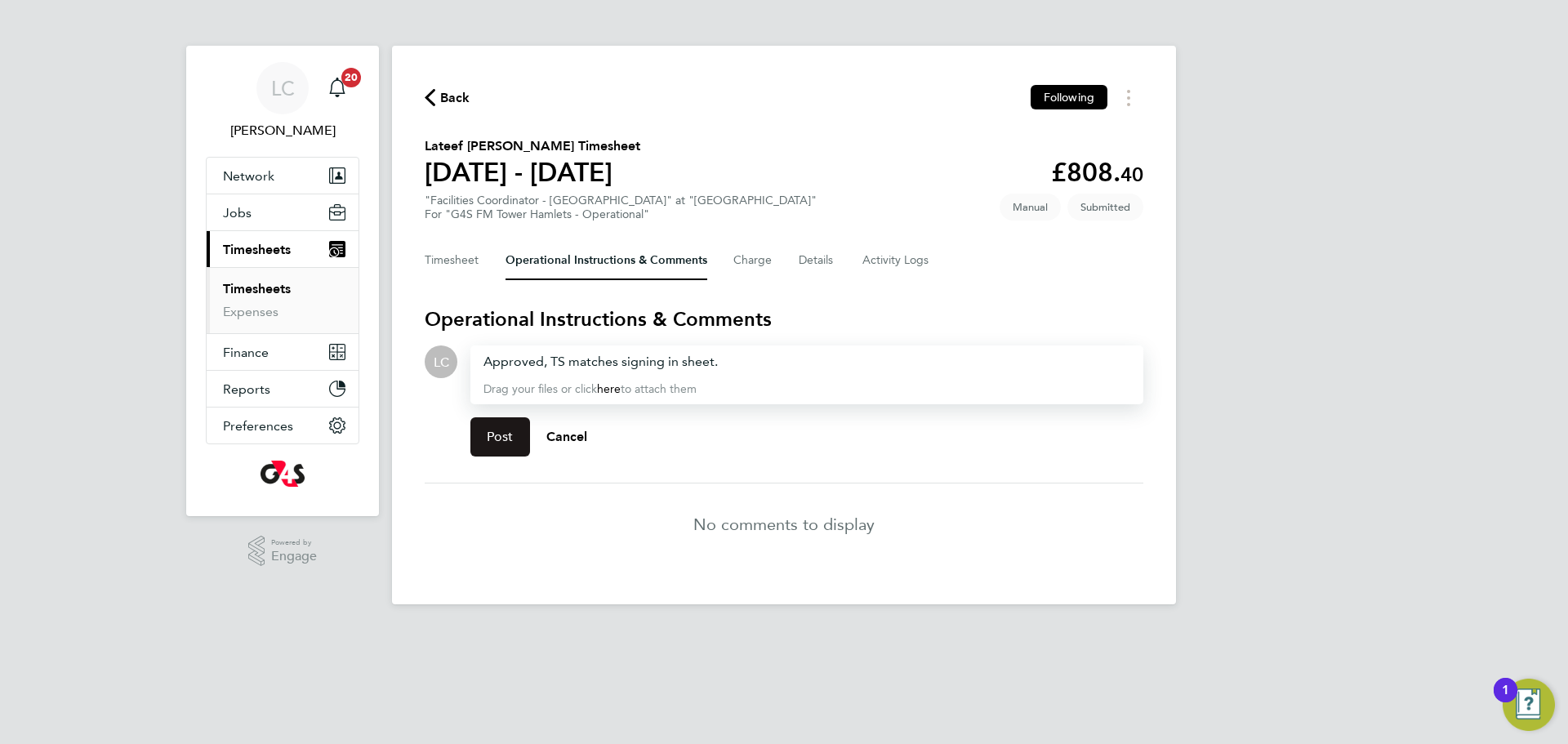
click at [497, 439] on span "Post" at bounding box center [499, 437] width 26 height 17
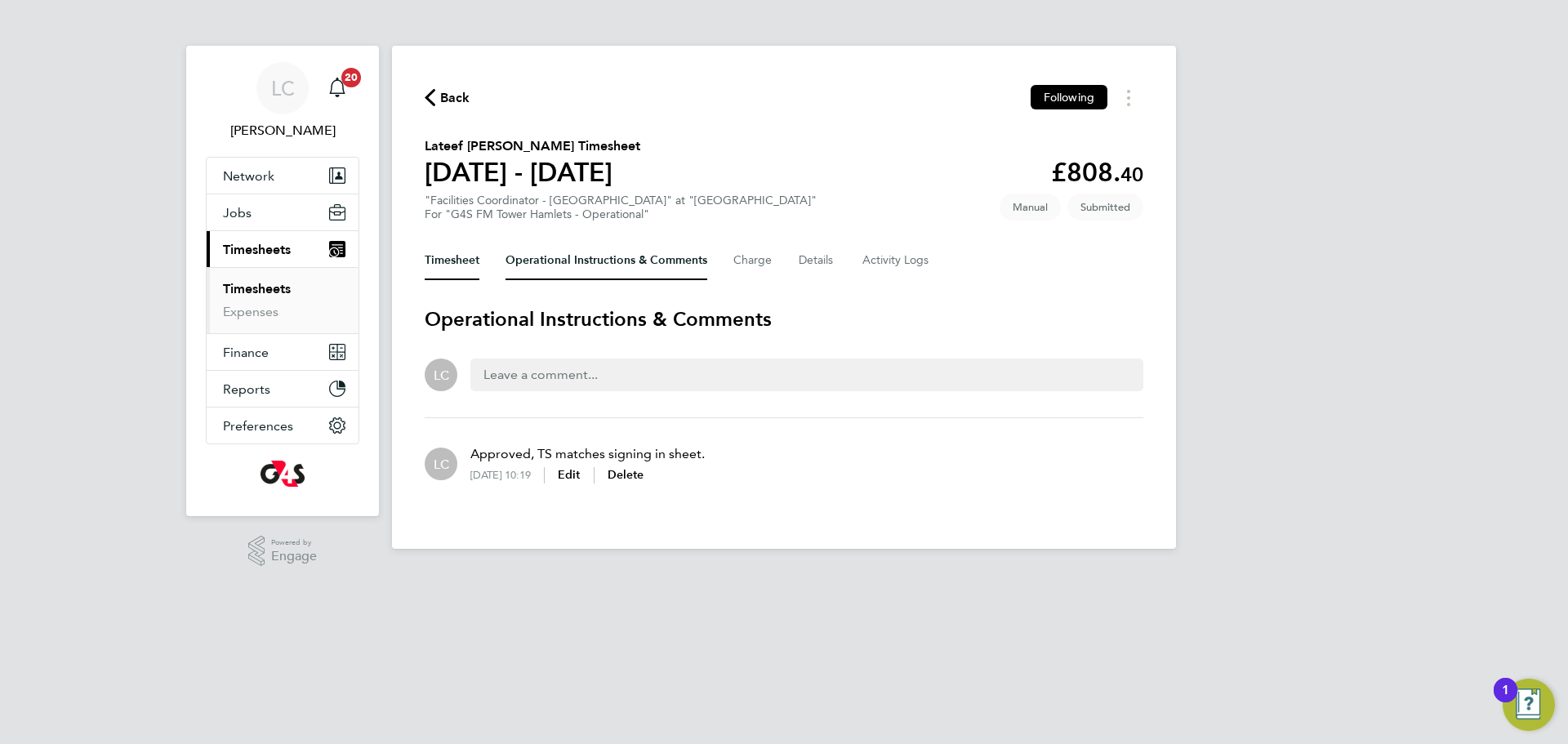
click at [454, 265] on button "Timesheet" at bounding box center [452, 260] width 55 height 39
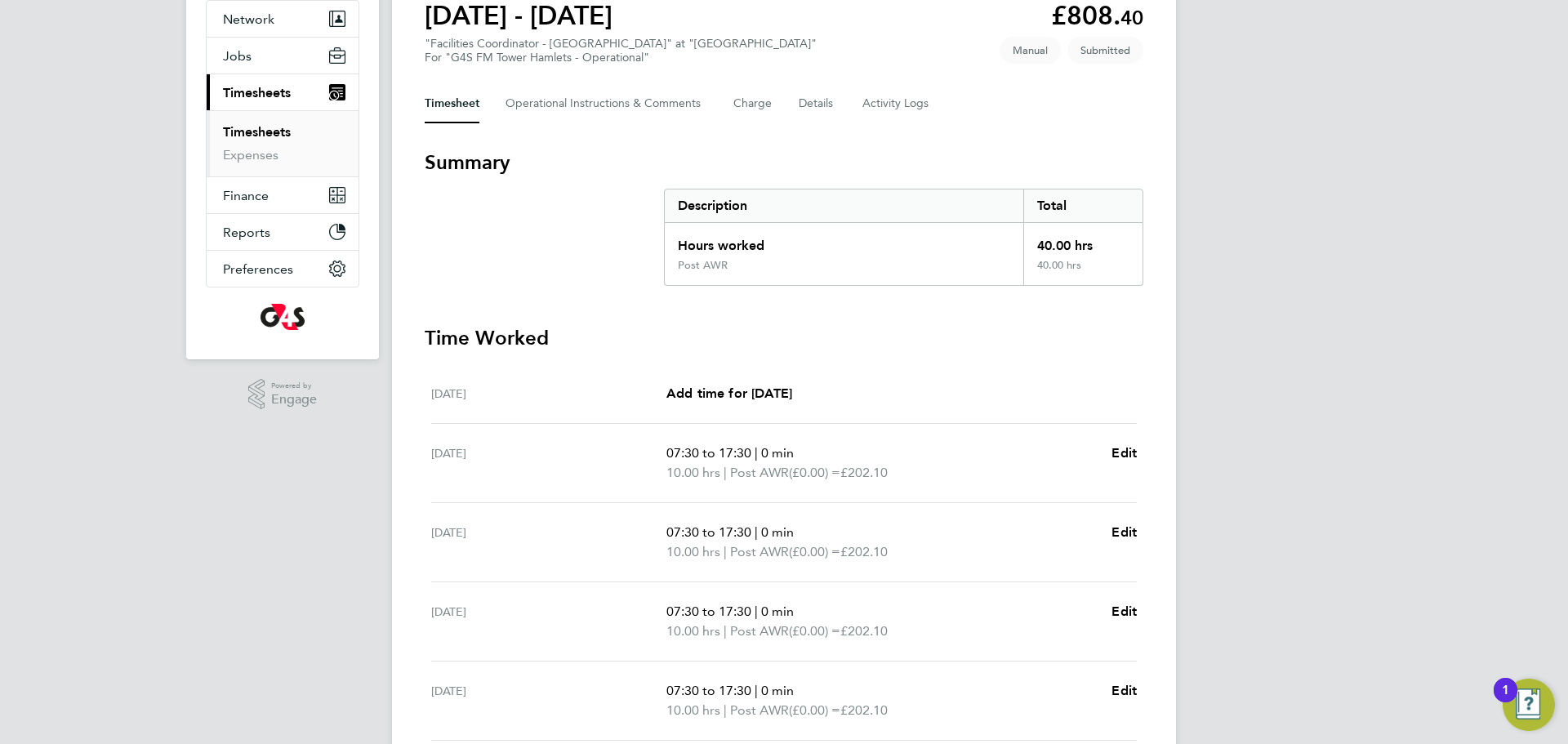
scroll to position [297, 0]
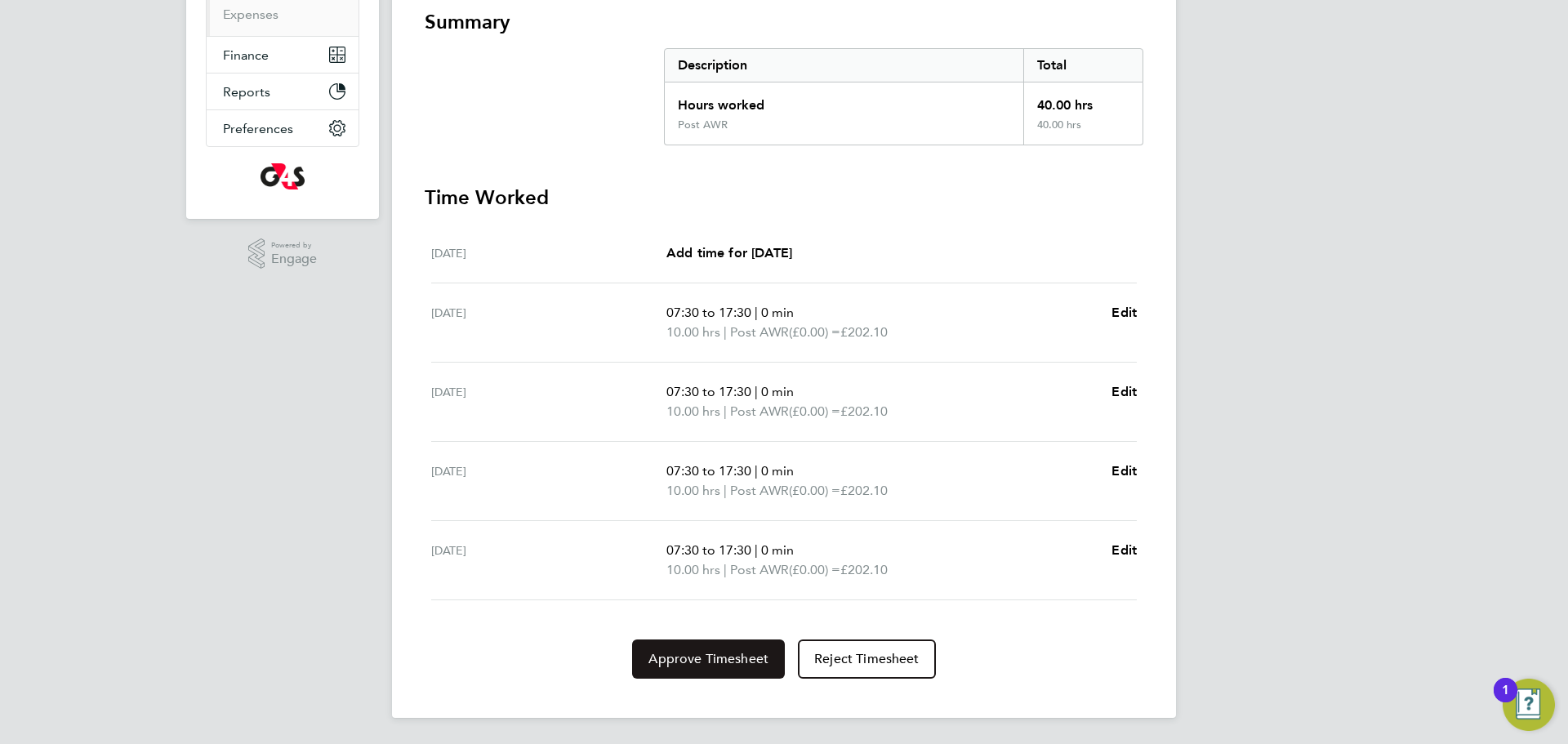
drag, startPoint x: 718, startPoint y: 679, endPoint x: 727, endPoint y: 675, distance: 9.8
click at [722, 678] on div "Back Following Lateef [PERSON_NAME] Timesheet [DATE] - [DATE] £808. 40 "Facilit…" at bounding box center [783, 234] width 784 height 970
click at [734, 665] on span "Approve Timesheet" at bounding box center [708, 659] width 120 height 17
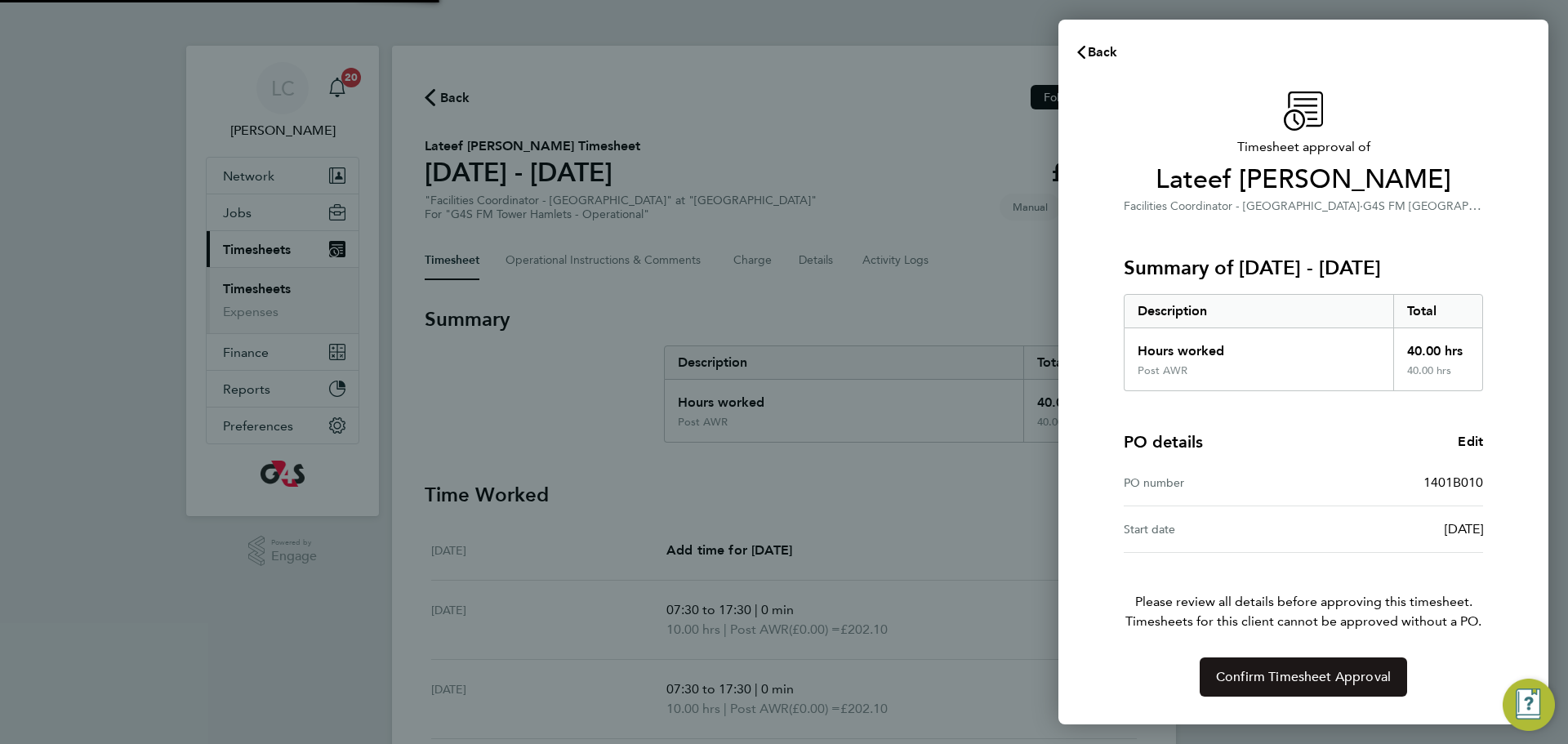
click at [1291, 669] on span "Confirm Timesheet Approval" at bounding box center [1303, 677] width 175 height 17
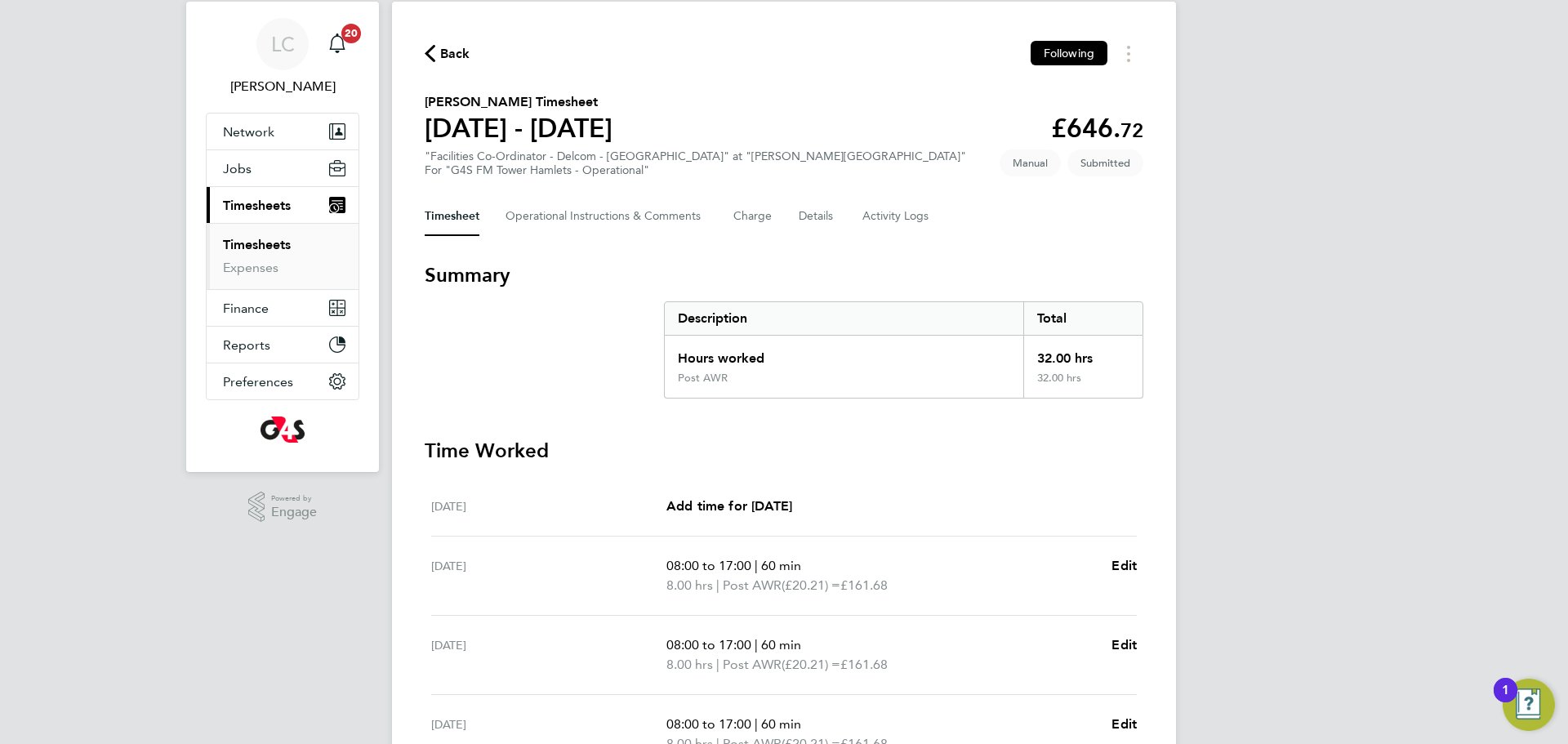
scroll to position [41, 0]
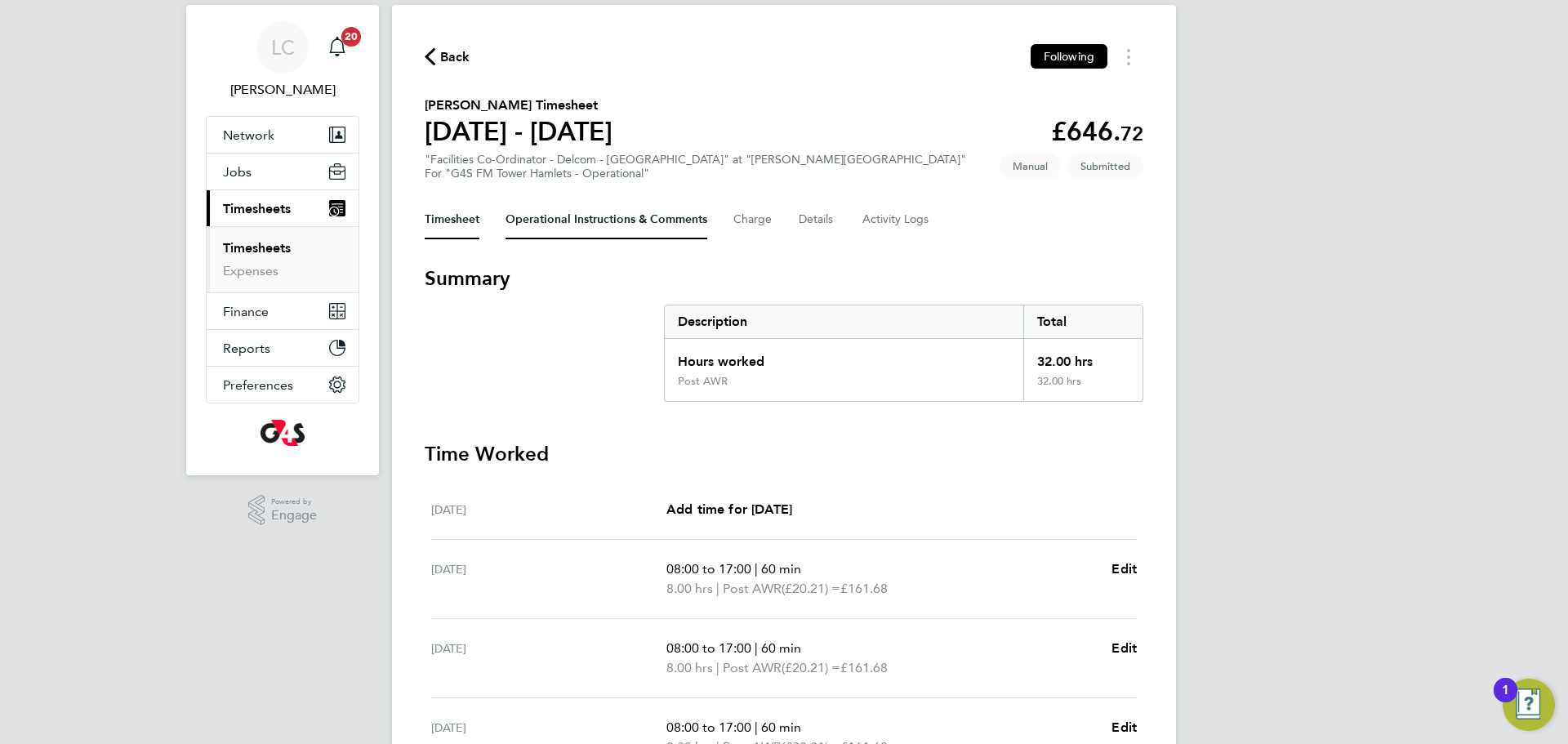
click at [560, 236] on Comments-tab "Operational Instructions & Comments" at bounding box center [606, 220] width 202 height 39
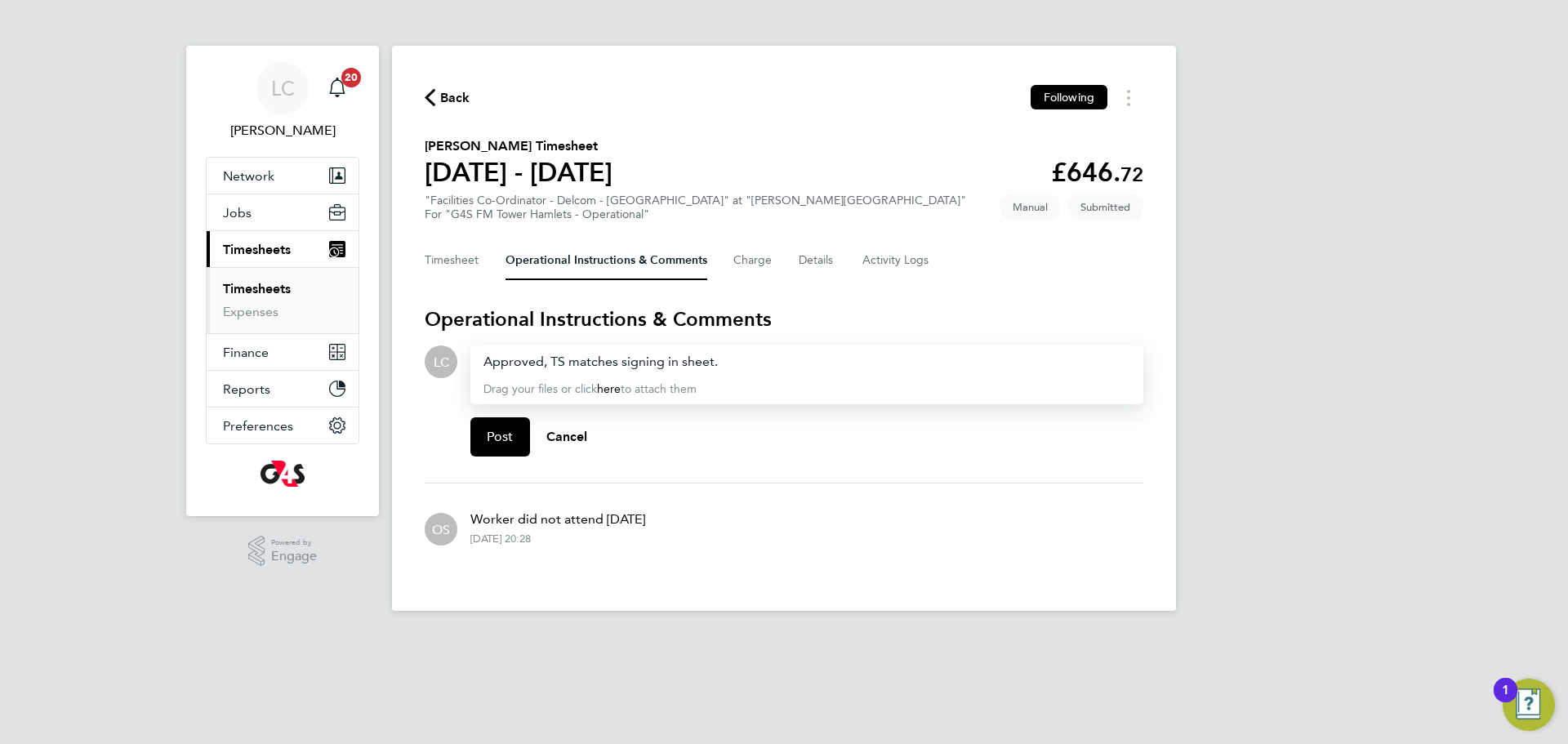
click at [492, 460] on div "Post Cancel" at bounding box center [807, 437] width 673 height 66
drag, startPoint x: 497, startPoint y: 436, endPoint x: 479, endPoint y: 427, distance: 20.1
click at [497, 438] on span "Post" at bounding box center [499, 437] width 26 height 17
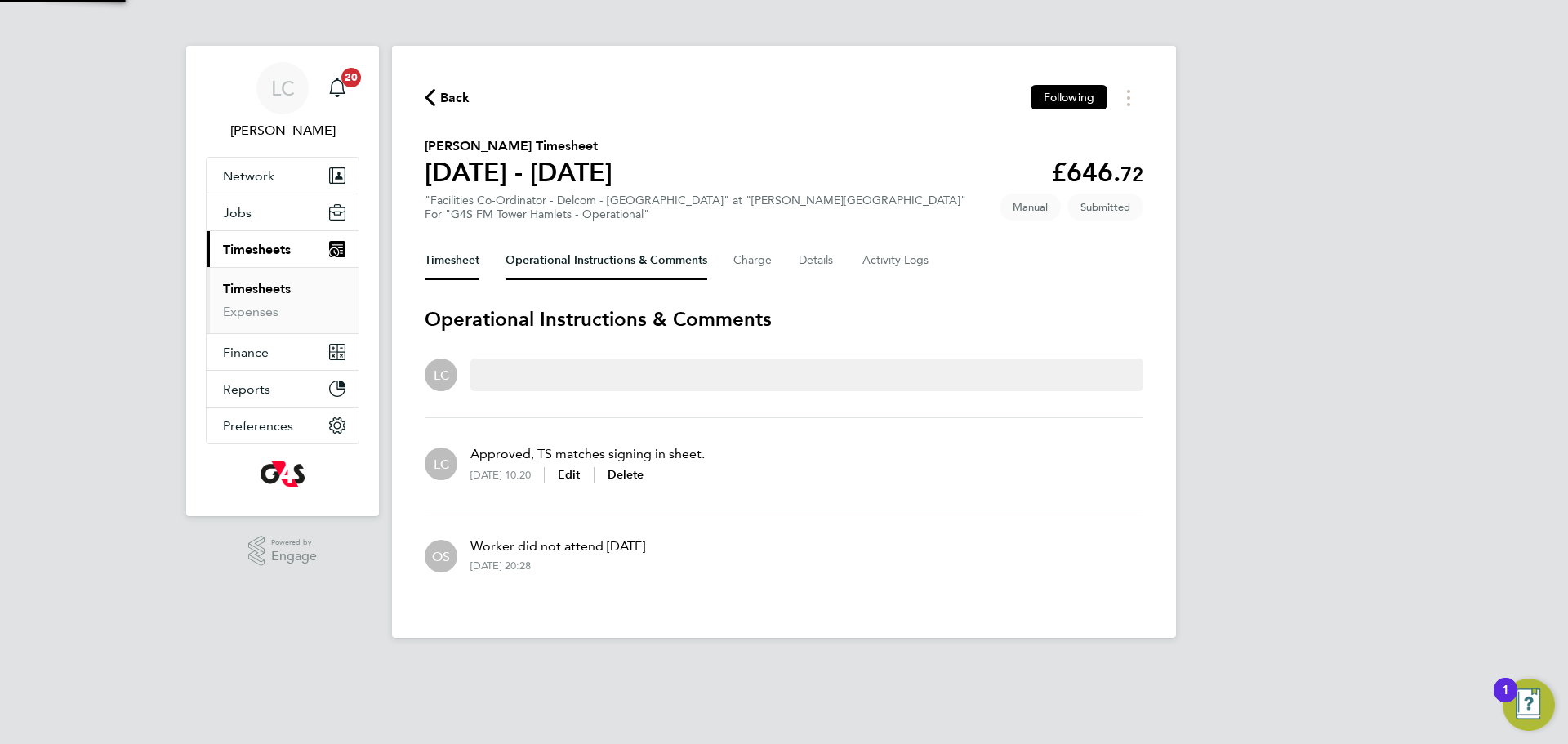
click at [444, 270] on button "Timesheet" at bounding box center [452, 260] width 55 height 39
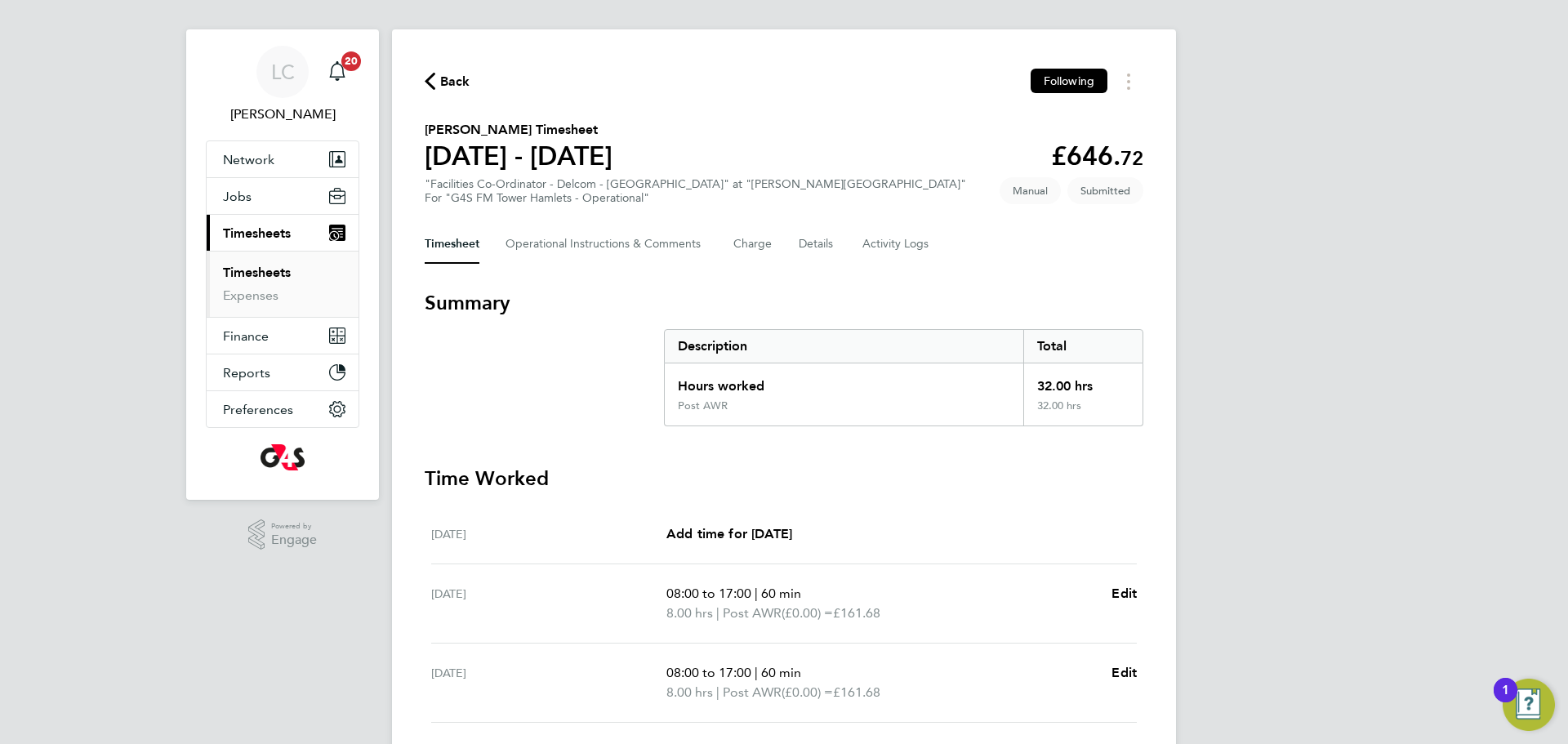
scroll to position [416, 0]
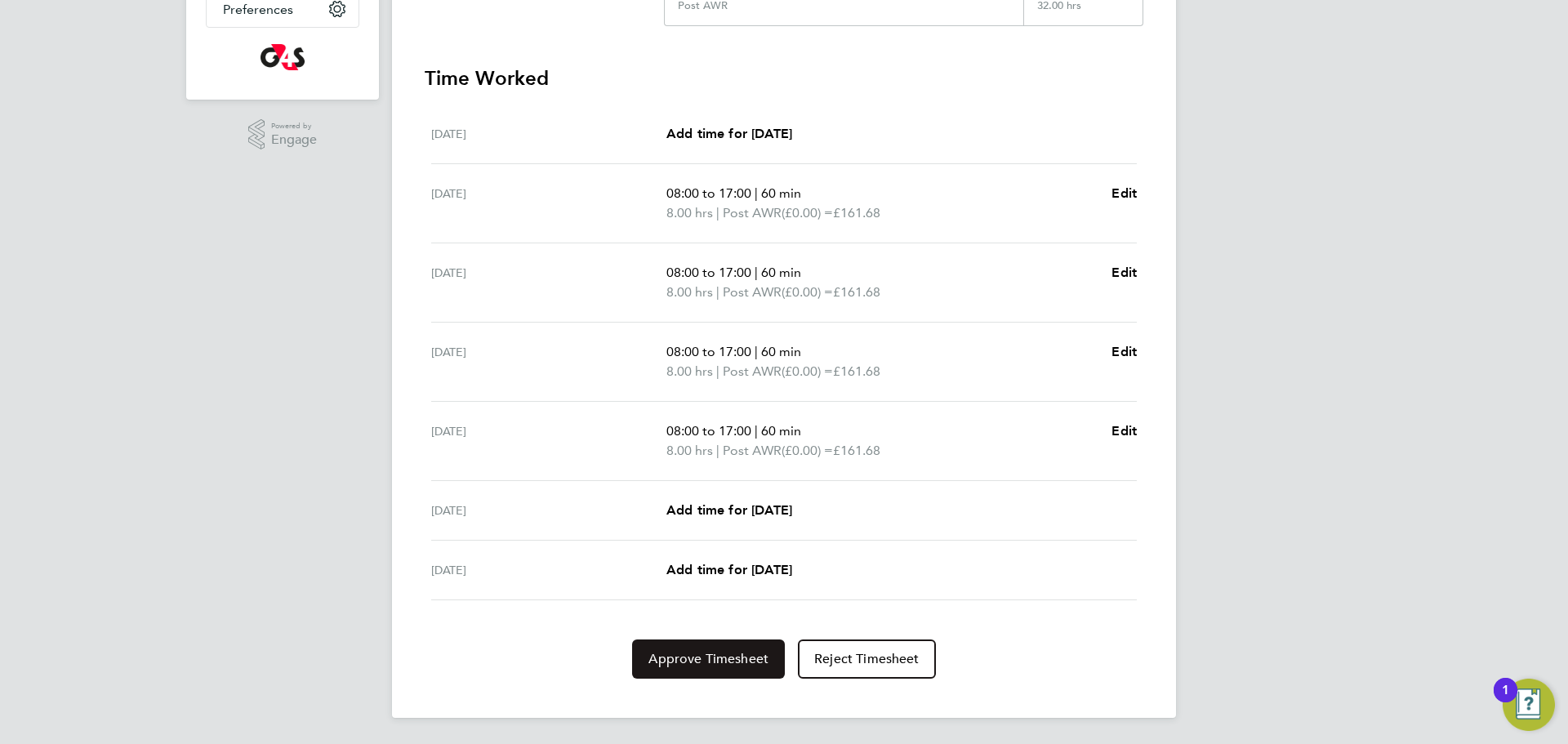
click at [713, 667] on button "Approve Timesheet" at bounding box center [708, 660] width 153 height 39
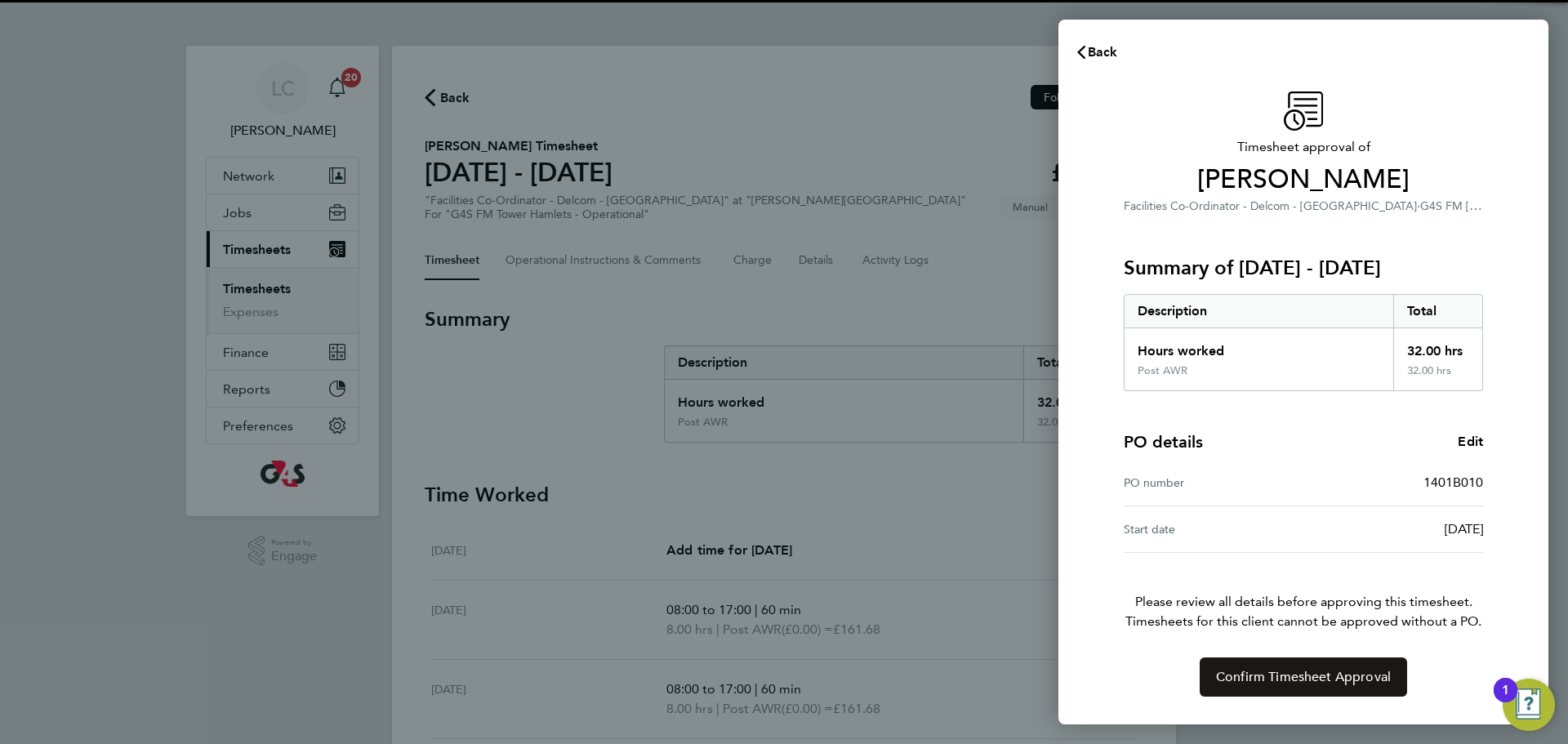
click at [1279, 664] on button "Confirm Timesheet Approval" at bounding box center [1302, 677] width 207 height 39
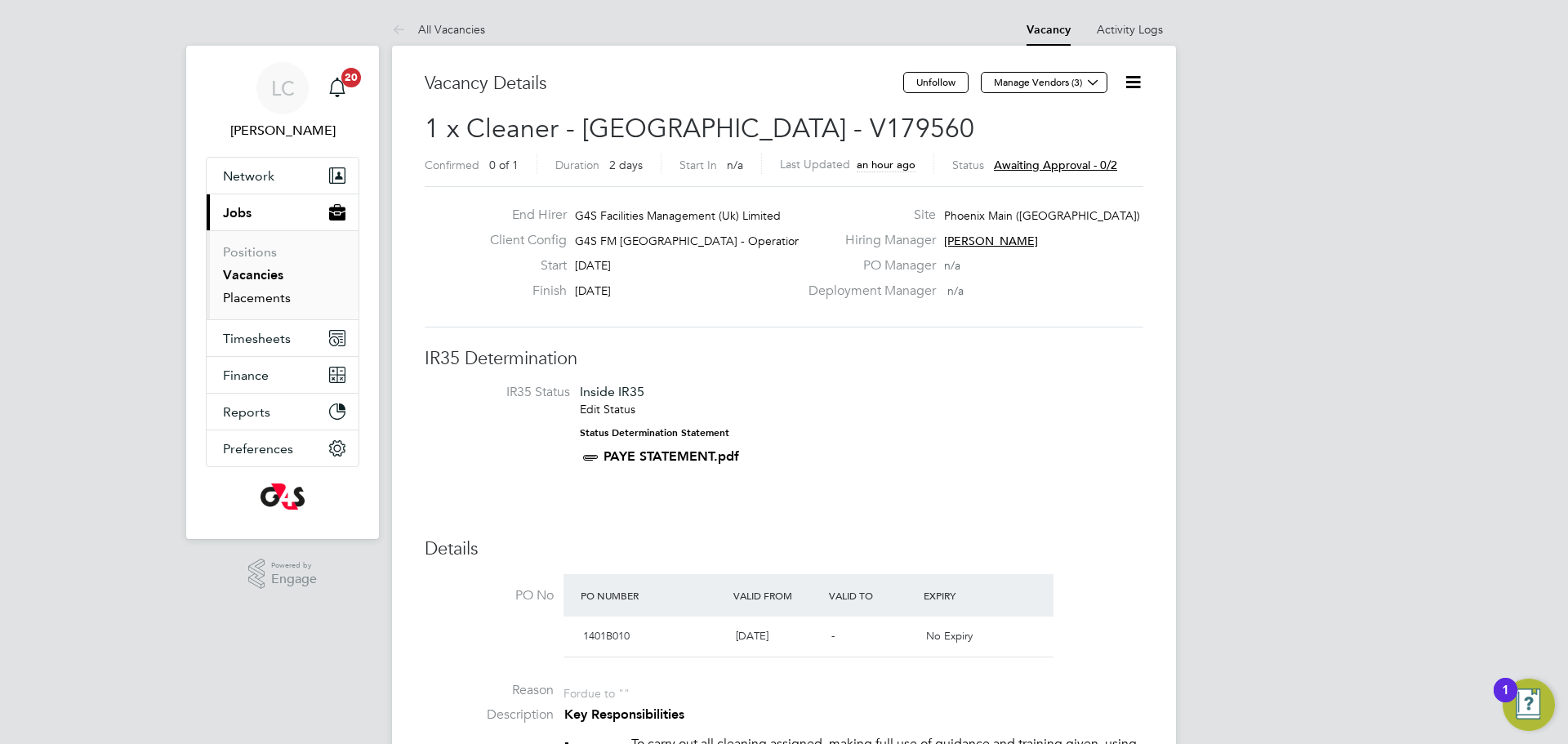
click at [259, 290] on link "Placements" at bounding box center [256, 297] width 68 height 16
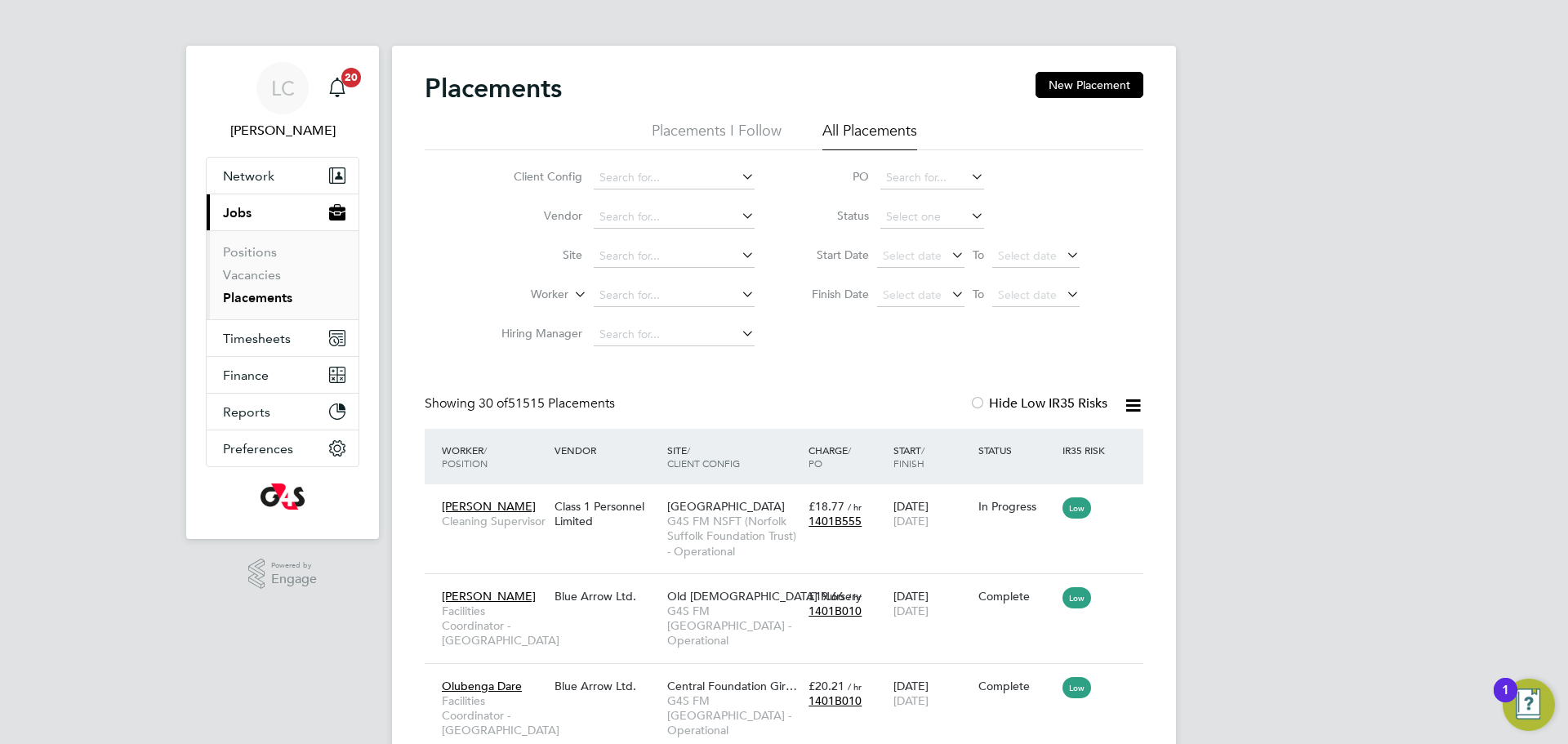
scroll to position [77, 114]
click at [645, 304] on input at bounding box center [674, 295] width 161 height 23
paste input "Francisco Da Costa"
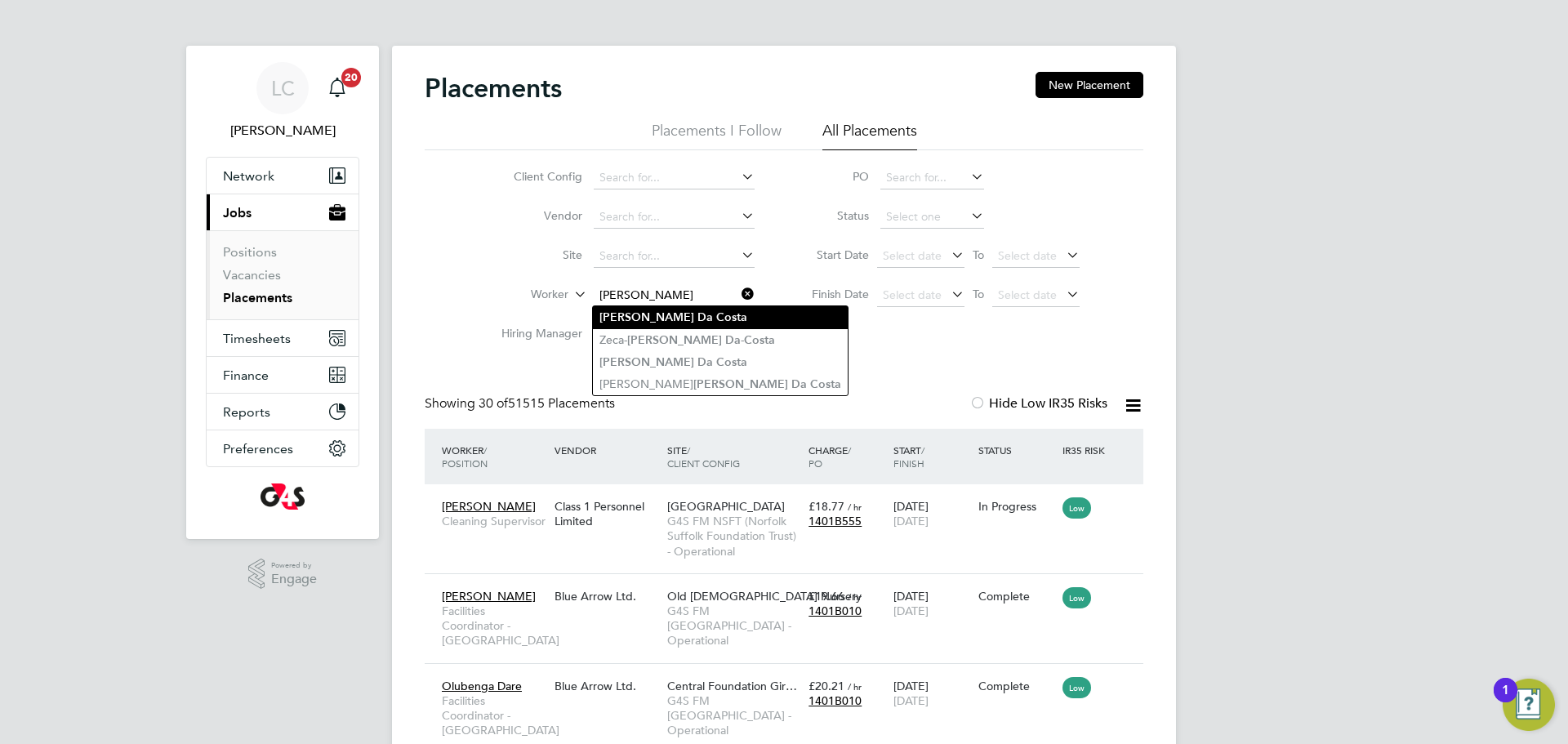
type input "Francisco Da Costa"
click at [708, 320] on li "Francisco Da Costa" at bounding box center [720, 317] width 255 height 22
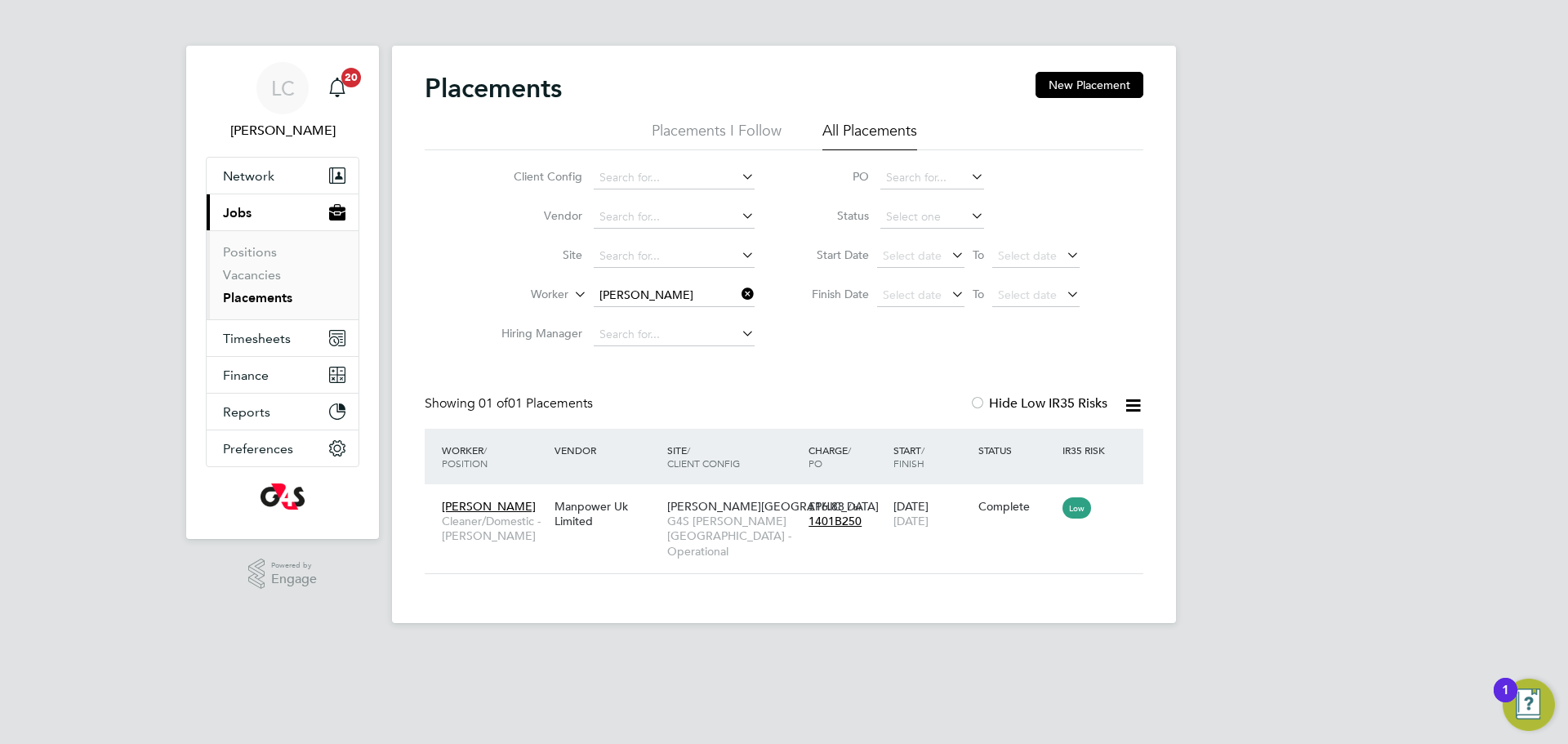
click at [738, 291] on icon at bounding box center [738, 293] width 0 height 23
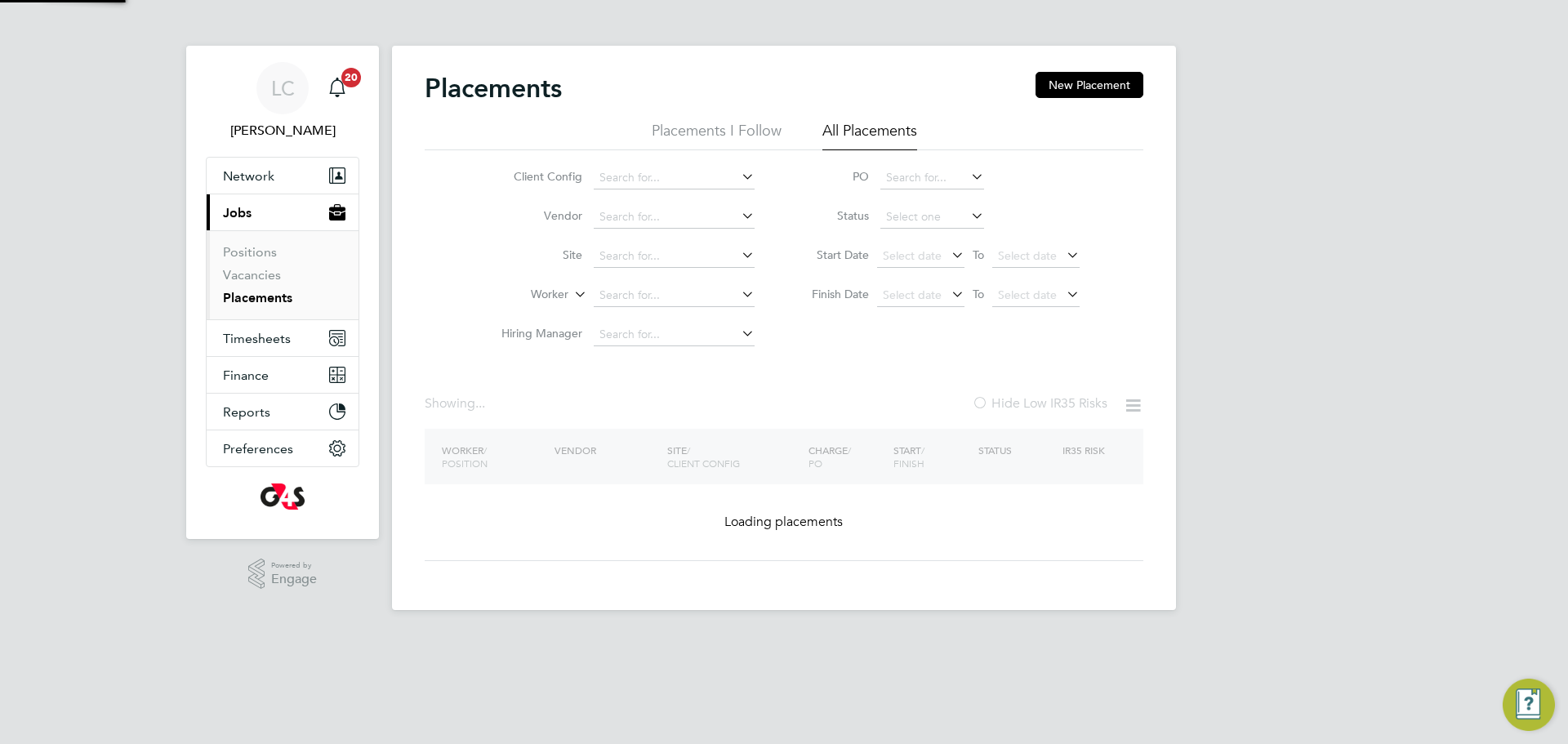
click at [663, 309] on li "Worker" at bounding box center [621, 295] width 307 height 39
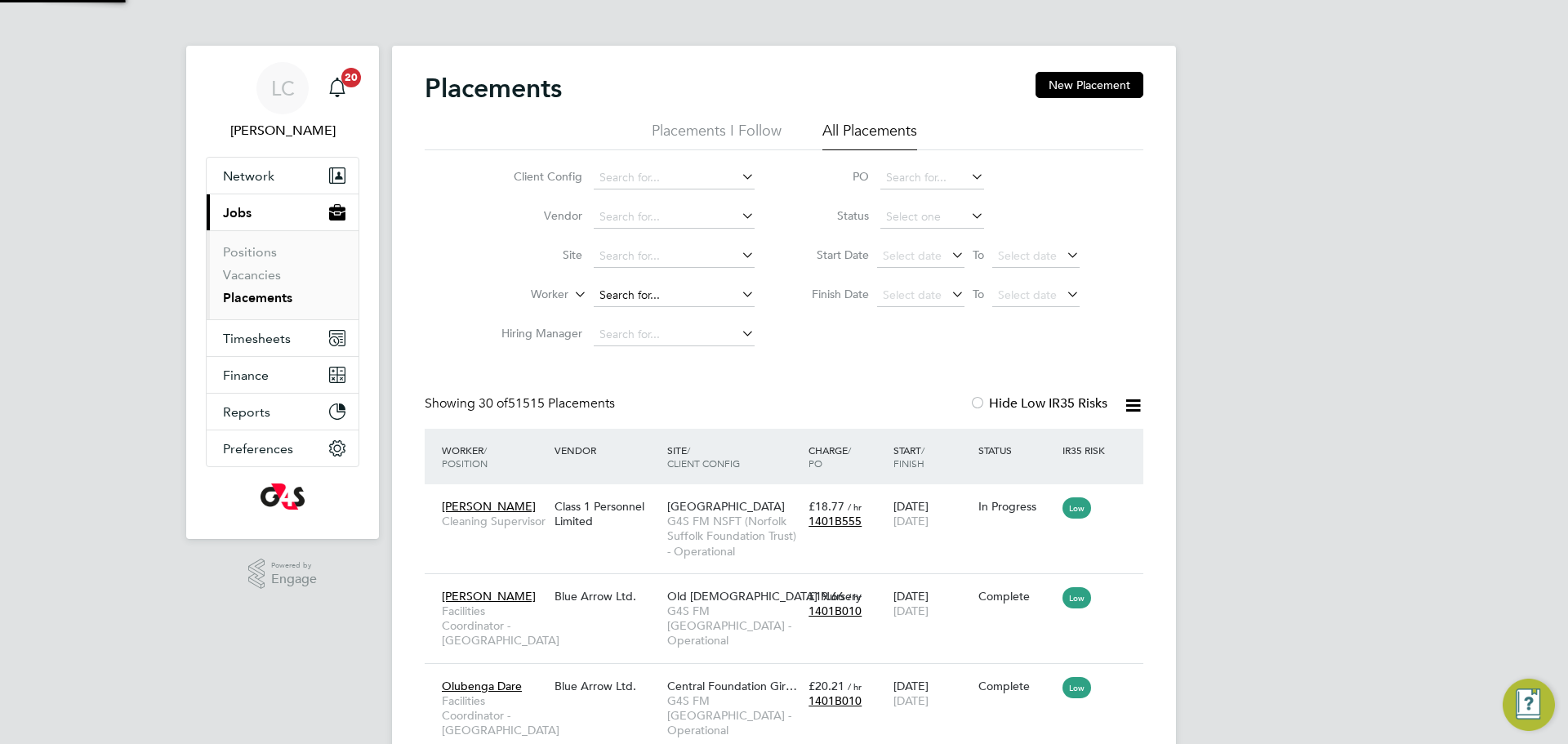
click at [663, 298] on input at bounding box center [674, 295] width 161 height 23
paste input "Francisco Da Costa"
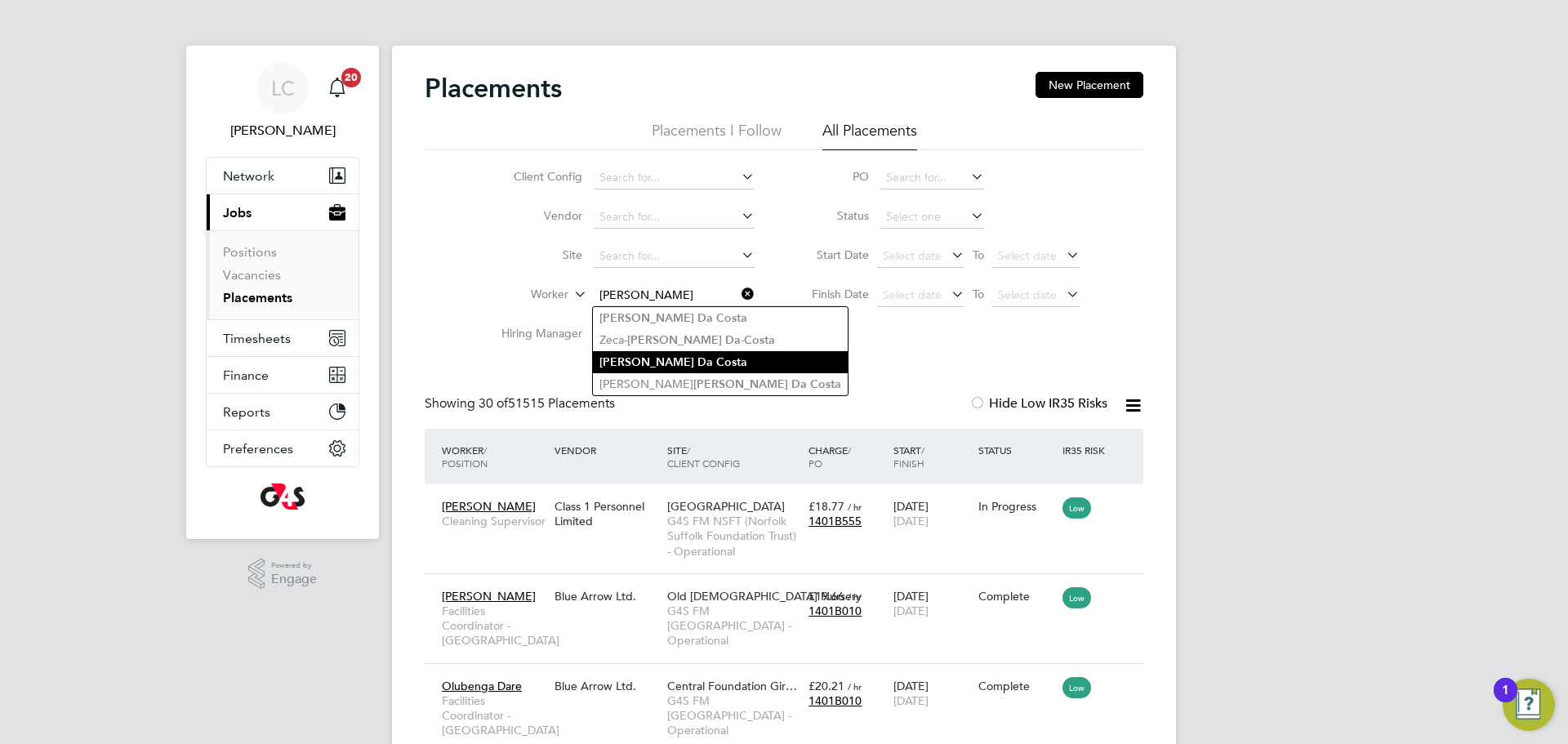
type input "Francisco Da Costa"
click at [706, 352] on li "Francisco Da Costa" at bounding box center [720, 362] width 255 height 22
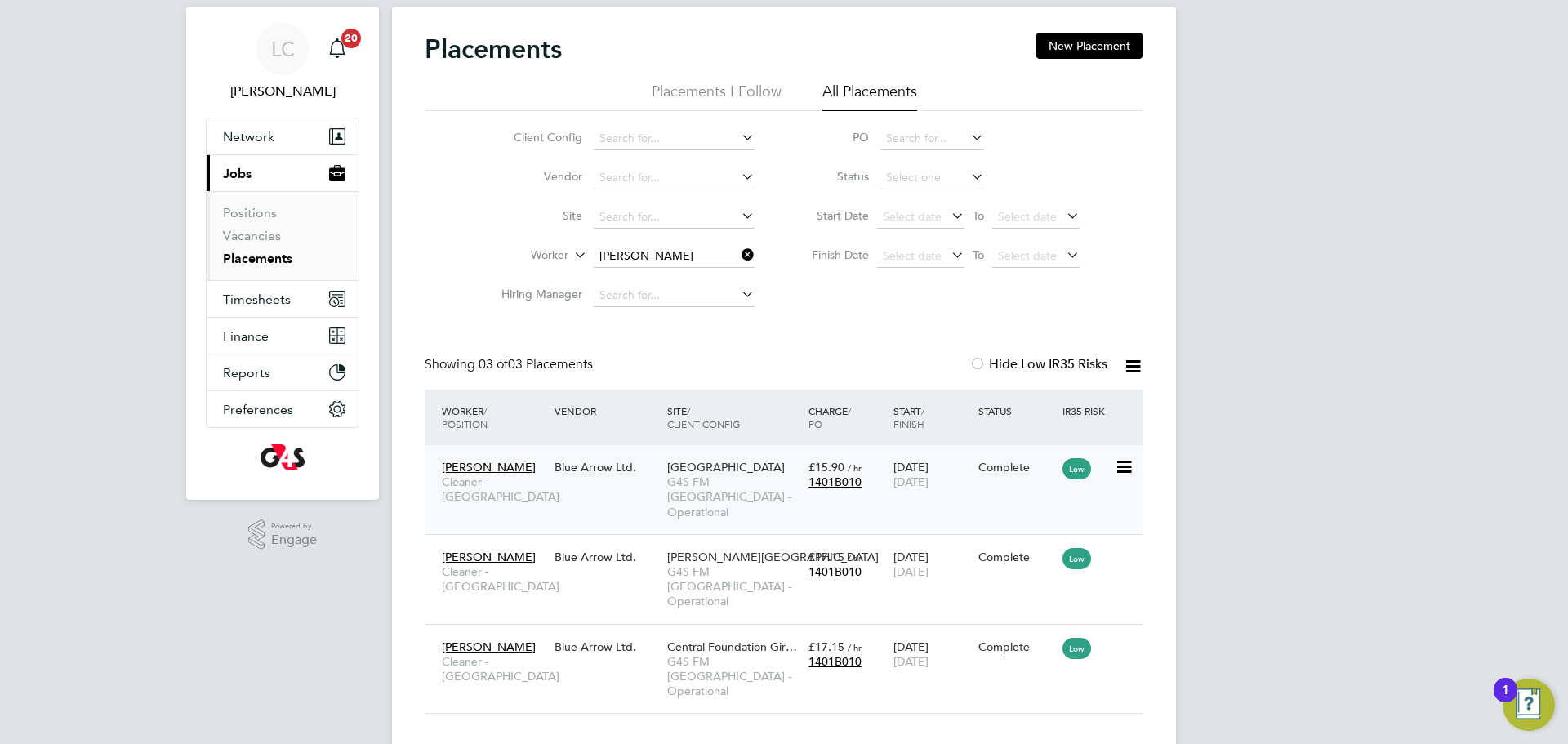
scroll to position [40, 0]
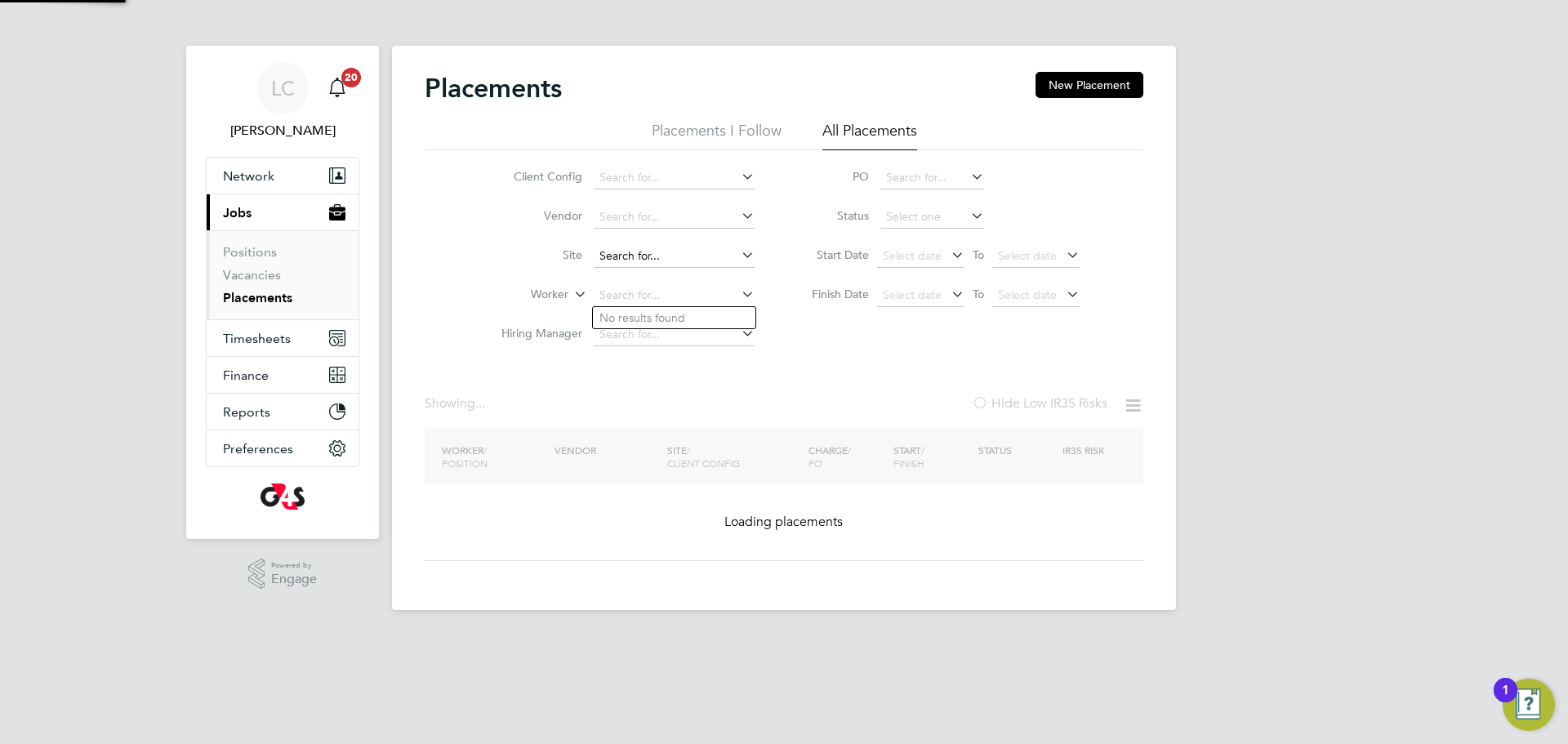
click at [735, 253] on ul "Client Config Vendor Site Worker Hiring Manager" at bounding box center [621, 256] width 307 height 196
click at [663, 265] on input at bounding box center [674, 256] width 161 height 23
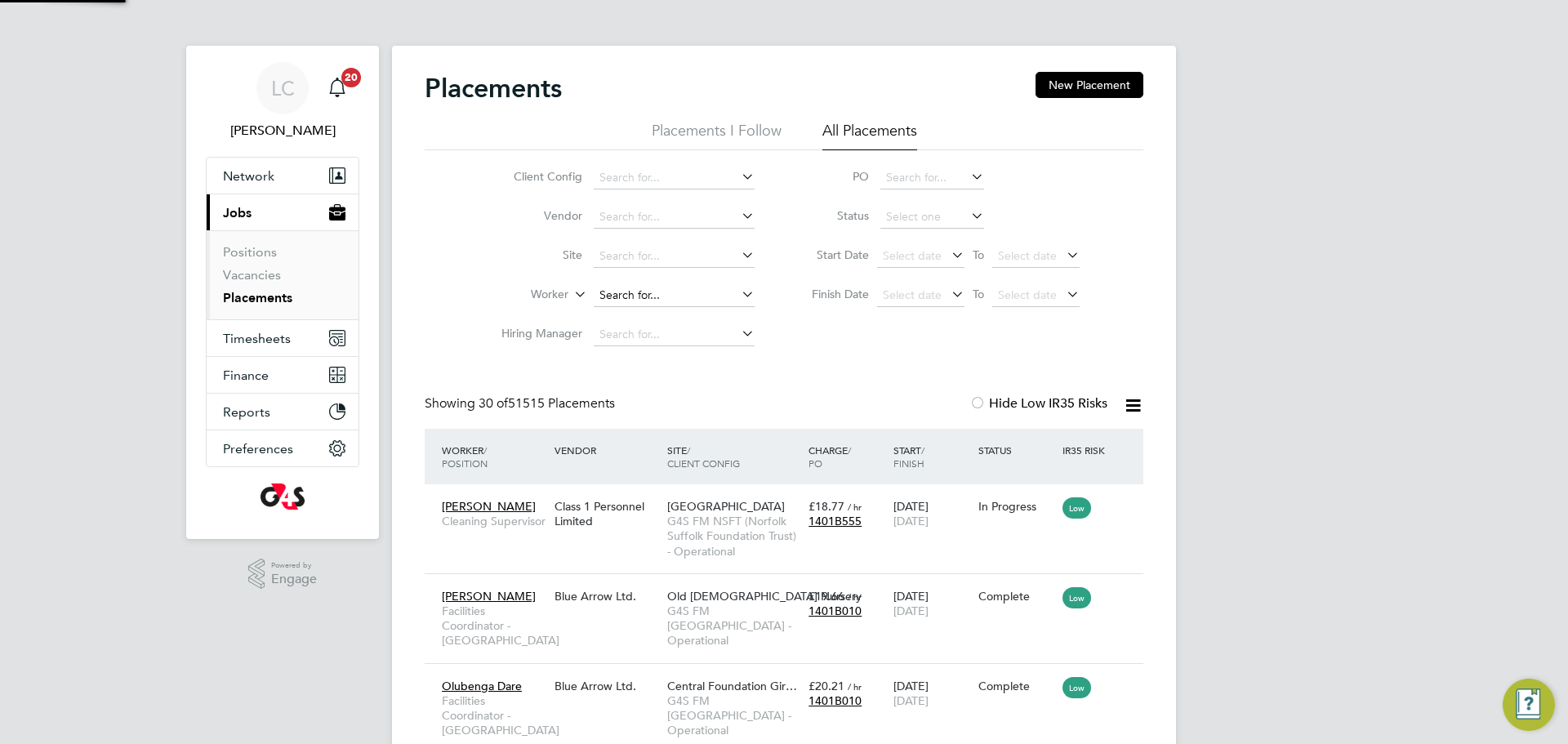
click at [636, 291] on input at bounding box center [674, 295] width 161 height 23
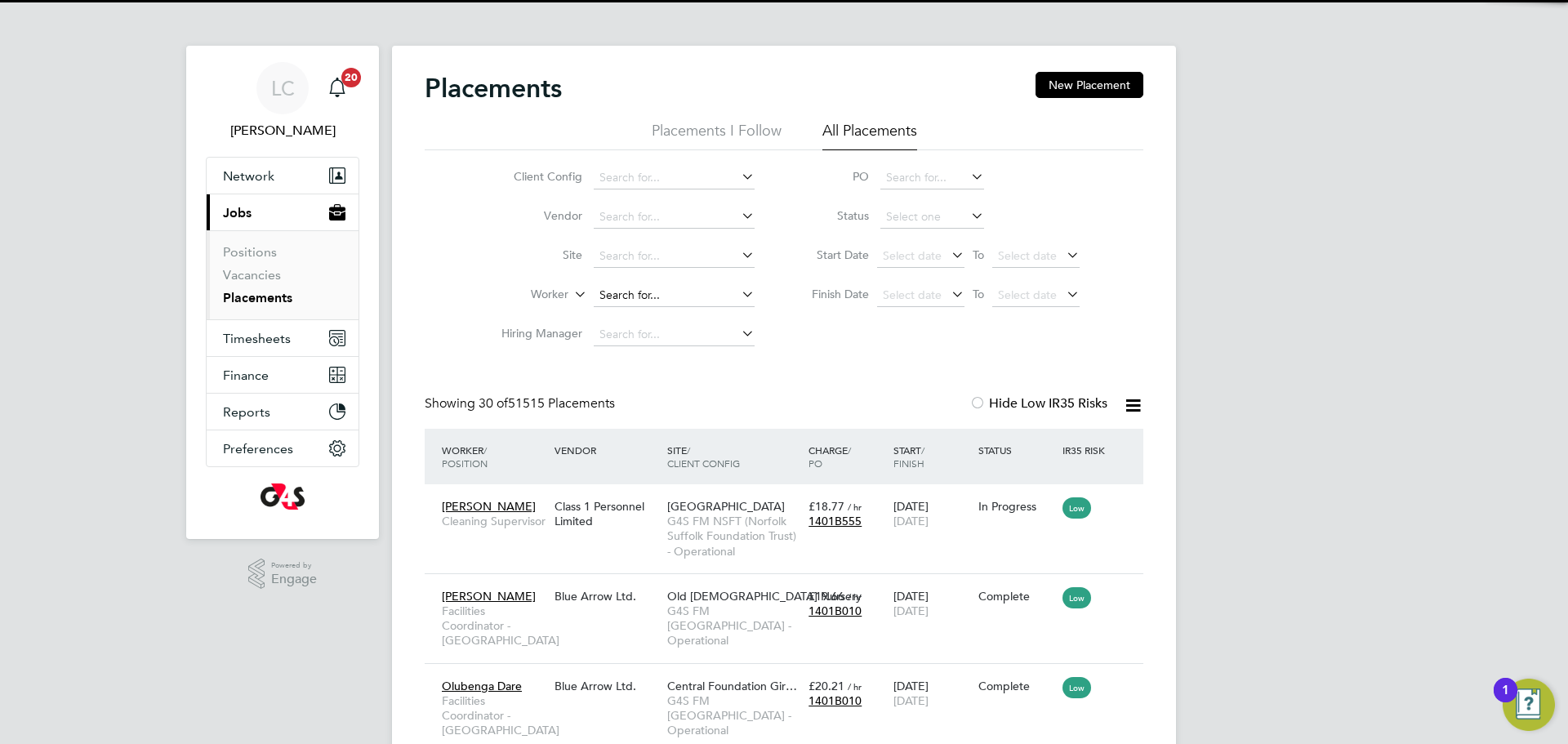
scroll to position [8, 8]
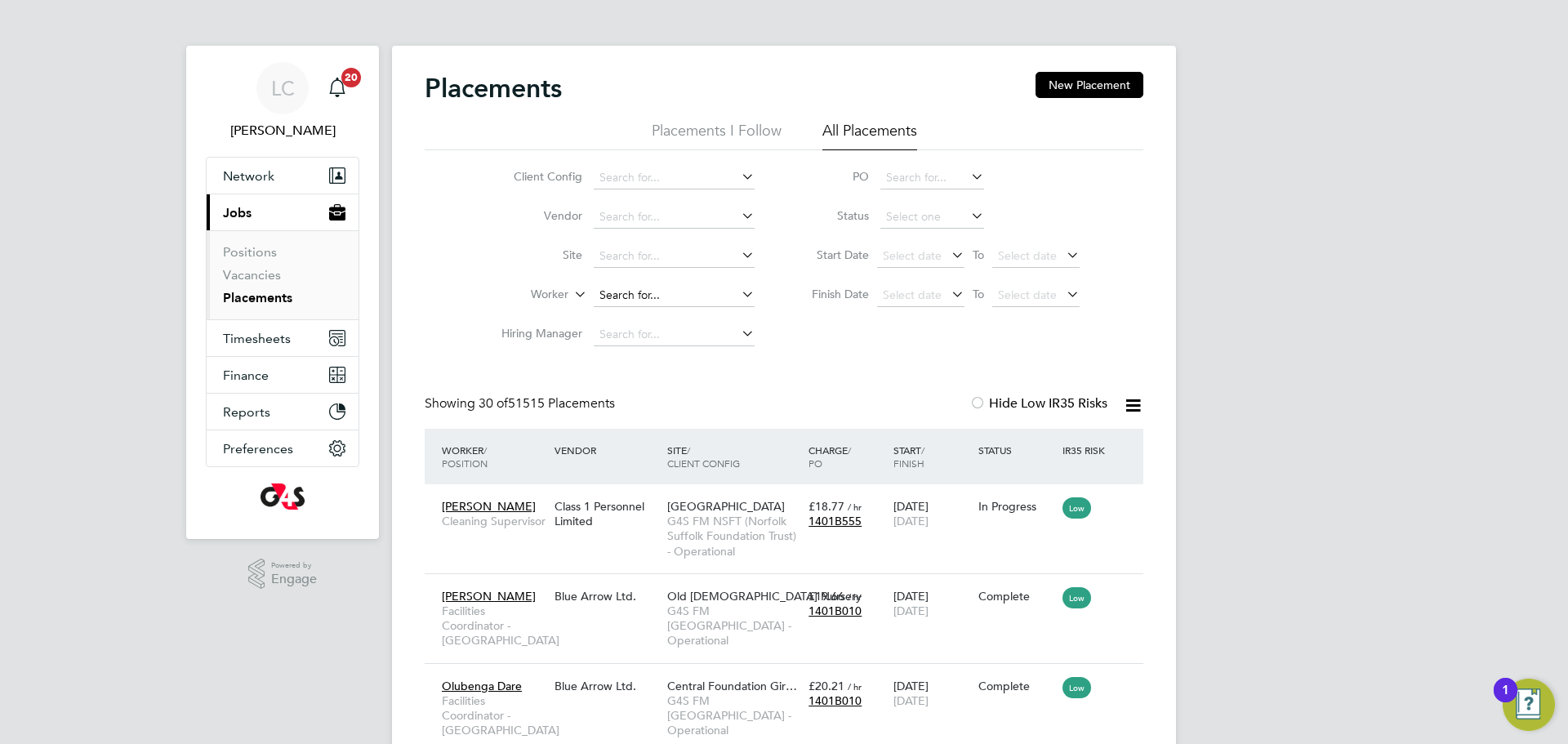
paste input "Oumou Sylla Sylla"
click at [707, 320] on li "Oumou Sylla" at bounding box center [674, 318] width 163 height 22
type input "Oumou Sylla"
click at [260, 280] on link "Vacancies" at bounding box center [251, 275] width 58 height 16
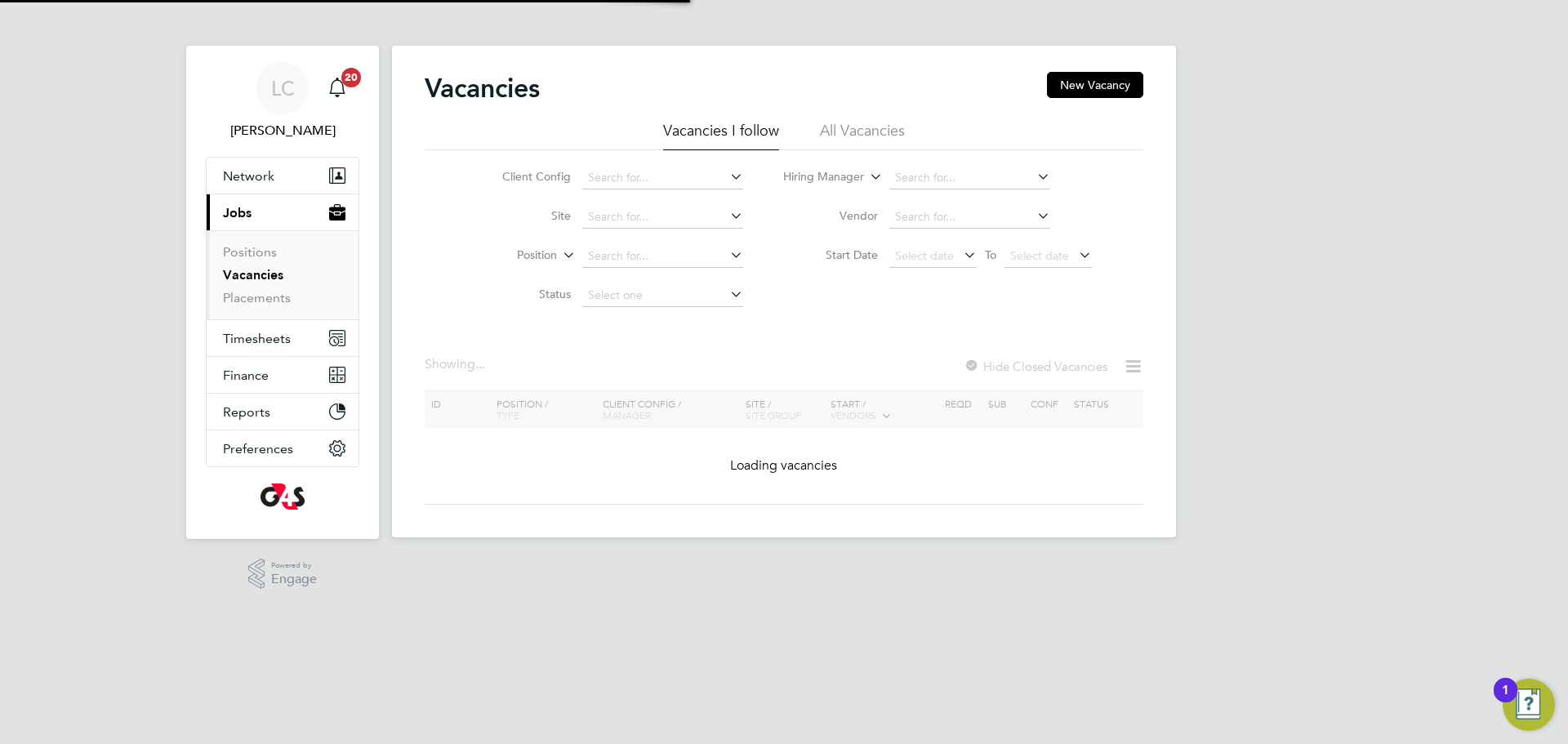
click at [1096, 98] on div "Vacancies New Vacancy" at bounding box center [784, 96] width 718 height 49
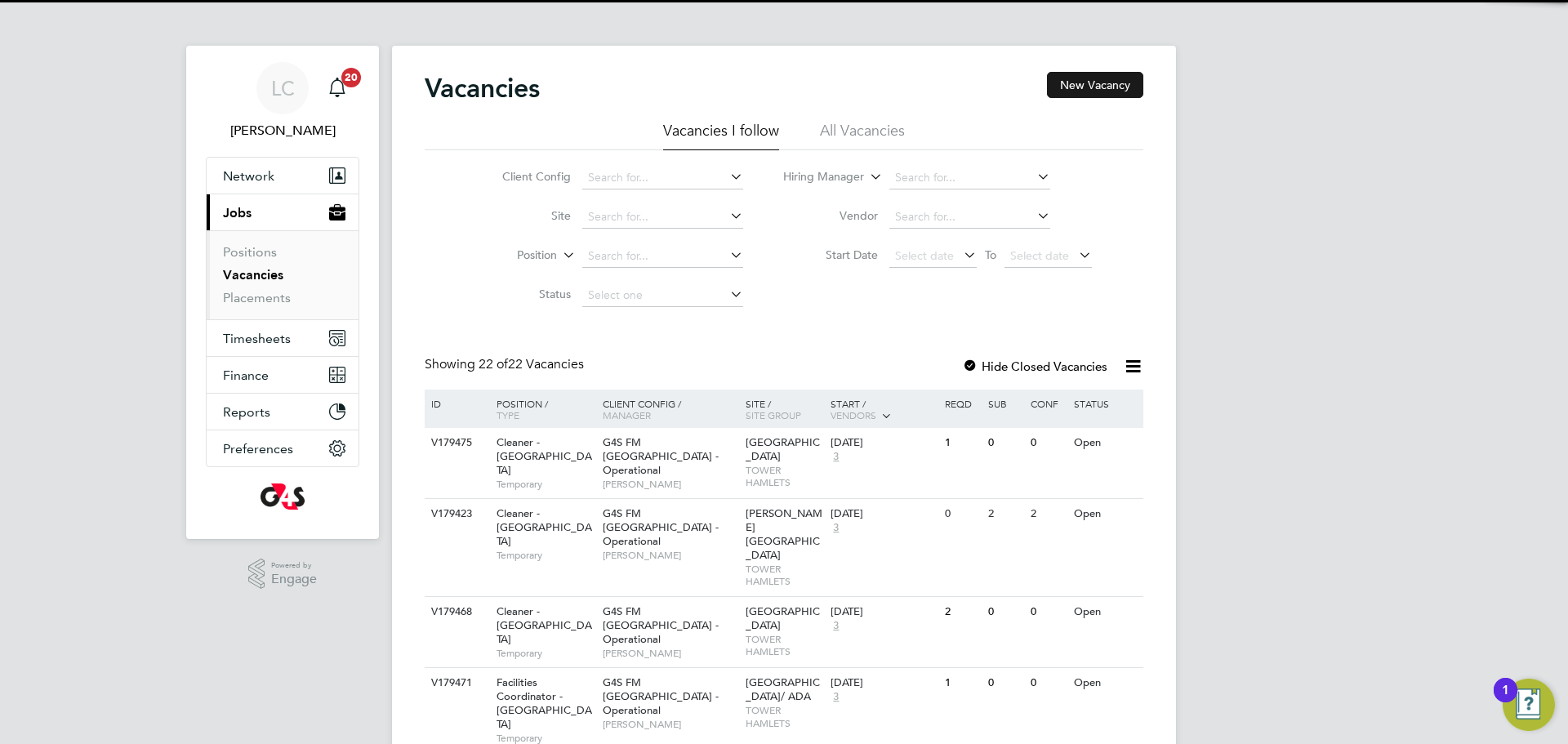
click at [1084, 84] on button "New Vacancy" at bounding box center [1095, 84] width 96 height 27
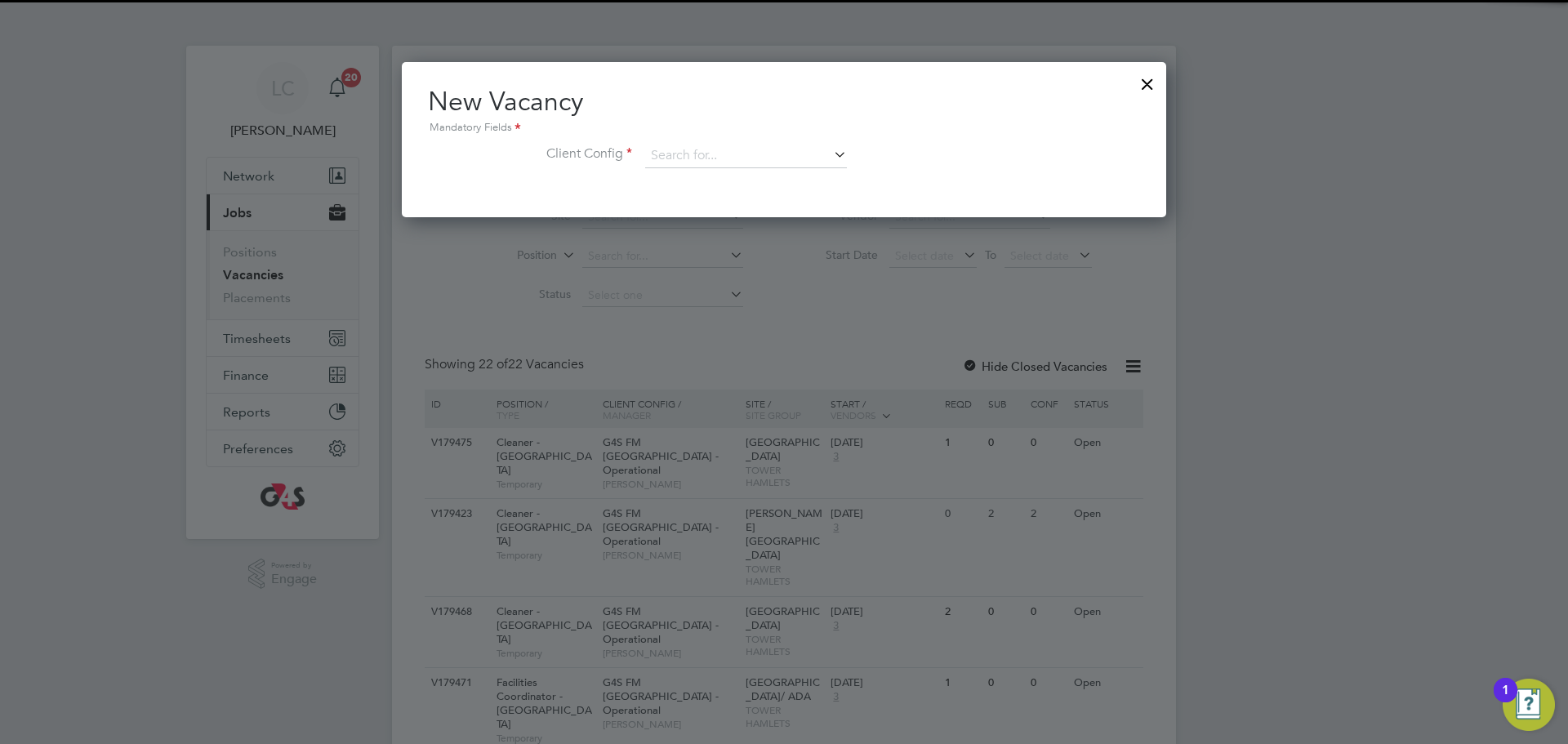
click at [739, 168] on li "Client Config" at bounding box center [784, 164] width 712 height 41
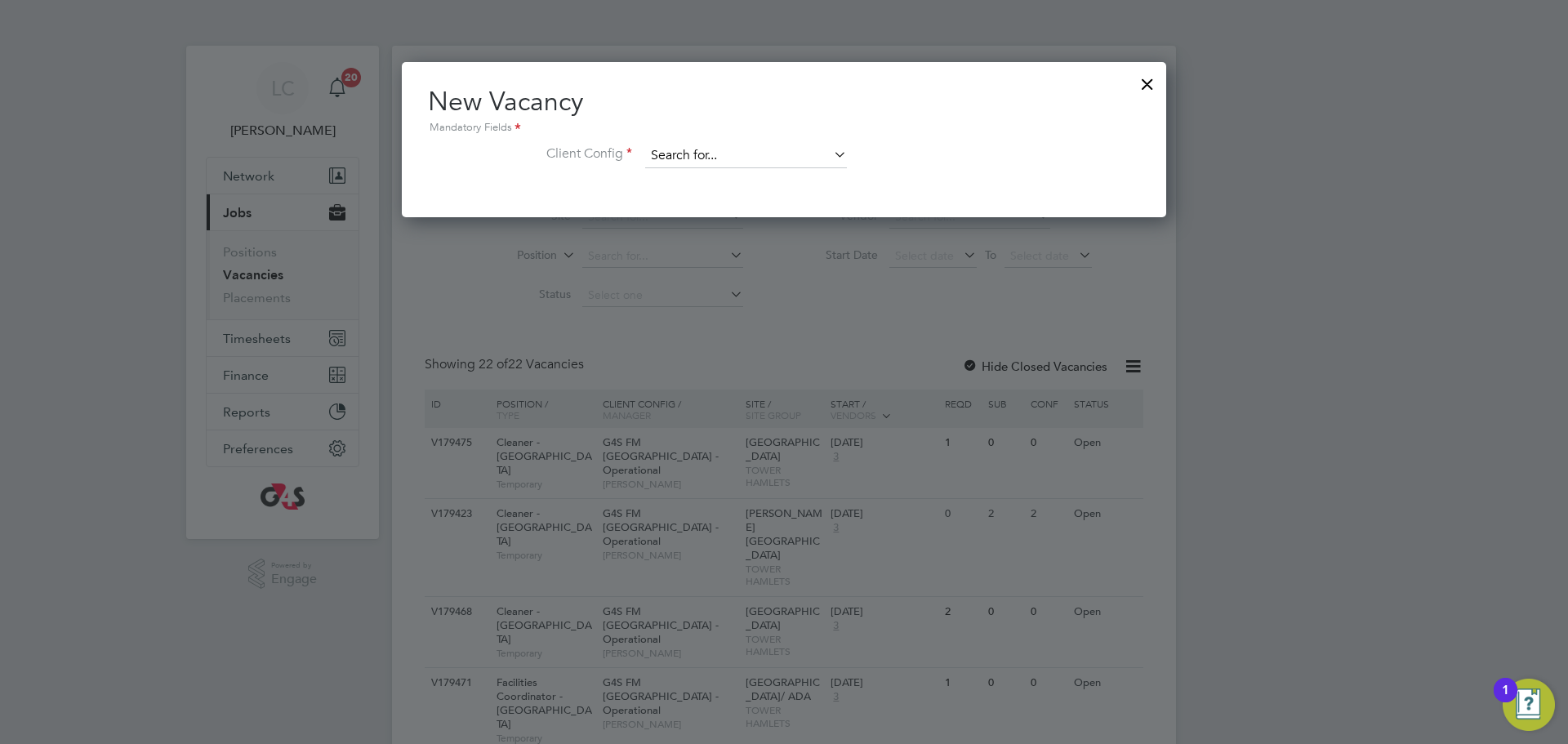
click at [740, 163] on input at bounding box center [746, 155] width 202 height 25
click at [784, 200] on li "G4S FM Tower Hamlets - Operational" at bounding box center [758, 201] width 226 height 22
type input "G4S FM [GEOGRAPHIC_DATA] - Operational"
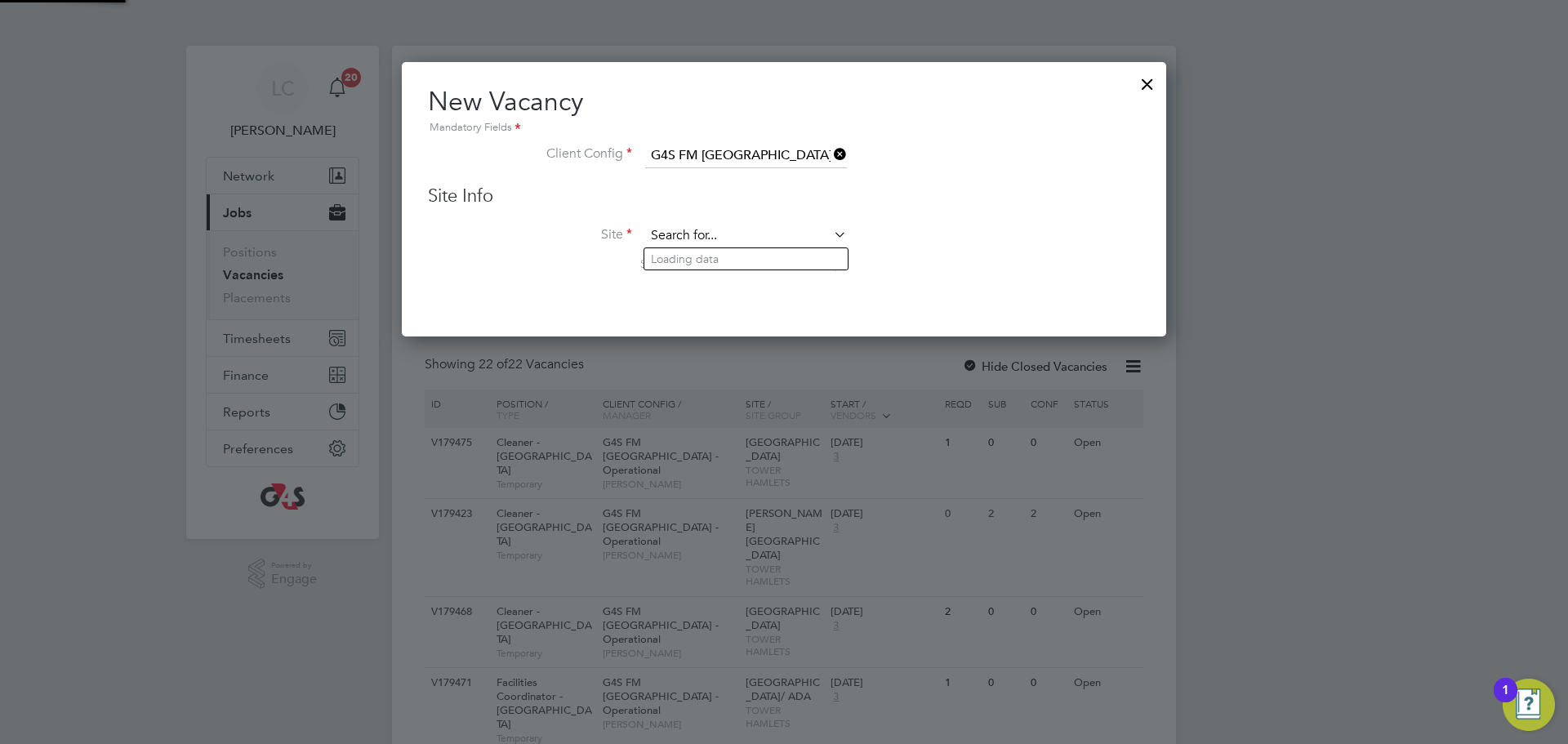
click at [788, 239] on input at bounding box center [746, 236] width 202 height 25
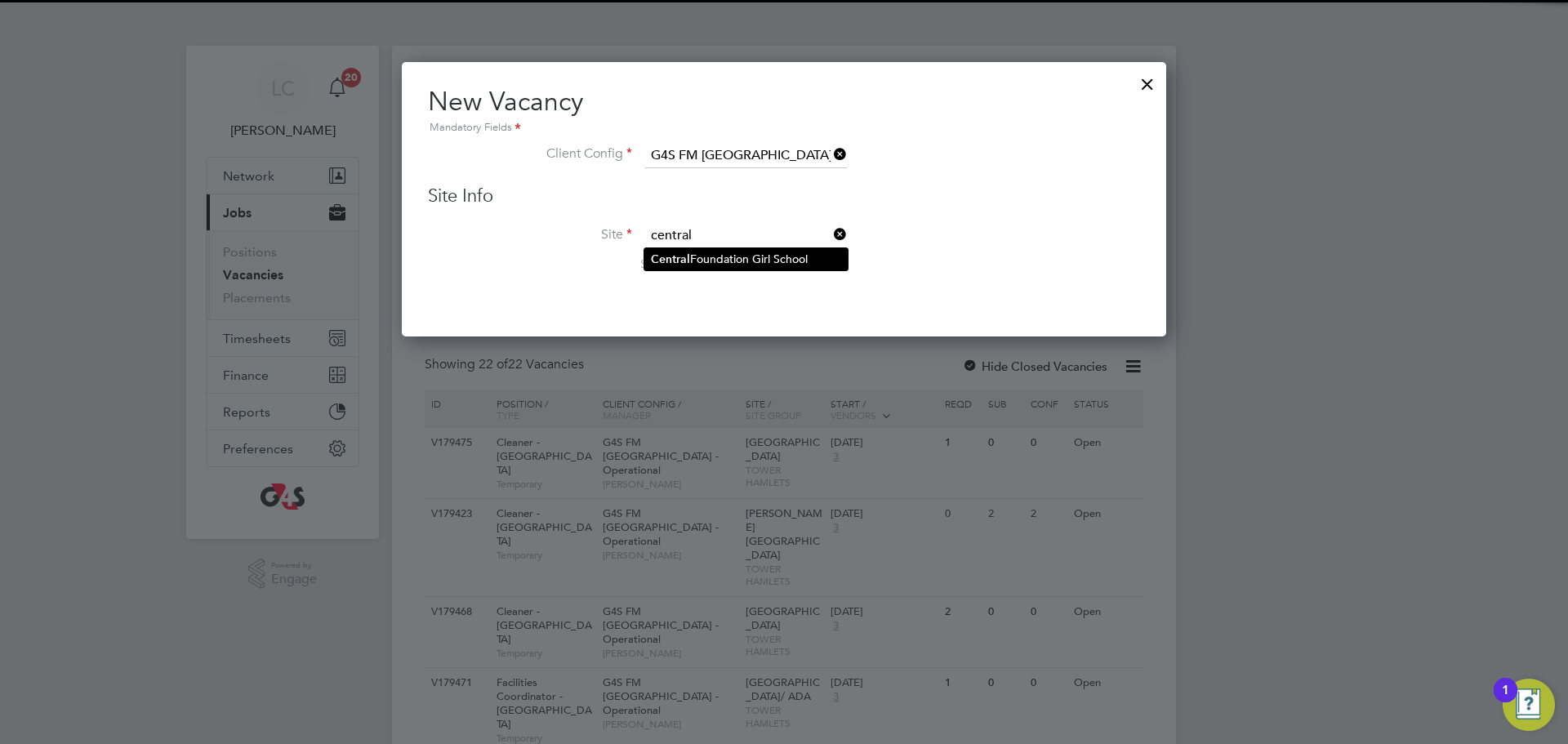
click at [800, 253] on li "Central Foundation Girl School" at bounding box center [746, 259] width 203 height 22
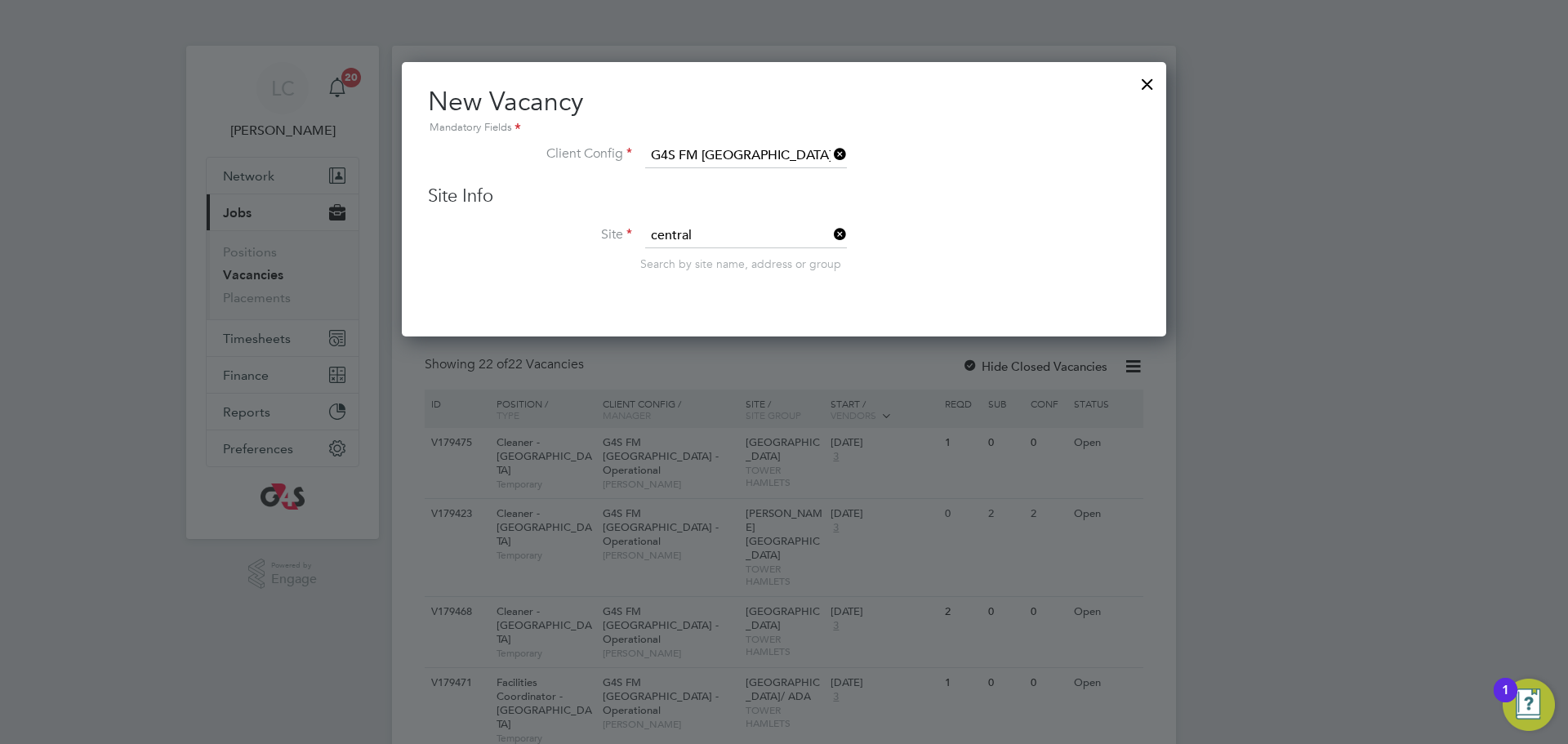
type input "Central Foundation Girl School"
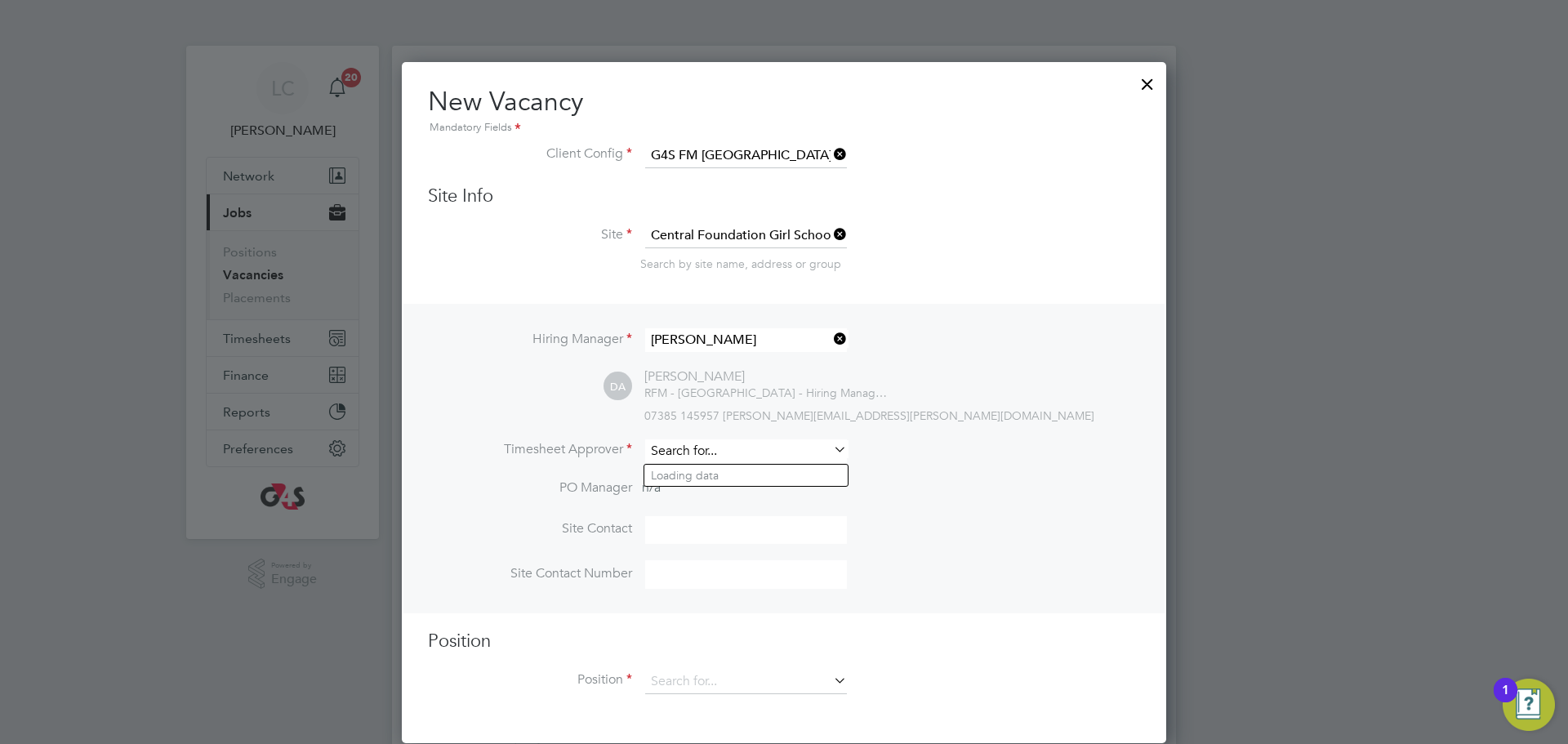
click at [706, 447] on input at bounding box center [746, 452] width 202 height 24
click at [725, 474] on li "Lil ingxi Chen" at bounding box center [746, 475] width 203 height 22
type input "[PERSON_NAME]"
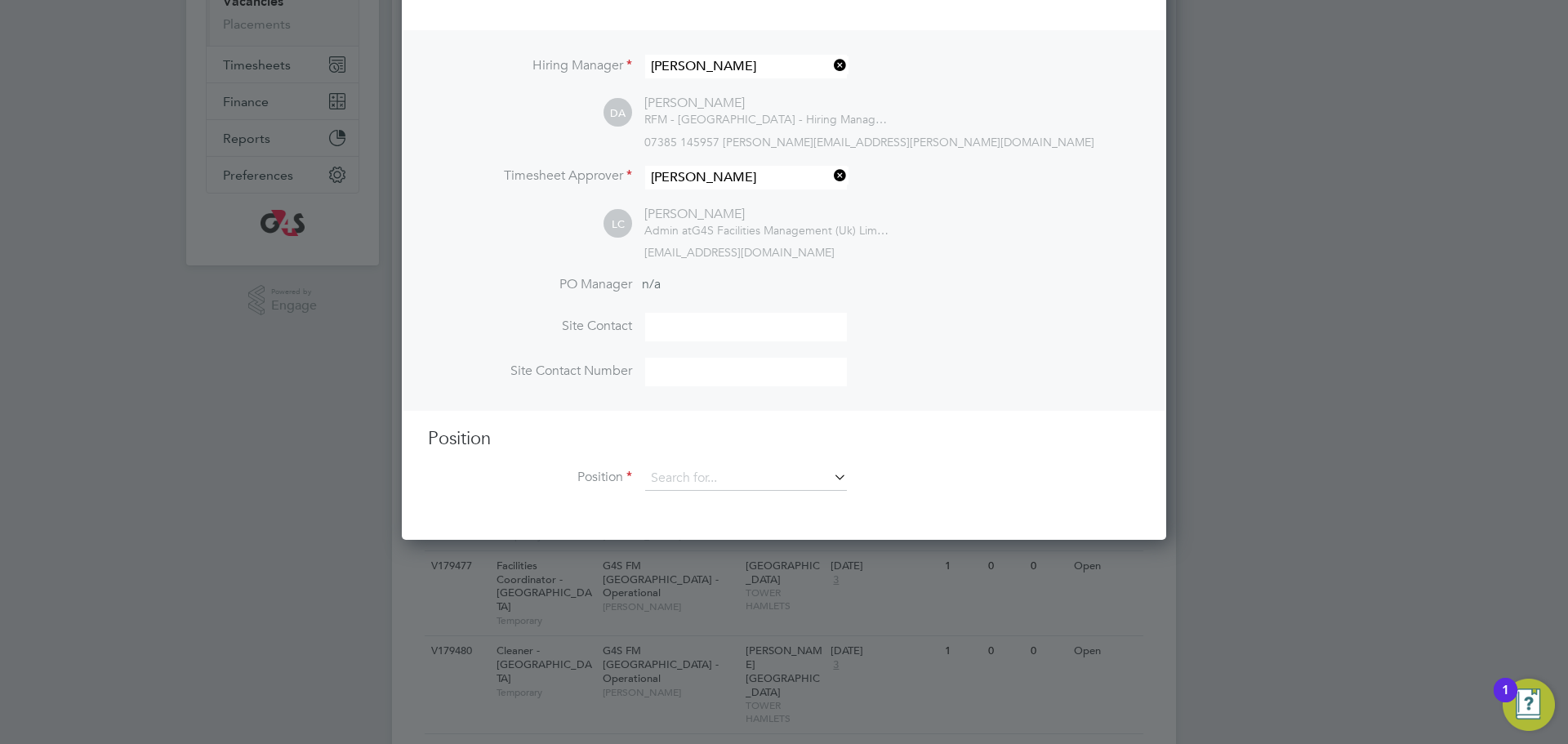
click at [667, 518] on div "New Vacancy Mandatory Fields Client Config G4S FM Tower Hamlets - Operational S…" at bounding box center [783, 164] width 764 height 752
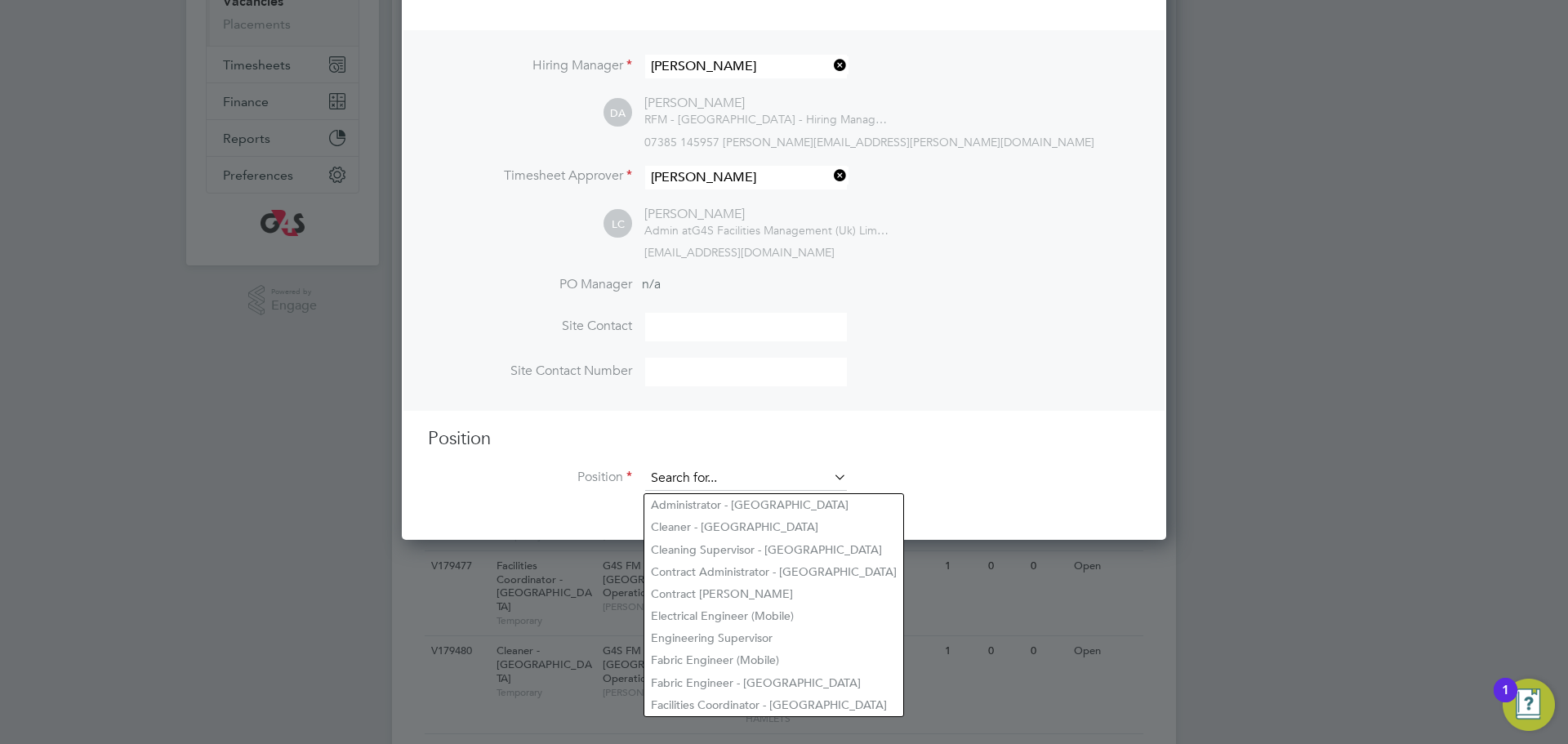
click at [695, 489] on input at bounding box center [746, 478] width 202 height 25
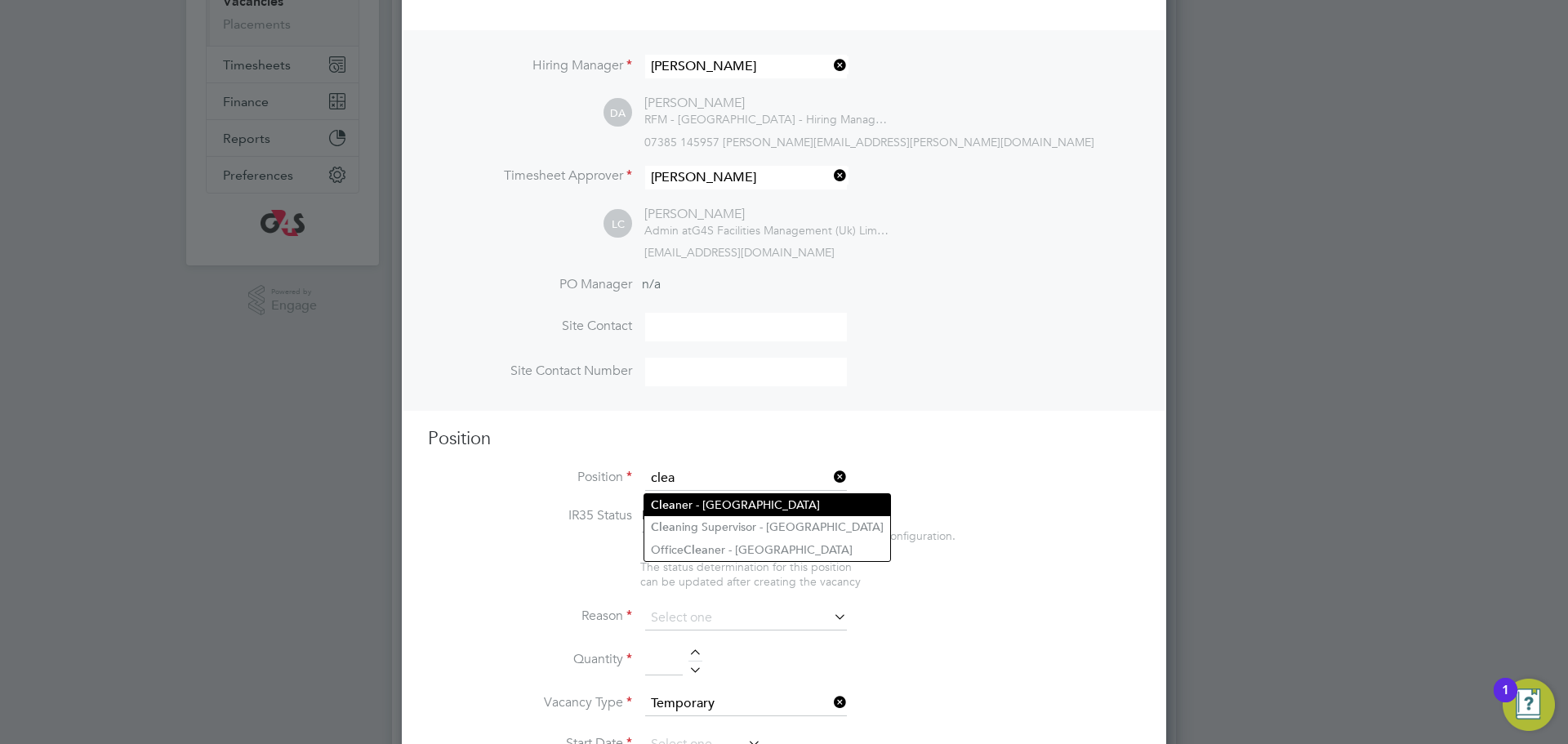
click at [717, 506] on li "Clea ner - Tower Hamlet" at bounding box center [767, 505] width 245 height 22
type input "Cleaner - [GEOGRAPHIC_DATA]"
type textarea "**Key Responsibilities** ▪ To carry out all cleaning assigned, making full use …"
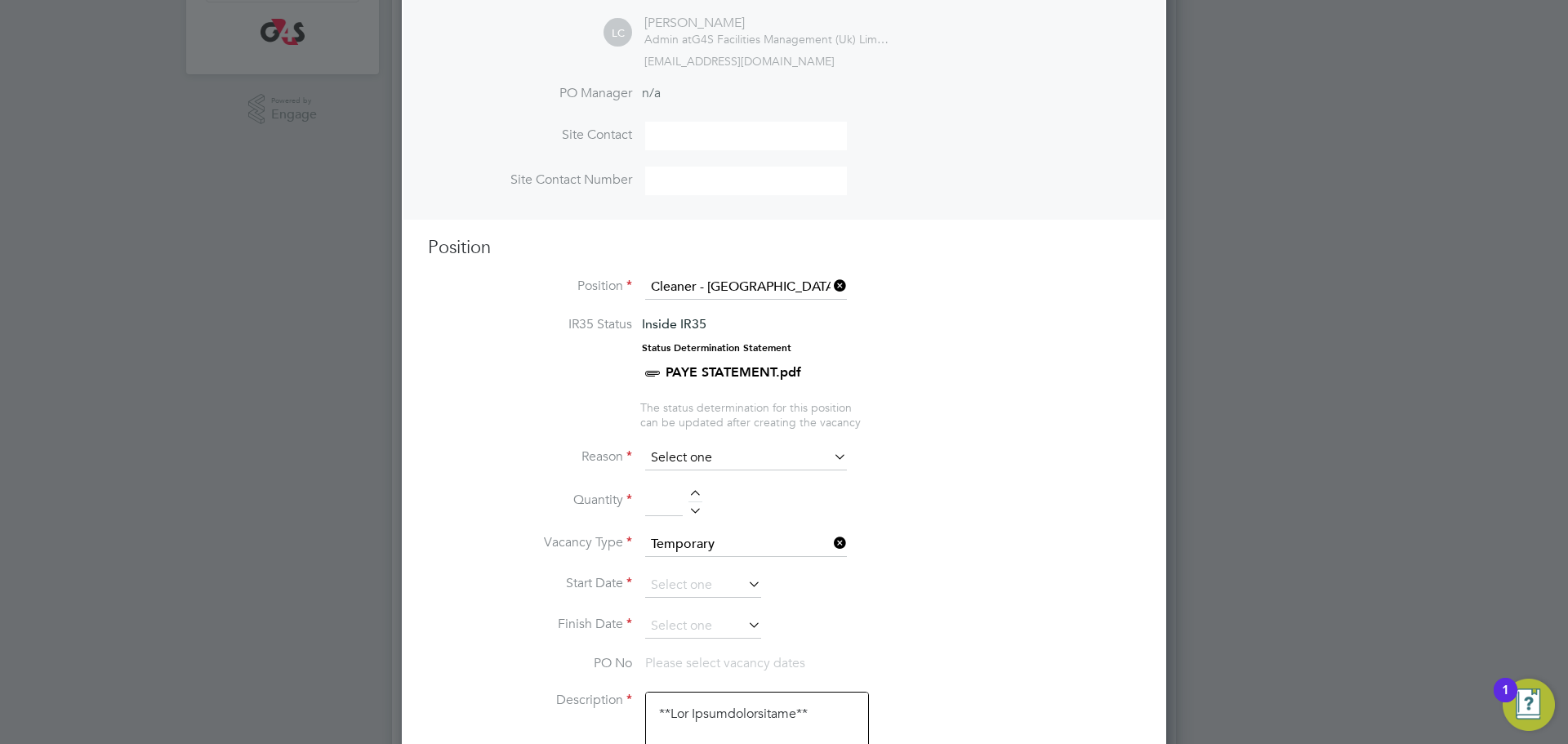
click at [728, 466] on input at bounding box center [746, 457] width 202 height 25
click at [693, 625] on li "Replacement" at bounding box center [746, 634] width 203 height 22
type input "Replacement"
click at [702, 502] on div at bounding box center [695, 496] width 14 height 12
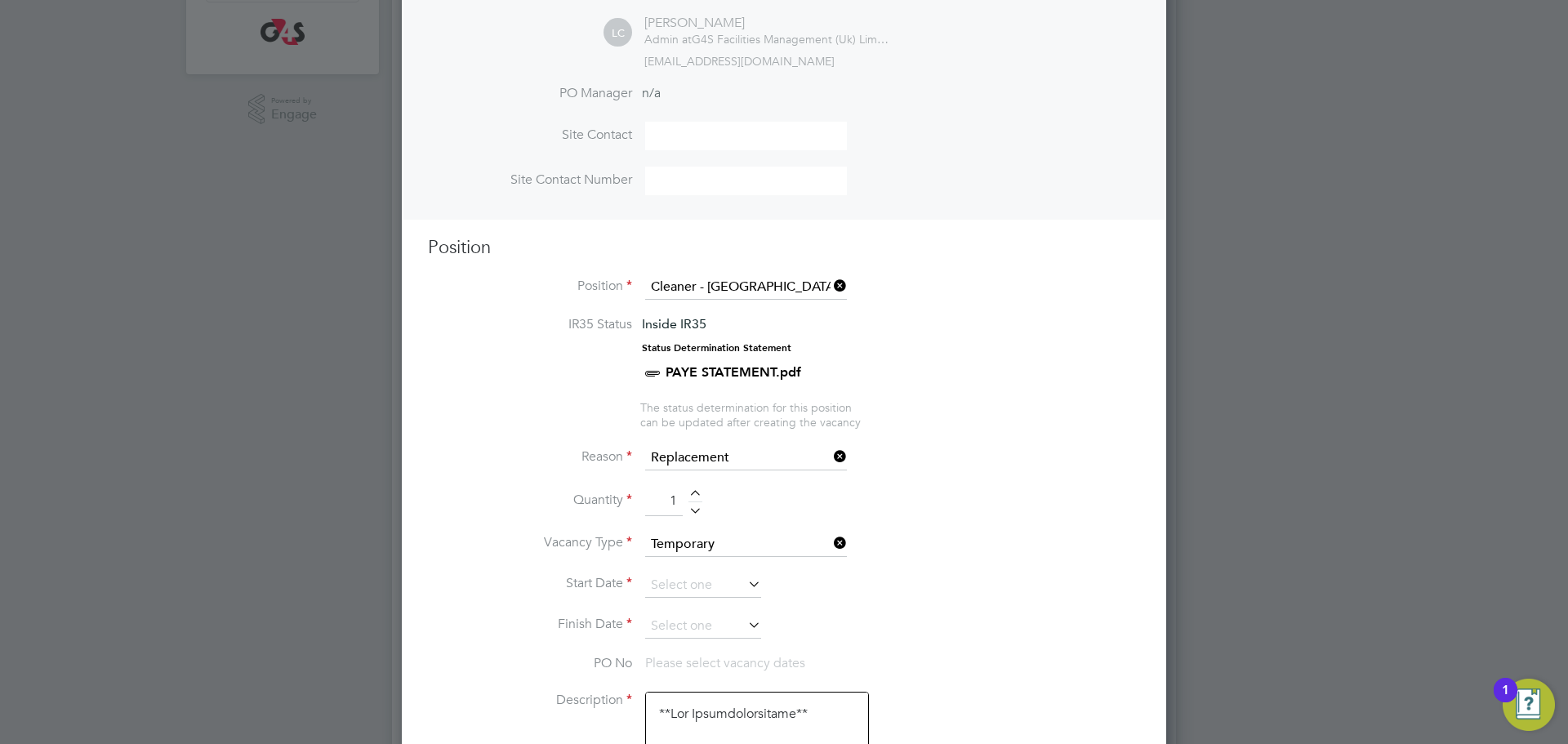
type input "2"
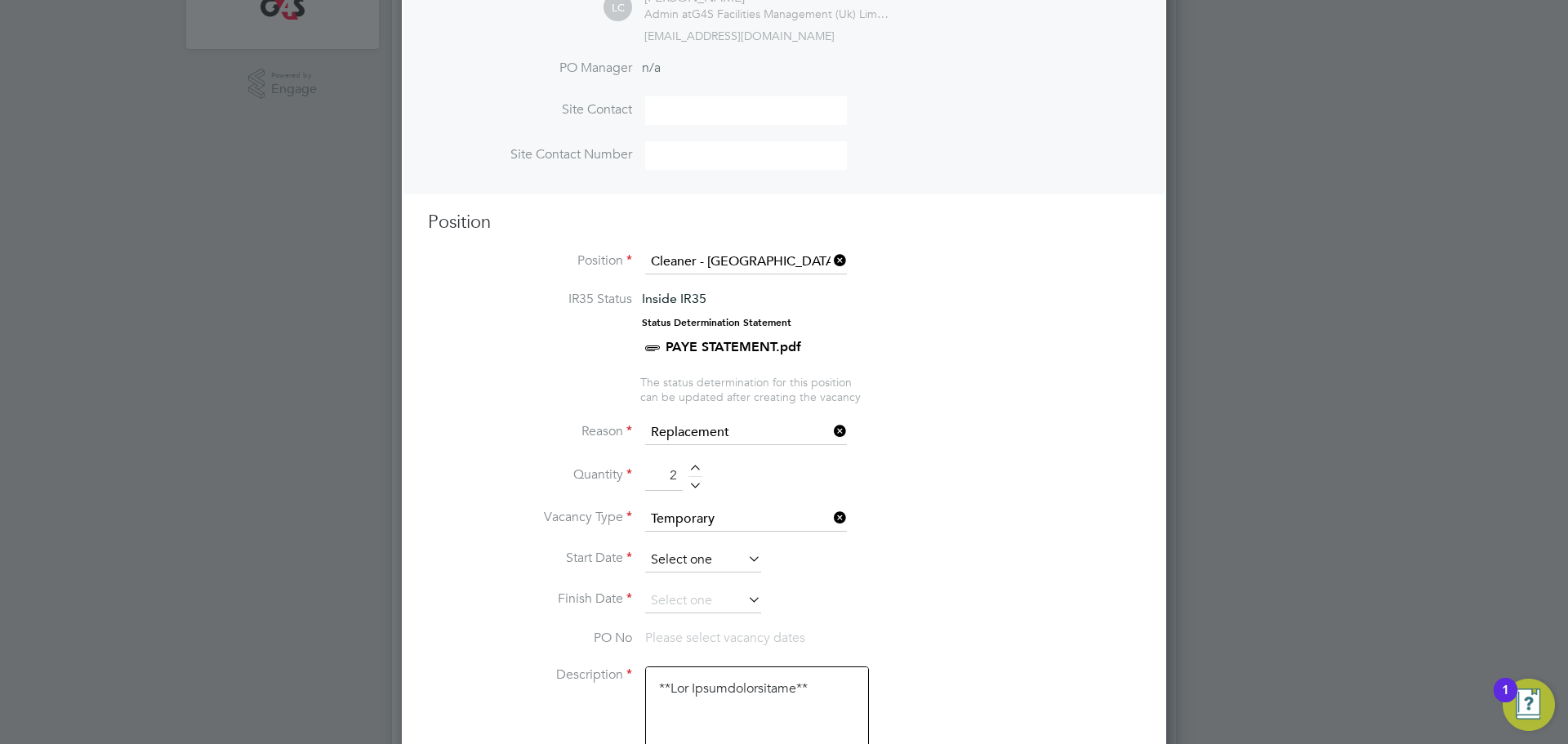
drag, startPoint x: 732, startPoint y: 558, endPoint x: 730, endPoint y: 566, distance: 8.2
click at [731, 558] on input at bounding box center [703, 559] width 116 height 25
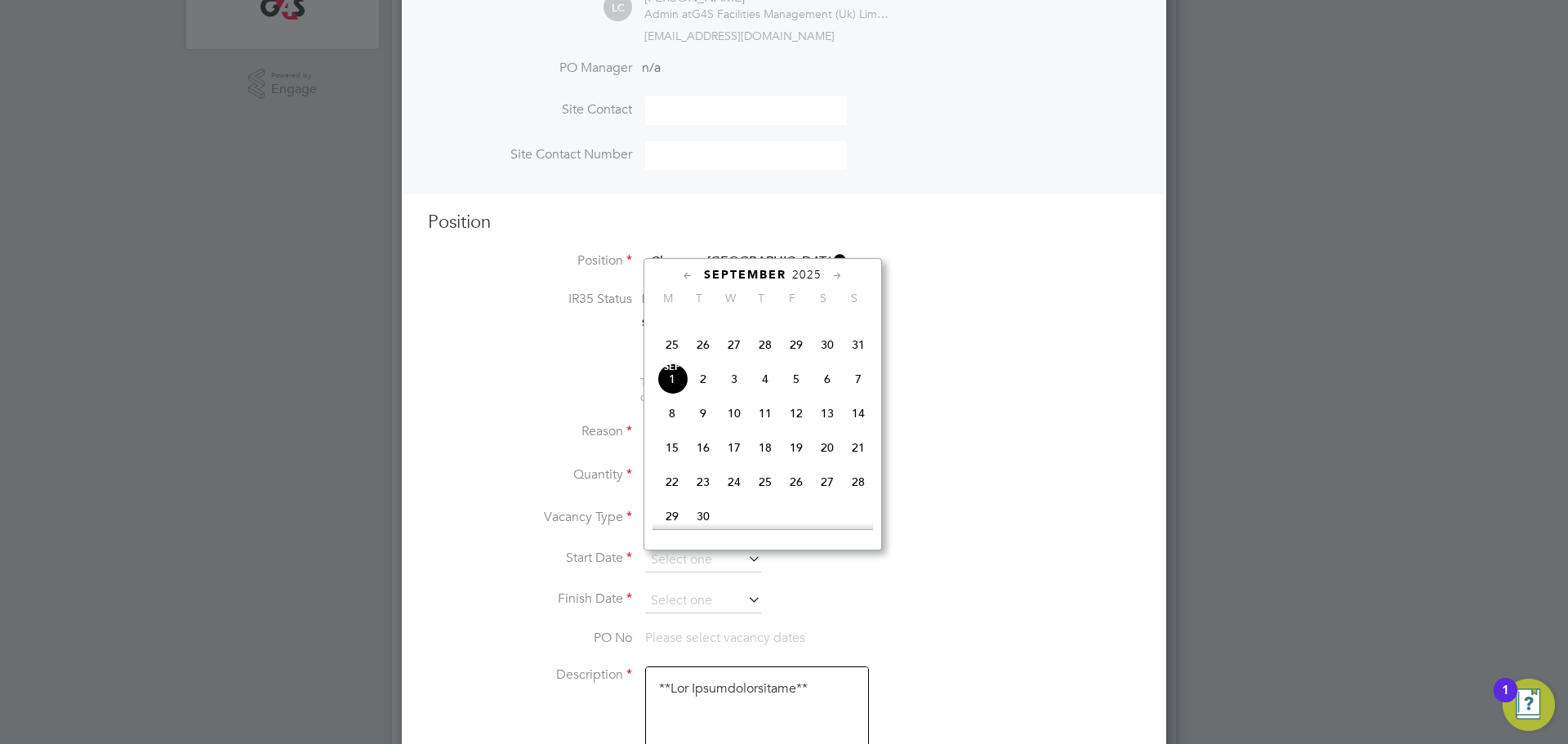
drag, startPoint x: 679, startPoint y: 408, endPoint x: 686, endPoint y: 331, distance: 77.3
click at [678, 395] on span "Sep 1" at bounding box center [672, 379] width 31 height 31
type input "01 Sep 2025"
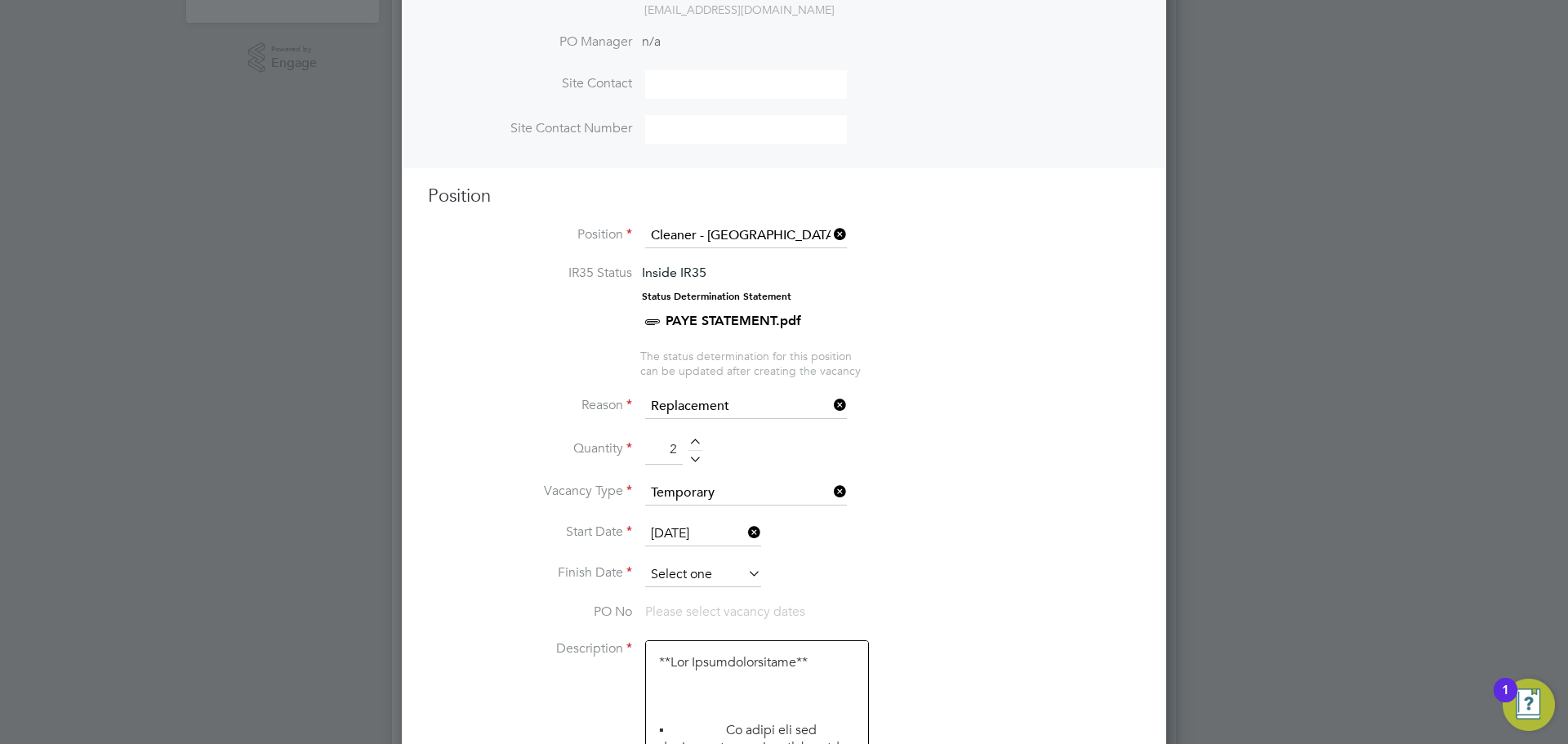
click at [700, 576] on input at bounding box center [703, 574] width 116 height 25
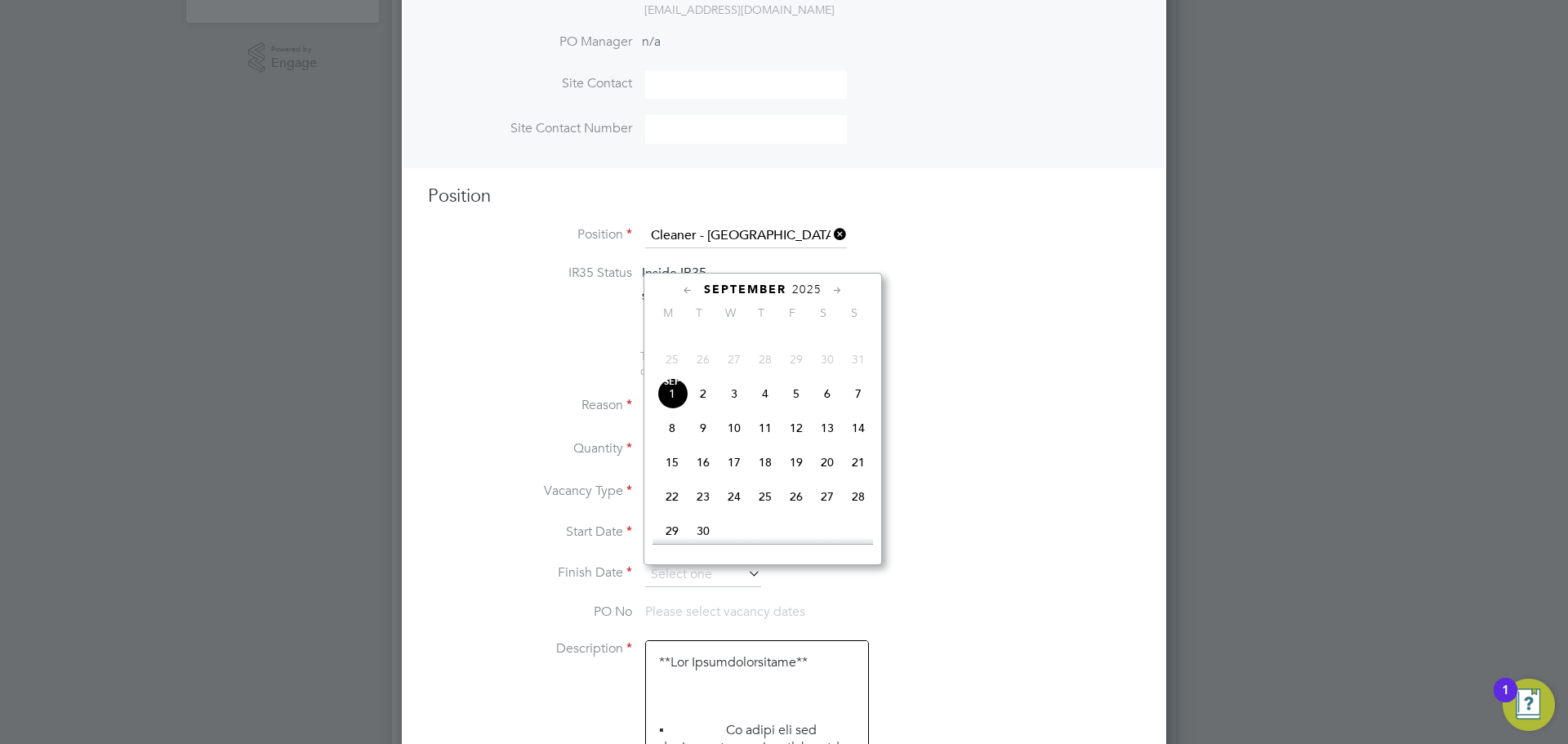
click at [790, 409] on span "5" at bounding box center [797, 394] width 31 height 31
type input "05 Sep 2025"
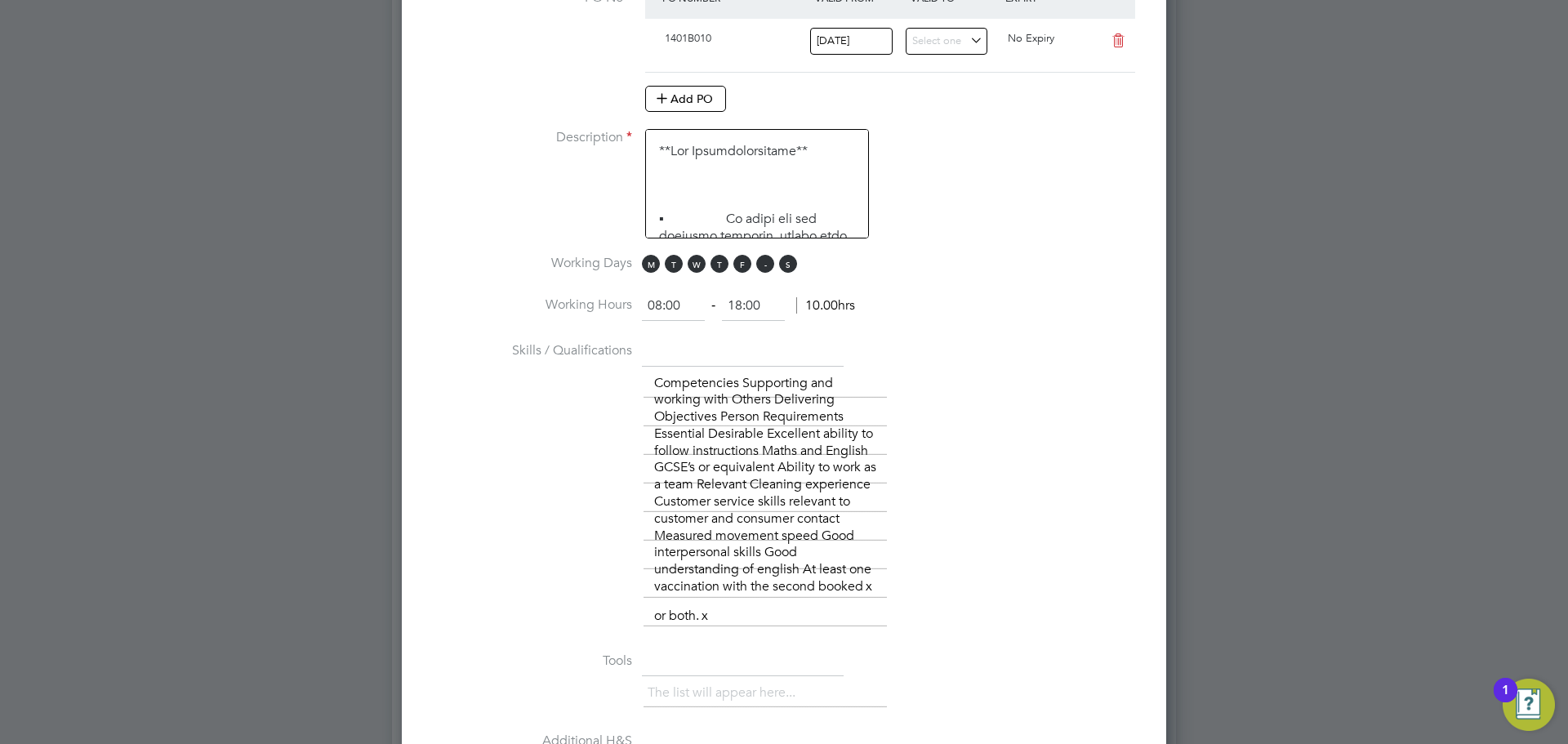
click at [767, 273] on span "S" at bounding box center [765, 264] width 18 height 18
drag, startPoint x: 780, startPoint y: 268, endPoint x: 749, endPoint y: 189, distance: 84.9
click at [780, 270] on span "S" at bounding box center [788, 264] width 18 height 18
drag, startPoint x: 688, startPoint y: 298, endPoint x: 554, endPoint y: 326, distance: 136.9
click at [555, 324] on li "Working Hours 08:00 ‐ 18:00 10.00hrs" at bounding box center [784, 314] width 712 height 46
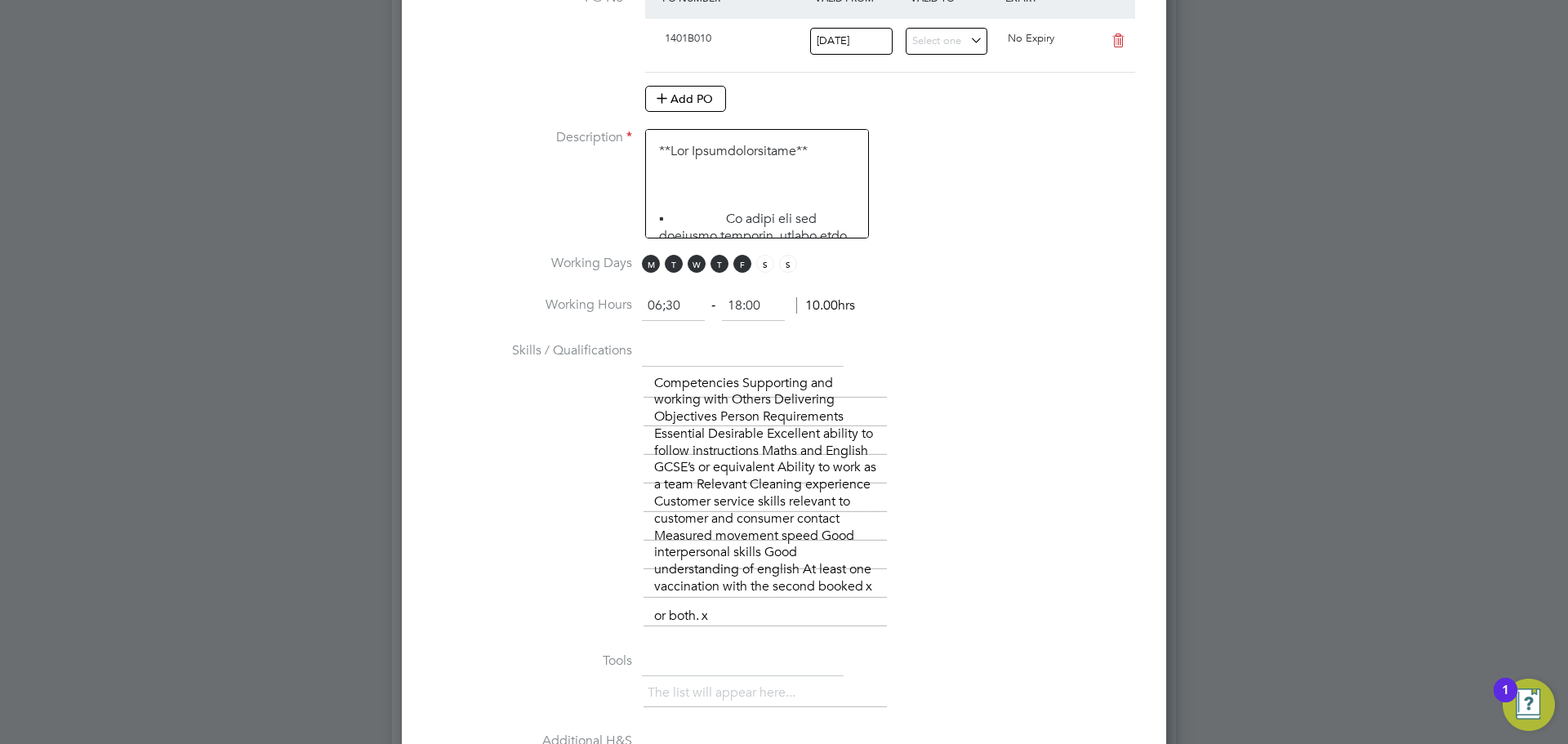
type input "06:30"
drag, startPoint x: 707, startPoint y: 305, endPoint x: 689, endPoint y: 310, distance: 18.7
click at [691, 308] on ng-form "06:30 ‐ 18:00 11.50hrs" at bounding box center [748, 305] width 213 height 17
type input "08:30"
click at [1124, 345] on li "Skills / Qualifications The list will appear here... Competencies Supporting an…" at bounding box center [784, 493] width 712 height 310
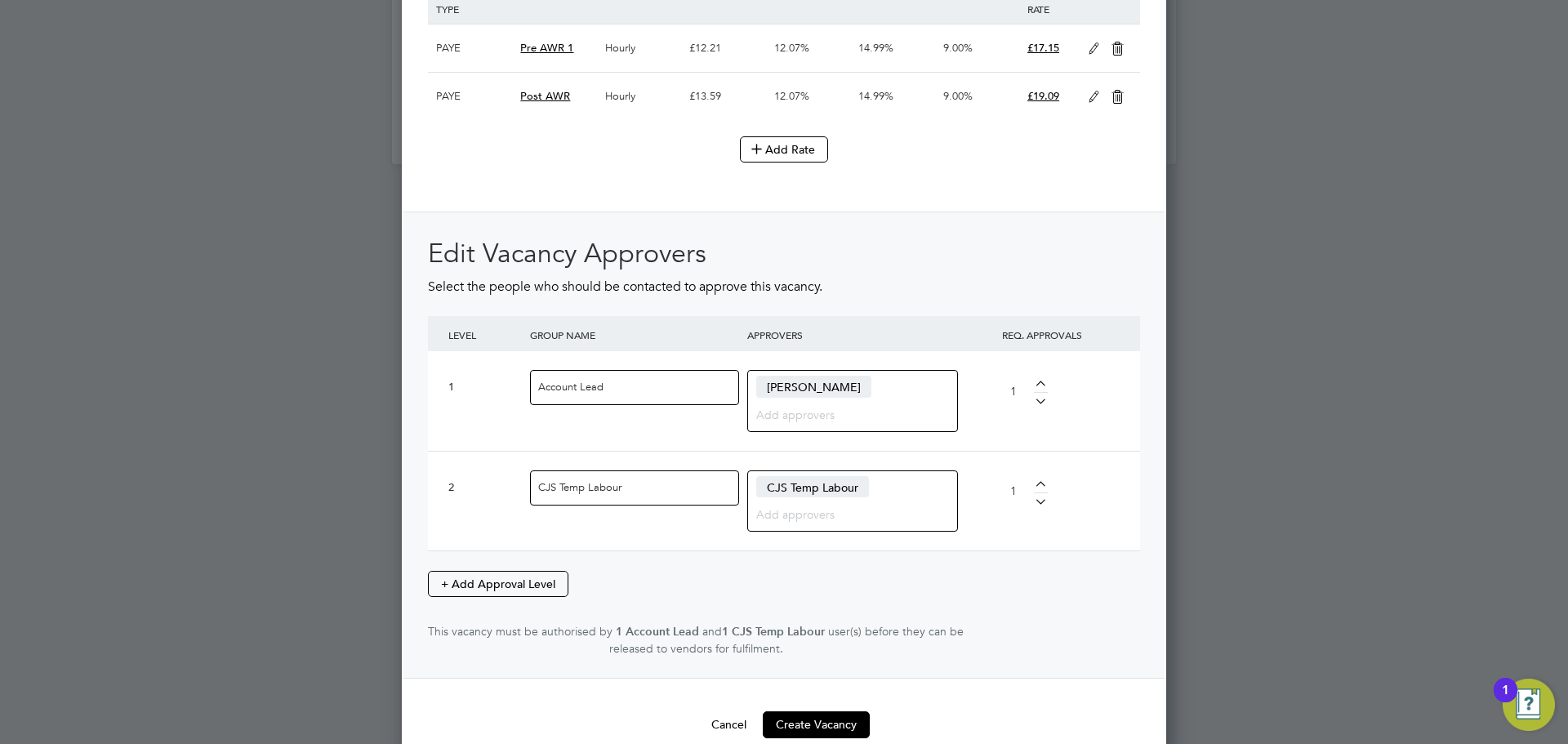
scroll to position [2283, 0]
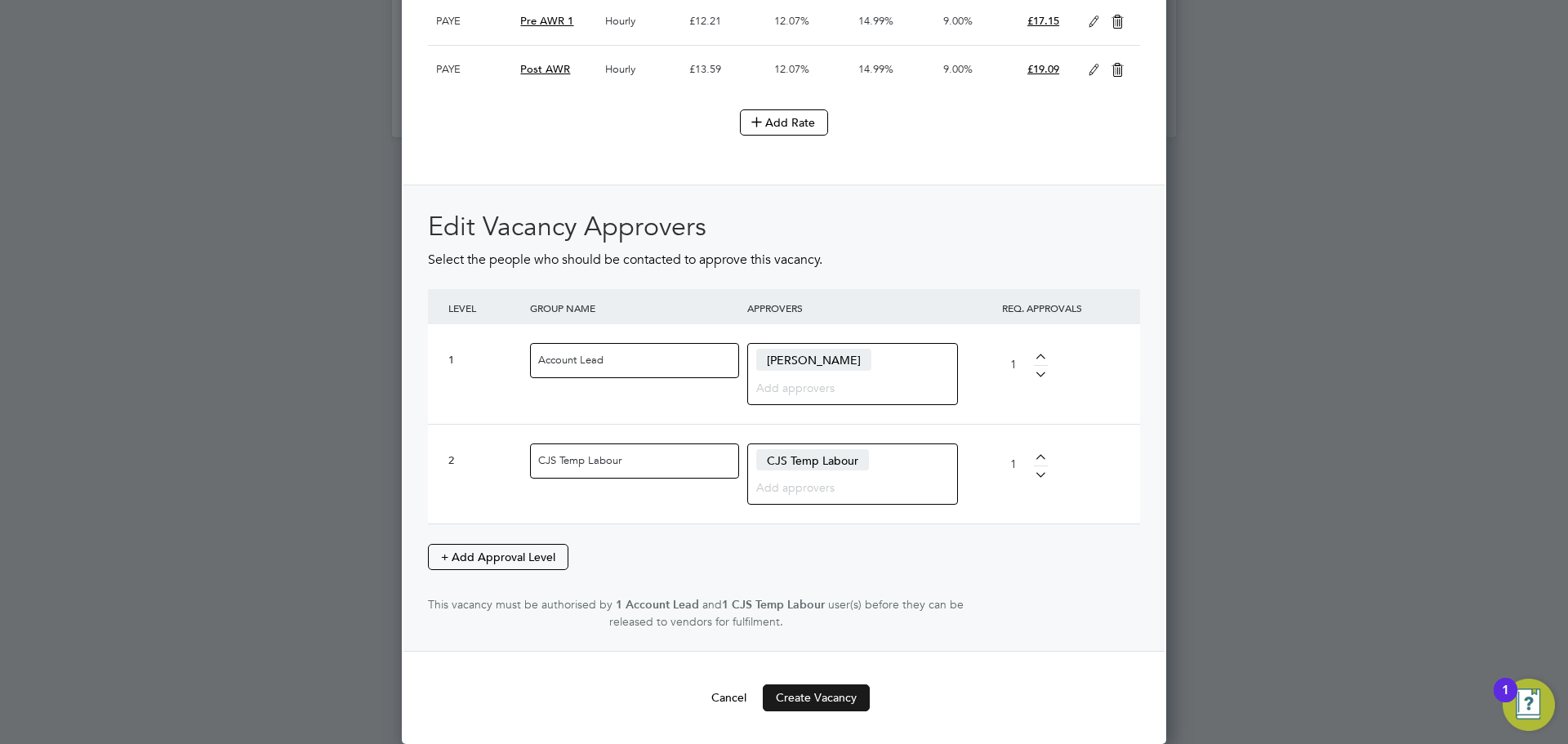
click at [807, 690] on button "Create Vacancy" at bounding box center [815, 697] width 107 height 27
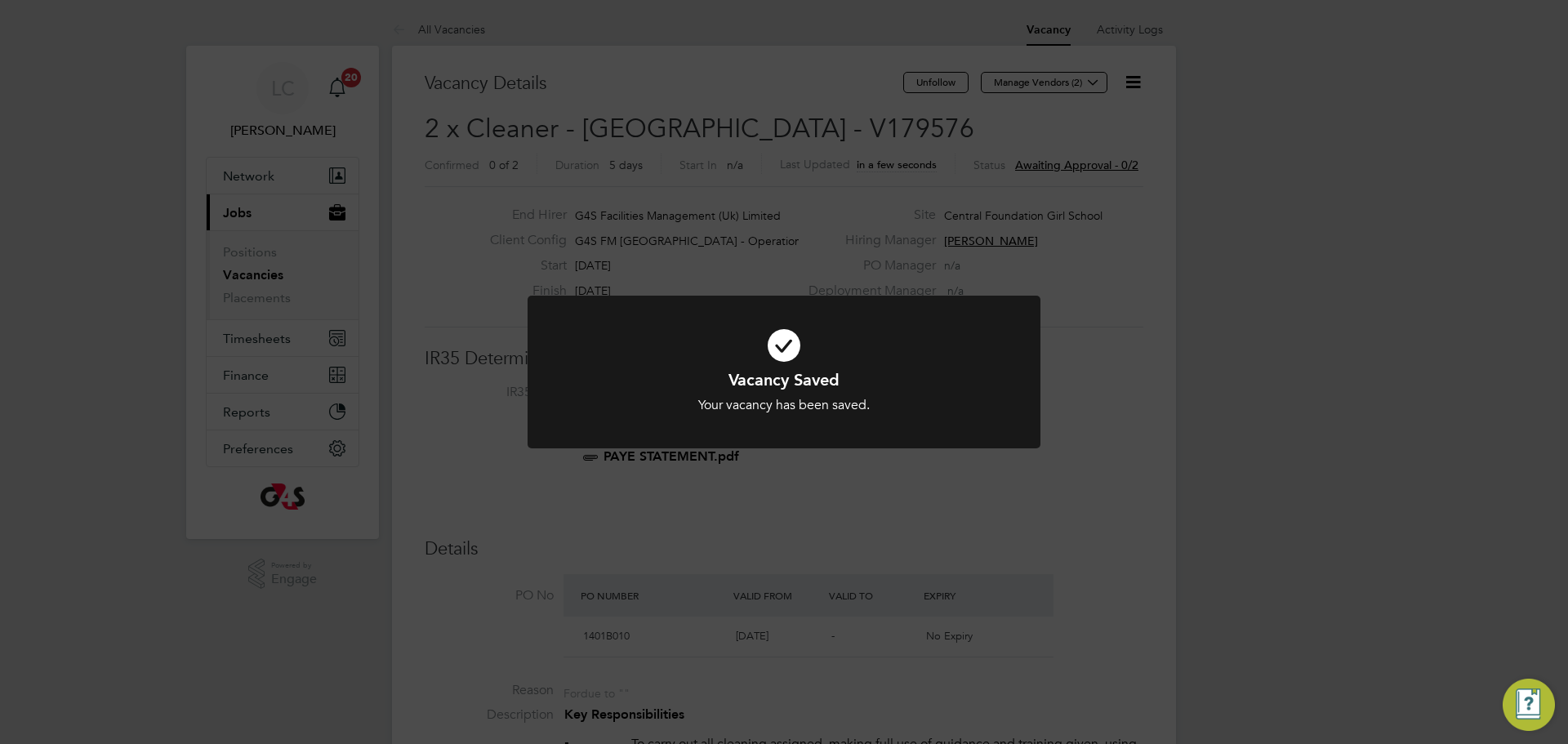
scroll to position [8, 8]
click at [919, 186] on div "Vacancy Saved Your vacancy has been saved. Cancel Okay" at bounding box center [784, 372] width 1568 height 744
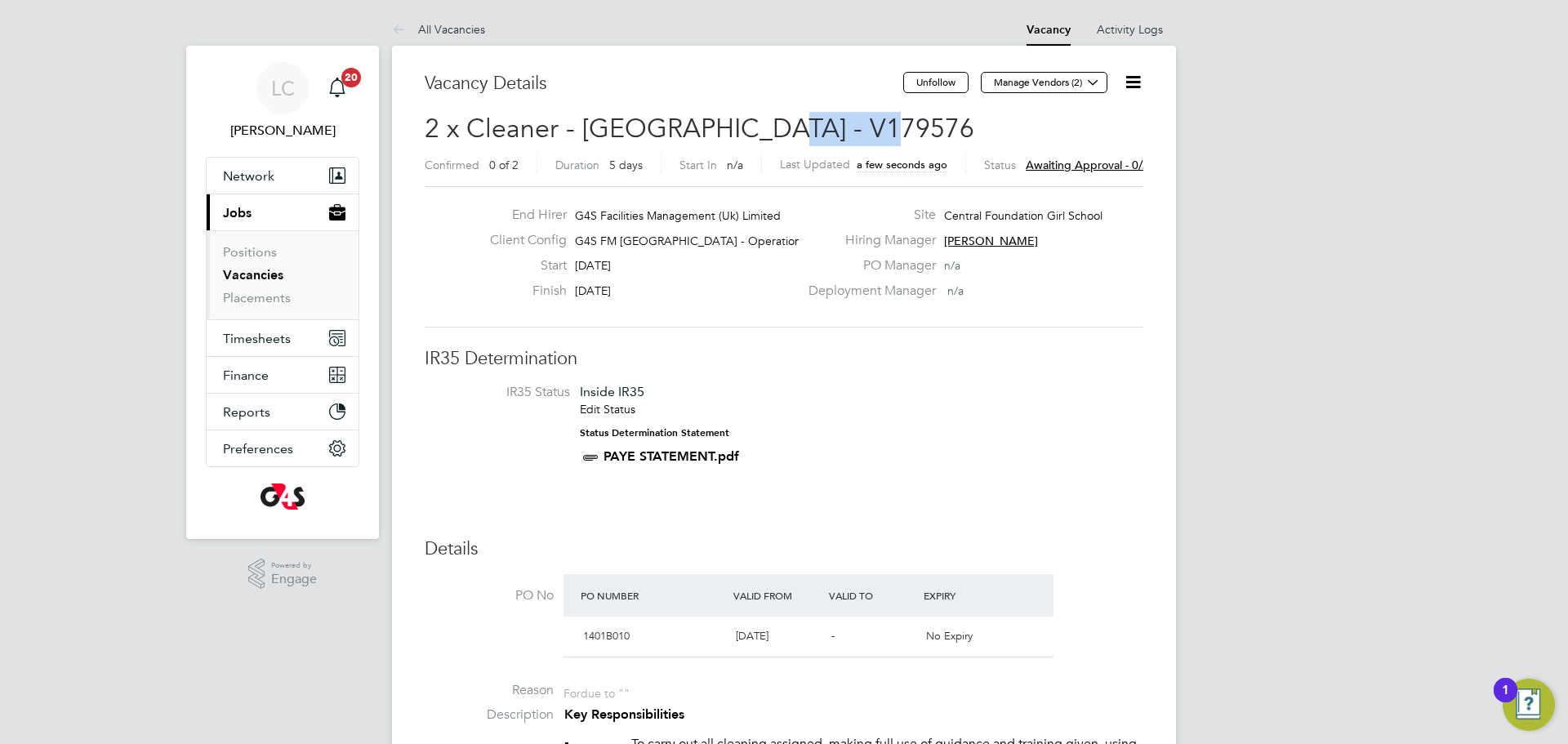
drag, startPoint x: 776, startPoint y: 129, endPoint x: 870, endPoint y: 133, distance: 94.1
click at [872, 135] on h2 "2 x Cleaner - Tower Hamlet - V179576 Confirmed 0 of 2 Duration 5 days Start In …" at bounding box center [784, 146] width 718 height 69
click at [866, 131] on span "2 x Cleaner - Tower Hamlet - V179576" at bounding box center [700, 129] width 549 height 31
click at [781, 87] on h3 "Vacancy Details" at bounding box center [664, 83] width 479 height 24
drag, startPoint x: 786, startPoint y: 121, endPoint x: 866, endPoint y: 124, distance: 80.1
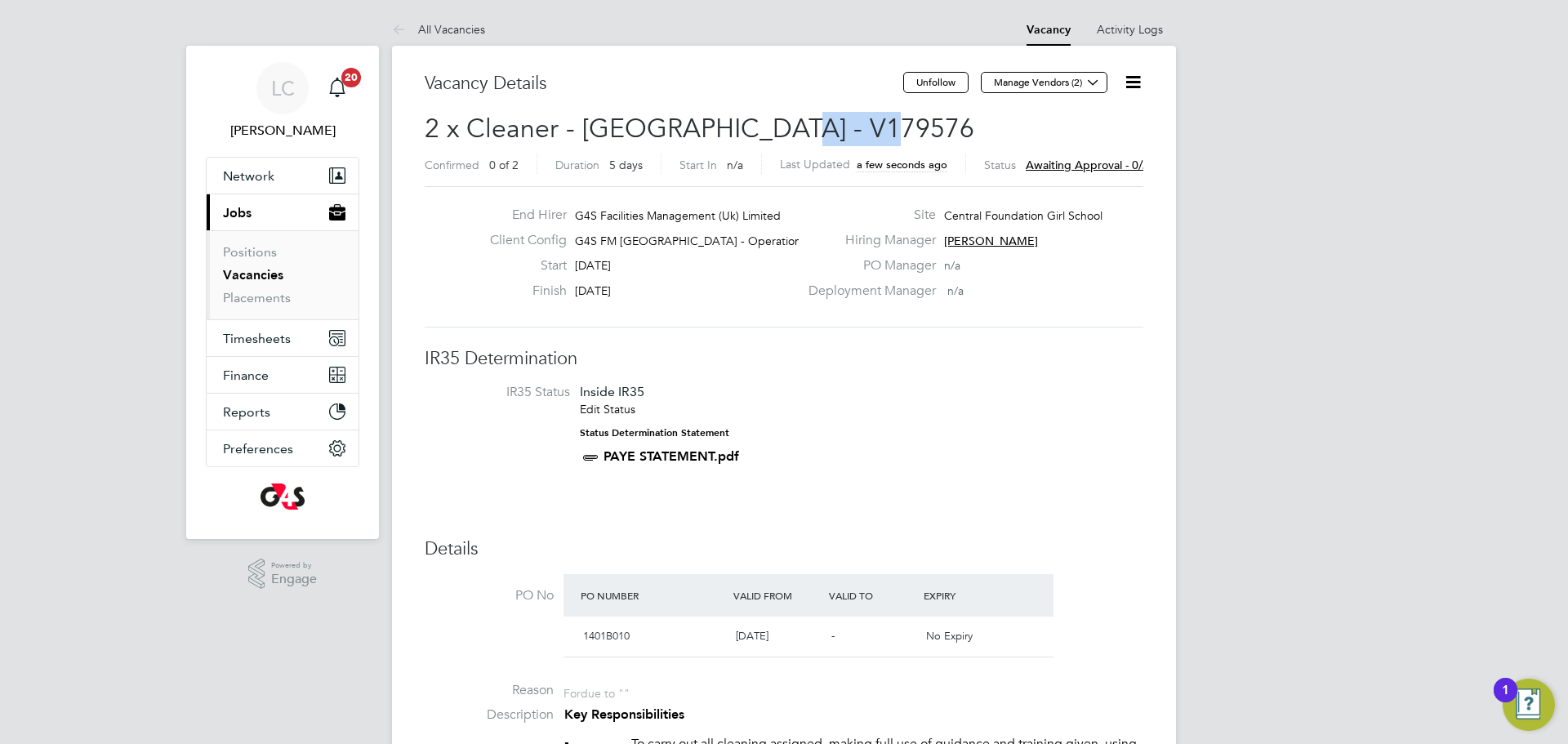
click at [866, 124] on span "2 x Cleaner - Tower Hamlet - V179576" at bounding box center [700, 129] width 549 height 31
copy span "V179576"
click at [878, 401] on li "IR35 Status Inside IR35 Edit Status Status Determination Statement PAYE STATEME…" at bounding box center [783, 428] width 686 height 88
click at [1087, 76] on icon at bounding box center [1093, 81] width 12 height 12
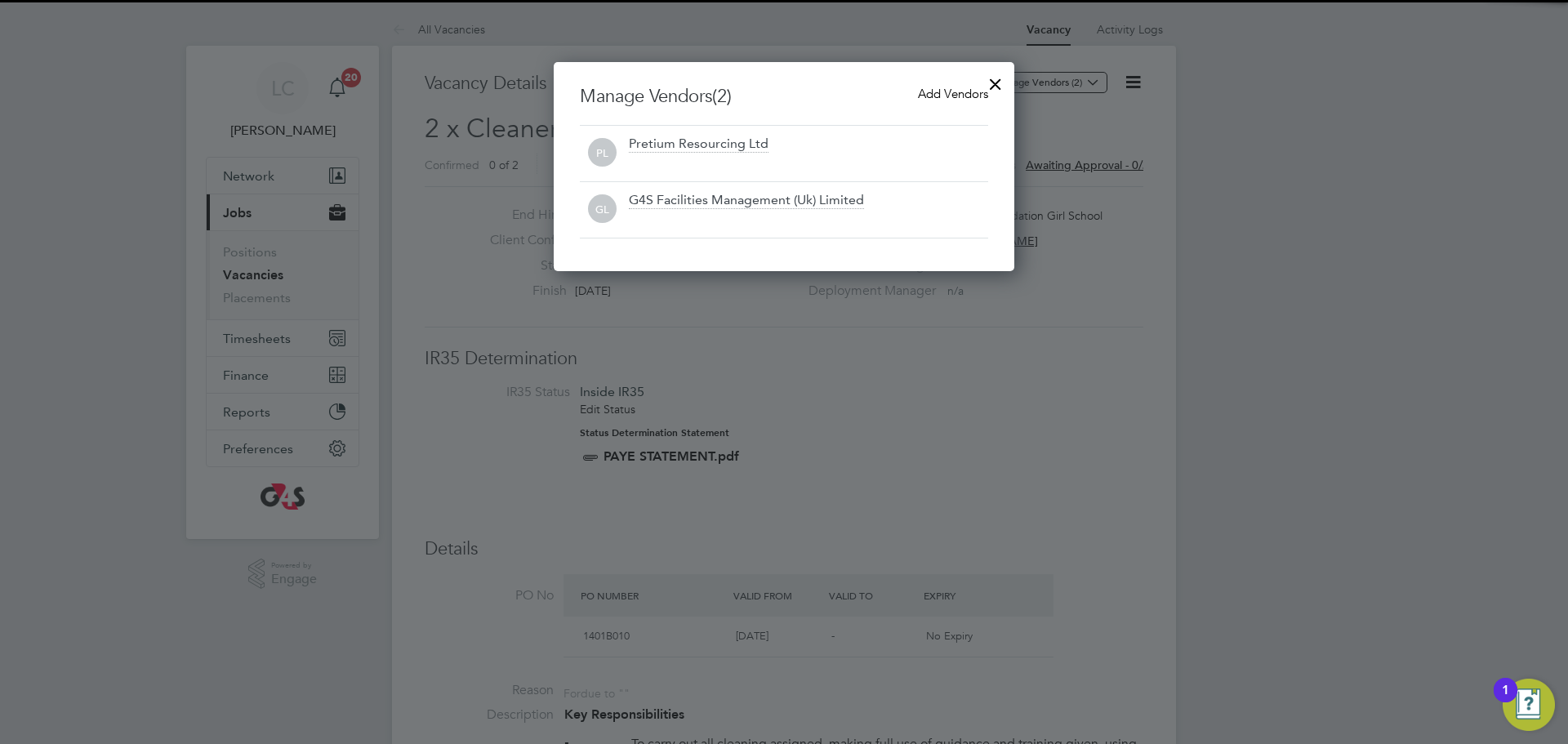
click at [939, 90] on span "Add Vendors" at bounding box center [953, 93] width 71 height 16
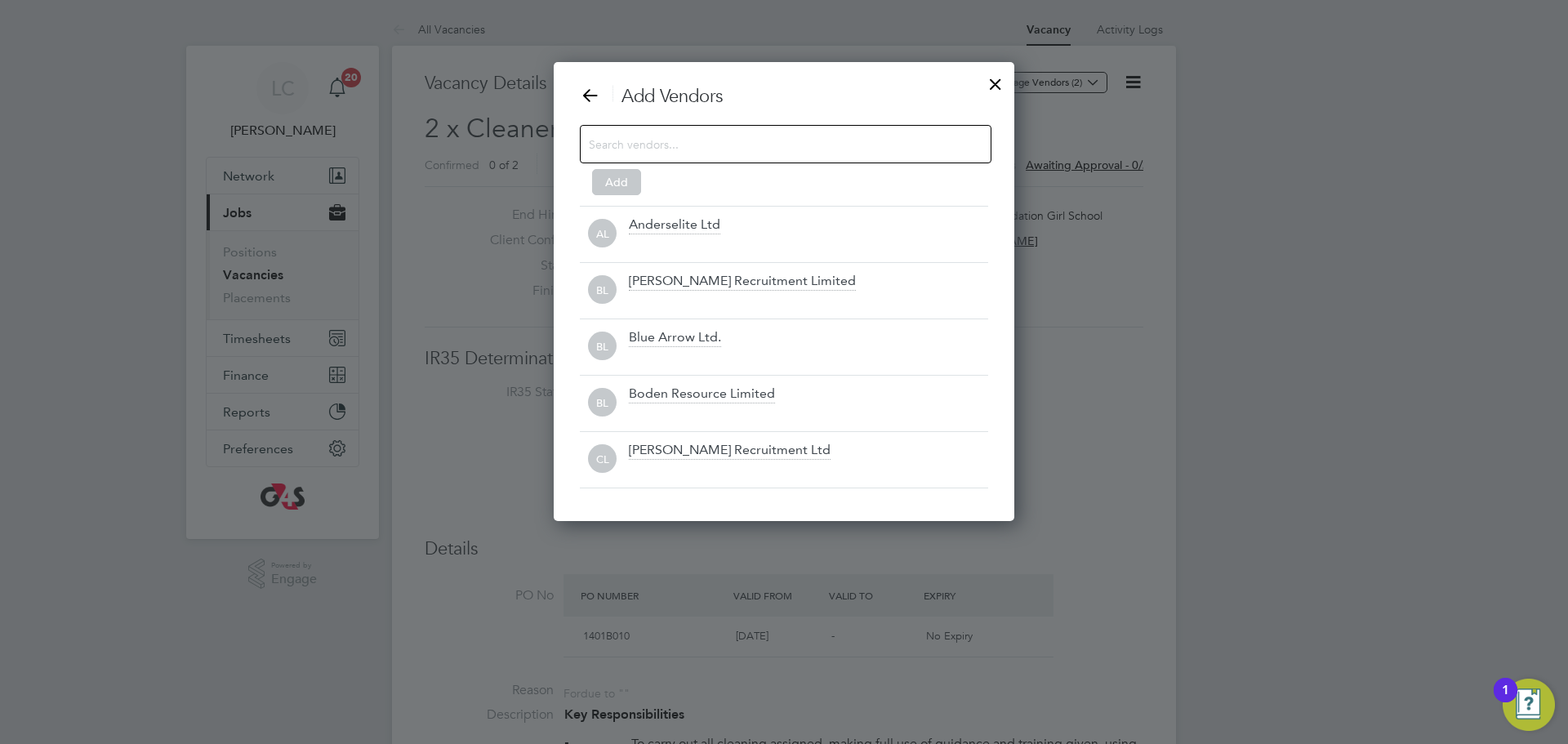
drag, startPoint x: 703, startPoint y: 147, endPoint x: 712, endPoint y: 157, distance: 13.5
click at [703, 146] on input at bounding box center [772, 144] width 367 height 22
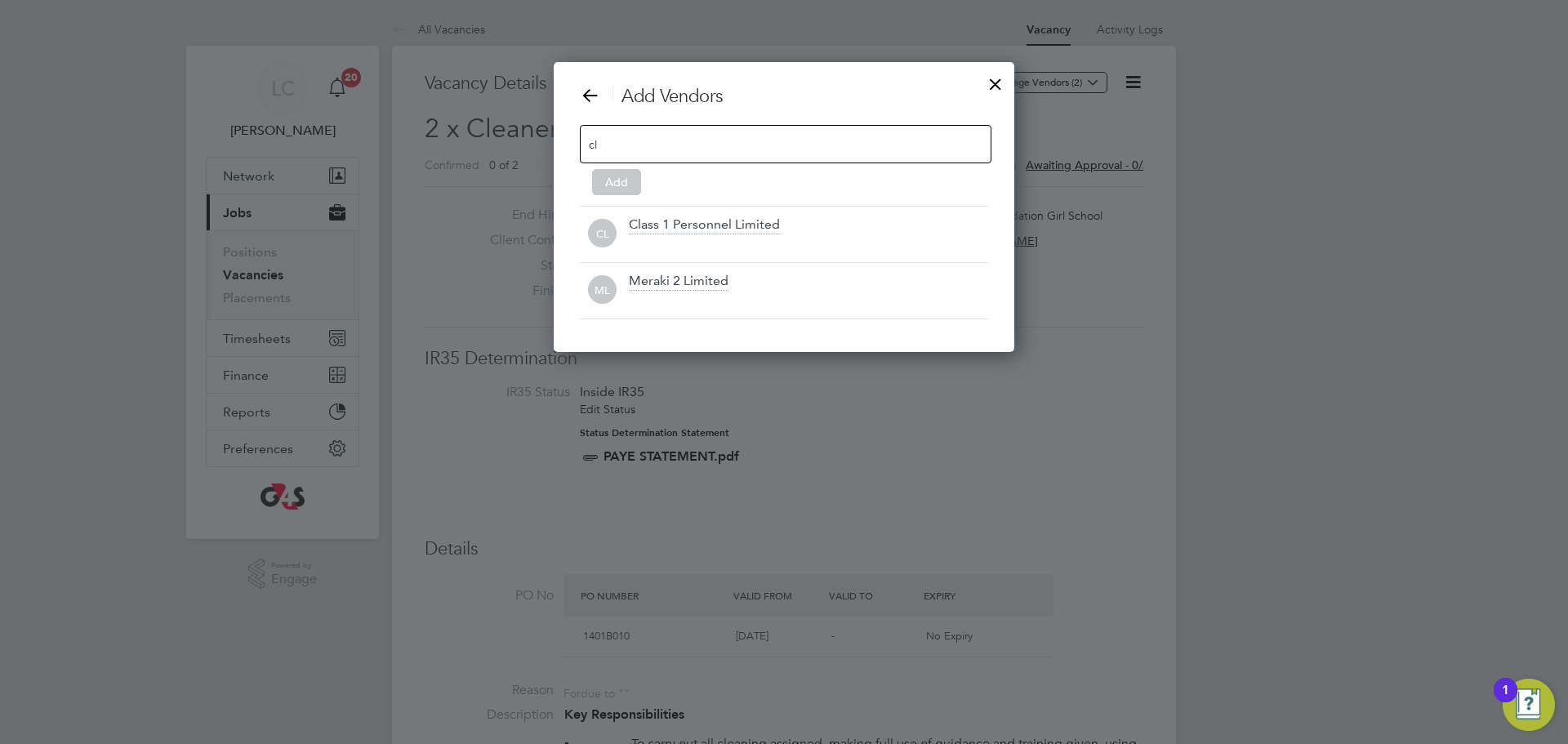
type input "c"
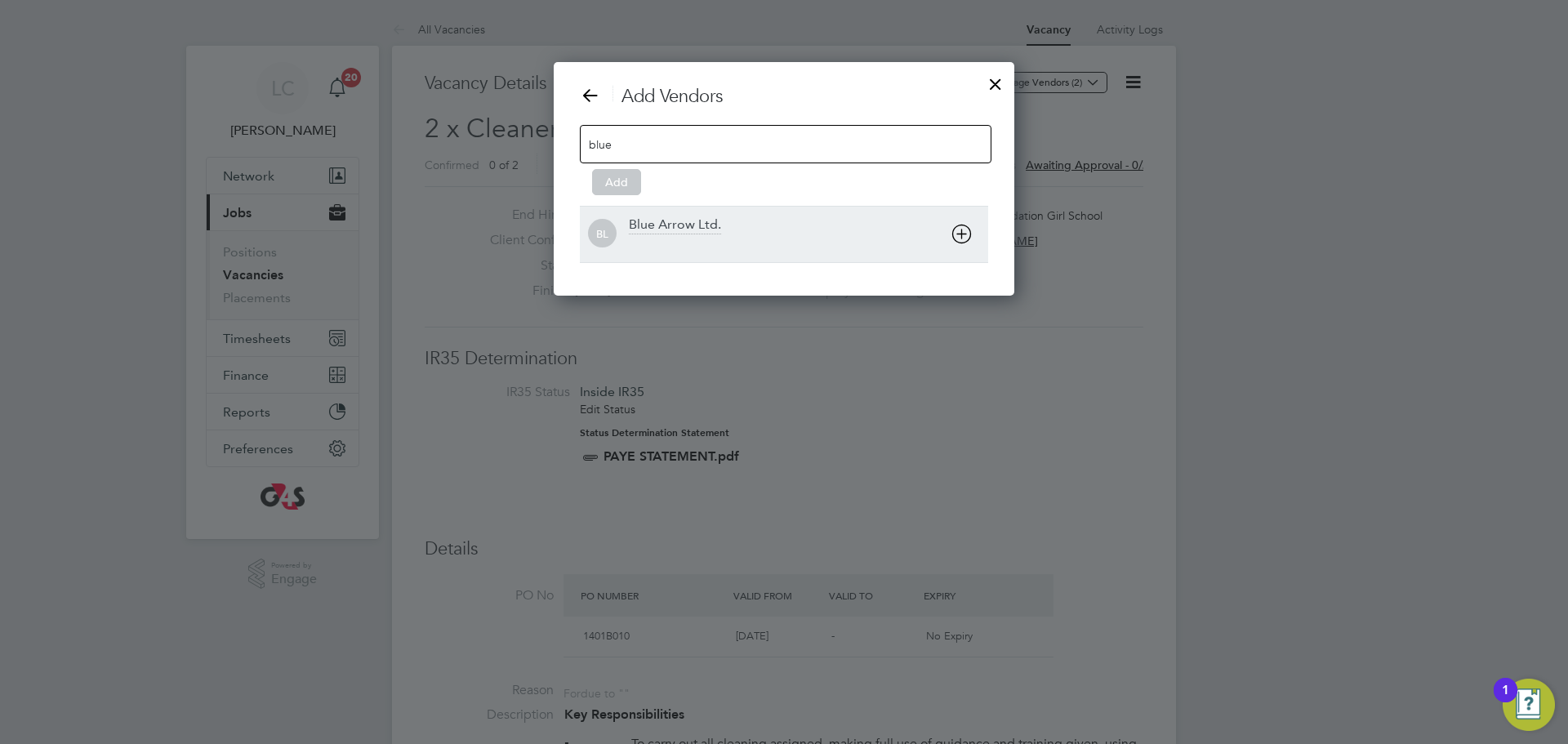
type input "blue"
click at [689, 234] on div "Blue Arrow Ltd." at bounding box center [675, 226] width 92 height 18
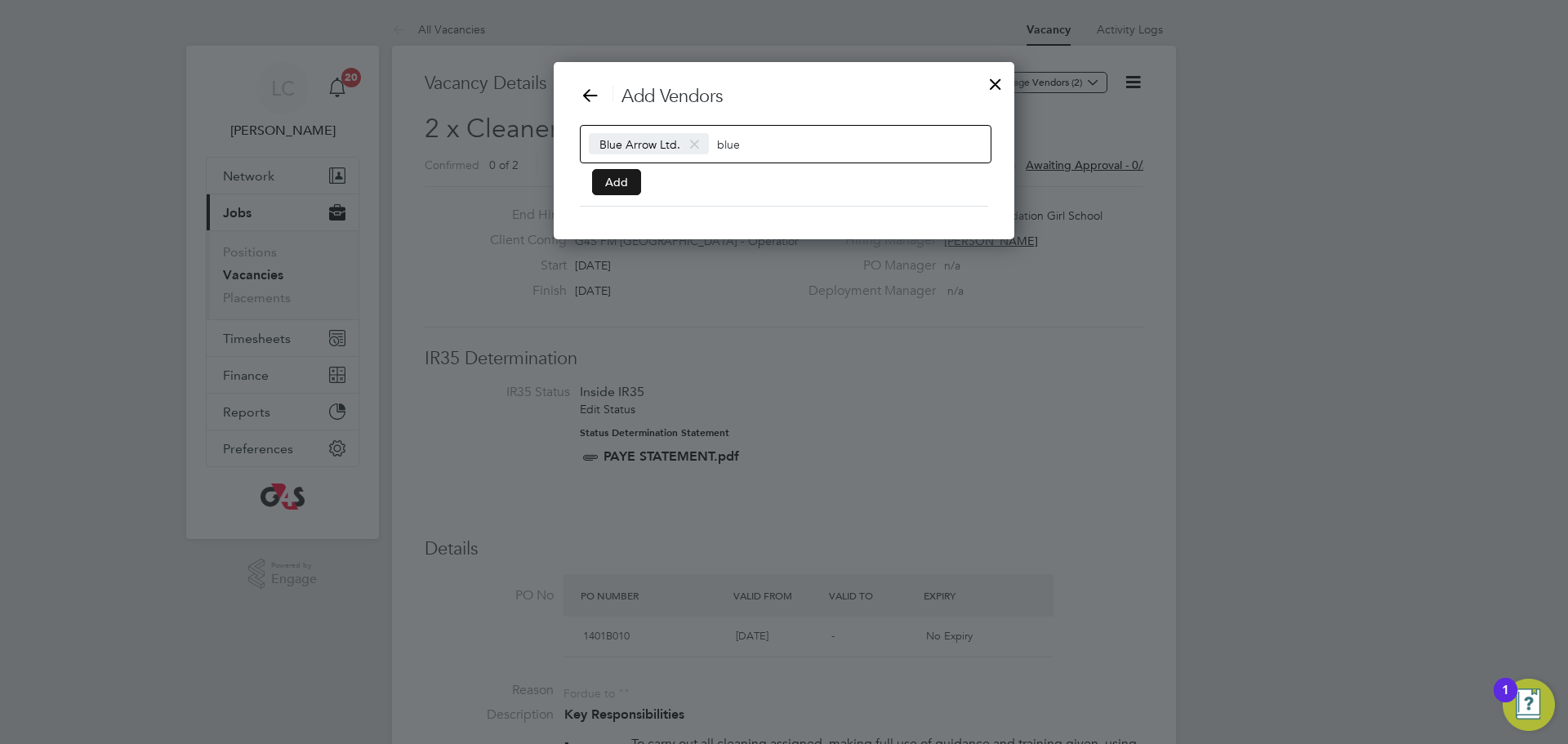
click at [628, 171] on button "Add" at bounding box center [616, 182] width 49 height 27
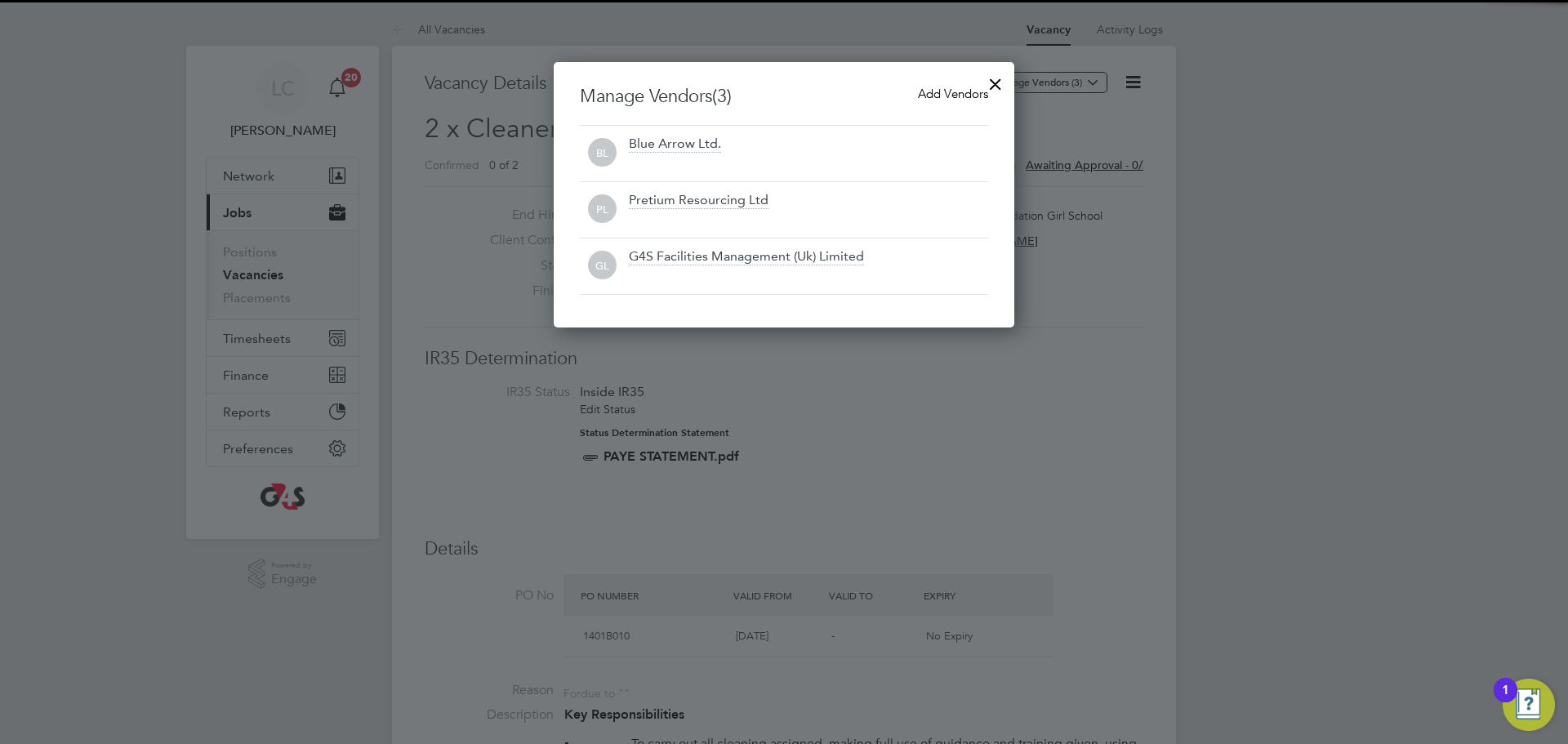
click at [990, 75] on div at bounding box center [995, 80] width 29 height 29
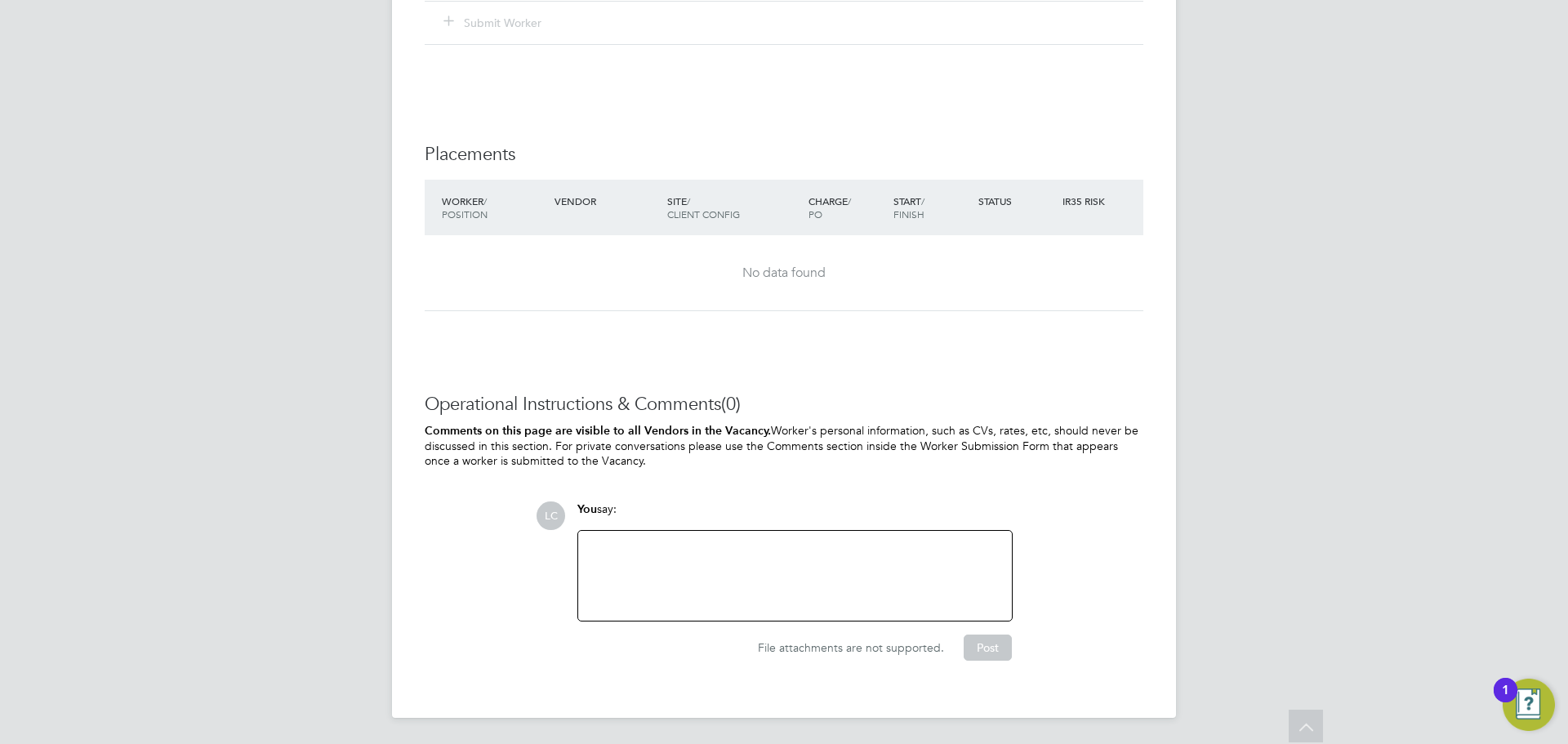
click at [800, 562] on div at bounding box center [795, 576] width 414 height 71
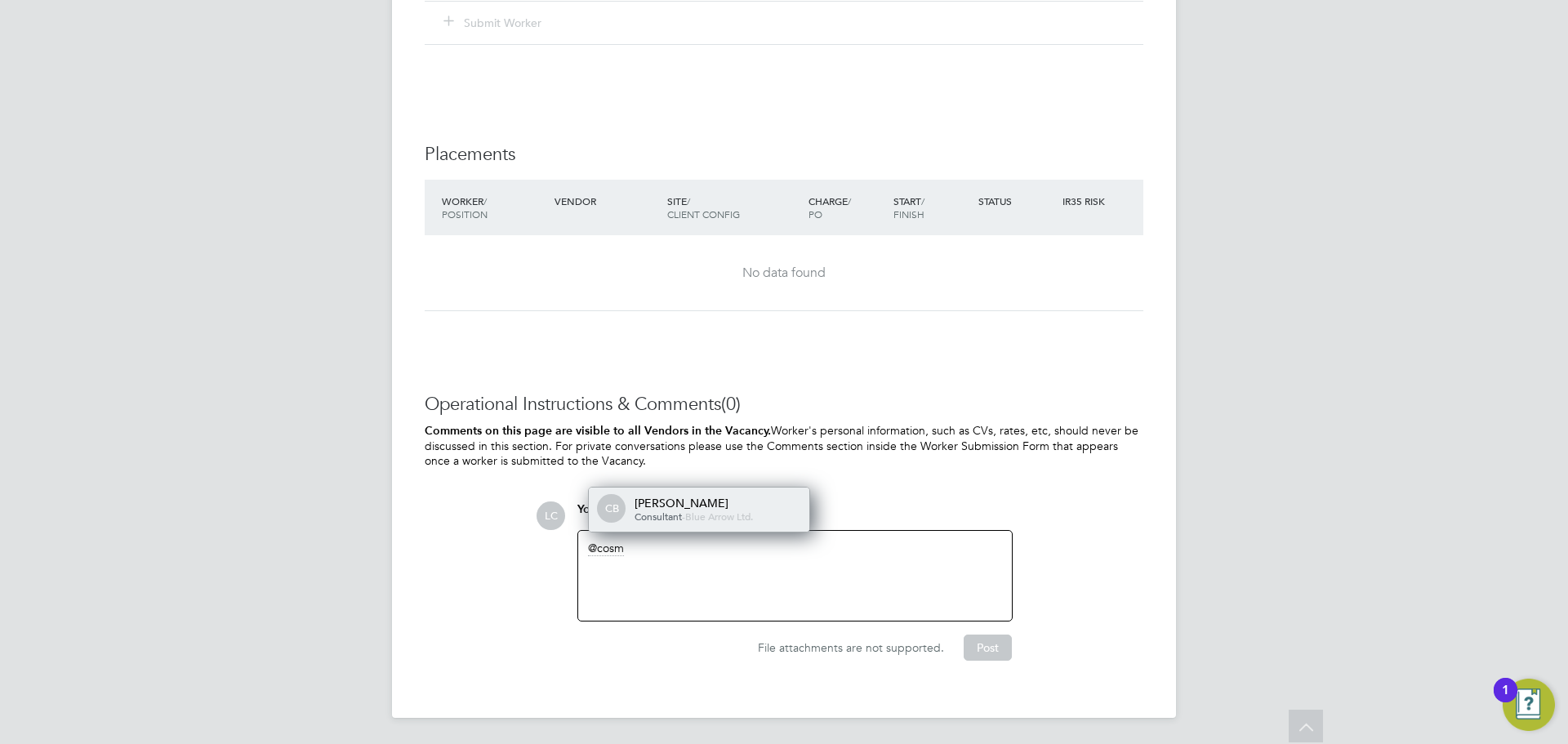
click at [739, 521] on span "Blue Arrow Ltd." at bounding box center [718, 515] width 68 height 13
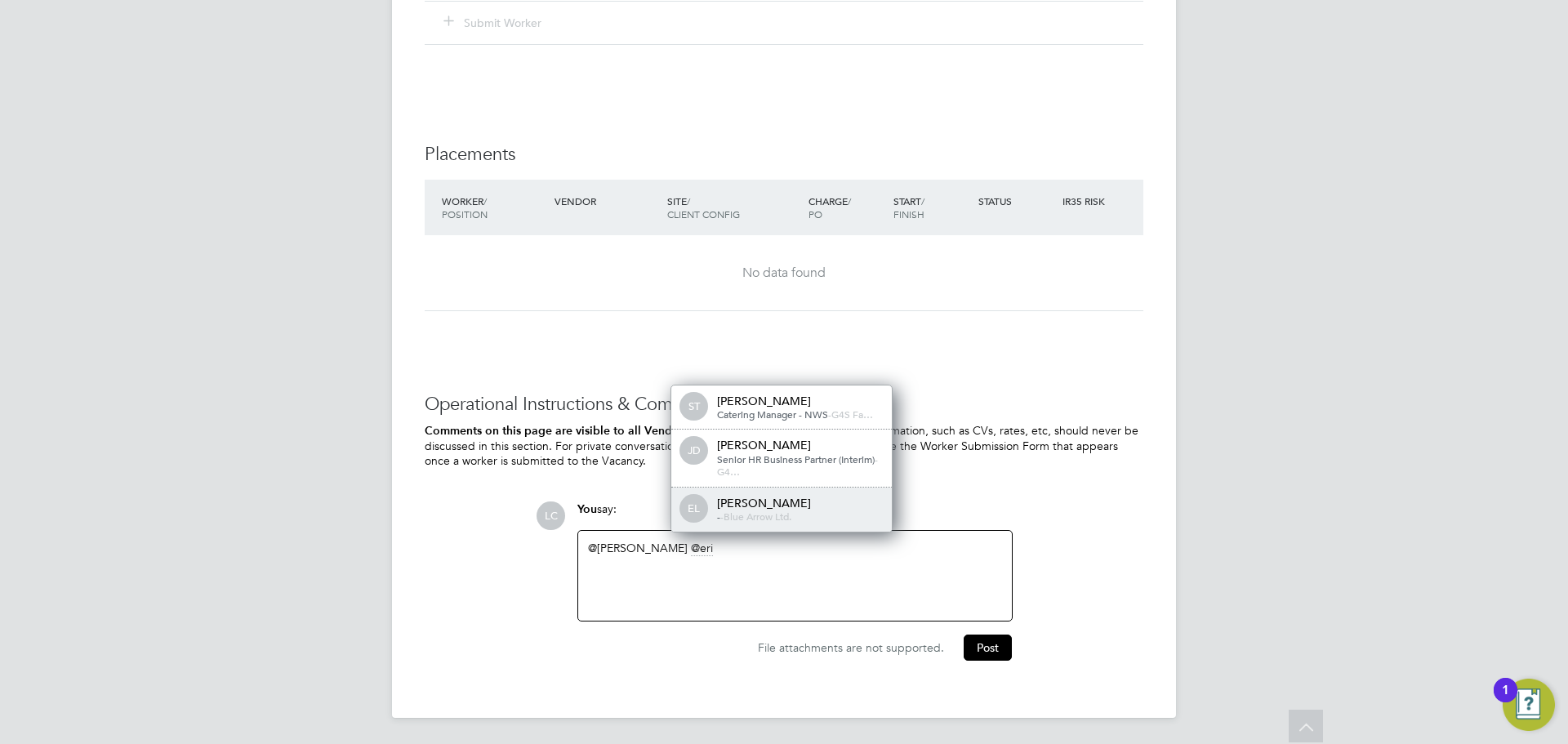
click at [774, 516] on span "Blue Arrow Ltd." at bounding box center [757, 515] width 68 height 13
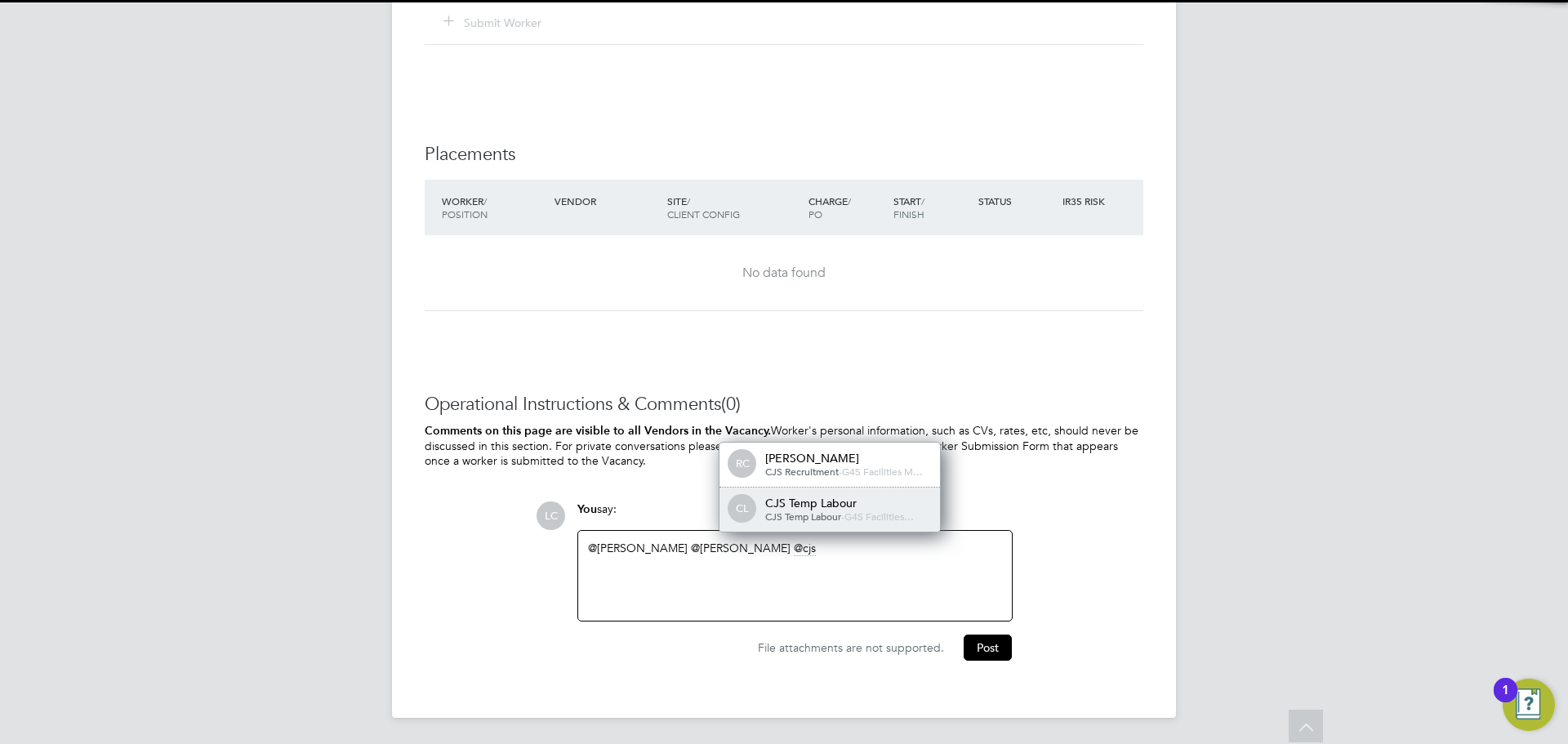
click at [882, 508] on div "CJS Temp Labour" at bounding box center [847, 503] width 163 height 15
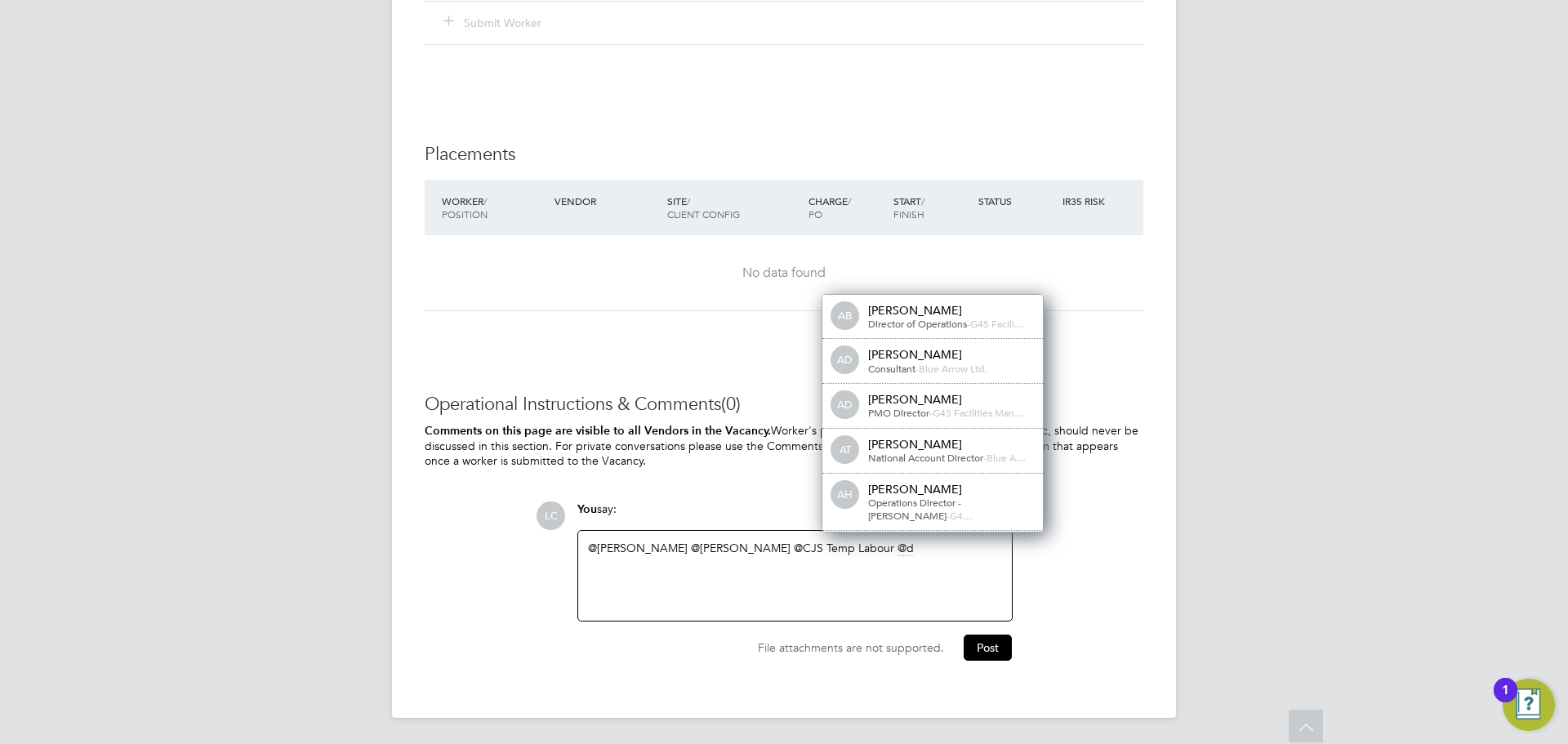
click at [892, 485] on div "AH andrew hydes Operations Director - Churchill - G4…" at bounding box center [932, 503] width 221 height 57
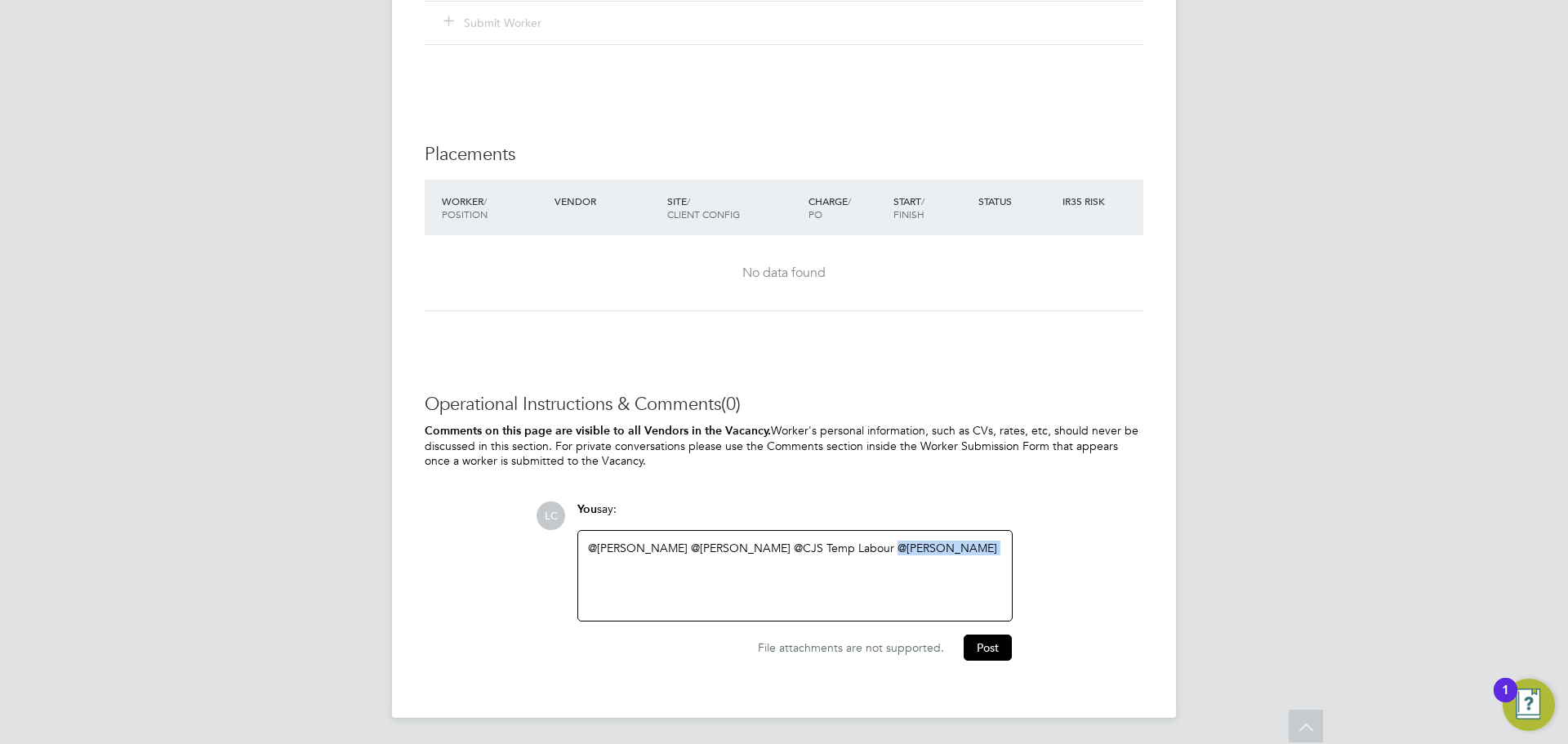
drag, startPoint x: 930, startPoint y: 551, endPoint x: 824, endPoint y: 542, distance: 106.4
click at [824, 542] on div "@Cosmin Balan ​ @Eric Lai ​ @CJS Temp Labour ​ @andrew hydes ​" at bounding box center [795, 576] width 414 height 71
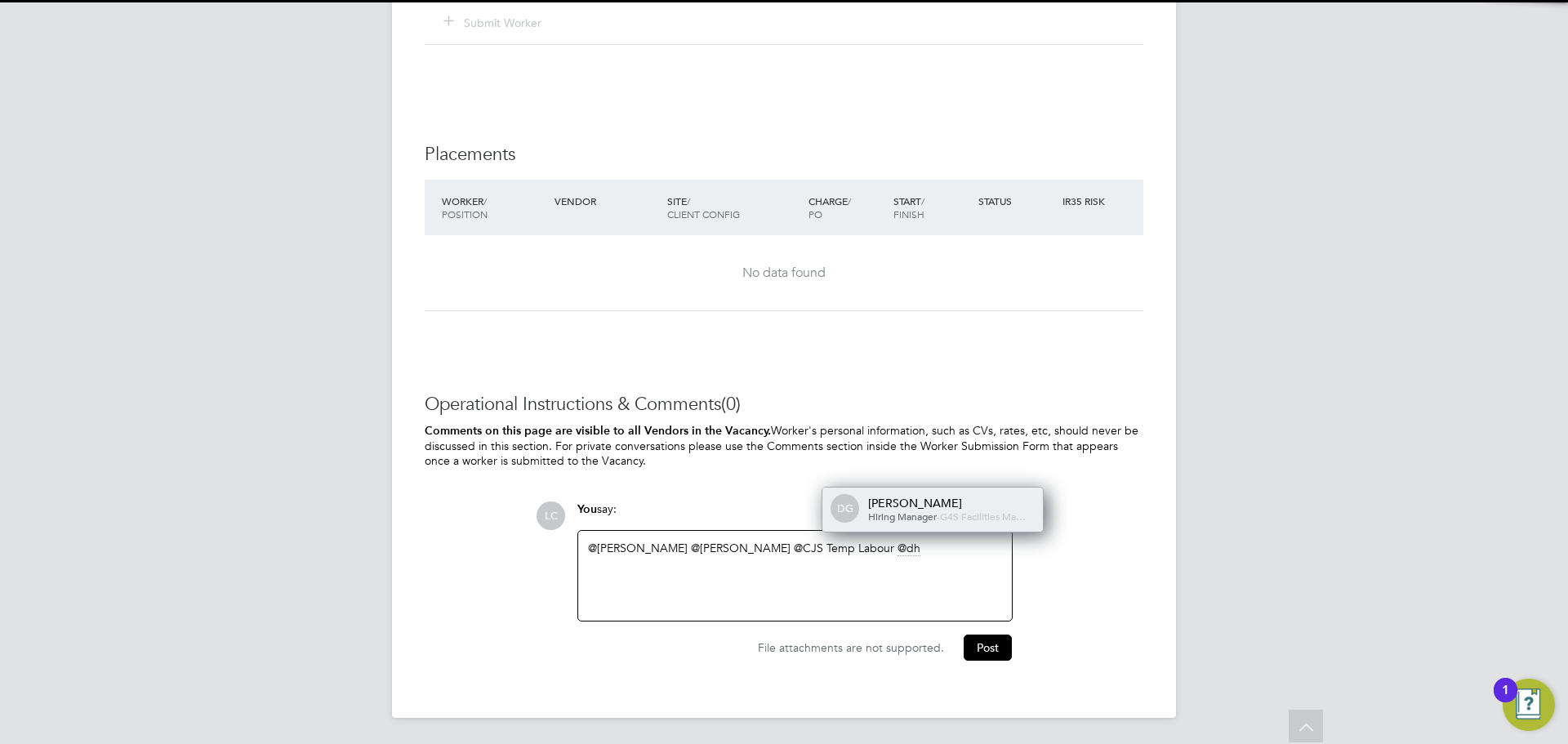
click at [980, 510] on div "Hiring Manager - G4S Facilities Ma…" at bounding box center [950, 516] width 163 height 13
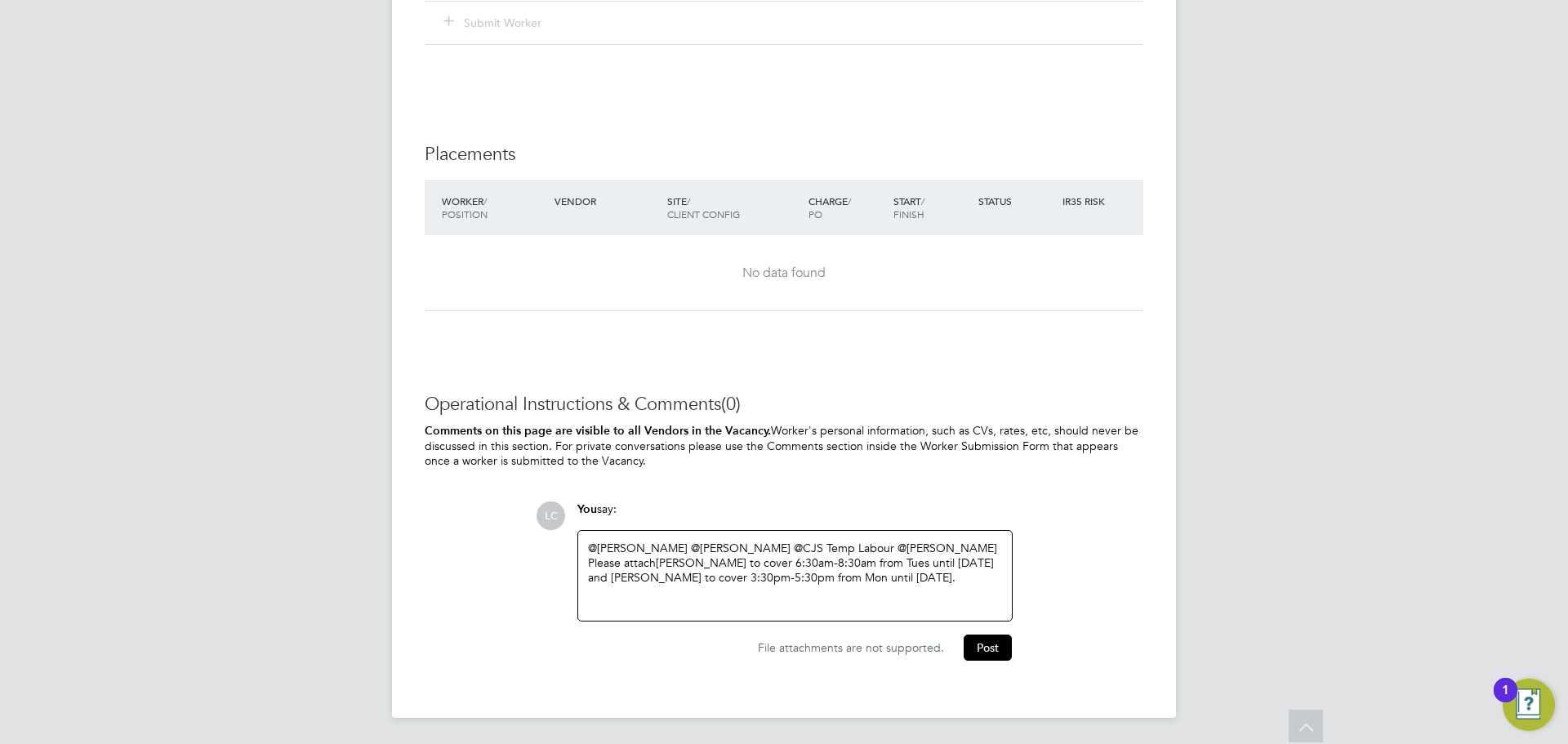
click at [762, 562] on div "Please attach Francisco Da Costa to cover 6:30am-8:30am from Tues until Friday …" at bounding box center [795, 570] width 414 height 29
drag, startPoint x: 760, startPoint y: 562, endPoint x: 802, endPoint y: 563, distance: 42.0
click at [802, 563] on div "Please attach Francisco Da Costa to cover 6:30am-8:30am from Tues until Friday …" at bounding box center [795, 570] width 414 height 29
click at [799, 577] on div "for 6:30am-8:30am from Tues until Friday and Oumou Sylla Sylla to cover 3:30pm-…" at bounding box center [795, 585] width 414 height 29
click at [657, 585] on div "Please attach Francisco Da Costa" at bounding box center [795, 592] width 414 height 15
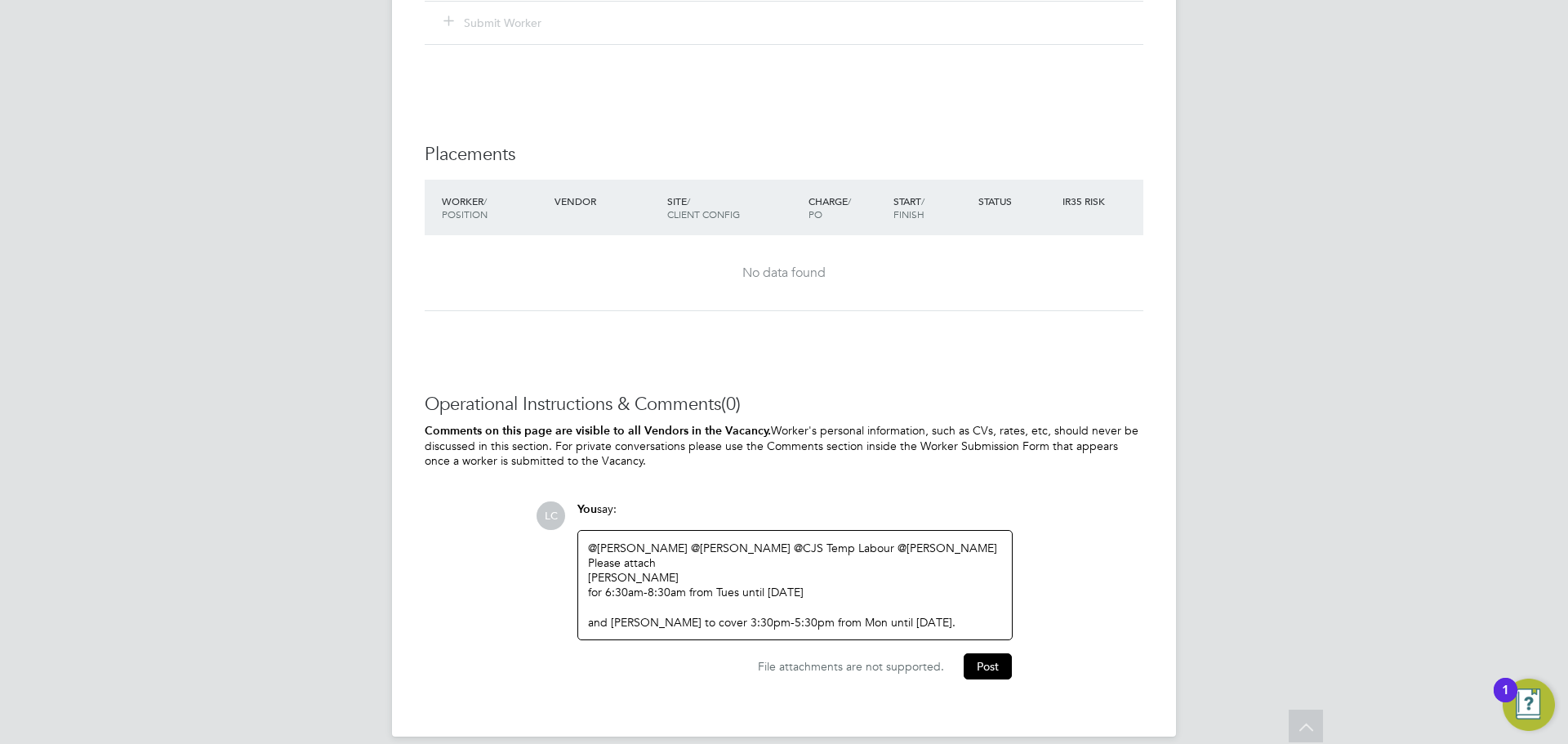
click at [665, 585] on div "Please attach" at bounding box center [795, 592] width 414 height 15
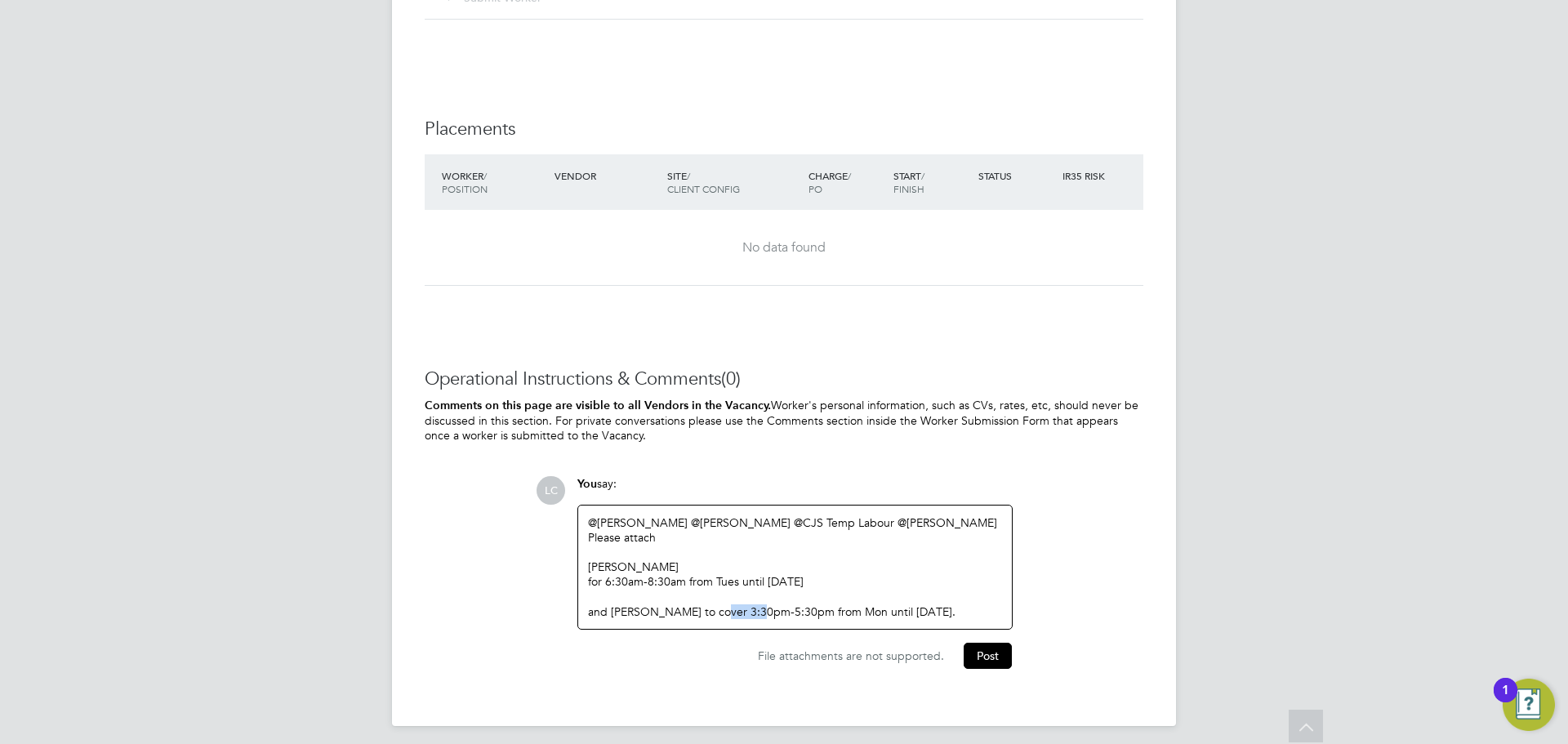
drag, startPoint x: 712, startPoint y: 612, endPoint x: 748, endPoint y: 611, distance: 36.0
click at [748, 611] on div "and Oumou Sylla Sylla to cover 3:30pm-5:30pm from Mon until Friday." at bounding box center [795, 611] width 414 height 15
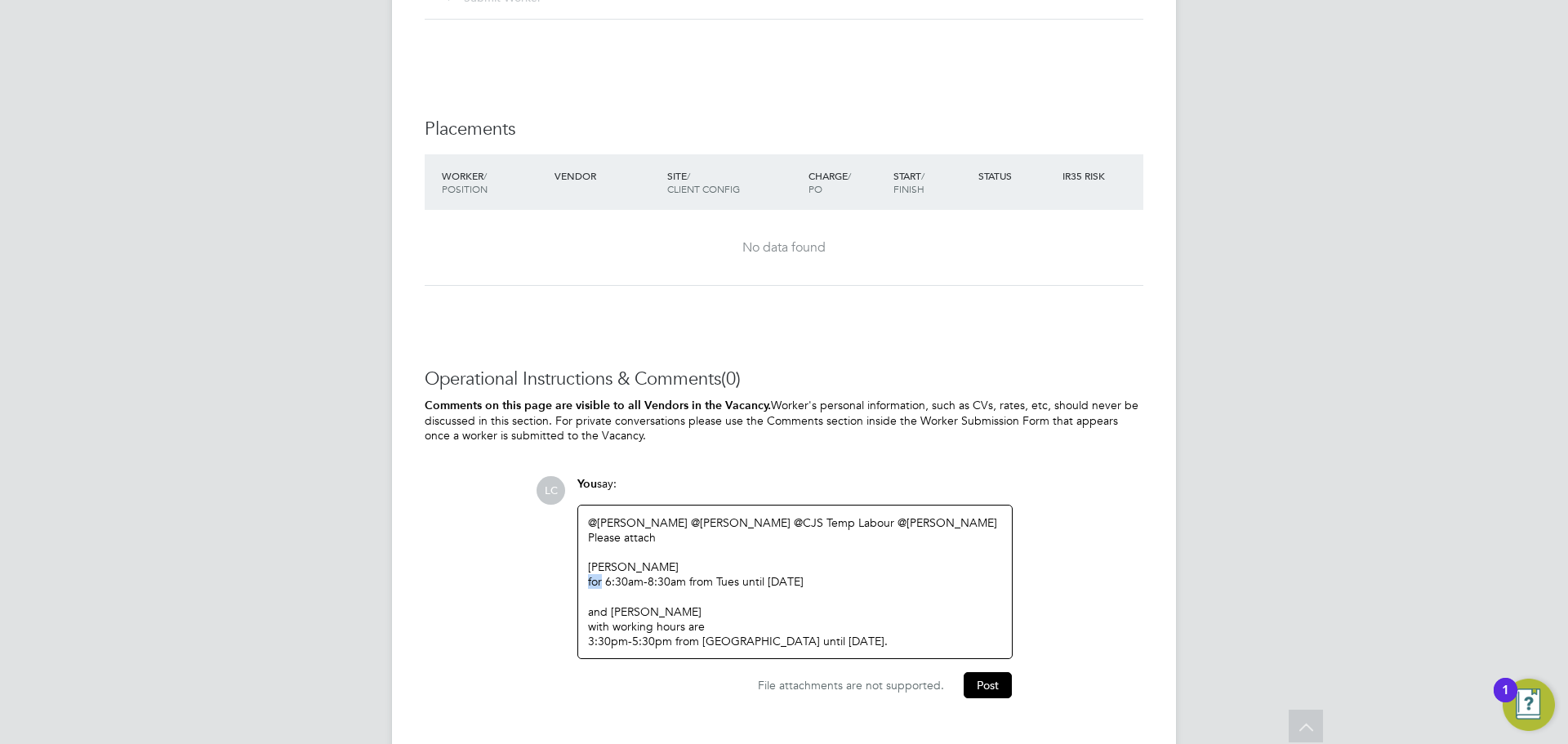
click at [577, 582] on div "@Cosmin Balan ​ @Eric Lai ​ @CJS Temp Labour ​ @dharmisha gohil ​ Please attach…" at bounding box center [795, 582] width 436 height 155
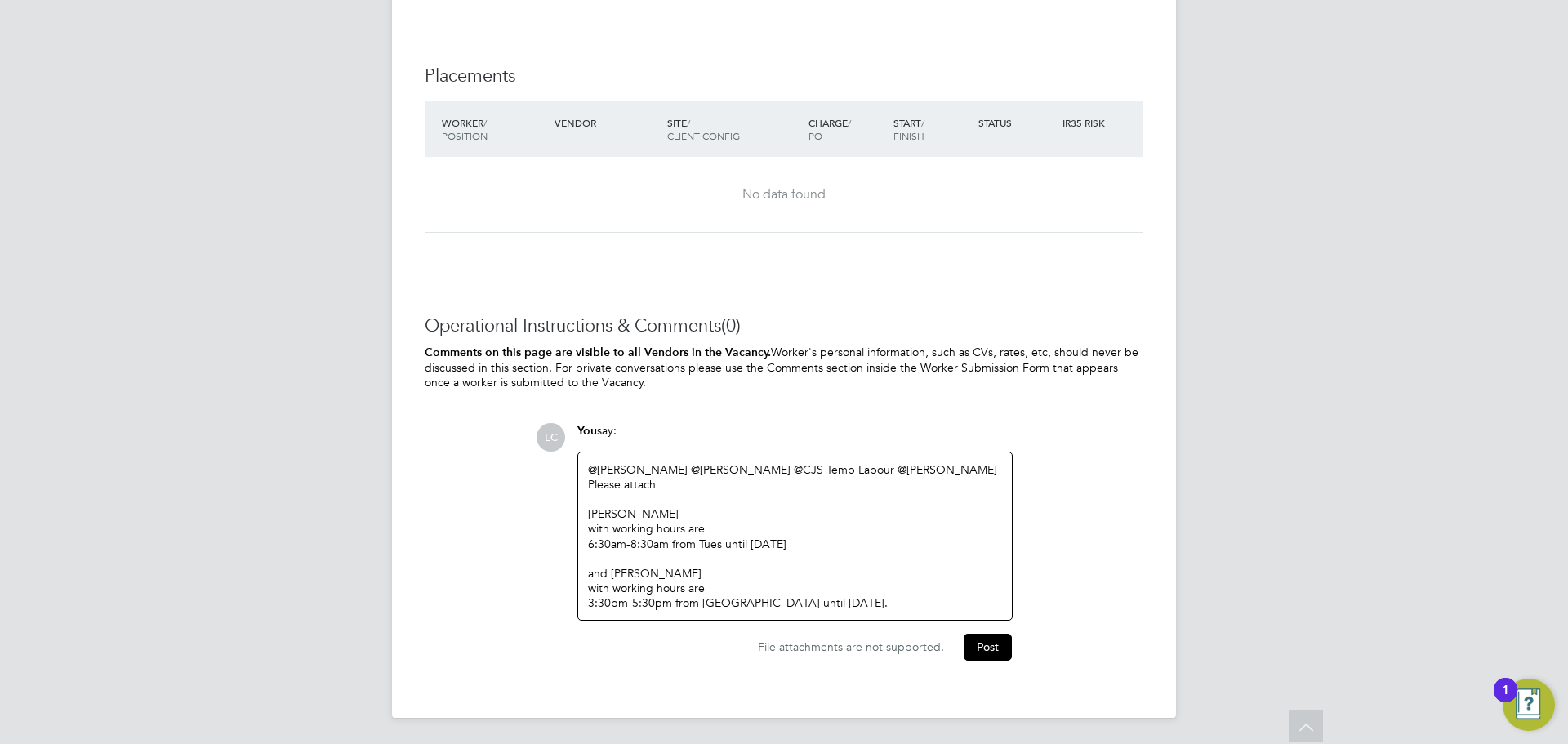
click at [846, 591] on div "with working hours are" at bounding box center [795, 588] width 414 height 15
click at [1005, 645] on button "Post" at bounding box center [987, 647] width 48 height 27
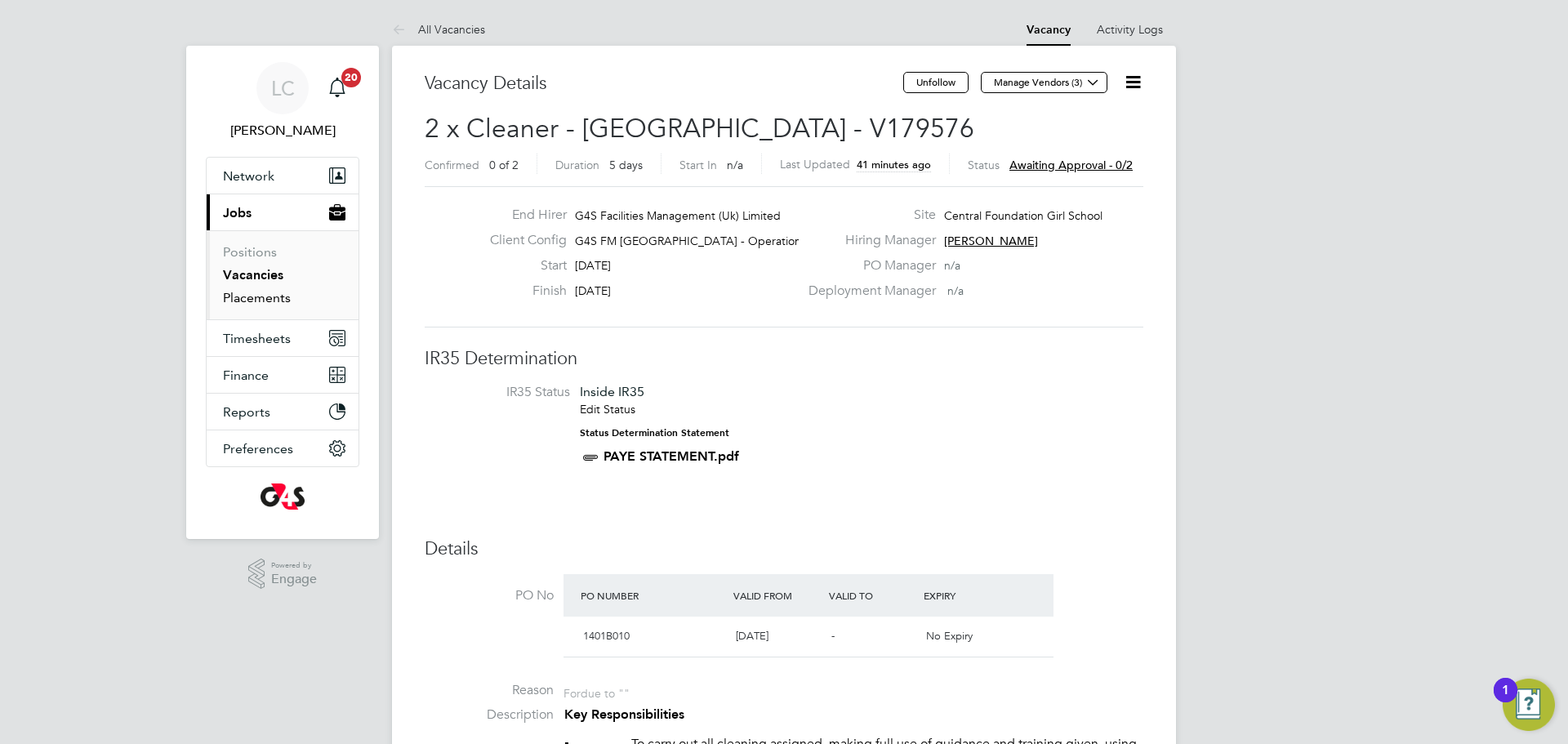
click at [249, 294] on link "Placements" at bounding box center [256, 297] width 68 height 16
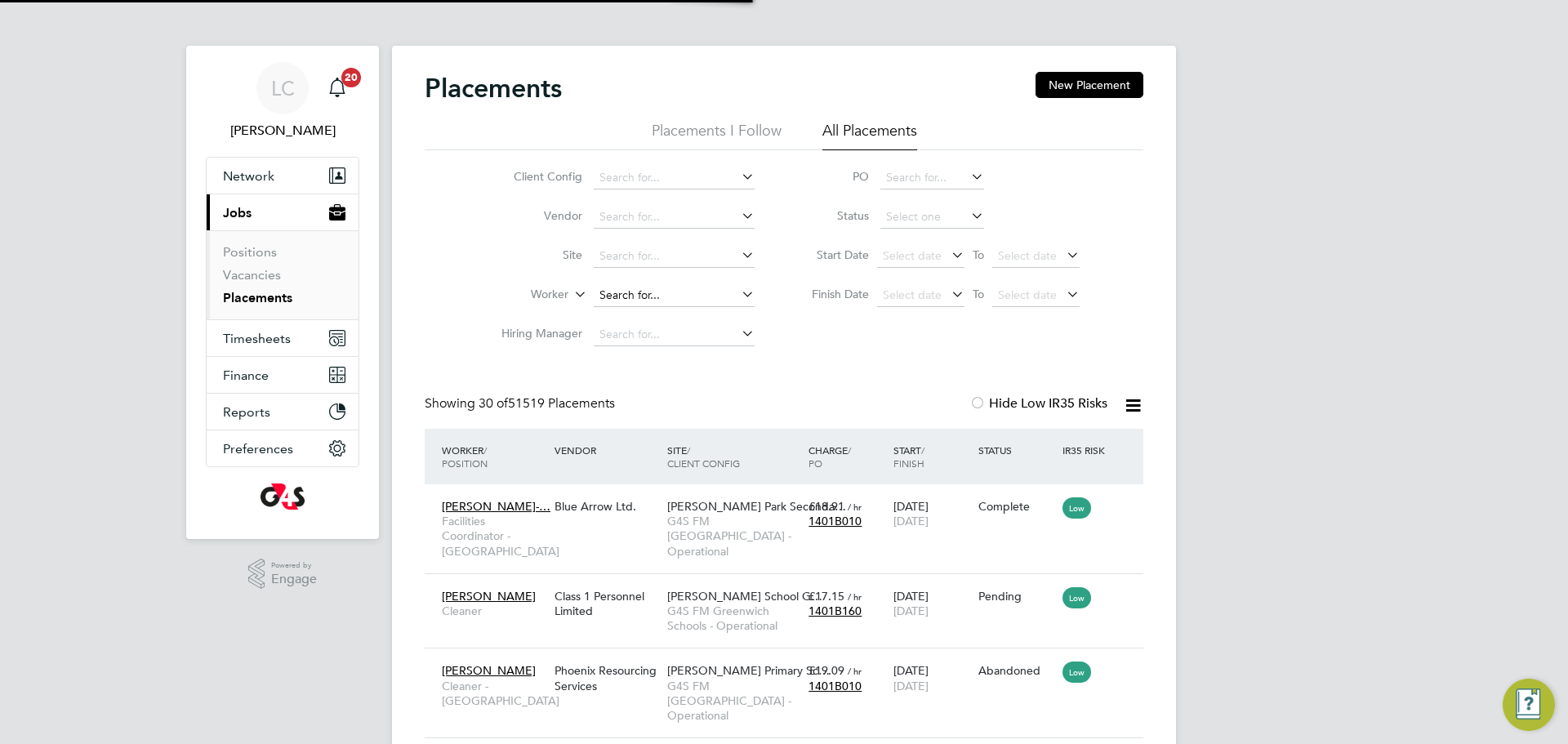
click at [677, 304] on input at bounding box center [674, 295] width 161 height 23
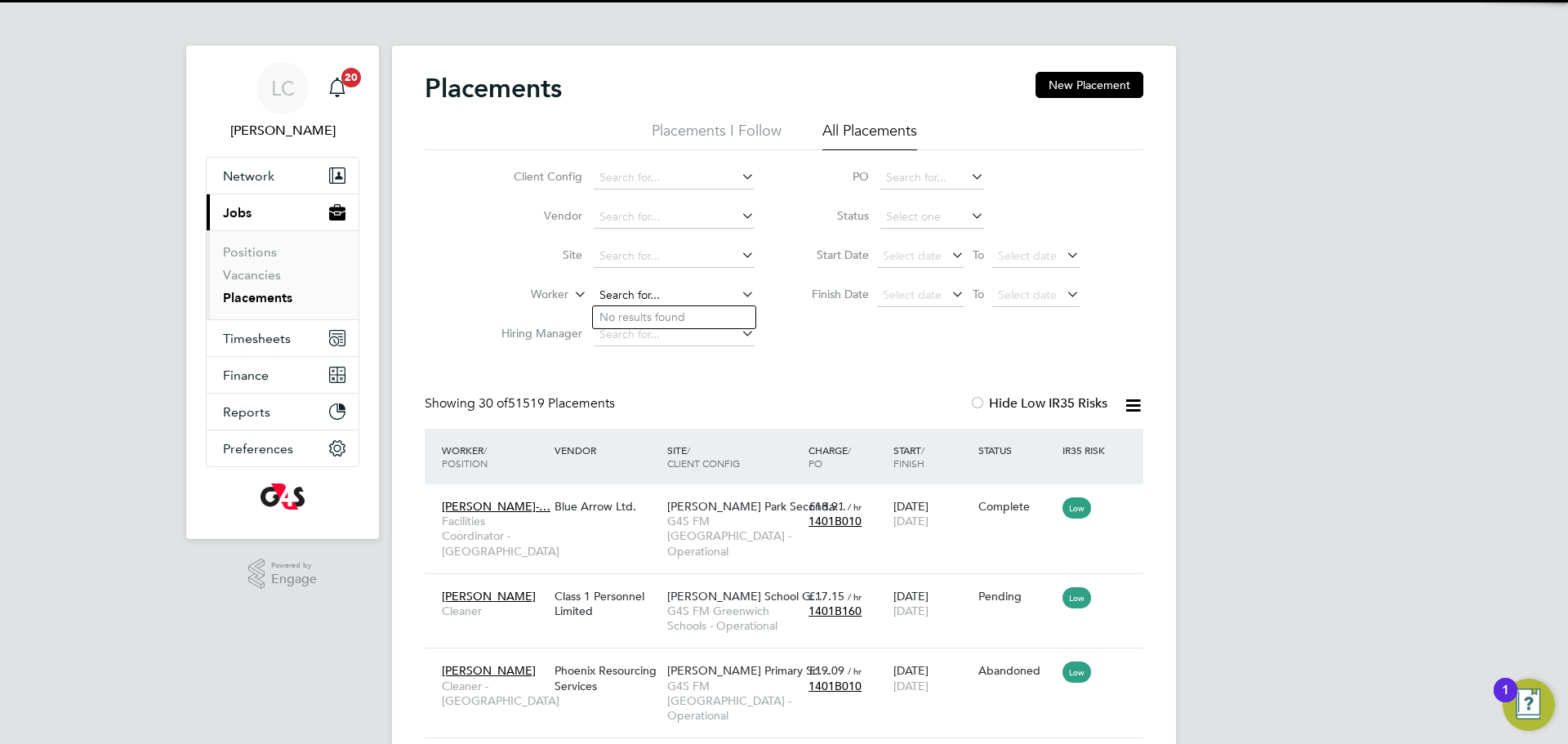
scroll to position [61, 142]
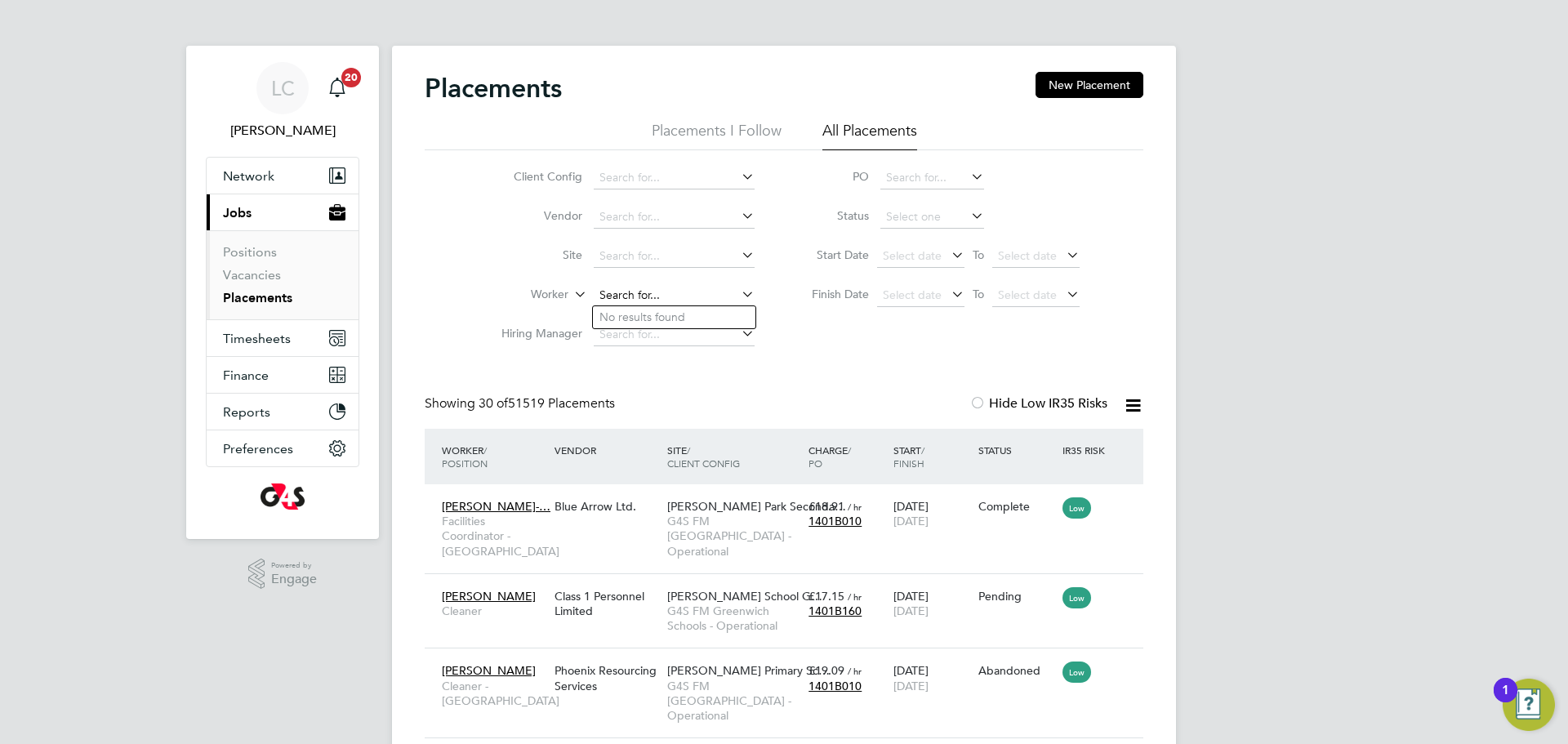
paste input "Micheal olufowokan"
click at [701, 322] on b "Olufowokan" at bounding box center [731, 317] width 67 height 14
type input "Micheal Olufowokan"
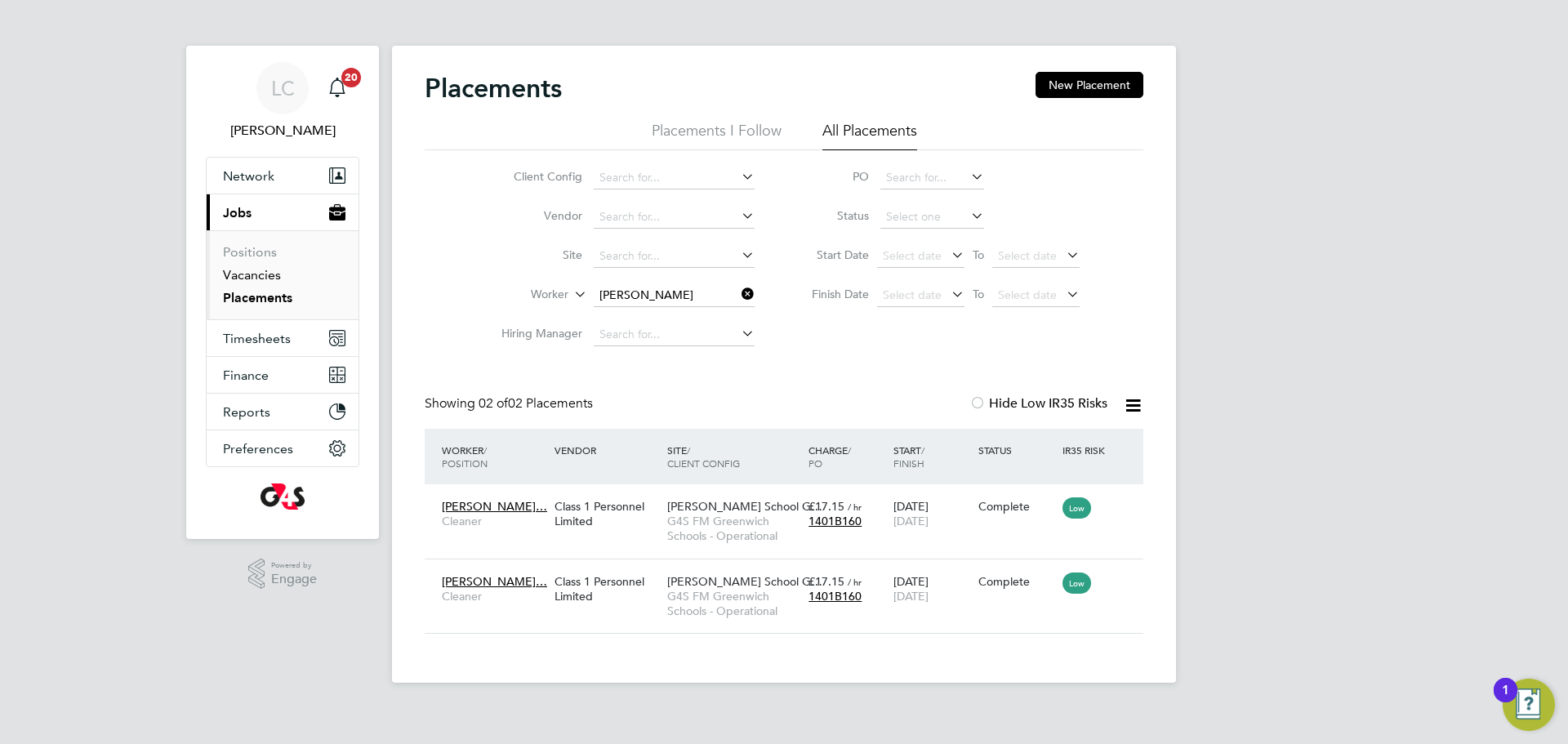
click at [223, 271] on link "Vacancies" at bounding box center [251, 275] width 58 height 16
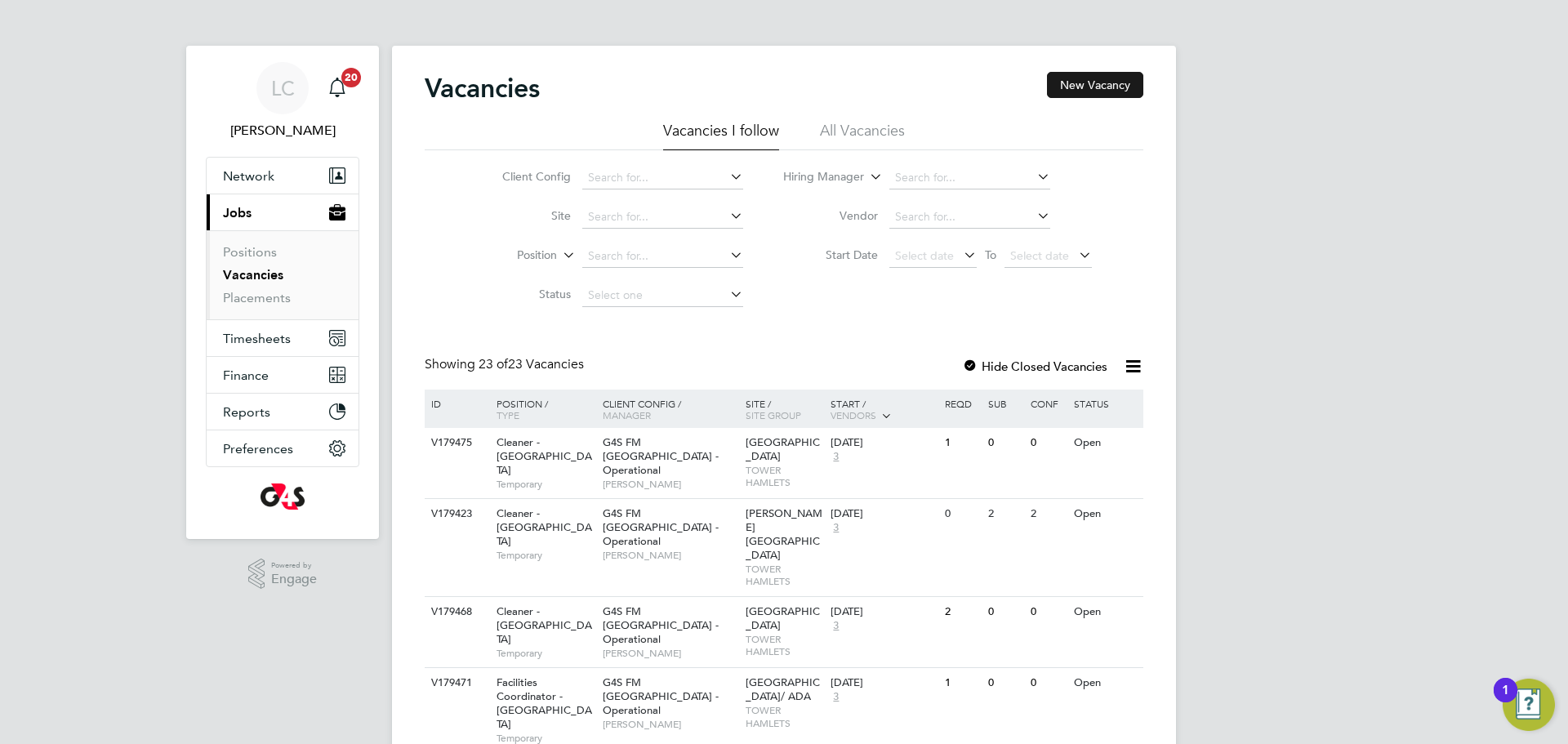
click at [1076, 79] on button "New Vacancy" at bounding box center [1095, 84] width 96 height 27
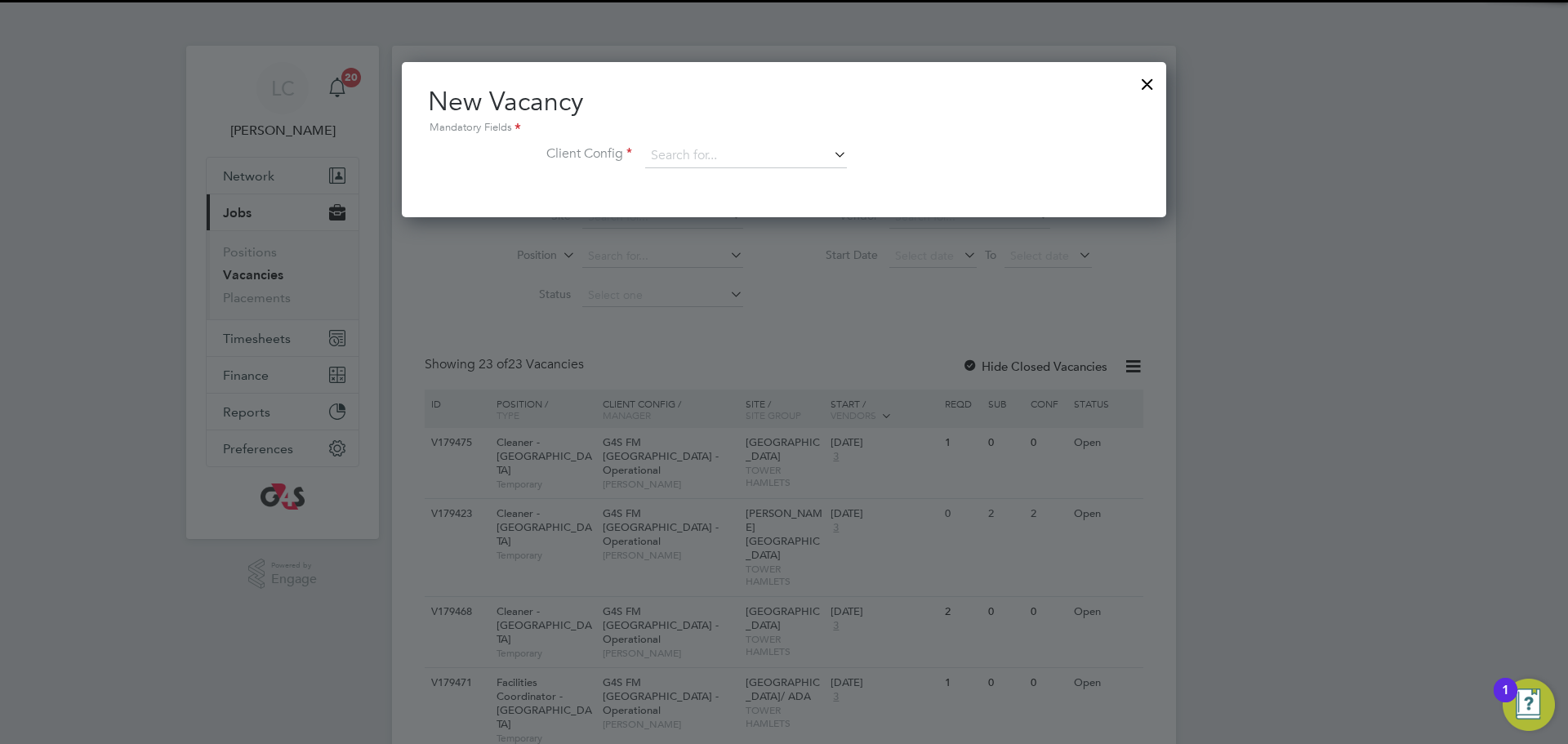
click at [733, 134] on div "Mandatory Fields" at bounding box center [784, 128] width 712 height 18
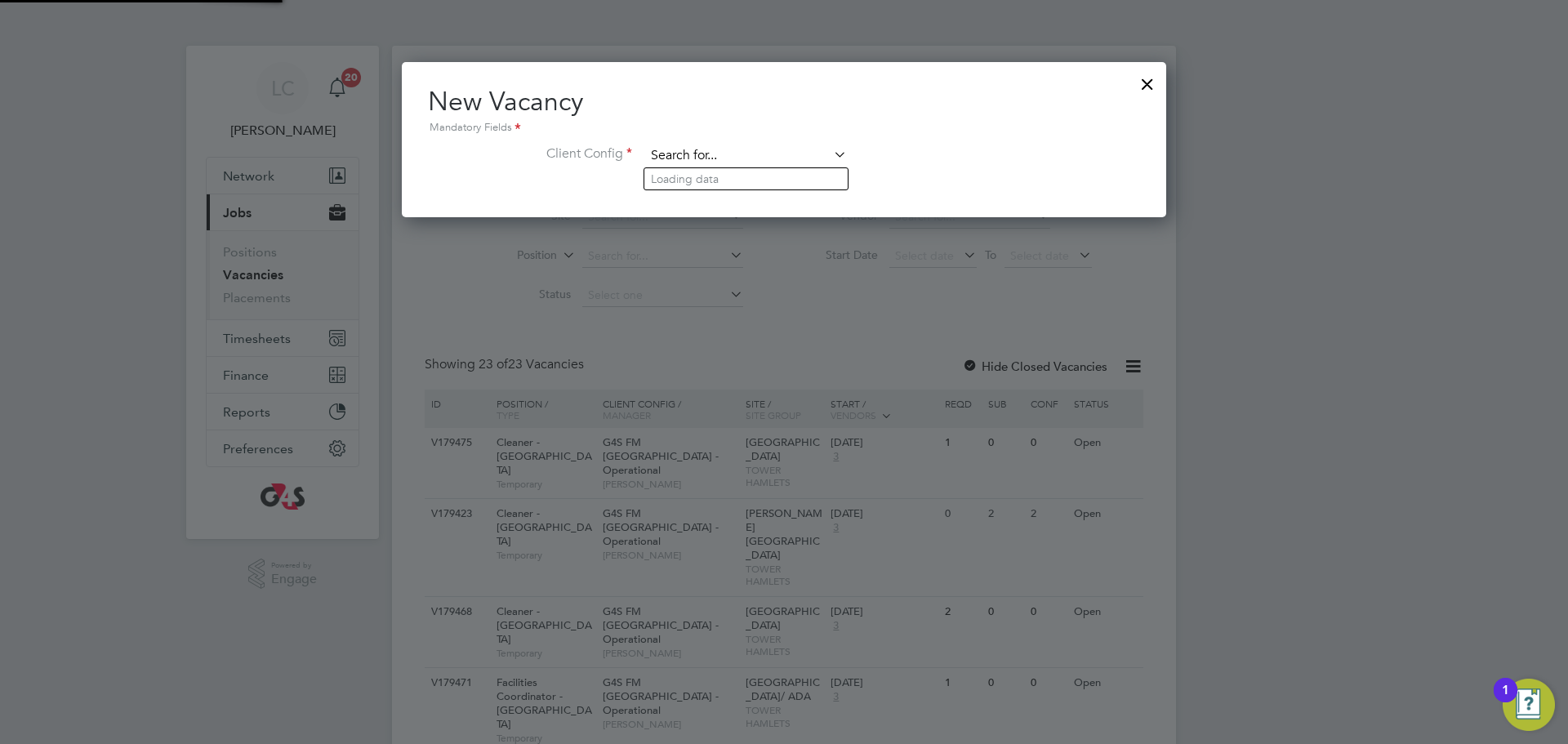
click at [741, 151] on input at bounding box center [746, 155] width 202 height 25
click at [715, 194] on b "Tower" at bounding box center [708, 201] width 31 height 14
type input "G4S FM [GEOGRAPHIC_DATA] - Operational"
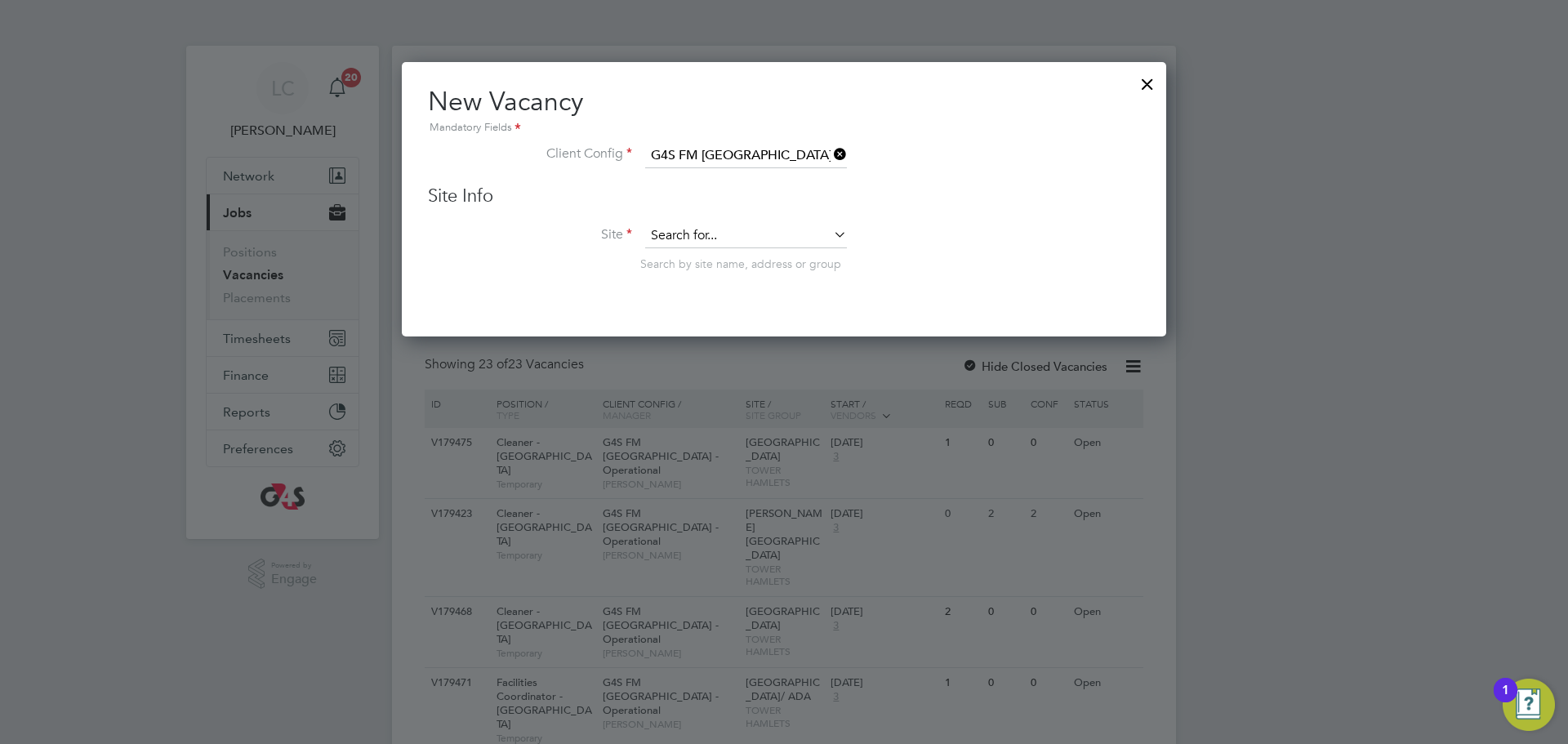
click at [728, 240] on input at bounding box center [746, 236] width 202 height 25
click at [694, 259] on li "Ben Jo nson Primary School" at bounding box center [746, 259] width 203 height 22
type input "Ben Jonson Primary School"
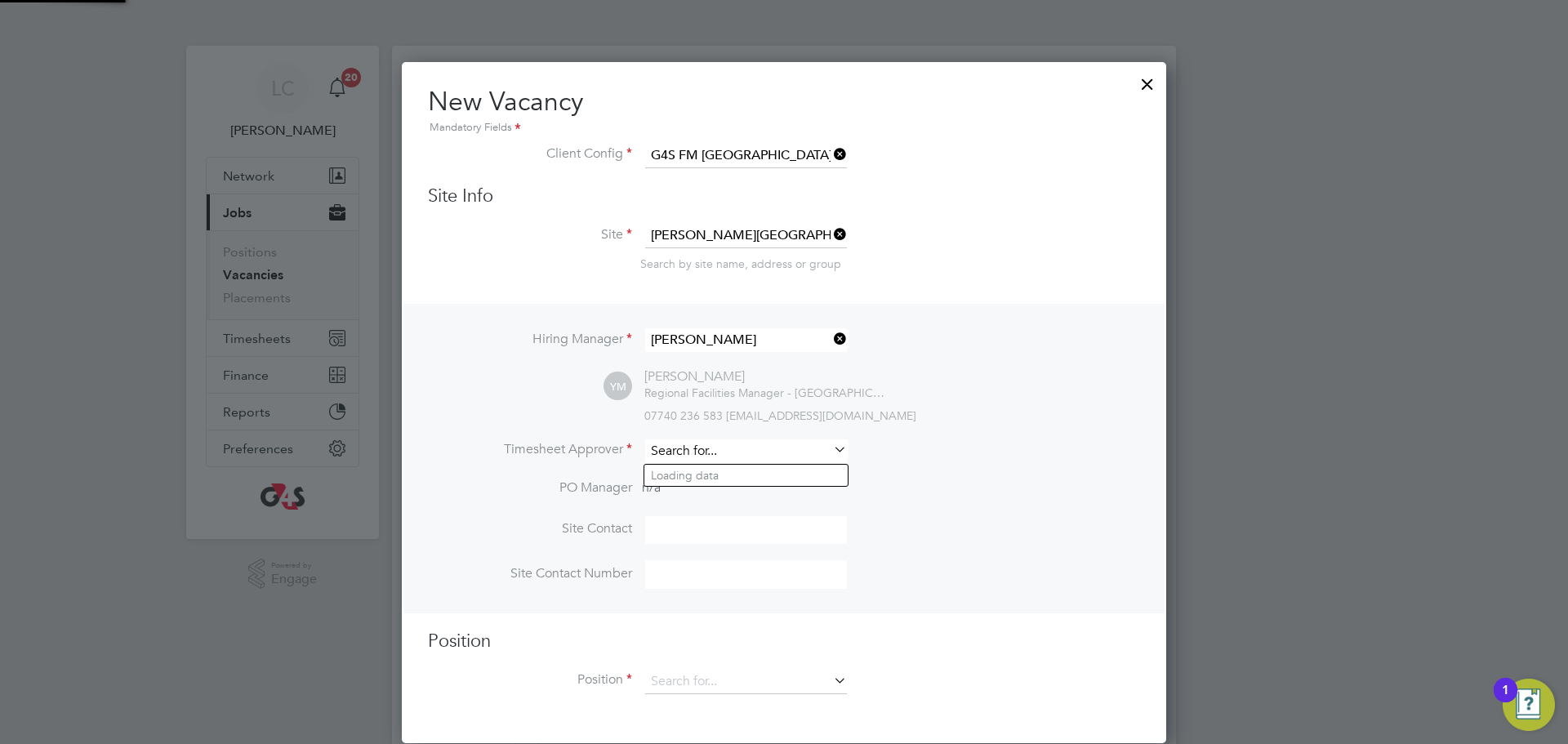
click at [735, 452] on input at bounding box center [746, 452] width 202 height 24
click at [743, 476] on li "Lil ingxi Chen" at bounding box center [746, 475] width 203 height 22
type input "[PERSON_NAME]"
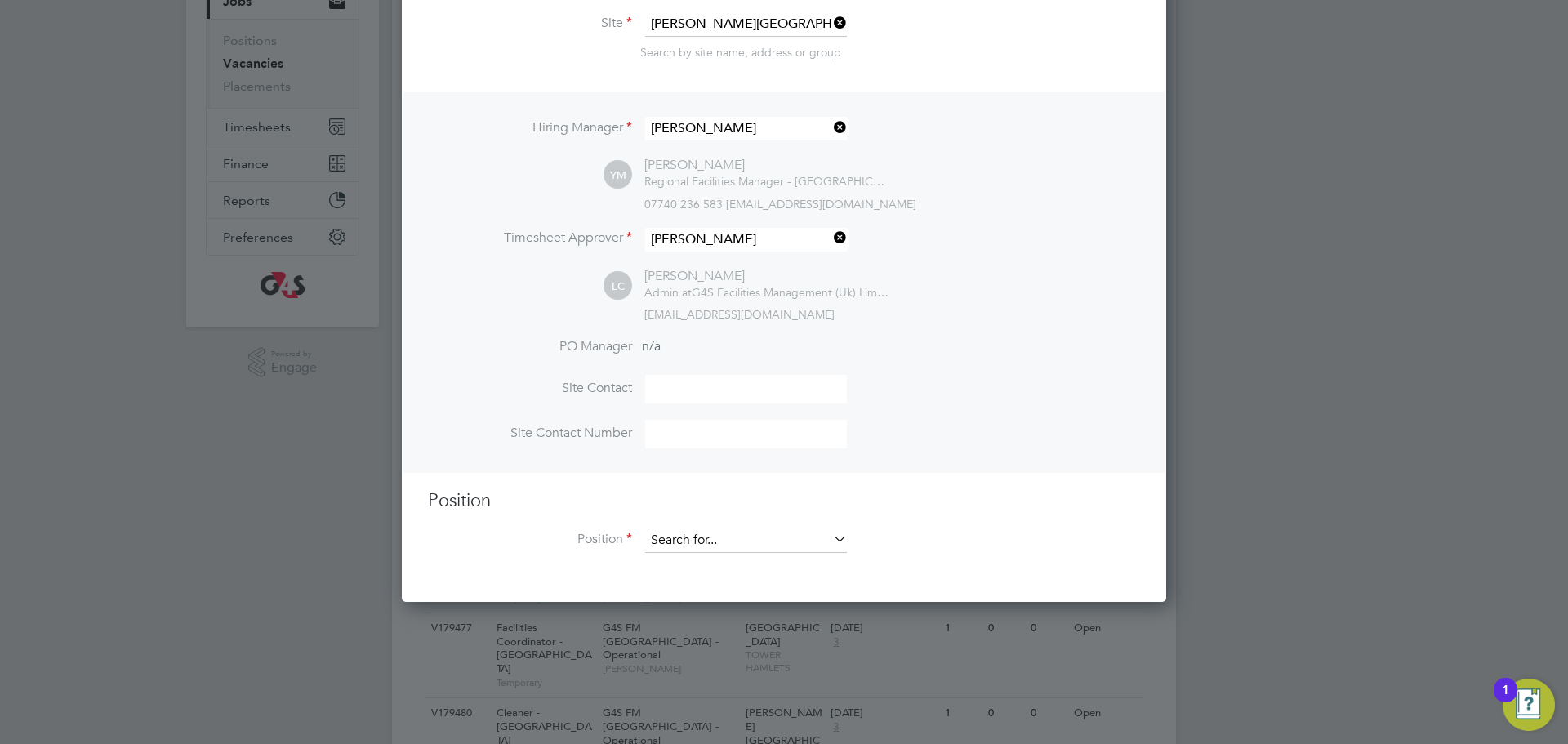
click at [739, 547] on input at bounding box center [746, 540] width 202 height 25
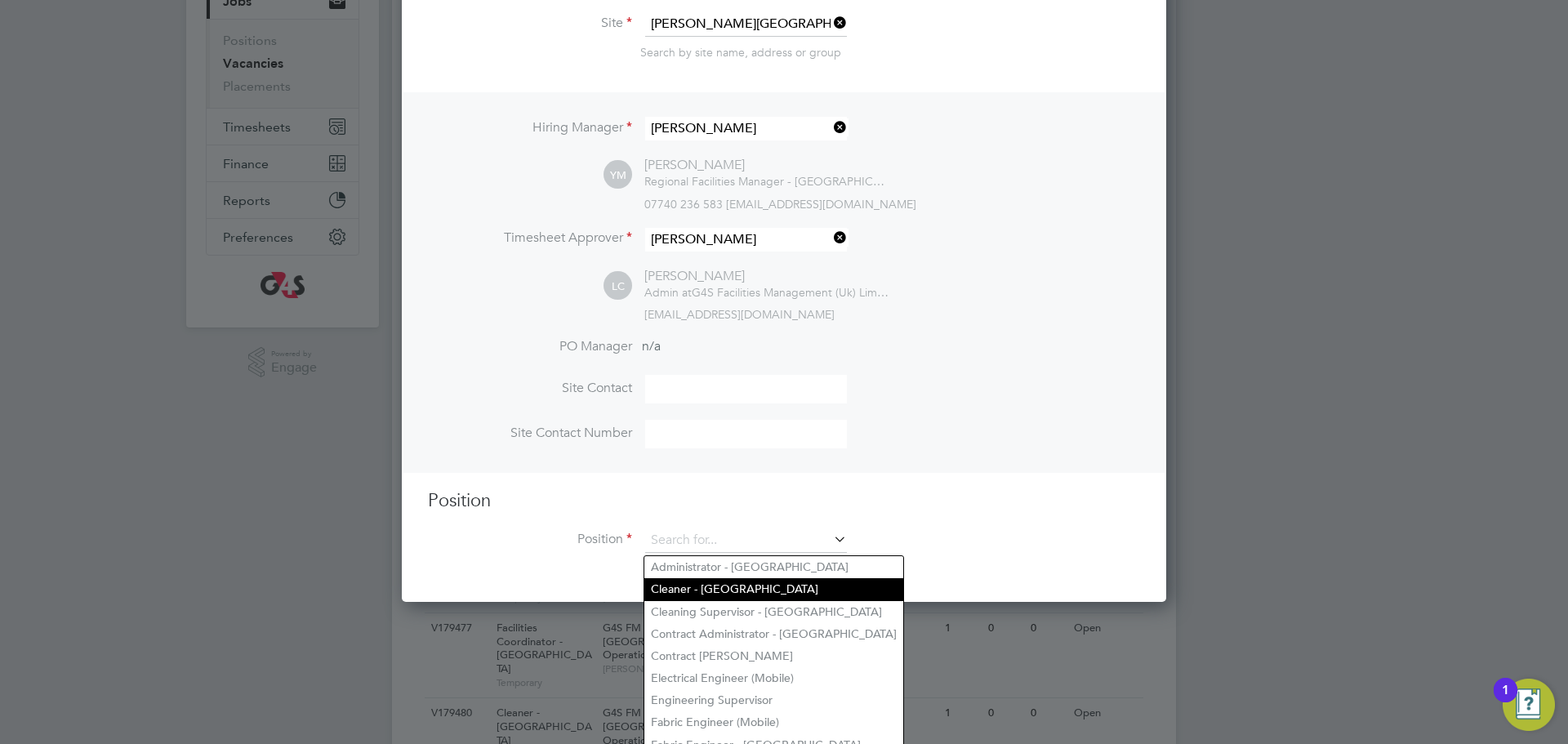
click at [747, 586] on li "Cleaner - [GEOGRAPHIC_DATA]" at bounding box center [774, 589] width 259 height 22
type input "Cleaner - [GEOGRAPHIC_DATA]"
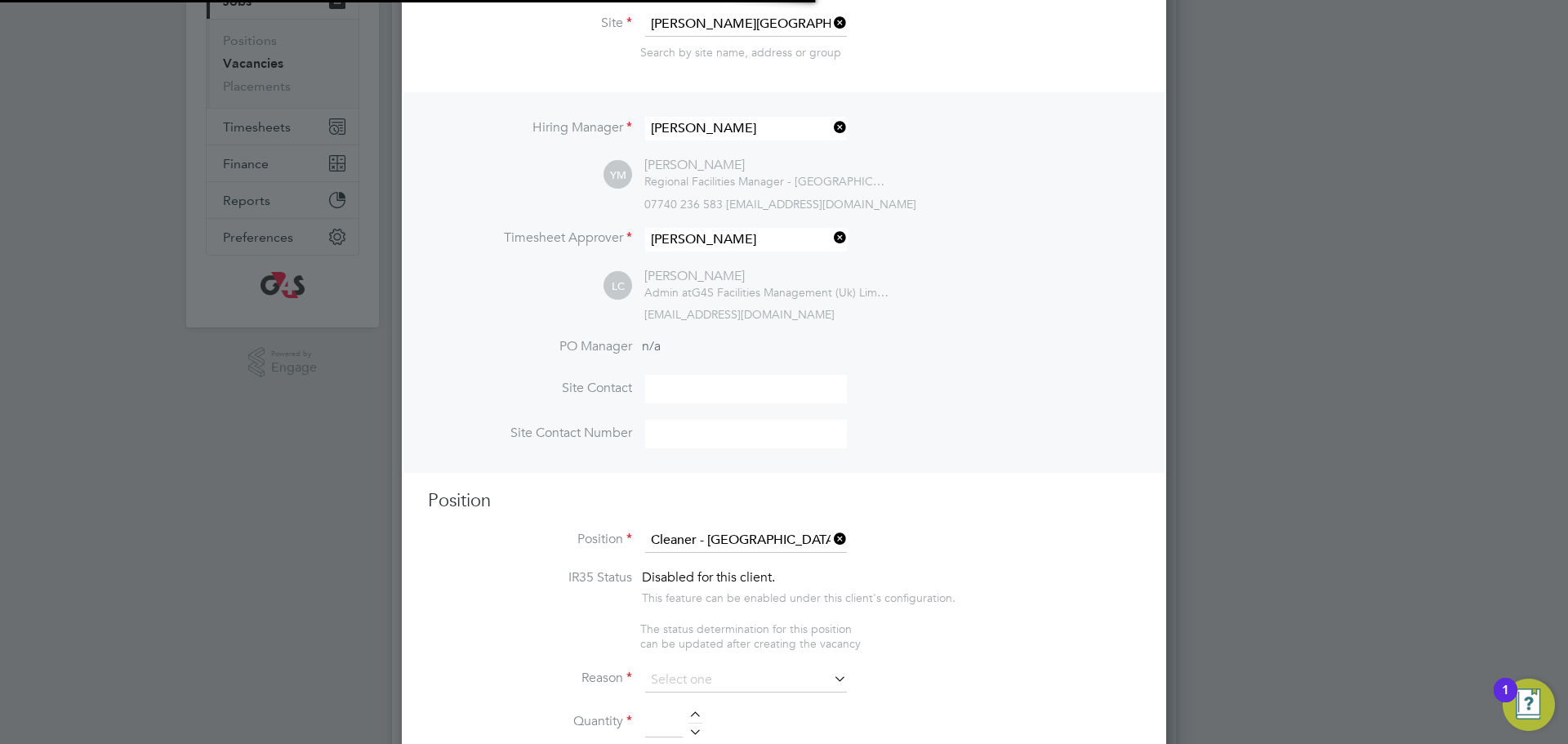
type textarea "**Key Responsibilities** ▪ To carry out all cleaning assigned, making full use …"
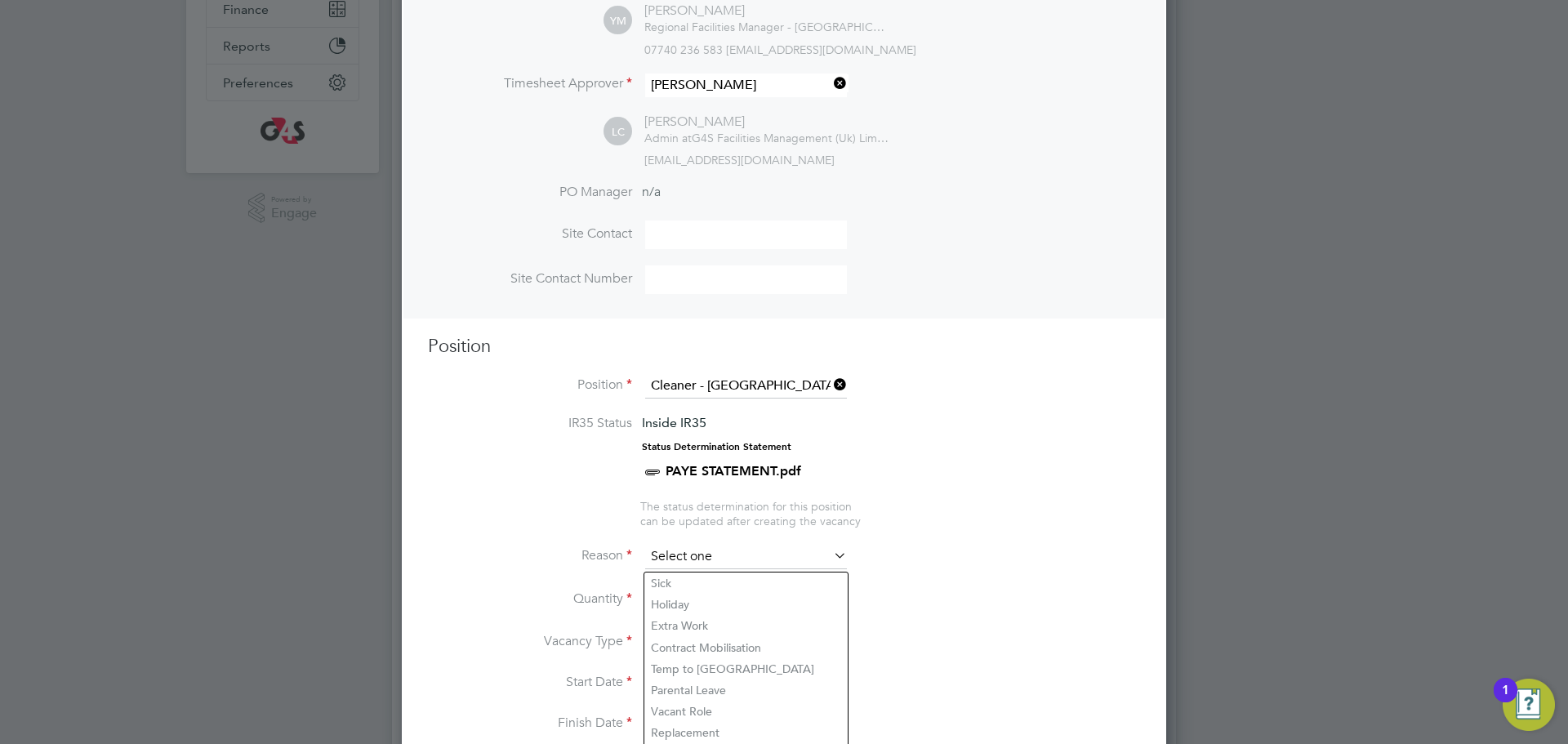
click at [721, 558] on input at bounding box center [746, 557] width 202 height 25
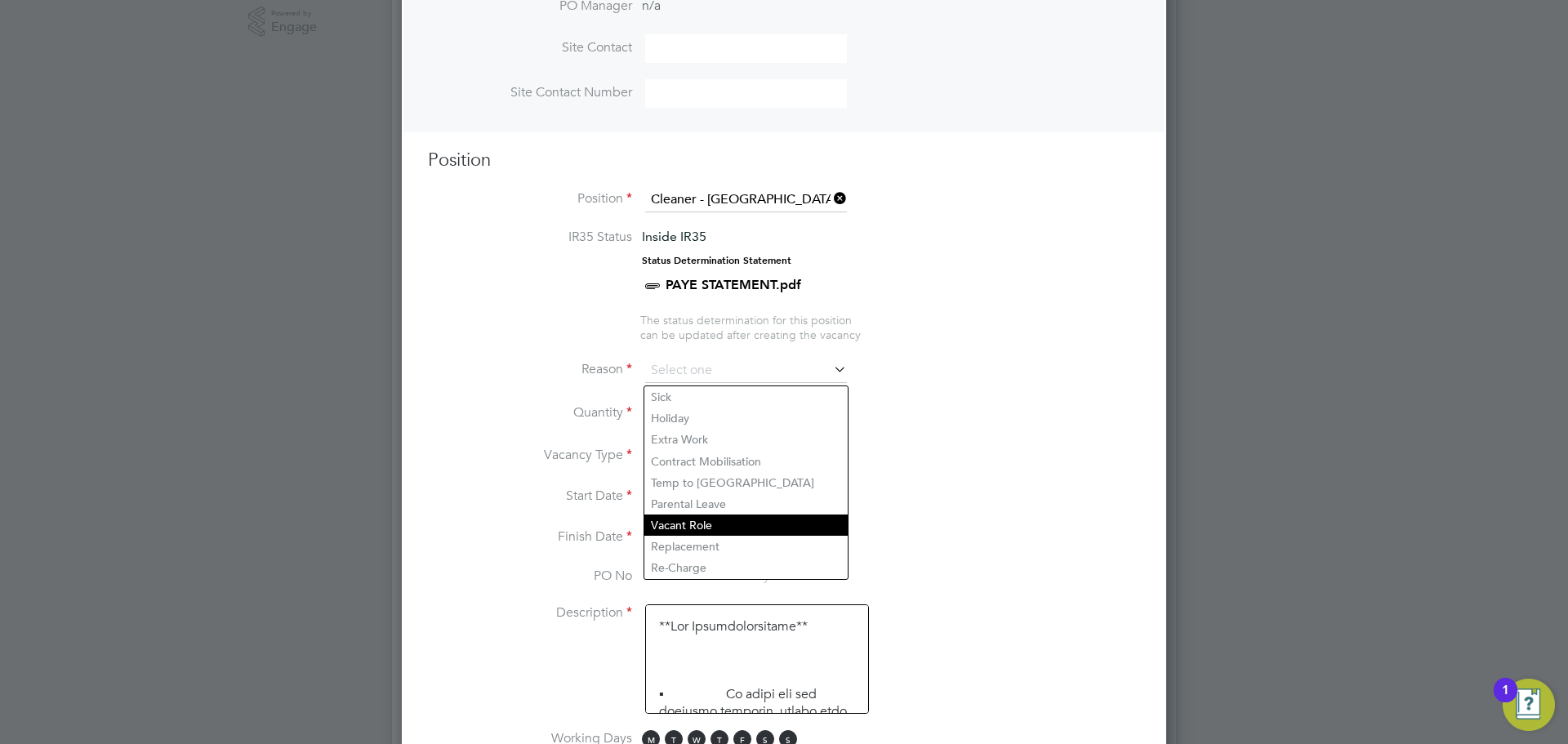
click at [712, 533] on li "Vacant Role" at bounding box center [746, 525] width 203 height 22
type input "Vacant Role"
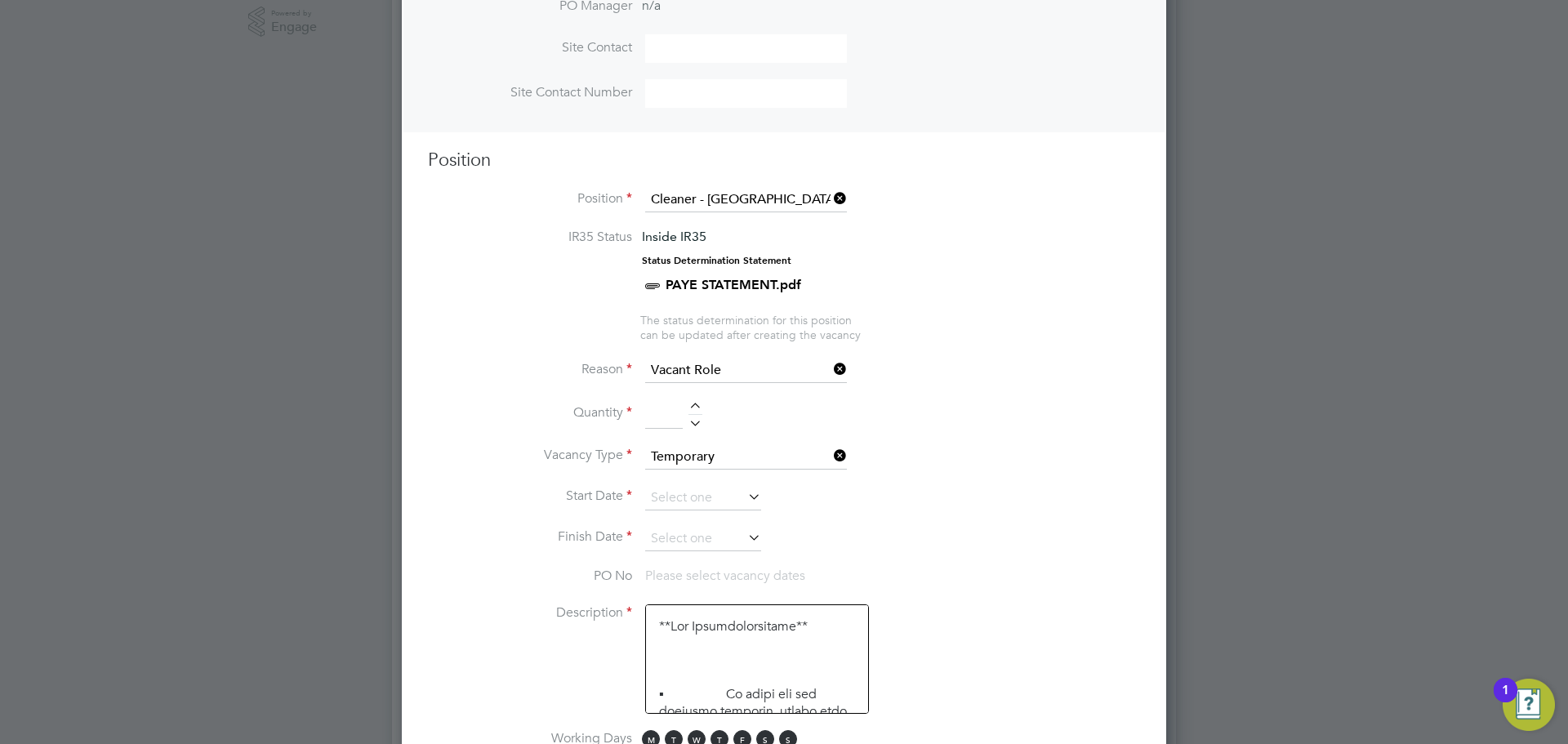
click at [701, 404] on div at bounding box center [695, 408] width 14 height 12
type input "1"
click at [694, 508] on input at bounding box center [703, 498] width 116 height 25
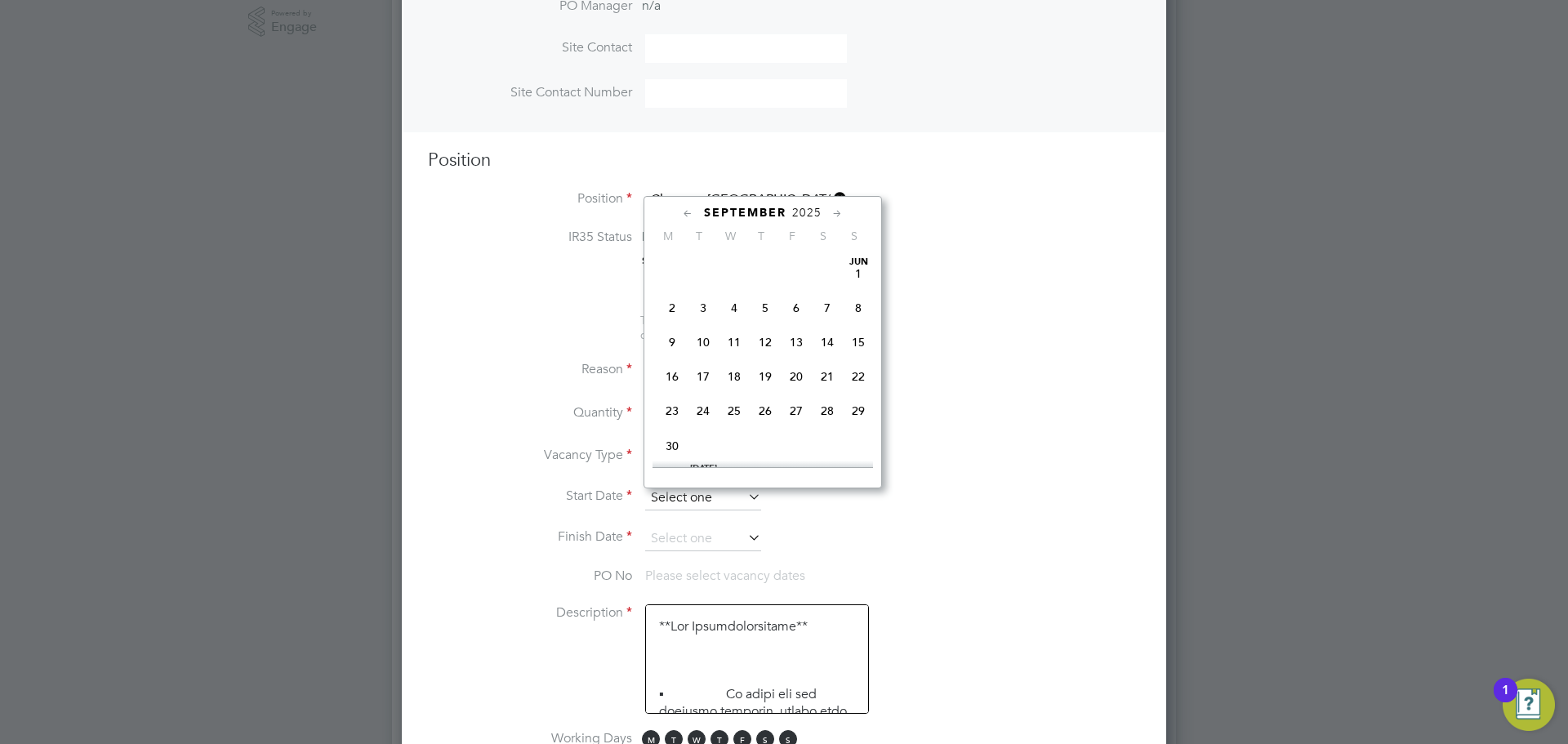
scroll to position [508, 0]
click at [674, 309] on span "Sep" at bounding box center [672, 305] width 31 height 8
type input "01 Sep 2025"
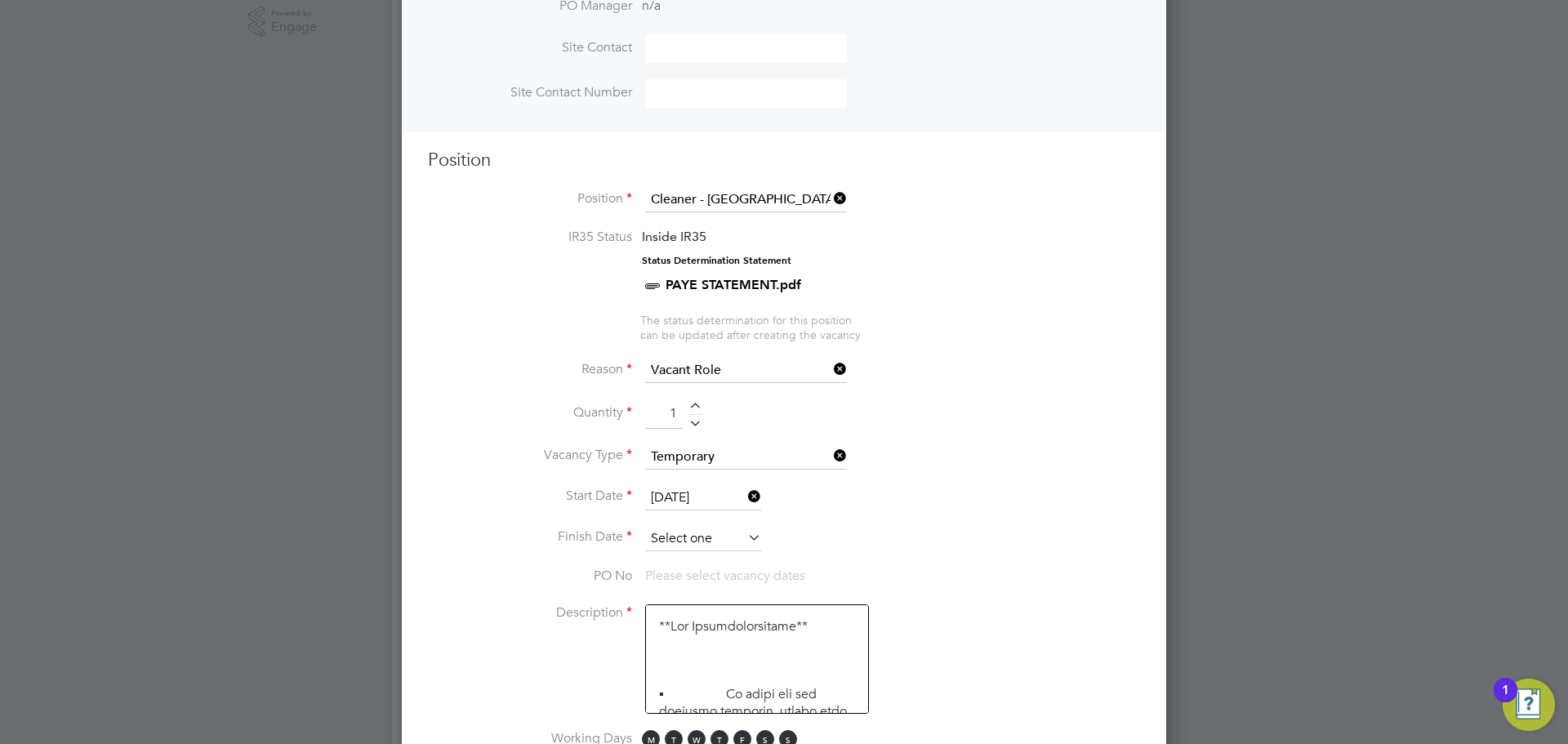
click at [717, 541] on input at bounding box center [703, 539] width 116 height 25
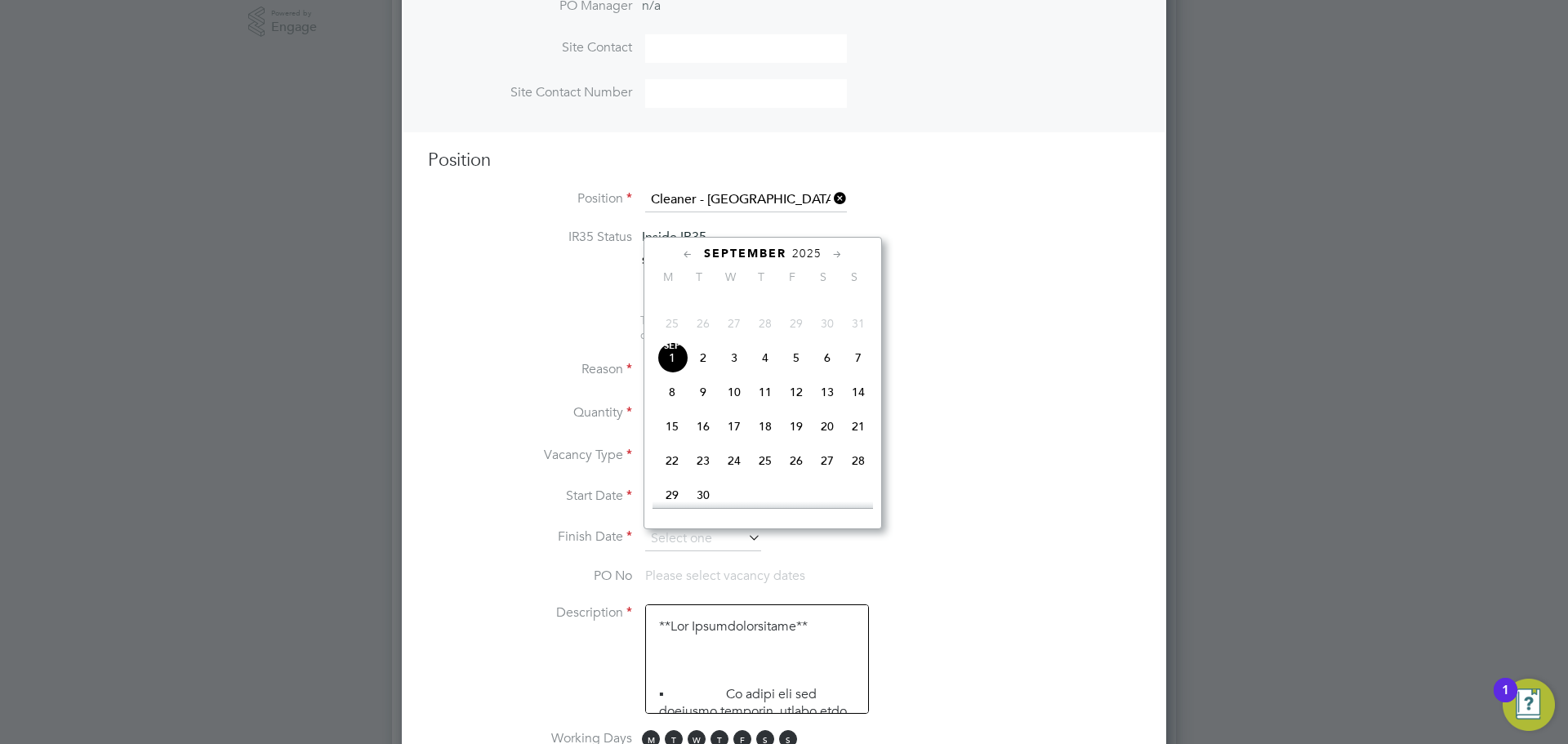
click at [792, 373] on span "5" at bounding box center [797, 358] width 31 height 31
type input "05 Sep 2025"
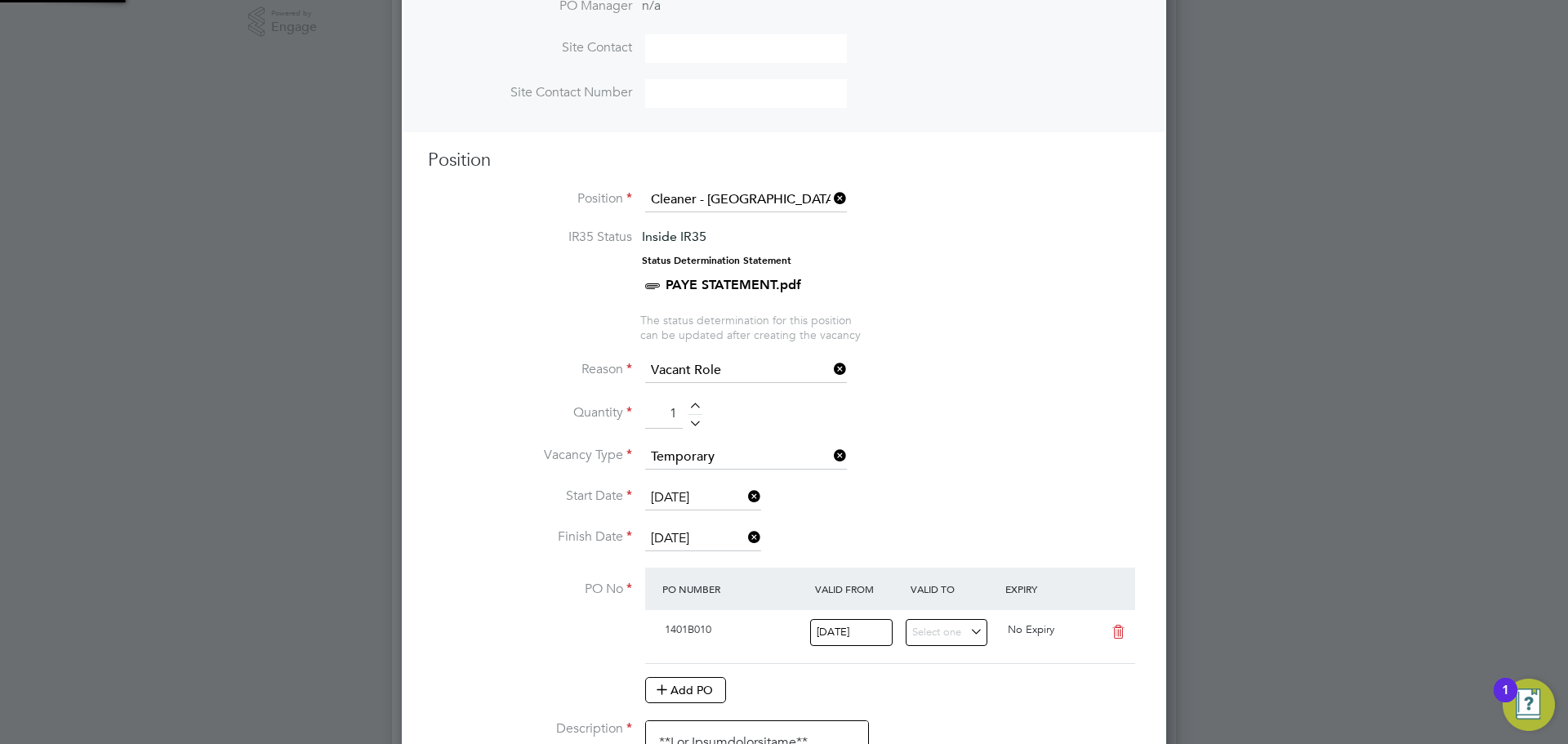
scroll to position [27, 153]
click at [969, 454] on li "Vacancy Type Temporary" at bounding box center [784, 466] width 712 height 41
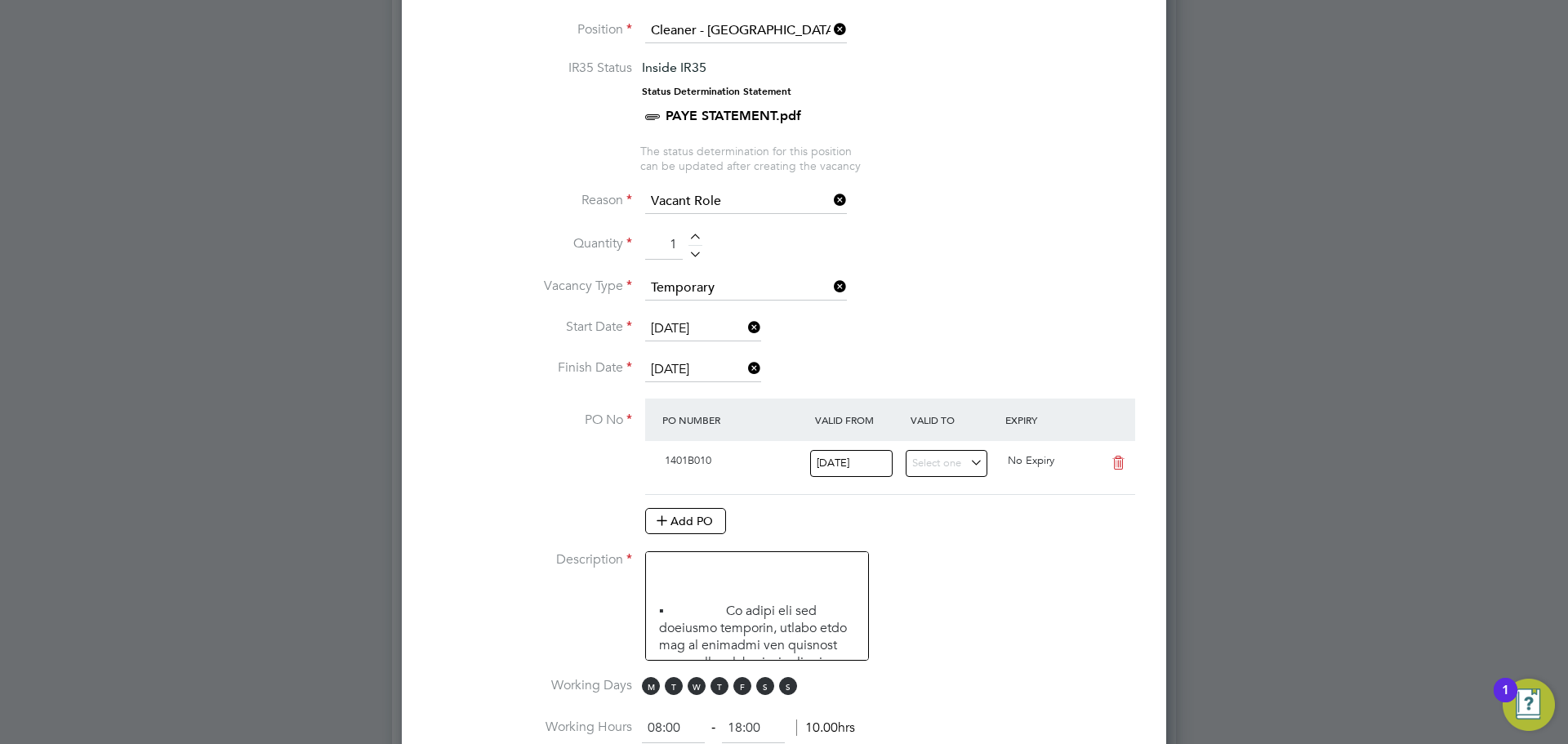
scroll to position [136, 0]
click at [761, 687] on span "S" at bounding box center [765, 686] width 18 height 18
click at [793, 684] on span "S" at bounding box center [788, 686] width 18 height 18
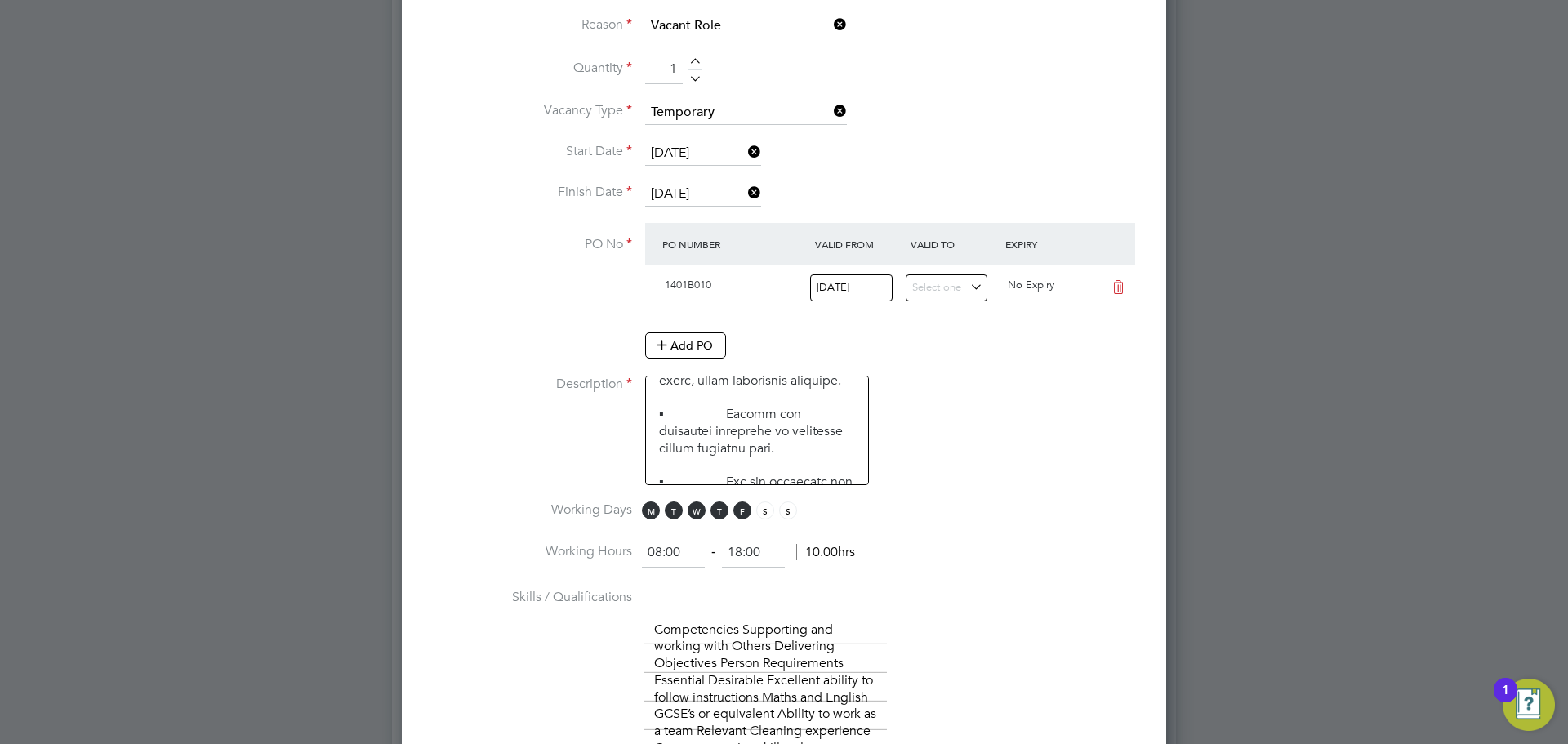
scroll to position [900, 0]
drag, startPoint x: 691, startPoint y: 553, endPoint x: 630, endPoint y: 551, distance: 61.0
click at [632, 551] on li "Working Hours 08:00 ‐ 18:00 10.00hrs" at bounding box center [784, 558] width 712 height 46
type input "15:30"
drag, startPoint x: 752, startPoint y: 559, endPoint x: 718, endPoint y: 558, distance: 34.0
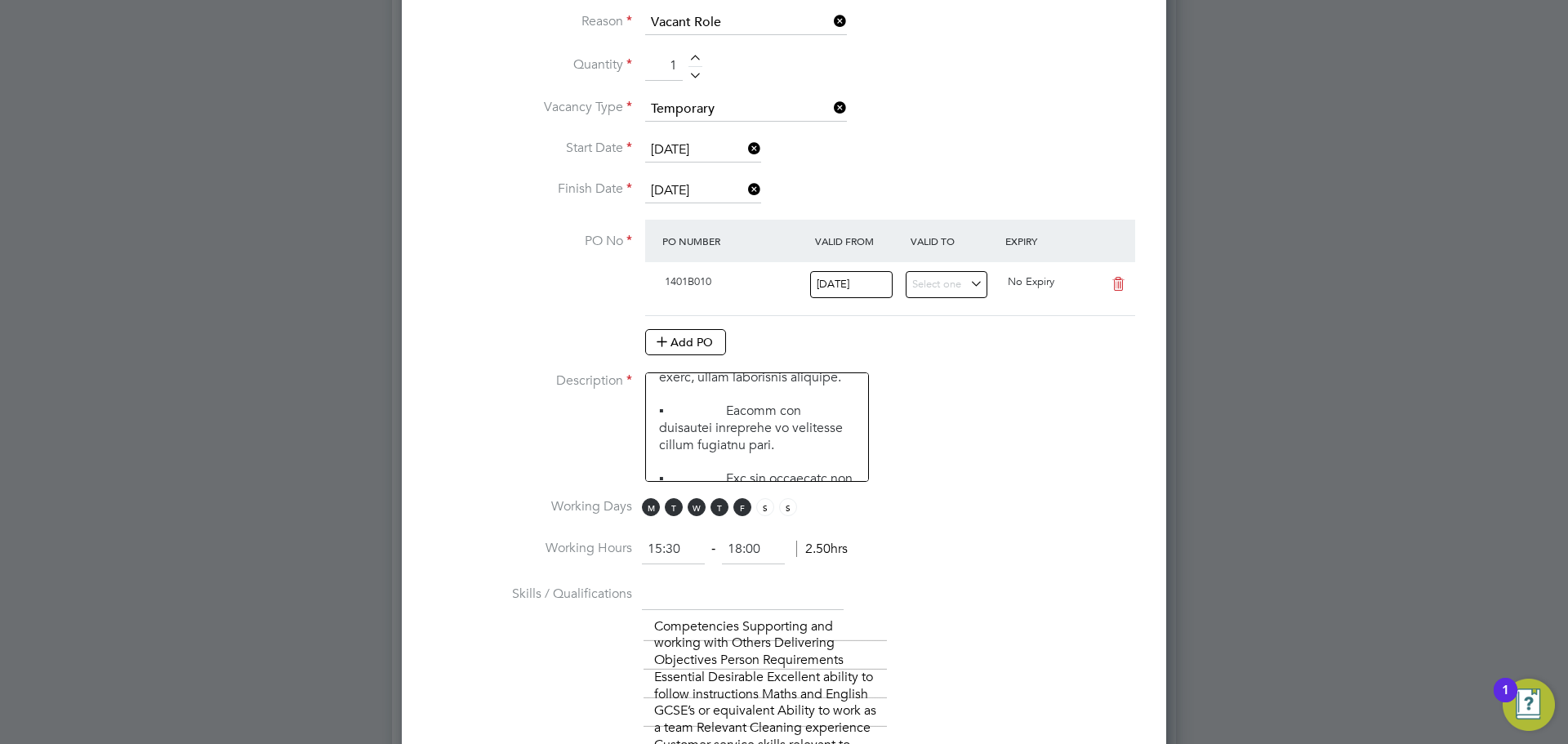
click at [718, 558] on ng-form "15:30 ‐ 18:00 2.50hrs" at bounding box center [745, 549] width 206 height 17
type input "17:30"
click at [923, 574] on li "Working Hours 15:30 ‐ 17:30 2.50hrs" at bounding box center [784, 558] width 712 height 46
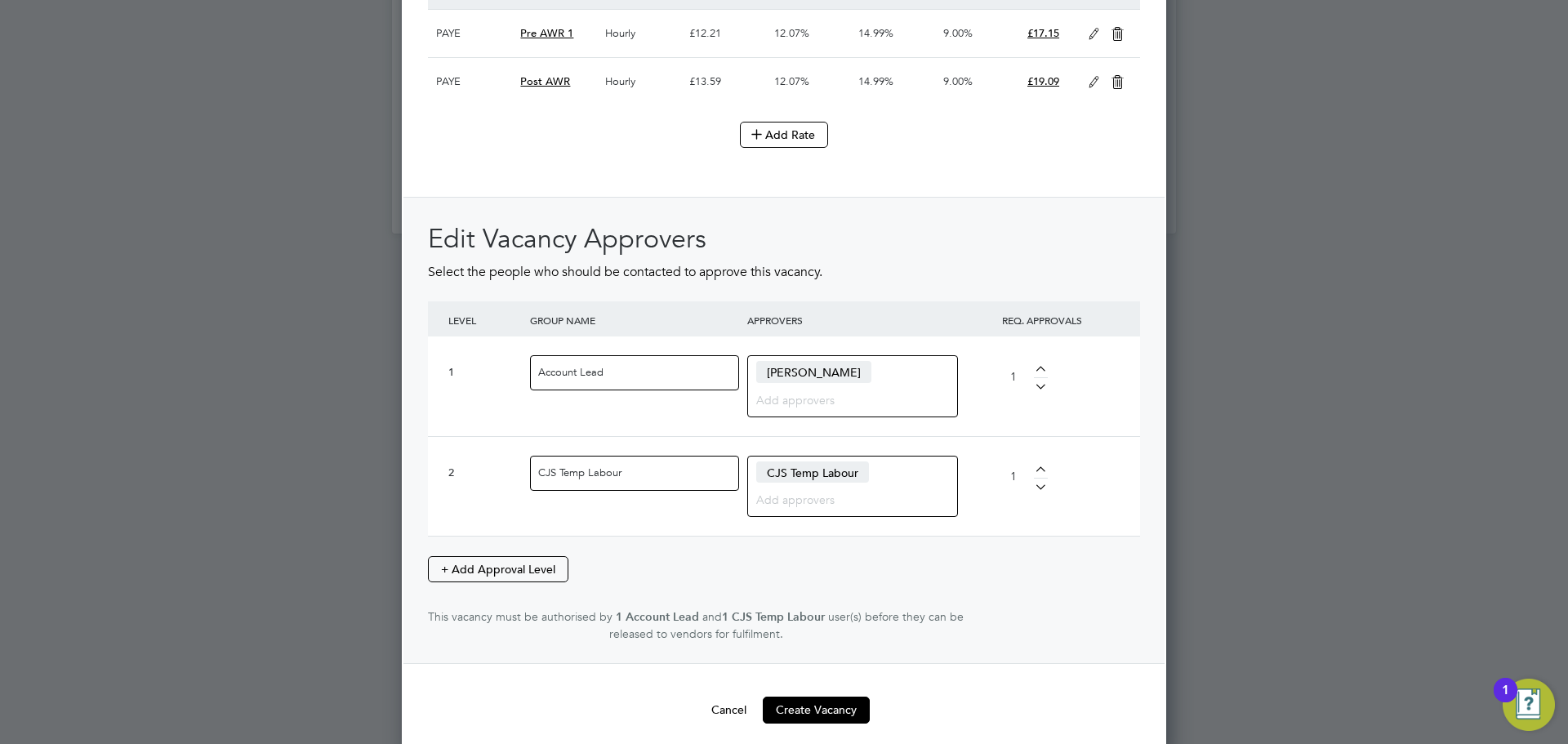
scroll to position [2283, 0]
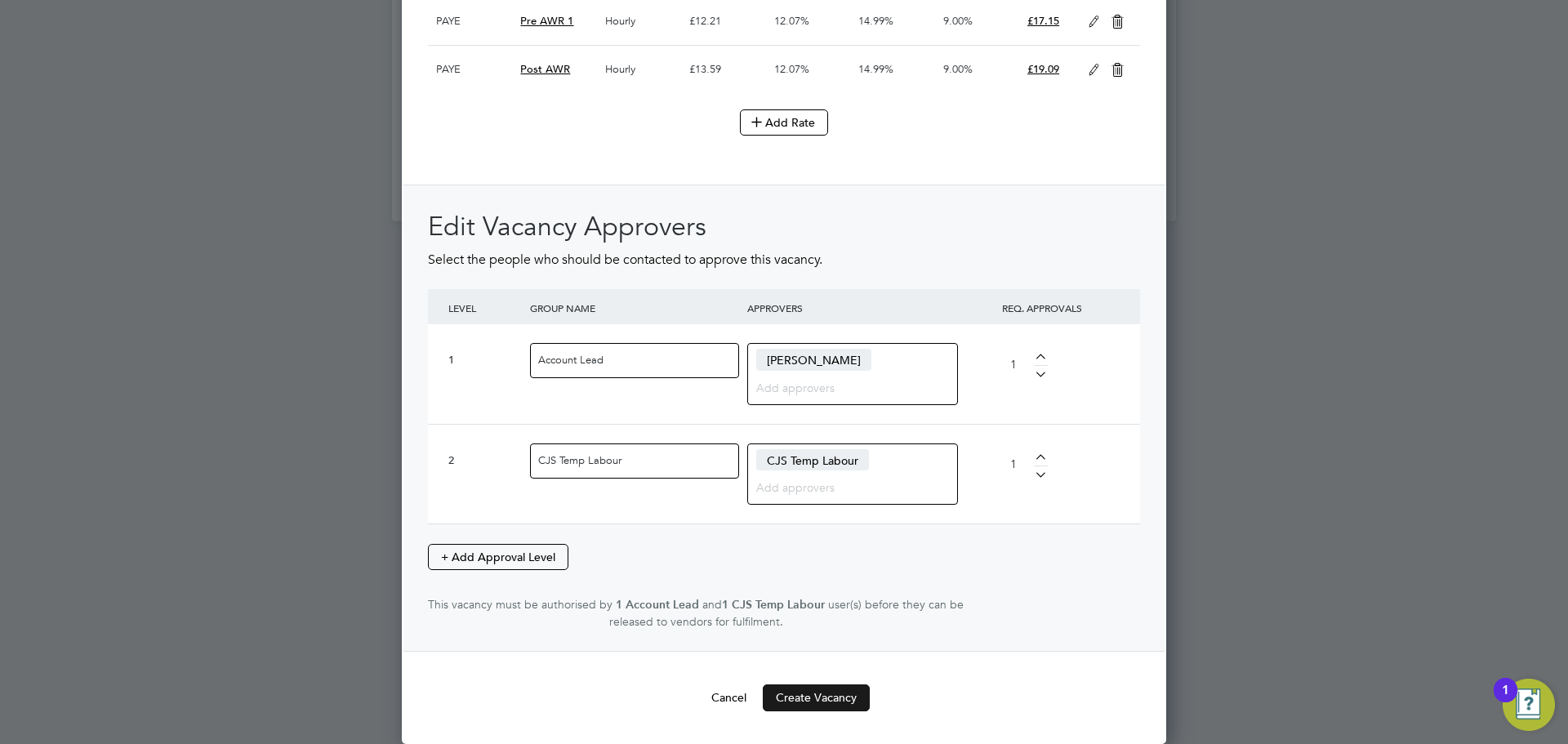
click at [828, 698] on button "Create Vacancy" at bounding box center [815, 697] width 107 height 27
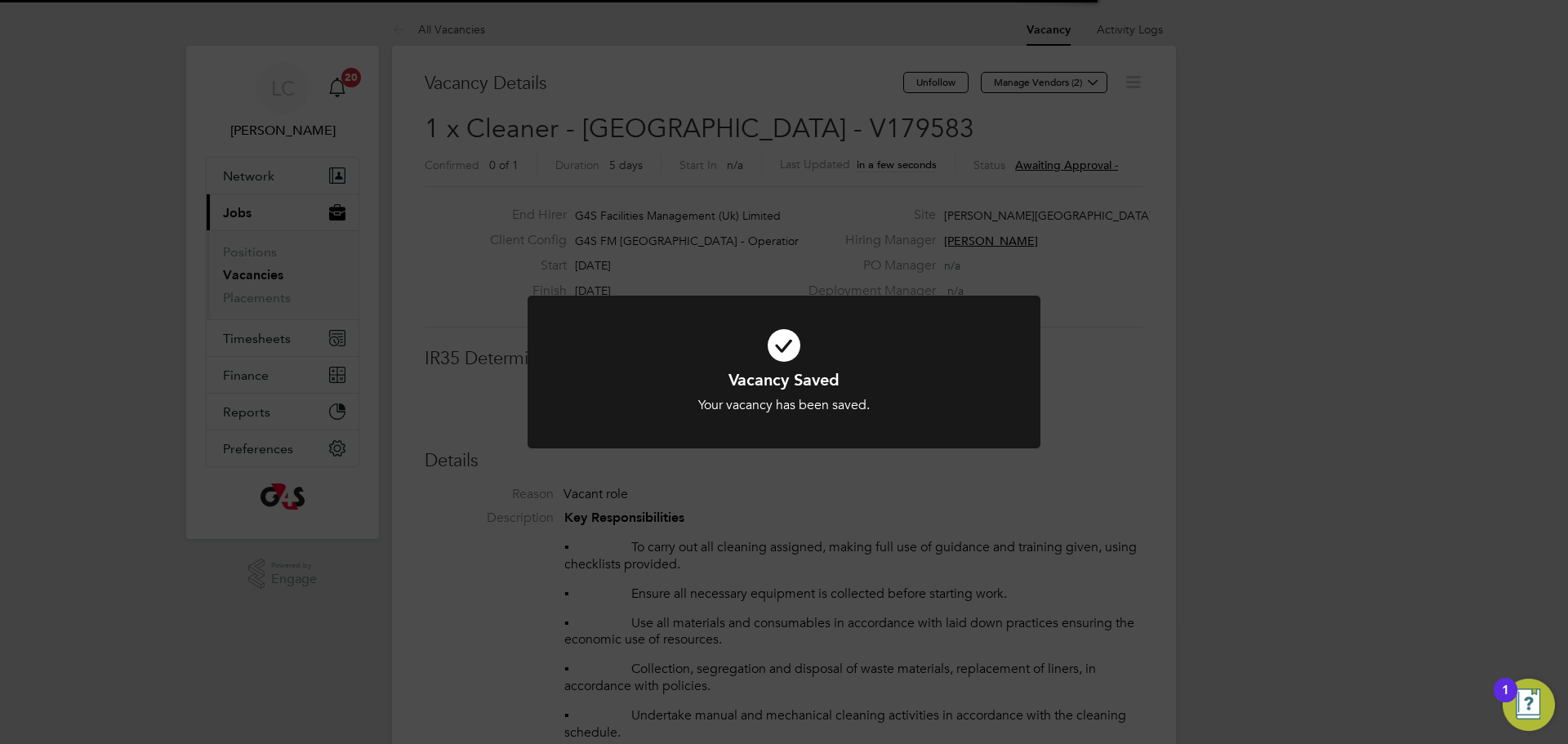
scroll to position [27, 323]
click at [821, 560] on div "Vacancy Saved Your vacancy has been saved. Cancel Okay" at bounding box center [784, 372] width 1568 height 744
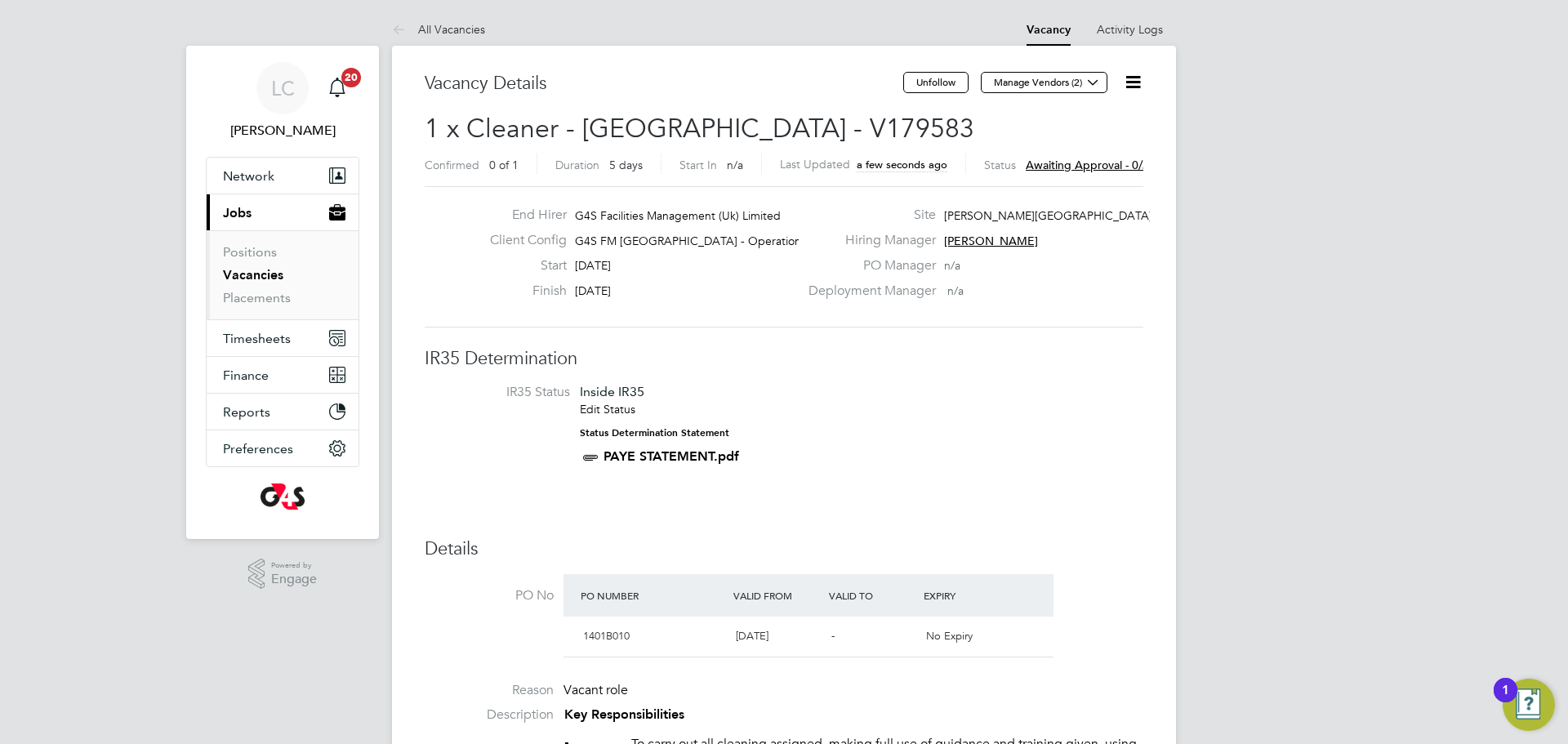
drag, startPoint x: 1082, startPoint y: 80, endPoint x: 1064, endPoint y: 106, distance: 31.6
click at [1080, 80] on button "Manage Vendors (2)" at bounding box center [1043, 82] width 127 height 22
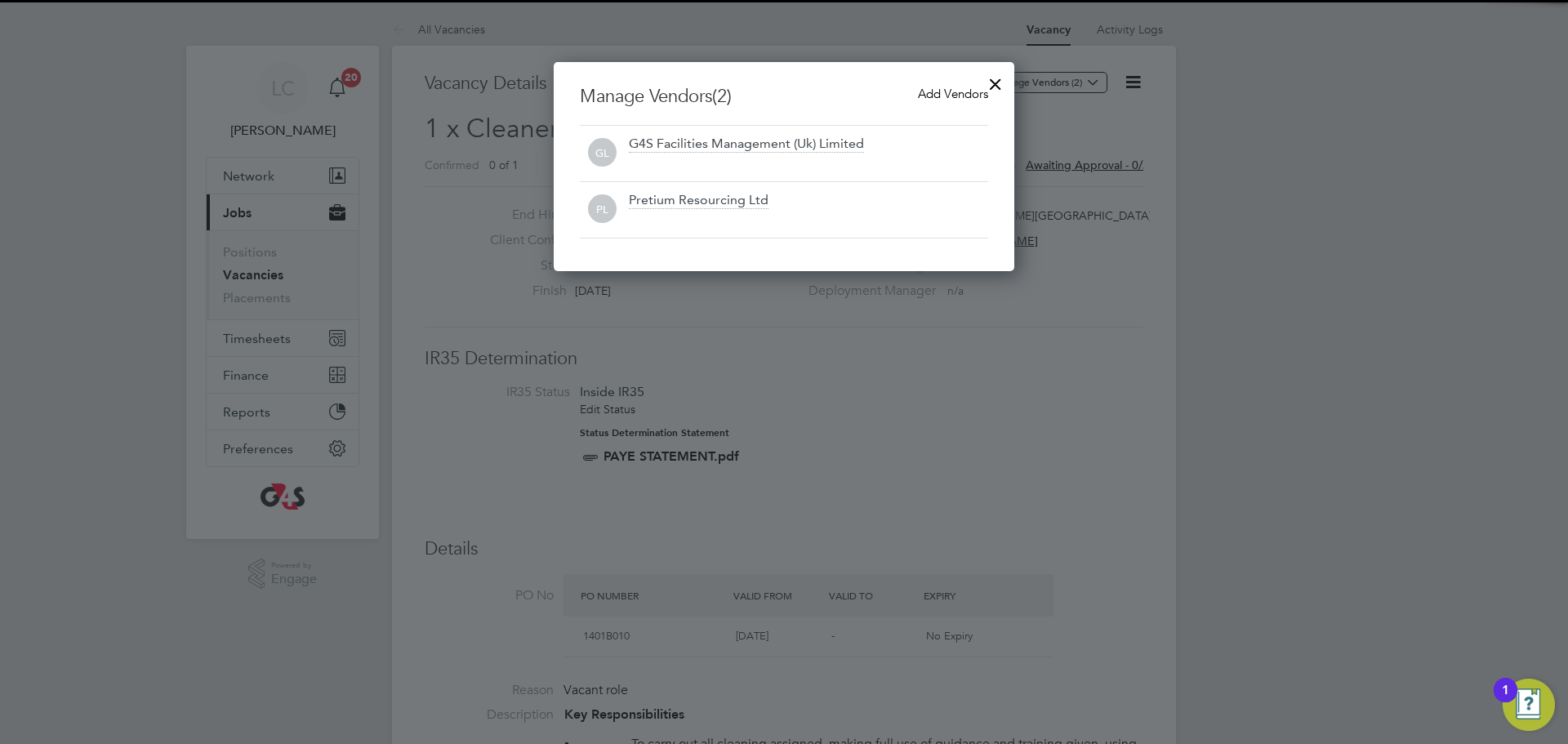
drag, startPoint x: 926, startPoint y: 95, endPoint x: 740, endPoint y: 199, distance: 213.1
click at [926, 95] on span "Add Vendors" at bounding box center [953, 93] width 71 height 16
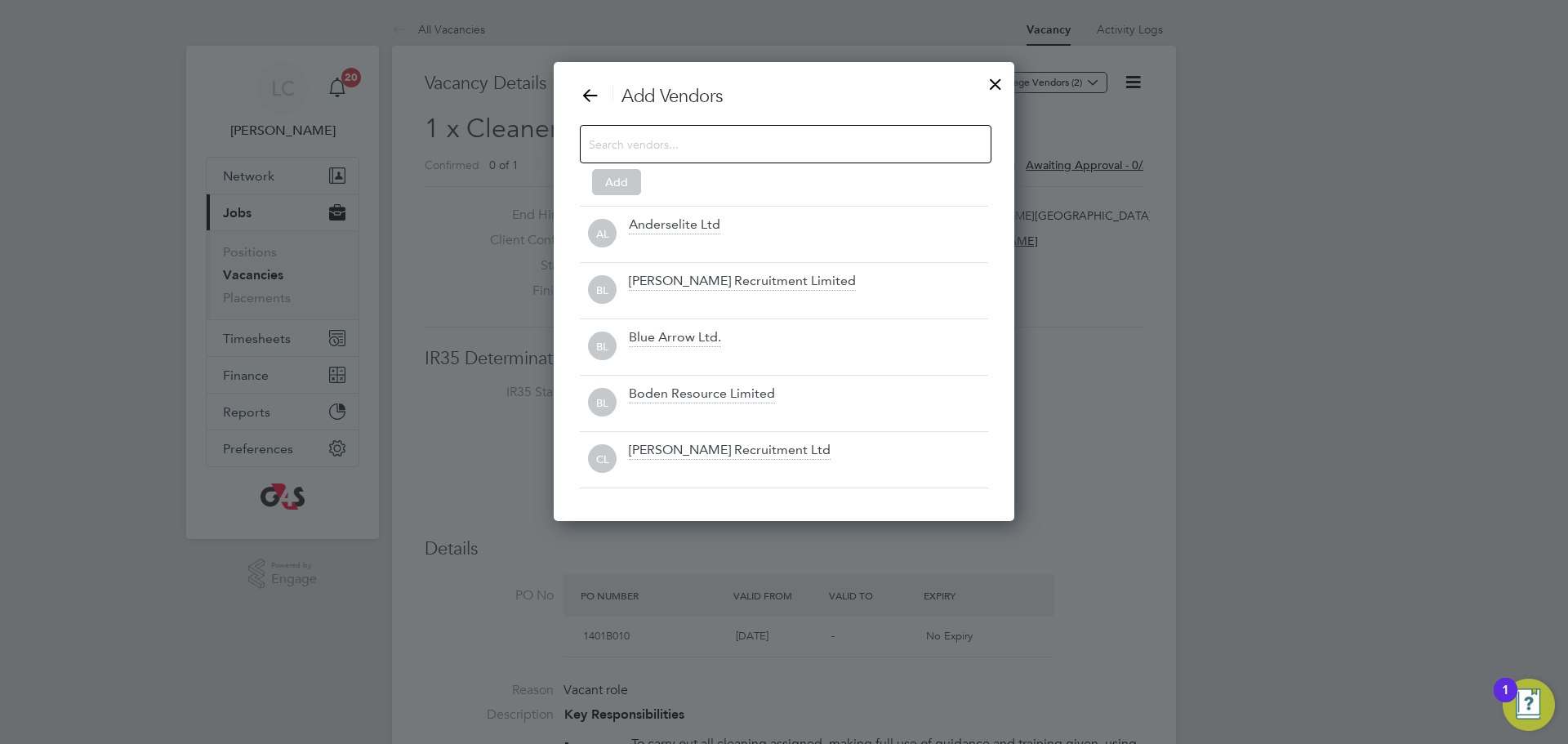
click at [716, 151] on input at bounding box center [772, 144] width 367 height 22
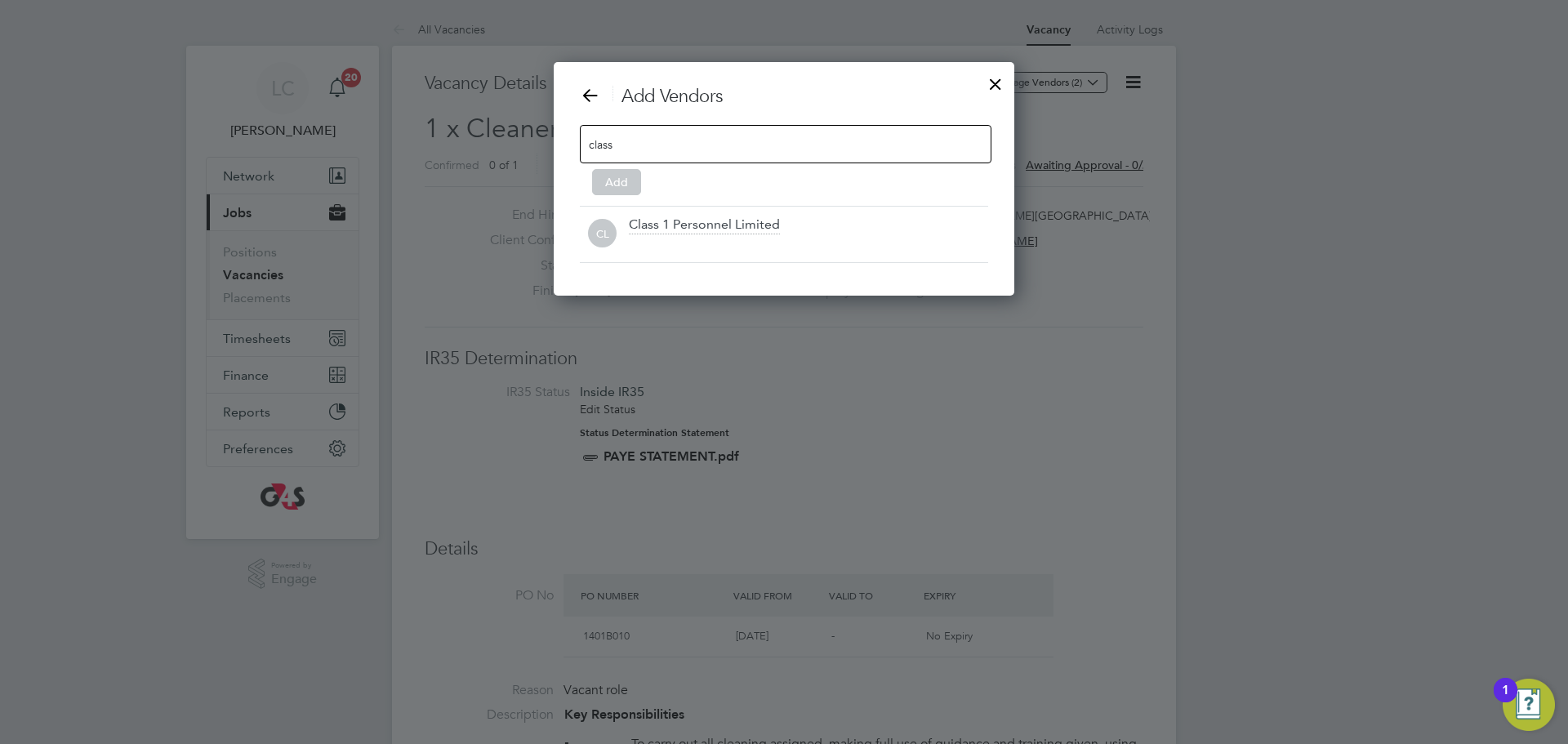
type input "class"
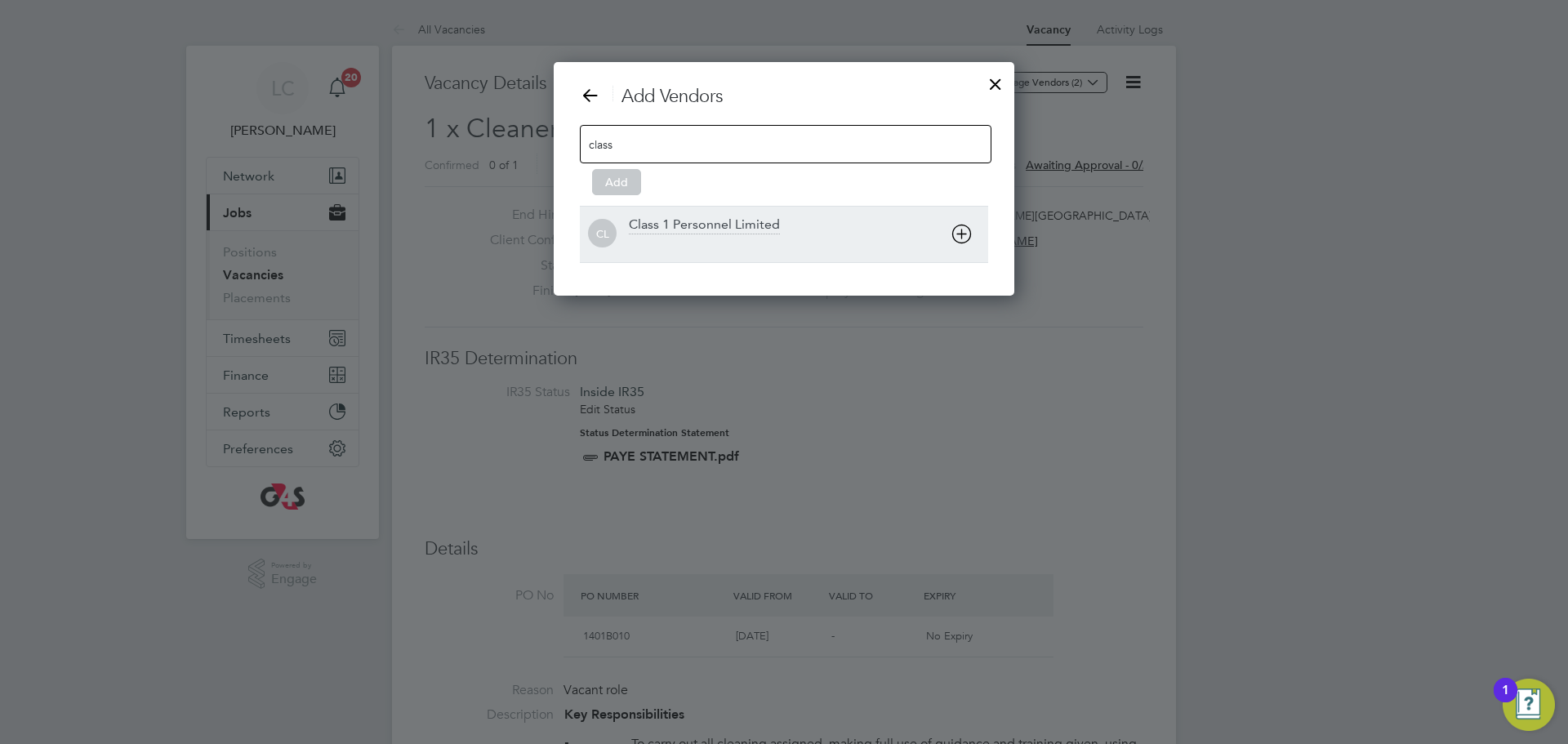
drag, startPoint x: 740, startPoint y: 204, endPoint x: 740, endPoint y: 221, distance: 17.0
click at [740, 205] on div "Add Vendors class Add CL Class 1 Personnel Limited" at bounding box center [784, 174] width 408 height 178
click at [740, 221] on div "Class 1 Personnel Limited" at bounding box center [705, 226] width 151 height 18
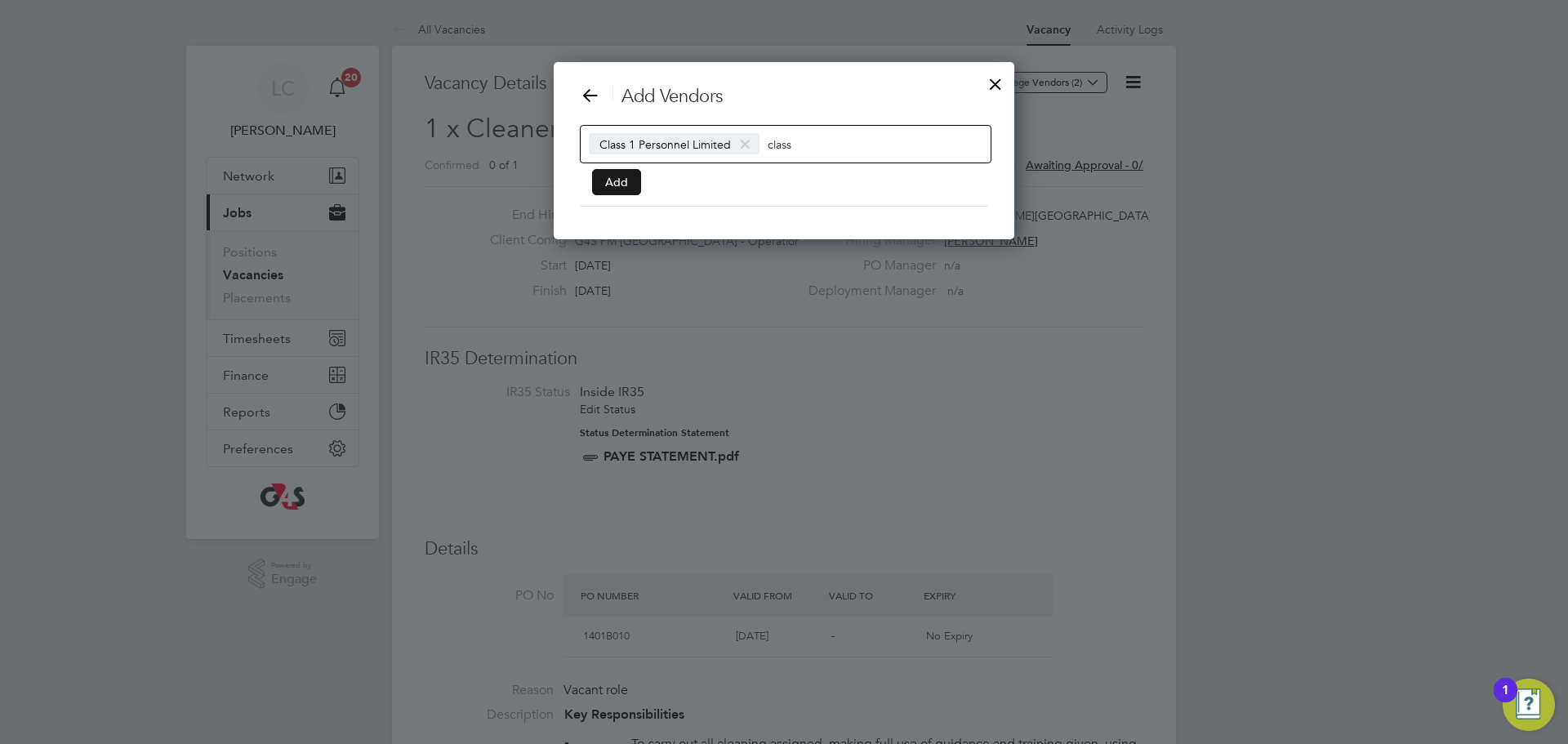
click at [596, 173] on button "Add" at bounding box center [616, 182] width 49 height 27
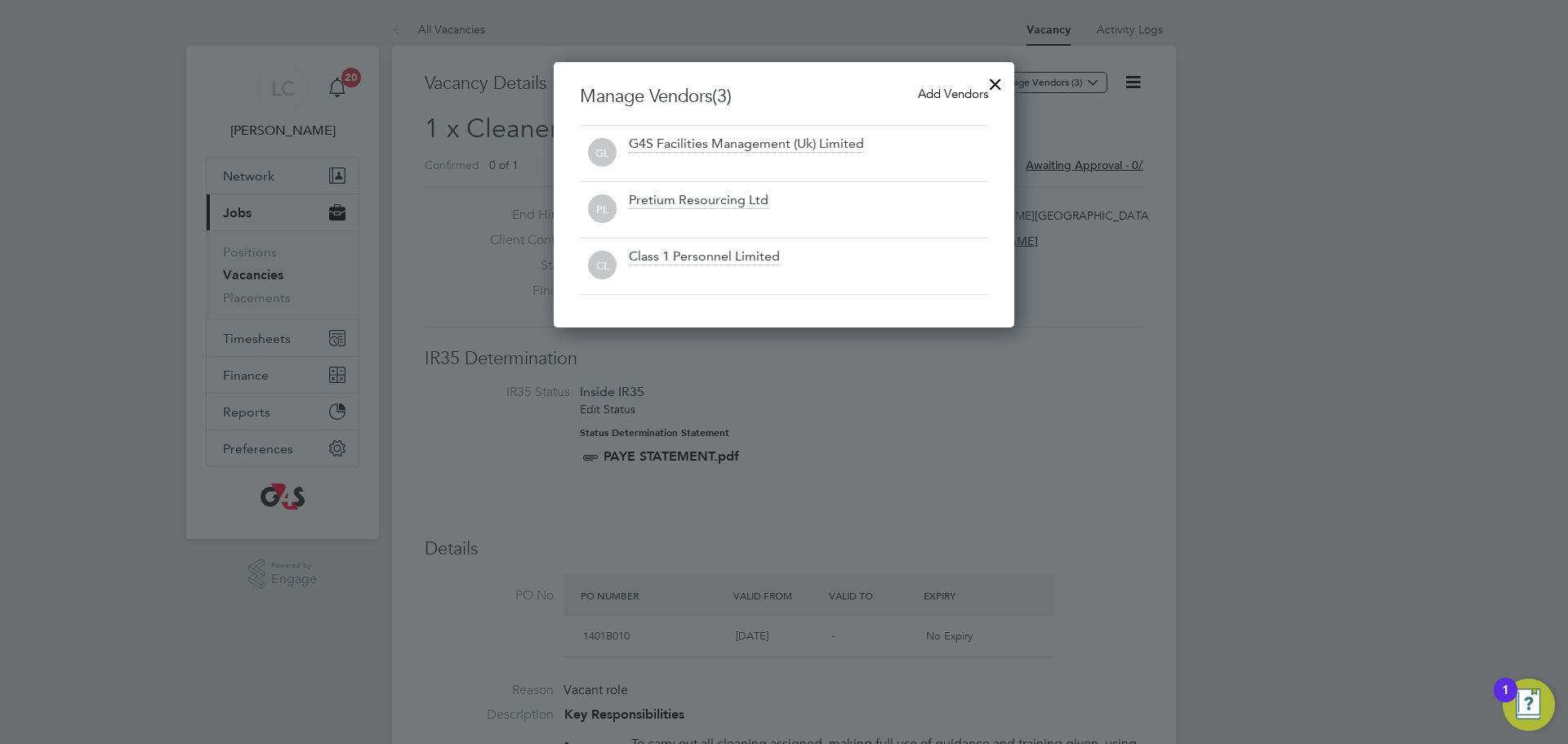
click at [988, 78] on div at bounding box center [995, 80] width 29 height 29
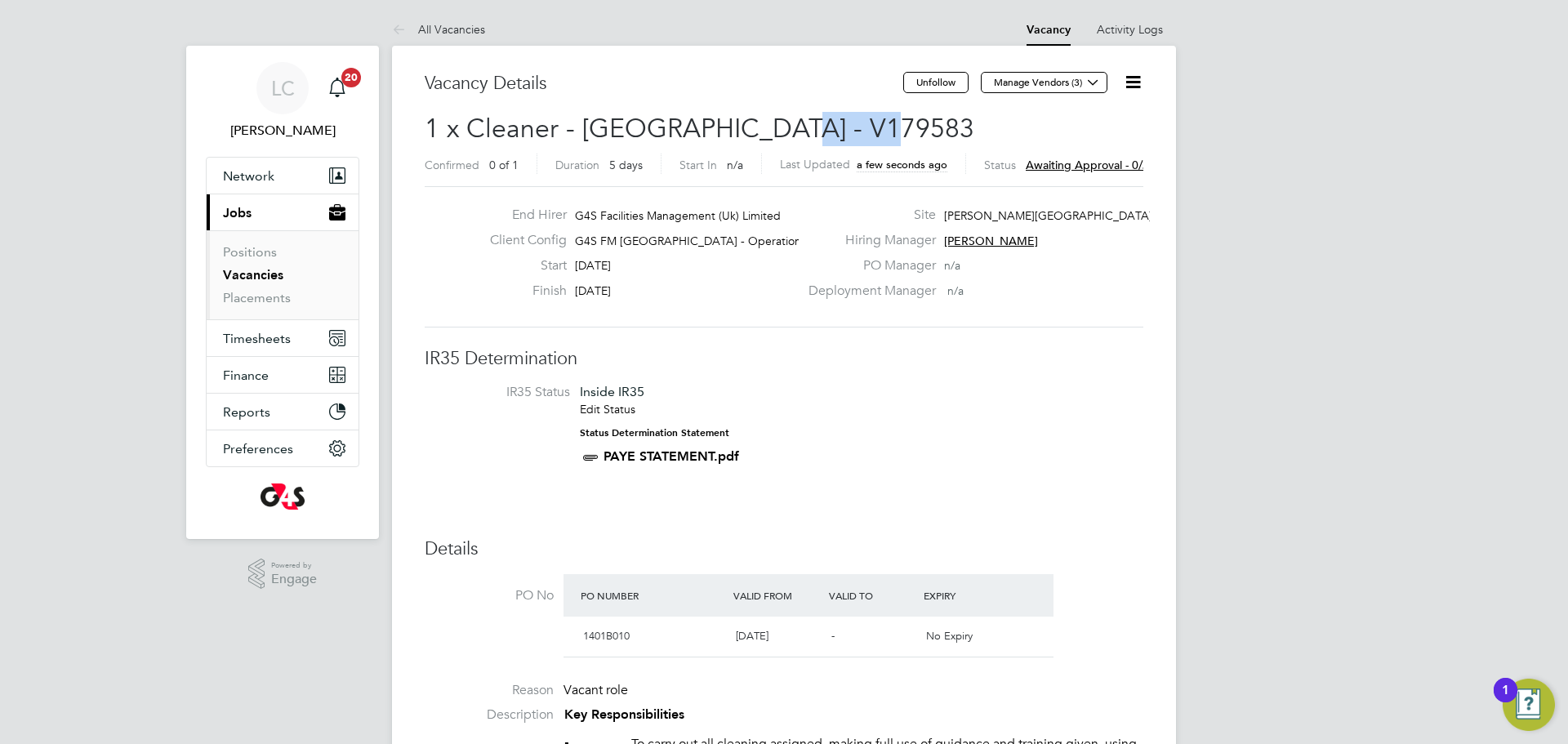
drag, startPoint x: 769, startPoint y: 123, endPoint x: 868, endPoint y: 121, distance: 99.0
click at [868, 121] on h2 "1 x Cleaner - Tower Hamlet - V179583 Confirmed 0 of 1 Duration 5 days Start In …" at bounding box center [784, 146] width 718 height 69
copy span "V179583"
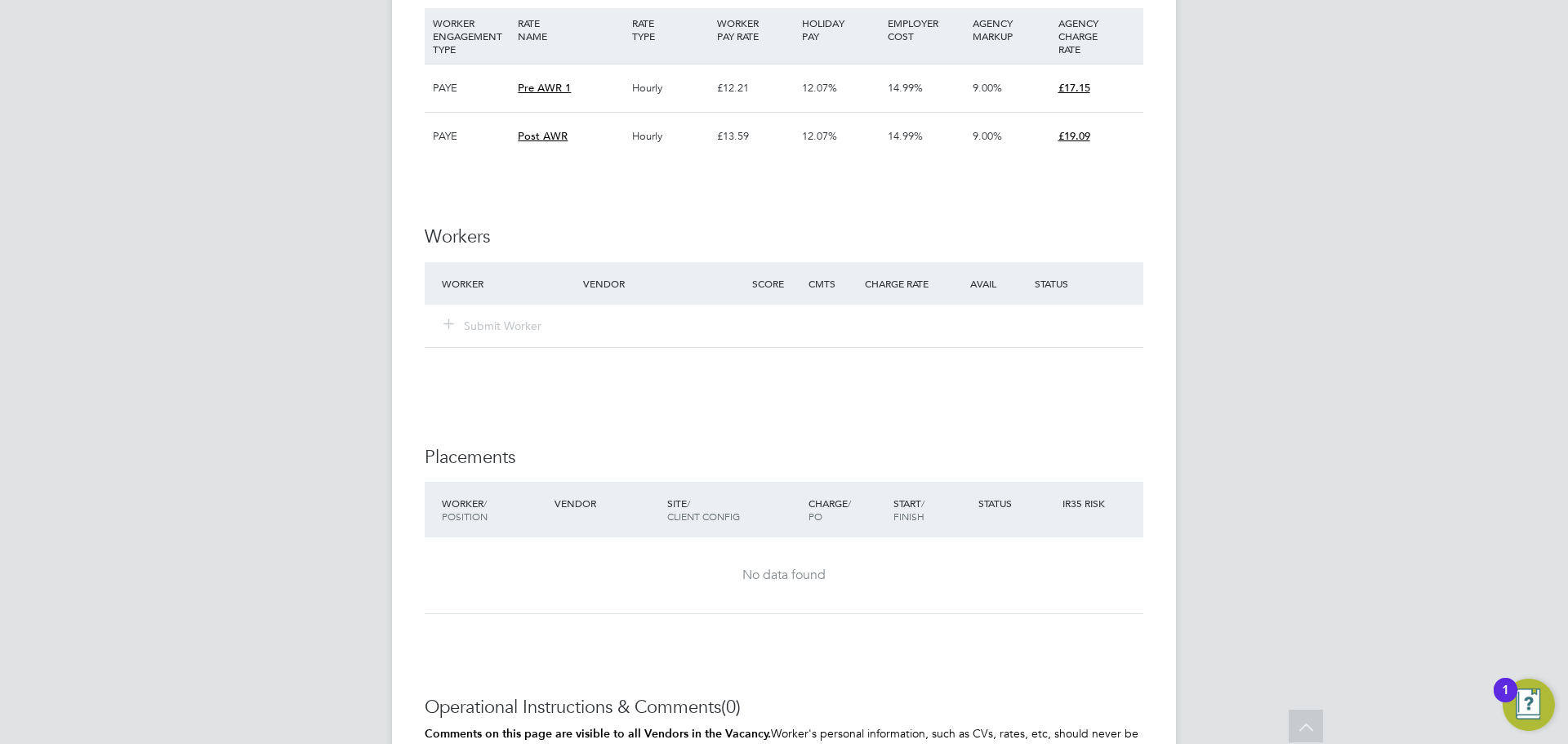
scroll to position [2159, 0]
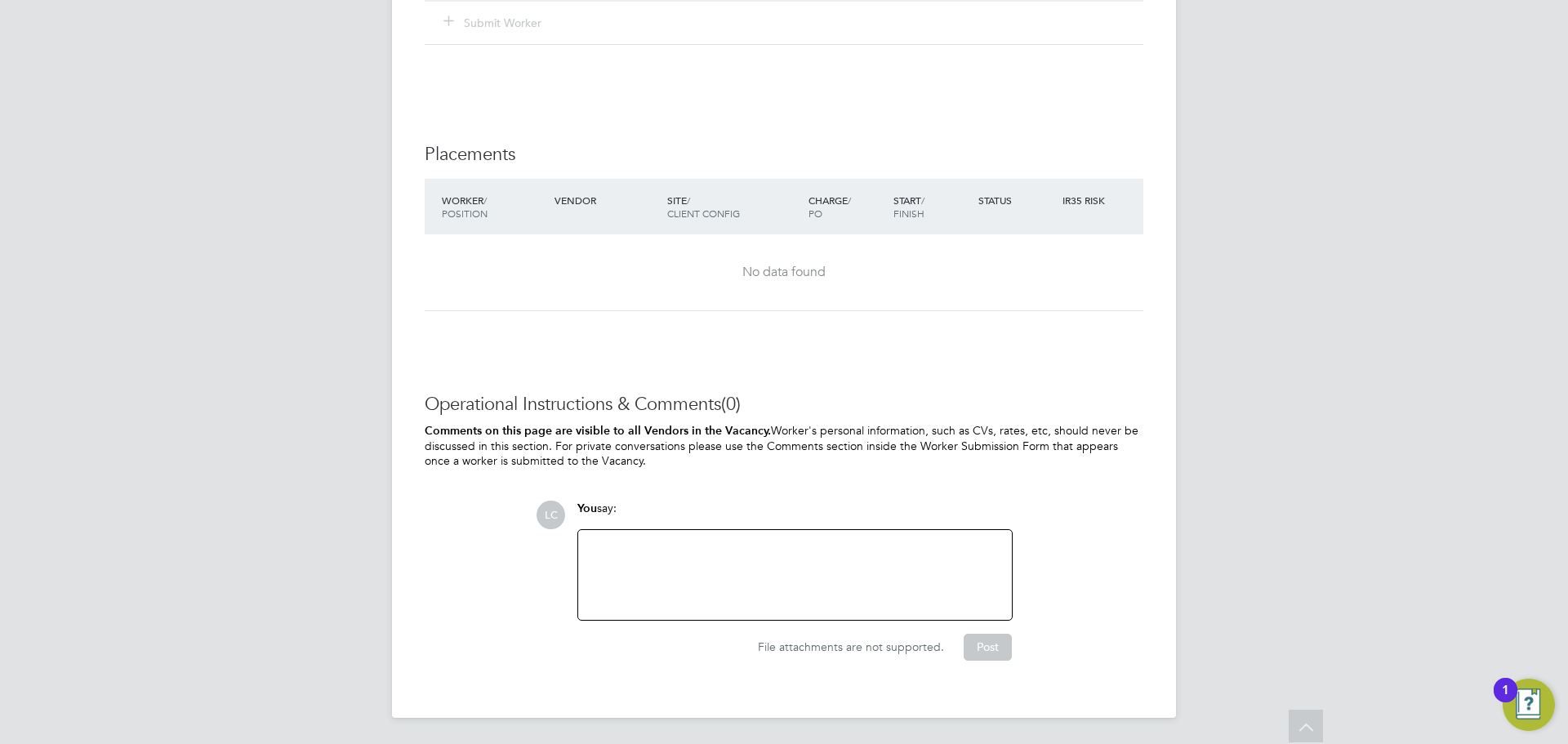
click at [808, 582] on div at bounding box center [795, 575] width 414 height 71
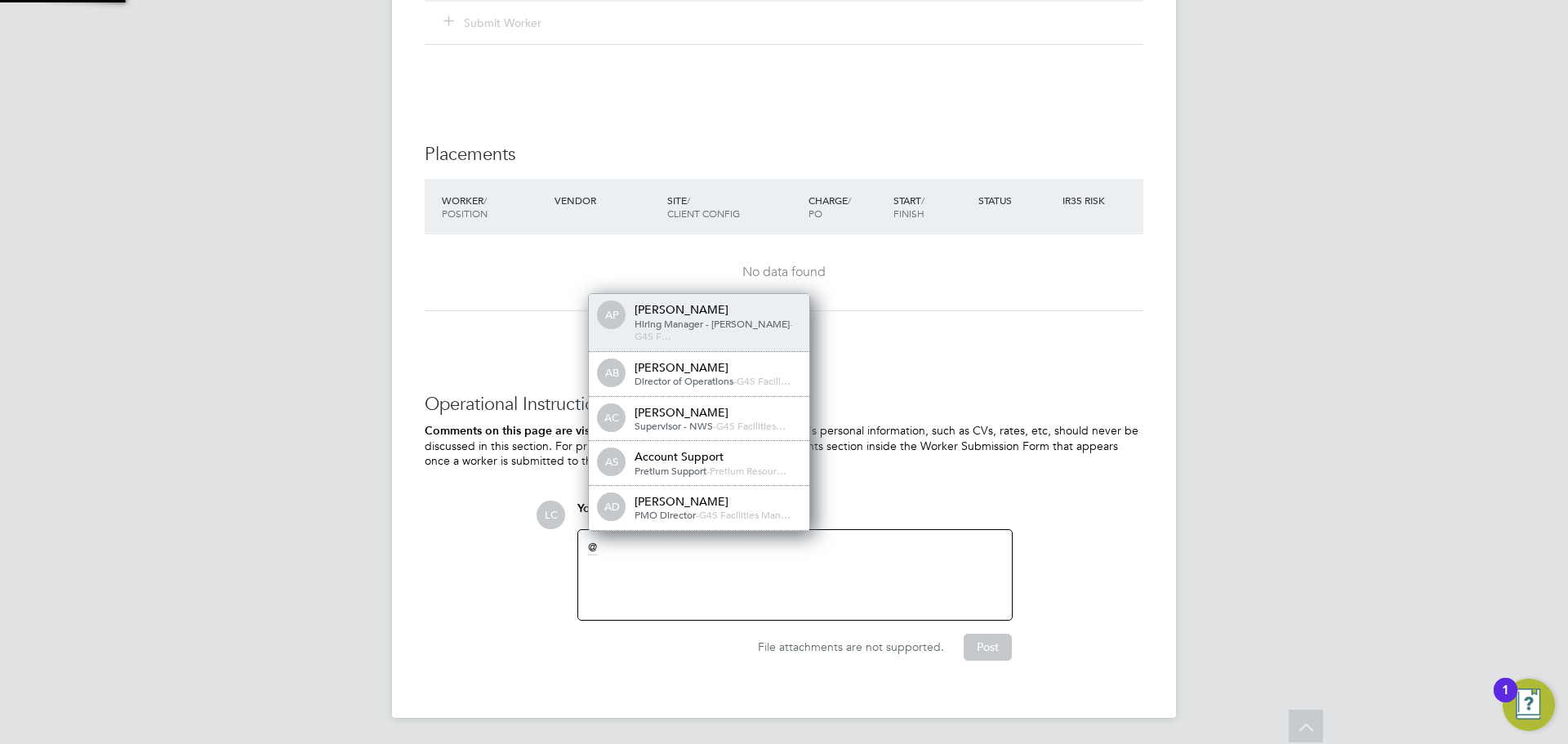
scroll to position [8, 8]
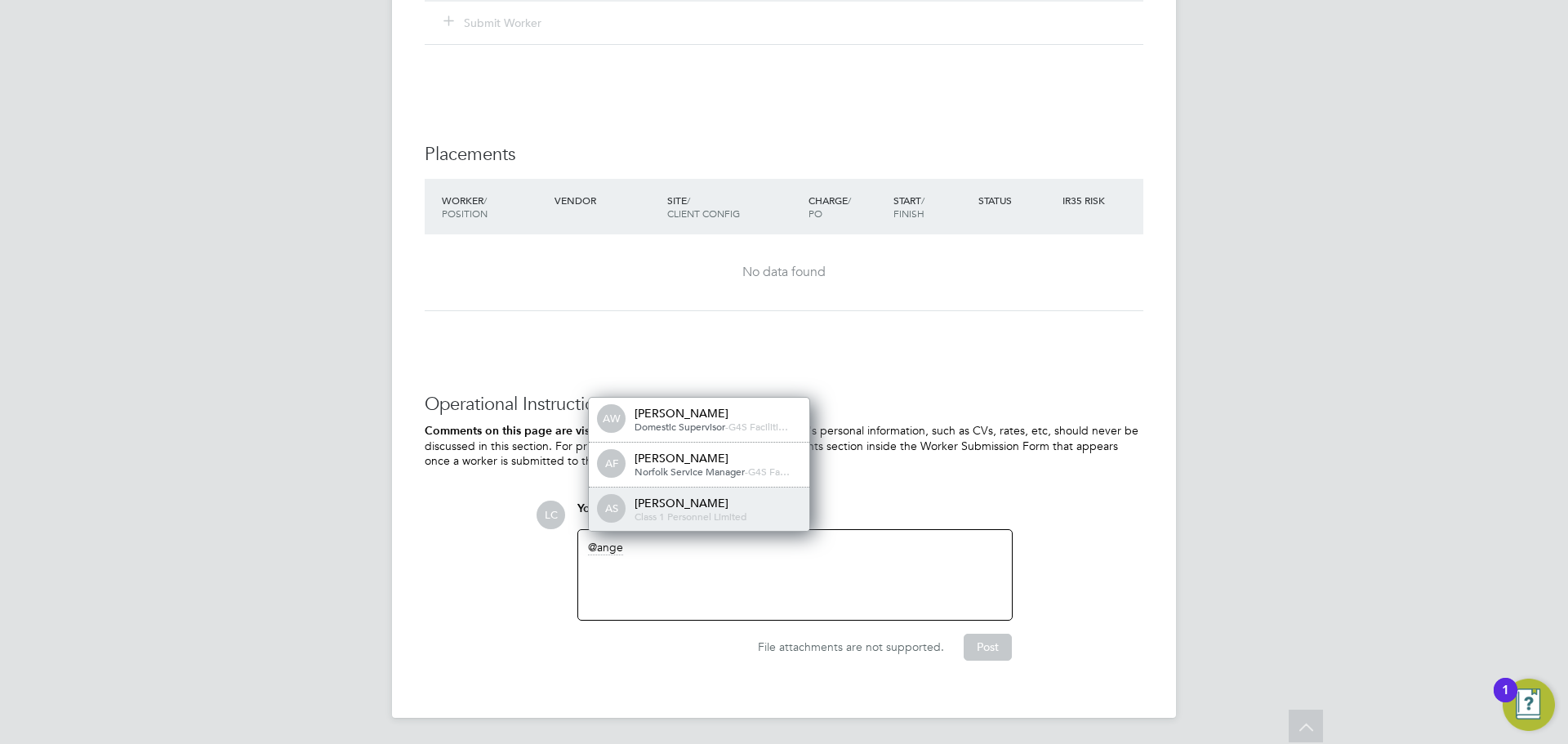
click at [749, 494] on div "AS Angela Sabaroche Class 1 Personnel Limited" at bounding box center [699, 509] width 221 height 44
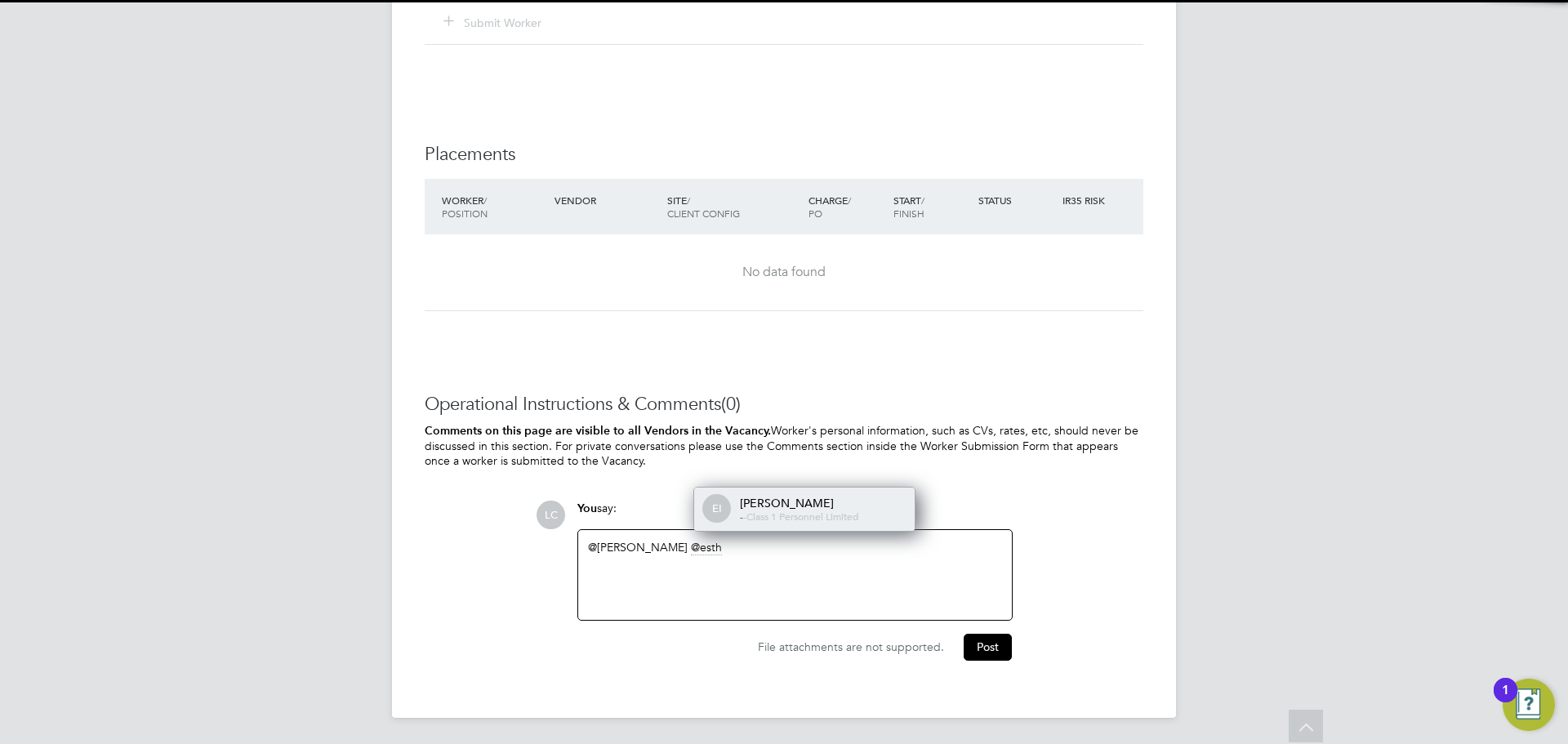
click at [868, 508] on div "Esther Isaac" at bounding box center [821, 503] width 163 height 15
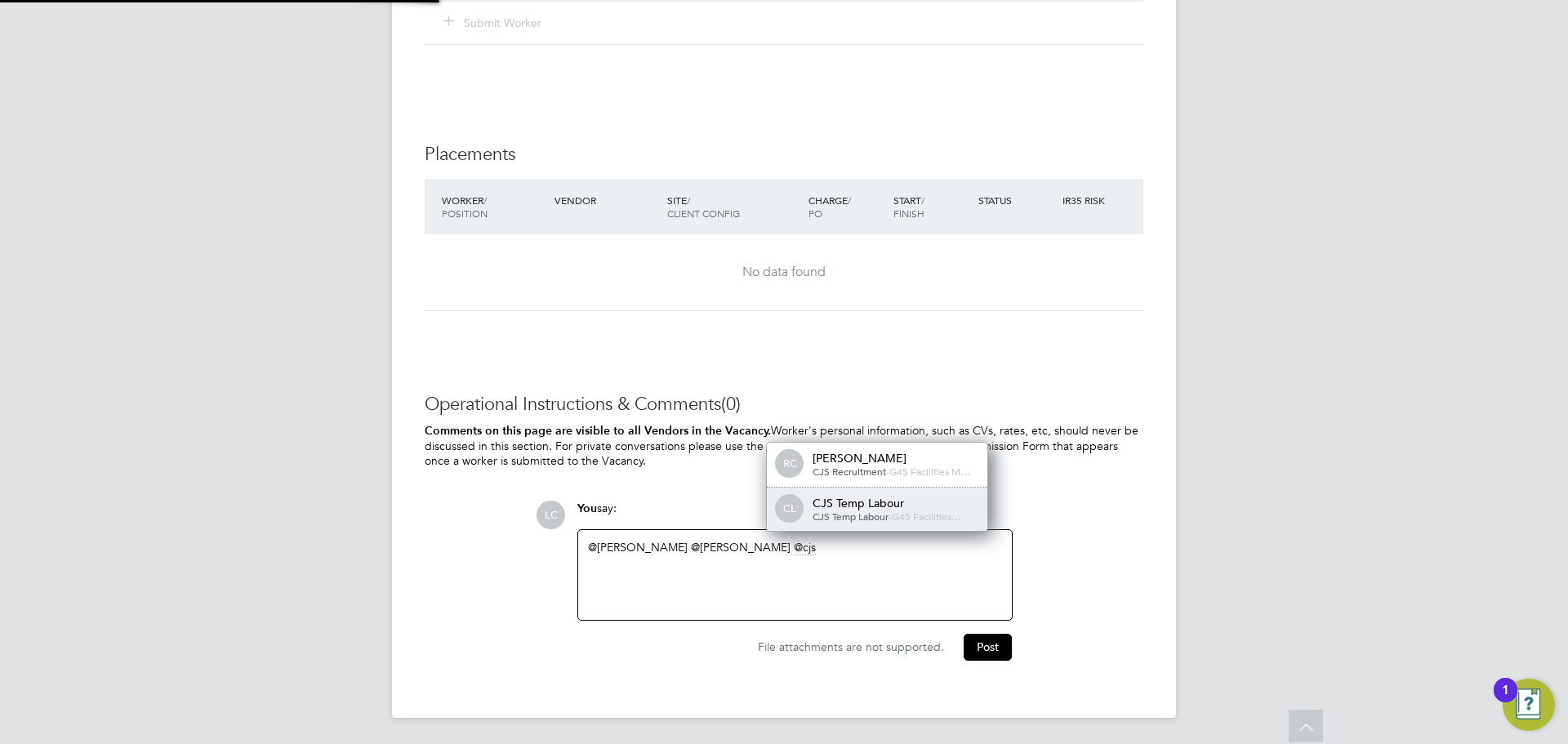
click at [937, 506] on div "CJS Temp Labour" at bounding box center [894, 503] width 163 height 15
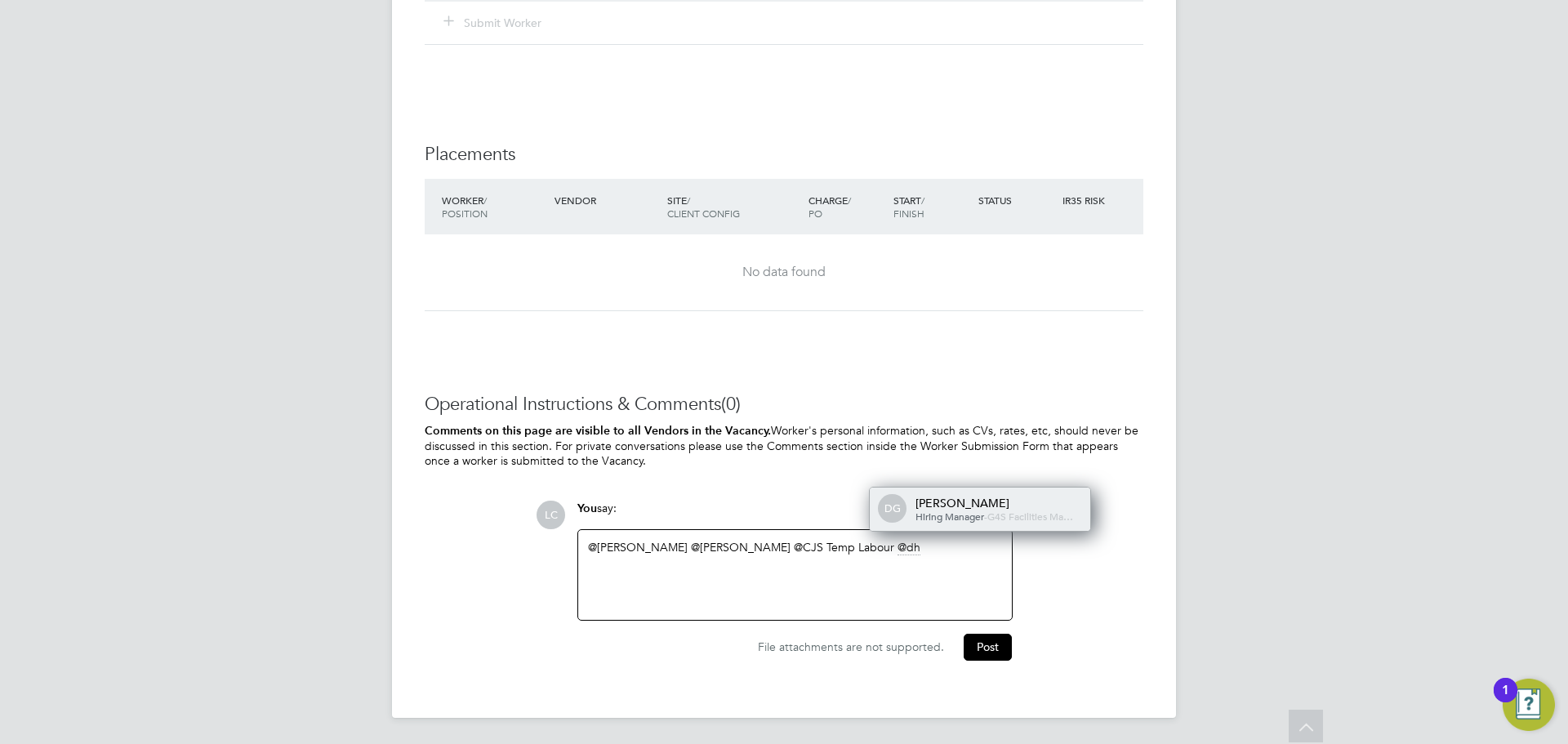
click at [987, 516] on span "G4S Facilities Ma…" at bounding box center [1029, 515] width 85 height 13
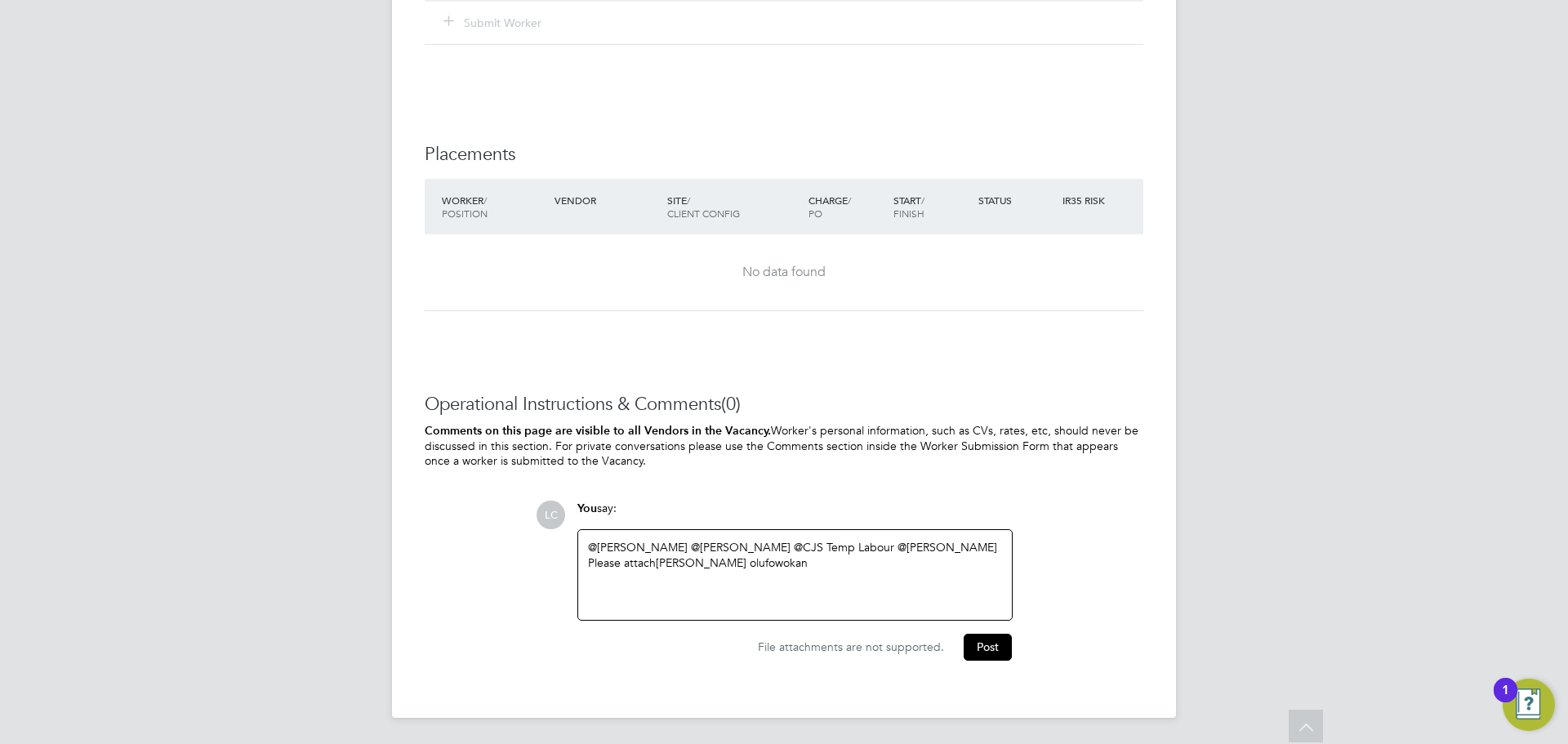
click at [901, 566] on div "Please attach Micheal olufowokan" at bounding box center [795, 562] width 414 height 15
click at [841, 585] on div "Mon - Fri 15:30 - 17:30" at bounding box center [795, 592] width 414 height 15
click at [998, 641] on button "Post" at bounding box center [987, 647] width 48 height 27
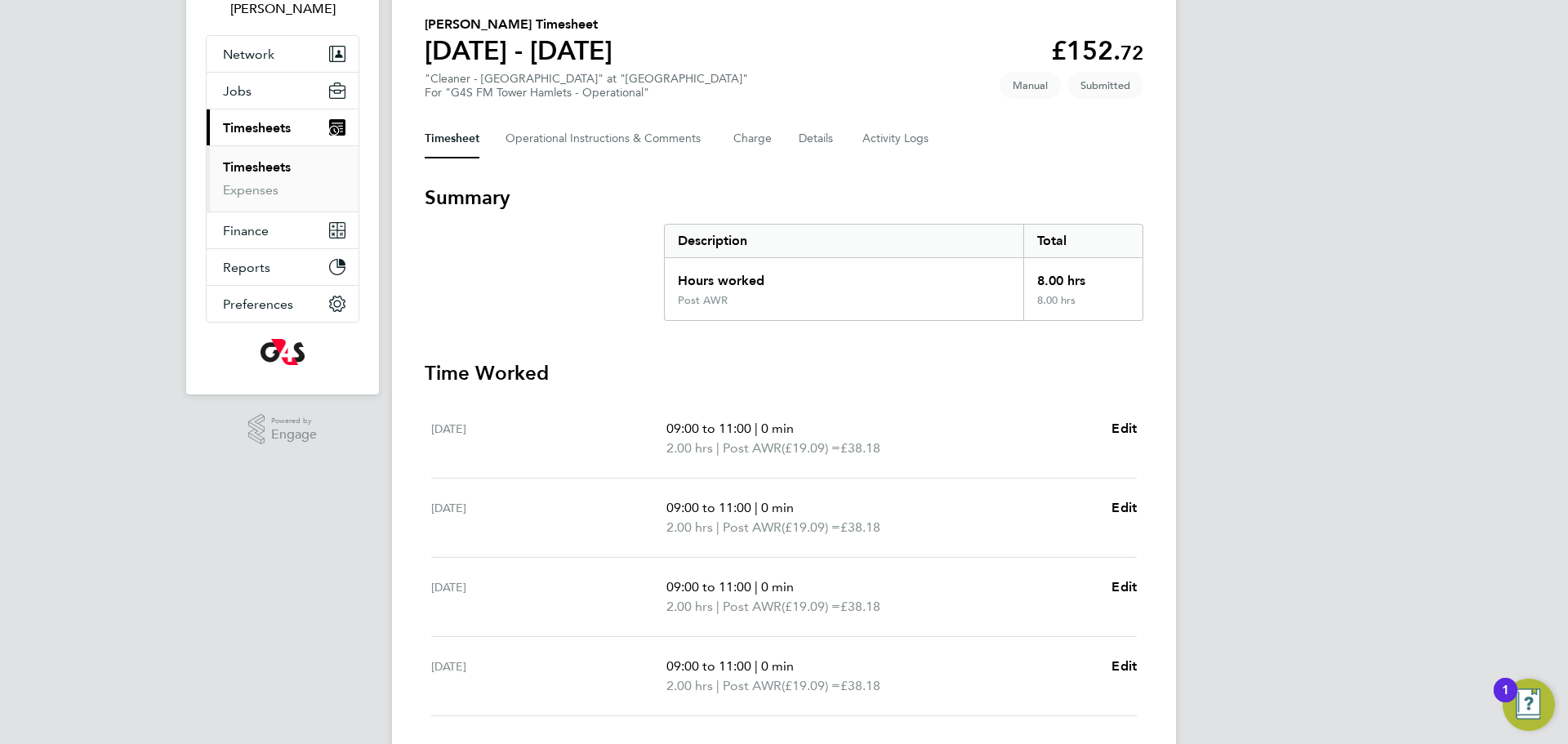
scroll to position [124, 0]
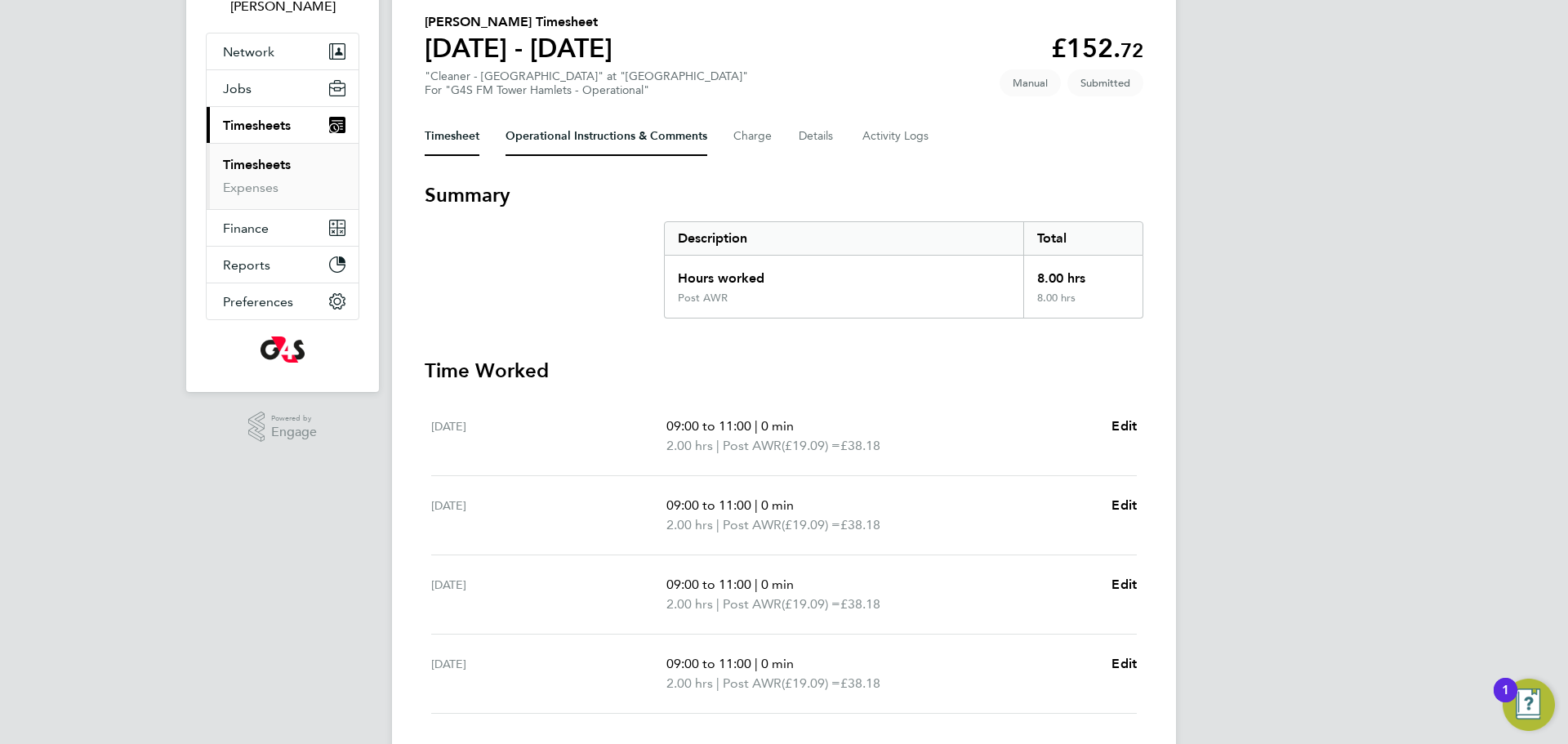
click at [608, 127] on Comments-tab "Operational Instructions & Comments" at bounding box center [606, 136] width 202 height 39
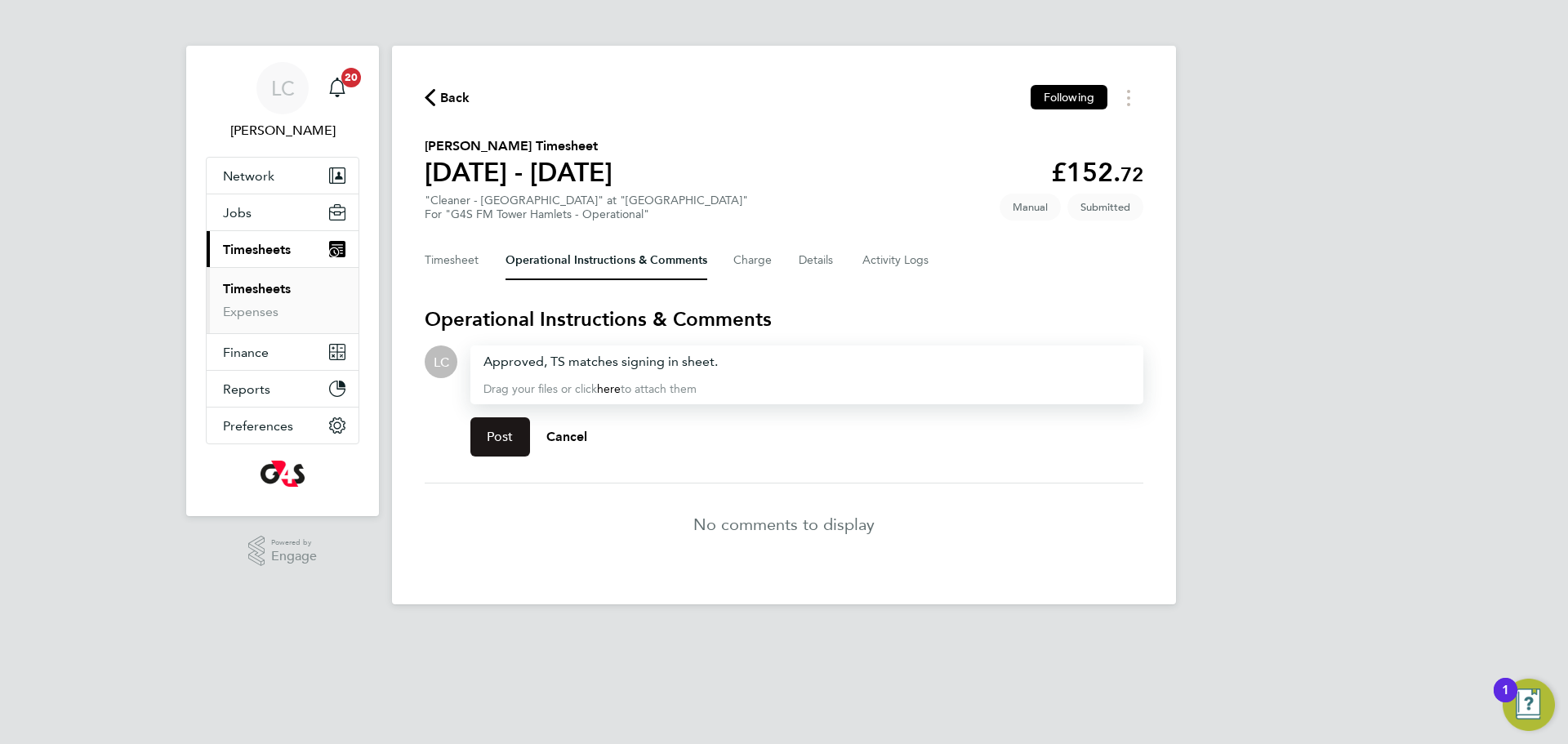
click at [509, 429] on span "Post" at bounding box center [499, 437] width 26 height 17
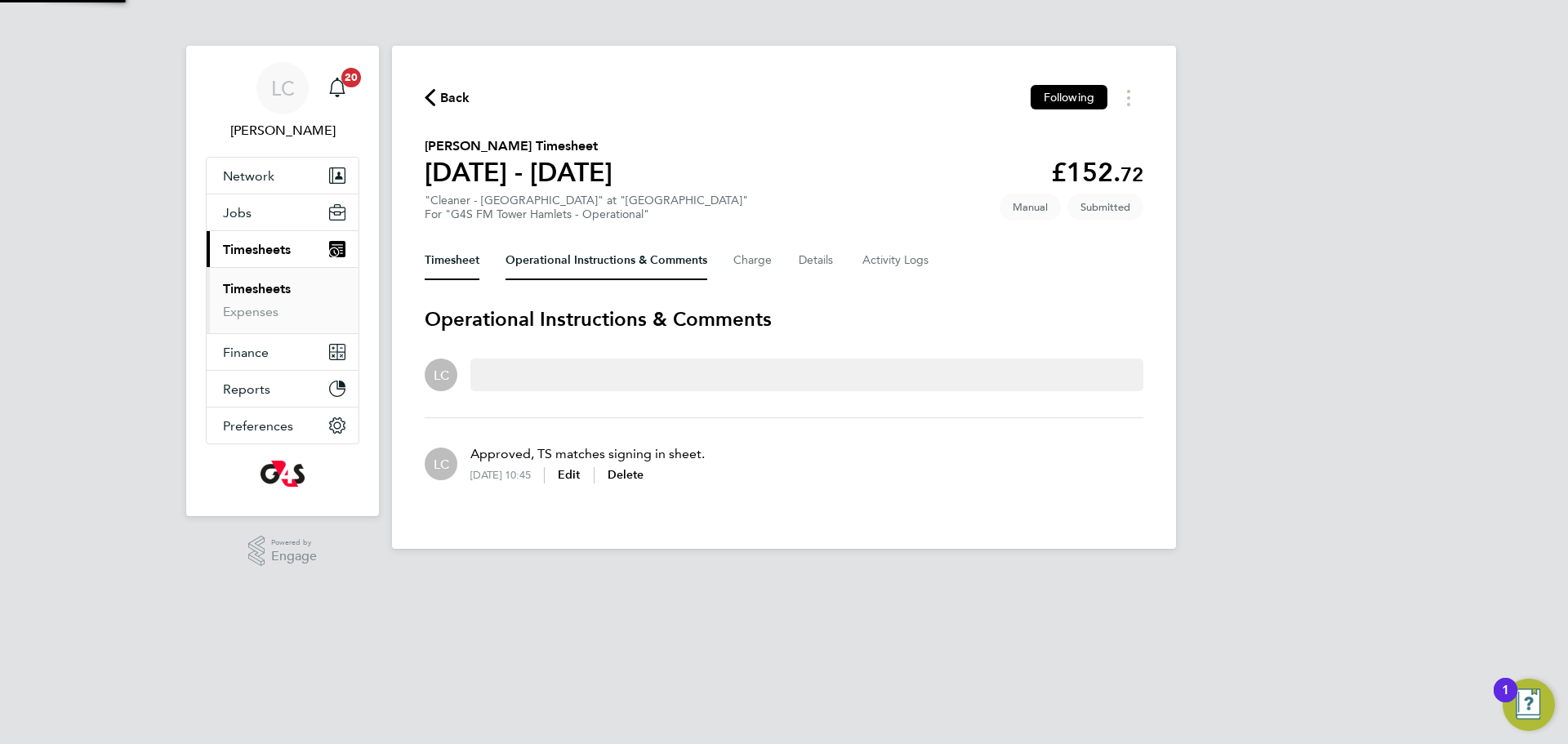
drag, startPoint x: 449, startPoint y: 253, endPoint x: 479, endPoint y: 3, distance: 251.8
click at [447, 251] on button "Timesheet" at bounding box center [452, 260] width 55 height 39
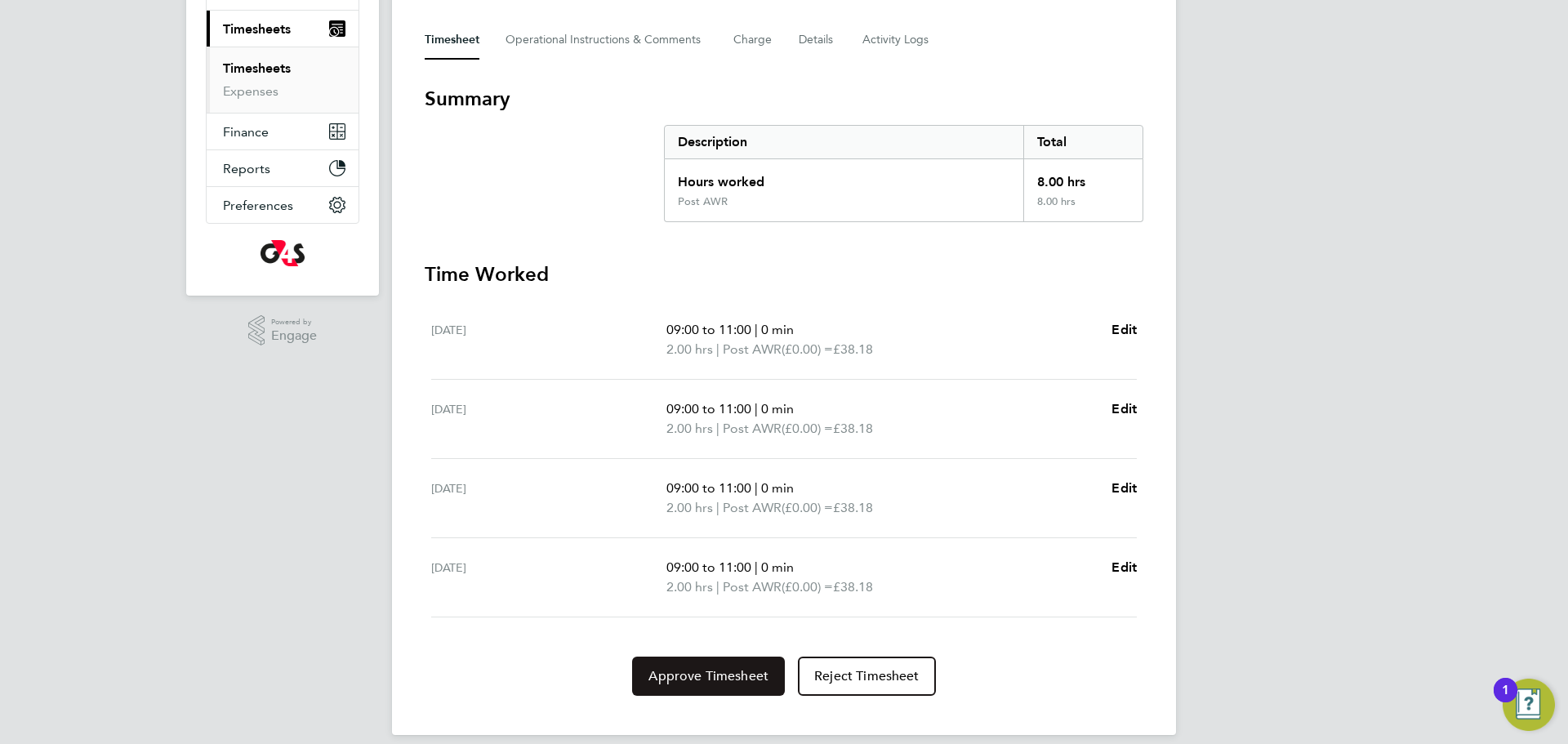
scroll to position [238, 0]
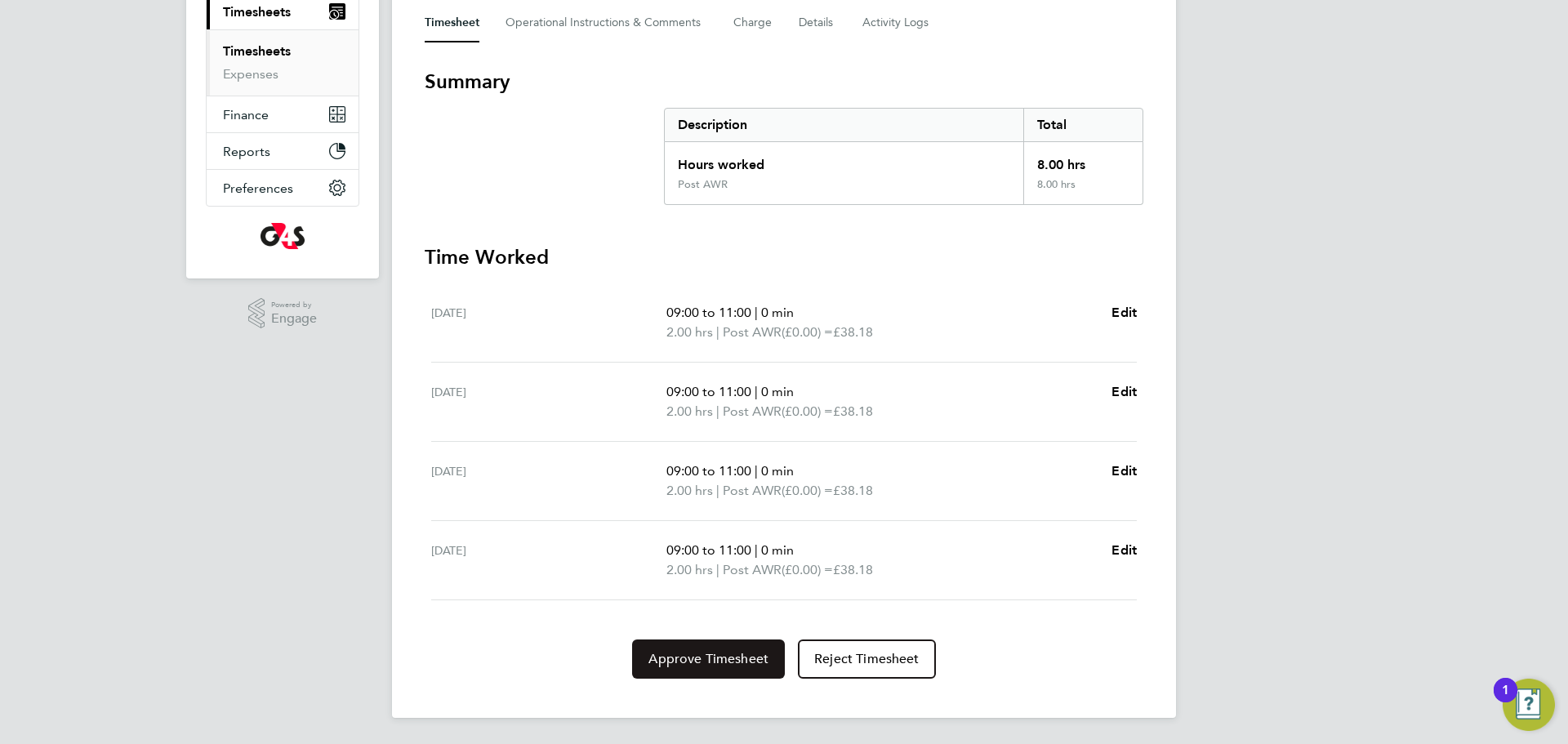
click at [707, 668] on button "Approve Timesheet" at bounding box center [708, 660] width 153 height 39
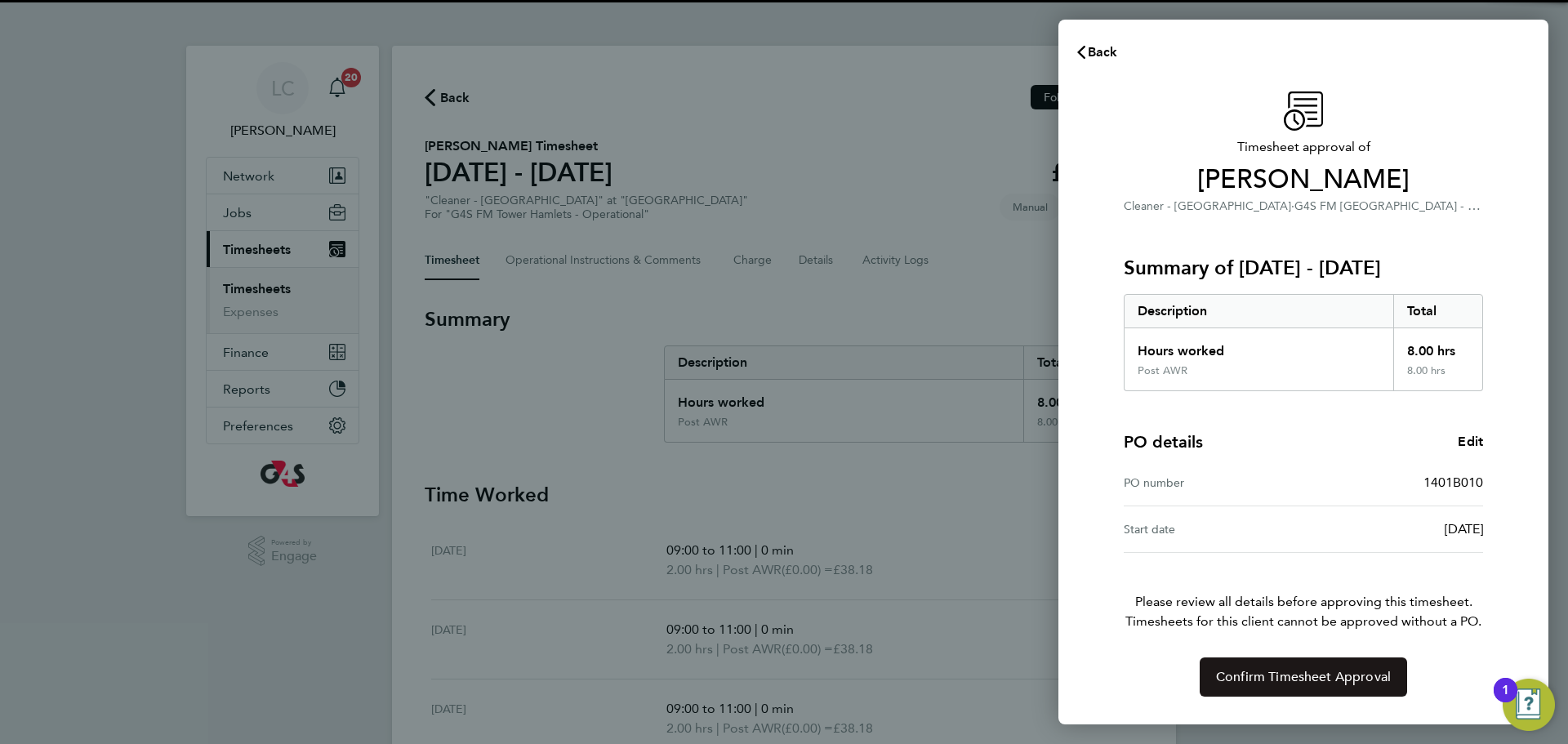
click at [1272, 673] on span "Confirm Timesheet Approval" at bounding box center [1303, 677] width 175 height 17
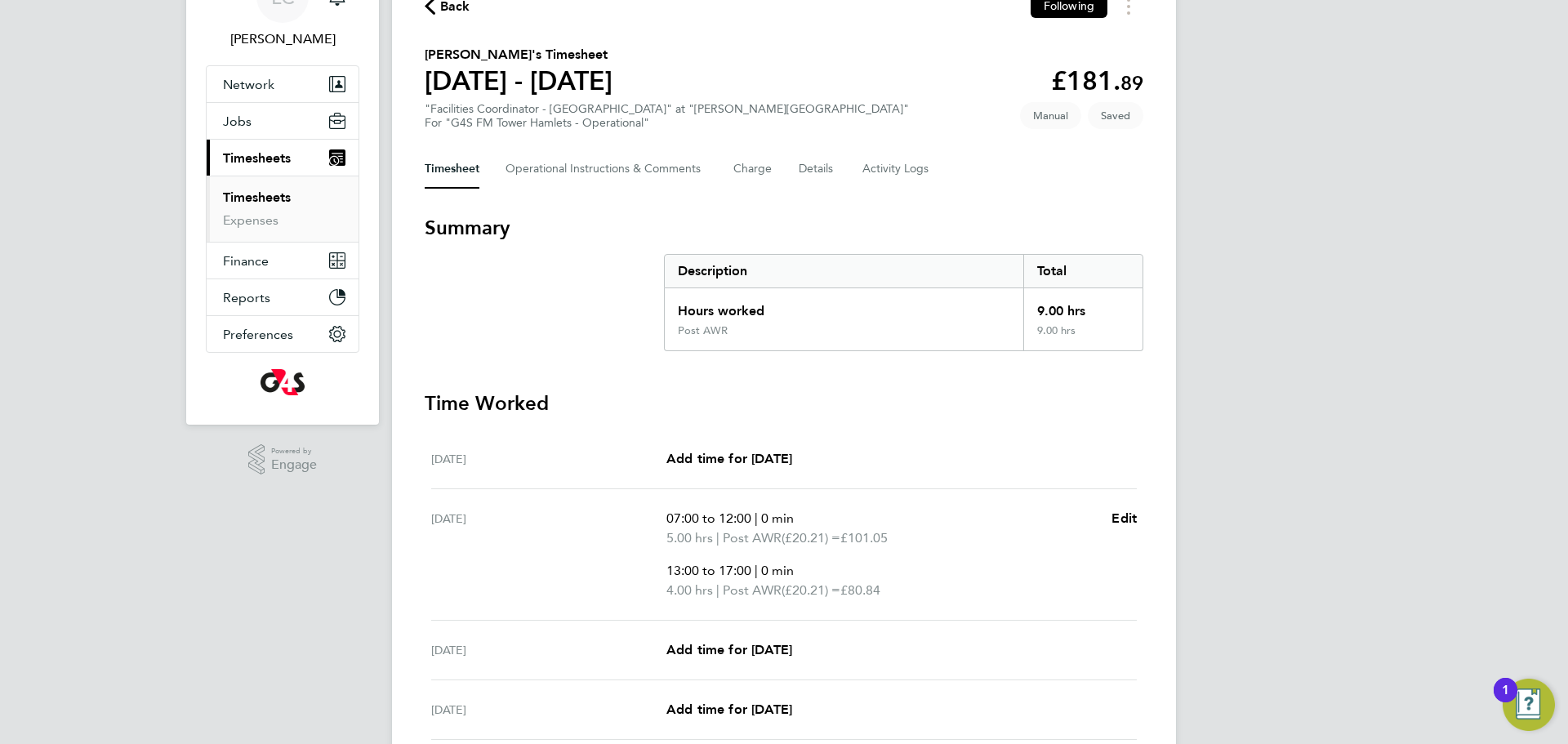
scroll to position [63, 0]
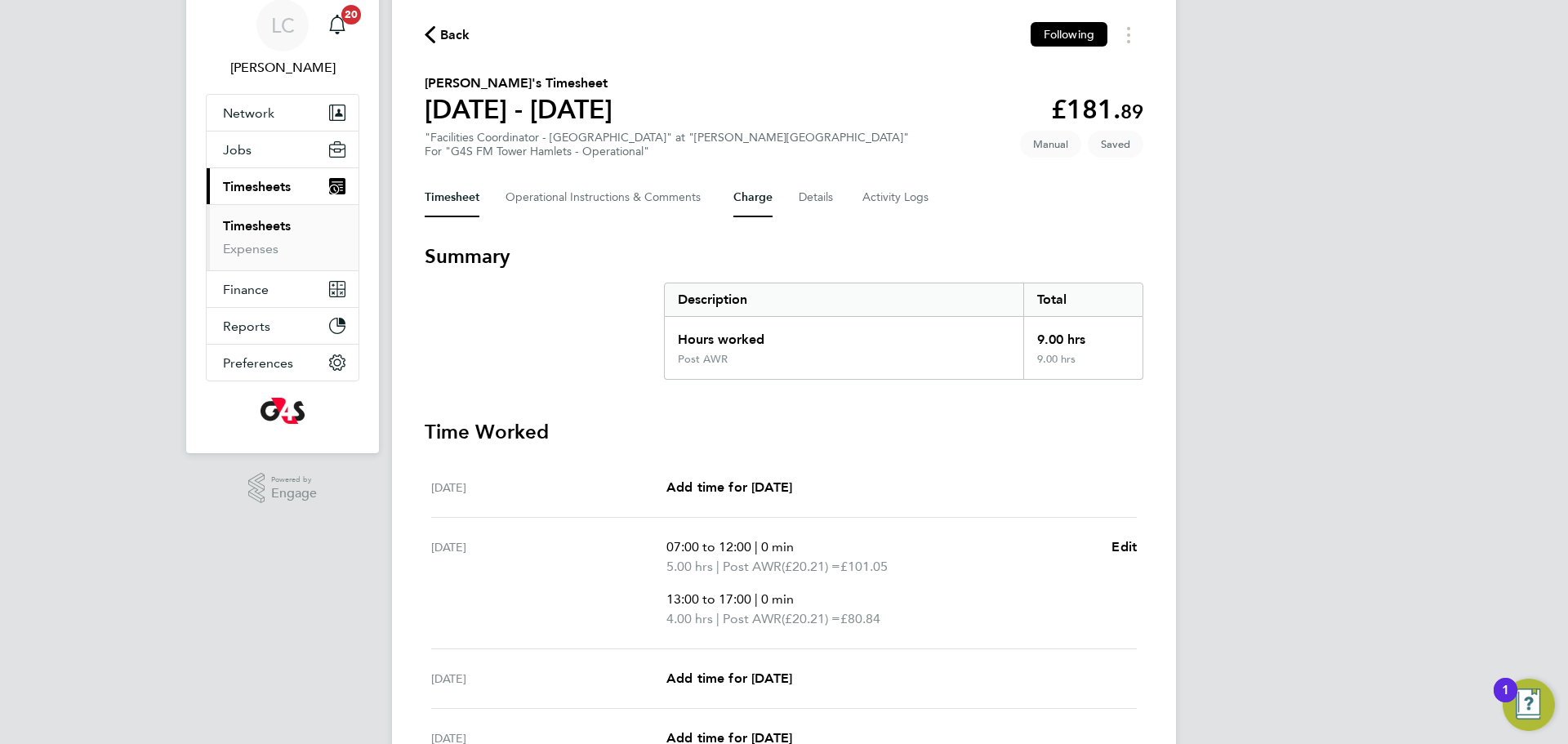
click at [754, 199] on button "Charge" at bounding box center [753, 197] width 39 height 39
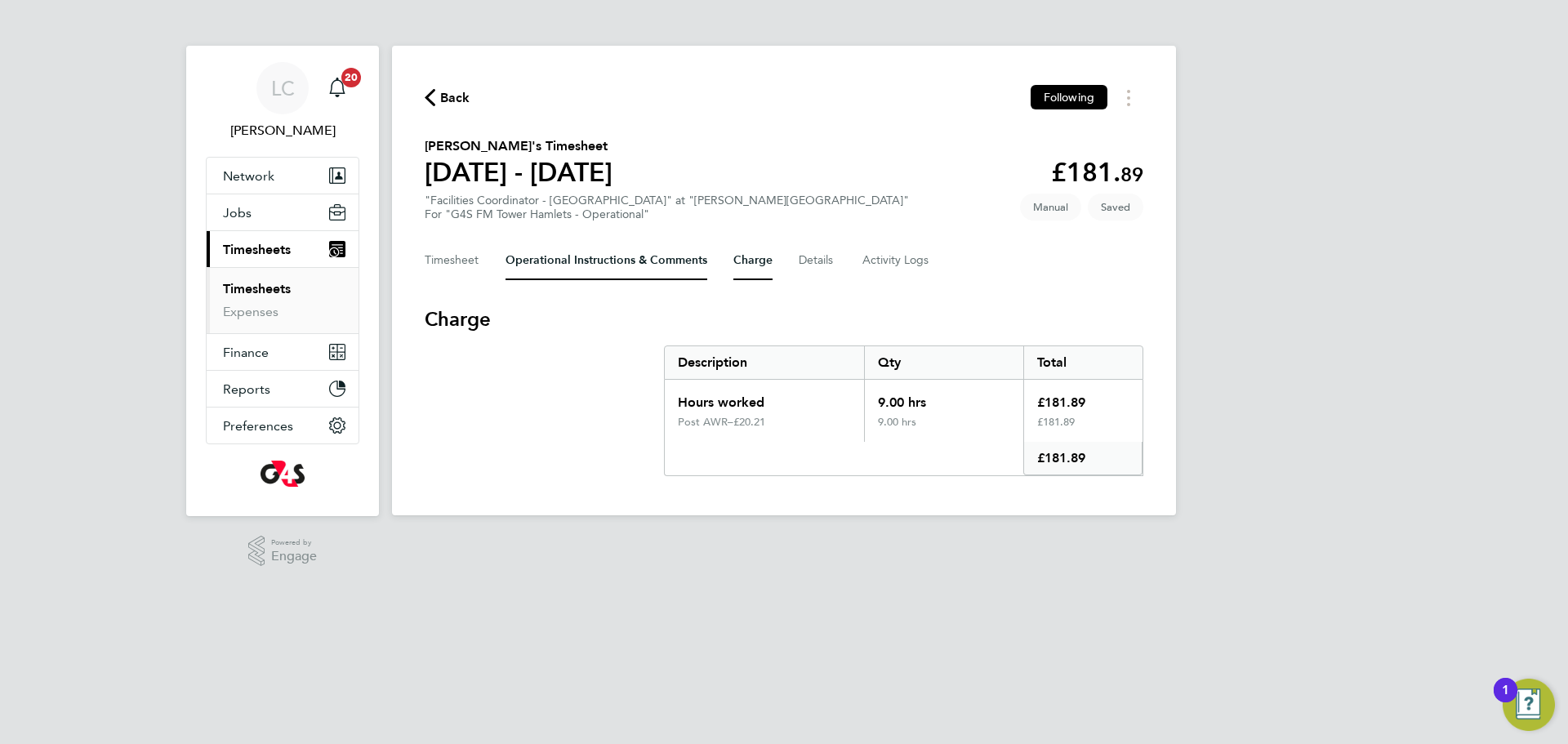
click at [659, 255] on Comments-tab "Operational Instructions & Comments" at bounding box center [606, 260] width 202 height 39
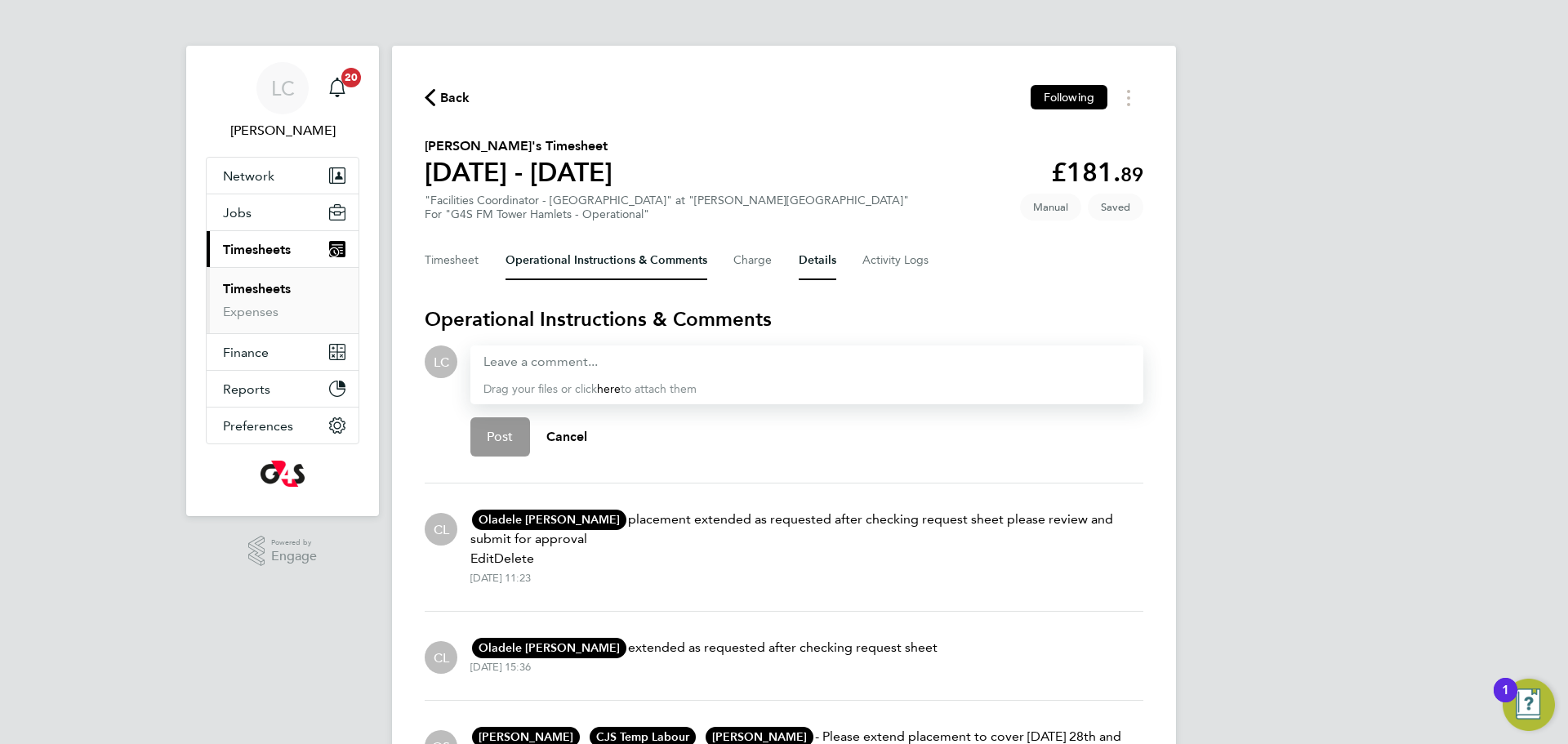
drag, startPoint x: 819, startPoint y: 259, endPoint x: 778, endPoint y: 92, distance: 172.0
click at [798, 181] on div "Back Following [PERSON_NAME]'s Timesheet [DATE] - [DATE] £181. 89 "Facilities C…" at bounding box center [783, 447] width 784 height 802
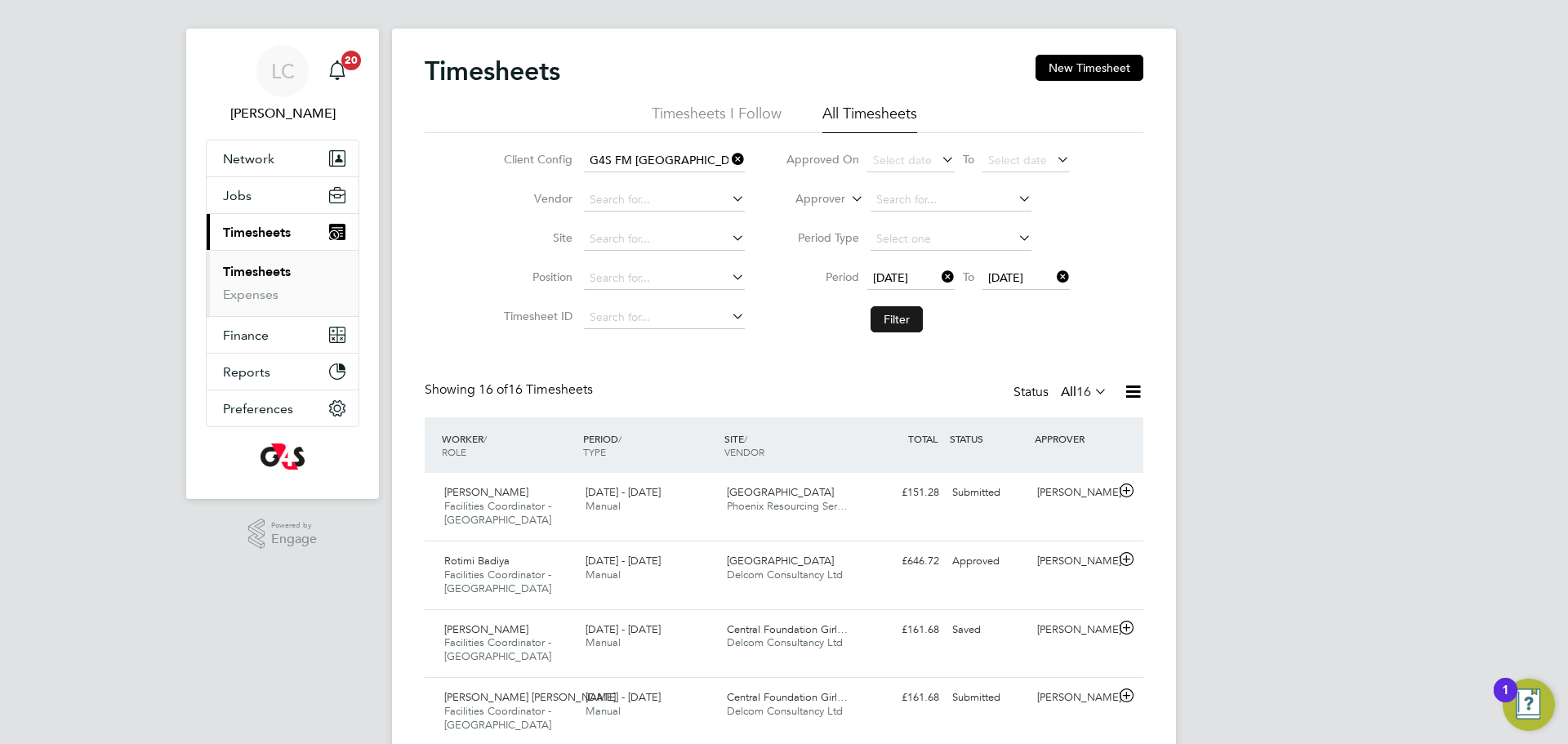
click at [904, 313] on button "Filter" at bounding box center [896, 319] width 52 height 27
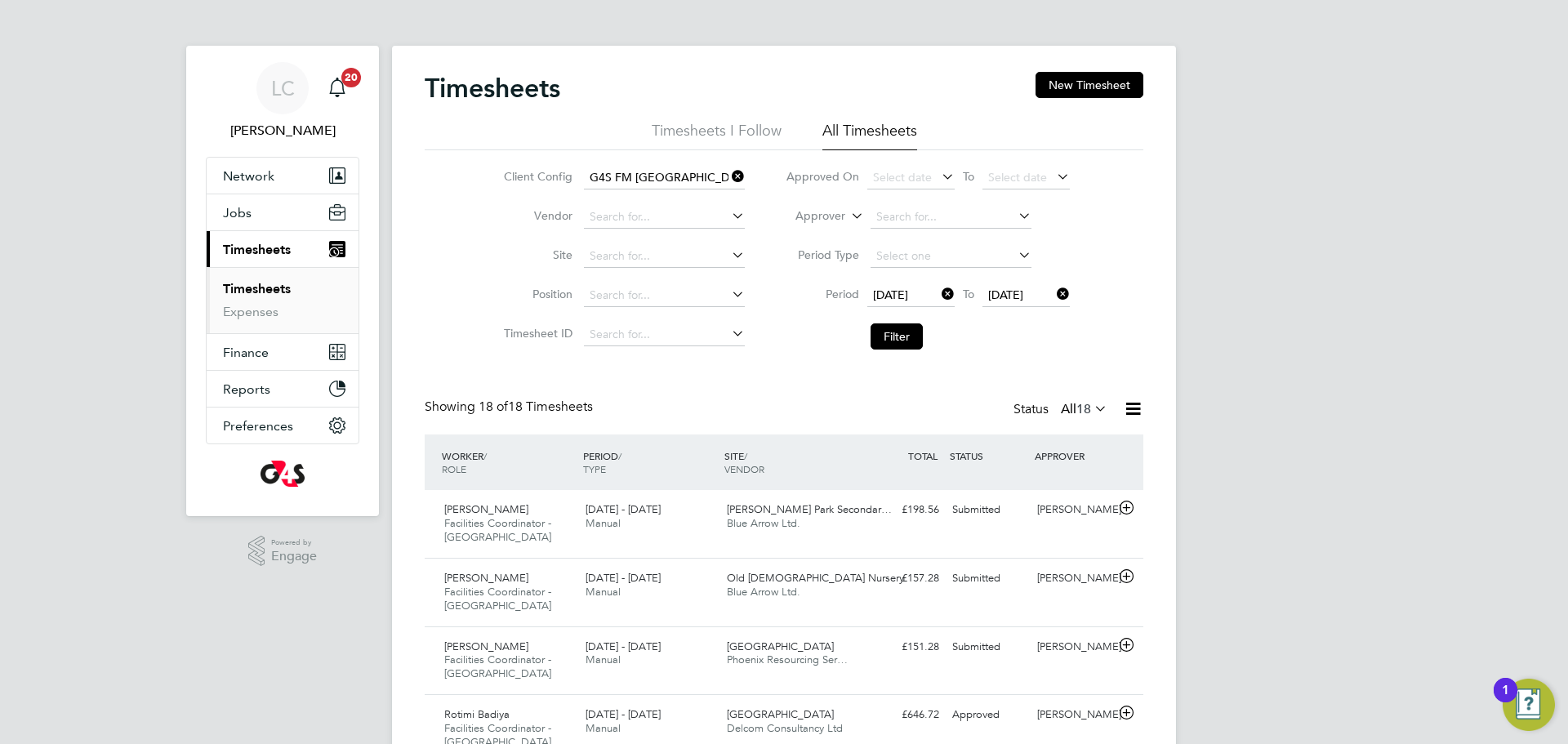
click at [1091, 415] on icon at bounding box center [1091, 407] width 0 height 23
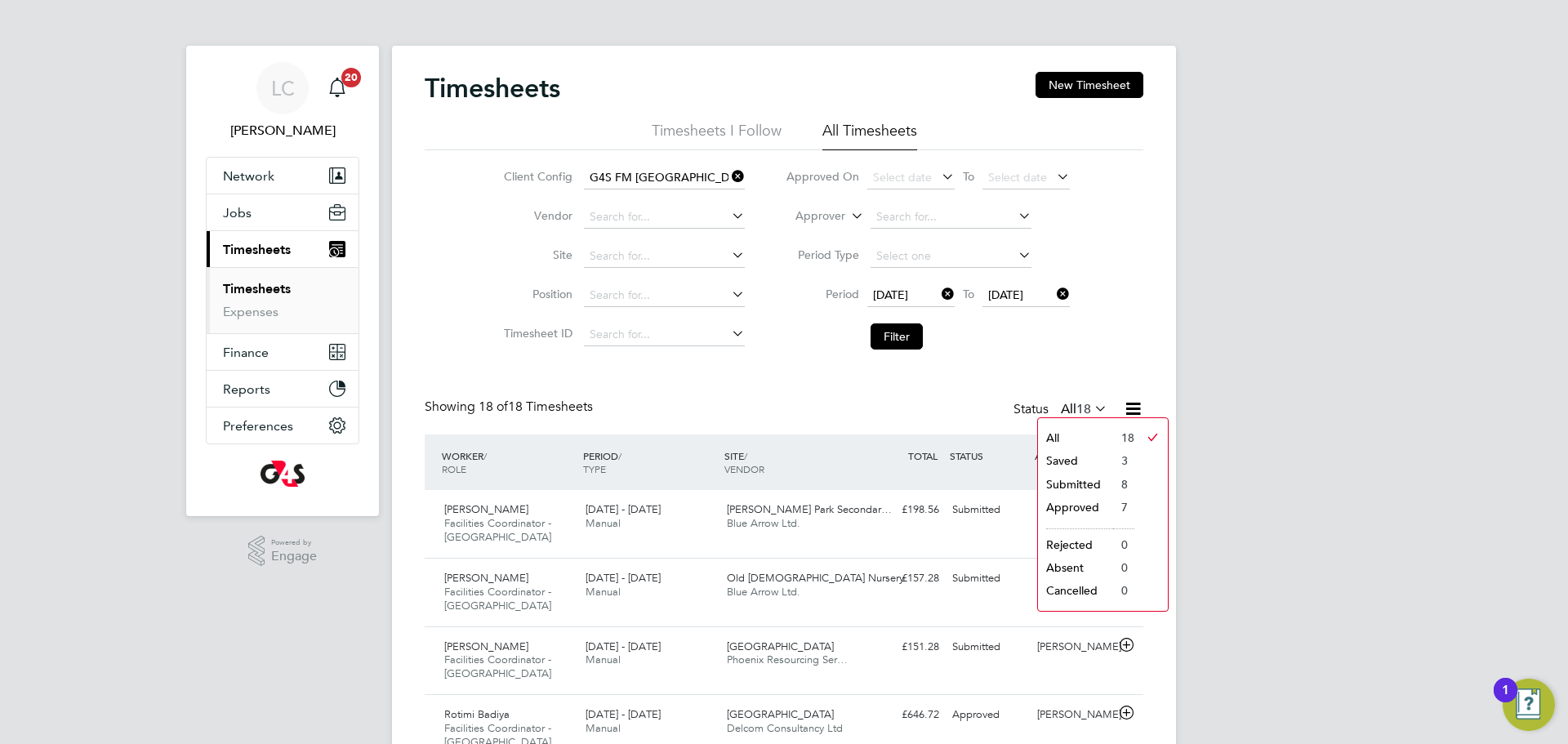
click at [1092, 484] on li "Submitted" at bounding box center [1075, 484] width 76 height 23
